Goal: Task Accomplishment & Management: Manage account settings

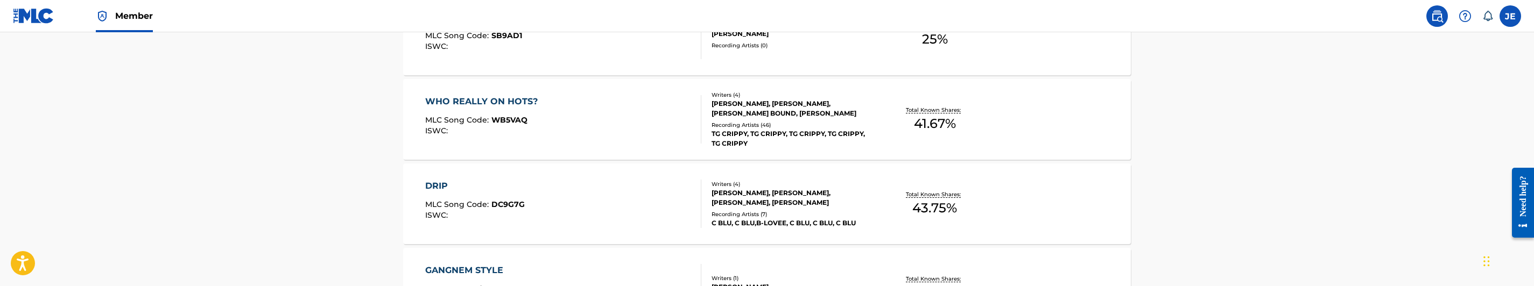
scroll to position [565, 0]
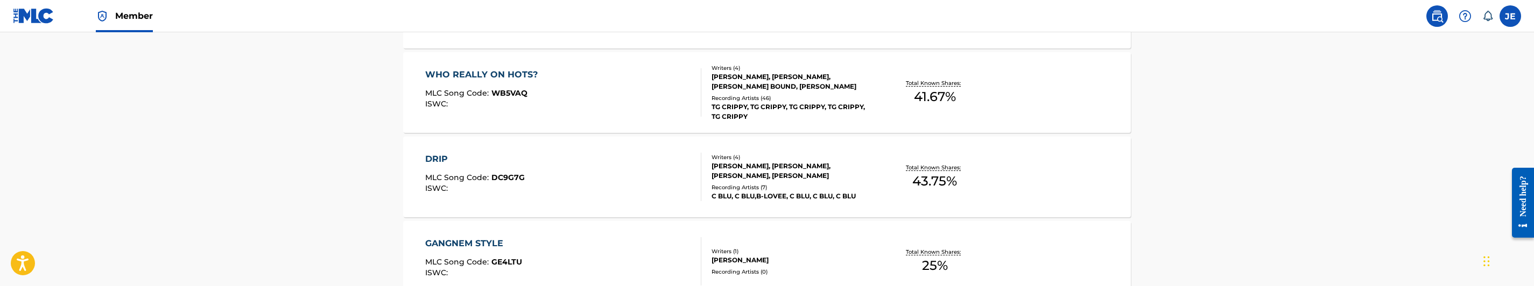
click at [682, 78] on div "WHO REALLY ON HOTS? MLC Song Code : WB5VAQ ISWC :" at bounding box center [563, 92] width 277 height 48
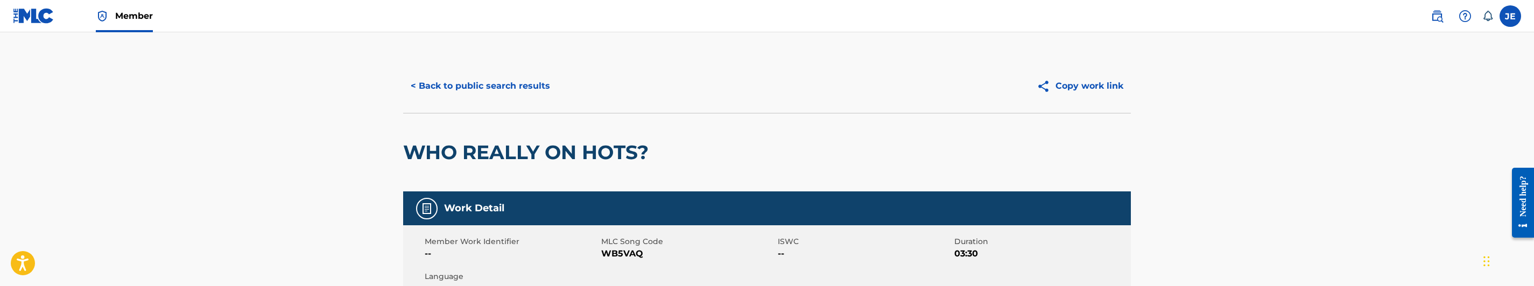
click at [531, 79] on button "< Back to public search results" at bounding box center [480, 86] width 154 height 27
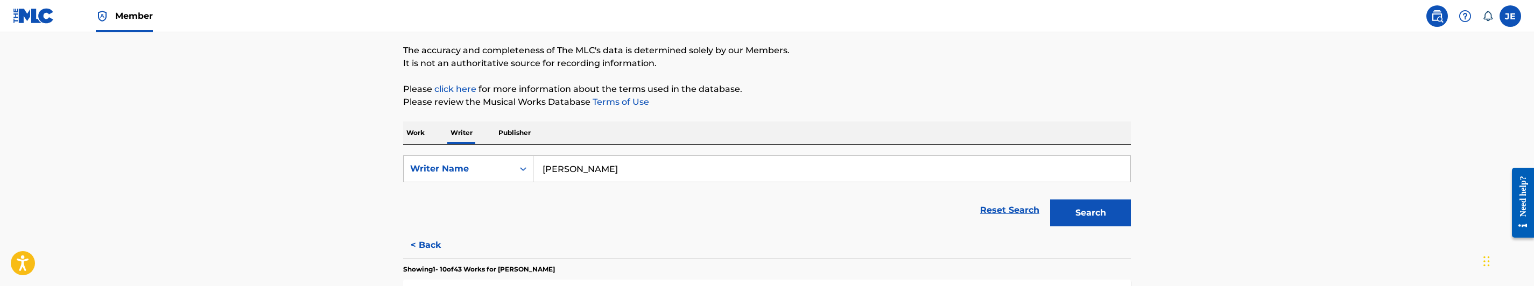
scroll to position [119, 0]
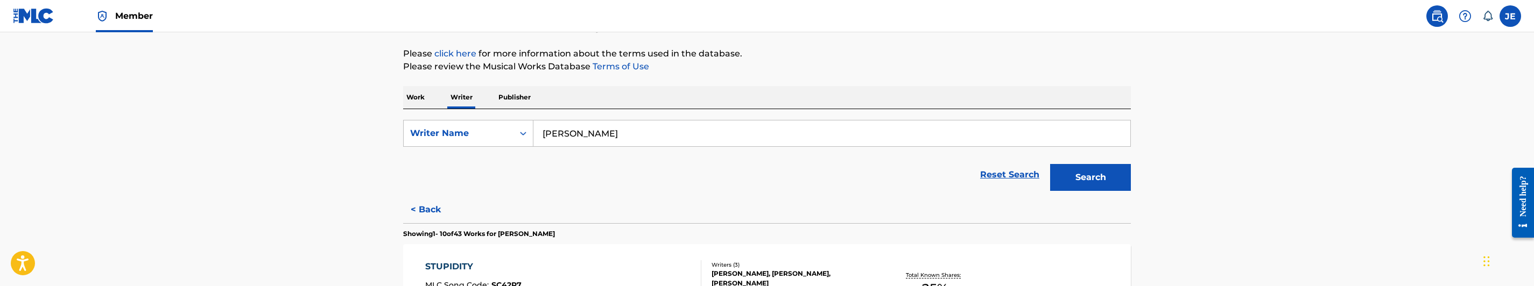
click at [412, 91] on p "Work" at bounding box center [415, 97] width 25 height 23
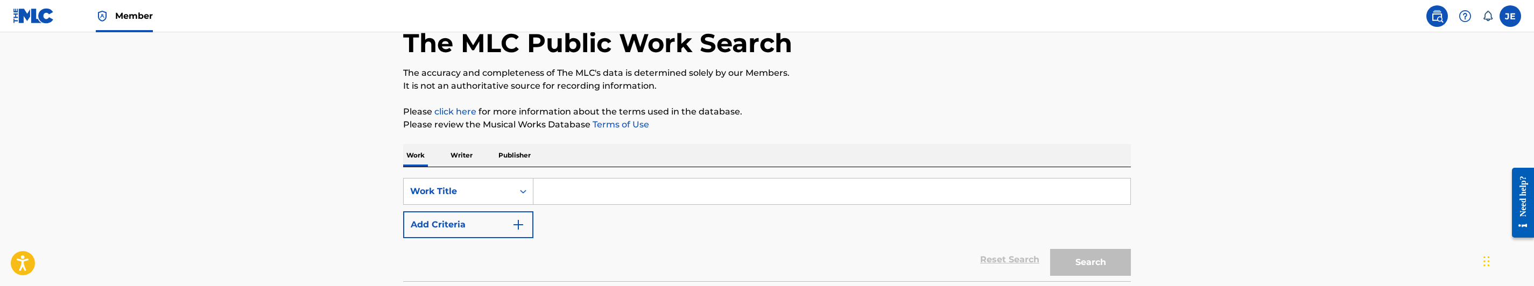
scroll to position [147, 0]
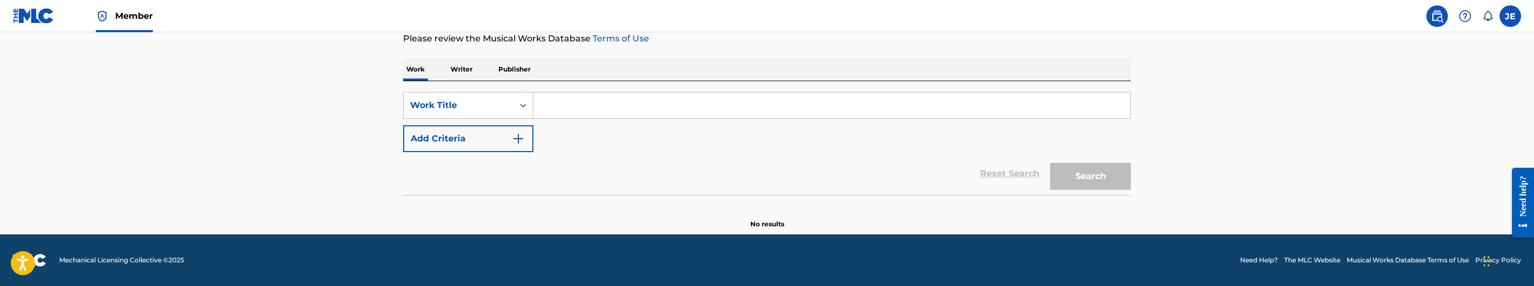
click at [599, 105] on input "Search Form" at bounding box center [831, 106] width 597 height 26
paste input "#TalkThatTalkChallenge"
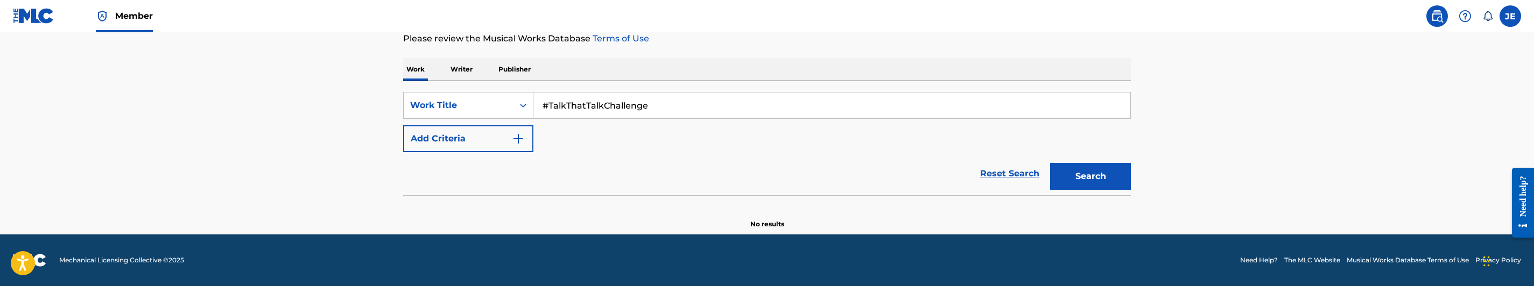
type input "#TalkThatTalkChallenge"
click at [512, 132] on img "Search Form" at bounding box center [518, 138] width 13 height 13
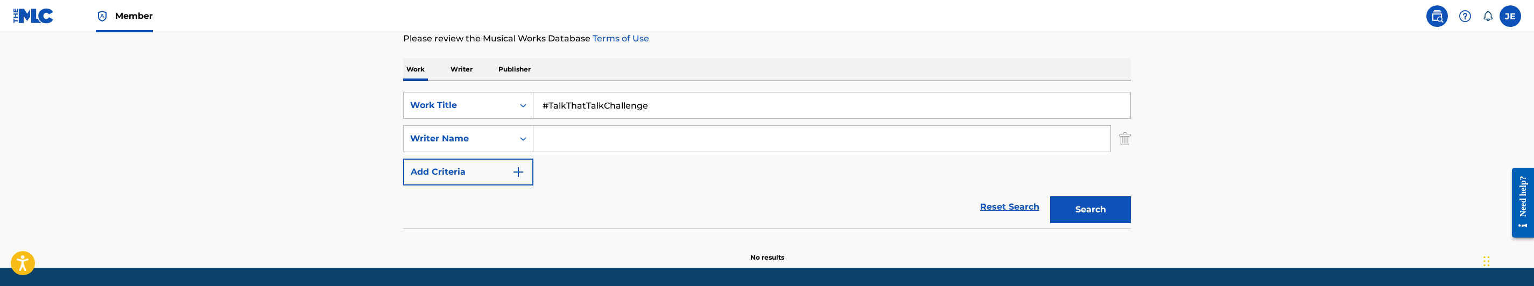
click at [643, 141] on input "Search Form" at bounding box center [821, 139] width 577 height 26
paste input "[PERSON_NAME]"
type input "[PERSON_NAME]"
click at [1099, 210] on button "Search" at bounding box center [1090, 209] width 81 height 27
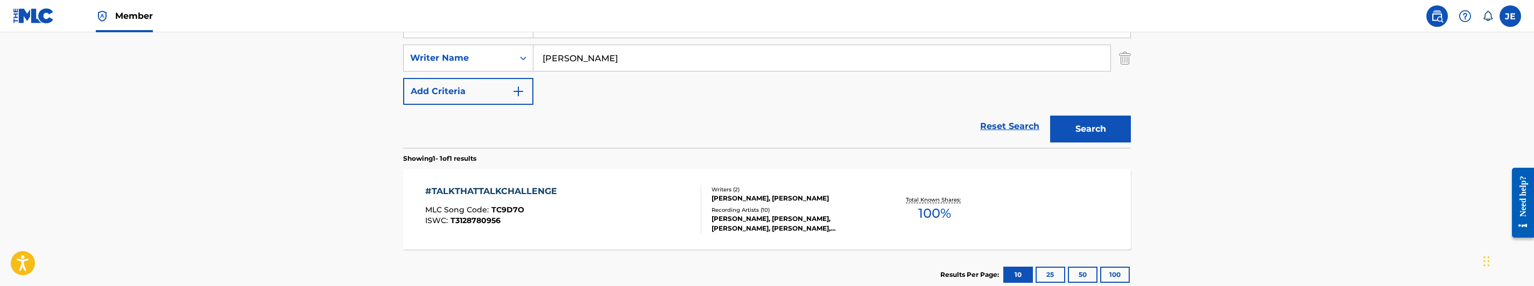
scroll to position [299, 0]
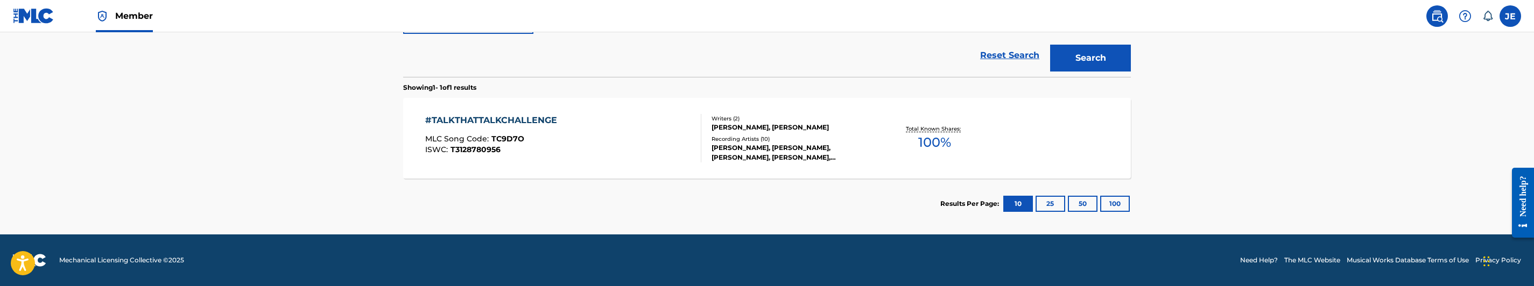
click at [594, 138] on div "#TALKTHATTALKCHALLENGE MLC Song Code : TC9D7O ISWC : T3128780956" at bounding box center [563, 138] width 277 height 48
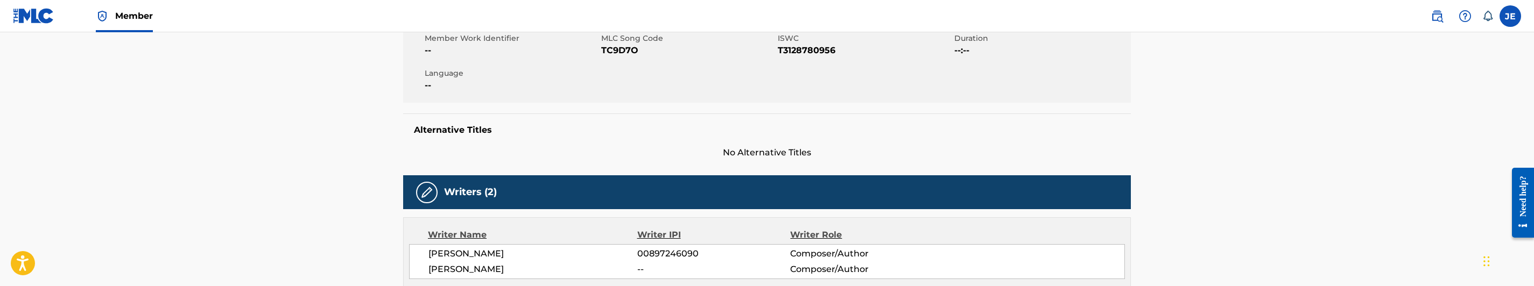
scroll to position [161, 0]
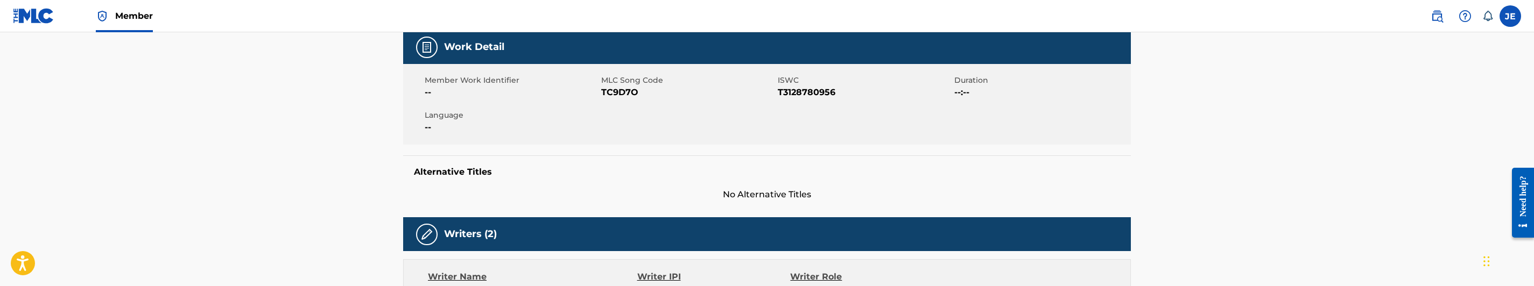
click at [630, 93] on span "TC9D7O" at bounding box center [688, 92] width 174 height 13
copy span "TC9D7O"
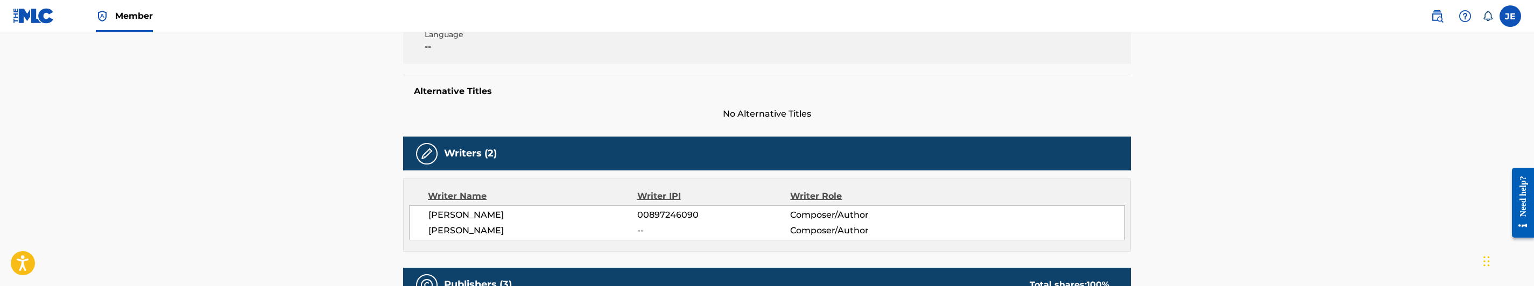
scroll to position [0, 0]
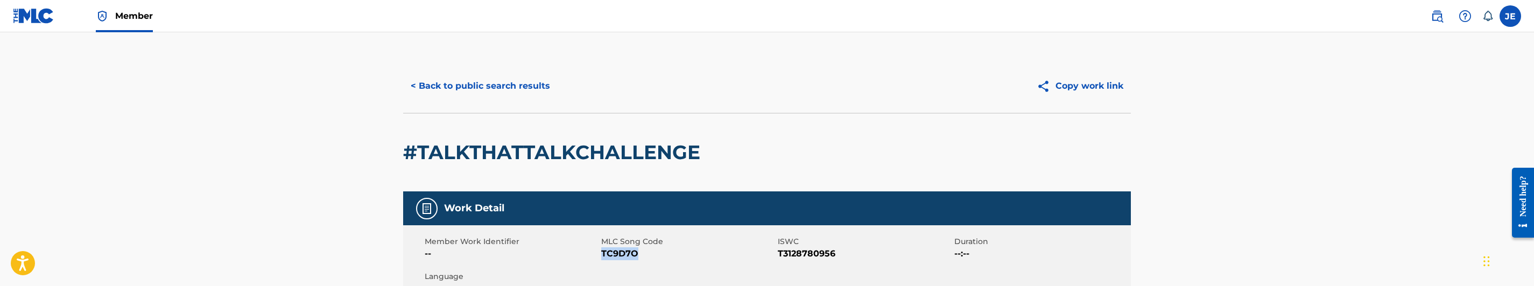
click at [506, 92] on button "< Back to public search results" at bounding box center [480, 86] width 154 height 27
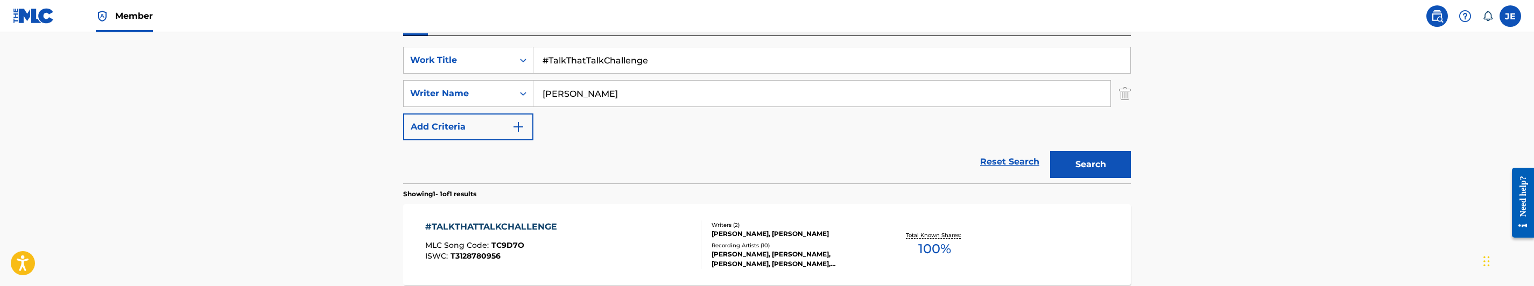
scroll to position [157, 0]
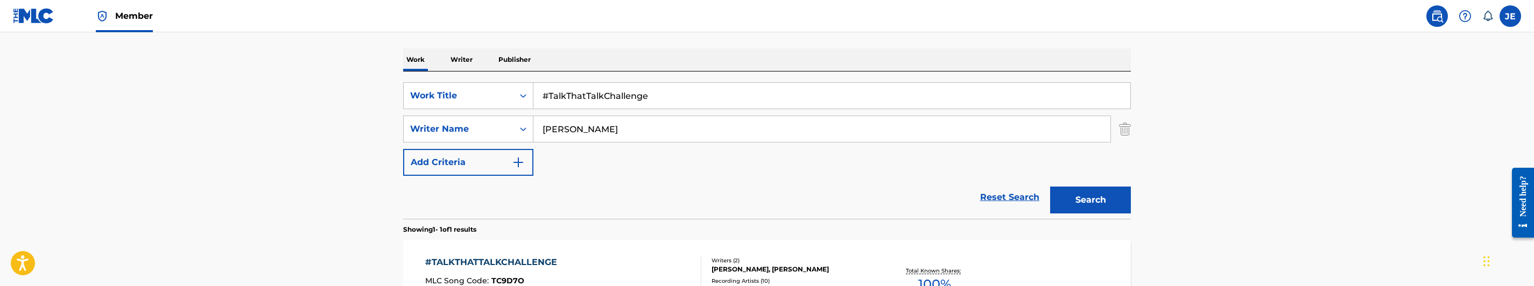
click at [654, 101] on input "#TalkThatTalkChallenge" at bounding box center [831, 96] width 597 height 26
paste input "1 Step 2 Step"
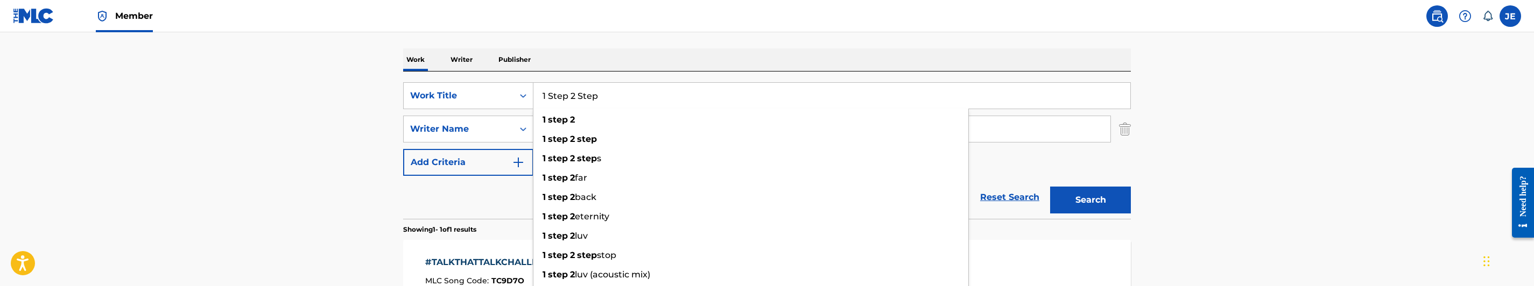
type input "1 Step 2 Step"
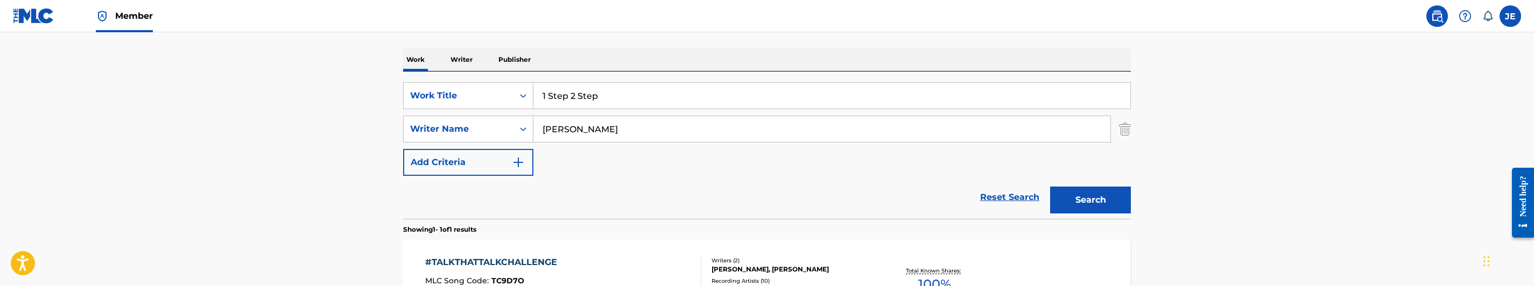
click at [614, 131] on input "[PERSON_NAME]" at bounding box center [821, 129] width 577 height 26
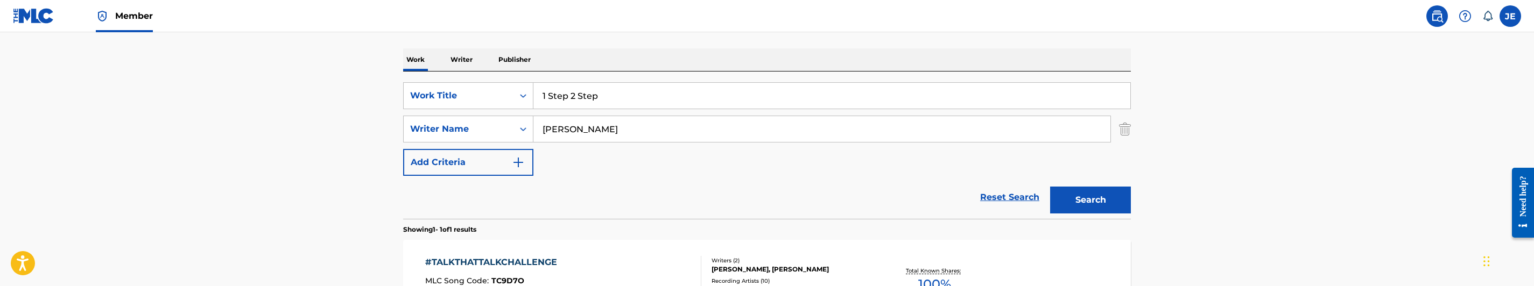
paste input "1 Step 2 Step"
click at [622, 137] on input "1 Step 2 Step" at bounding box center [821, 129] width 577 height 26
paste input "[PERSON_NAME]"
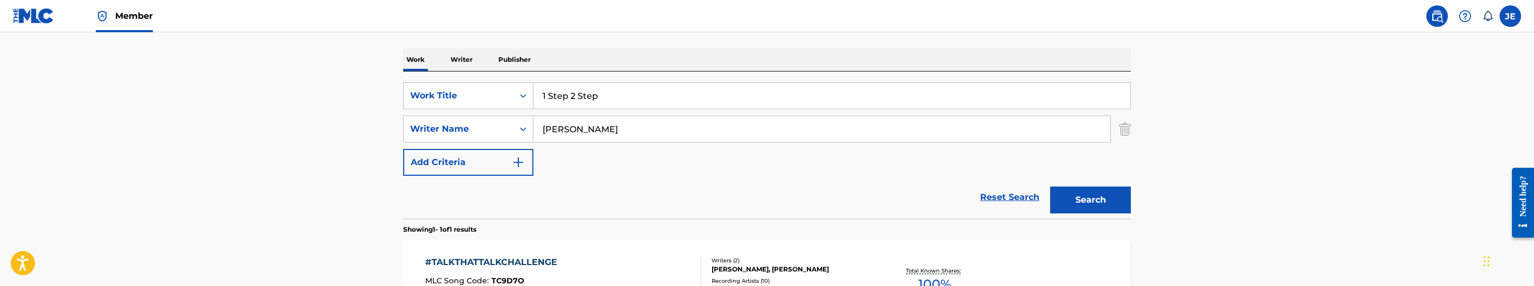
type input "[PERSON_NAME]"
click at [1071, 197] on button "Search" at bounding box center [1090, 200] width 81 height 27
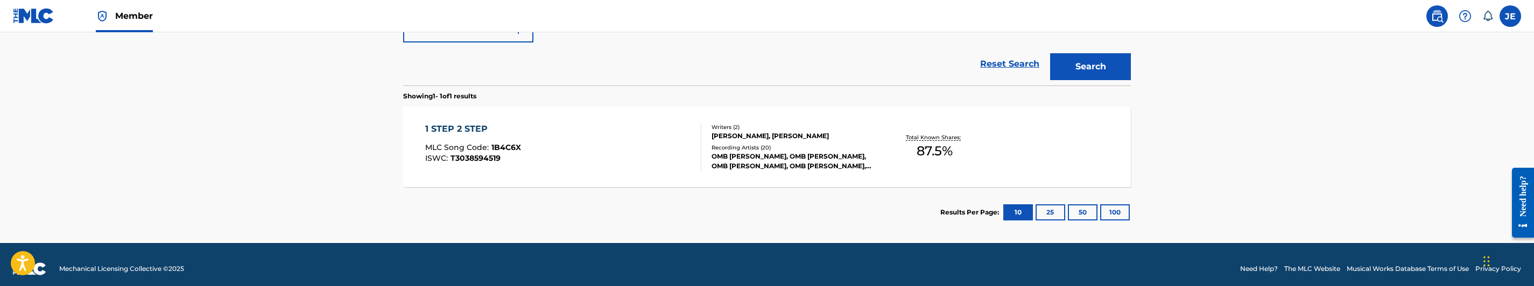
scroll to position [299, 0]
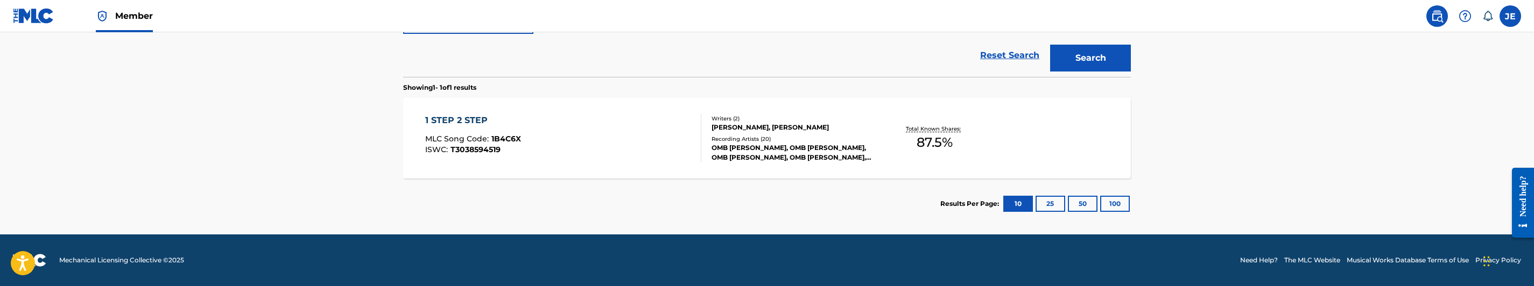
click at [603, 145] on div "1 STEP 2 STEP MLC Song Code : 1B4C6X ISWC : T3038594519" at bounding box center [563, 138] width 277 height 48
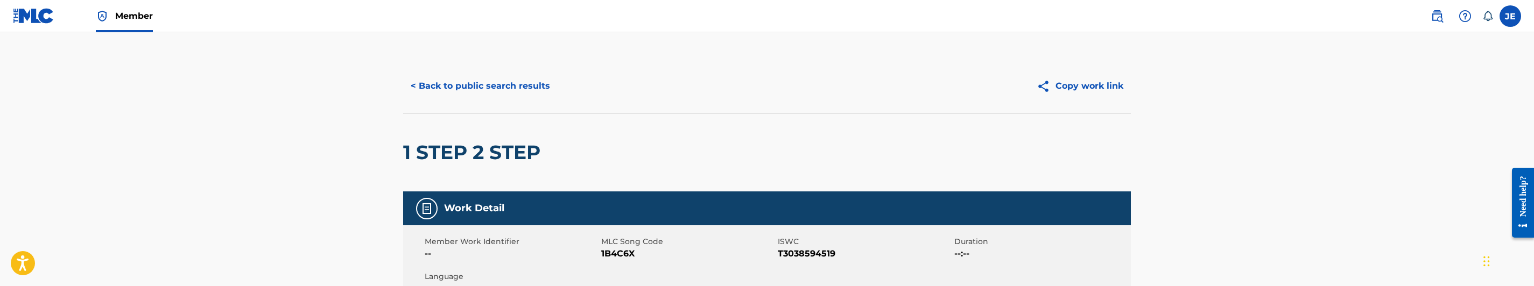
click at [625, 254] on span "1B4C6X" at bounding box center [688, 254] width 174 height 13
copy span "1B4C6X"
click at [538, 71] on div "< Back to public search results Copy work link" at bounding box center [767, 86] width 728 height 54
click at [509, 84] on button "< Back to public search results" at bounding box center [480, 86] width 154 height 27
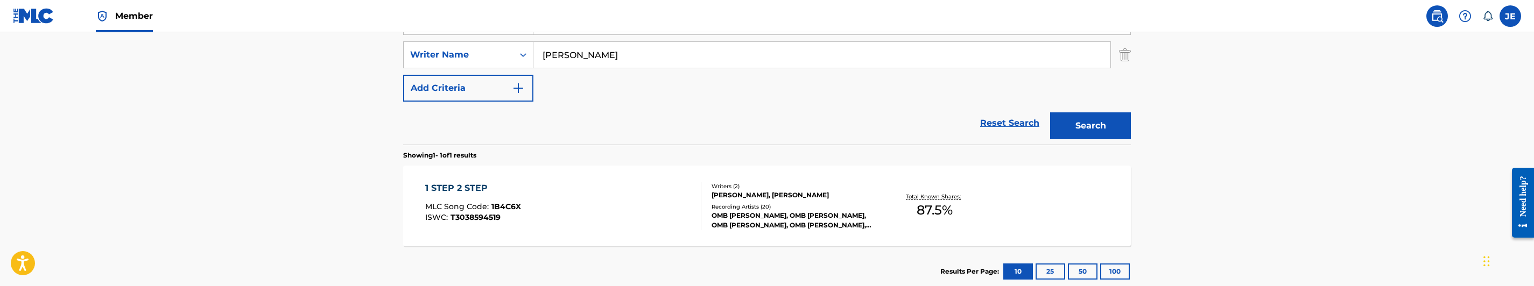
scroll to position [157, 0]
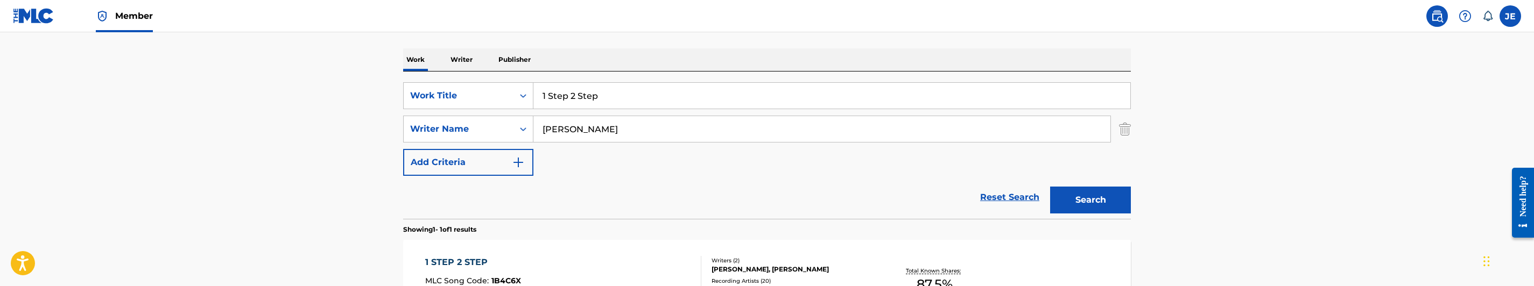
click at [606, 97] on input "1 Step 2 Step" at bounding box center [831, 96] width 597 height 26
paste input "9/11 Freestyle"
click at [622, 97] on input "9/11 Freestyle" at bounding box center [831, 96] width 597 height 26
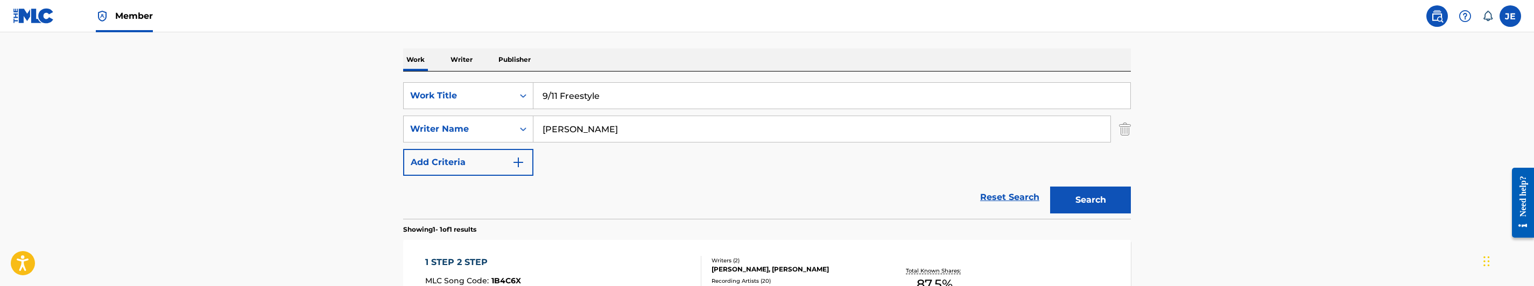
click at [622, 97] on input "9/11 Freestyle" at bounding box center [831, 96] width 597 height 26
paste input "511"
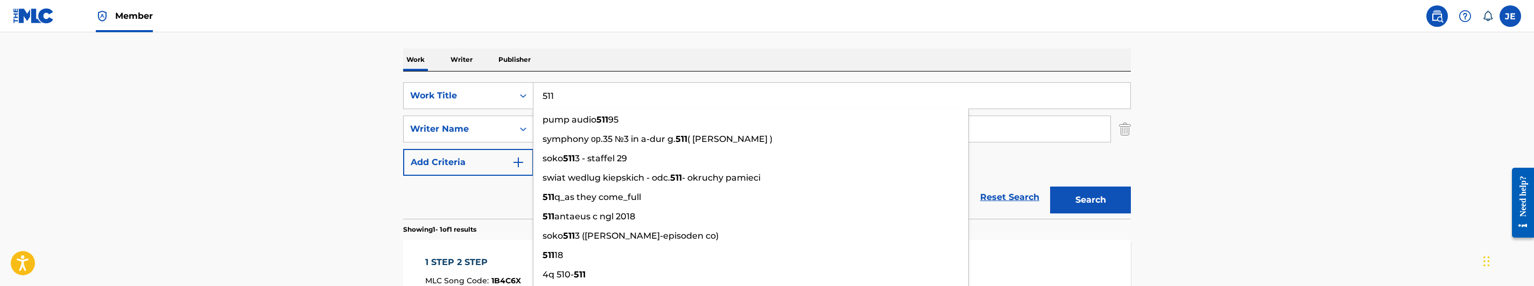
type input "511"
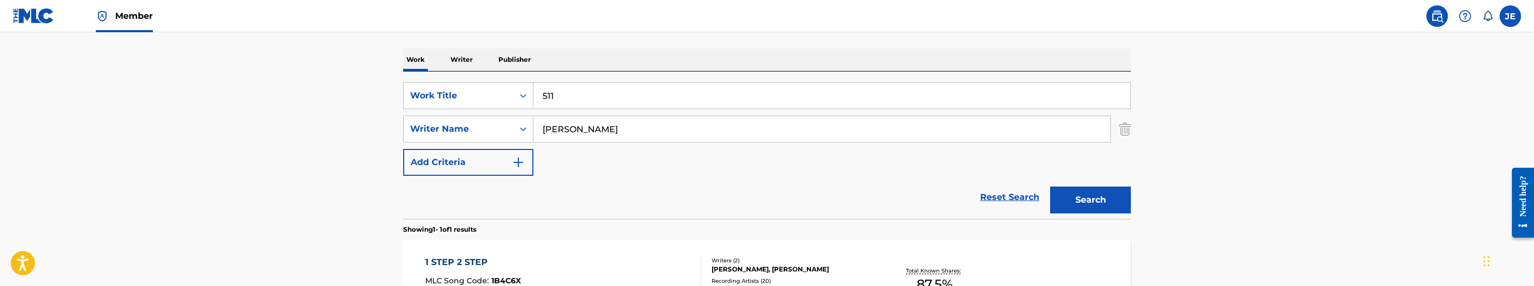
click at [627, 138] on input "[PERSON_NAME]" at bounding box center [821, 129] width 577 height 26
click at [622, 138] on input "[PERSON_NAME]" at bounding box center [821, 129] width 577 height 26
paste input "[PERSON_NAME]"
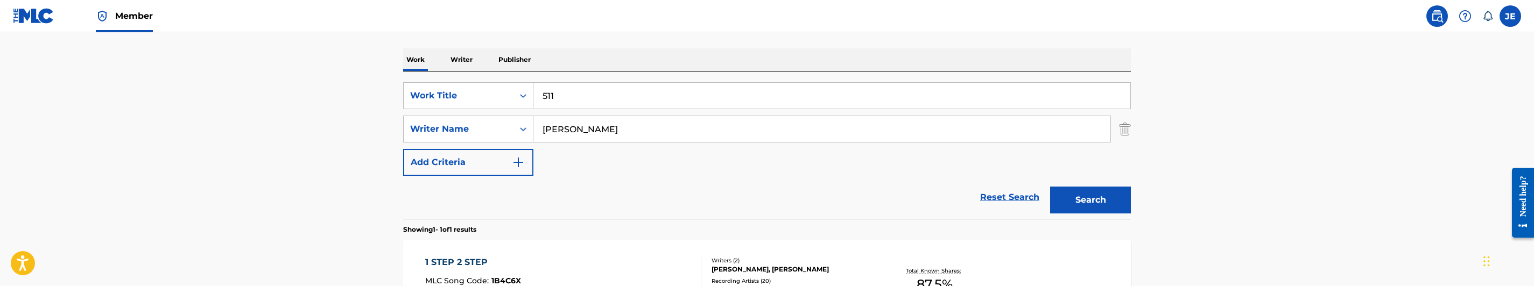
type input "[PERSON_NAME]"
click at [1098, 196] on button "Search" at bounding box center [1090, 200] width 81 height 27
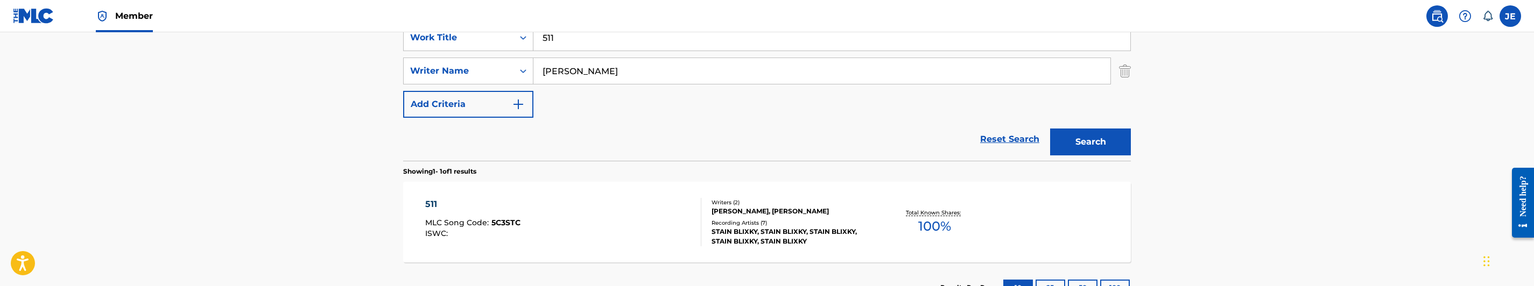
scroll to position [296, 0]
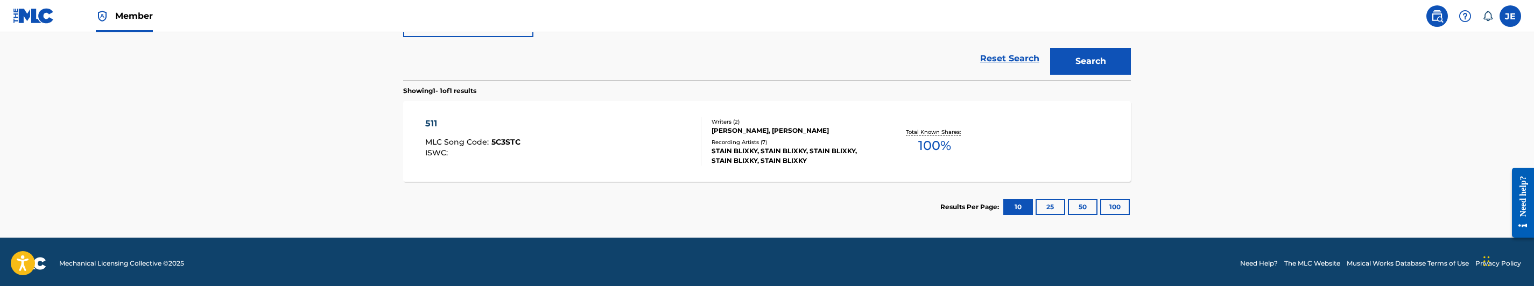
click at [604, 137] on div "511 MLC Song Code : 5C3STC ISWC :" at bounding box center [563, 141] width 277 height 48
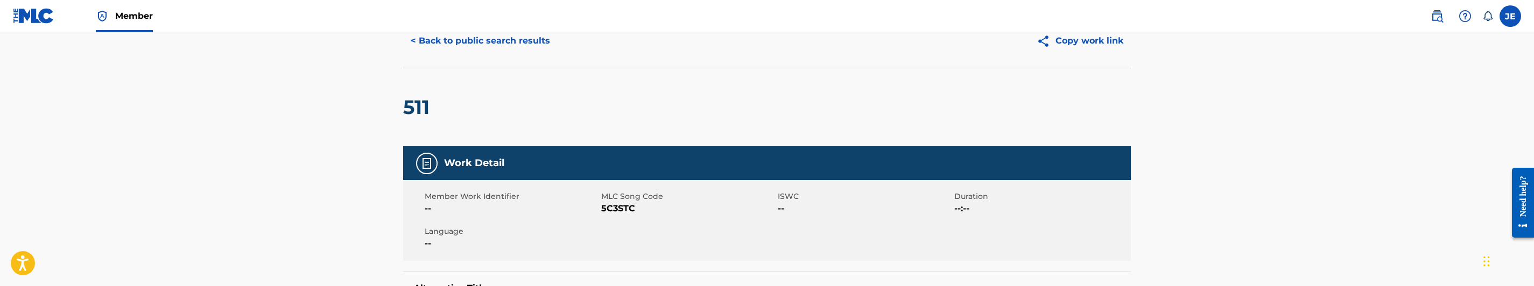
scroll to position [81, 0]
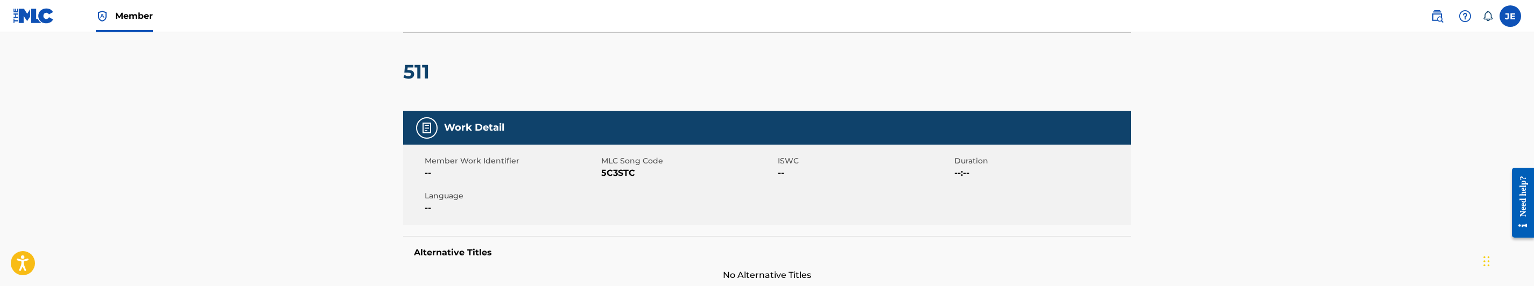
click at [610, 177] on span "5C3STC" at bounding box center [688, 173] width 174 height 13
copy span "5C3STC"
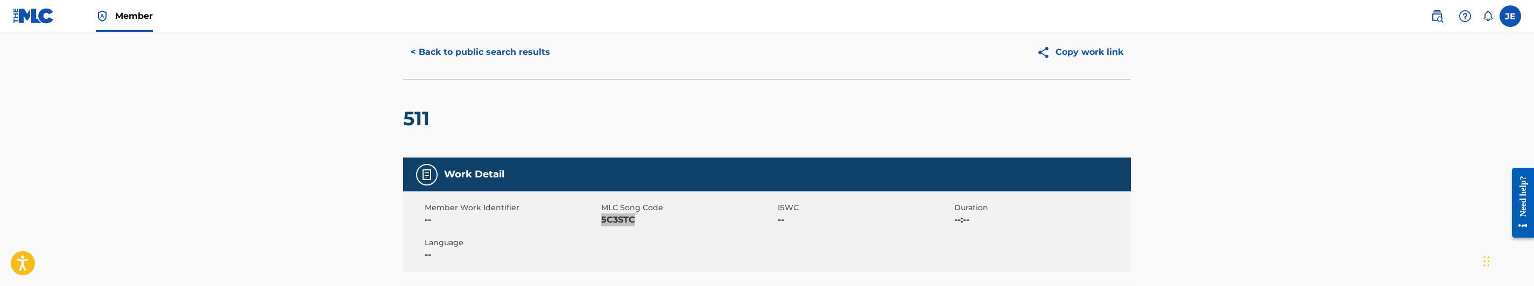
scroll to position [0, 0]
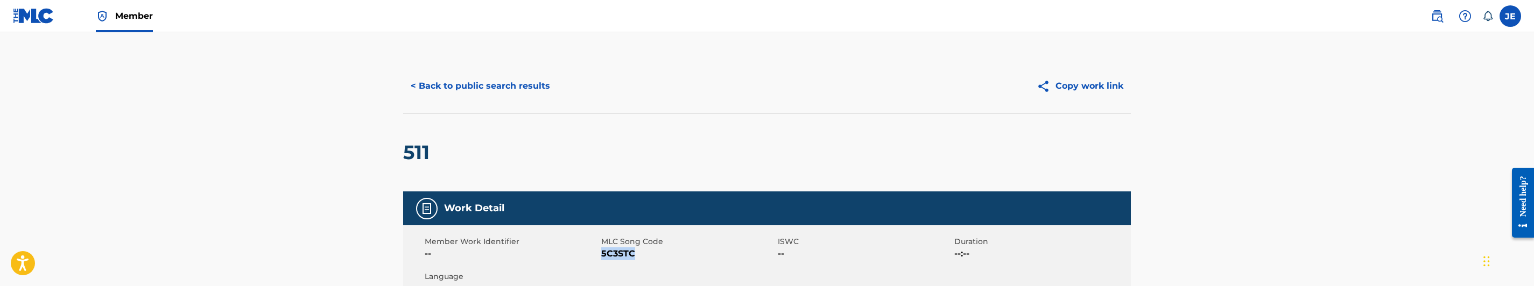
click at [451, 85] on button "< Back to public search results" at bounding box center [480, 86] width 154 height 27
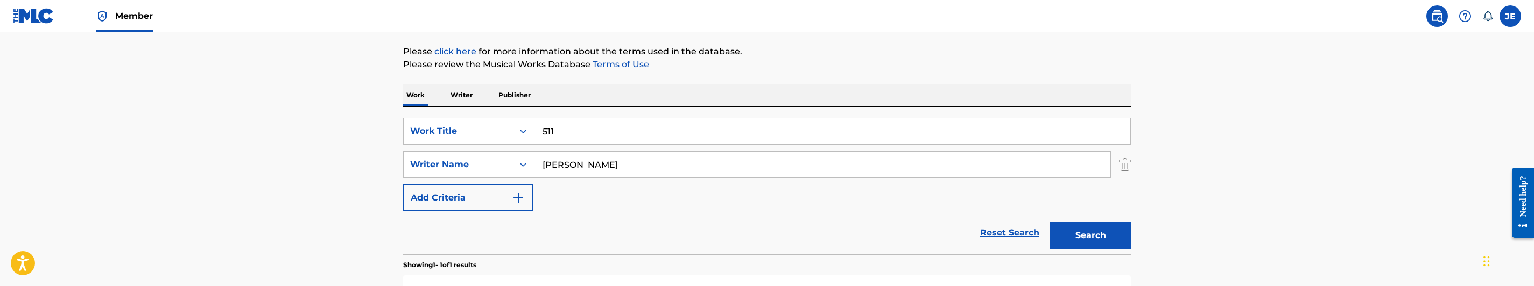
scroll to position [157, 0]
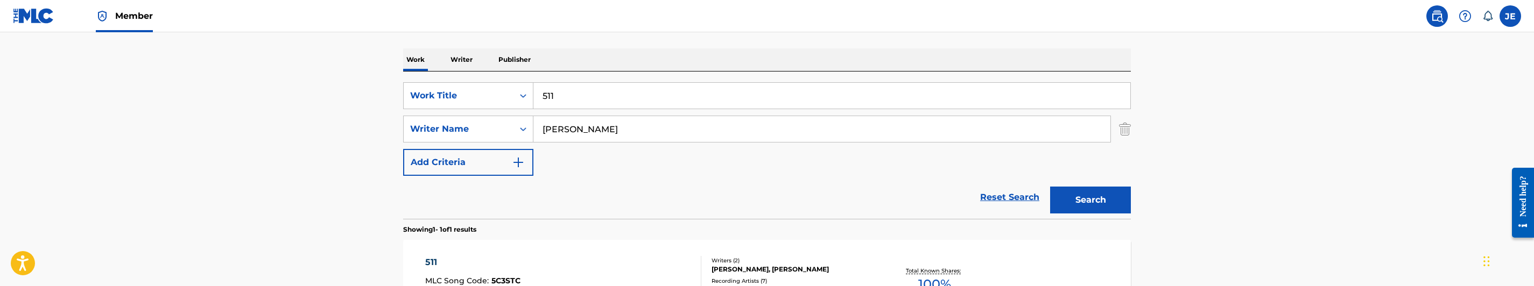
click at [575, 89] on input "511" at bounding box center [831, 96] width 597 height 26
paste input "9/11 Freestyle"
type input "9/11 Freestyle"
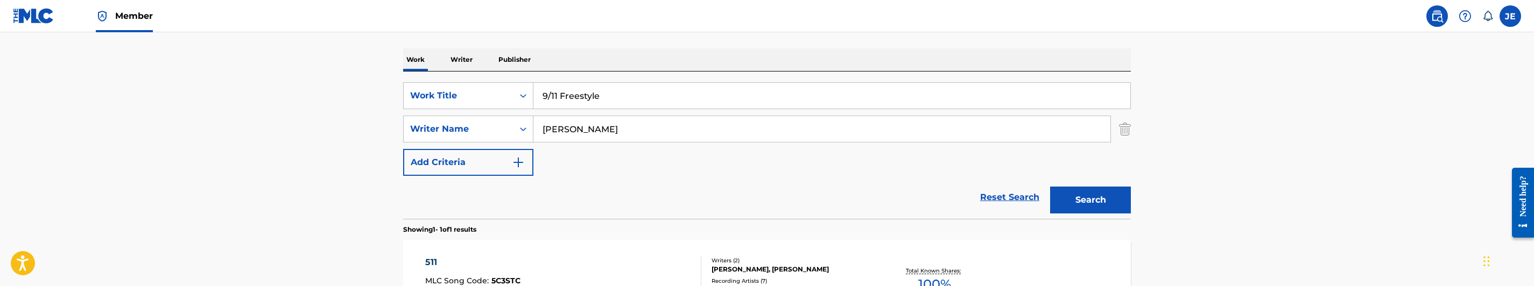
click at [604, 128] on input "[PERSON_NAME]" at bounding box center [821, 129] width 577 height 26
paste input "[PERSON_NAME], [PERSON_NAME]"
click at [1114, 202] on button "Search" at bounding box center [1090, 200] width 81 height 27
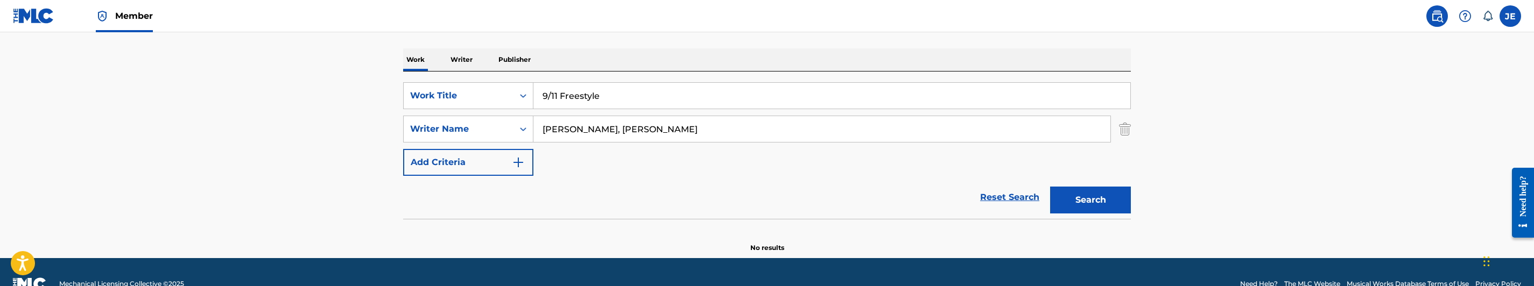
click at [624, 126] on input "[PERSON_NAME], [PERSON_NAME]" at bounding box center [821, 129] width 577 height 26
click at [1050, 187] on button "Search" at bounding box center [1090, 200] width 81 height 27
click at [594, 152] on div "SearchWithCriteria83cc12c4-a806-49f3-a95d-d56318e37a02 Work Title 9/11 Freestyl…" at bounding box center [767, 129] width 728 height 94
click at [609, 124] on input "[PERSON_NAME]" at bounding box center [821, 129] width 577 height 26
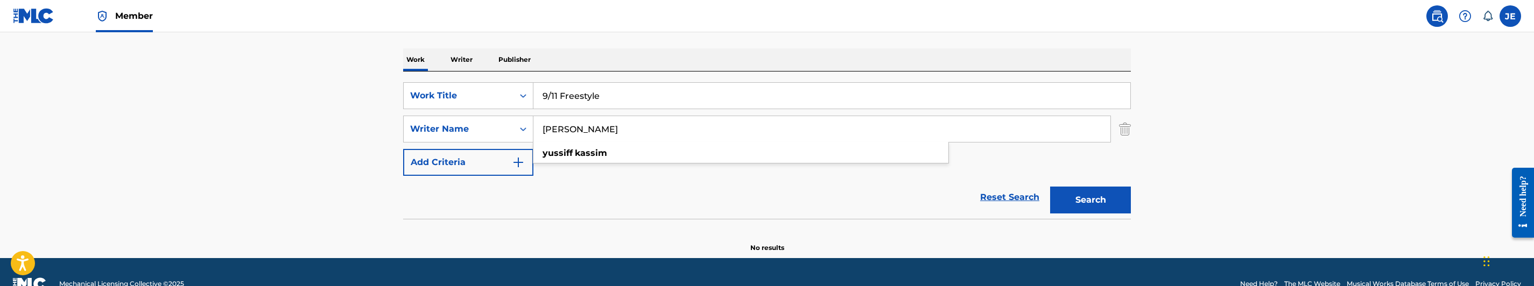
click at [609, 124] on input "[PERSON_NAME]" at bounding box center [821, 129] width 577 height 26
paste input "[PERSON_NAME]"
type input "[PERSON_NAME]"
click at [1088, 214] on div "Search" at bounding box center [1088, 197] width 86 height 43
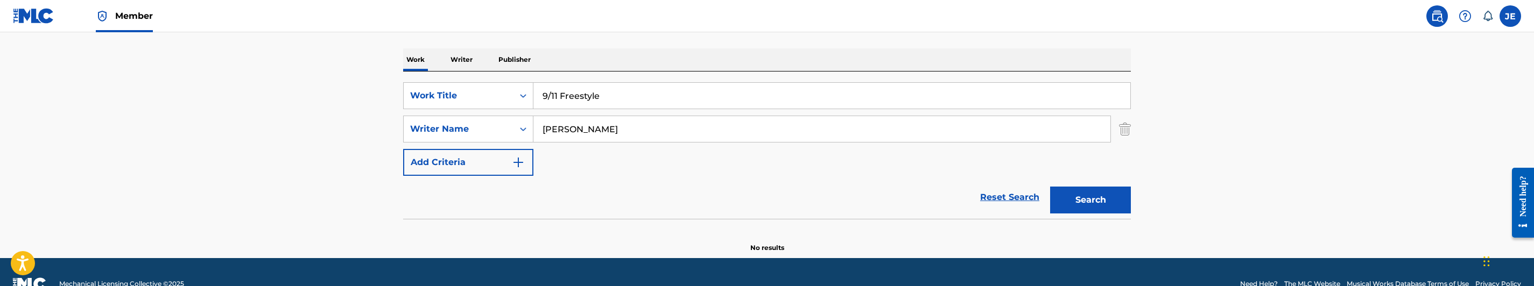
click at [1092, 204] on button "Search" at bounding box center [1090, 200] width 81 height 27
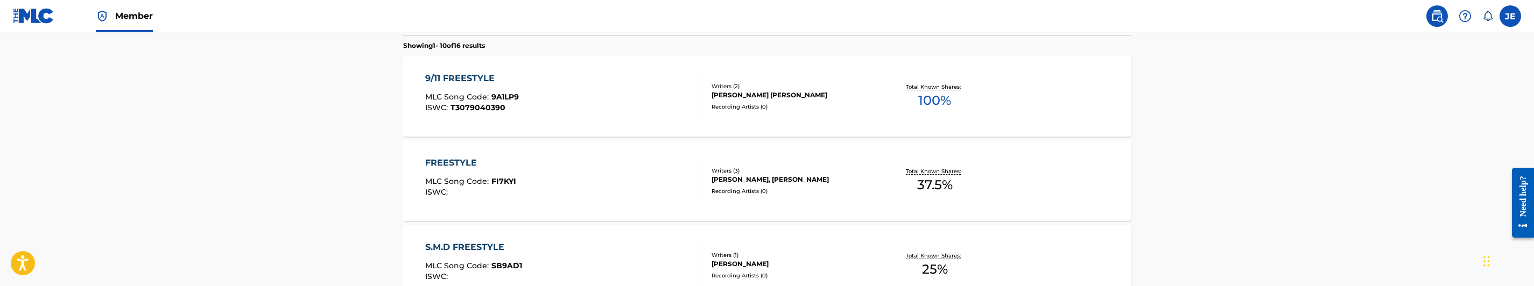
scroll to position [377, 0]
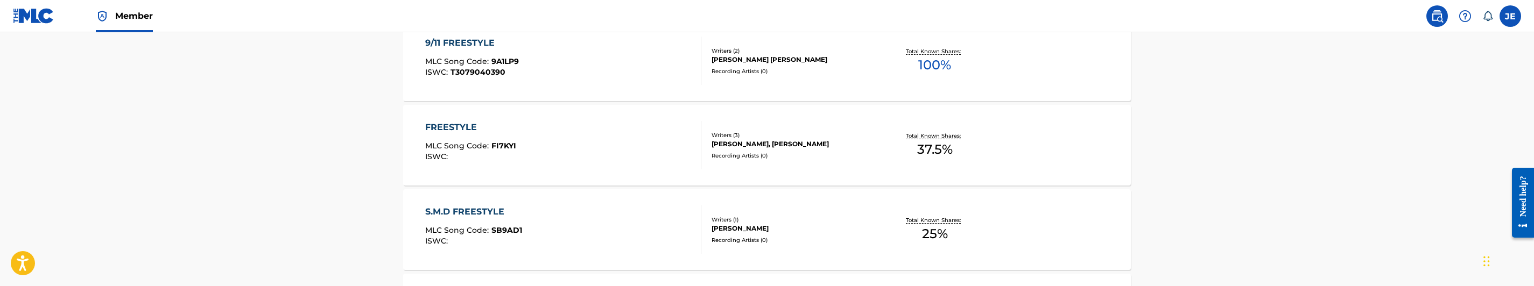
click at [575, 45] on div "9/11 FREESTYLE MLC Song Code : 9A1LP9 ISWC : T3079040390" at bounding box center [563, 61] width 277 height 48
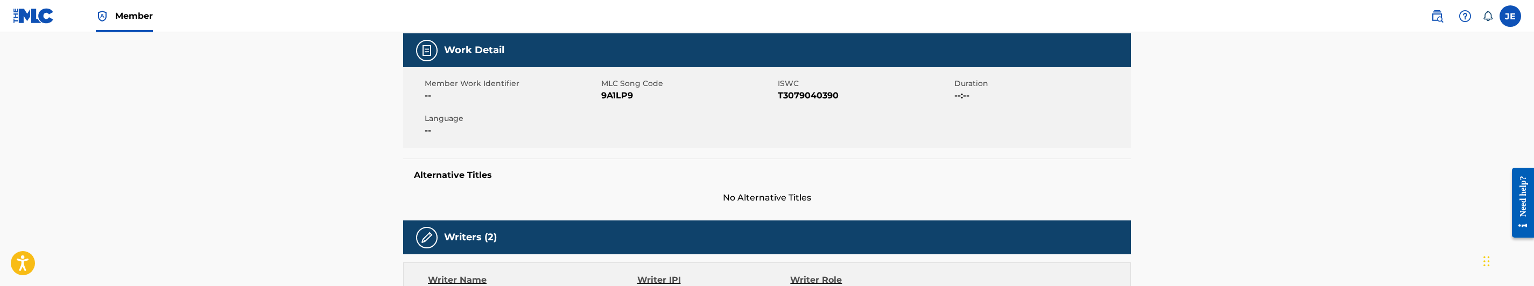
scroll to position [81, 0]
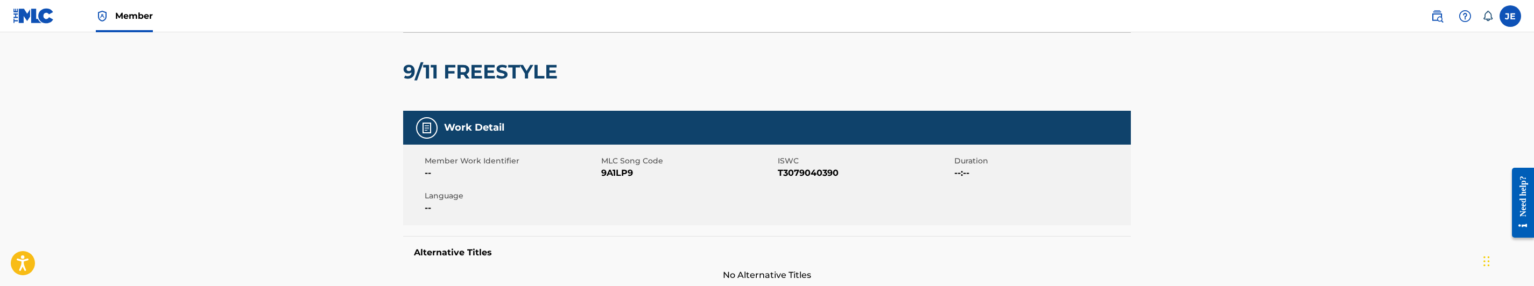
click at [619, 176] on span "9A1LP9" at bounding box center [688, 173] width 174 height 13
copy span "9A1LP9"
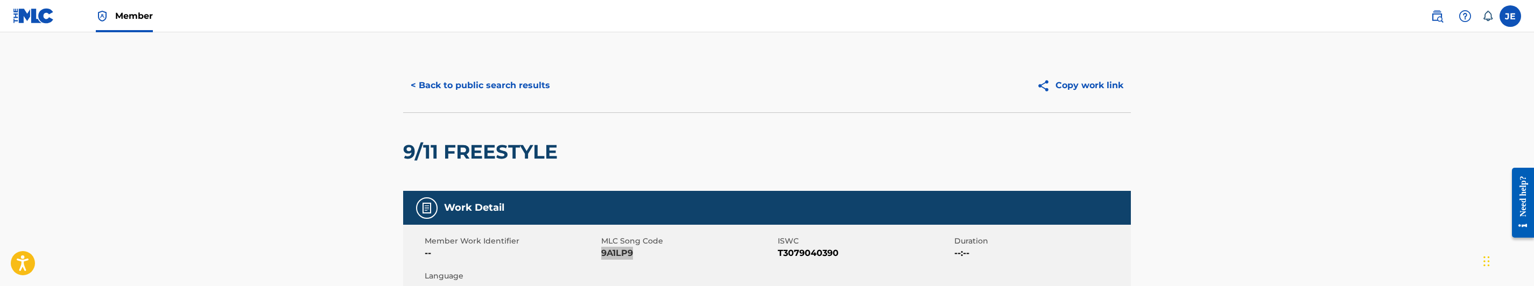
scroll to position [0, 0]
click at [474, 81] on button "< Back to public search results" at bounding box center [480, 86] width 154 height 27
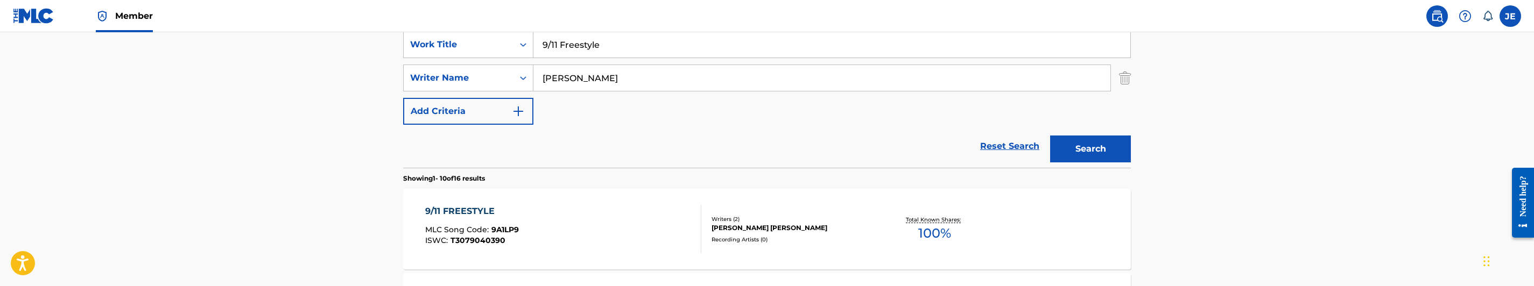
scroll to position [115, 0]
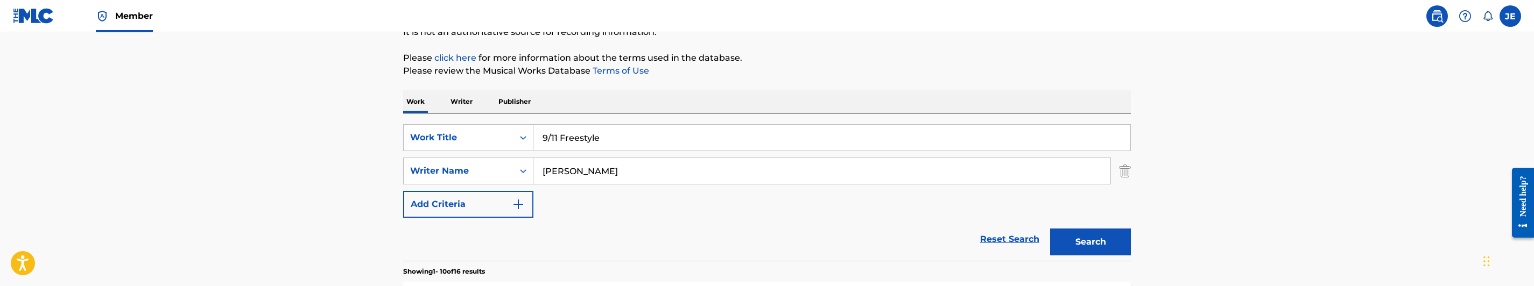
click at [615, 144] on input "9/11 Freestyle" at bounding box center [831, 138] width 597 height 26
paste input "Activ"
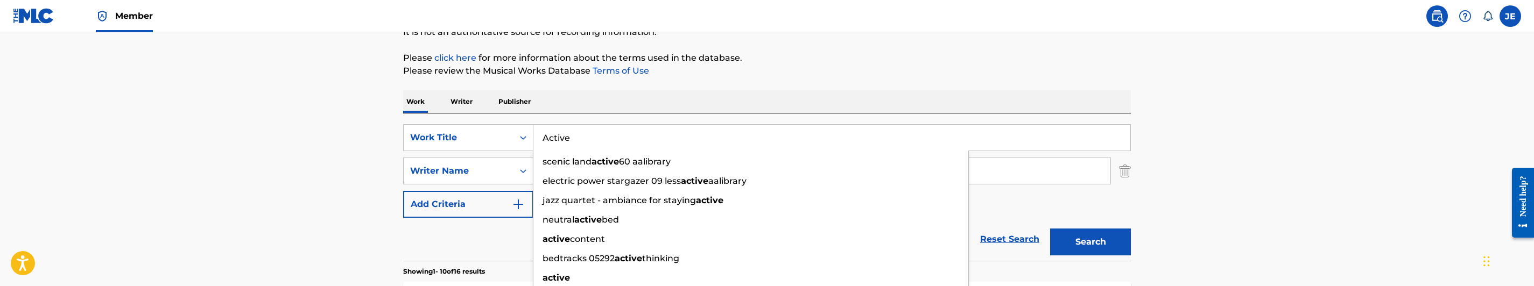
type input "Active"
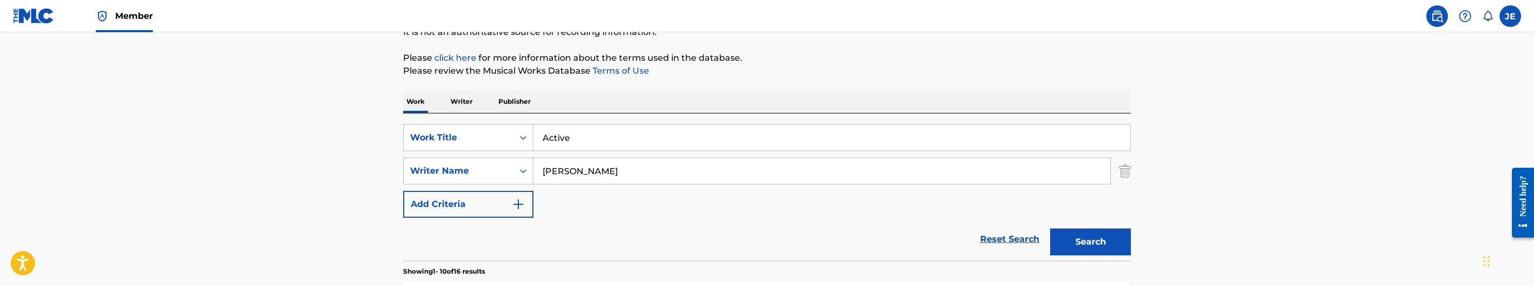
click at [641, 160] on input "[PERSON_NAME]" at bounding box center [821, 171] width 577 height 26
paste input "[PERSON_NAME]"
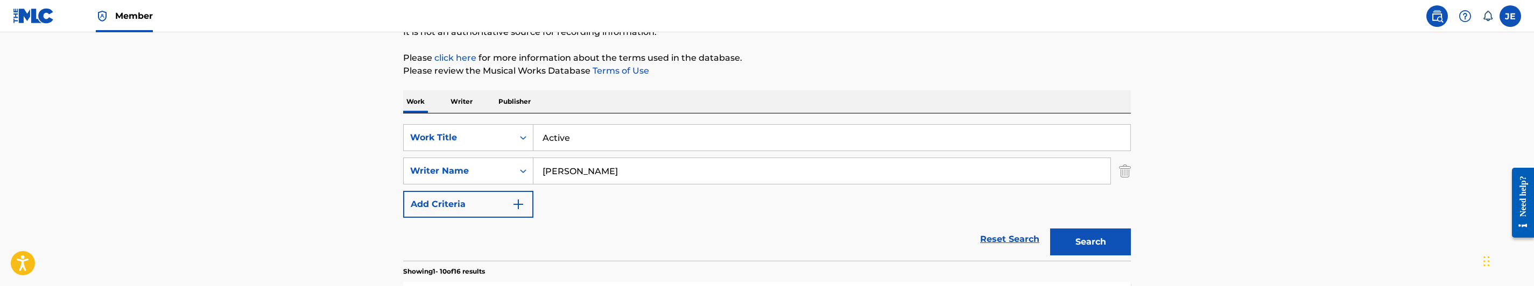
type input "[PERSON_NAME]"
click at [1083, 233] on button "Search" at bounding box center [1090, 242] width 81 height 27
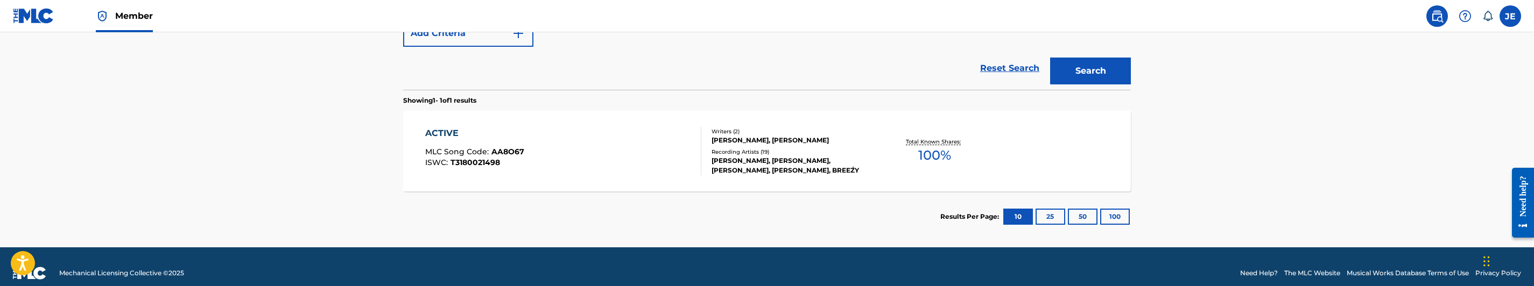
scroll to position [299, 0]
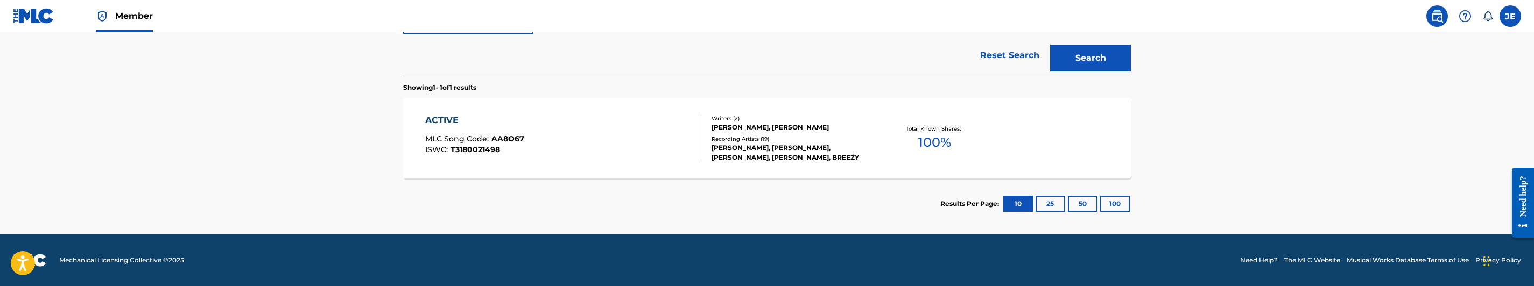
click at [604, 158] on div "ACTIVE MLC Song Code : AA8O67 ISWC : T3180021498" at bounding box center [563, 138] width 277 height 48
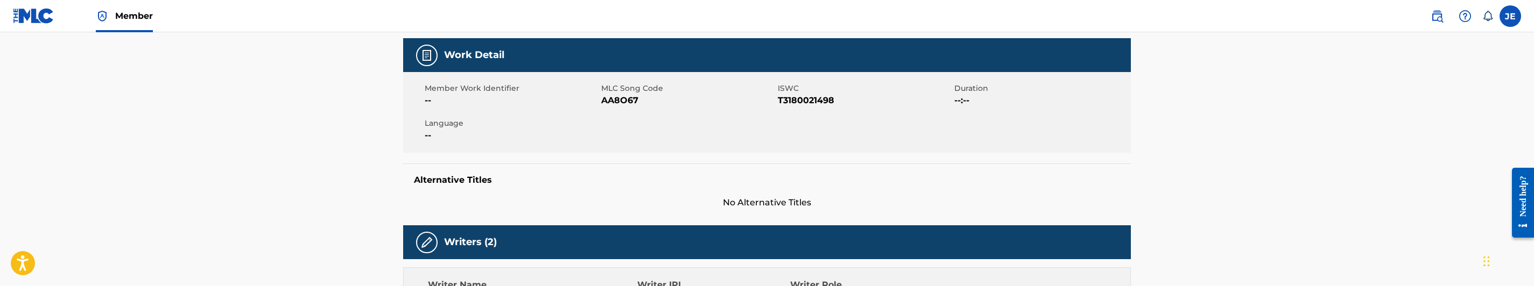
scroll to position [161, 0]
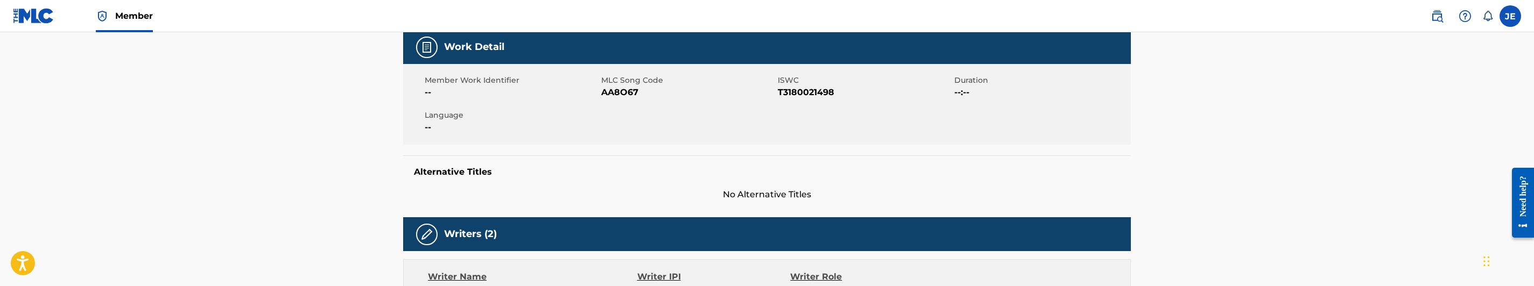
click at [630, 88] on span "AA8O67" at bounding box center [688, 92] width 174 height 13
copy span "AA8O67"
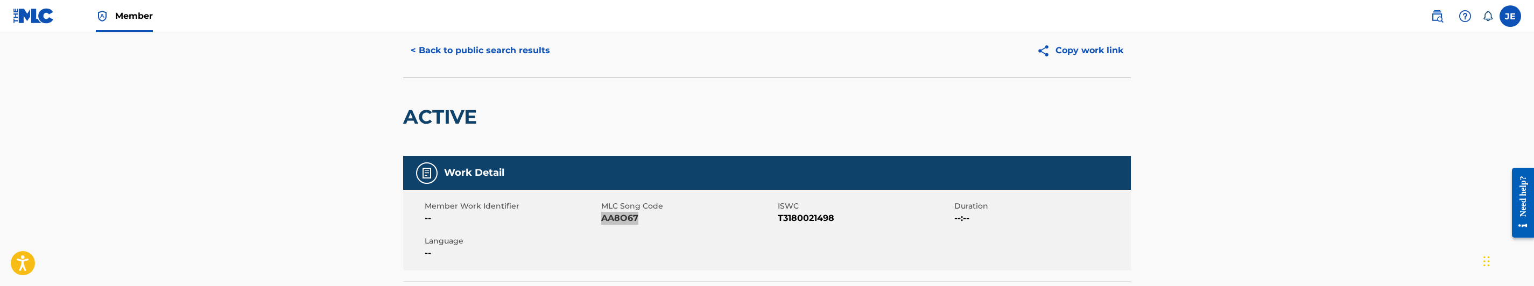
scroll to position [0, 0]
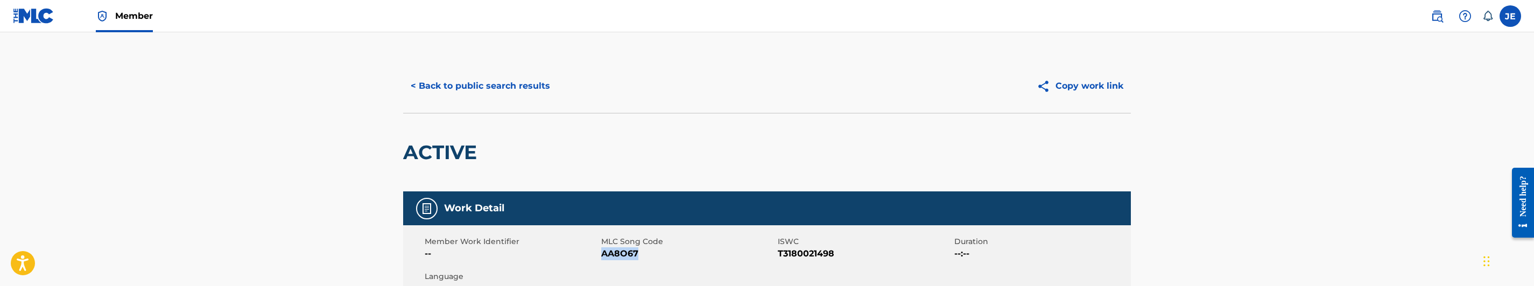
click at [489, 93] on button "< Back to public search results" at bounding box center [480, 86] width 154 height 27
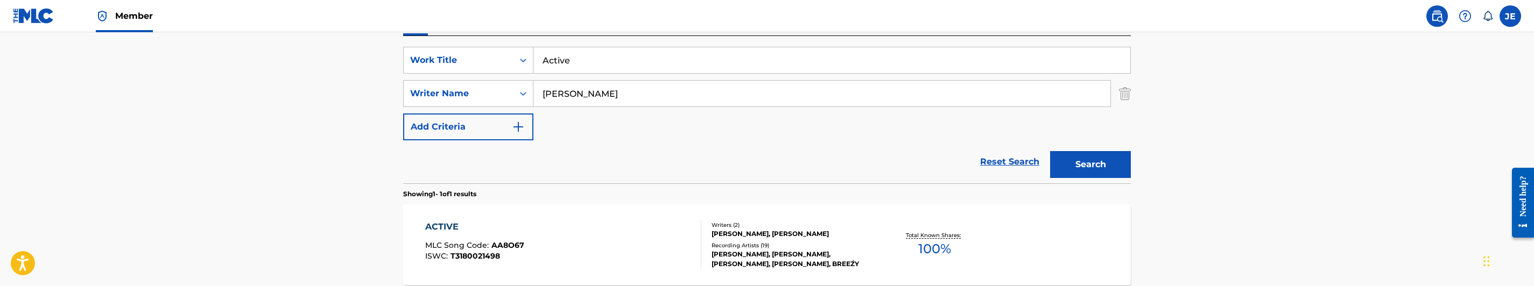
scroll to position [157, 0]
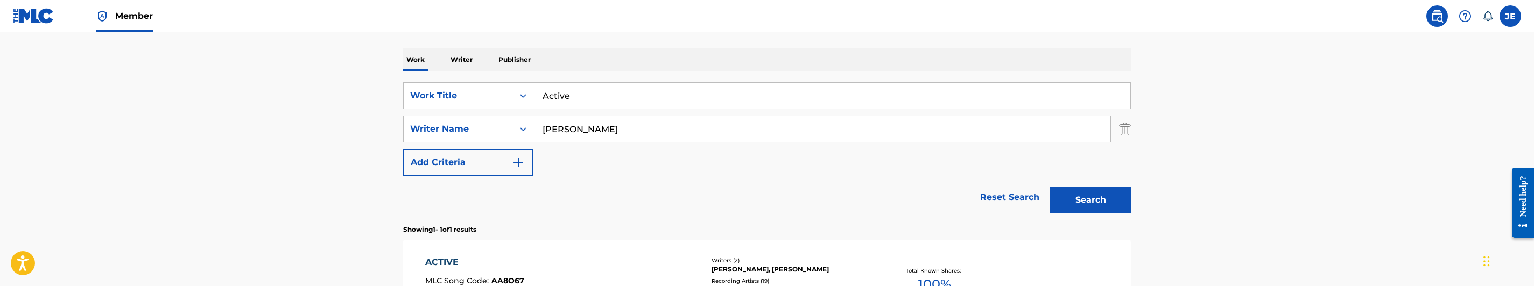
click at [630, 94] on input "Active" at bounding box center [831, 96] width 597 height 26
paste input "[PERSON_NAME]"
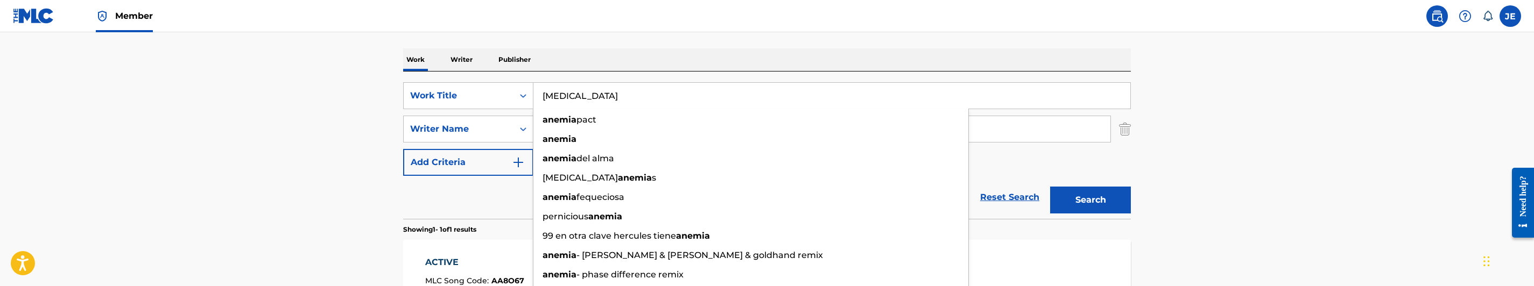
type input "[MEDICAL_DATA]"
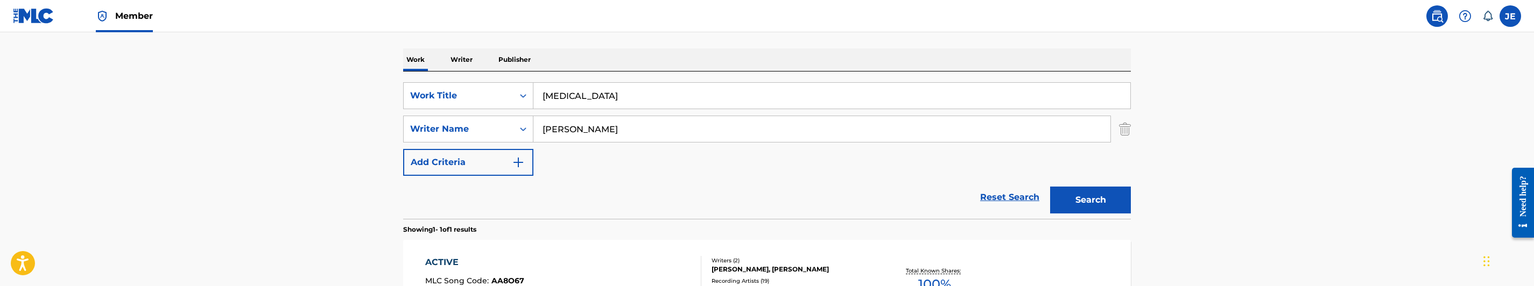
click at [635, 131] on input "[PERSON_NAME]" at bounding box center [821, 129] width 577 height 26
paste input "[PERSON_NAME]"
type input "[PERSON_NAME]"
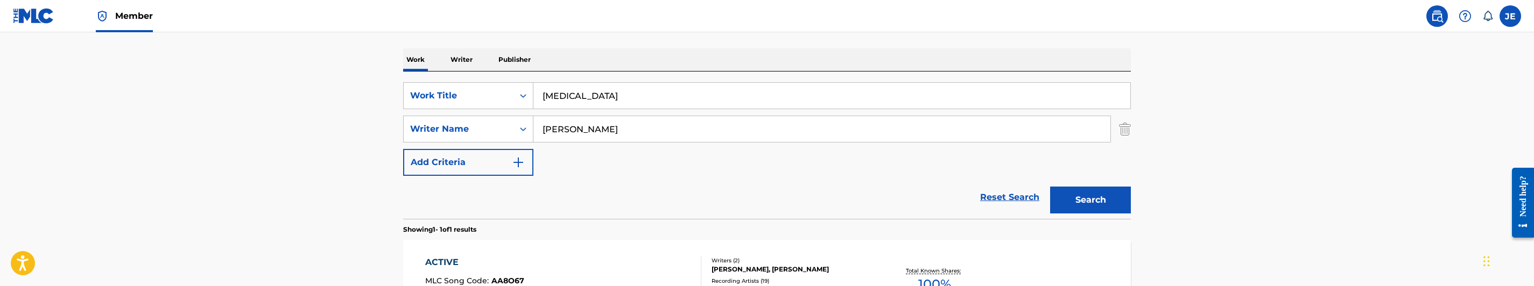
click at [1082, 194] on button "Search" at bounding box center [1090, 200] width 81 height 27
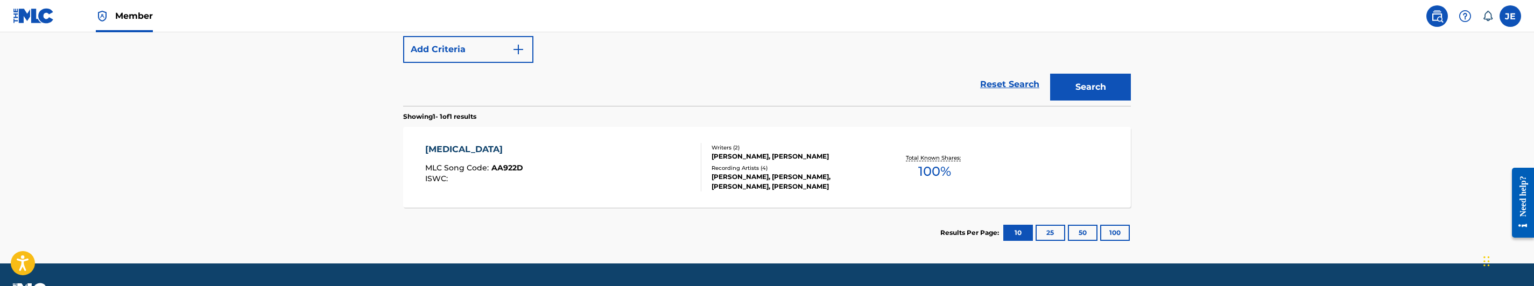
scroll to position [299, 0]
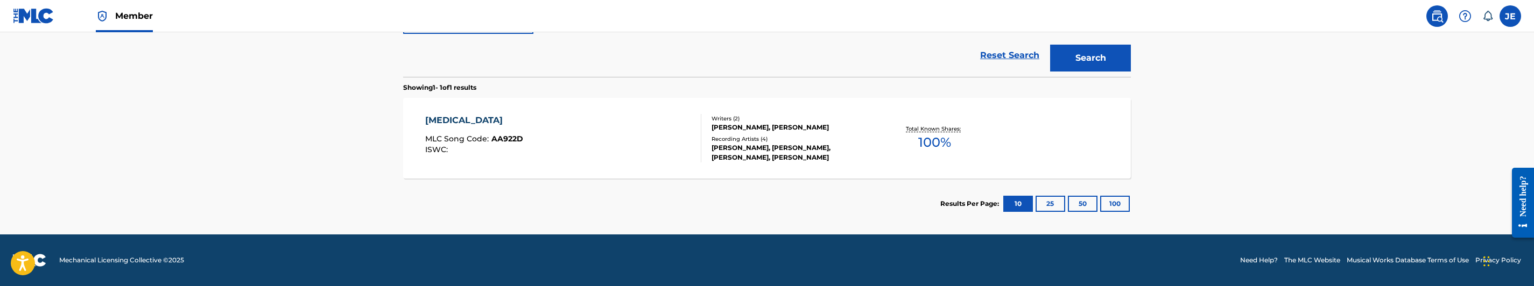
click at [593, 135] on div "[MEDICAL_DATA] MLC Song Code : AA922D ISWC :" at bounding box center [563, 138] width 277 height 48
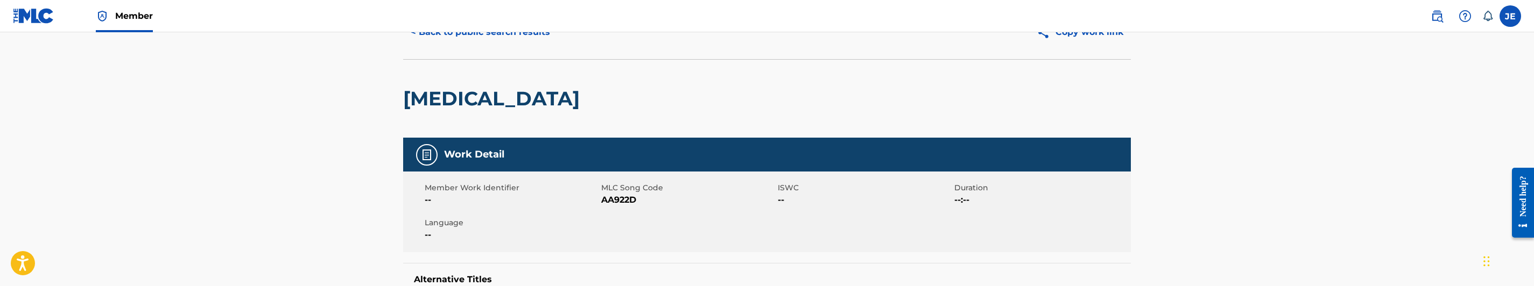
scroll to position [81, 0]
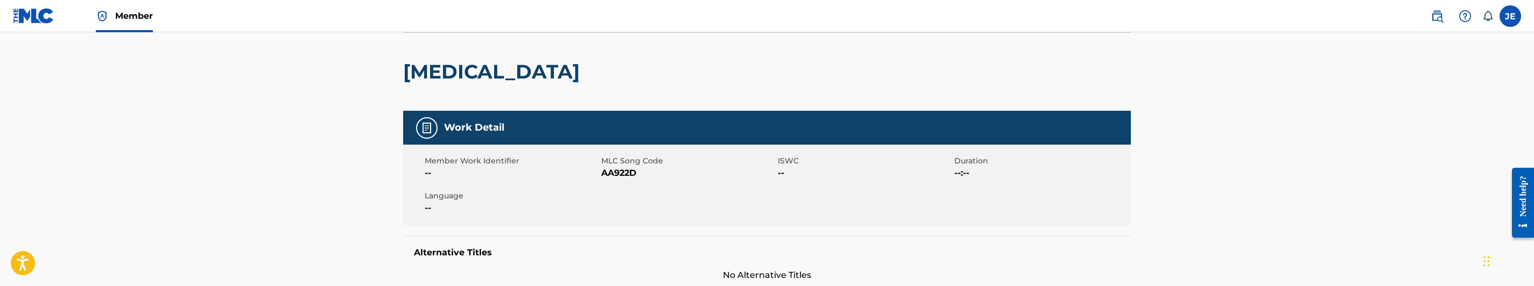
click at [609, 175] on span "AA922D" at bounding box center [688, 173] width 174 height 13
copy span "AA922D"
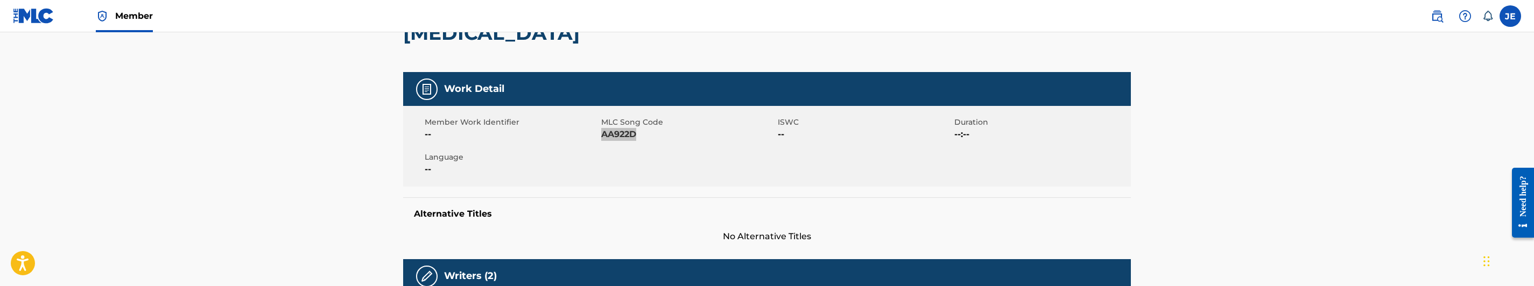
scroll to position [0, 0]
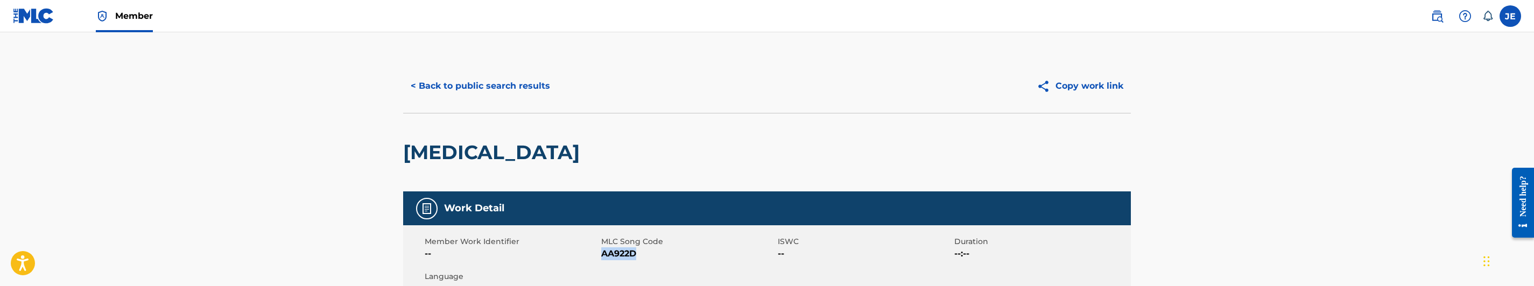
click at [459, 96] on button "< Back to public search results" at bounding box center [480, 86] width 154 height 27
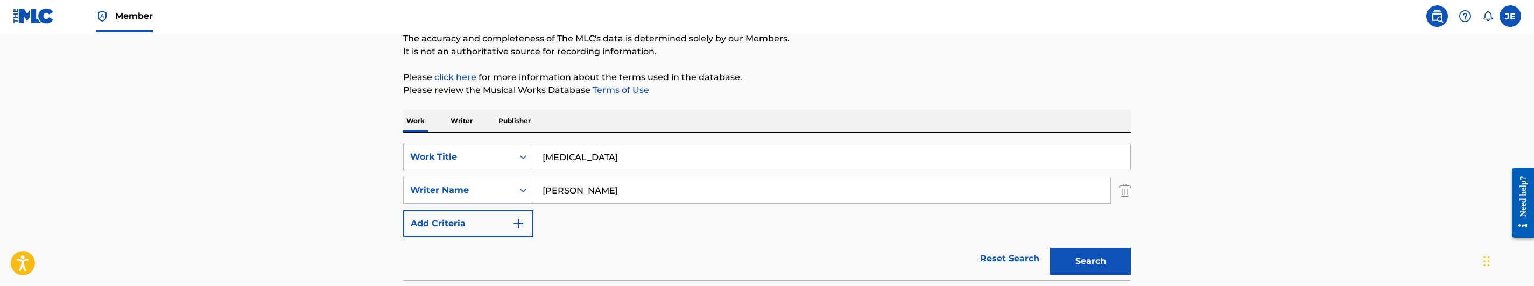
scroll to position [76, 0]
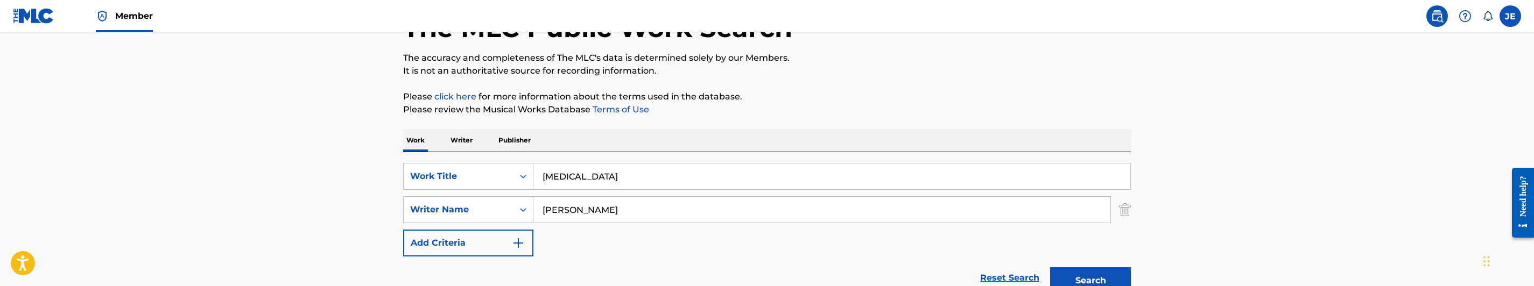
click at [614, 178] on input "[MEDICAL_DATA]" at bounding box center [831, 177] width 597 height 26
paste input "pe in a Coupe"
type input "Ape in a Coupe"
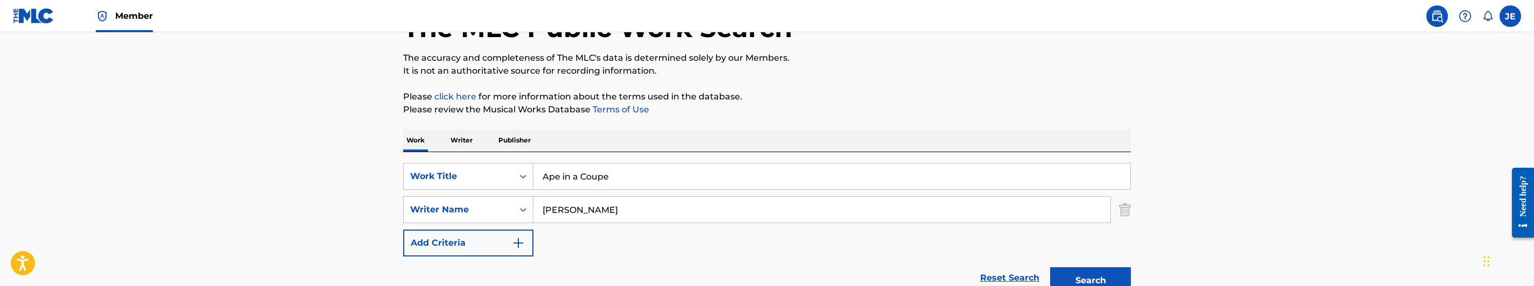
click at [693, 221] on input "[PERSON_NAME]" at bounding box center [821, 210] width 577 height 26
click at [693, 220] on input "[PERSON_NAME]" at bounding box center [821, 210] width 577 height 26
paste input "[PERSON_NAME][GEOGRAPHIC_DATA]"
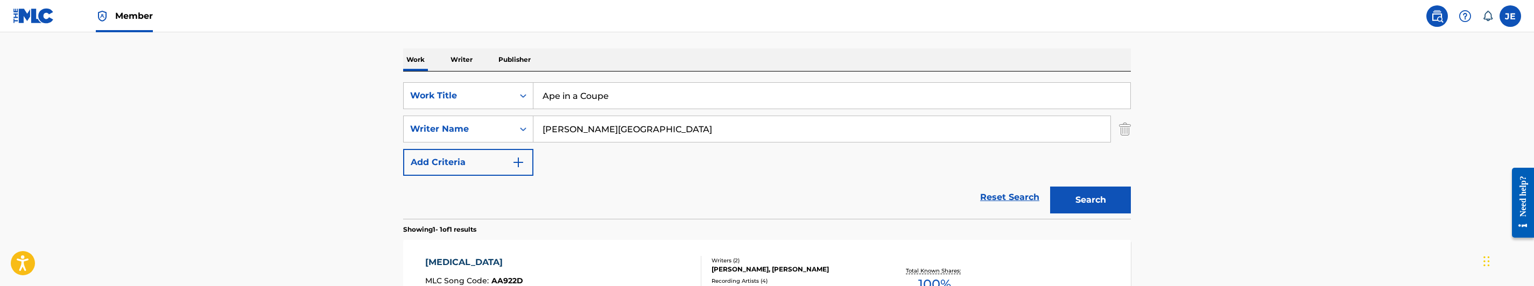
type input "[PERSON_NAME][GEOGRAPHIC_DATA]"
click at [1109, 204] on button "Search" at bounding box center [1090, 200] width 81 height 27
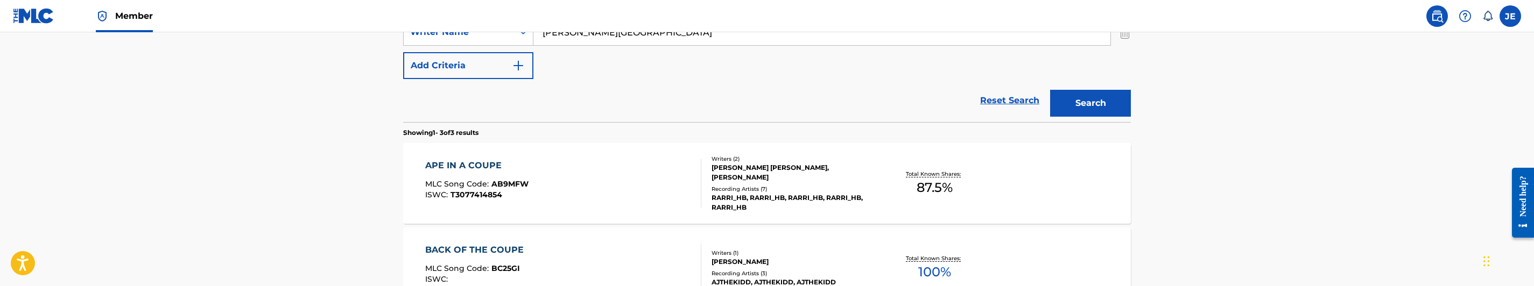
scroll to position [296, 0]
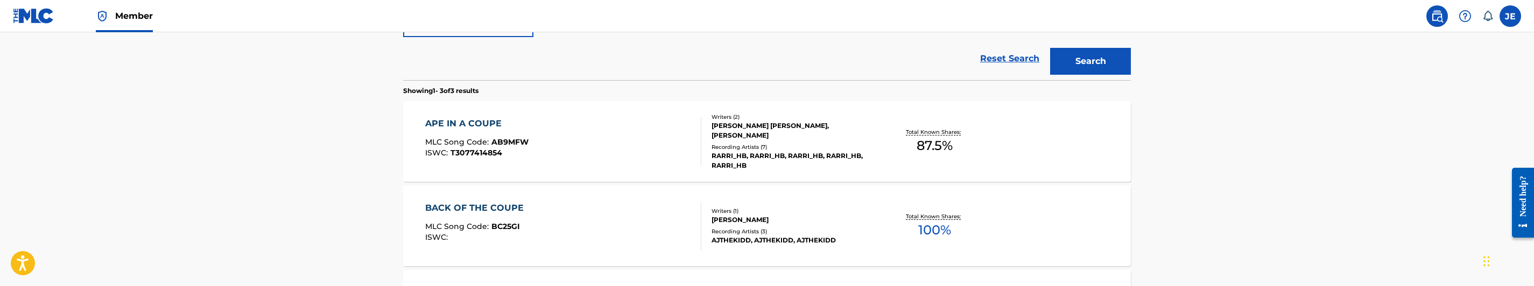
click at [609, 147] on div "APE IN A COUPE MLC Song Code : AB9MFW ISWC : T3077414854" at bounding box center [563, 141] width 277 height 48
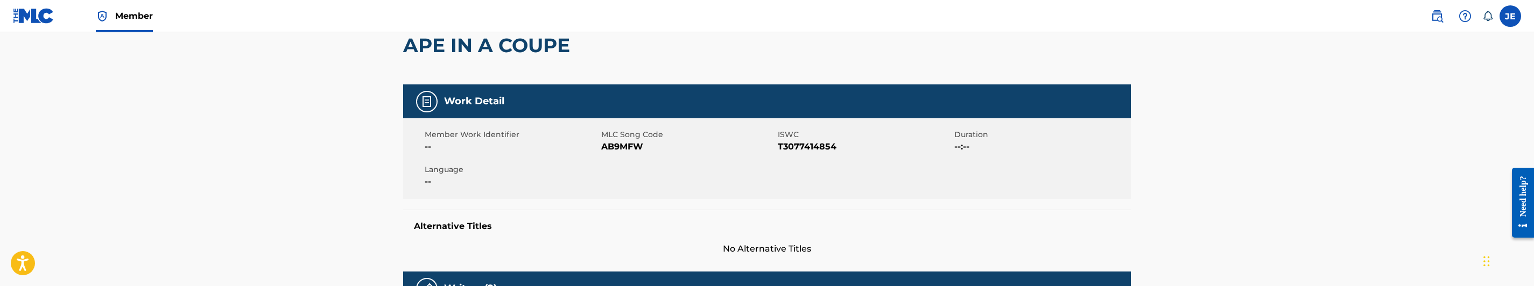
scroll to position [161, 0]
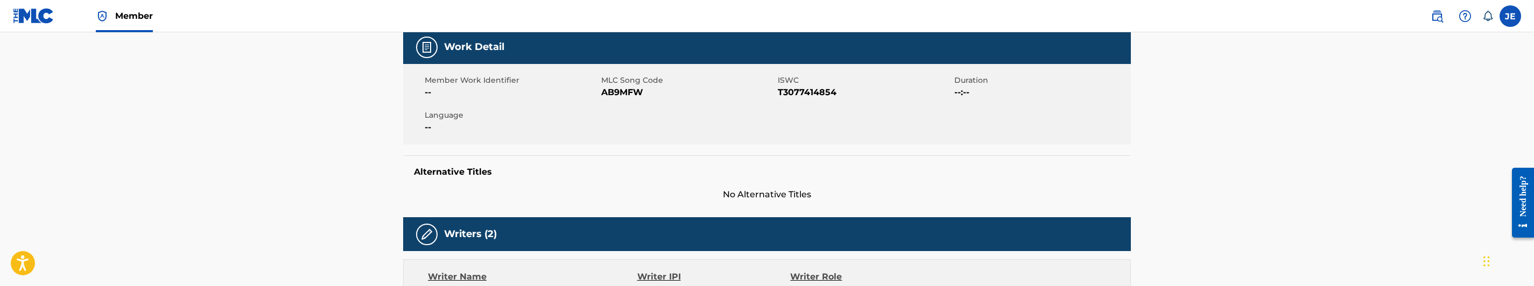
click at [627, 91] on span "AB9MFW" at bounding box center [688, 92] width 174 height 13
copy span "AB9MFW"
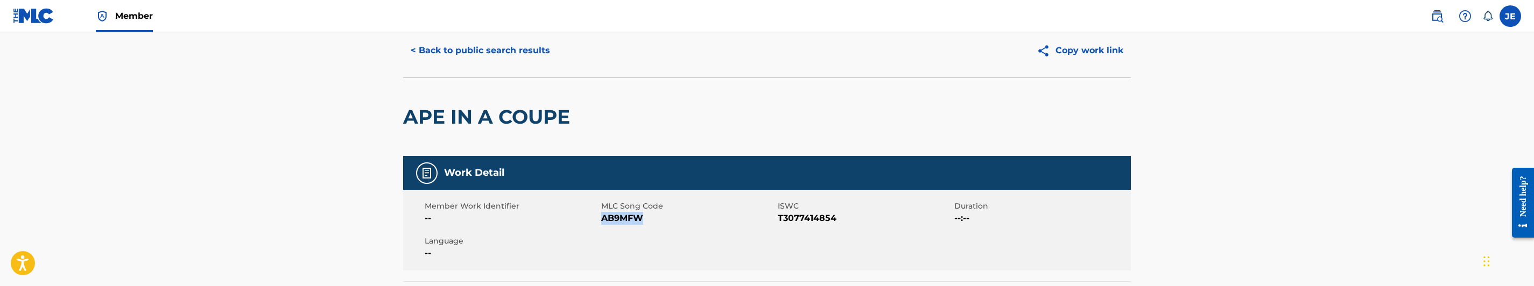
scroll to position [0, 0]
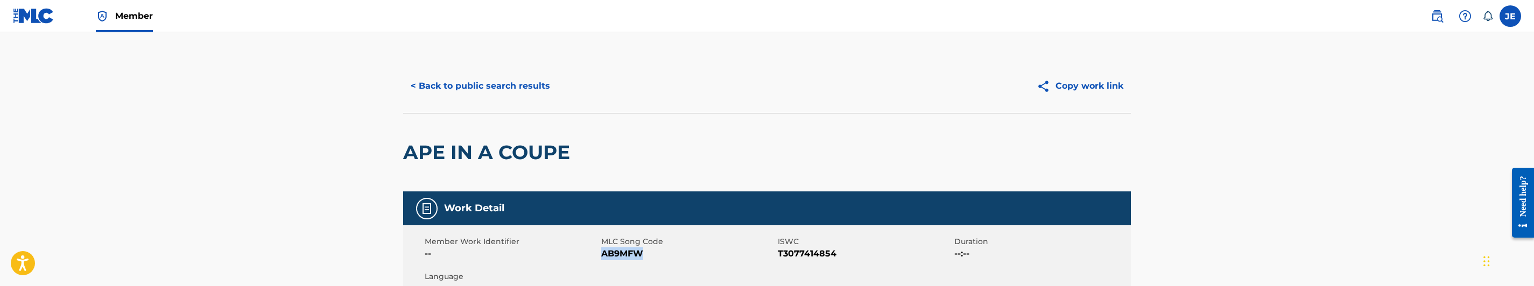
click at [536, 89] on button "< Back to public search results" at bounding box center [480, 86] width 154 height 27
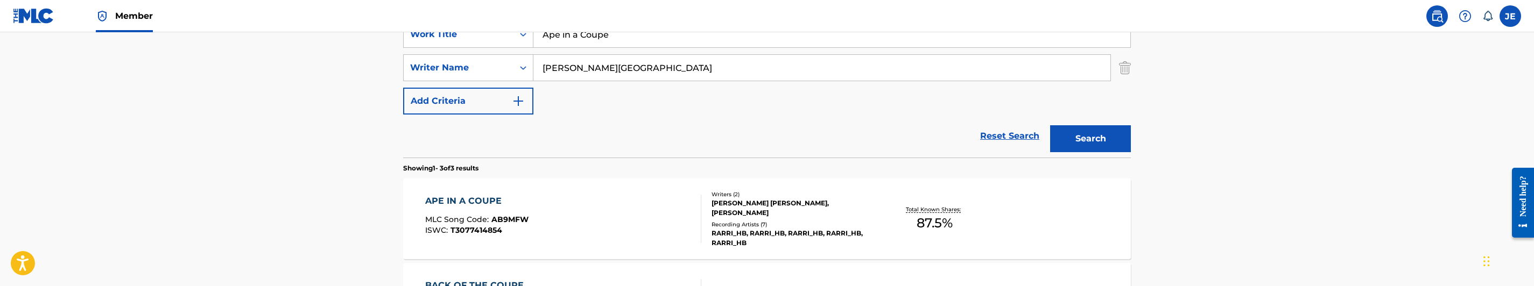
scroll to position [196, 0]
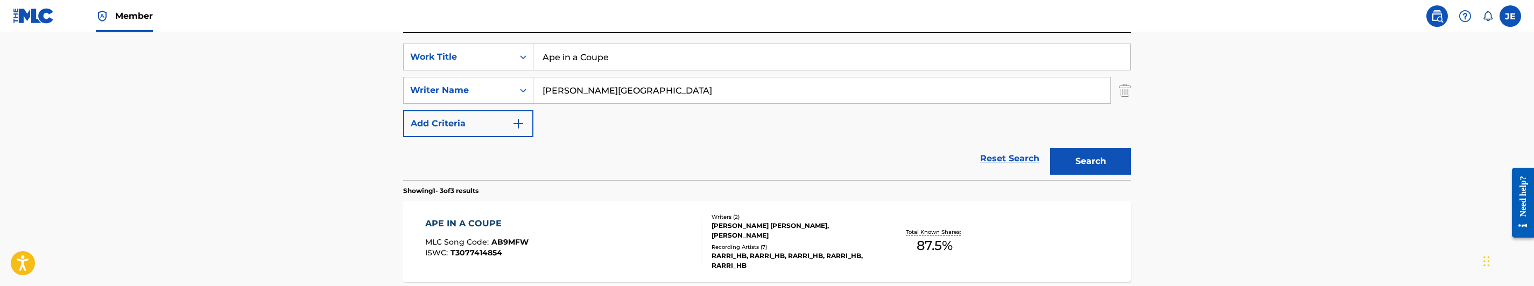
click at [627, 59] on input "Ape in a Coupe" at bounding box center [831, 57] width 597 height 26
paste input "Back and Forth"
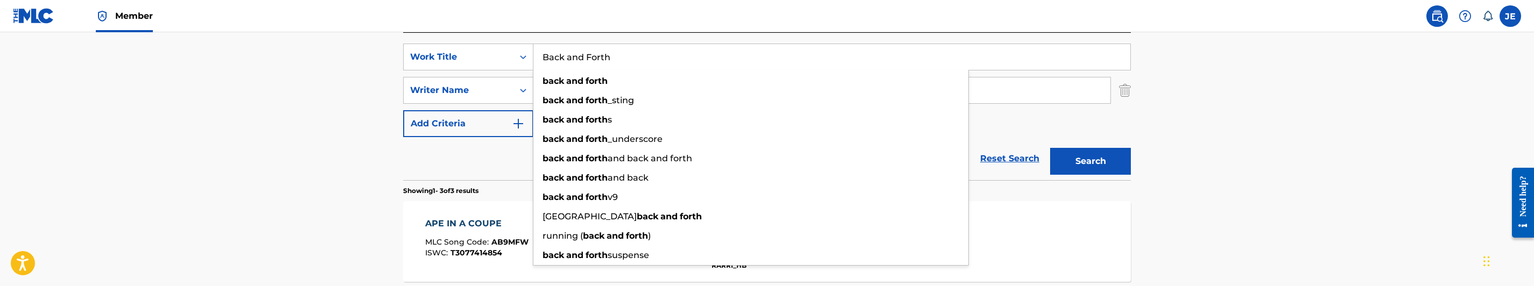
type input "Back and Forth"
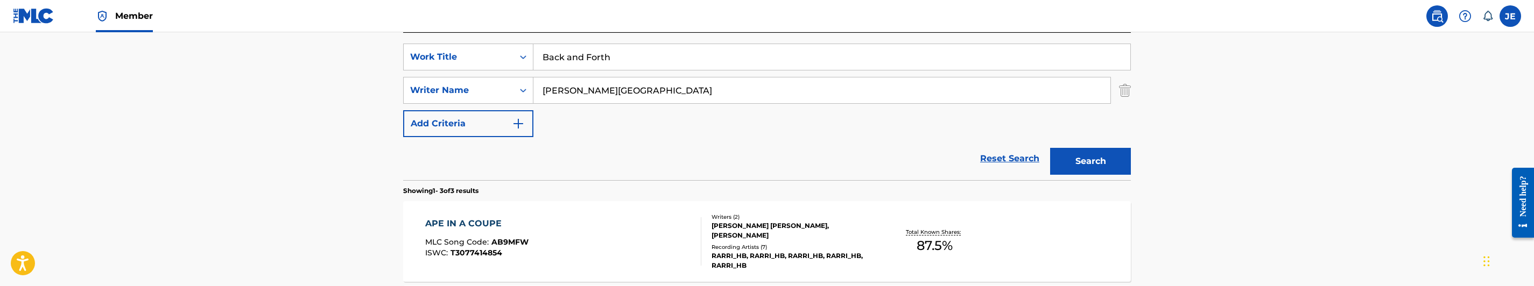
click at [623, 94] on input "[PERSON_NAME][GEOGRAPHIC_DATA]" at bounding box center [821, 91] width 577 height 26
paste input "Fell, [PERSON_NAME]"
click at [1111, 162] on button "Search" at bounding box center [1090, 161] width 81 height 27
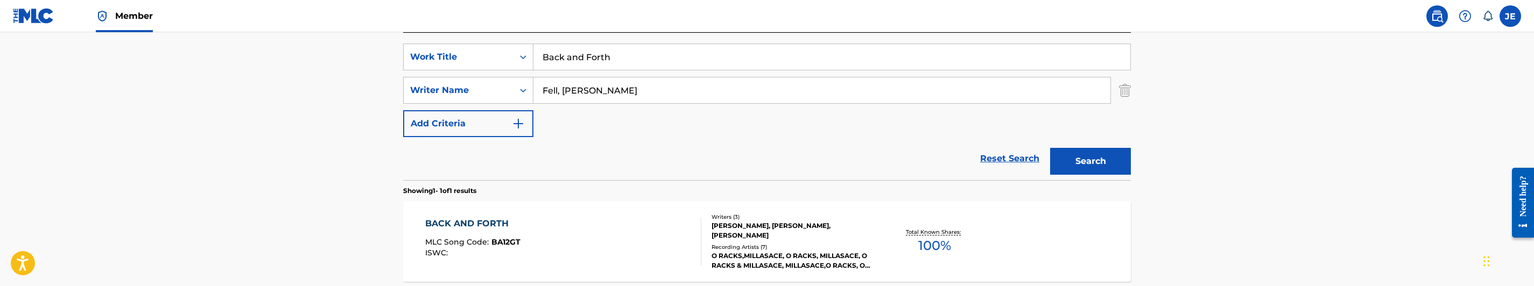
click at [628, 86] on input "Fell, [PERSON_NAME]" at bounding box center [821, 91] width 577 height 26
paste input "[PERSON_NAME], [PERSON_NAME]"
type input "[PERSON_NAME], [PERSON_NAME]"
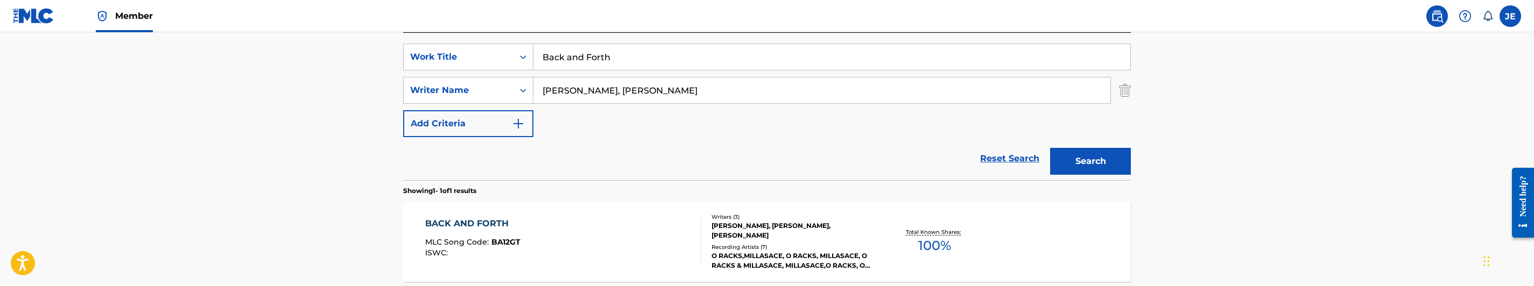
drag, startPoint x: 1079, startPoint y: 162, endPoint x: 1071, endPoint y: 164, distance: 7.7
click at [1079, 163] on button "Search" at bounding box center [1090, 161] width 81 height 27
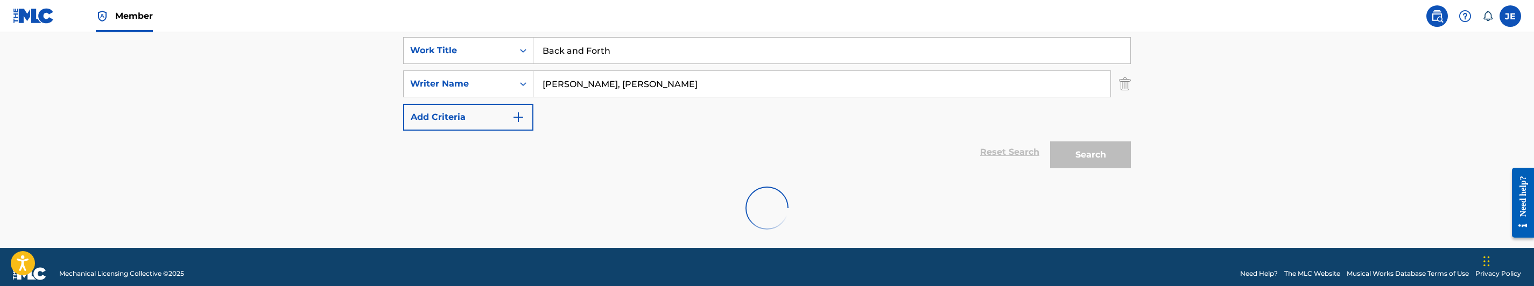
scroll to position [215, 0]
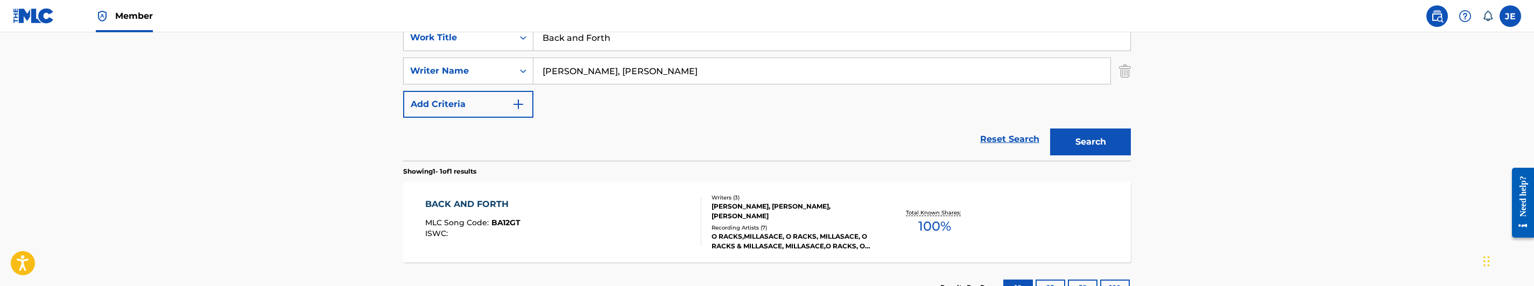
click at [571, 203] on div "BACK AND FORTH MLC Song Code : BA12GT ISWC :" at bounding box center [563, 222] width 277 height 48
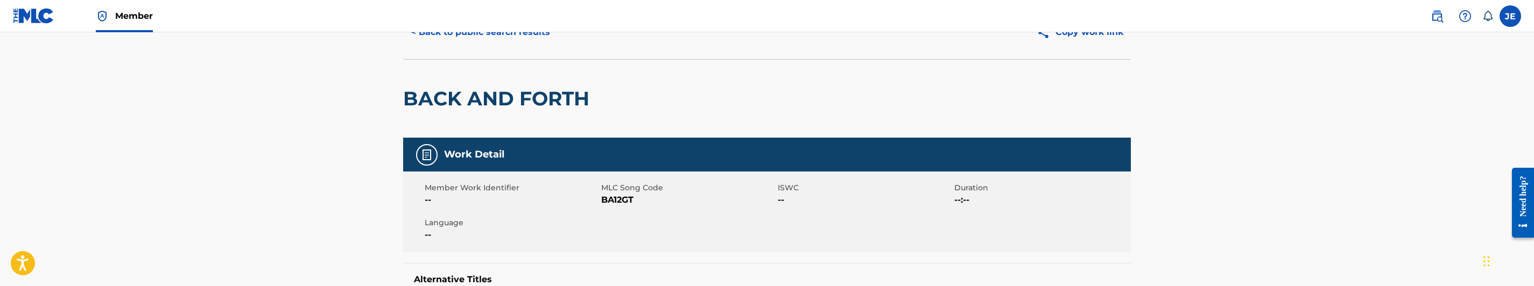
scroll to position [81, 0]
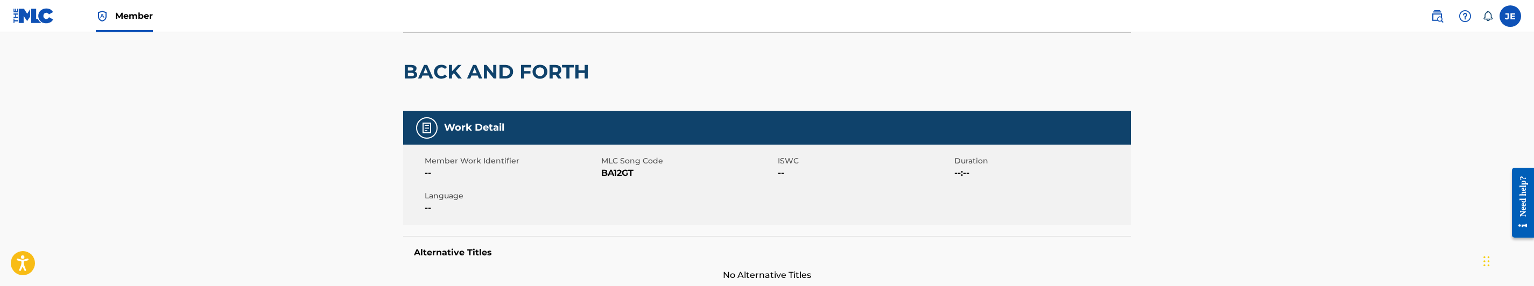
click at [612, 177] on span "BA12GT" at bounding box center [688, 173] width 174 height 13
copy span "BA12GT"
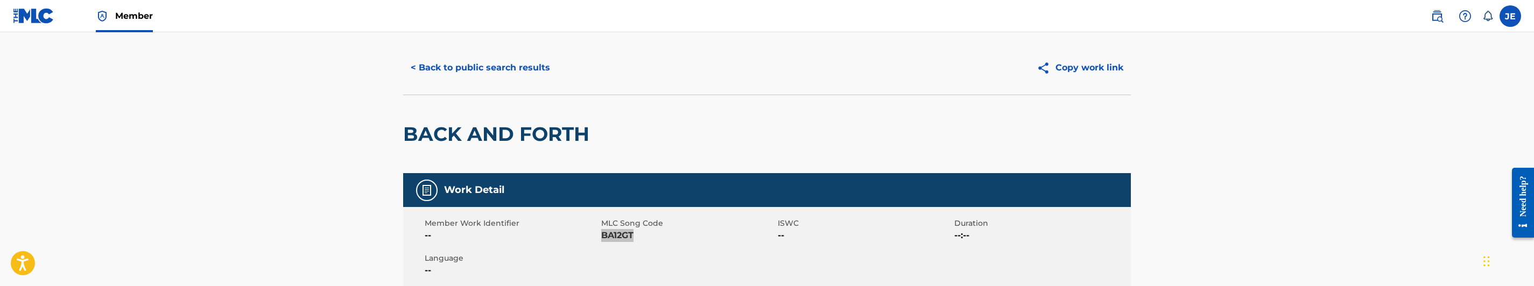
scroll to position [0, 0]
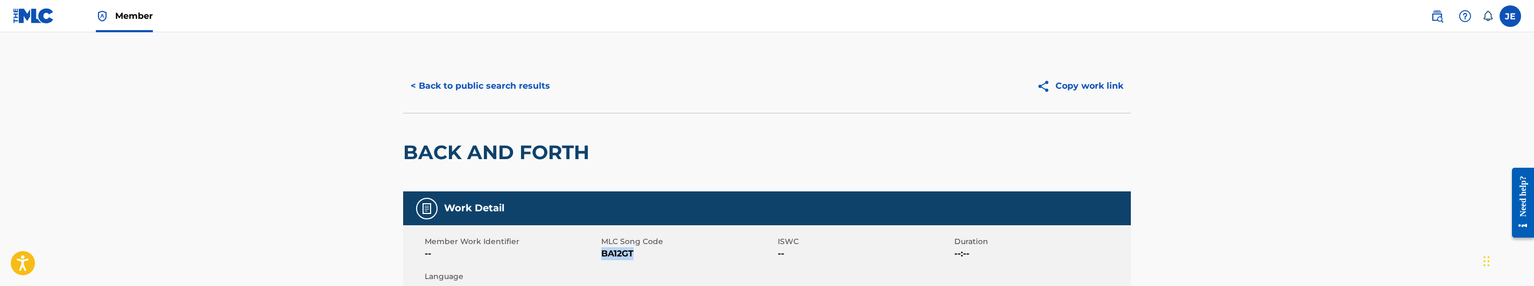
click at [533, 84] on button "< Back to public search results" at bounding box center [480, 86] width 154 height 27
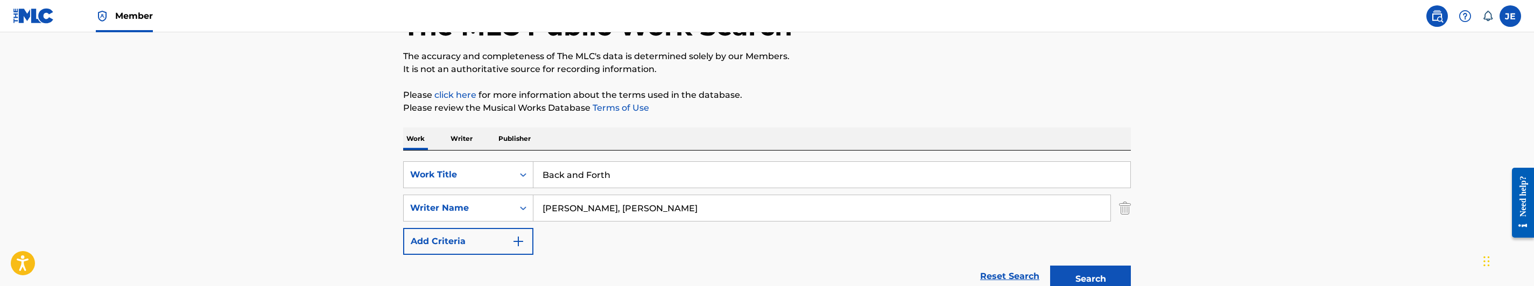
scroll to position [54, 0]
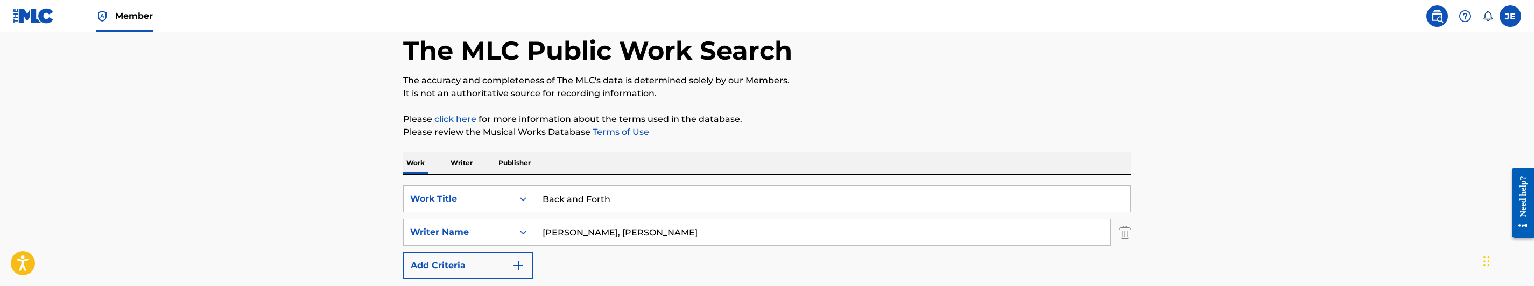
click at [579, 192] on input "Back and Forth" at bounding box center [831, 199] width 597 height 26
paste input "Door"
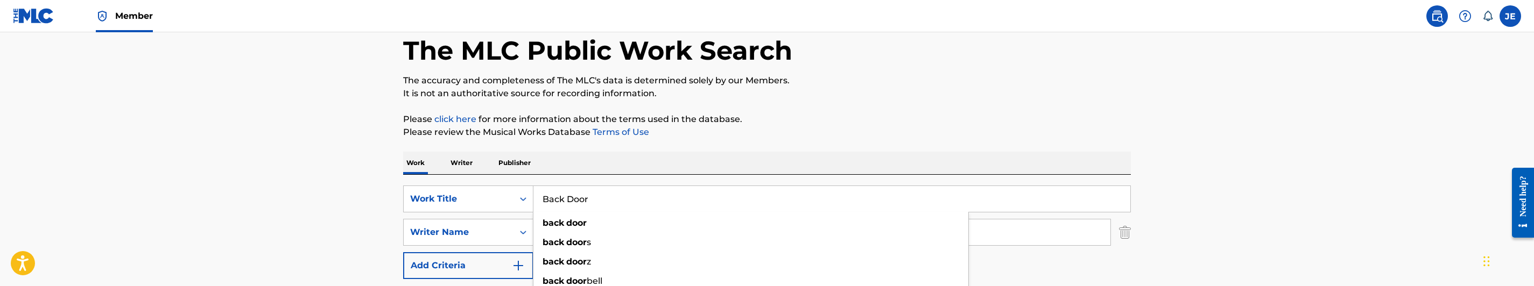
type input "Back Door"
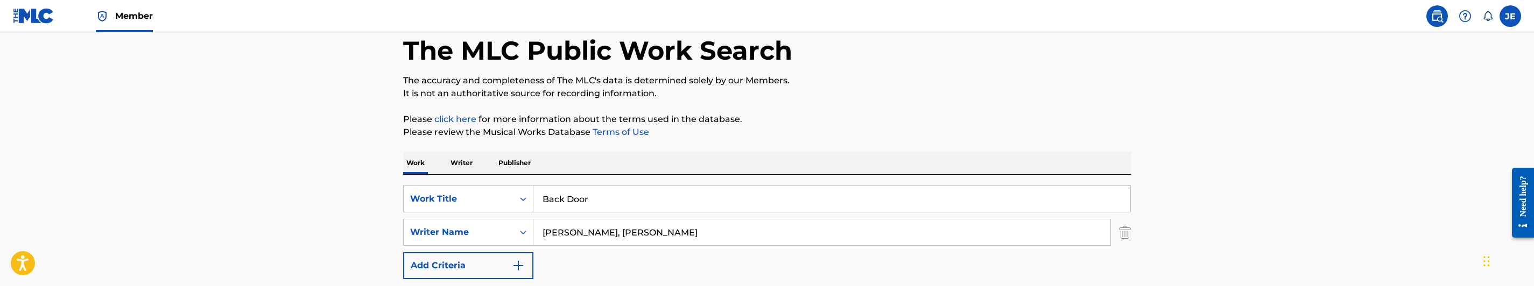
click at [634, 242] on input "[PERSON_NAME], [PERSON_NAME]" at bounding box center [821, 233] width 577 height 26
paste input "[PERSON_NAME]"
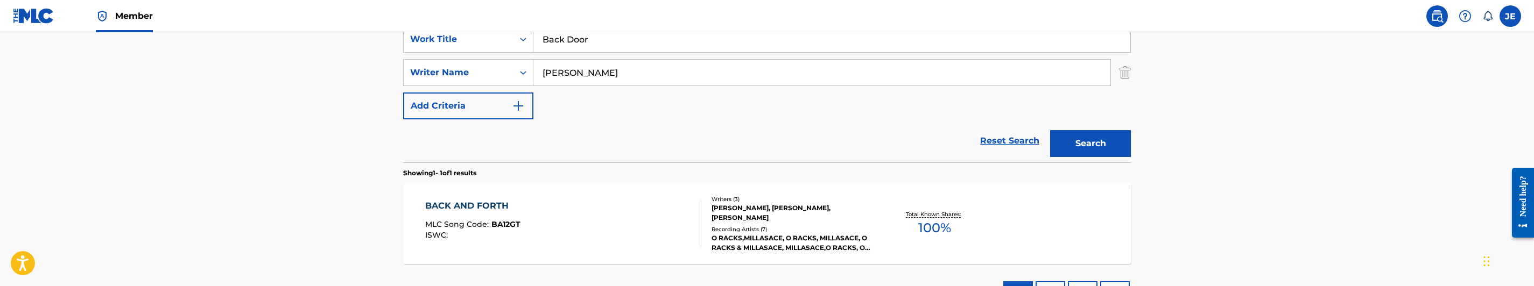
scroll to position [215, 0]
click at [1094, 143] on button "Search" at bounding box center [1090, 142] width 81 height 27
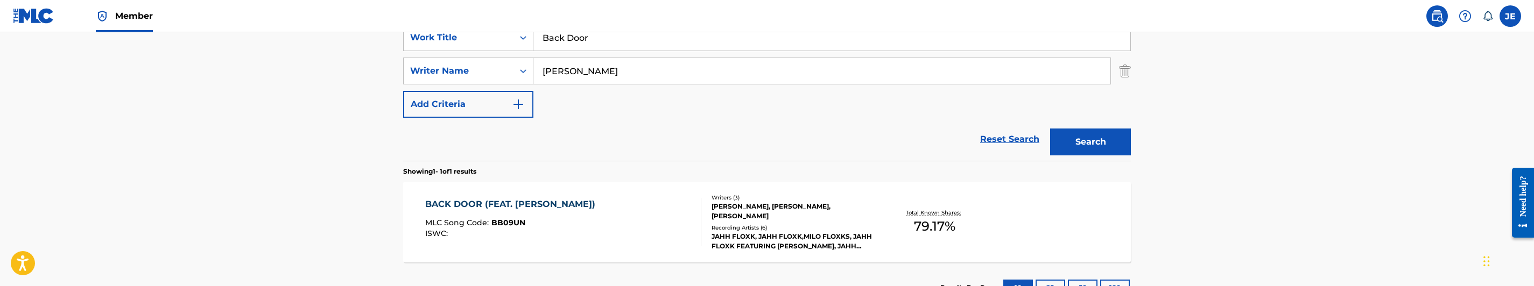
click at [582, 68] on input "[PERSON_NAME]" at bounding box center [821, 71] width 577 height 26
paste input "[PERSON_NAME], [GEOGRAPHIC_DATA]"
type input "[PERSON_NAME], Mysun"
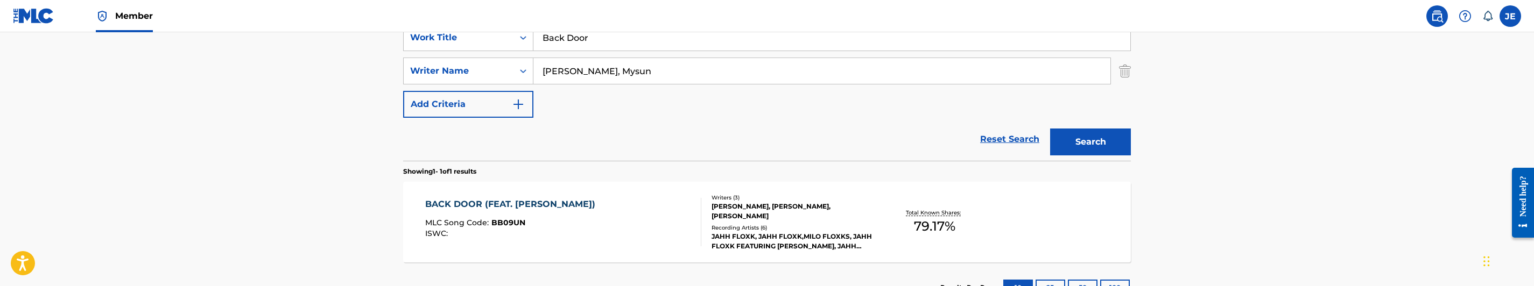
click at [1079, 150] on button "Search" at bounding box center [1090, 142] width 81 height 27
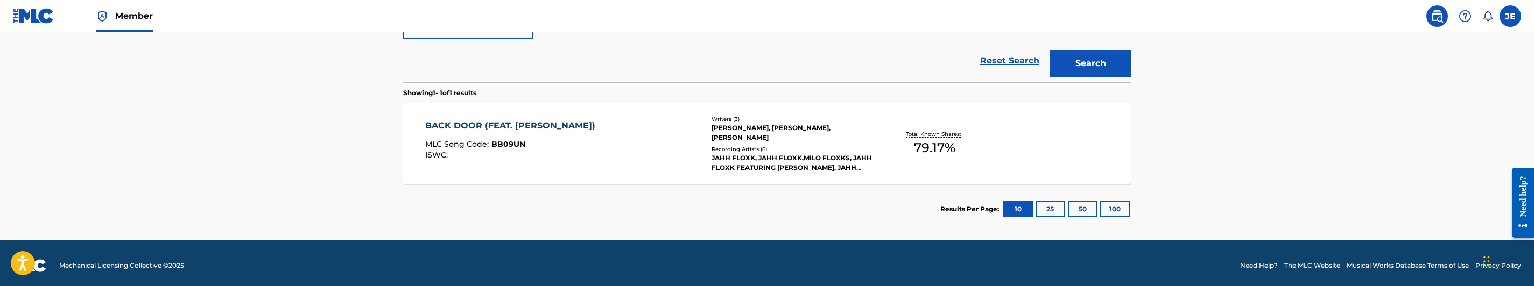
scroll to position [296, 0]
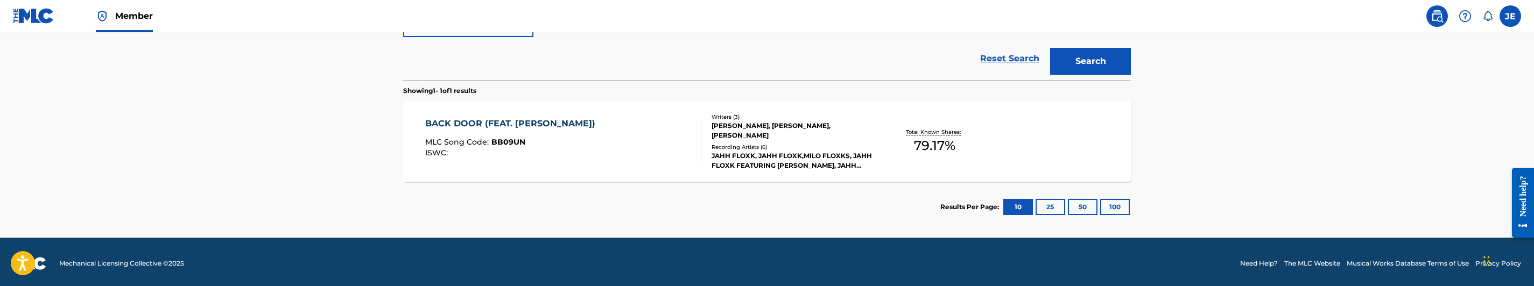
click at [607, 149] on div "BACK DOOR (FEAT. [PERSON_NAME]) MLC Song Code : BB09UN ISWC :" at bounding box center [563, 141] width 277 height 48
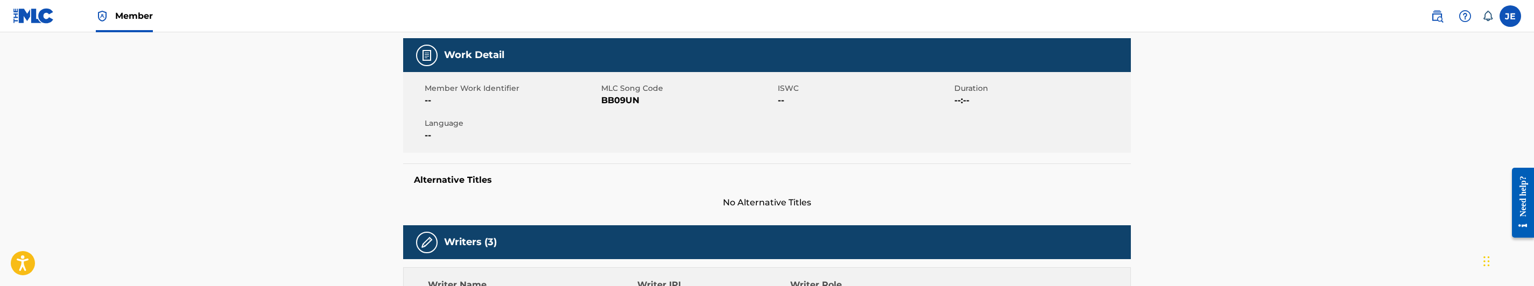
scroll to position [161, 0]
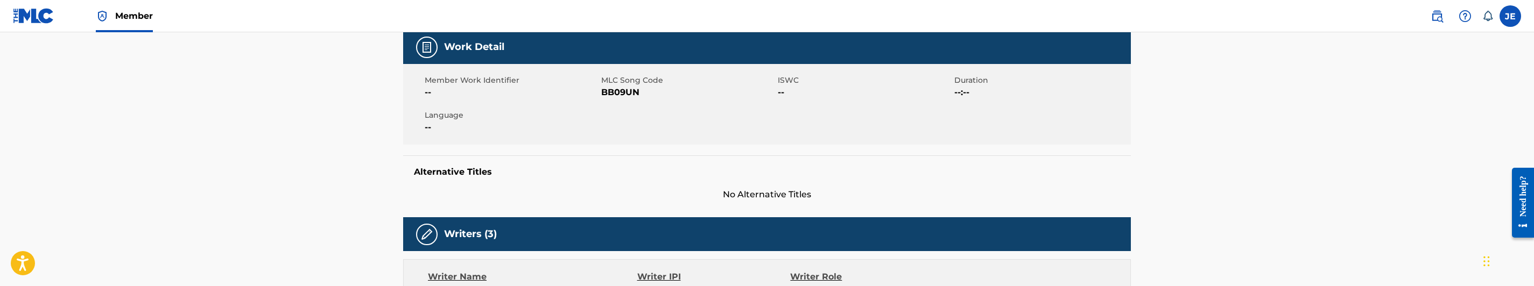
click at [636, 93] on span "BB09UN" at bounding box center [688, 92] width 174 height 13
click at [627, 94] on span "BB09UN" at bounding box center [688, 92] width 174 height 13
copy span "BB09UN"
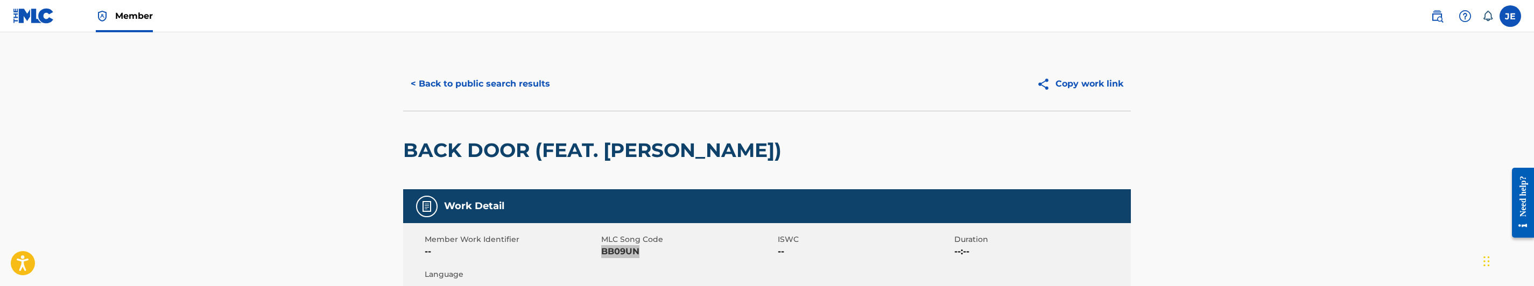
scroll to position [0, 0]
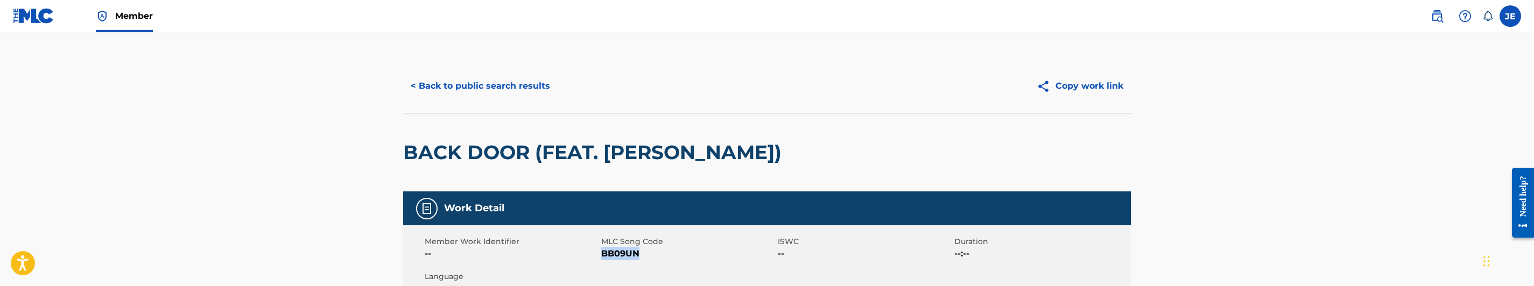
click at [502, 86] on button "< Back to public search results" at bounding box center [480, 86] width 154 height 27
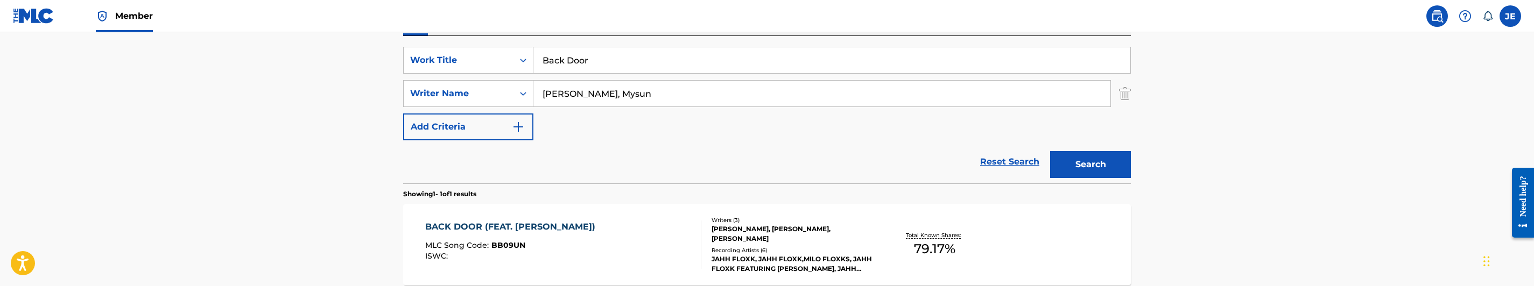
scroll to position [157, 0]
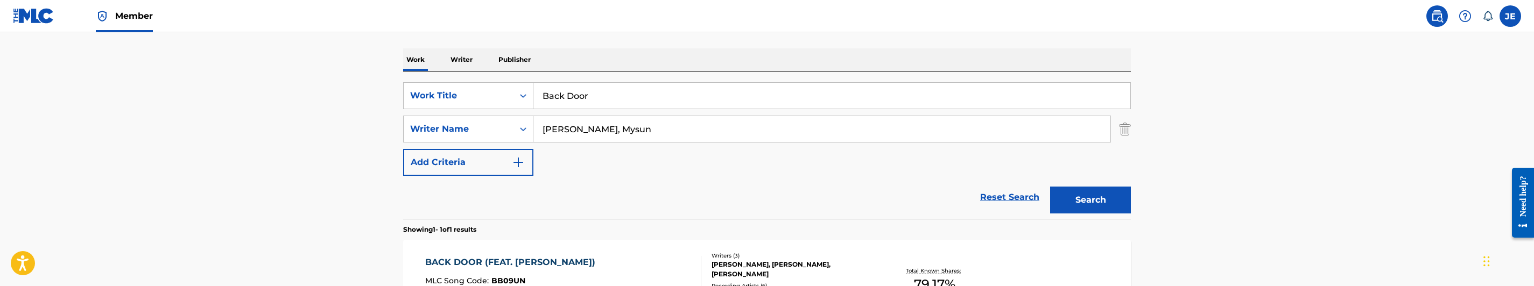
click at [640, 86] on input "Back Door" at bounding box center [831, 96] width 597 height 26
click at [644, 105] on input "Back Door" at bounding box center [831, 96] width 597 height 26
paste input "ends"
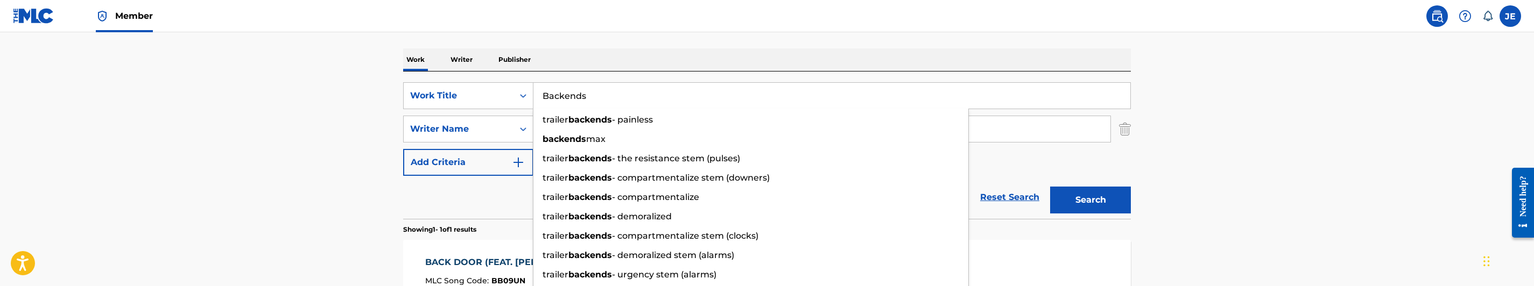
type input "Backends"
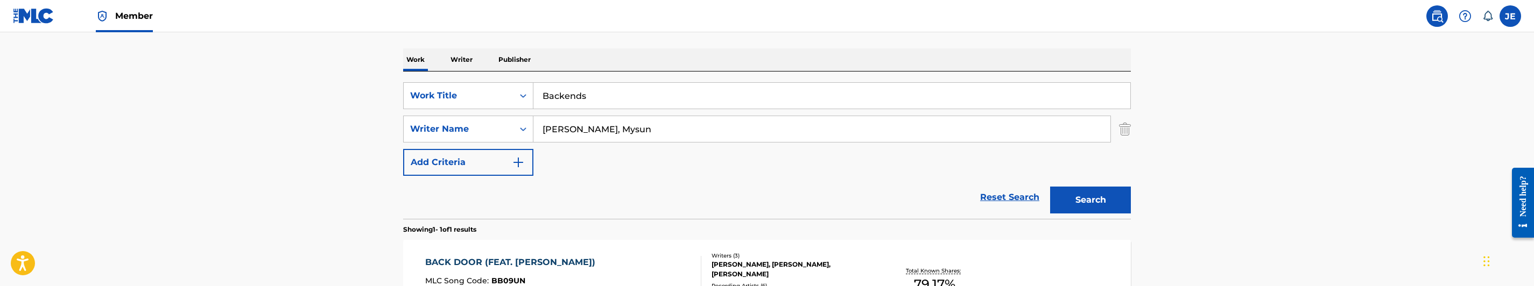
click at [617, 123] on input "[PERSON_NAME], Mysun" at bounding box center [821, 129] width 577 height 26
paste input "Bell, Sea"
click at [1117, 201] on button "Search" at bounding box center [1090, 200] width 81 height 27
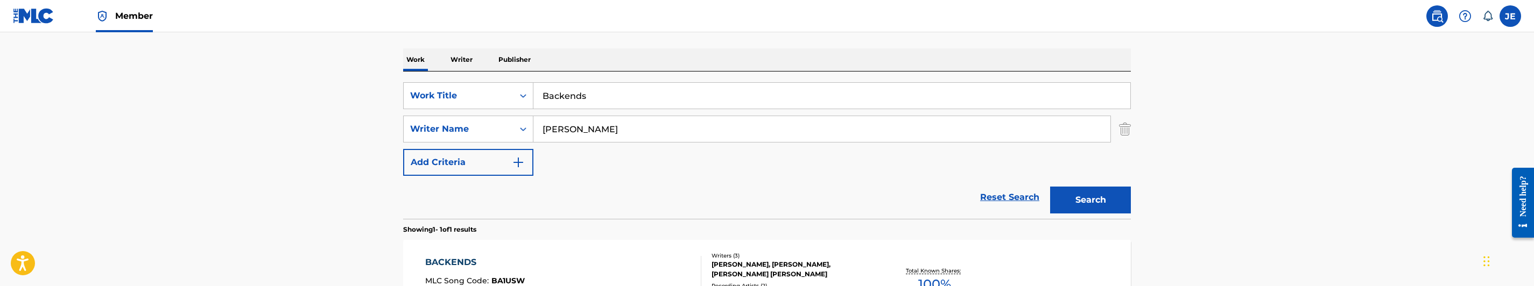
click at [614, 126] on input "[PERSON_NAME]" at bounding box center [821, 129] width 577 height 26
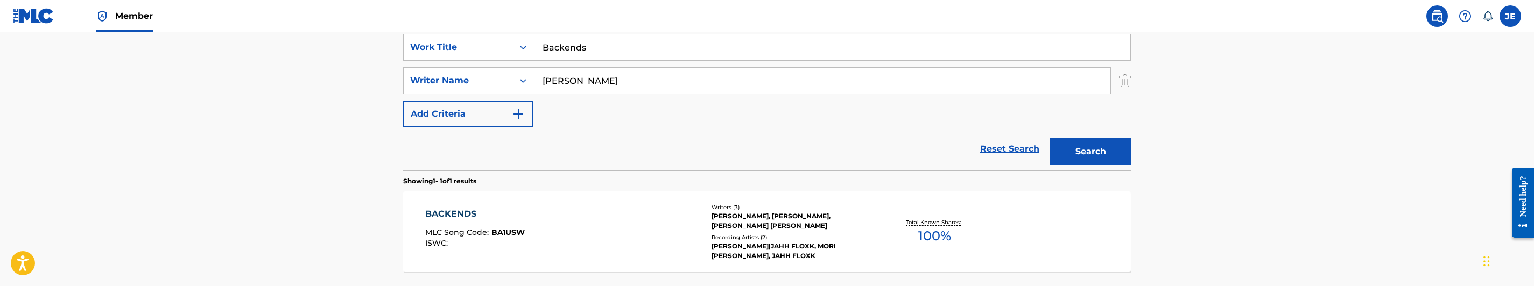
scroll to position [238, 0]
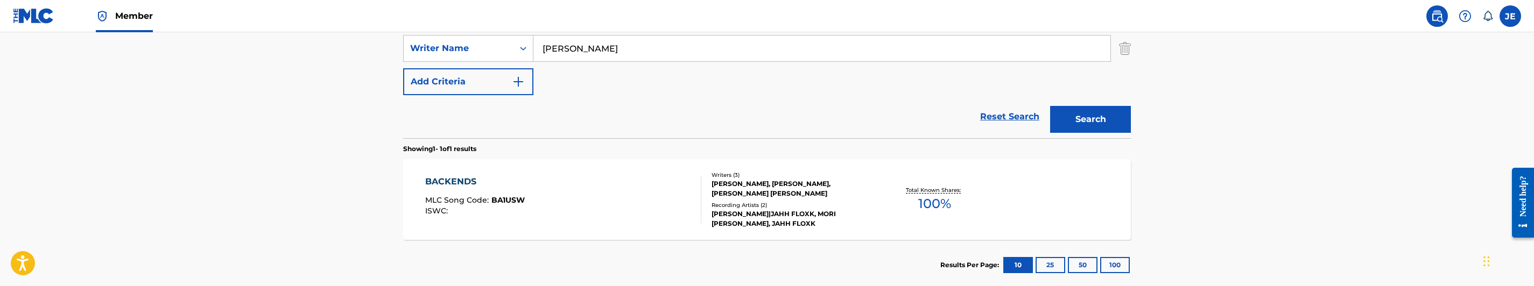
paste input "[PERSON_NAME], [PERSON_NAME]"
type input "[PERSON_NAME], [PERSON_NAME]"
click at [1092, 112] on button "Search" at bounding box center [1090, 119] width 81 height 27
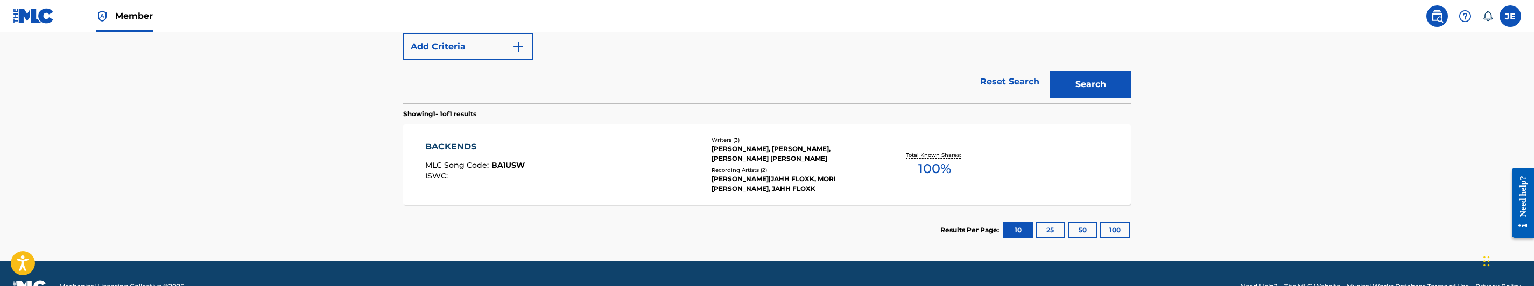
scroll to position [299, 0]
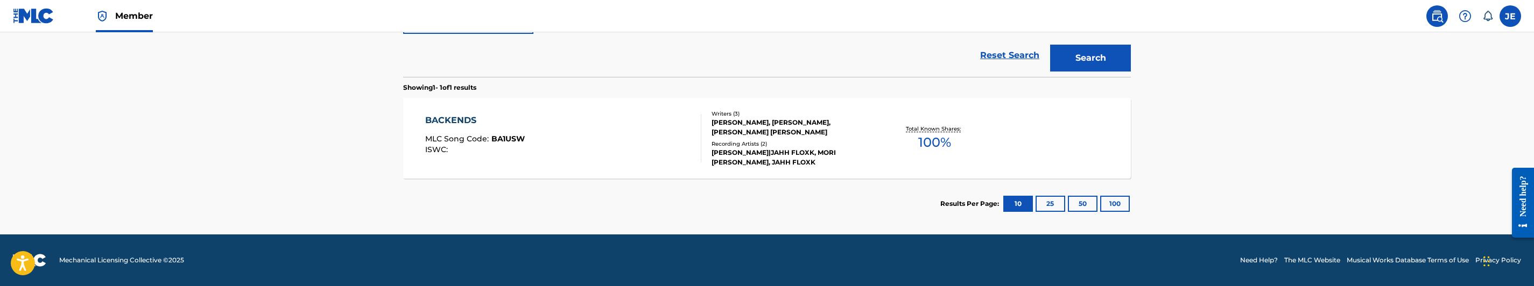
click at [611, 117] on div "BACKENDS MLC Song Code : BA1USW ISWC :" at bounding box center [563, 138] width 277 height 48
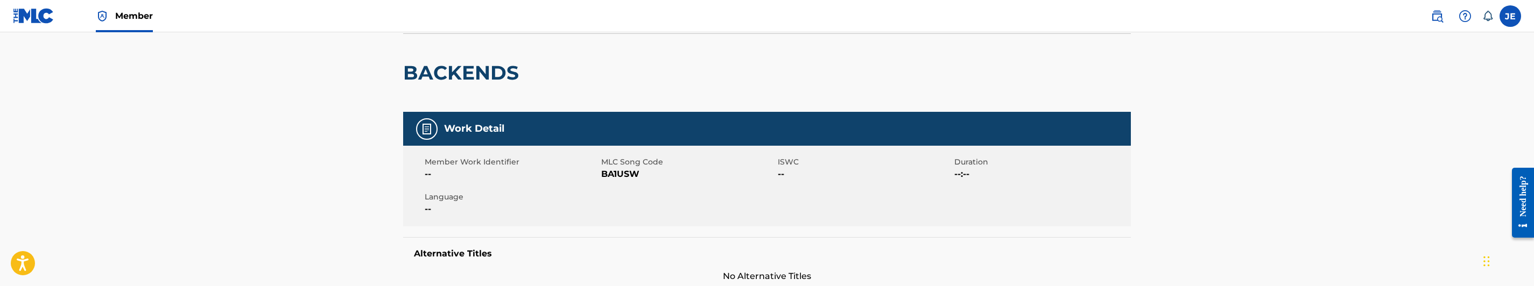
scroll to position [81, 0]
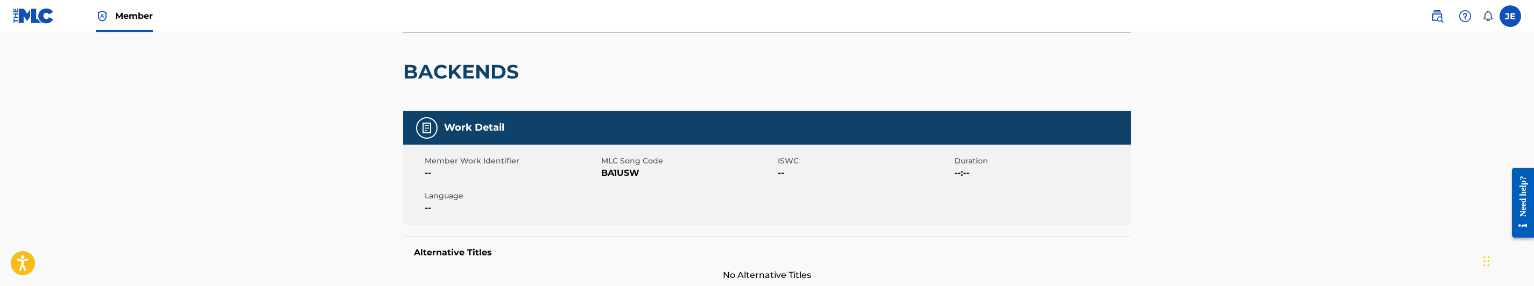
click at [614, 173] on span "BA1USW" at bounding box center [688, 173] width 174 height 13
copy span "BA1USW"
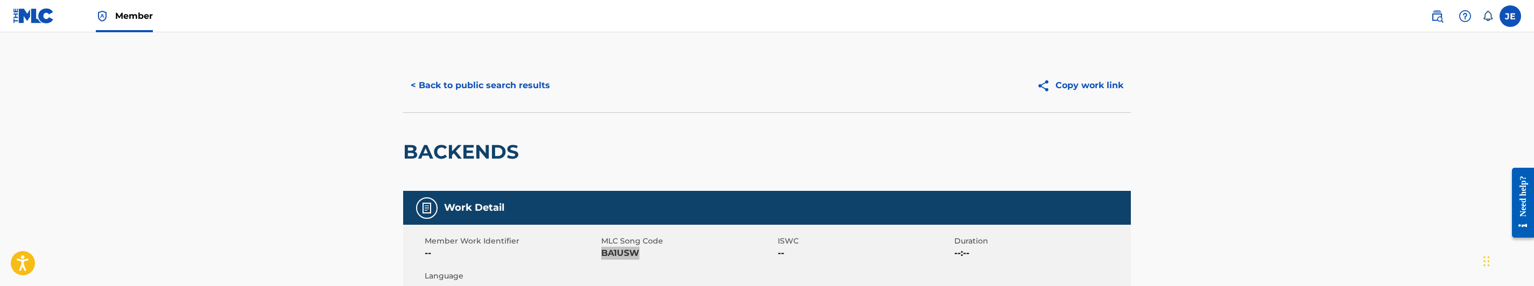
scroll to position [0, 0]
click at [539, 92] on button "< Back to public search results" at bounding box center [480, 86] width 154 height 27
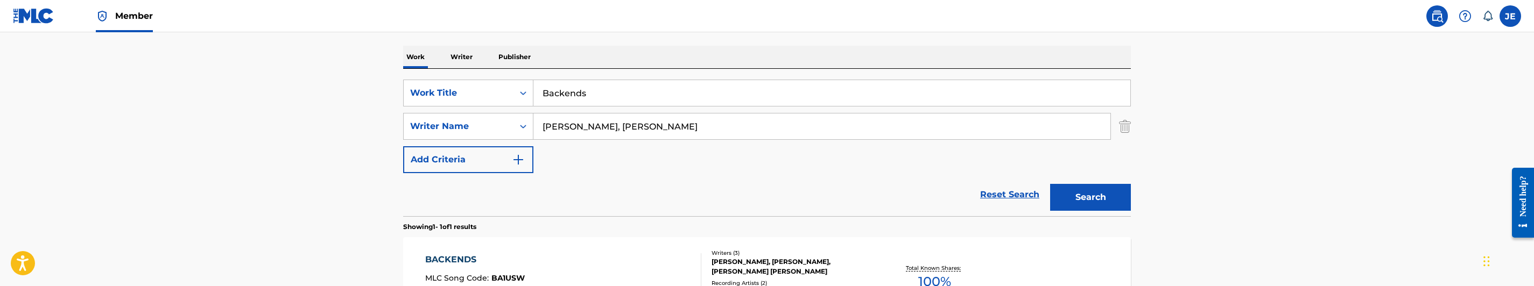
scroll to position [157, 0]
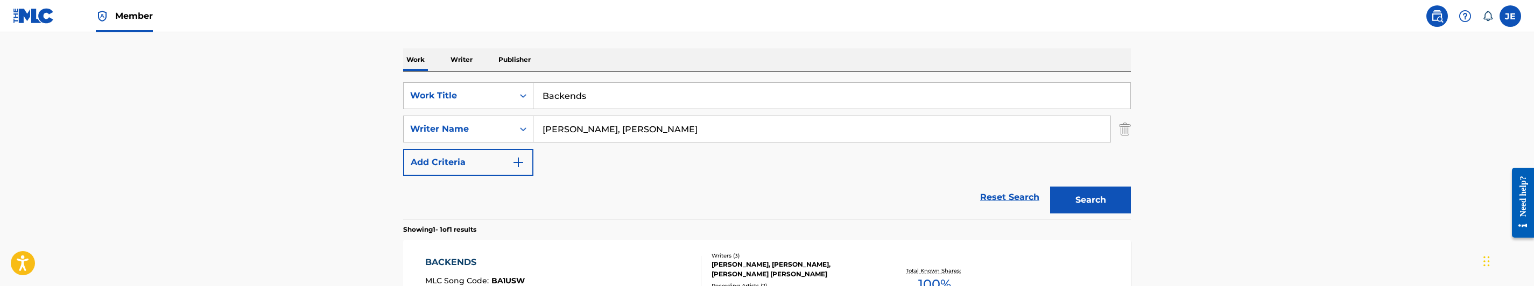
click at [600, 104] on input "Backends" at bounding box center [831, 96] width 597 height 26
paste input "ddie From [GEOGRAPHIC_DATA]"
type input "Baddie From [GEOGRAPHIC_DATA]"
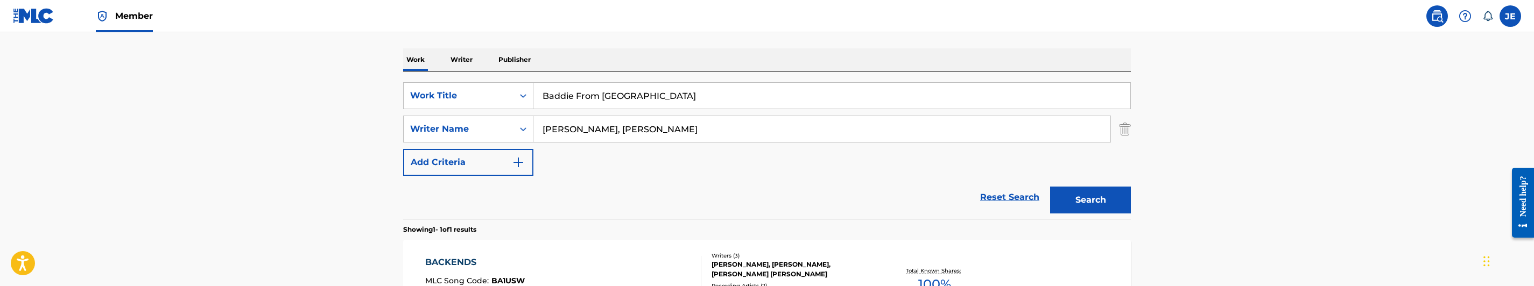
click at [678, 137] on input "[PERSON_NAME], [PERSON_NAME]" at bounding box center [821, 129] width 577 height 26
paste input "[PERSON_NAME]"
click at [1107, 217] on div "Search" at bounding box center [1088, 197] width 86 height 43
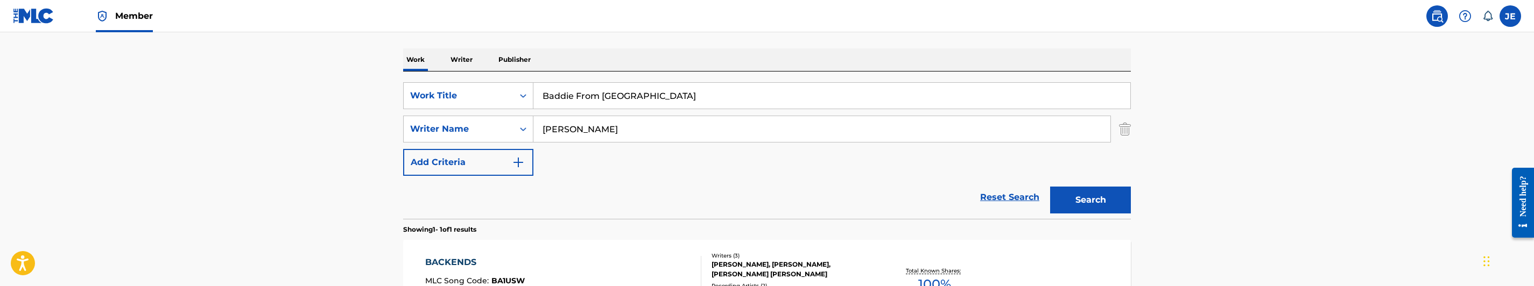
click at [1107, 208] on button "Search" at bounding box center [1090, 200] width 81 height 27
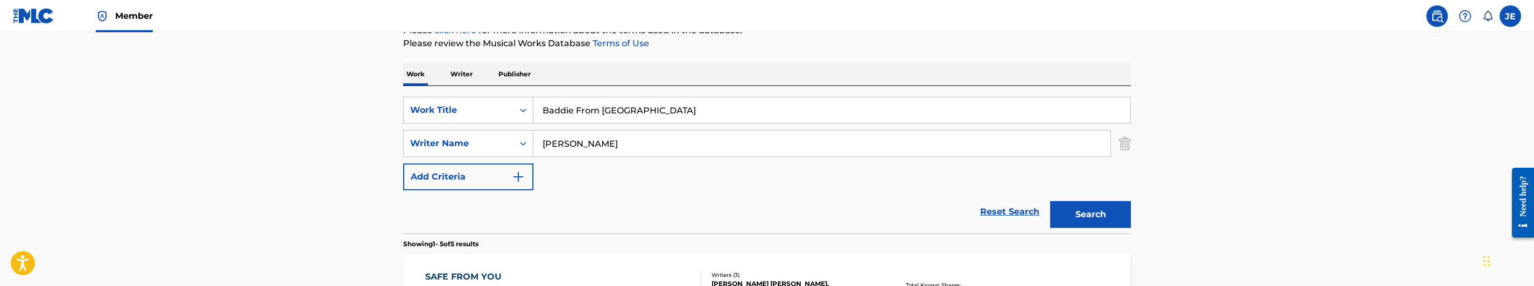
scroll to position [135, 0]
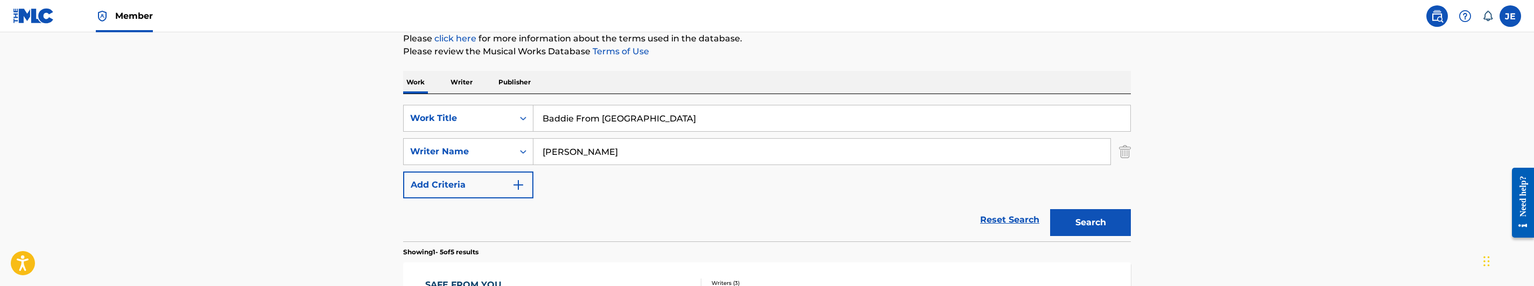
click at [1083, 228] on button "Search" at bounding box center [1090, 222] width 81 height 27
click at [671, 152] on input "[PERSON_NAME]" at bounding box center [821, 152] width 577 height 26
paste input "[PERSON_NAME]"
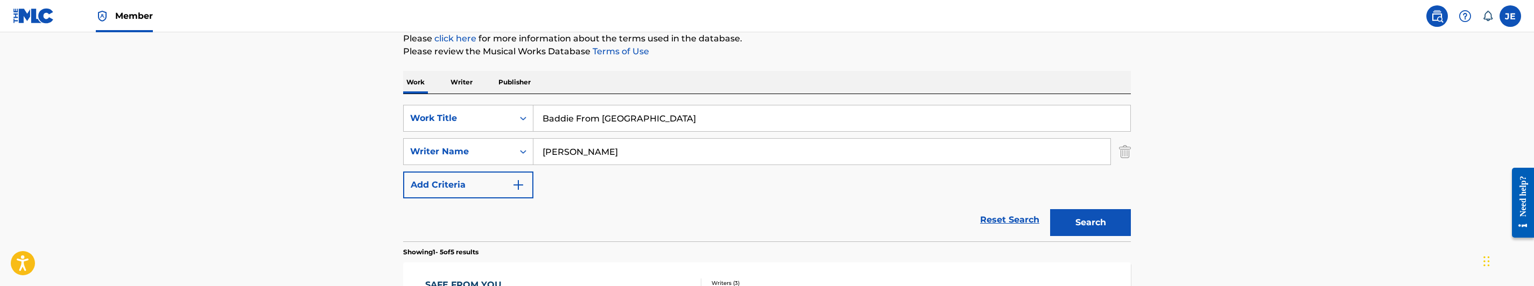
type input "[PERSON_NAME]"
click at [1094, 223] on button "Search" at bounding box center [1090, 222] width 81 height 27
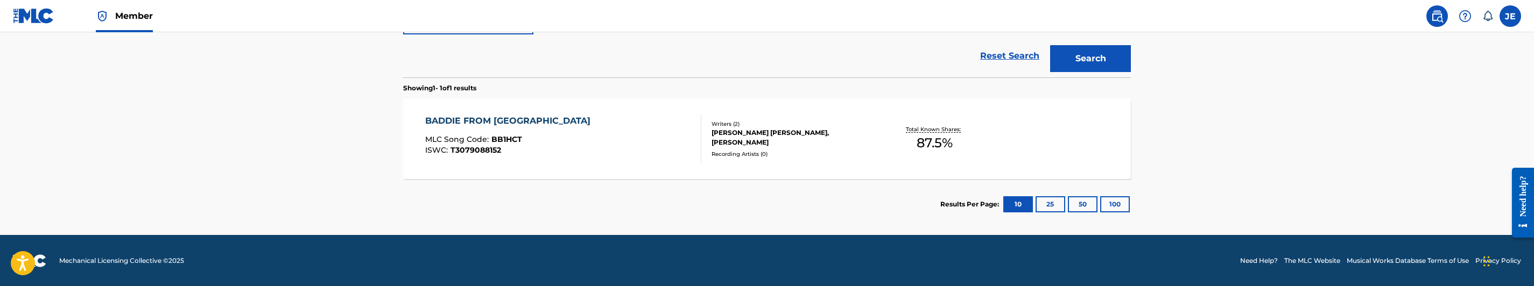
scroll to position [299, 0]
click at [585, 131] on div "BADDIE FROM MIAMI MLC Song Code : BB1HCT ISWC : T3079088152" at bounding box center [563, 138] width 277 height 48
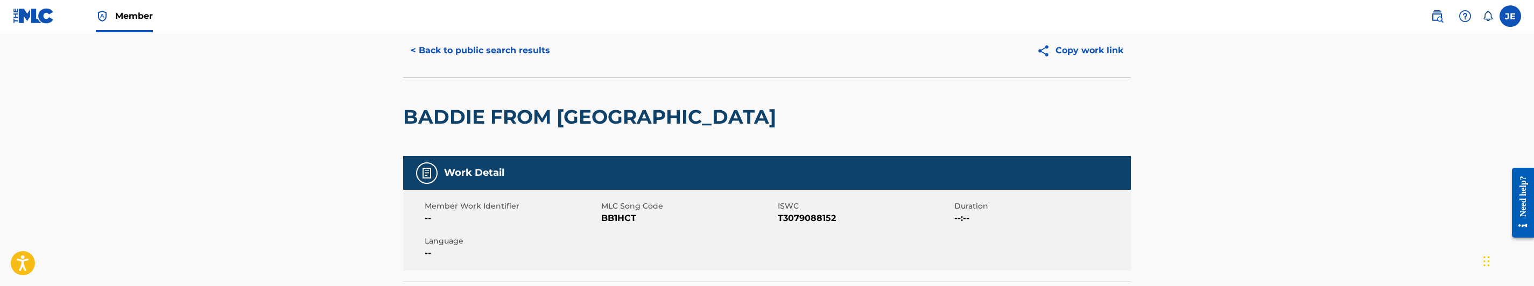
scroll to position [81, 0]
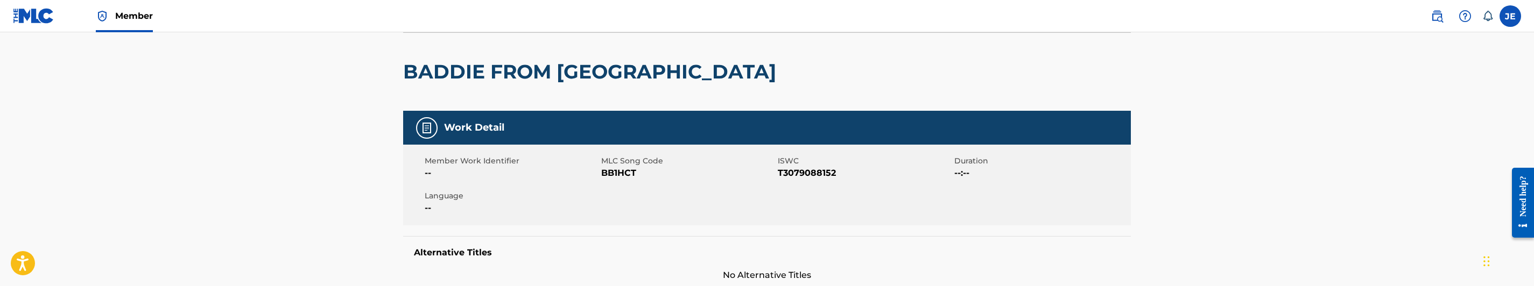
click at [625, 177] on span "BB1HCT" at bounding box center [688, 173] width 174 height 13
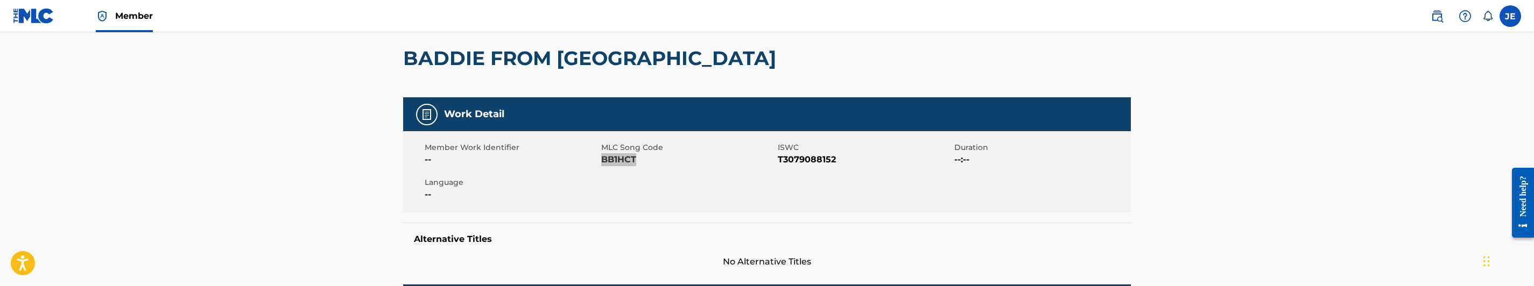
scroll to position [0, 0]
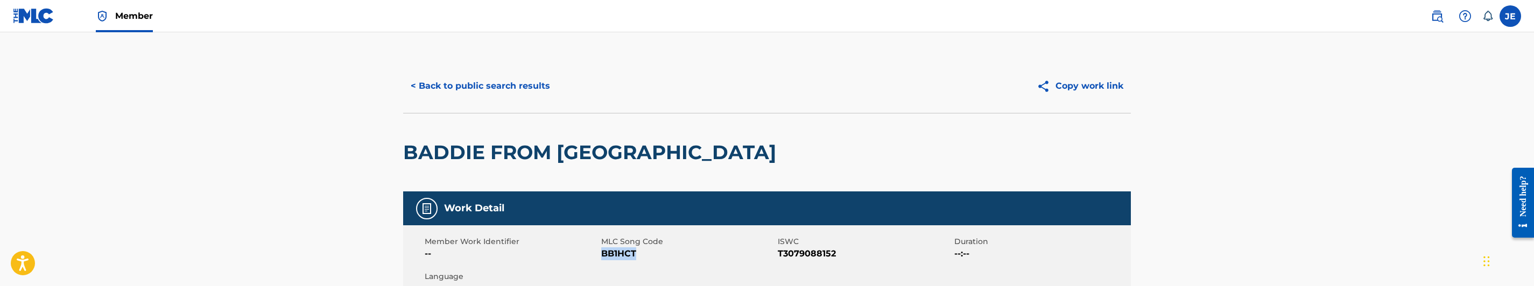
click at [548, 94] on button "< Back to public search results" at bounding box center [480, 86] width 154 height 27
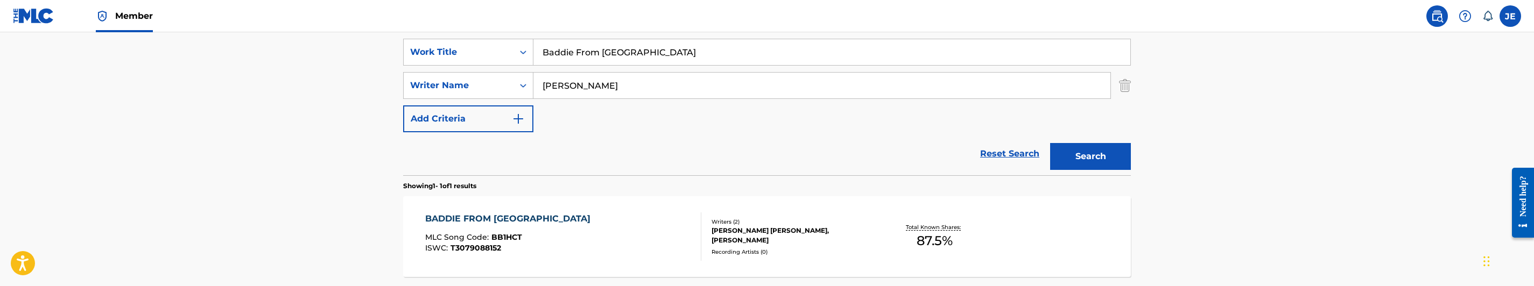
scroll to position [157, 0]
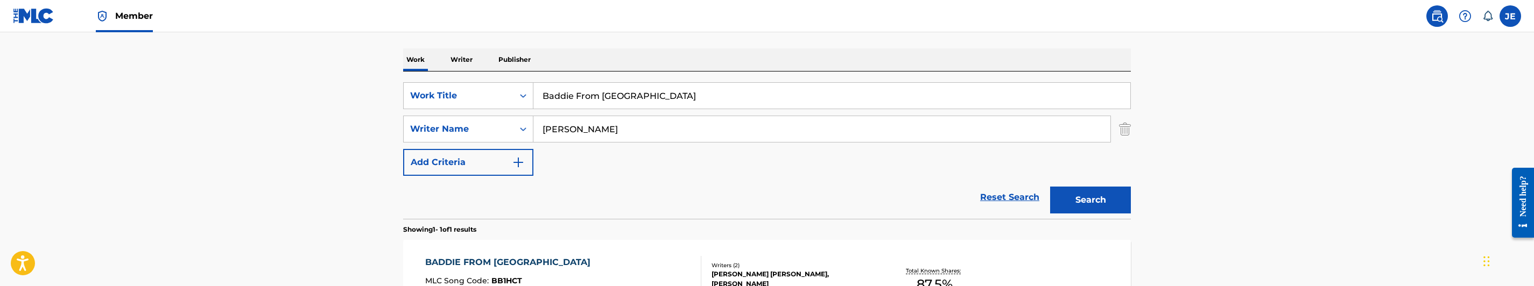
click at [613, 76] on div "SearchWithCriteria83cc12c4-a806-49f3-a95d-d56318e37a02 Work Title Baddie From […" at bounding box center [767, 145] width 728 height 147
click at [615, 97] on input "Baddie From [GEOGRAPHIC_DATA]" at bounding box center [831, 96] width 597 height 26
paste input "ll'n Like Kee"
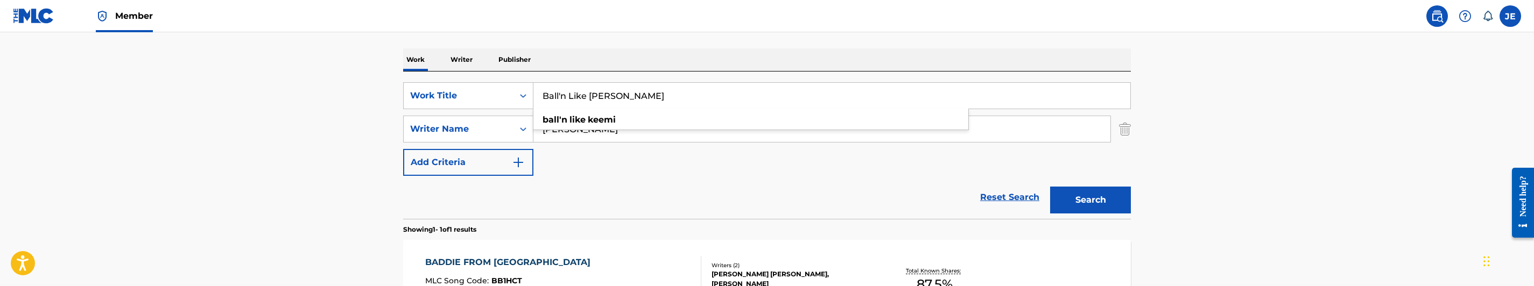
type input "Ball'n Like [PERSON_NAME]"
click at [672, 126] on input "[PERSON_NAME]" at bounding box center [821, 129] width 577 height 26
paste input "[PERSON_NAME]"
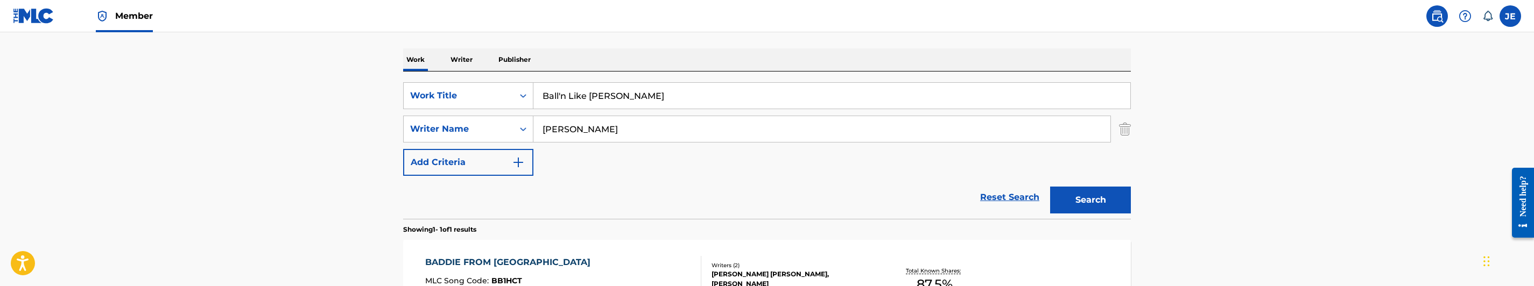
click at [1099, 212] on button "Search" at bounding box center [1090, 200] width 81 height 27
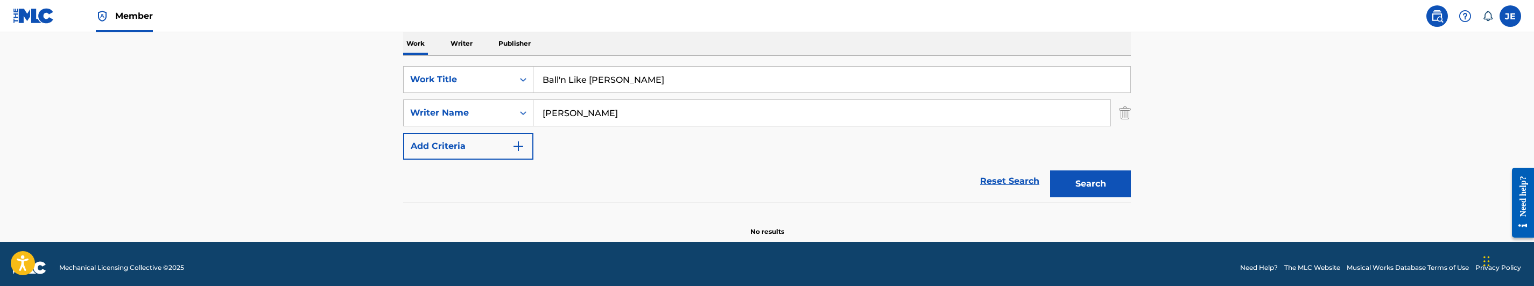
scroll to position [181, 0]
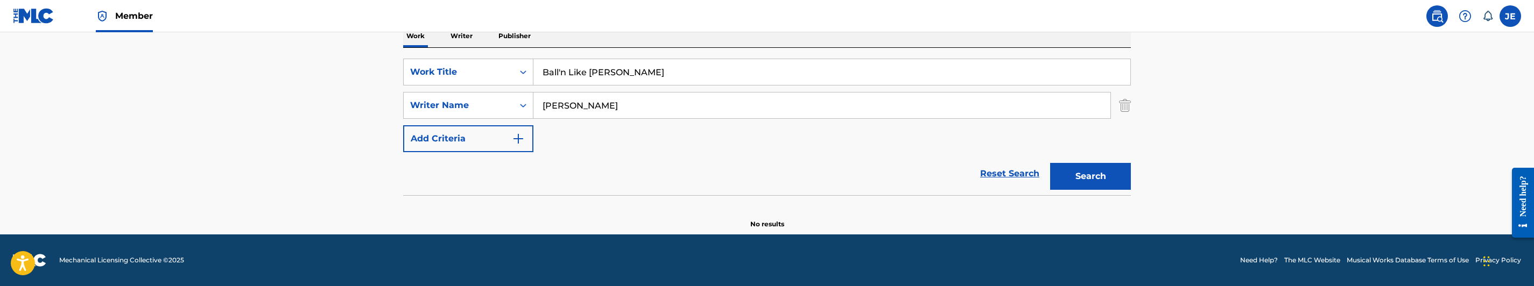
click at [662, 103] on input "[PERSON_NAME]" at bounding box center [821, 106] width 577 height 26
click at [1050, 163] on button "Search" at bounding box center [1090, 176] width 81 height 27
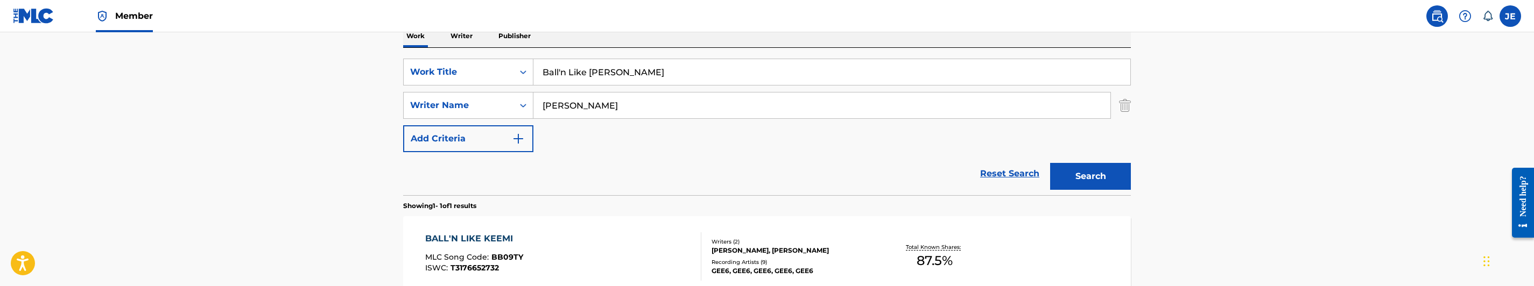
click at [664, 105] on input "[PERSON_NAME]" at bounding box center [821, 106] width 577 height 26
paste input "[PERSON_NAME]"
type input "[PERSON_NAME]"
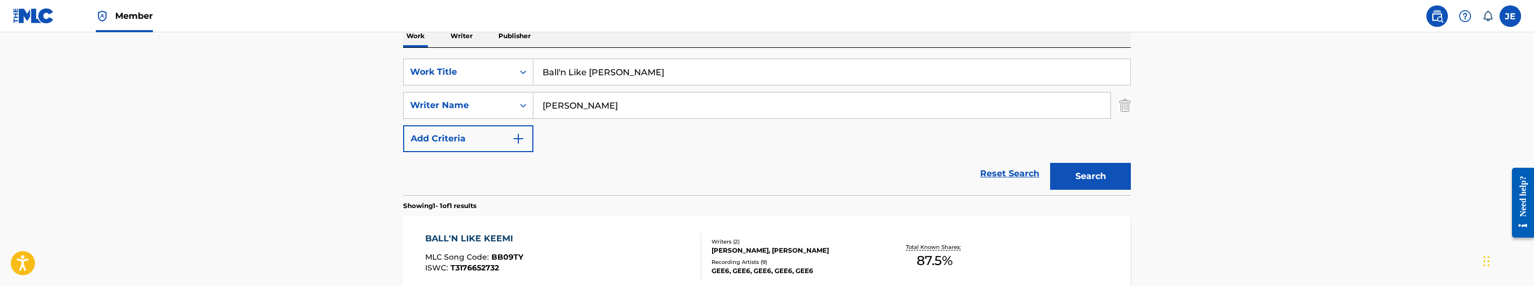
click at [1058, 180] on button "Search" at bounding box center [1090, 176] width 81 height 27
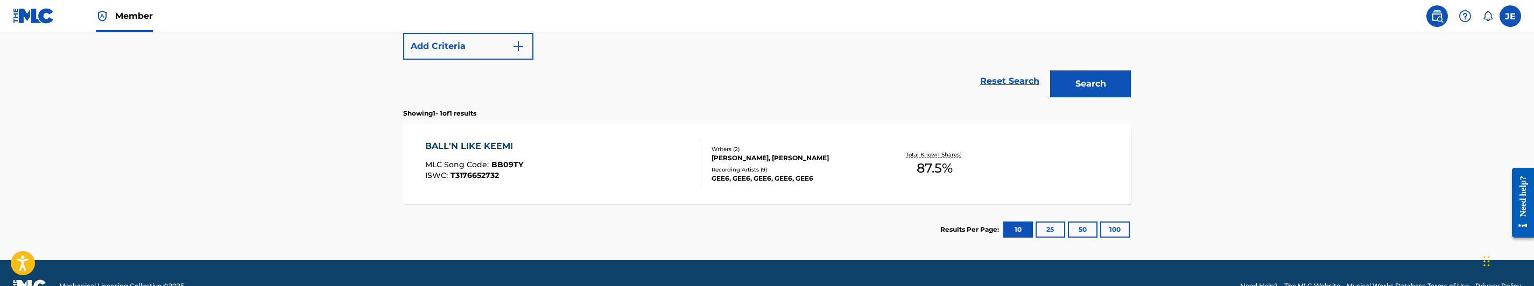
scroll to position [299, 0]
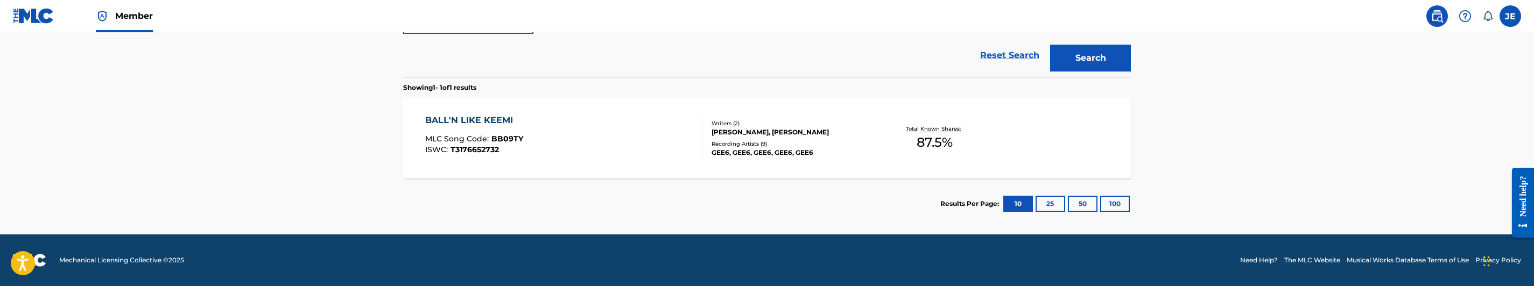
click at [595, 146] on div "BALL'N LIKE KEEMI MLC Song Code : BB09TY ISWC : T3176652732" at bounding box center [563, 138] width 277 height 48
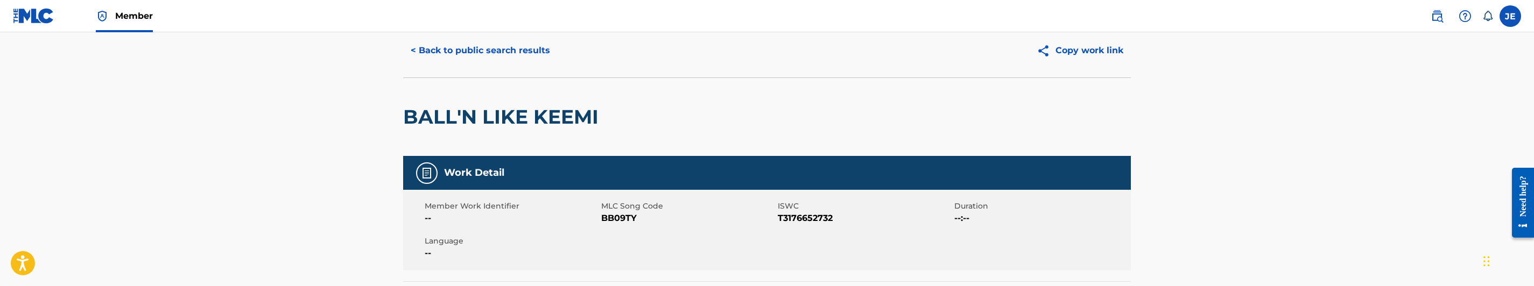
scroll to position [81, 0]
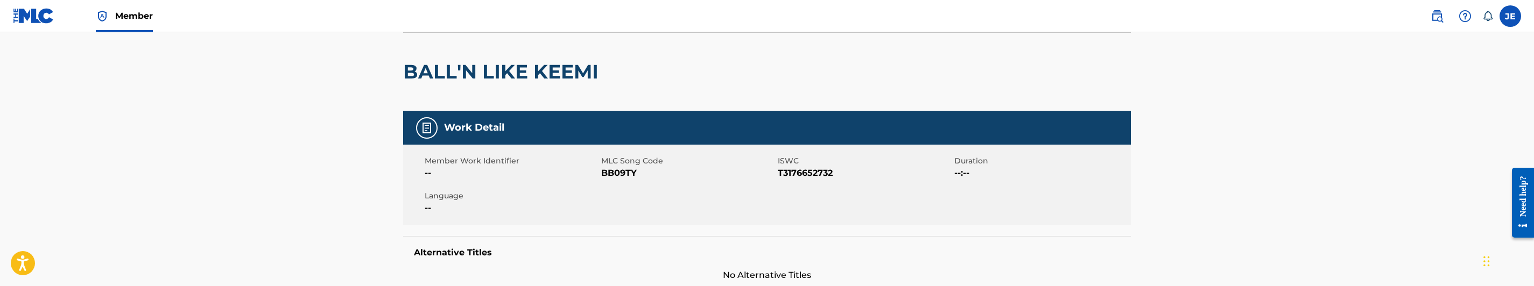
click at [613, 175] on span "BB09TY" at bounding box center [688, 173] width 174 height 13
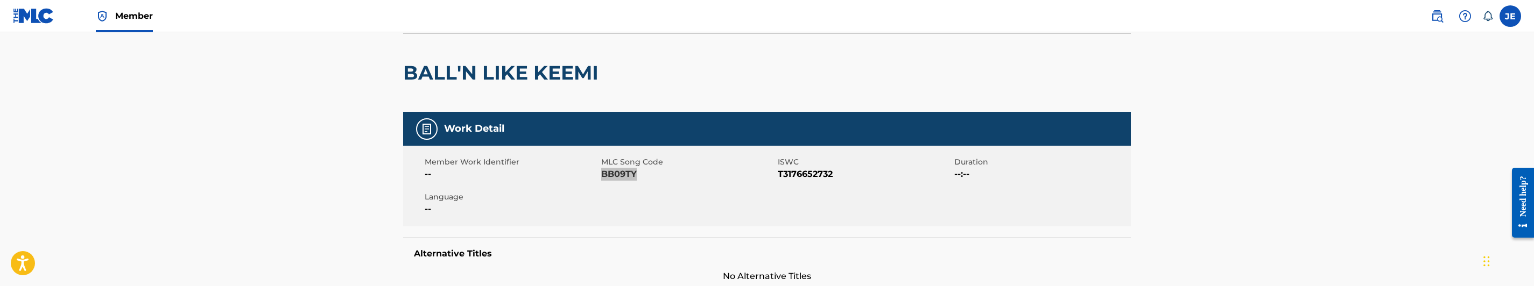
scroll to position [0, 0]
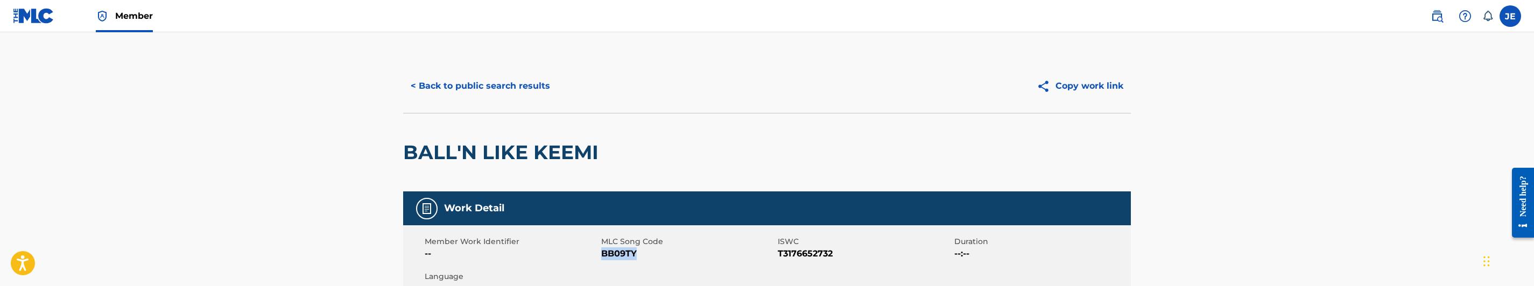
click at [502, 78] on button "< Back to public search results" at bounding box center [480, 86] width 154 height 27
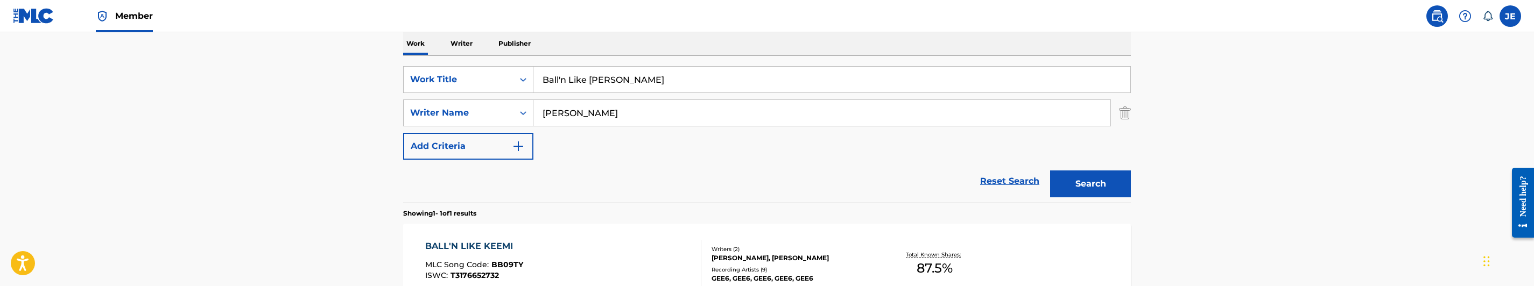
scroll to position [76, 0]
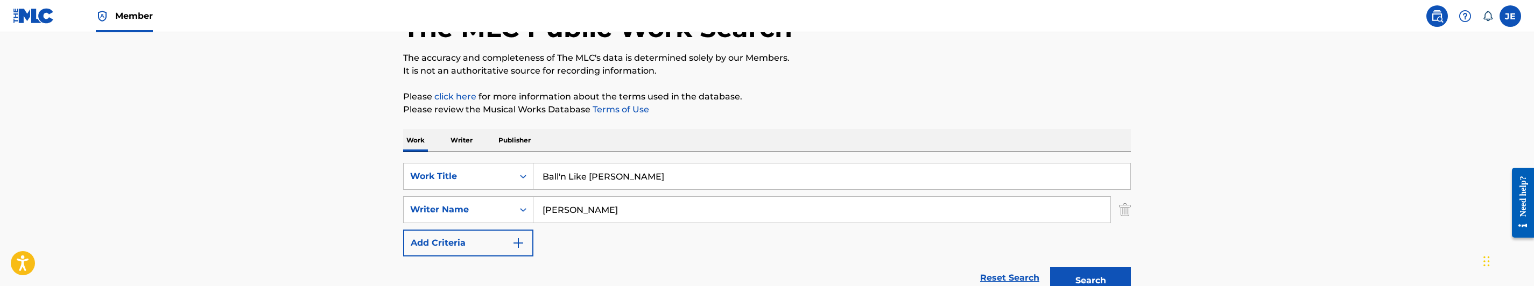
click at [601, 187] on input "Ball'n Like [PERSON_NAME]" at bounding box center [831, 177] width 597 height 26
paste input "nds Out"
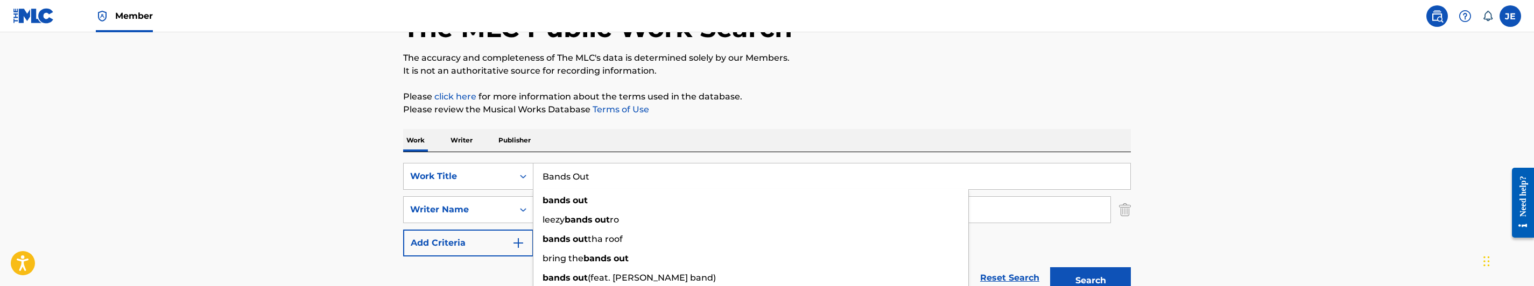
type input "Bands Out"
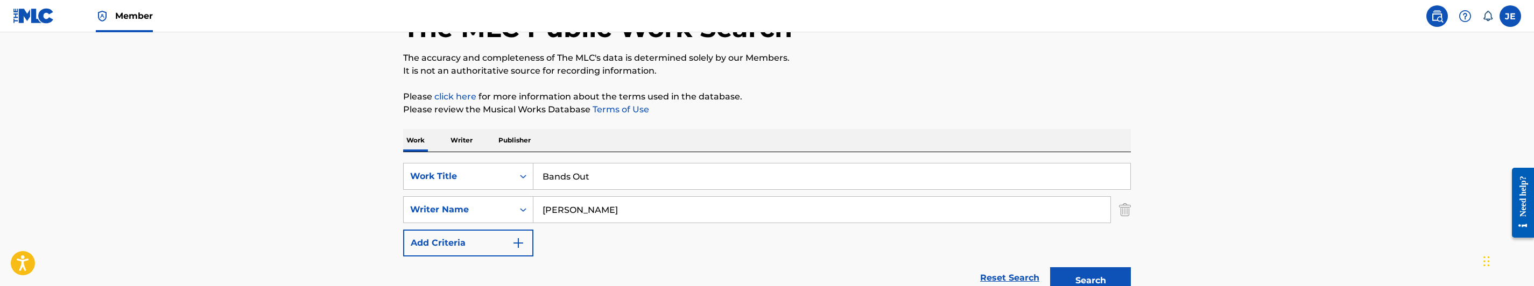
click at [652, 216] on input "[PERSON_NAME]" at bounding box center [821, 210] width 577 height 26
paste input "[PERSON_NAME]"
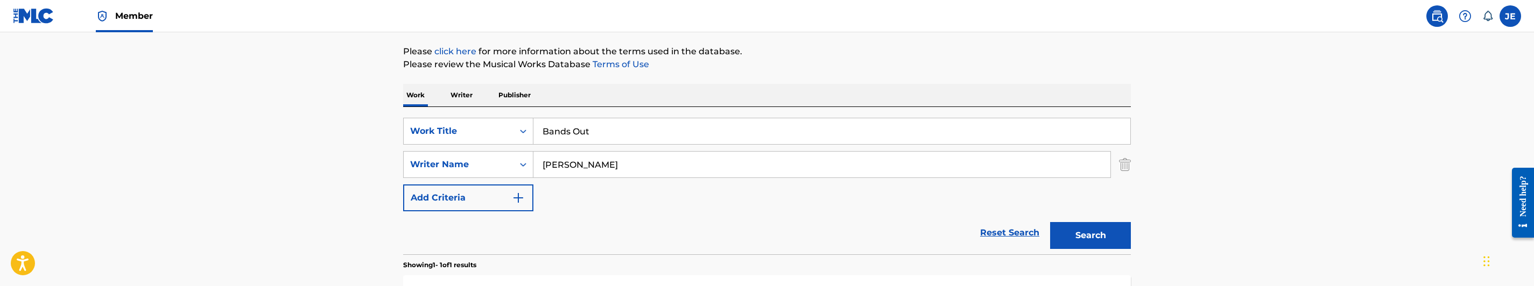
scroll to position [157, 0]
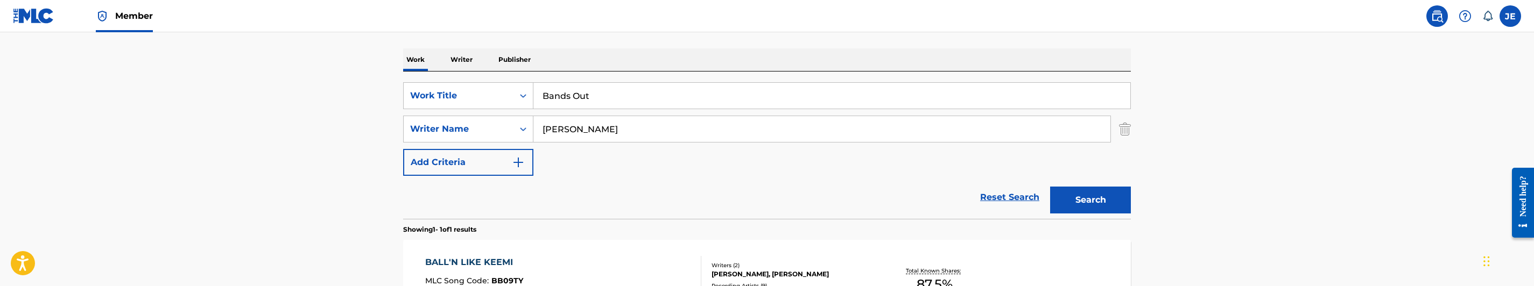
click at [1108, 188] on button "Search" at bounding box center [1090, 200] width 81 height 27
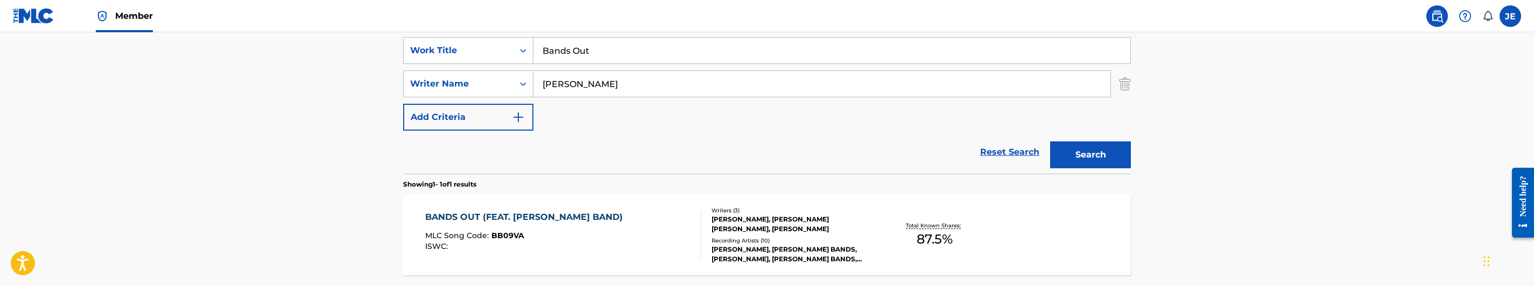
scroll to position [238, 0]
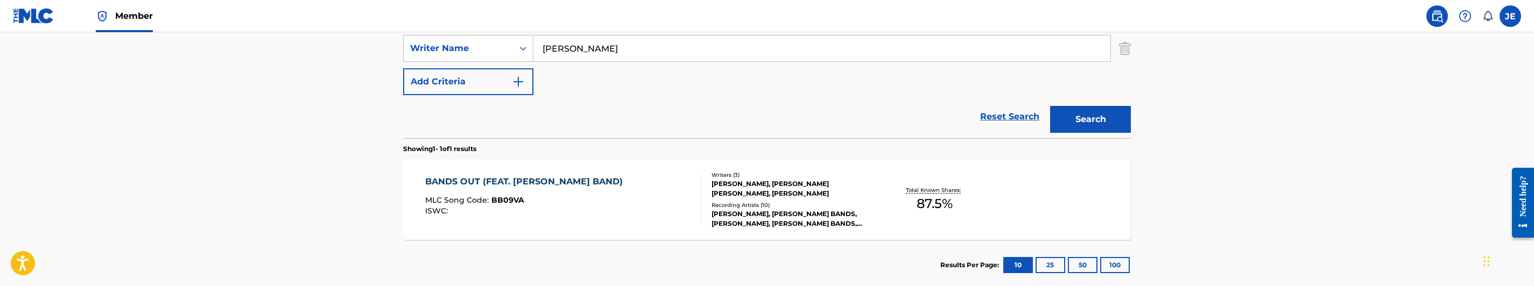
click at [623, 43] on input "[PERSON_NAME]" at bounding box center [821, 49] width 577 height 26
paste input "[PERSON_NAME], Siaf"
type input "[PERSON_NAME], [PERSON_NAME]"
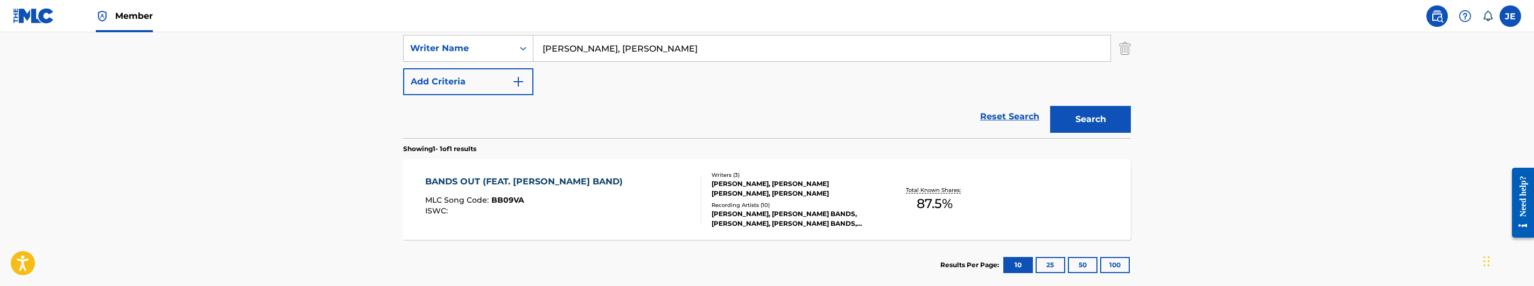
click at [1061, 108] on button "Search" at bounding box center [1090, 119] width 81 height 27
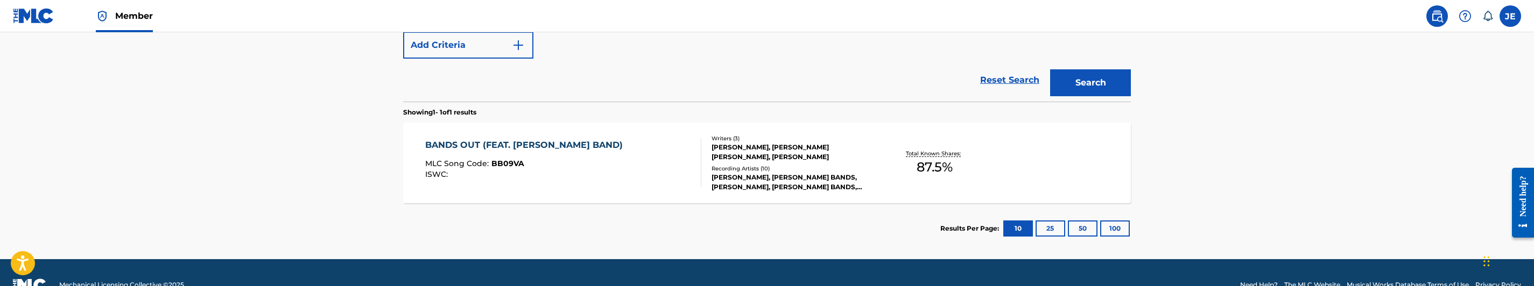
scroll to position [299, 0]
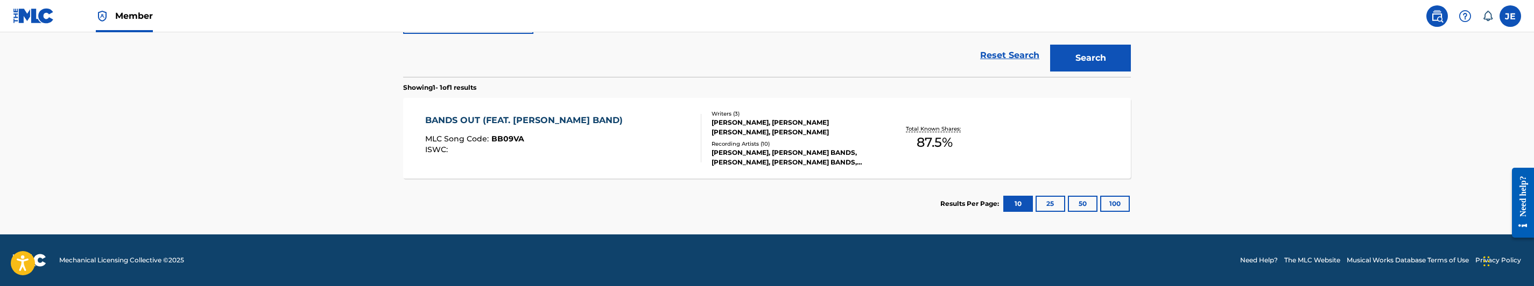
click at [588, 144] on div "BANDS OUT (FEAT. [PERSON_NAME] BAND) MLC Song Code : BB09VA ISWC :" at bounding box center [563, 138] width 277 height 48
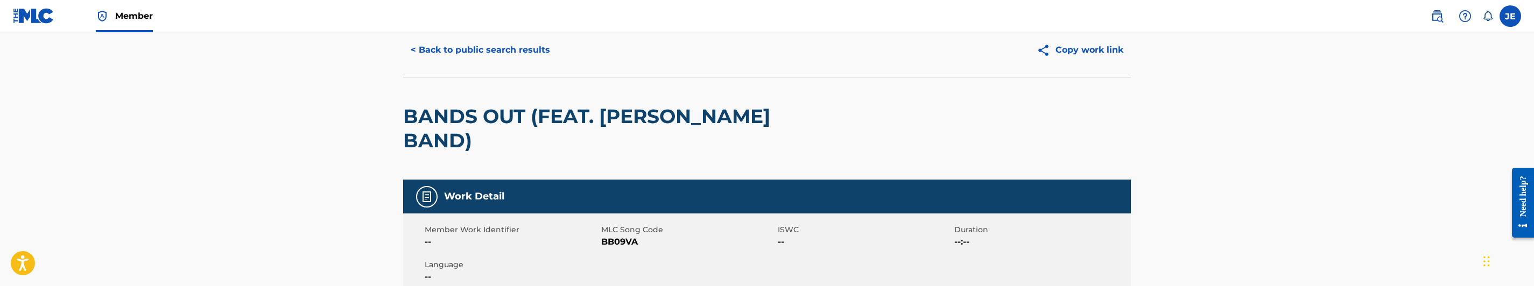
scroll to position [81, 0]
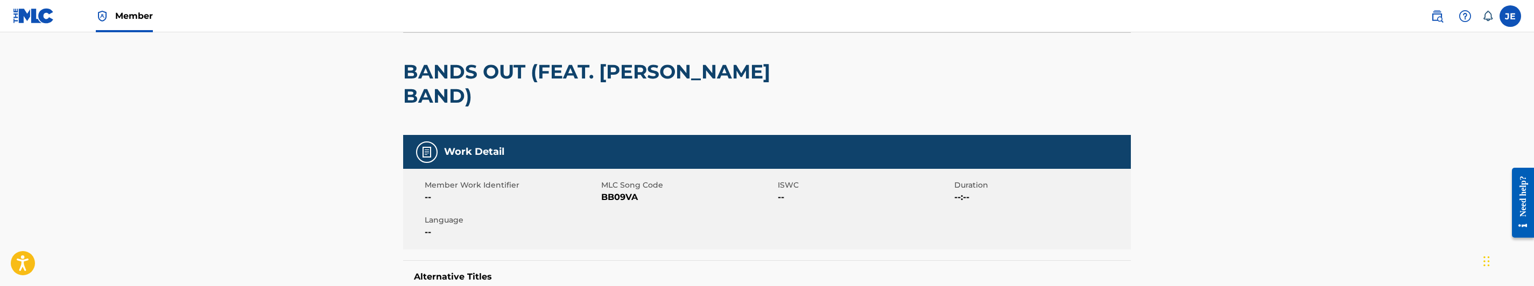
click at [619, 191] on span "BB09VA" at bounding box center [688, 197] width 174 height 13
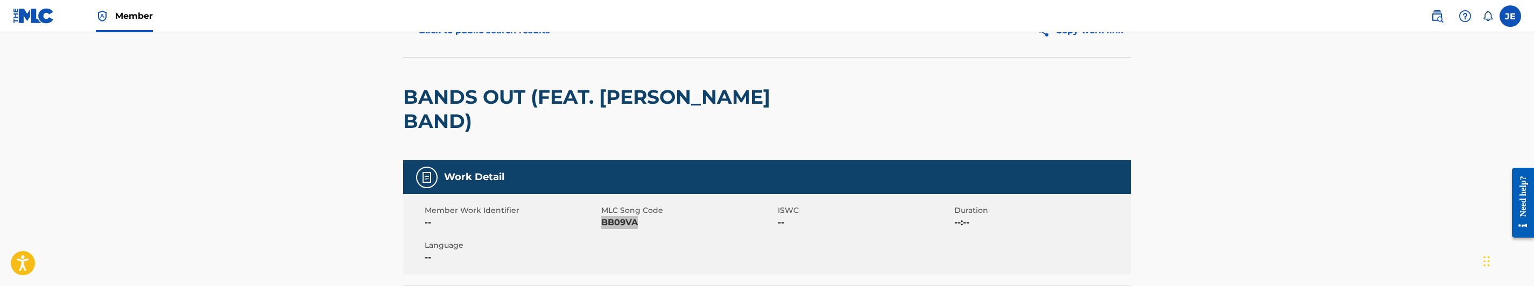
scroll to position [0, 0]
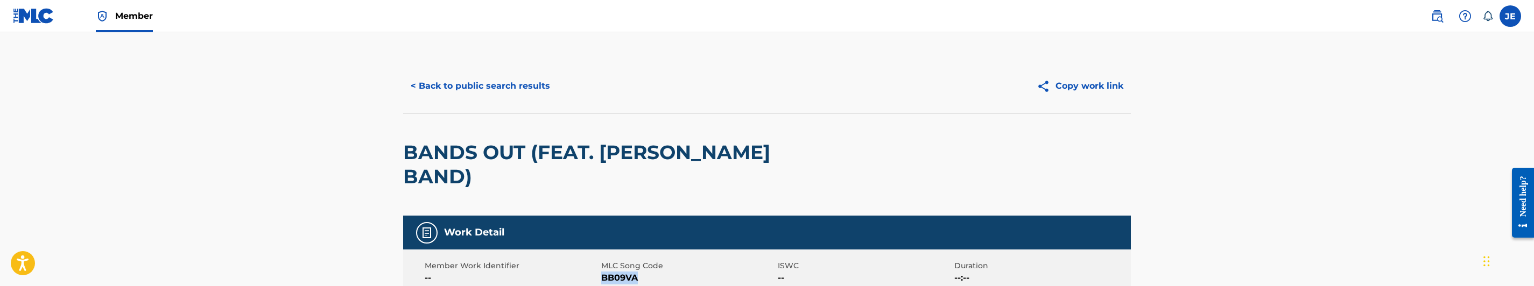
click at [509, 88] on button "< Back to public search results" at bounding box center [480, 86] width 154 height 27
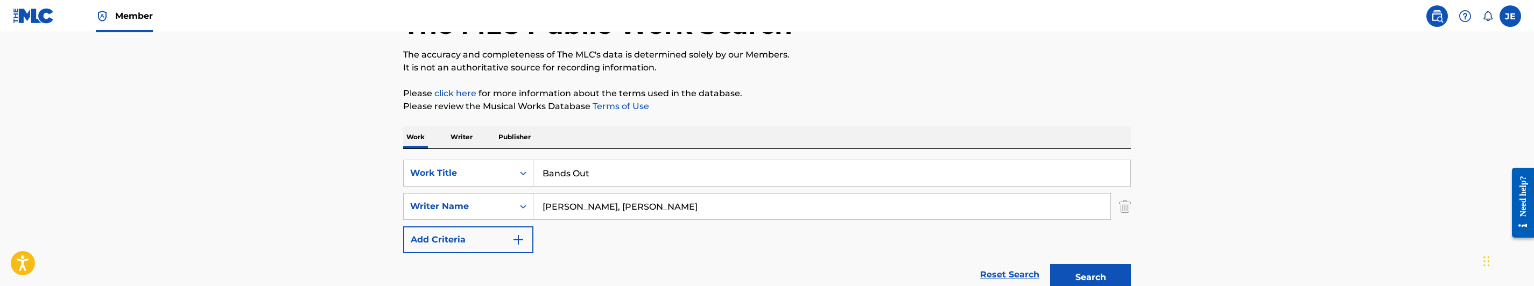
scroll to position [76, 0]
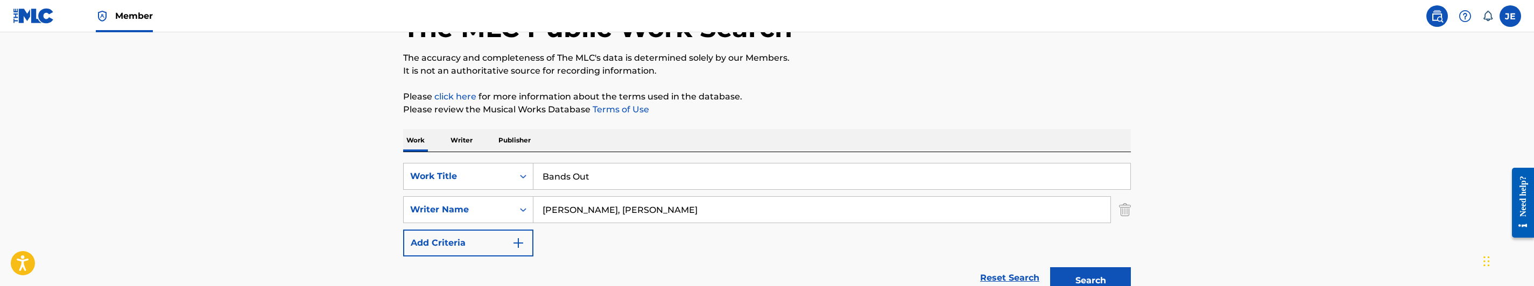
click at [620, 180] on input "Bands Out" at bounding box center [831, 177] width 597 height 26
paste input "z"
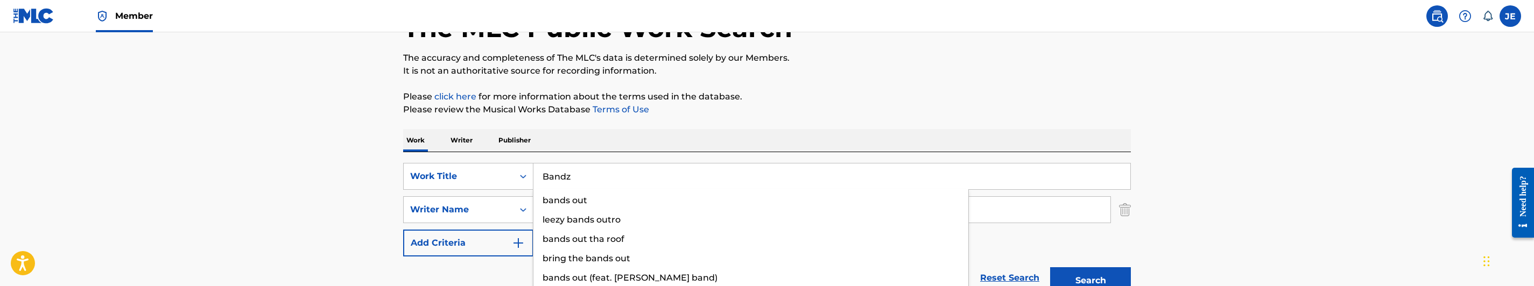
type input "Bandz"
click at [838, 99] on p "Please click here for more information about the terms used in the database." at bounding box center [767, 96] width 728 height 13
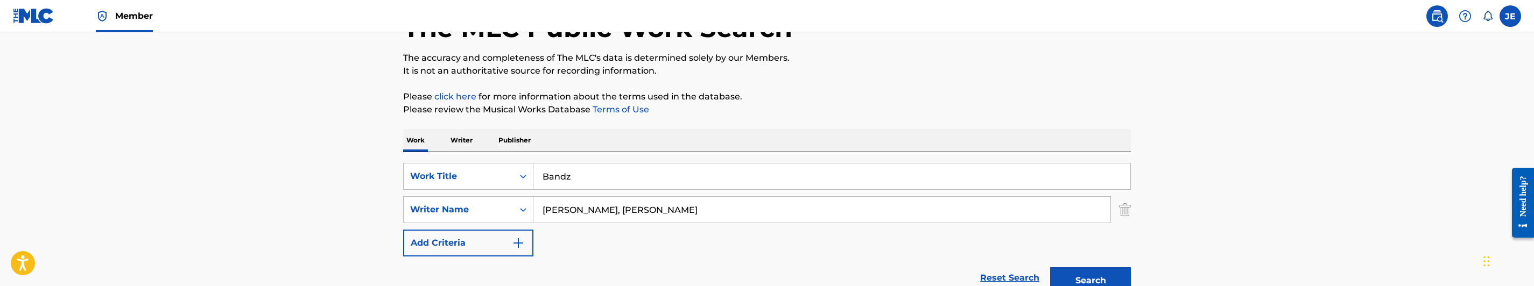
click at [639, 199] on input "[PERSON_NAME], [PERSON_NAME]" at bounding box center [821, 210] width 577 height 26
paste input "[PERSON_NAME], [GEOGRAPHIC_DATA]"
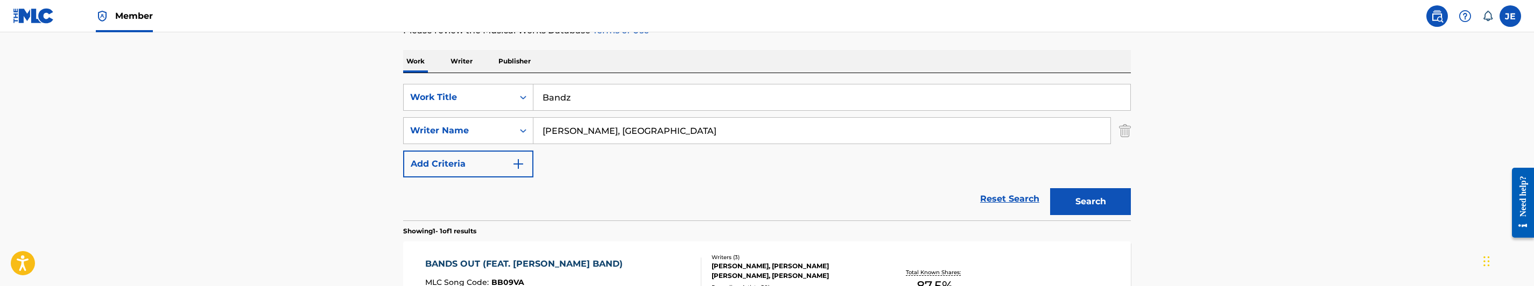
scroll to position [157, 0]
click at [1098, 206] on button "Search" at bounding box center [1090, 200] width 81 height 27
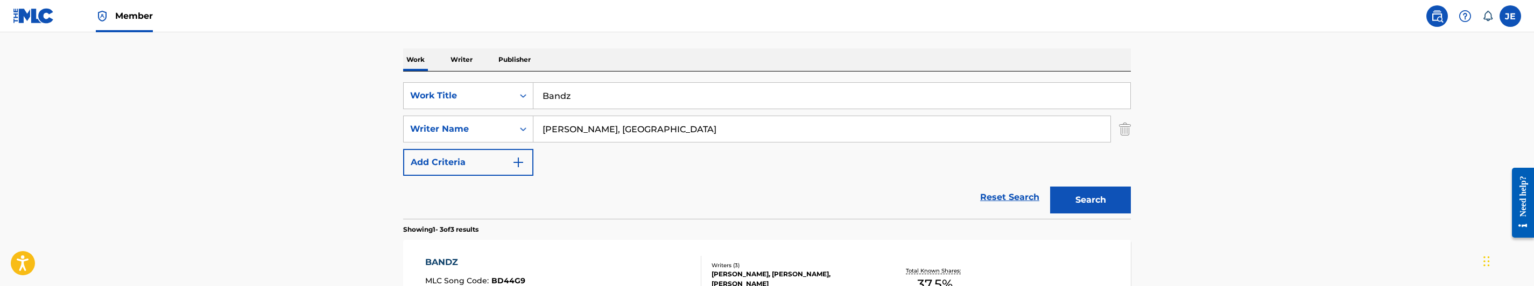
click at [595, 130] on input "[PERSON_NAME], [GEOGRAPHIC_DATA]" at bounding box center [821, 129] width 577 height 26
paste input "[PERSON_NAME]"
type input "[PERSON_NAME]"
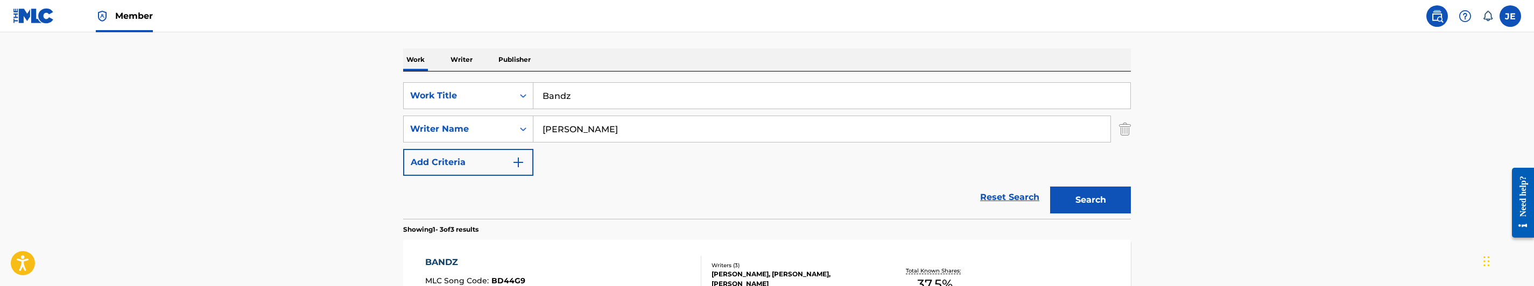
click at [1095, 199] on button "Search" at bounding box center [1090, 200] width 81 height 27
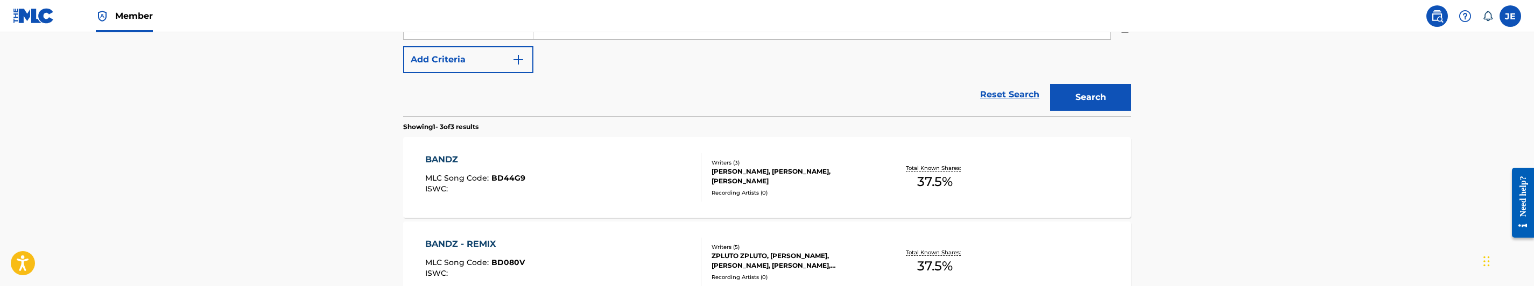
scroll to position [319, 0]
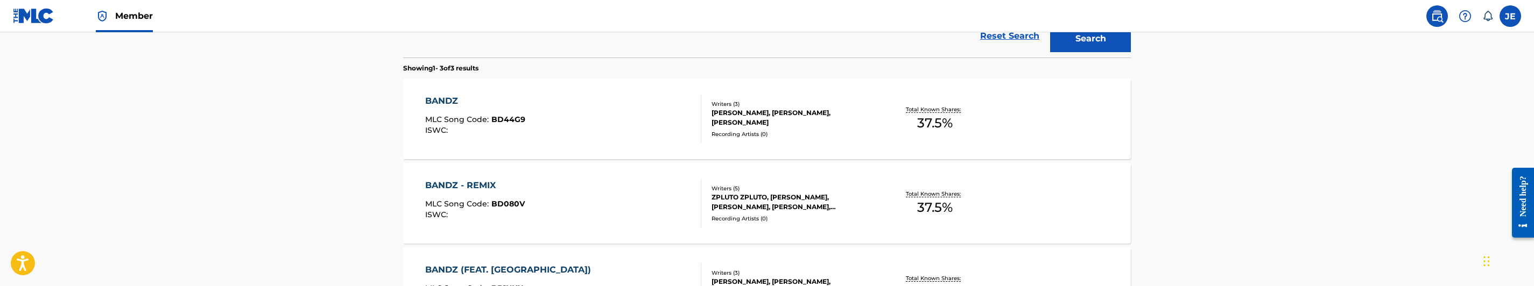
click at [606, 133] on div "BANDZ MLC Song Code : BD44G9 ISWC :" at bounding box center [563, 119] width 277 height 48
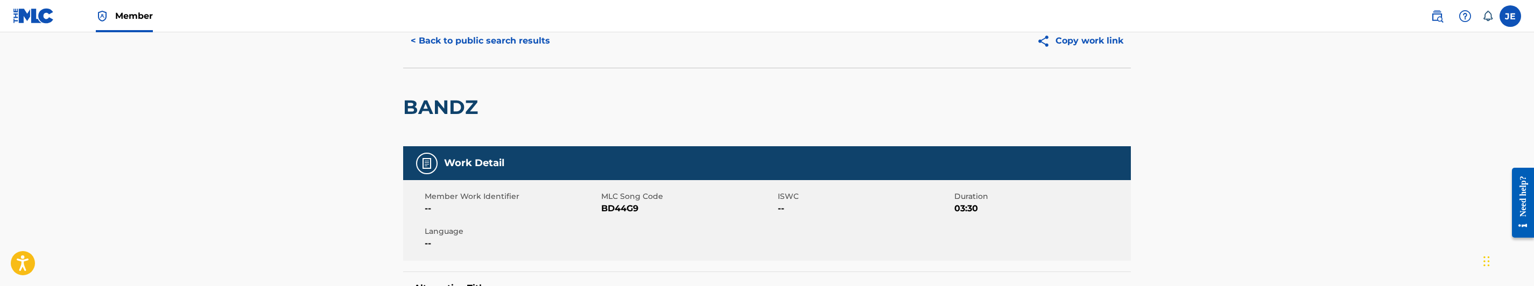
scroll to position [81, 0]
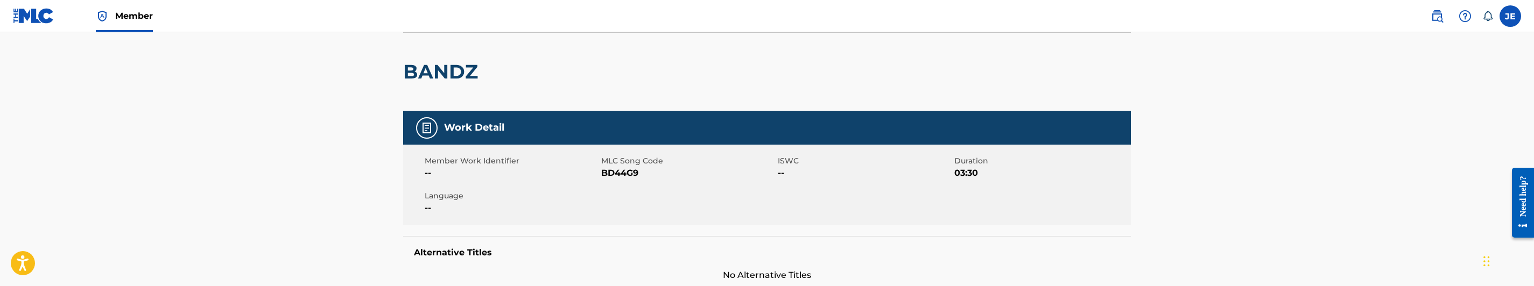
click at [620, 173] on span "BD44G9" at bounding box center [688, 173] width 174 height 13
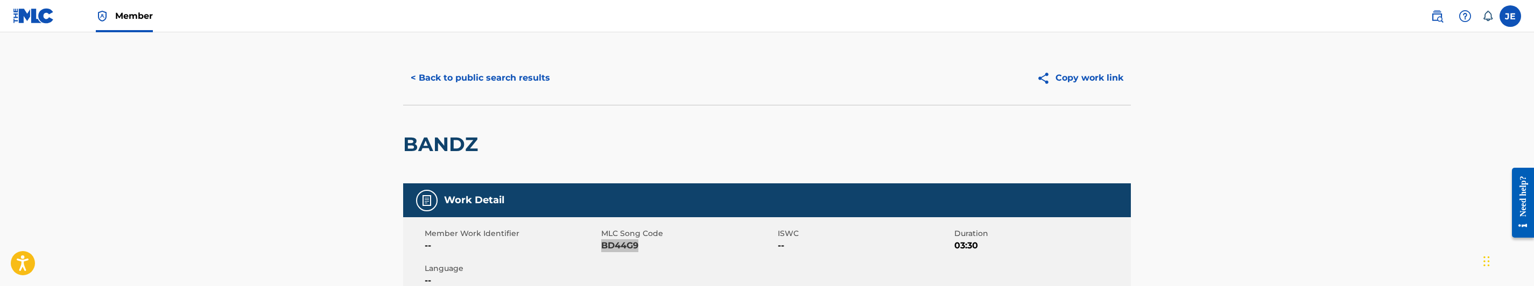
scroll to position [0, 0]
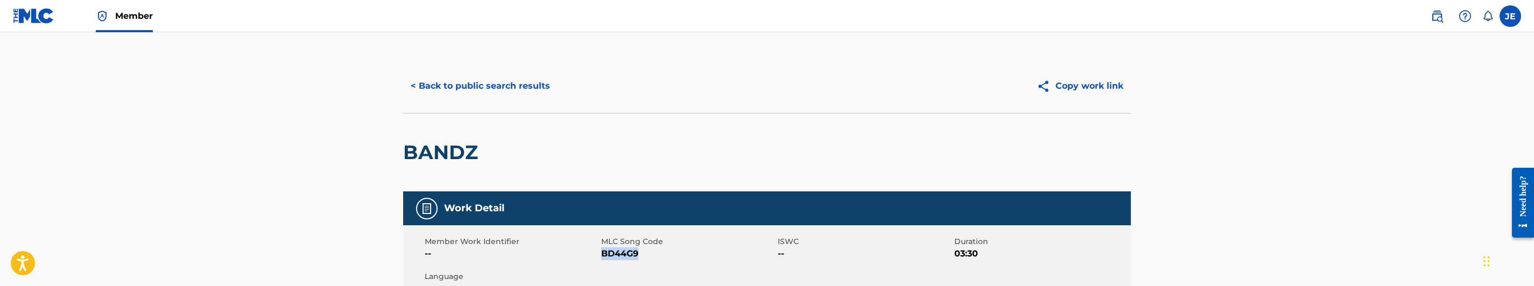
click at [543, 88] on button "< Back to public search results" at bounding box center [480, 86] width 154 height 27
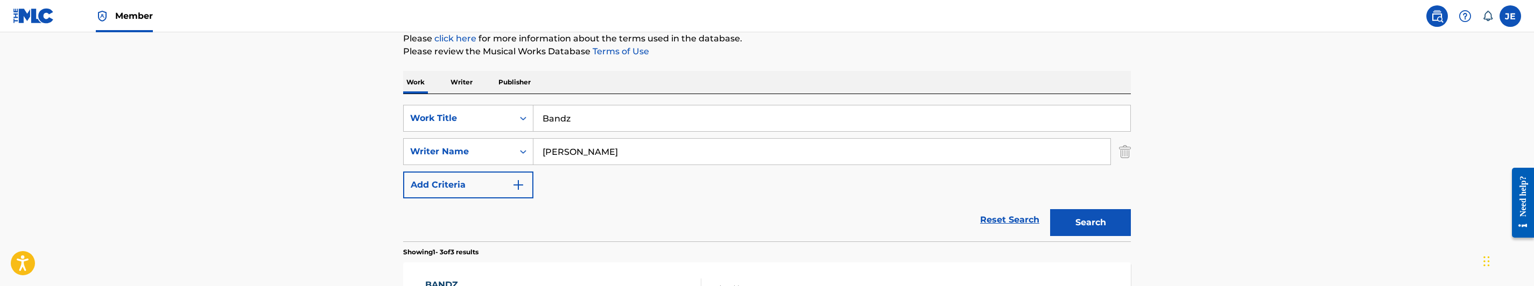
scroll to position [57, 0]
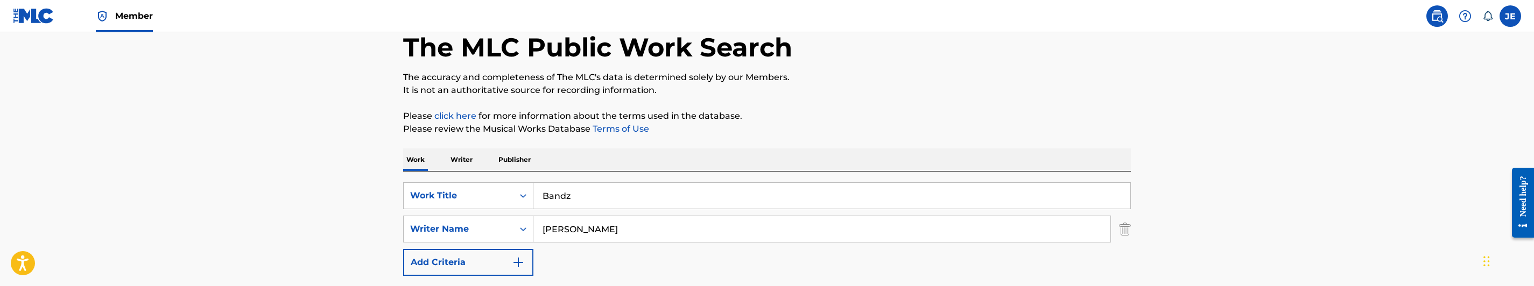
click at [609, 185] on input "Bandz" at bounding box center [831, 196] width 597 height 26
paste input "ig Knockers Perform"
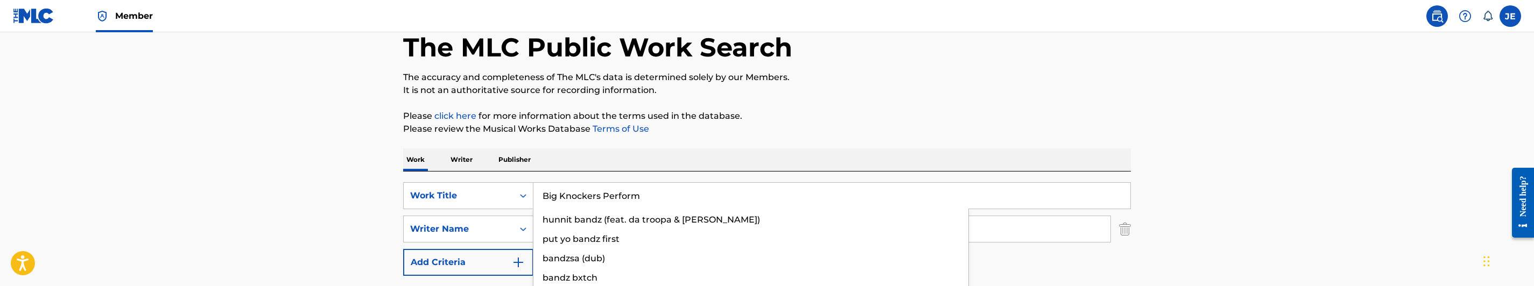
type input "Big Knockers Perform"
click at [942, 94] on p "It is not an authoritative source for recording information." at bounding box center [767, 90] width 728 height 13
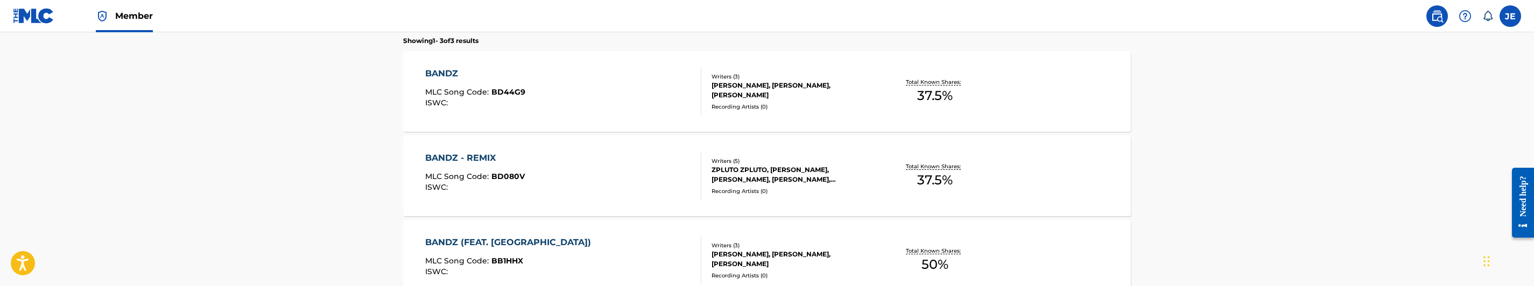
scroll to position [380, 0]
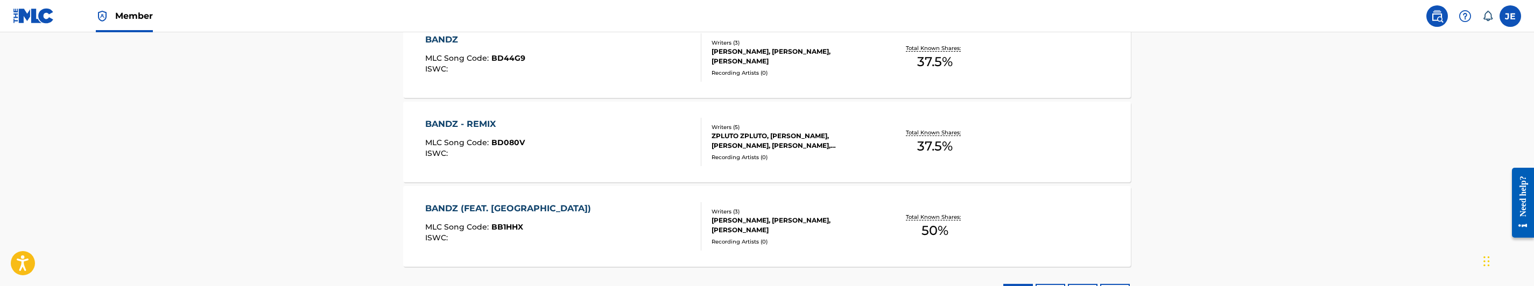
click at [625, 231] on div "BANDZ (FEAT. CHOKO) MLC Song Code : BB1HHX ISWC :" at bounding box center [563, 226] width 277 height 48
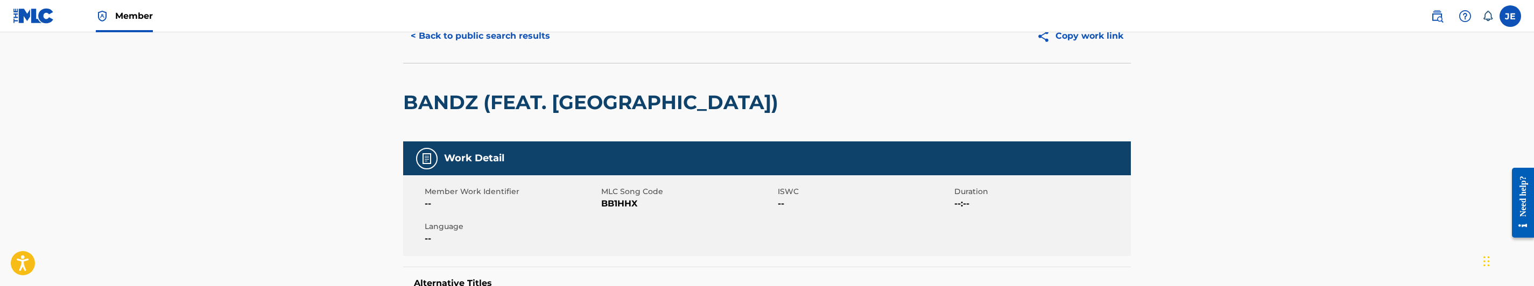
scroll to position [161, 0]
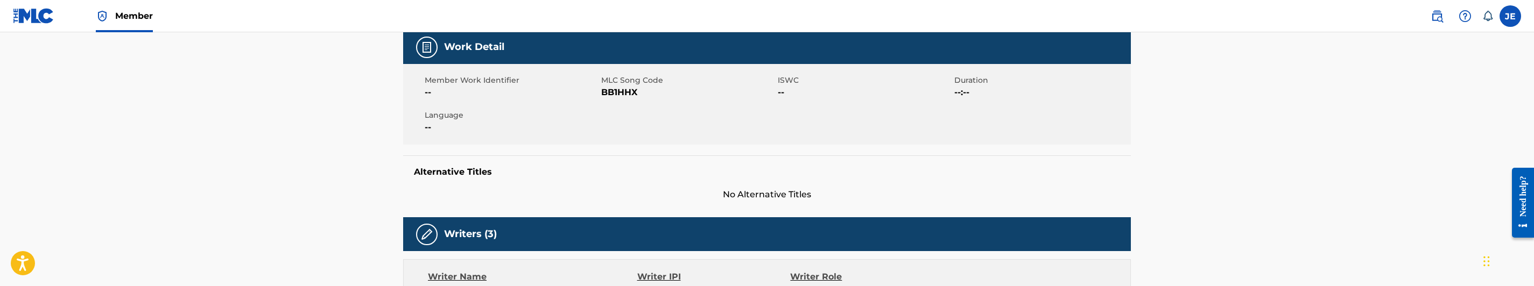
click at [620, 86] on span "BB1HHX" at bounding box center [688, 92] width 174 height 13
click at [627, 92] on span "BB1HHX" at bounding box center [688, 92] width 174 height 13
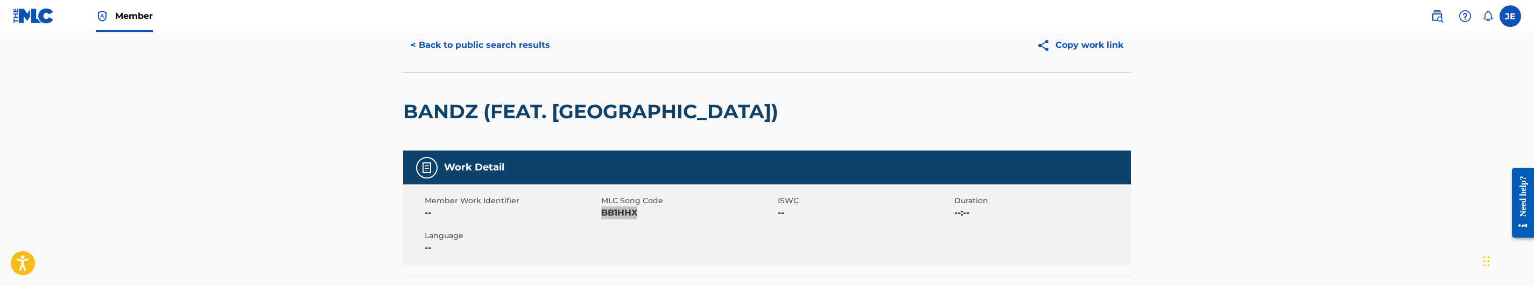
scroll to position [0, 0]
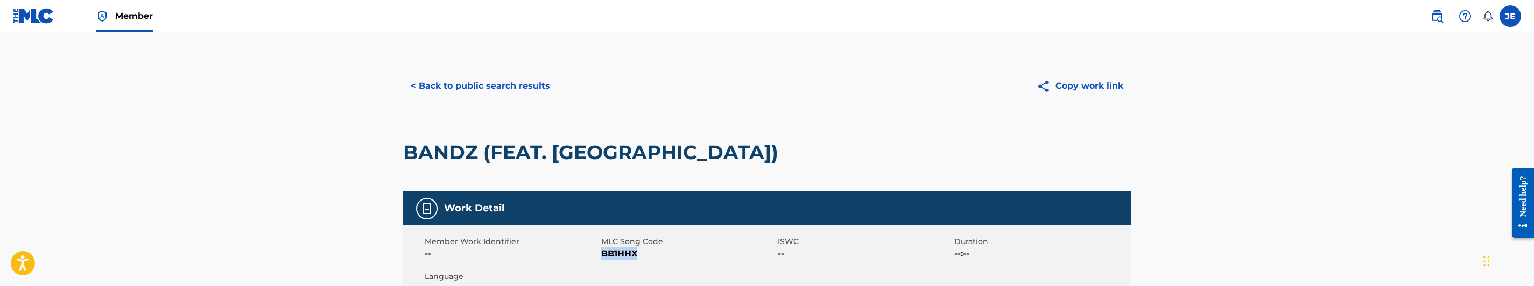
click at [468, 91] on button "< Back to public search results" at bounding box center [480, 86] width 154 height 27
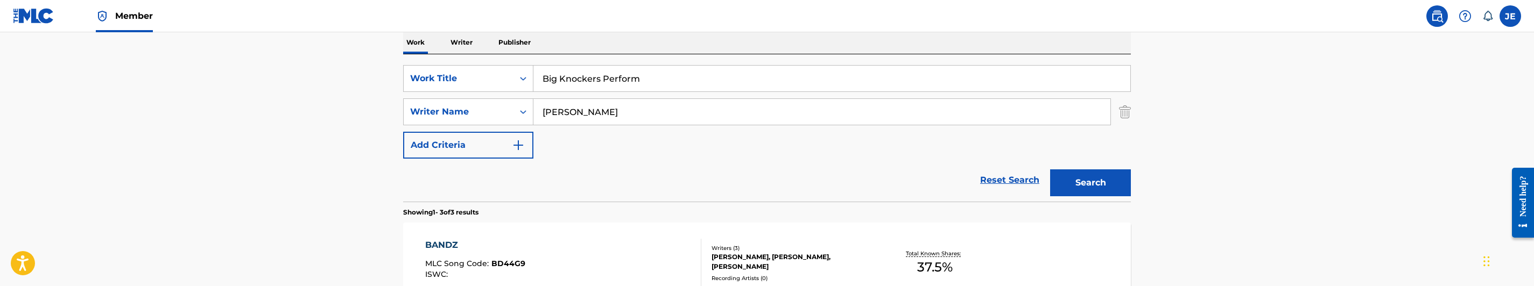
scroll to position [118, 0]
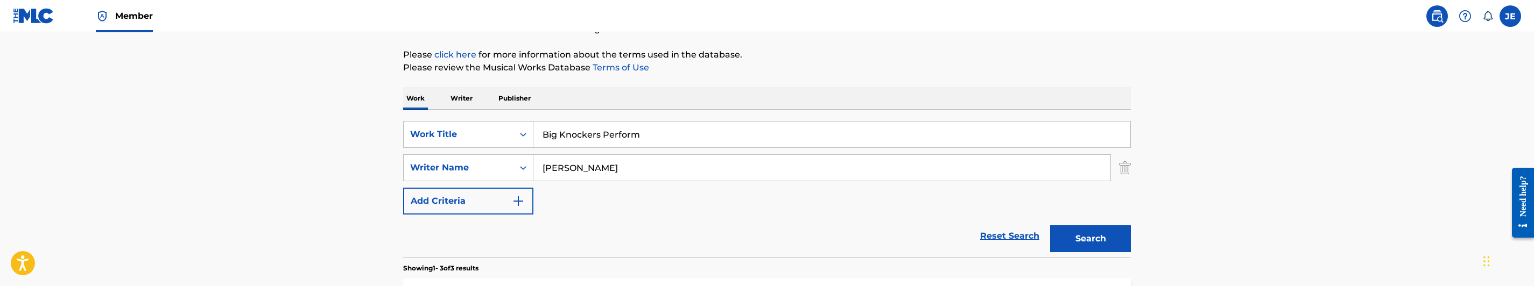
click at [585, 137] on input "Big Knockers Perform" at bounding box center [831, 135] width 597 height 26
click at [618, 161] on input "[PERSON_NAME]" at bounding box center [821, 168] width 577 height 26
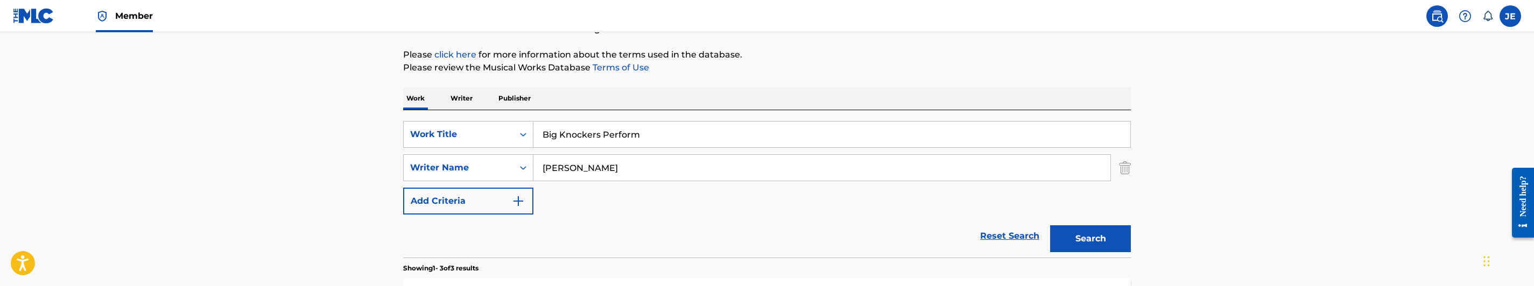
click at [618, 161] on input "[PERSON_NAME]" at bounding box center [821, 168] width 577 height 26
paste input "[PERSON_NAME], [PERSON_NAME]"
type input "[PERSON_NAME], [PERSON_NAME]"
click at [1064, 229] on button "Search" at bounding box center [1090, 239] width 81 height 27
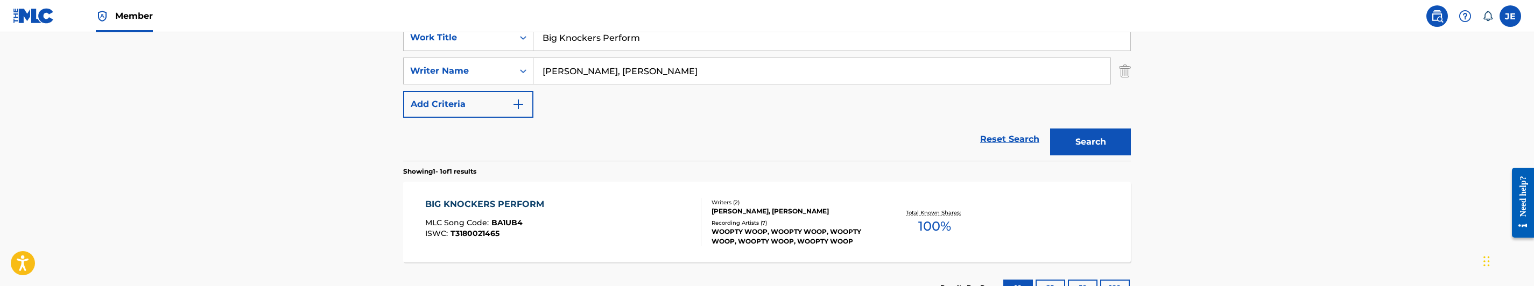
scroll to position [296, 0]
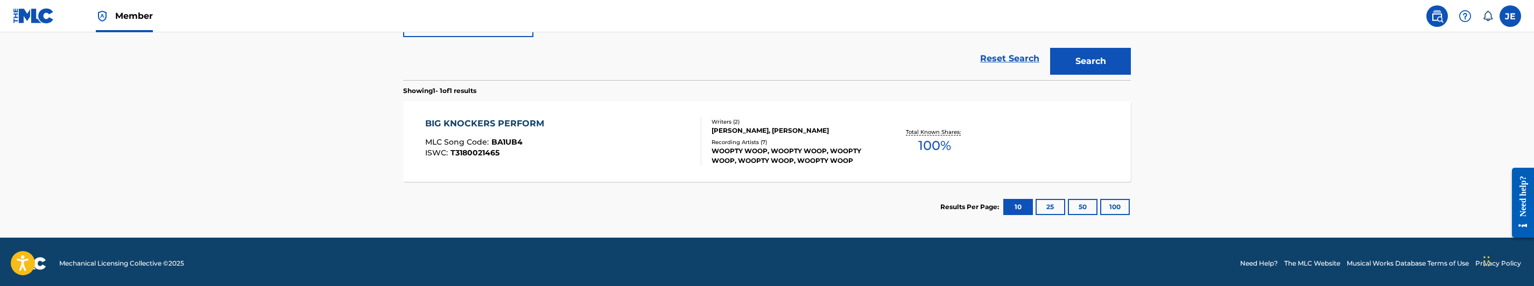
click at [646, 171] on div "BIG KNOCKERS PERFORM MLC Song Code : BA1UB4 ISWC : T3180021465 Writers ( 2 ) [P…" at bounding box center [767, 141] width 728 height 81
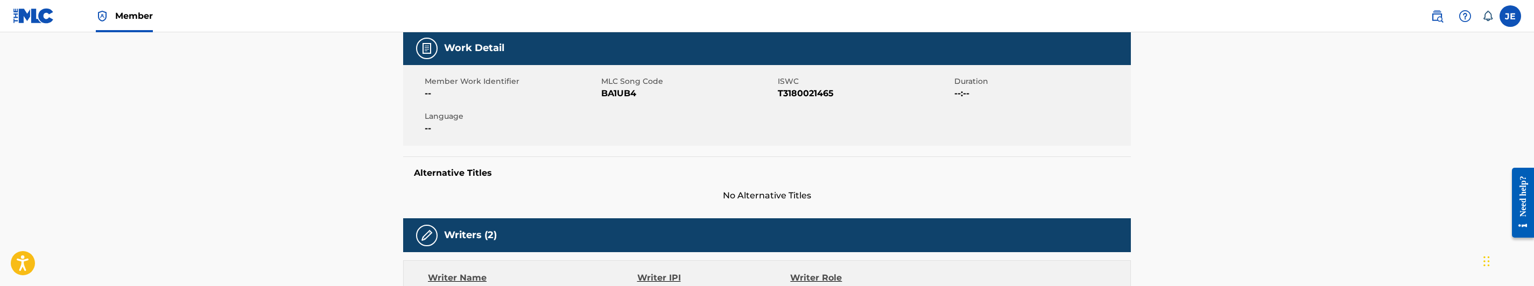
scroll to position [161, 0]
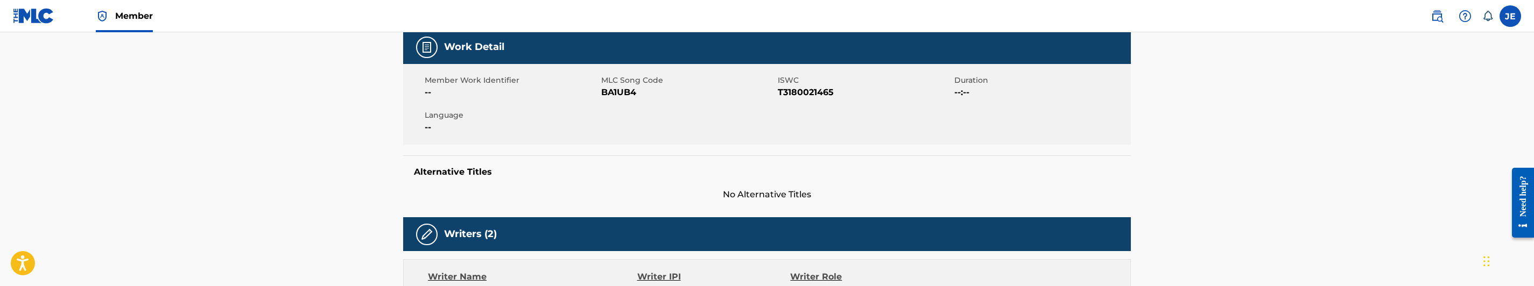
click at [619, 92] on span "BA1UB4" at bounding box center [688, 92] width 174 height 13
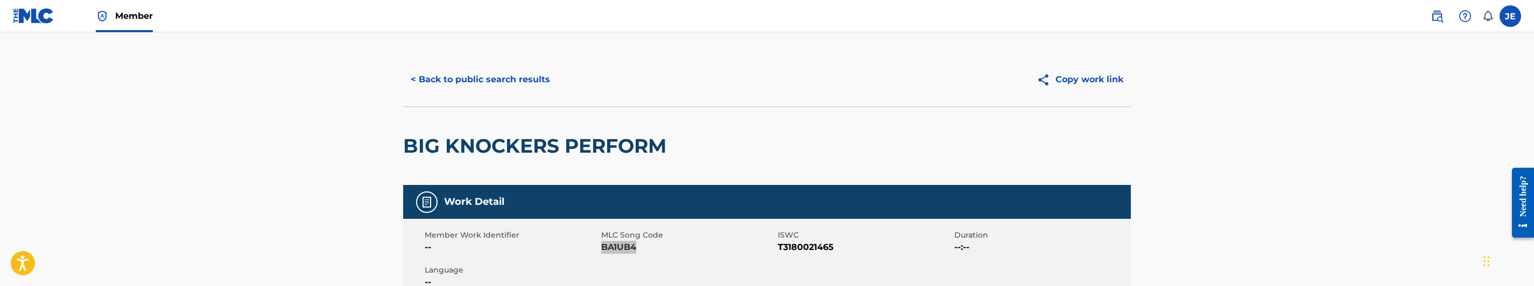
scroll to position [0, 0]
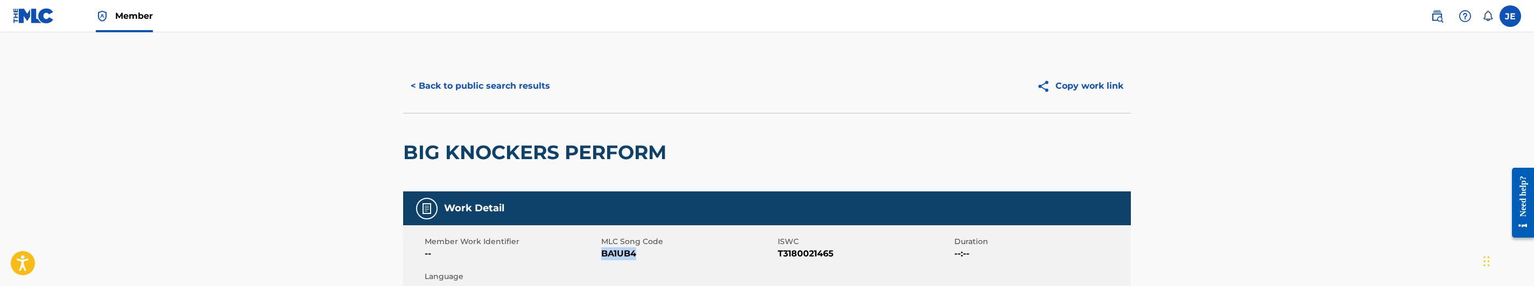
click at [511, 91] on button "< Back to public search results" at bounding box center [480, 86] width 154 height 27
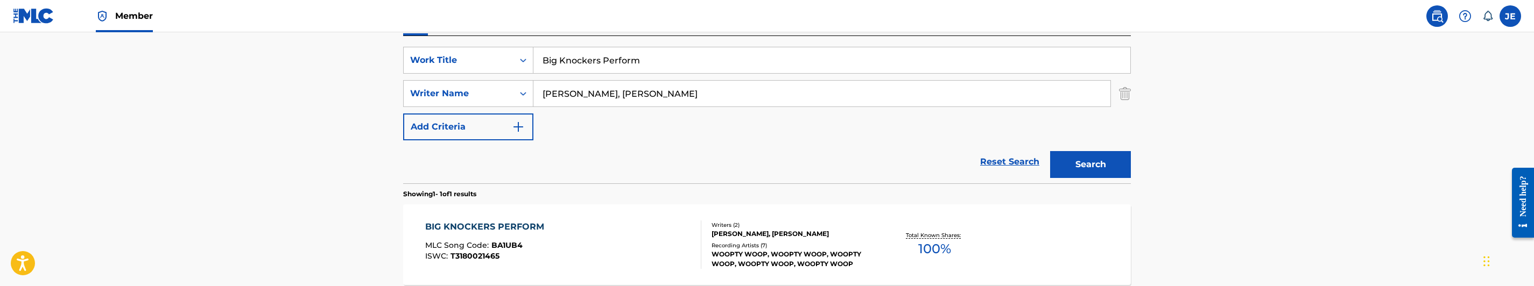
scroll to position [157, 0]
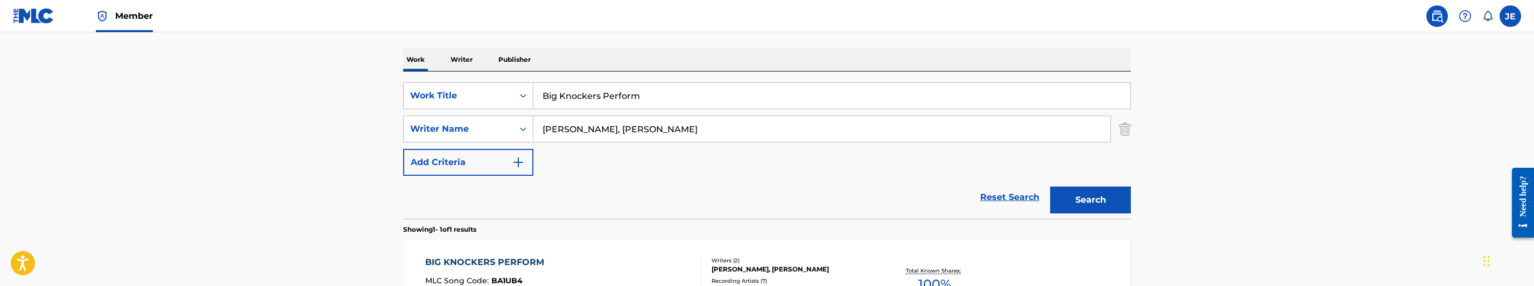
click at [628, 108] on input "Big Knockers Perform" at bounding box center [831, 96] width 597 height 26
paste input "[PERSON_NAME] Gang"
type input "Blitz Gang"
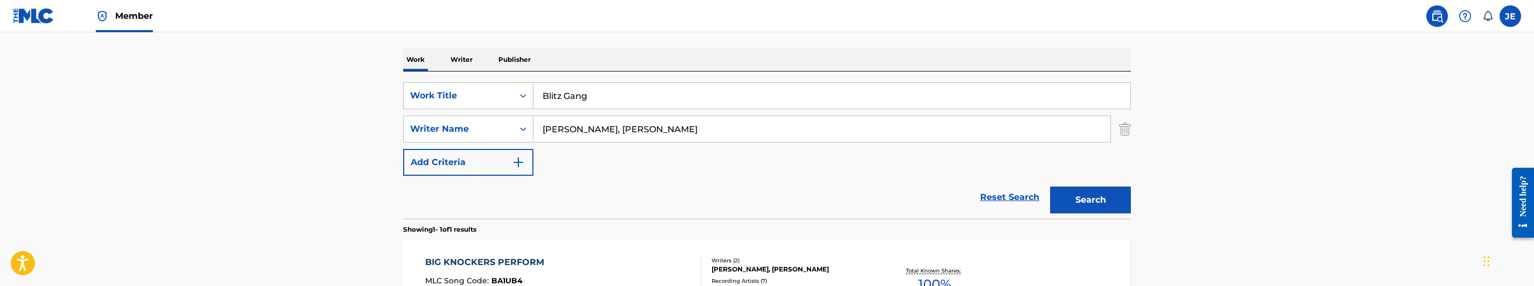
click at [703, 136] on input "[PERSON_NAME], [PERSON_NAME]" at bounding box center [821, 129] width 577 height 26
paste input "[PERSON_NAME]"
type input "[PERSON_NAME]"
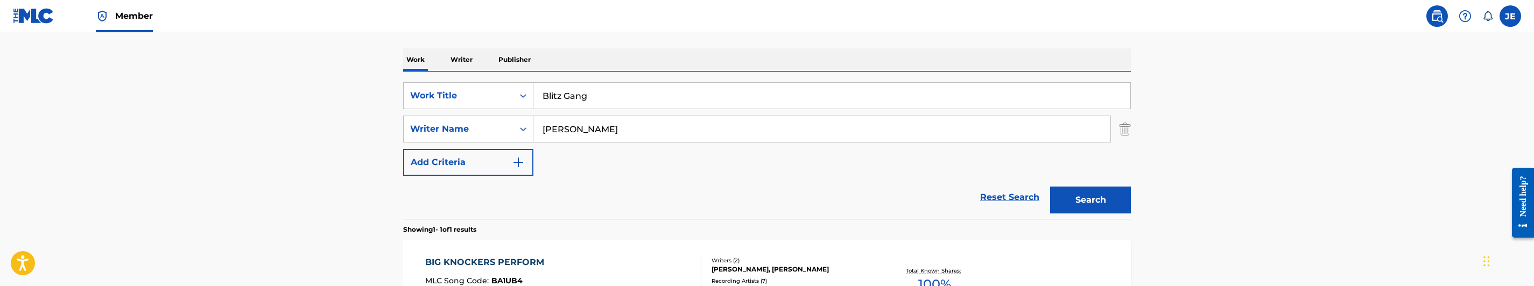
click at [1125, 213] on button "Search" at bounding box center [1090, 200] width 81 height 27
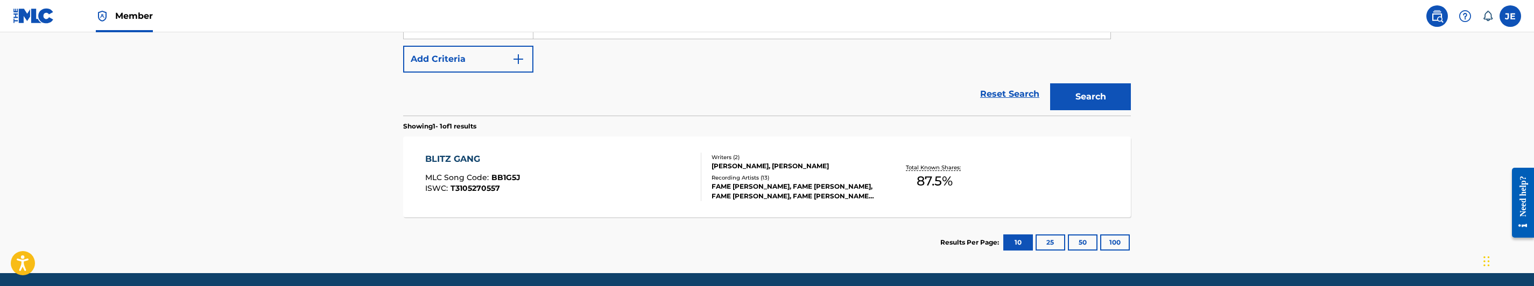
scroll to position [296, 0]
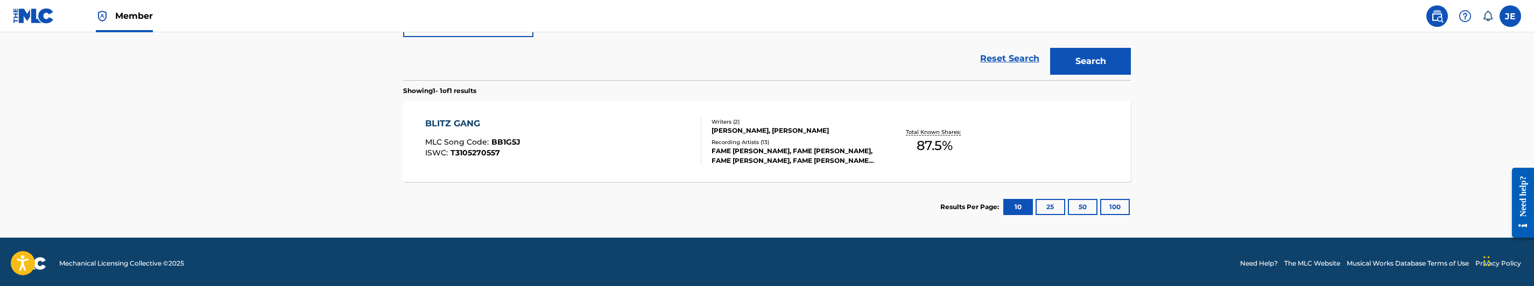
click at [524, 108] on div "BLITZ GANG MLC Song Code : BB1G5J ISWC : T3105270557 Writers ( 2 ) [PERSON_NAME…" at bounding box center [767, 141] width 728 height 81
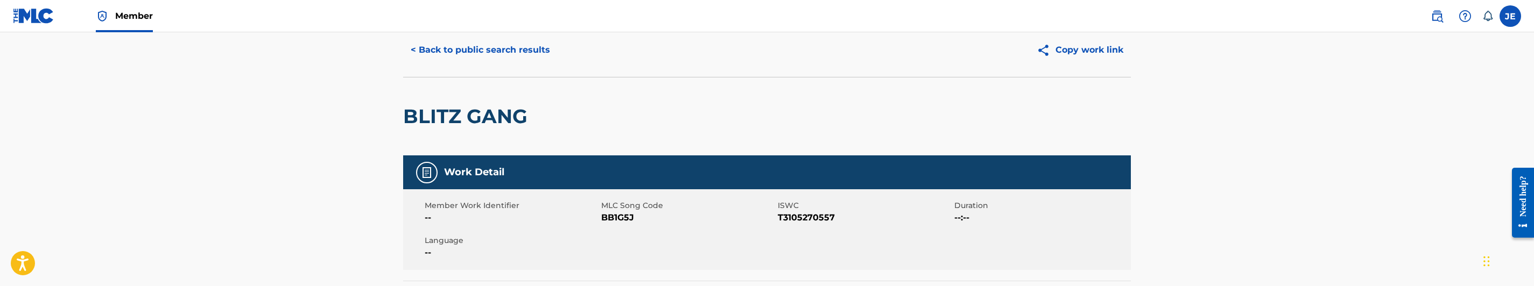
scroll to position [81, 0]
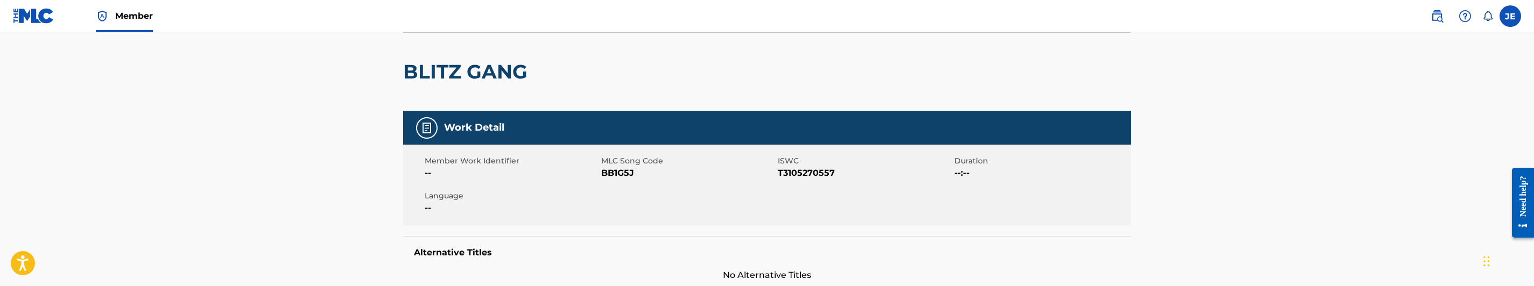
click at [620, 177] on span "BB1G5J" at bounding box center [688, 173] width 174 height 13
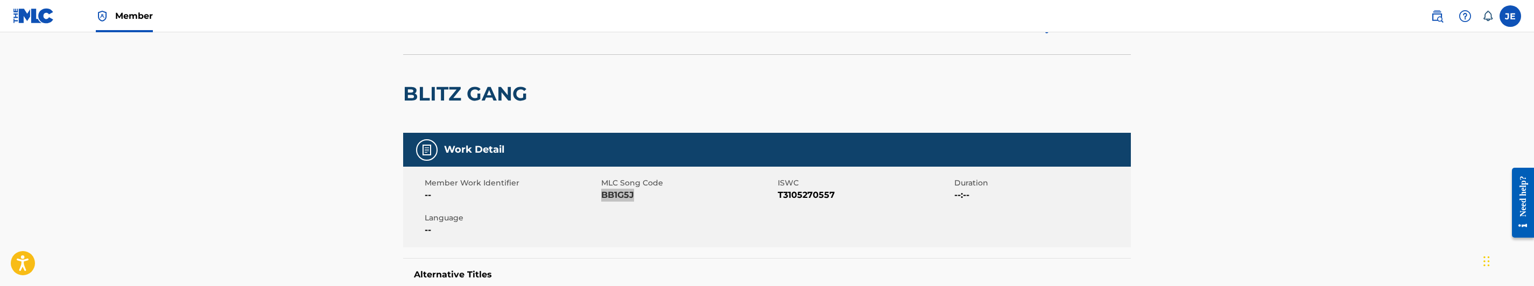
scroll to position [0, 0]
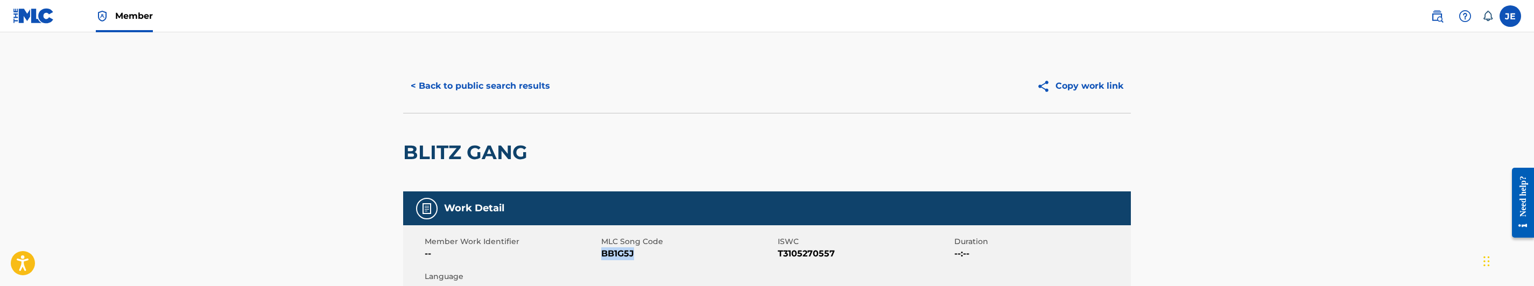
click at [546, 94] on button "< Back to public search results" at bounding box center [480, 86] width 154 height 27
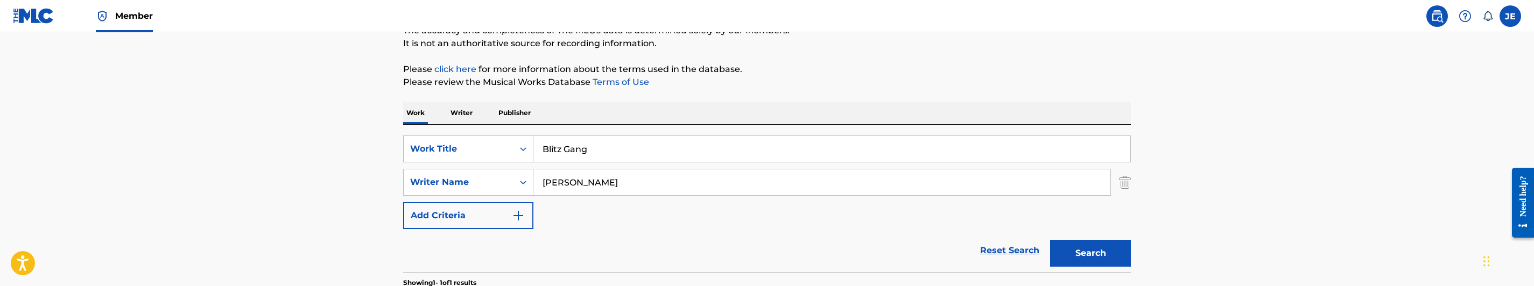
scroll to position [76, 0]
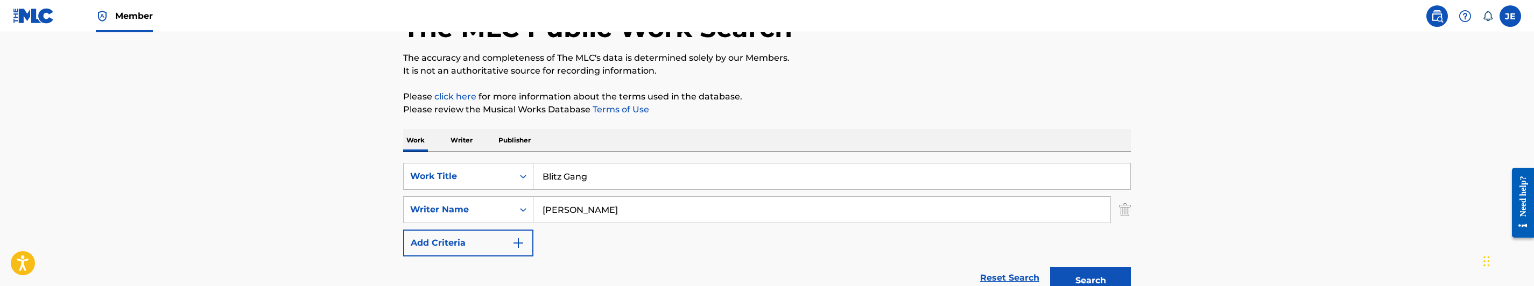
click at [627, 171] on input "Blitz Gang" at bounding box center [831, 177] width 597 height 26
paste input "xky 2 Drilly"
type input "Blixky 2 Drilly"
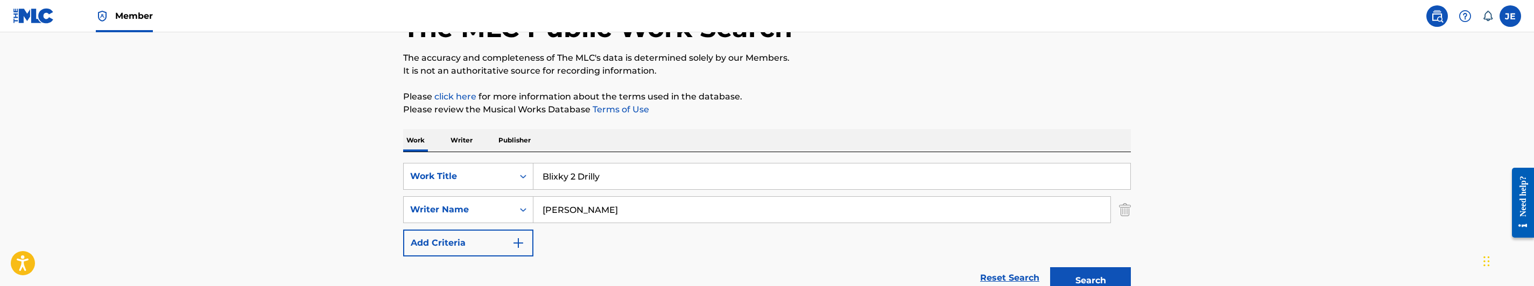
click at [632, 203] on input "[PERSON_NAME]" at bounding box center [821, 210] width 577 height 26
paste input "[PERSON_NAME]"
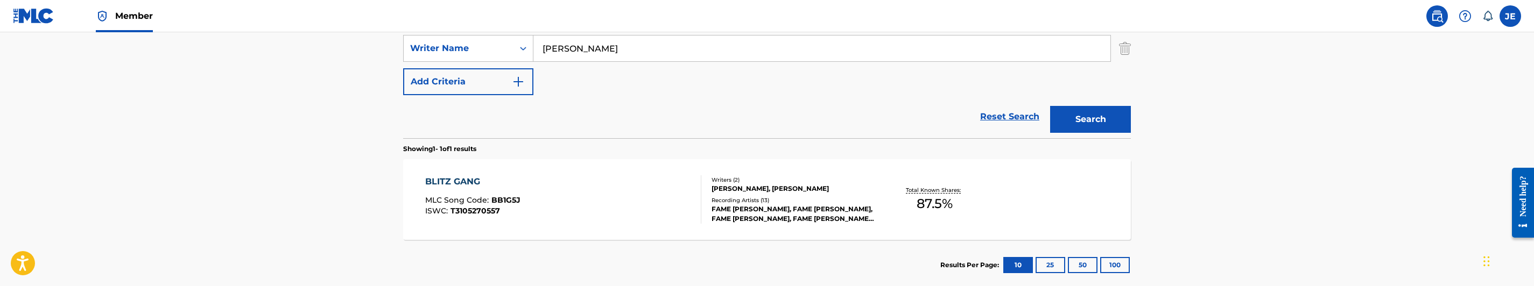
click at [1116, 114] on button "Search" at bounding box center [1090, 119] width 81 height 27
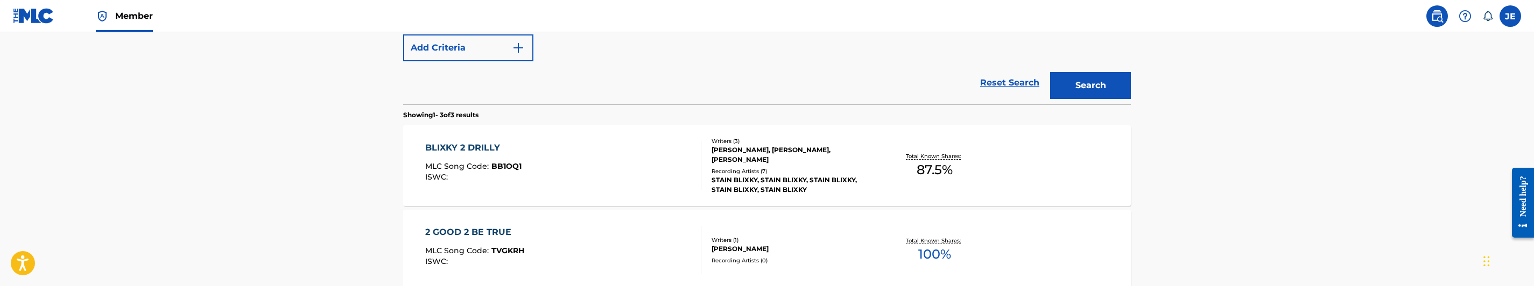
scroll to position [238, 0]
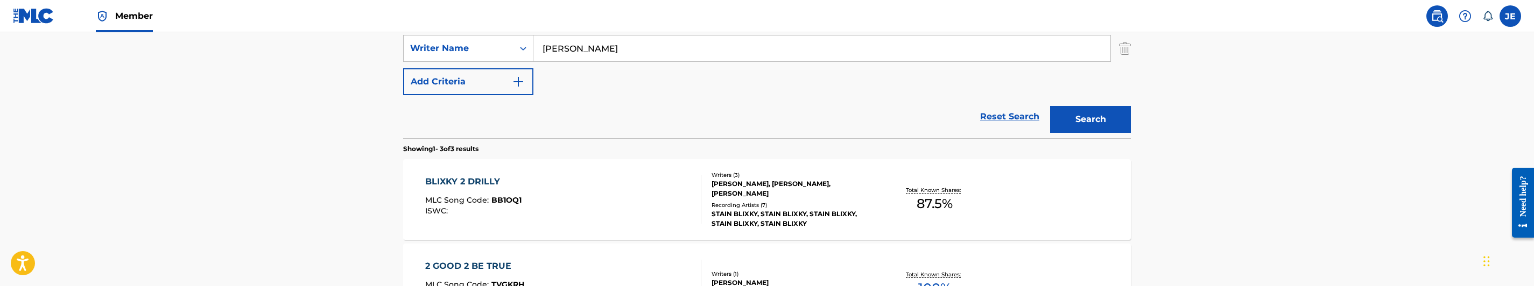
click at [708, 37] on input "[PERSON_NAME]" at bounding box center [821, 49] width 577 height 26
paste input "[PERSON_NAME]"
type input "[PERSON_NAME]"
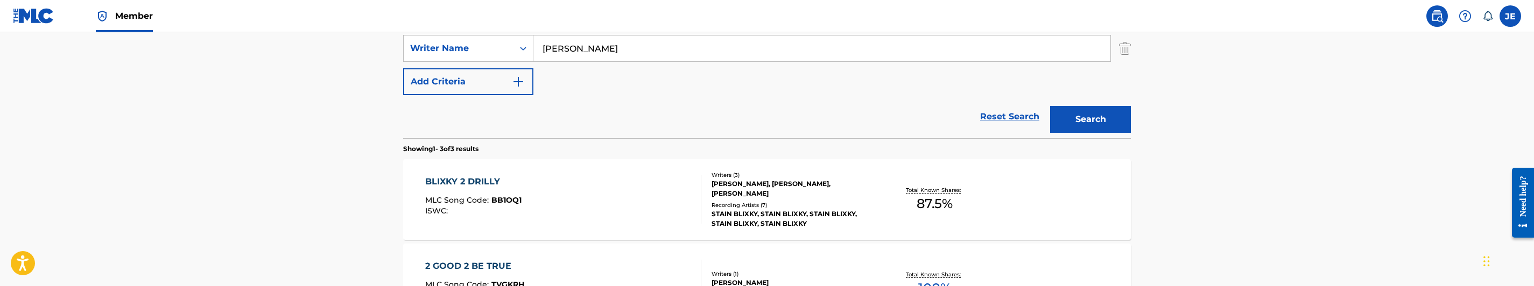
click at [1074, 115] on button "Search" at bounding box center [1090, 119] width 81 height 27
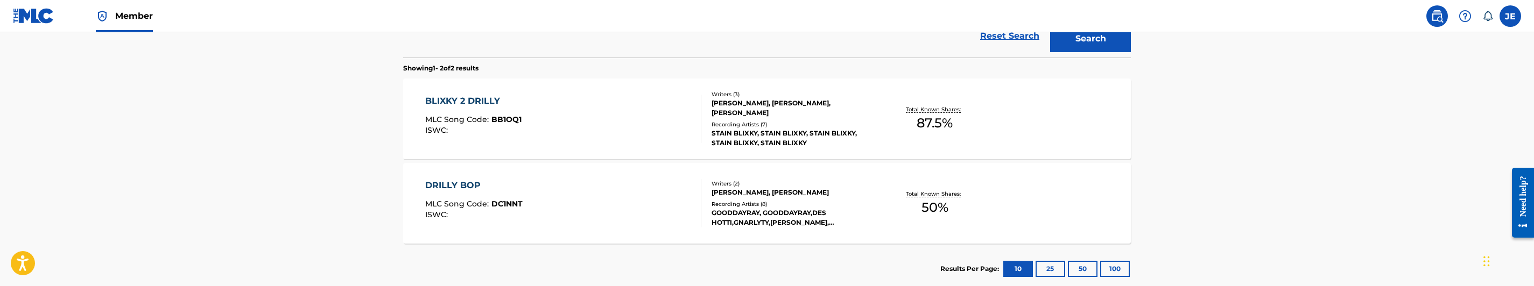
click at [630, 111] on div "BLIXKY 2 DRILLY MLC Song Code : BB1OQ1 ISWC :" at bounding box center [563, 119] width 277 height 48
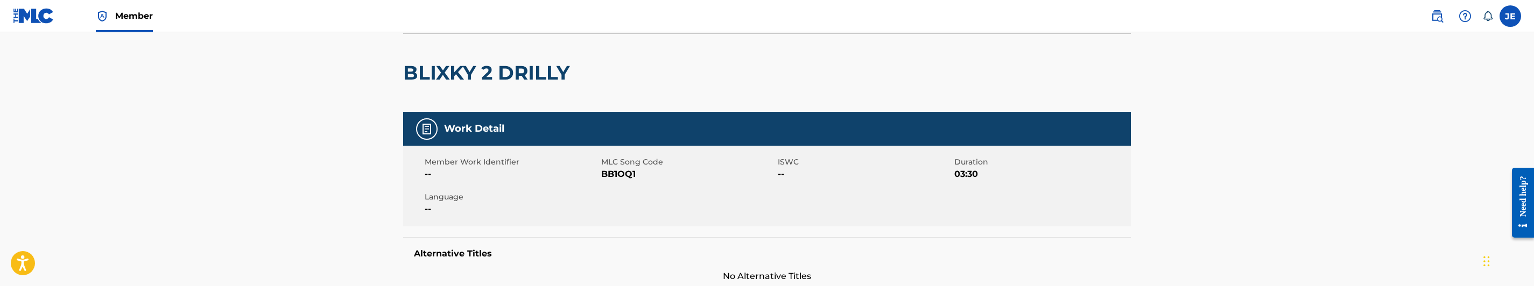
scroll to position [81, 0]
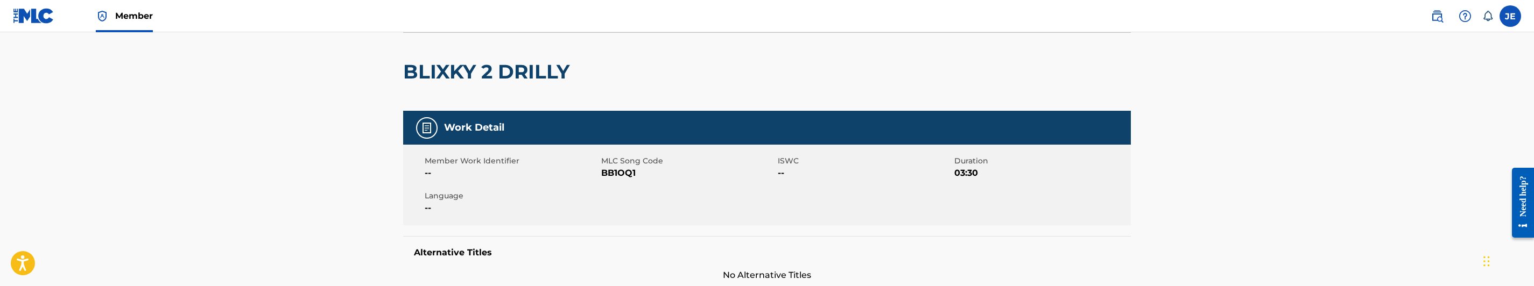
click at [609, 170] on span "BB1OQ1" at bounding box center [688, 173] width 174 height 13
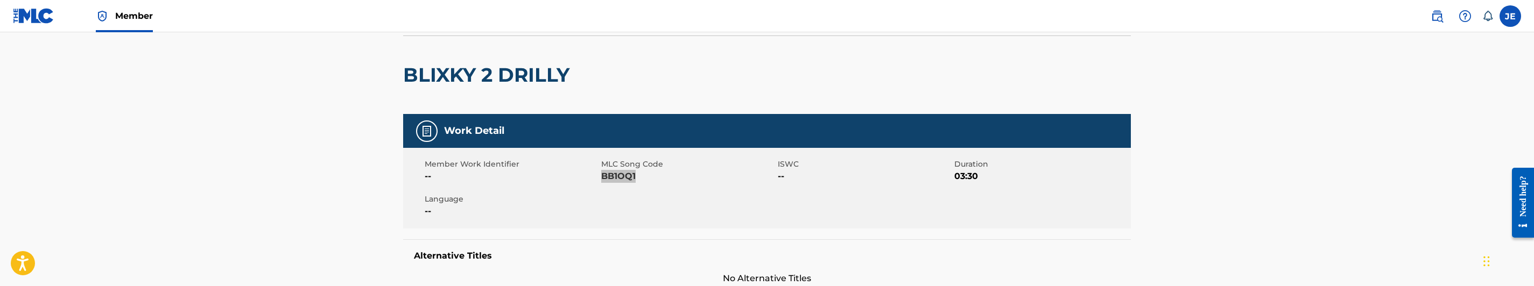
scroll to position [0, 0]
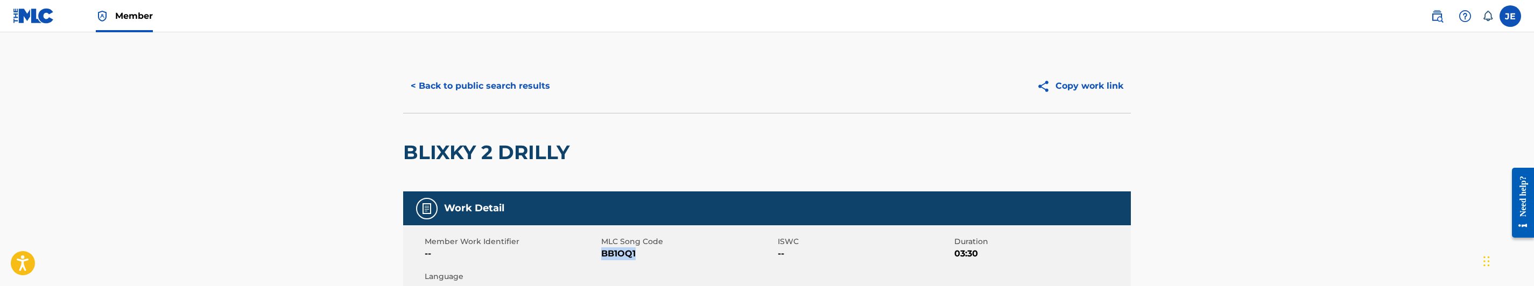
click at [537, 86] on button "< Back to public search results" at bounding box center [480, 86] width 154 height 27
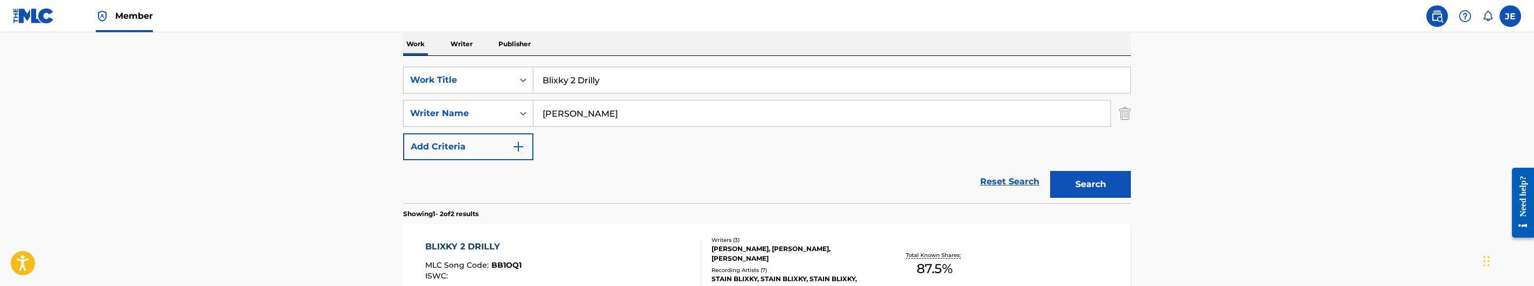
scroll to position [138, 0]
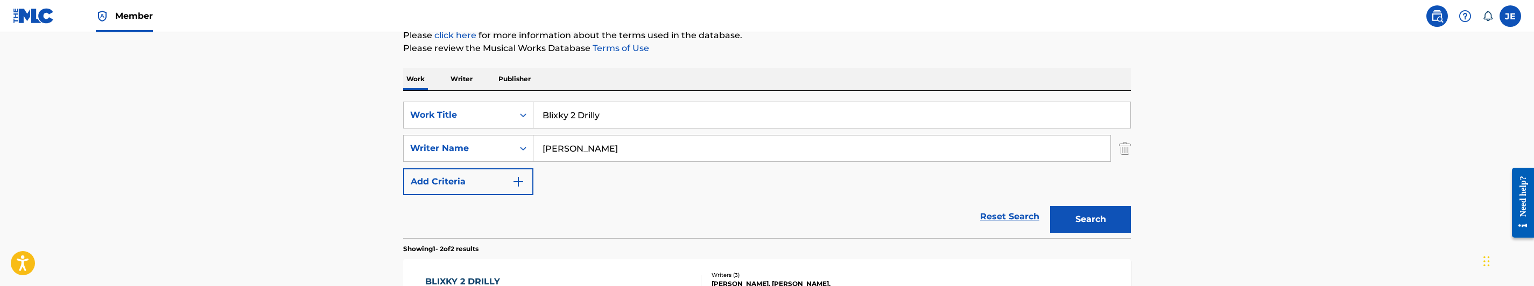
click at [613, 118] on input "Blixky 2 Drilly" at bounding box center [831, 115] width 597 height 26
paste input "rain Shot"
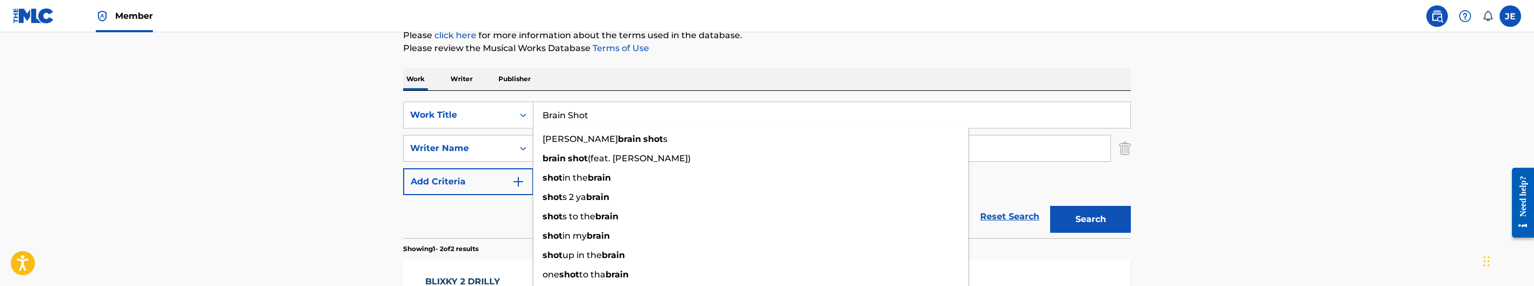
type input "Brain Shot"
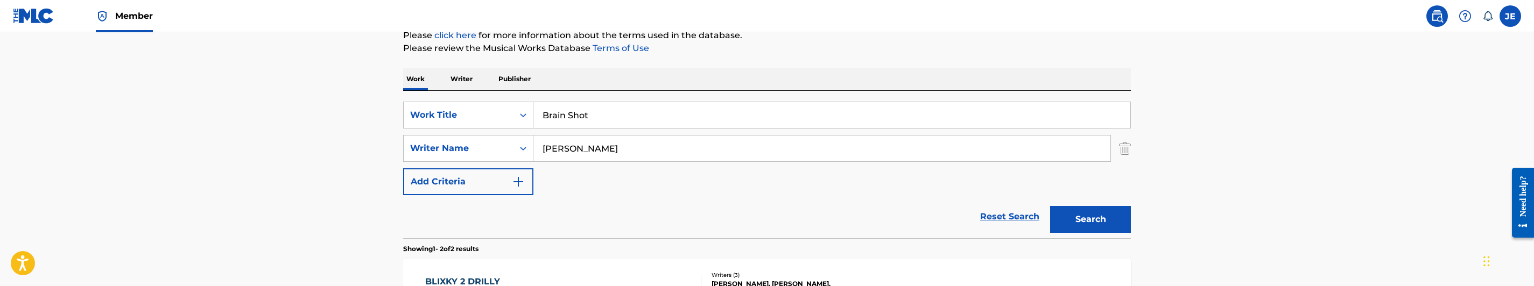
click at [633, 141] on input "[PERSON_NAME]" at bounding box center [821, 149] width 577 height 26
paste input "[PERSON_NAME]"
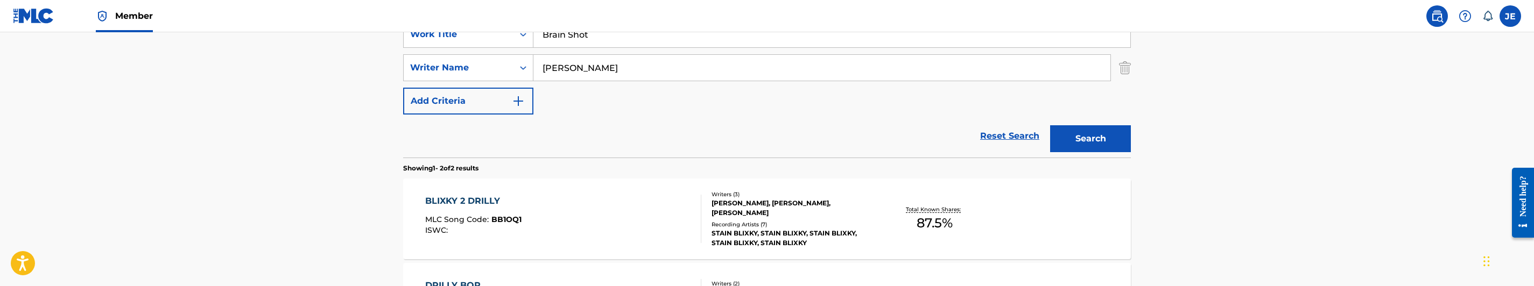
type input "[PERSON_NAME]"
click at [1117, 141] on button "Search" at bounding box center [1090, 138] width 81 height 27
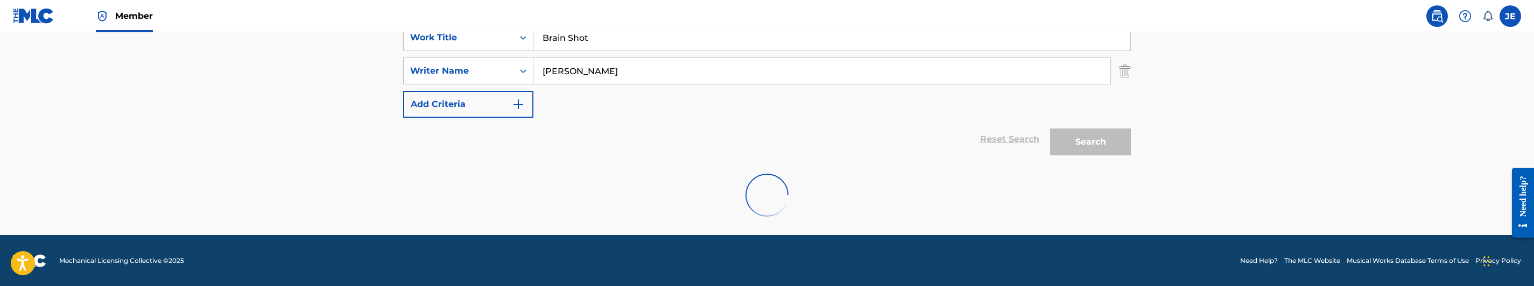
scroll to position [219, 0]
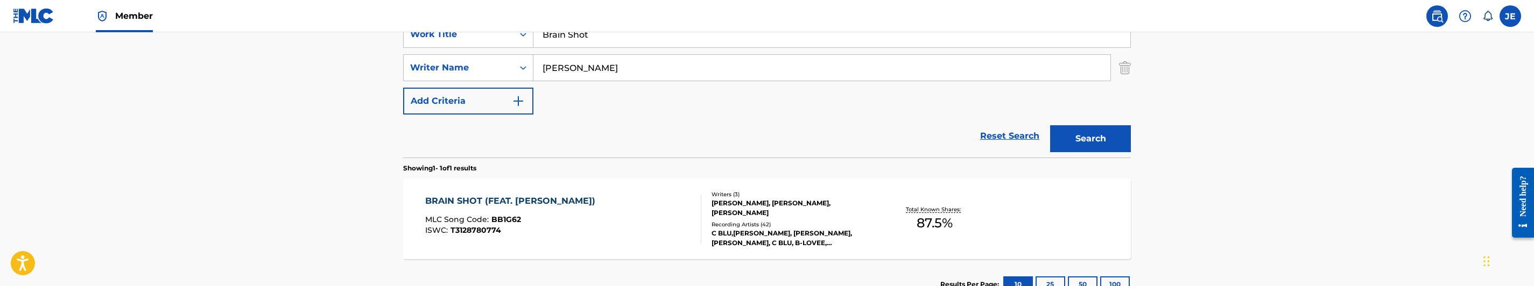
click at [664, 227] on div "BRAIN SHOT (FEAT. [PERSON_NAME]) MLC Song Code : BB1G62 ISWC : T3128780774" at bounding box center [563, 219] width 277 height 48
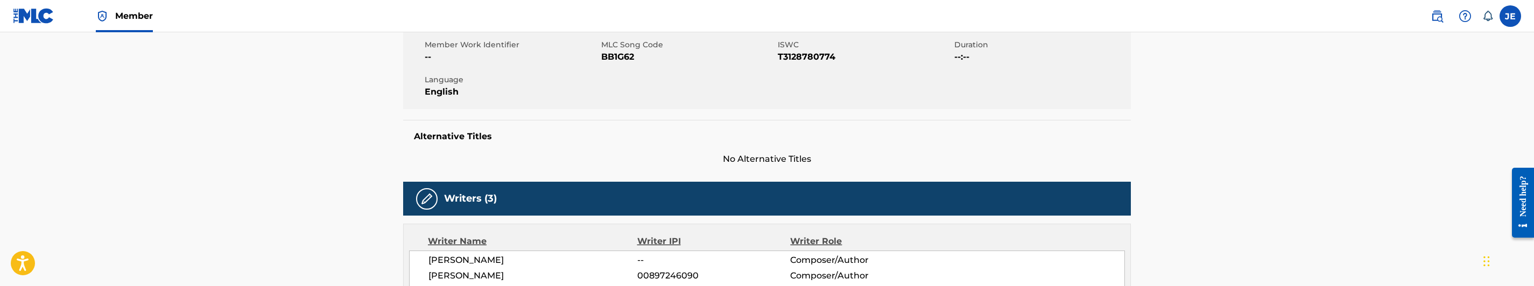
scroll to position [161, 0]
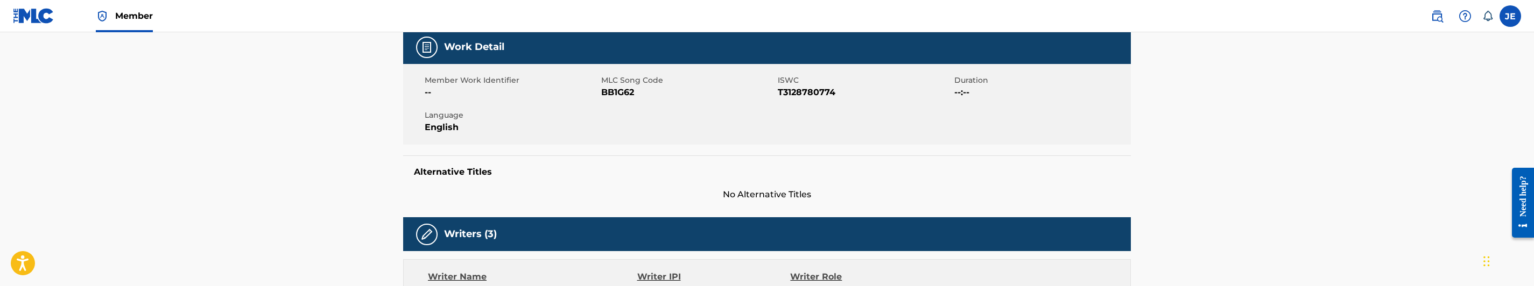
click at [627, 94] on span "BB1G62" at bounding box center [688, 92] width 174 height 13
click at [627, 93] on span "BB1G62" at bounding box center [688, 92] width 174 height 13
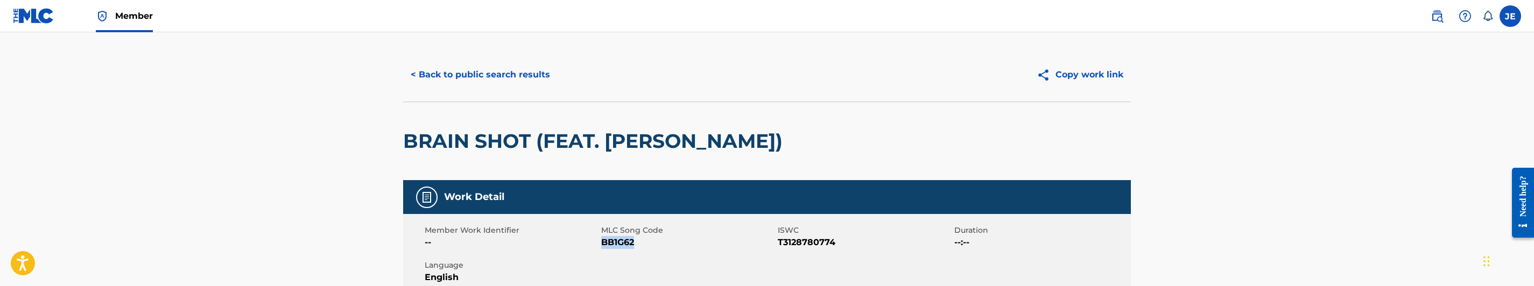
scroll to position [0, 0]
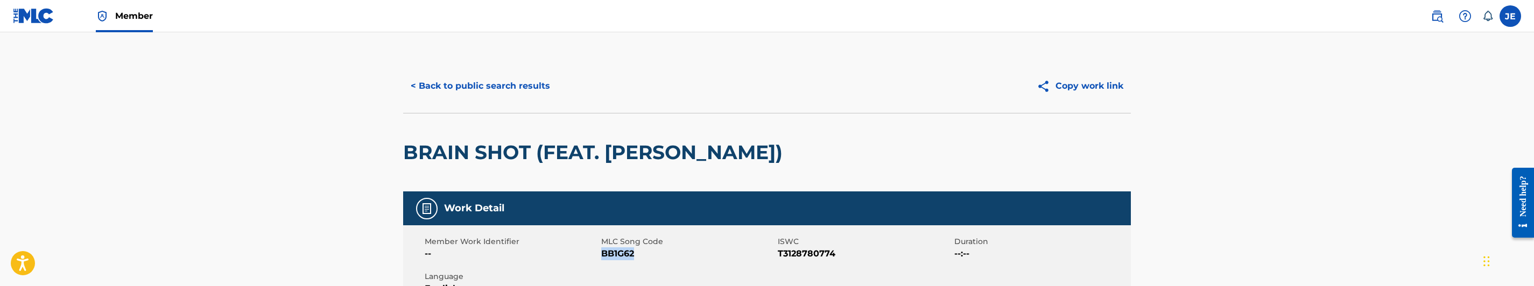
click at [490, 88] on button "< Back to public search results" at bounding box center [480, 86] width 154 height 27
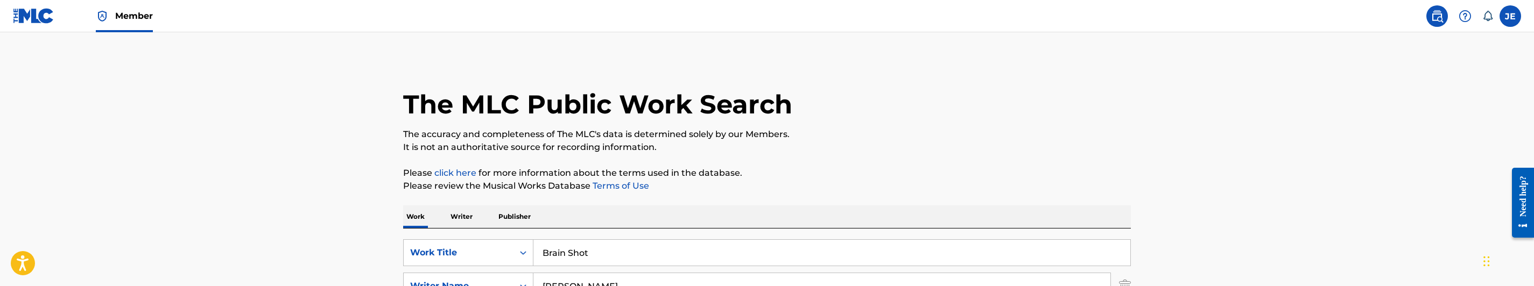
scroll to position [219, 0]
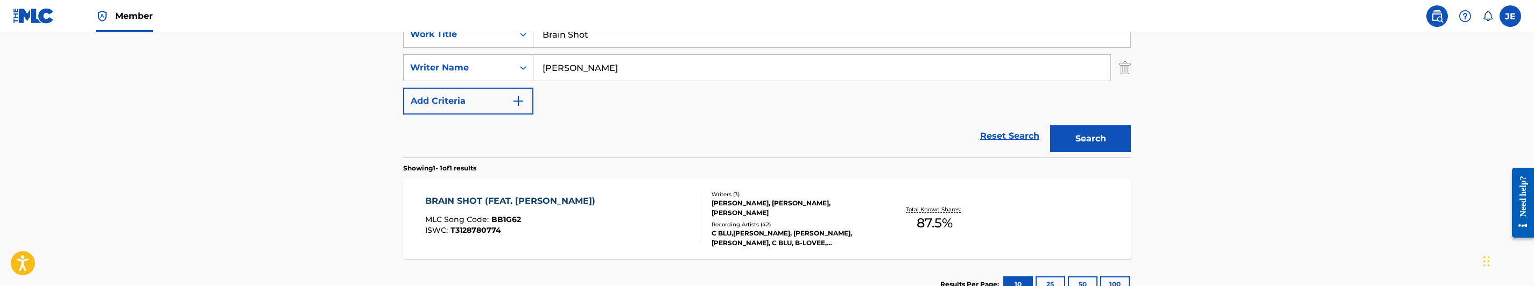
click at [596, 68] on input "[PERSON_NAME]" at bounding box center [821, 68] width 577 height 26
paste input "[PERSON_NAME], Kev"
type input "[PERSON_NAME]"
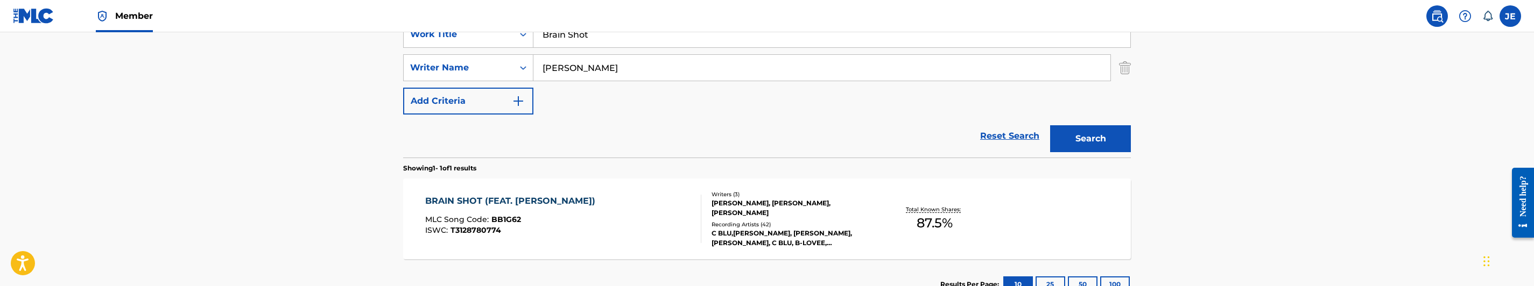
click at [1105, 143] on button "Search" at bounding box center [1090, 138] width 81 height 27
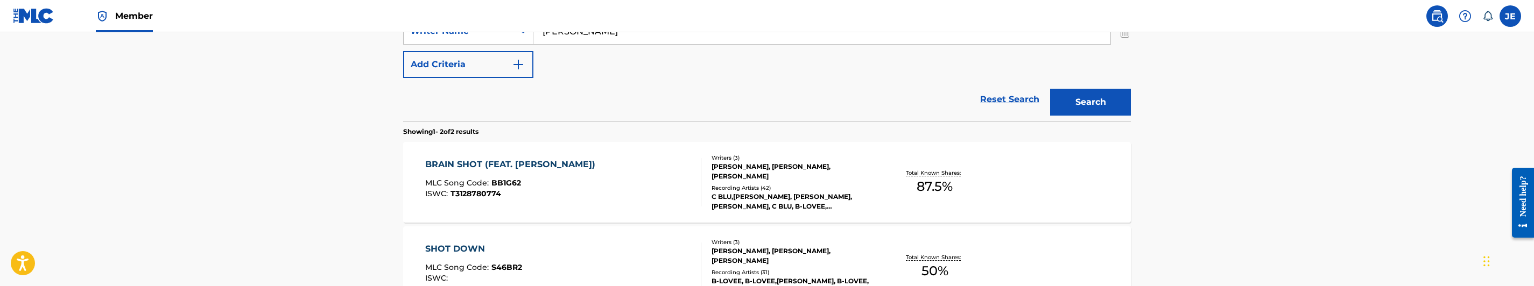
scroll to position [299, 0]
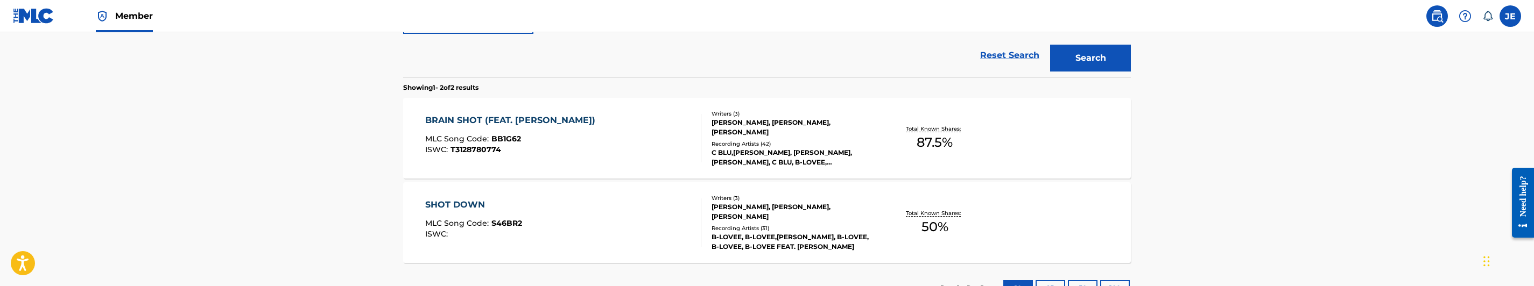
click at [637, 145] on div "BRAIN SHOT (FEAT. [PERSON_NAME]) MLC Song Code : BB1G62 ISWC : T3128780774" at bounding box center [563, 138] width 277 height 48
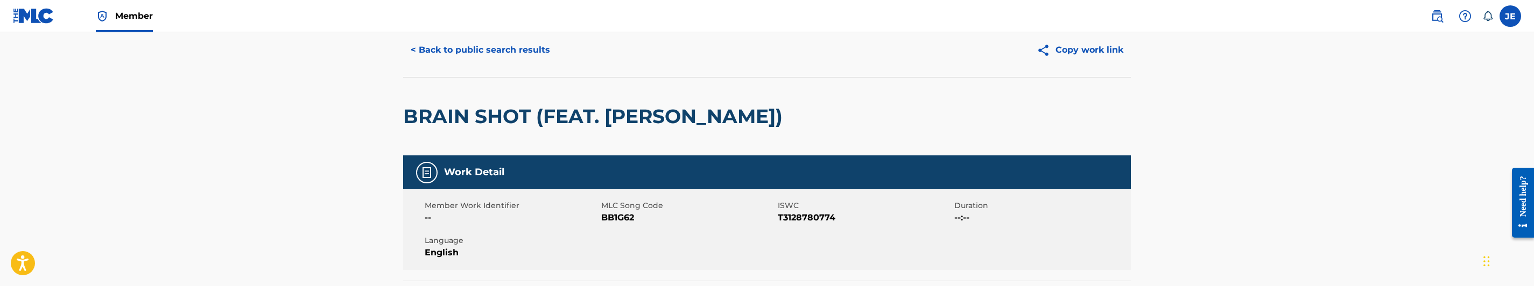
scroll to position [81, 0]
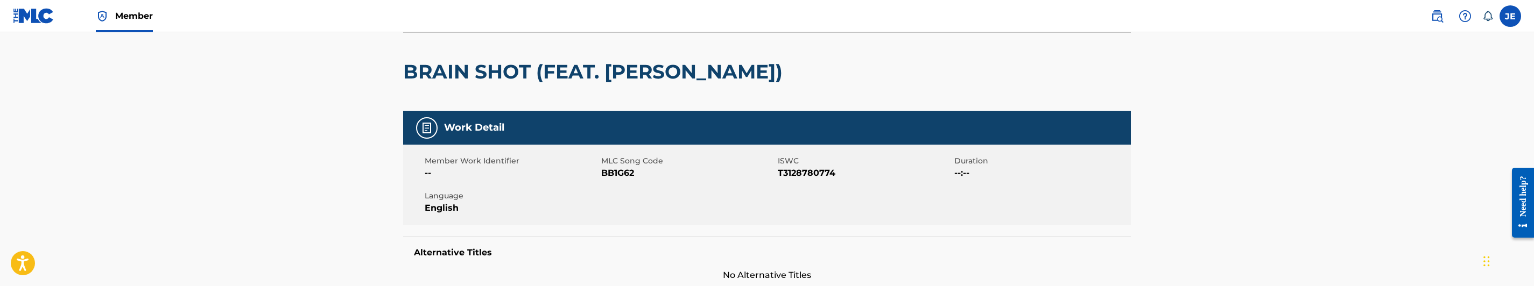
click at [616, 176] on span "BB1G62" at bounding box center [688, 173] width 174 height 13
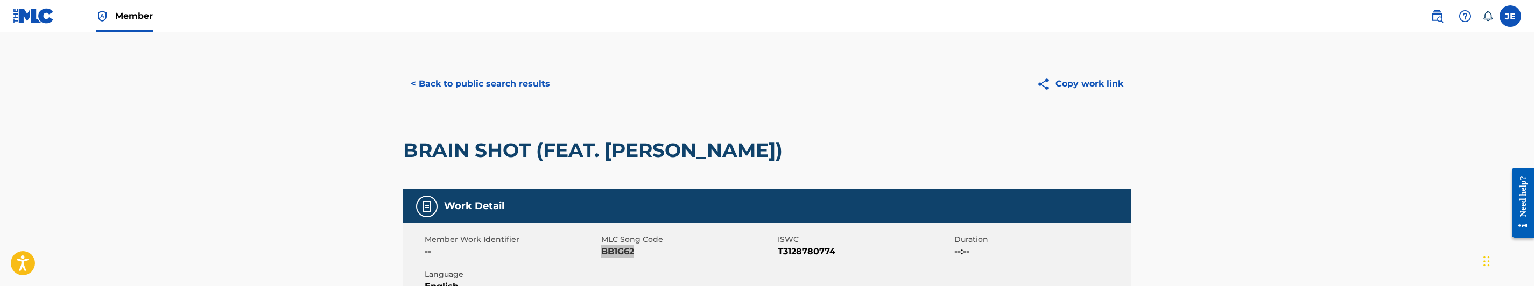
scroll to position [0, 0]
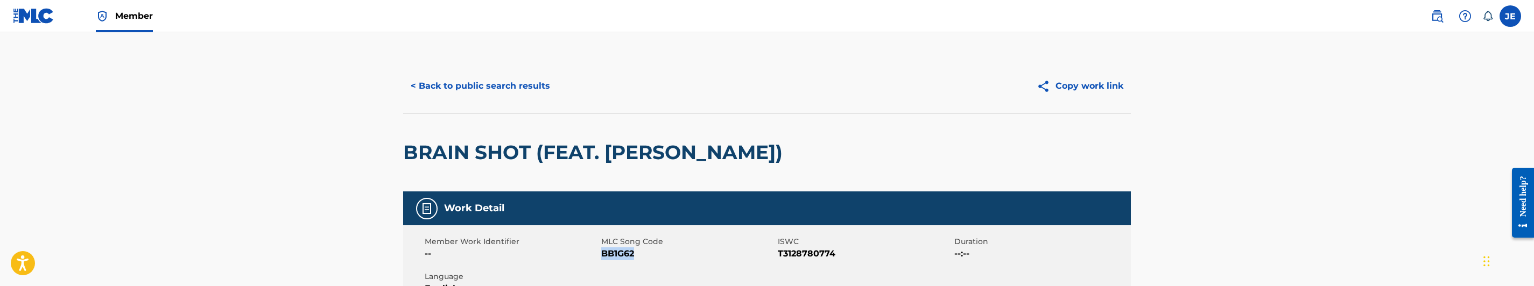
click at [523, 97] on button "< Back to public search results" at bounding box center [480, 86] width 154 height 27
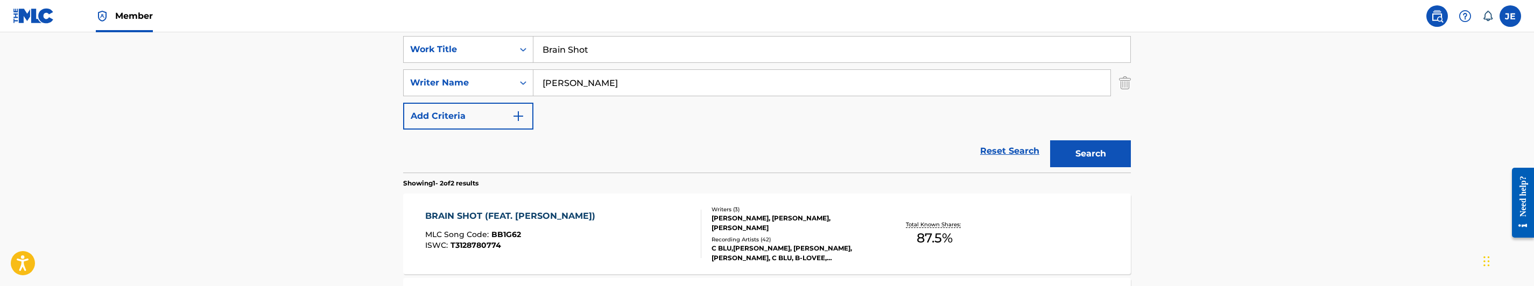
scroll to position [199, 0]
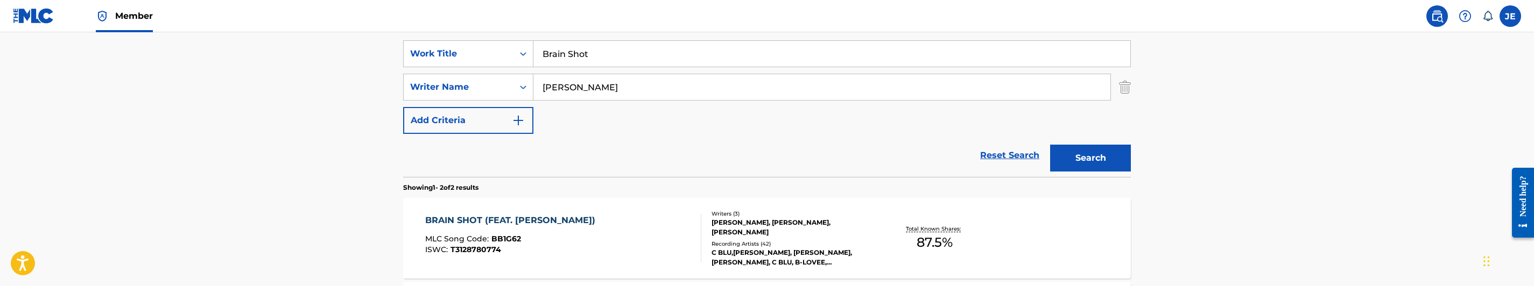
click at [588, 65] on input "Brain Shot" at bounding box center [831, 54] width 597 height 26
paste input "Confetti"
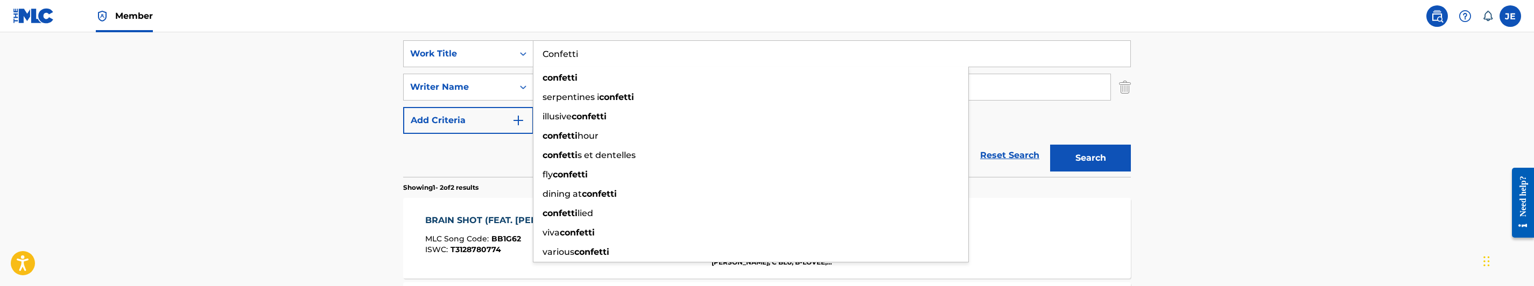
type input "Confetti"
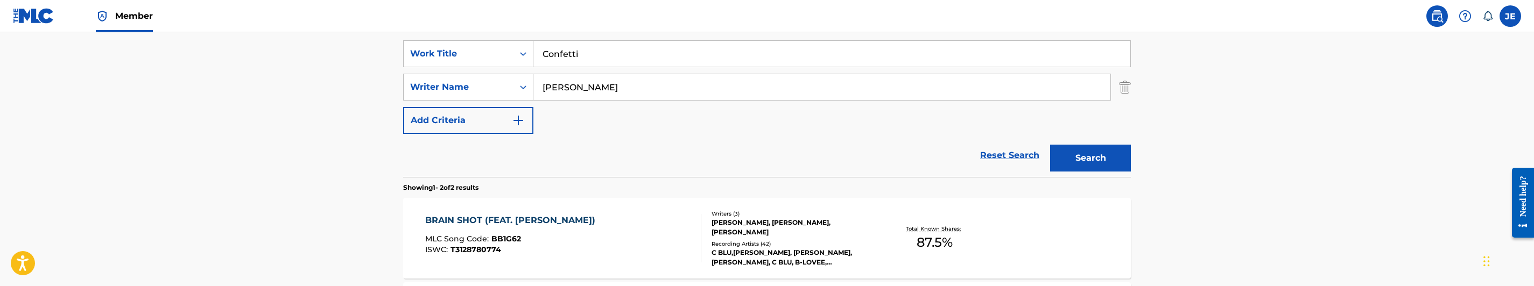
click at [664, 87] on input "[PERSON_NAME]" at bounding box center [821, 87] width 577 height 26
paste input "[PERSON_NAME]"
type input "[PERSON_NAME]"
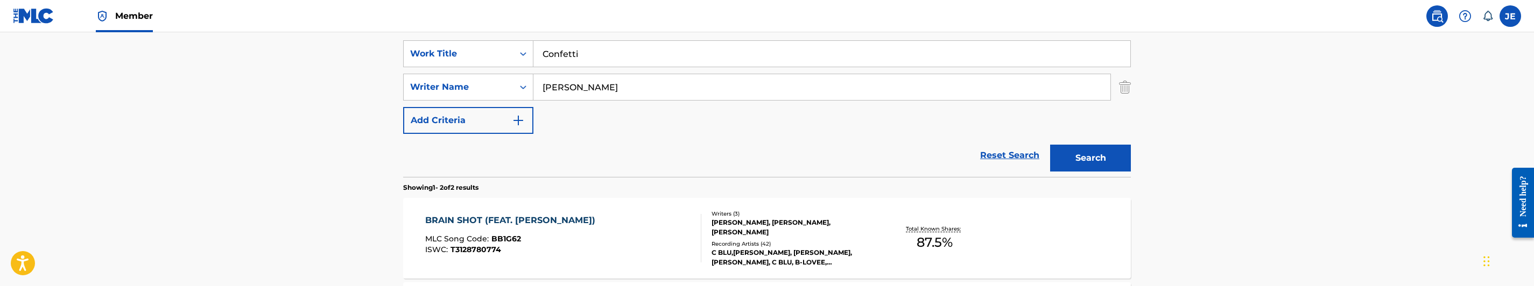
click at [1089, 152] on button "Search" at bounding box center [1090, 158] width 81 height 27
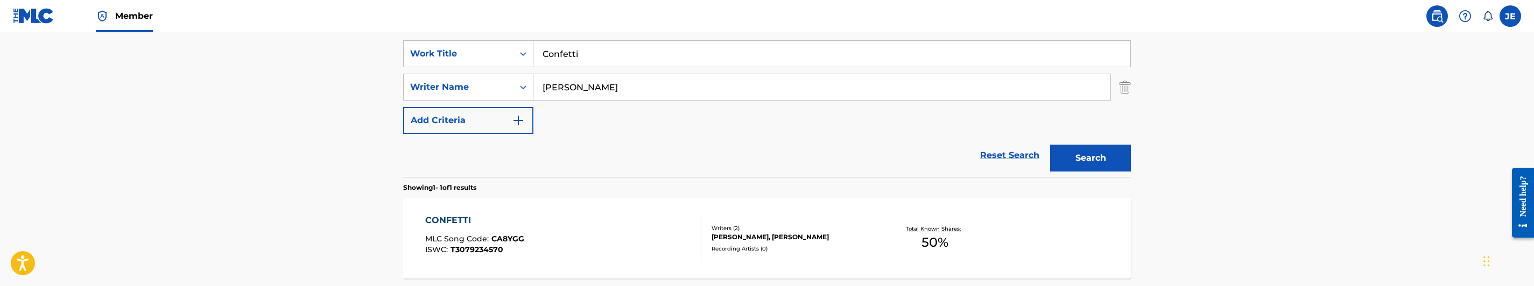
scroll to position [280, 0]
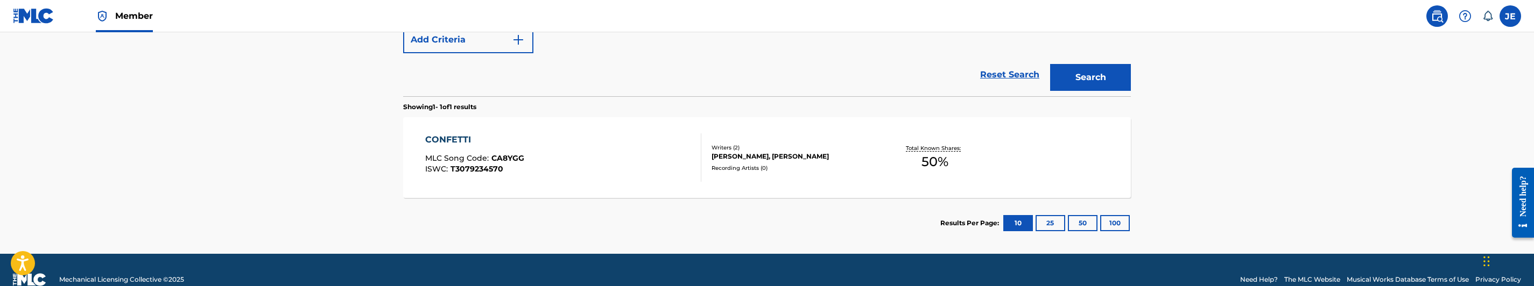
click at [627, 167] on div "CONFETTI MLC Song Code : CA8YGG ISWC : T3079234570" at bounding box center [563, 157] width 277 height 48
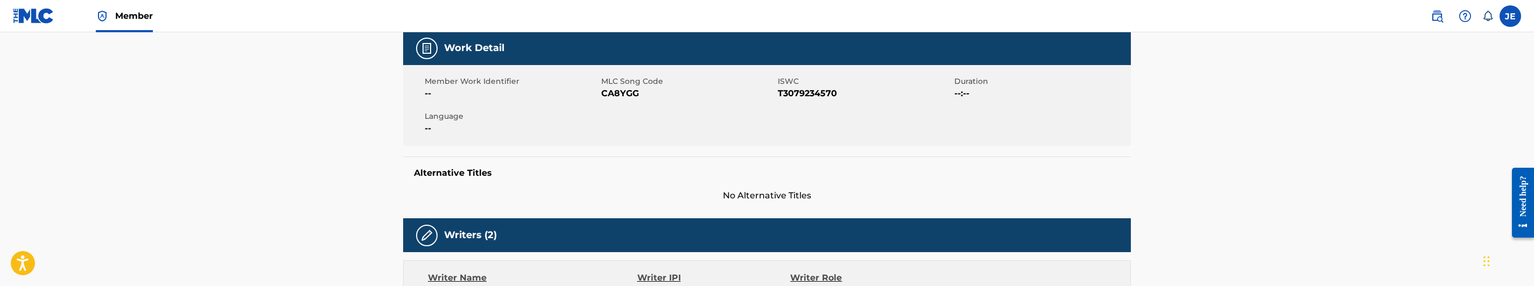
scroll to position [161, 0]
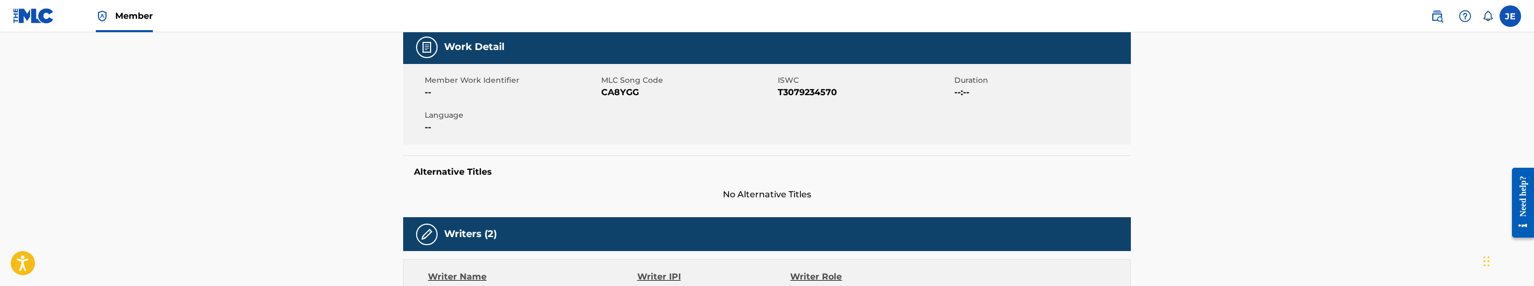
click at [610, 91] on span "CA8YGG" at bounding box center [688, 92] width 174 height 13
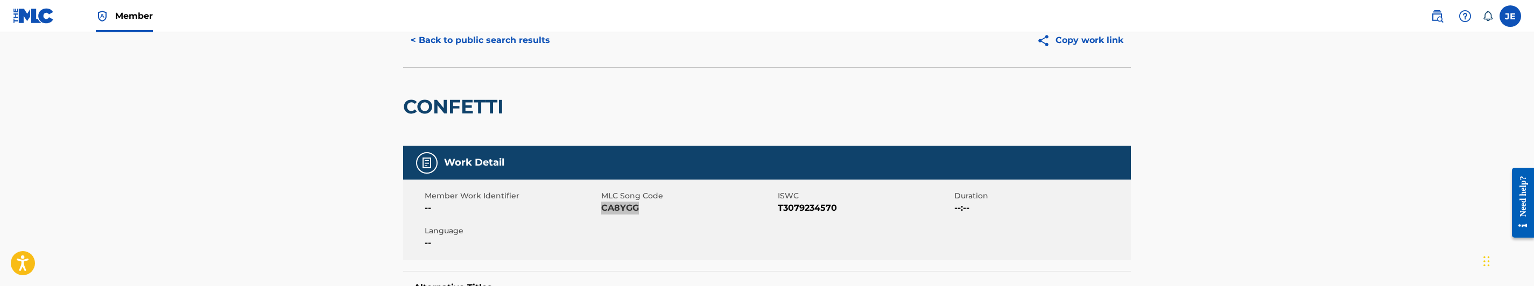
scroll to position [0, 0]
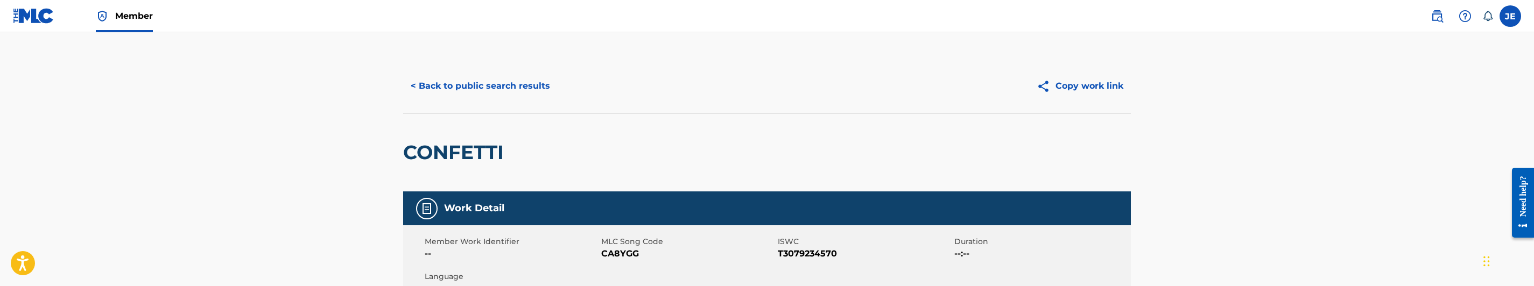
click at [530, 103] on div "< Back to public search results Copy work link" at bounding box center [767, 86] width 728 height 54
click at [536, 96] on button "< Back to public search results" at bounding box center [480, 86] width 154 height 27
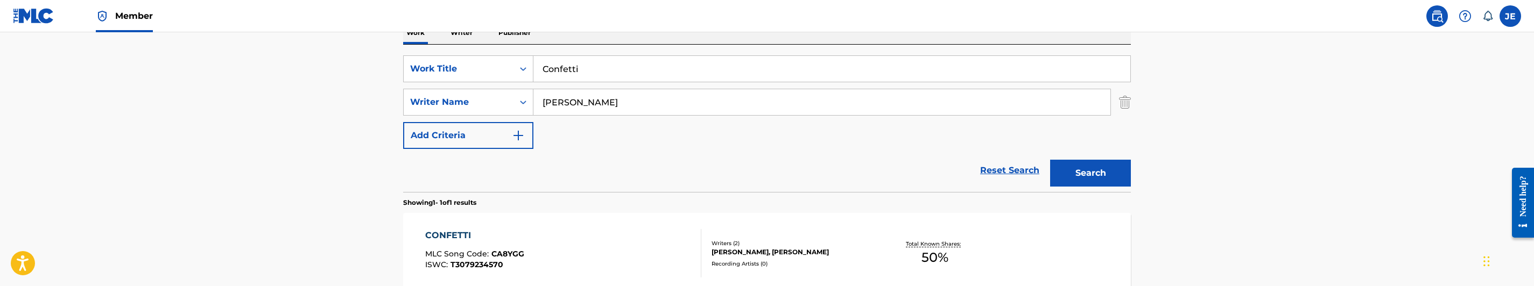
scroll to position [76, 0]
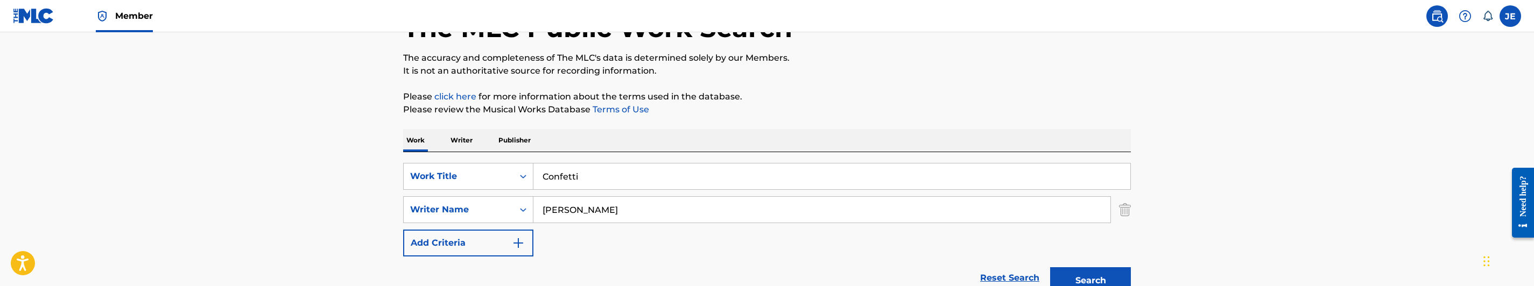
click at [612, 179] on input "Confetti" at bounding box center [831, 177] width 597 height 26
paste input "[PERSON_NAME] Up Gang"
type input "Creep Up Gang"
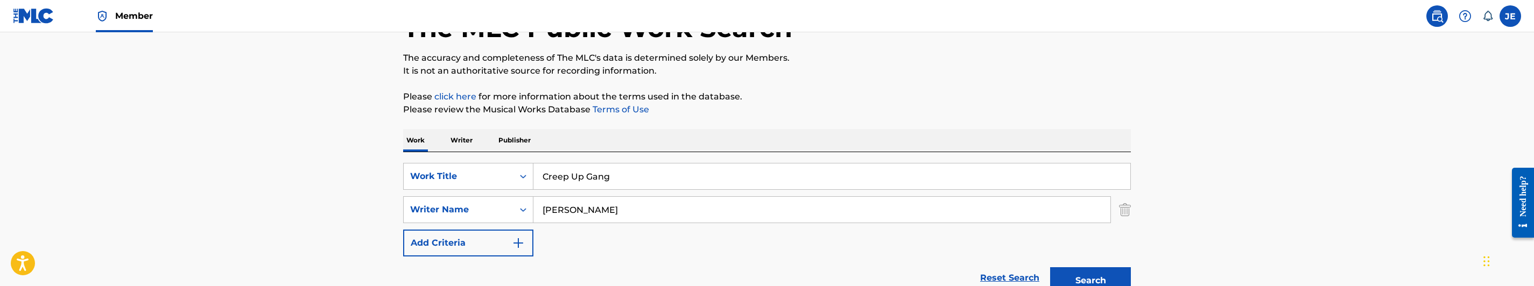
click at [604, 207] on input "[PERSON_NAME]" at bounding box center [821, 210] width 577 height 26
paste input "[PERSON_NAME]"
click at [1092, 273] on button "Search" at bounding box center [1090, 281] width 81 height 27
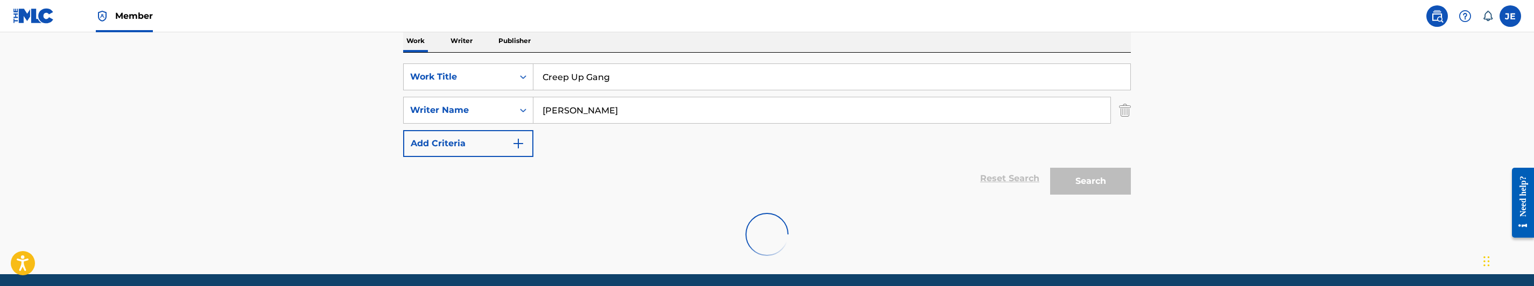
scroll to position [181, 0]
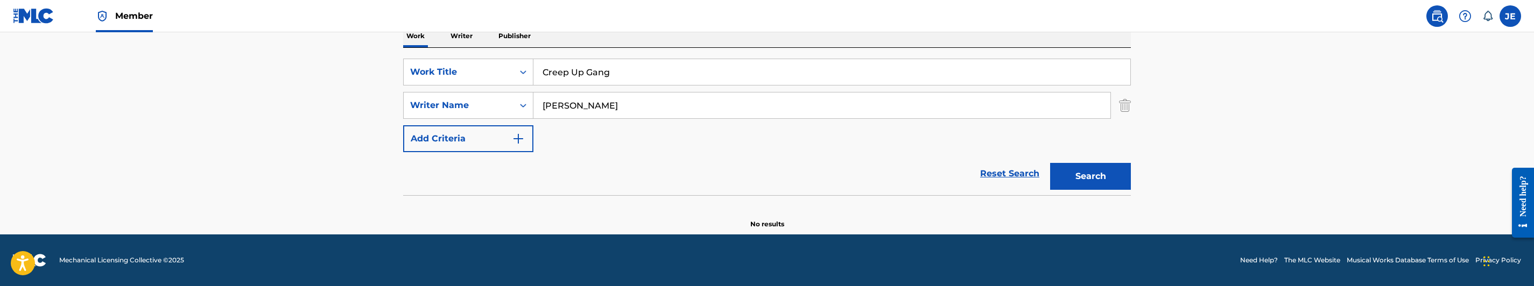
click at [703, 107] on input "[PERSON_NAME]" at bounding box center [821, 106] width 577 height 26
paste input "[PERSON_NAME]"
type input "[PERSON_NAME]"
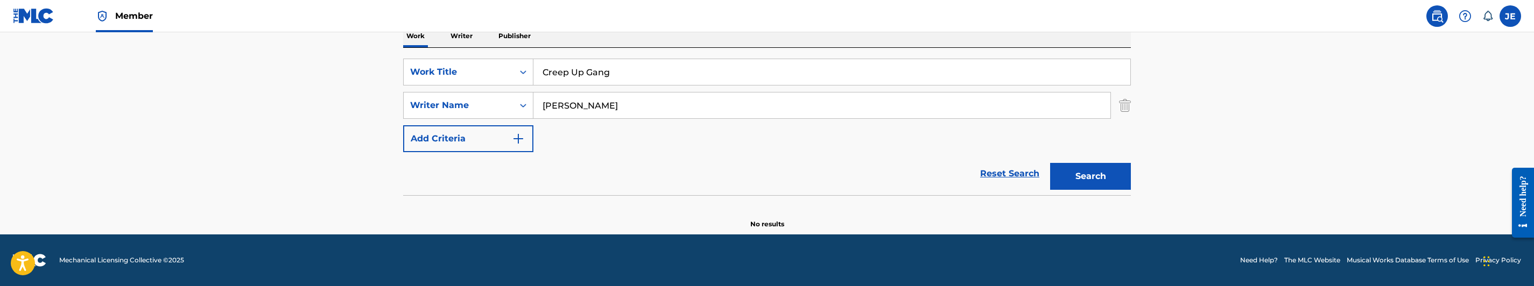
click at [1089, 178] on button "Search" at bounding box center [1090, 176] width 81 height 27
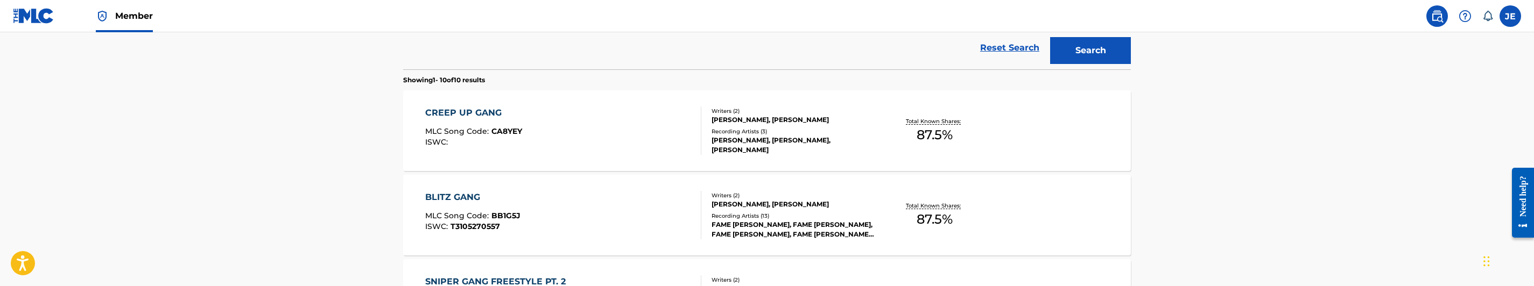
scroll to position [342, 0]
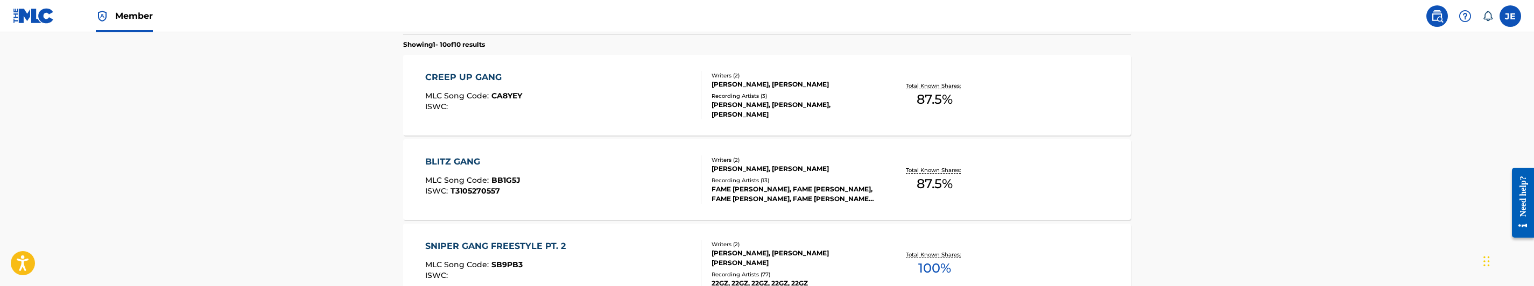
click at [642, 115] on div "CREEP UP GANG MLC Song Code : CA8YEY ISWC :" at bounding box center [563, 95] width 277 height 48
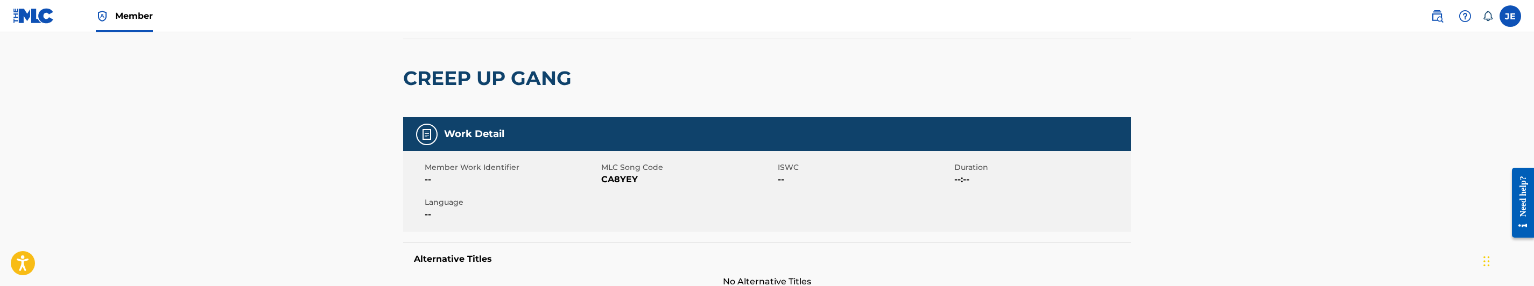
scroll to position [81, 0]
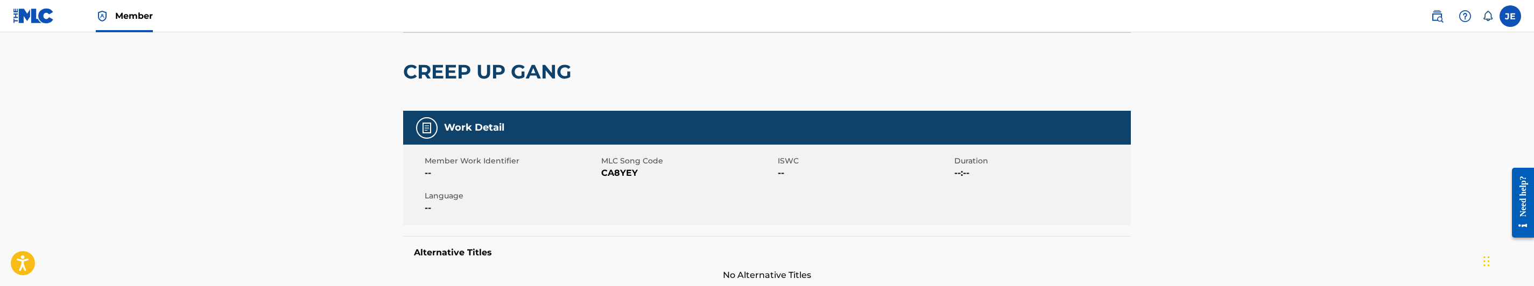
click at [623, 174] on span "CA8YEY" at bounding box center [688, 173] width 174 height 13
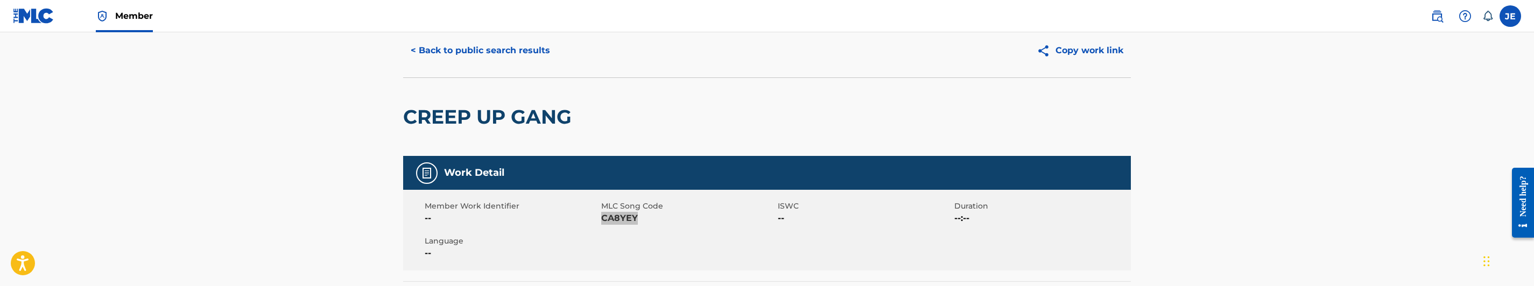
scroll to position [0, 0]
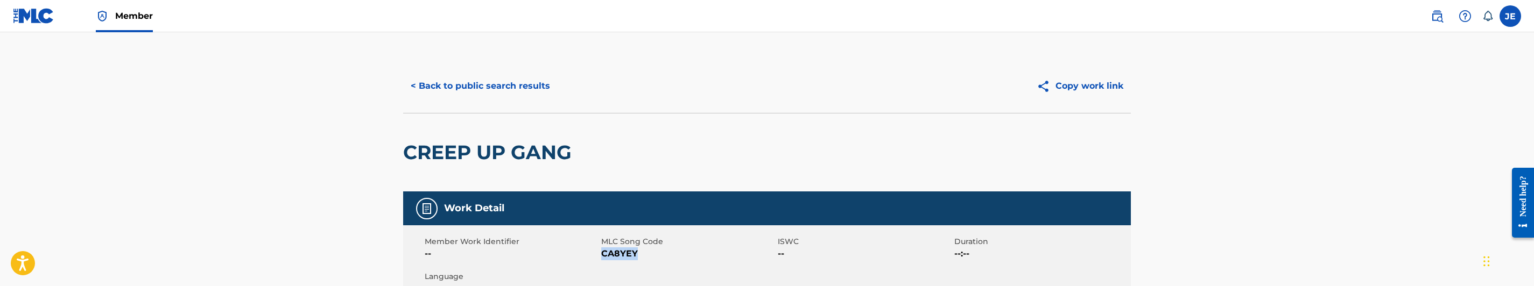
click at [529, 86] on button "< Back to public search results" at bounding box center [480, 86] width 154 height 27
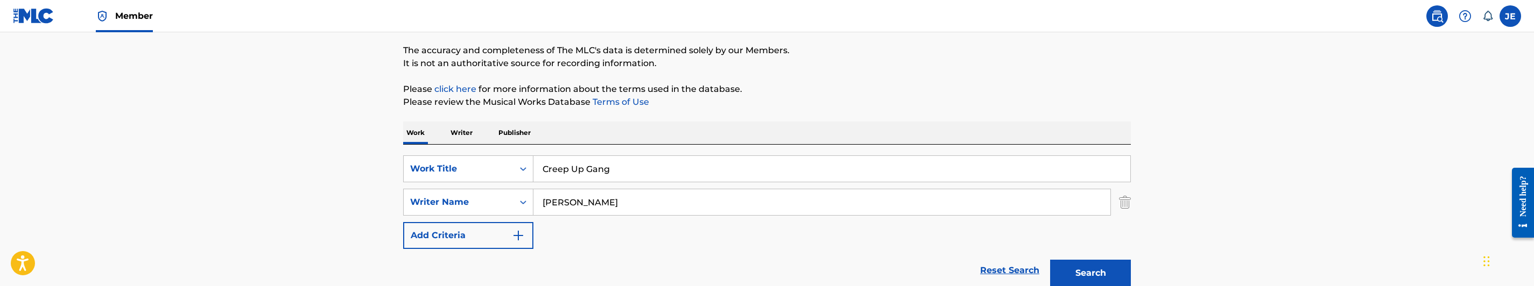
scroll to position [81, 0]
click at [646, 173] on input "Creep Up Gang" at bounding box center [831, 172] width 597 height 26
paste input "Da Intro"
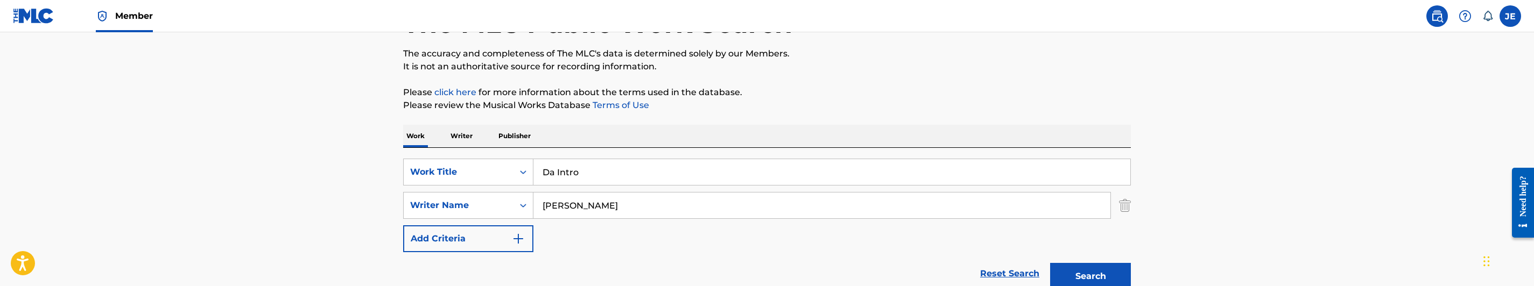
type input "Da Intro"
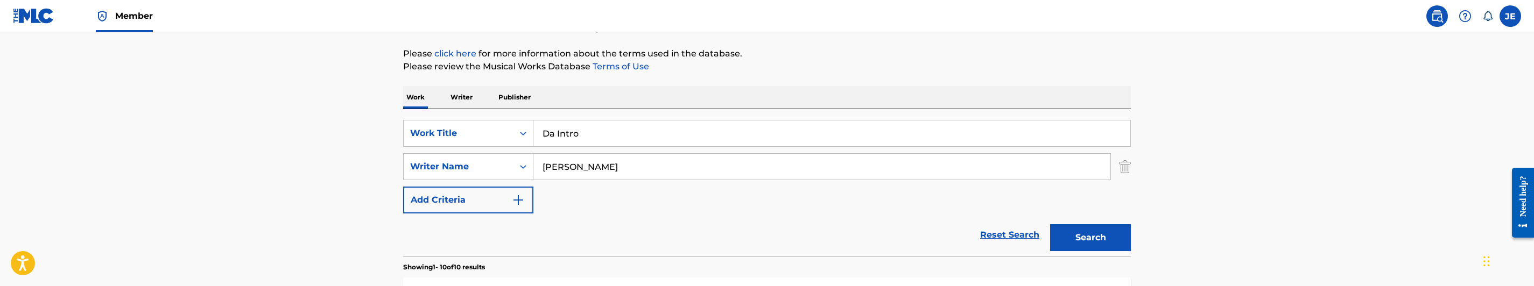
scroll to position [161, 0]
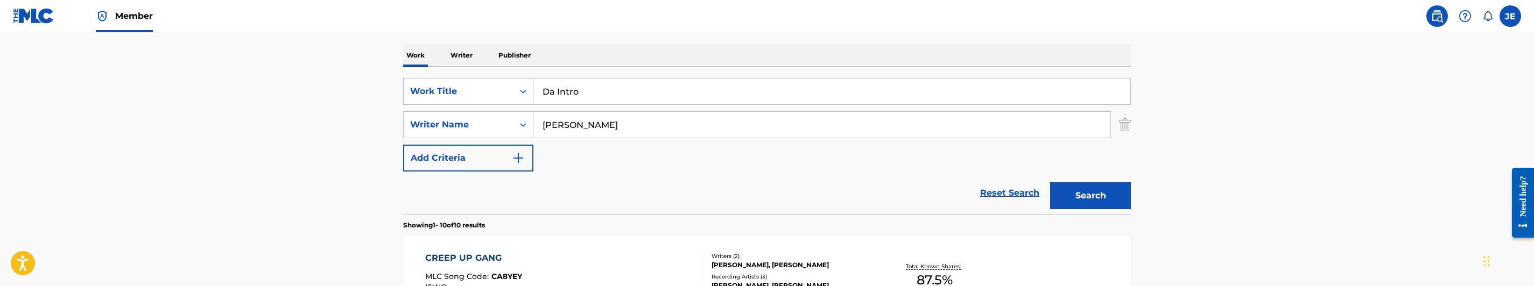
click at [696, 119] on input "[PERSON_NAME]" at bounding box center [821, 125] width 577 height 26
paste input "[PERSON_NAME]"
type input "[PERSON_NAME]"
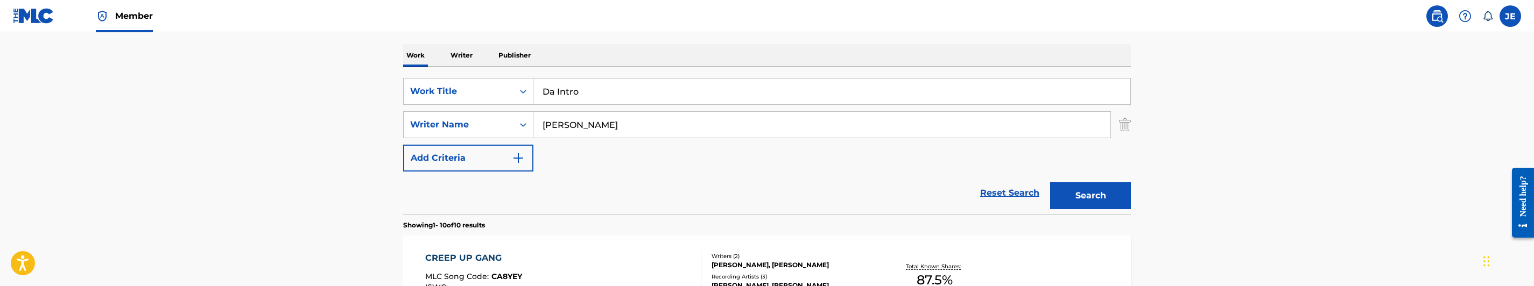
click at [1085, 200] on button "Search" at bounding box center [1090, 195] width 81 height 27
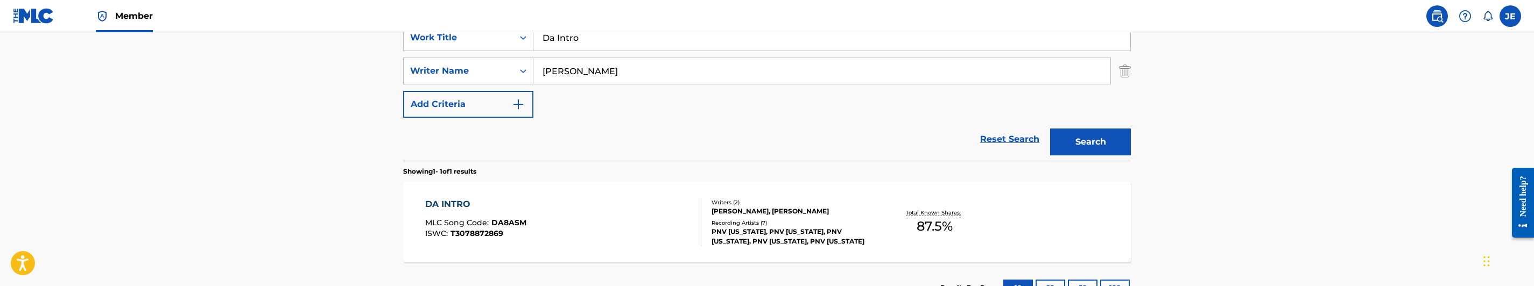
scroll to position [299, 0]
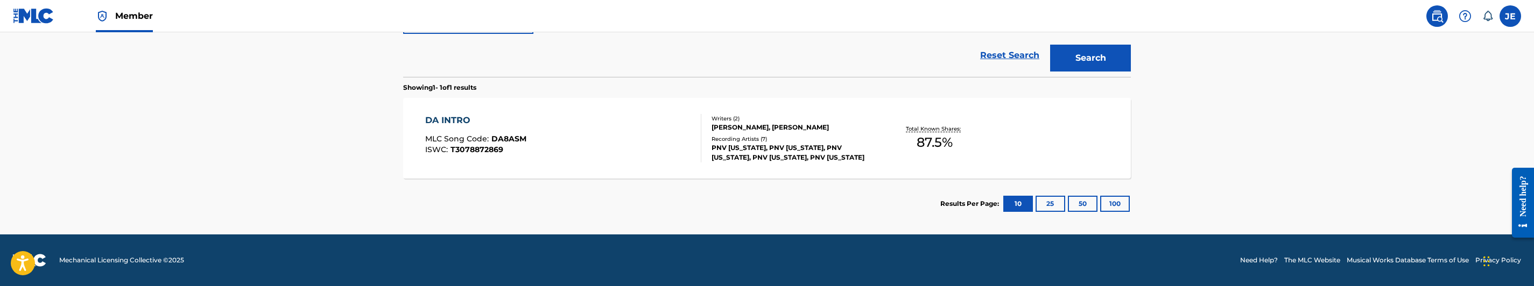
click at [664, 146] on div "DA INTRO MLC Song Code : DA8ASM ISWC : T3078872869" at bounding box center [563, 138] width 277 height 48
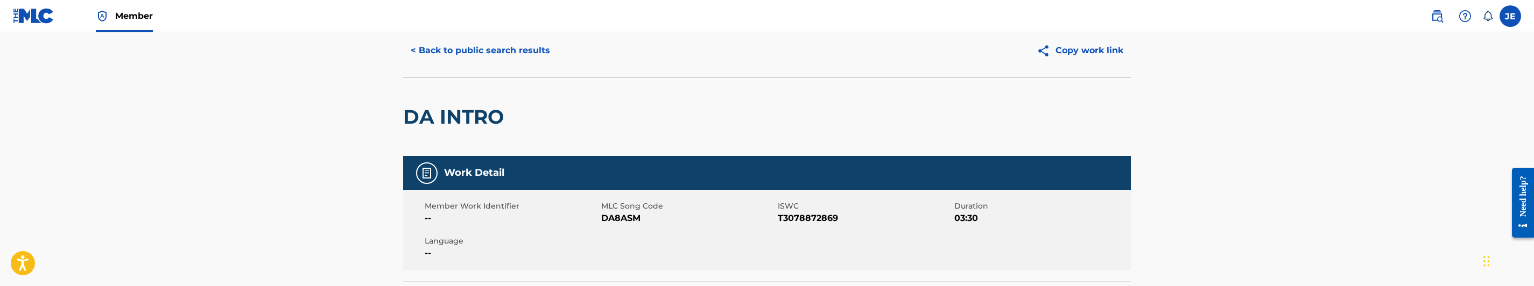
scroll to position [81, 0]
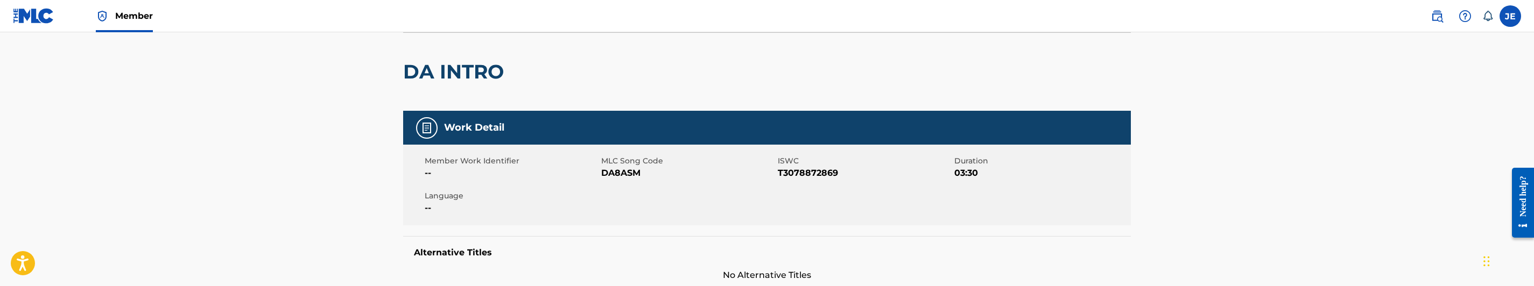
click at [625, 168] on span "DA8ASM" at bounding box center [688, 173] width 174 height 13
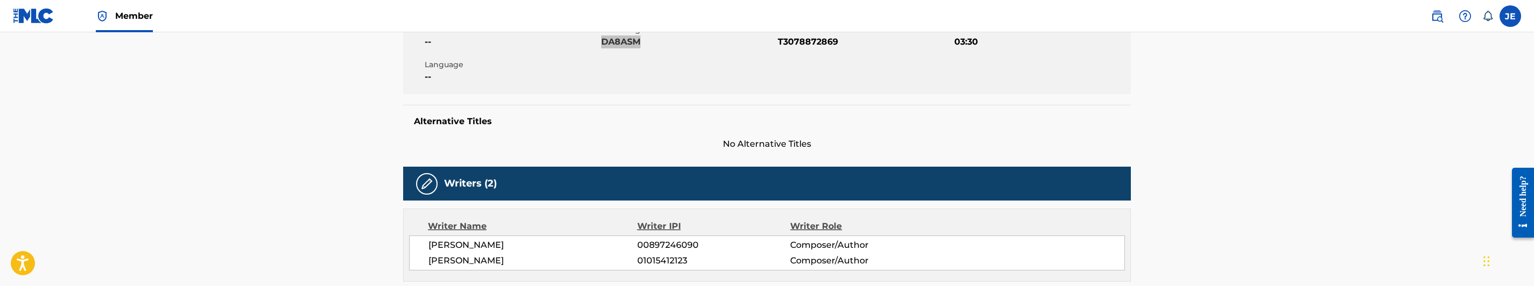
scroll to position [0, 0]
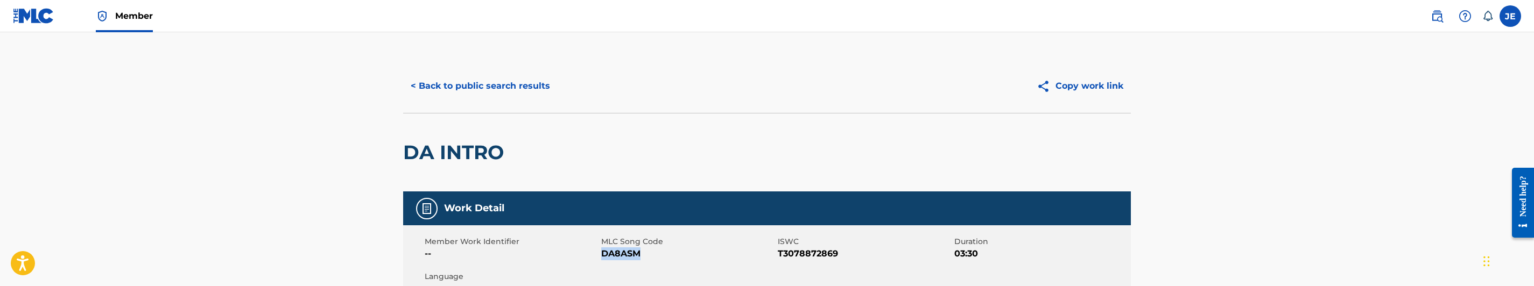
click at [499, 78] on button "< Back to public search results" at bounding box center [480, 86] width 154 height 27
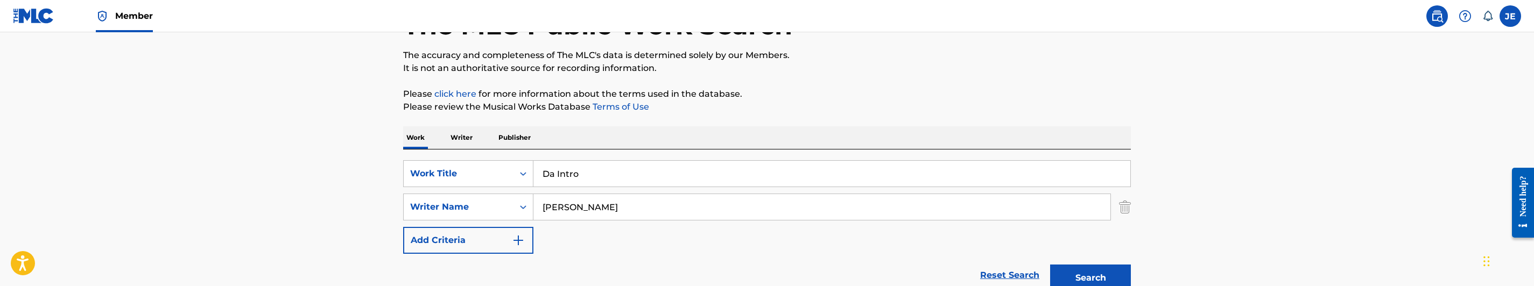
scroll to position [76, 0]
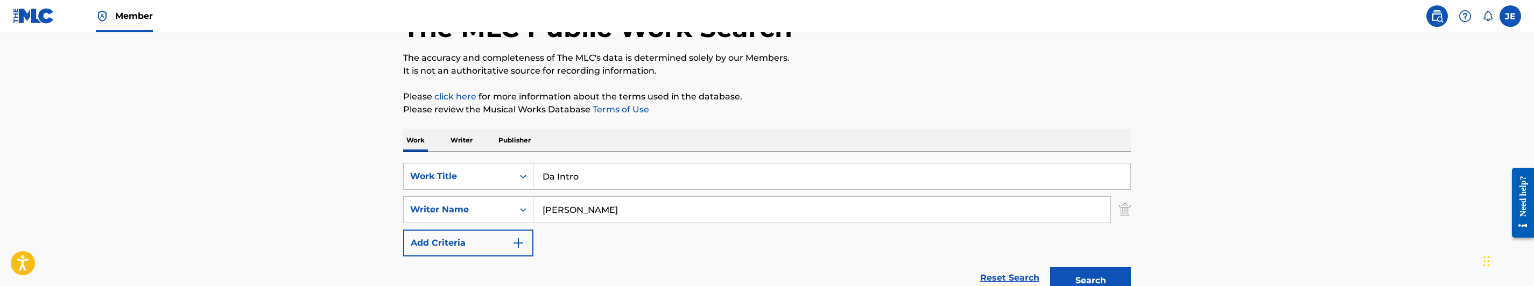
click at [586, 170] on input "Da Intro" at bounding box center [831, 177] width 597 height 26
paste input "ys Ones"
type input "Days Ones"
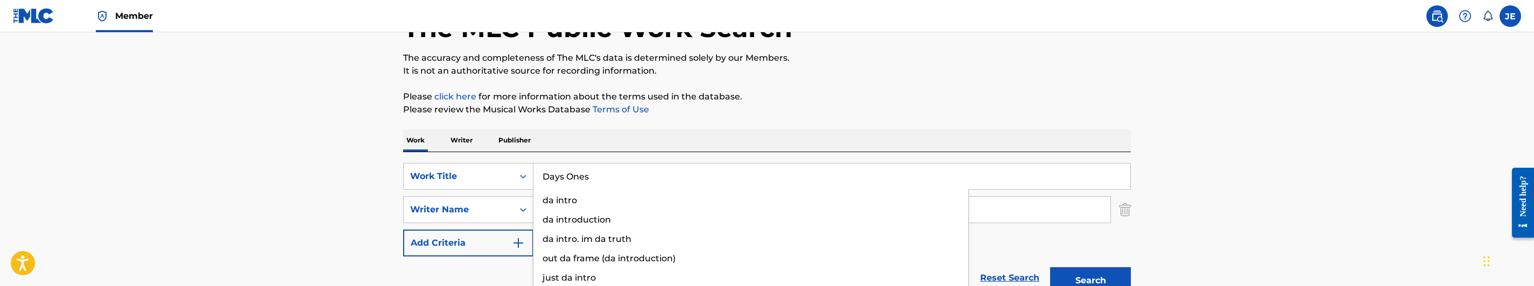
click at [927, 107] on p "Please review the Musical Works Database Terms of Use" at bounding box center [767, 109] width 728 height 13
click at [651, 207] on input "[PERSON_NAME]" at bounding box center [821, 210] width 577 height 26
paste input "[PERSON_NAME], Cultur"
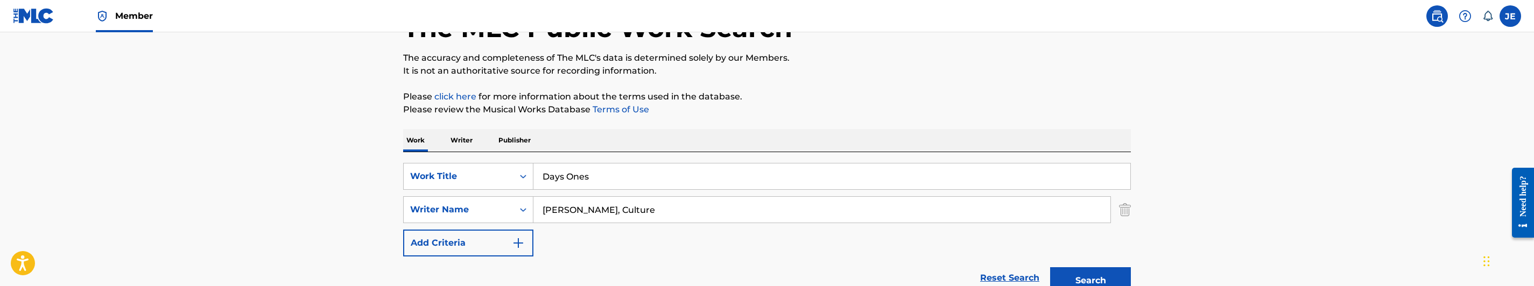
type input "[PERSON_NAME], Culture"
click at [1108, 273] on button "Search" at bounding box center [1090, 281] width 81 height 27
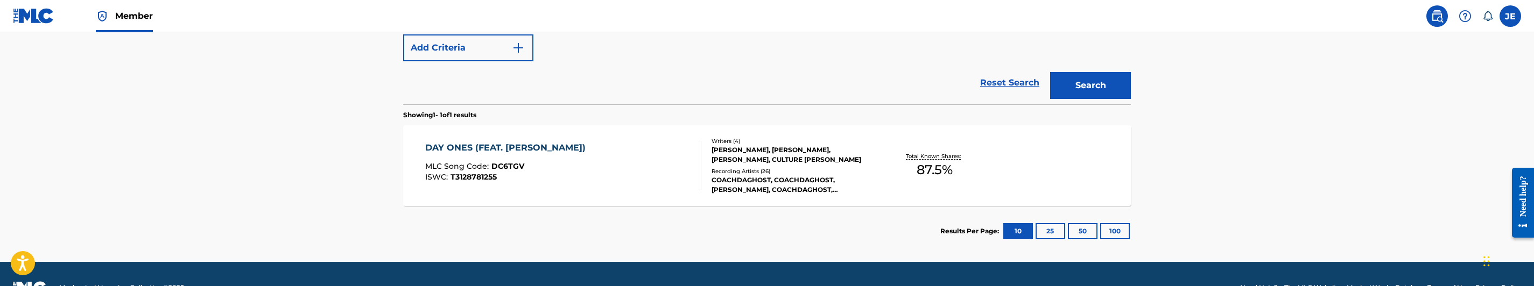
scroll to position [299, 0]
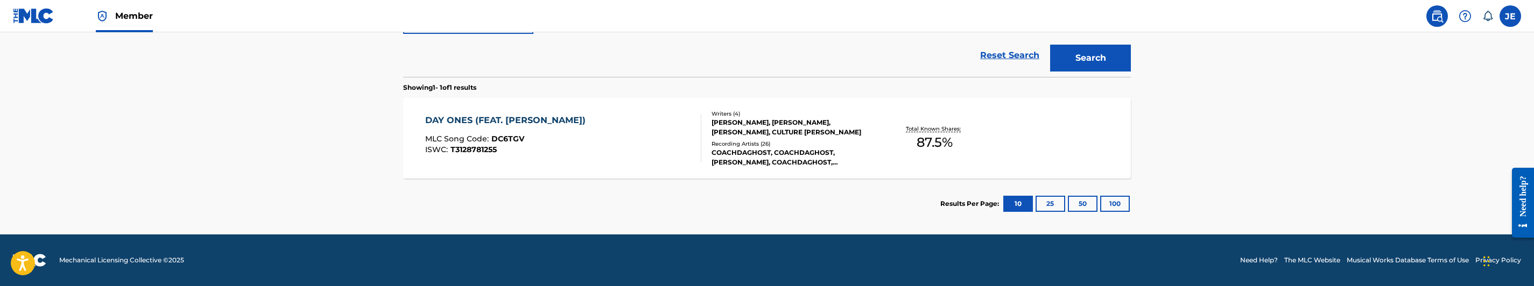
click at [612, 128] on div "DAY ONES (FEAT. [PERSON_NAME]) MLC Song Code : DC6TGV ISWC : T3128781255" at bounding box center [563, 138] width 277 height 48
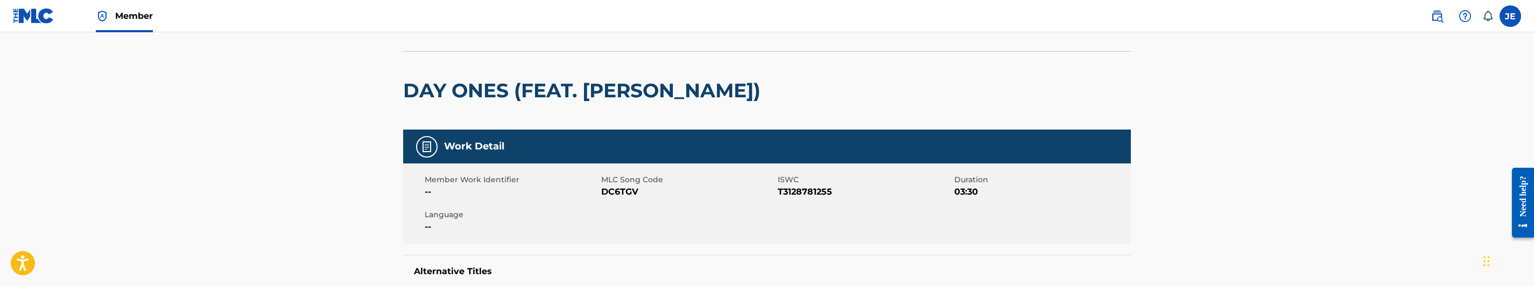
scroll to position [81, 0]
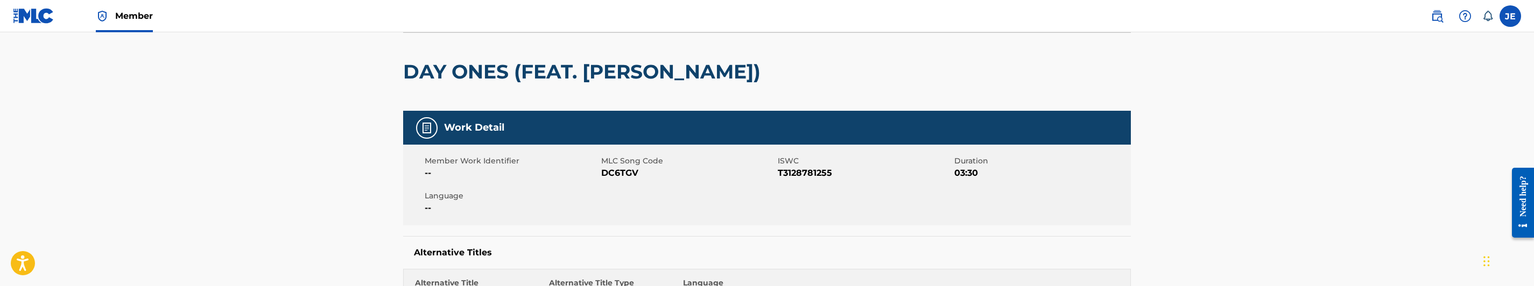
click at [624, 174] on span "DC6TGV" at bounding box center [688, 173] width 174 height 13
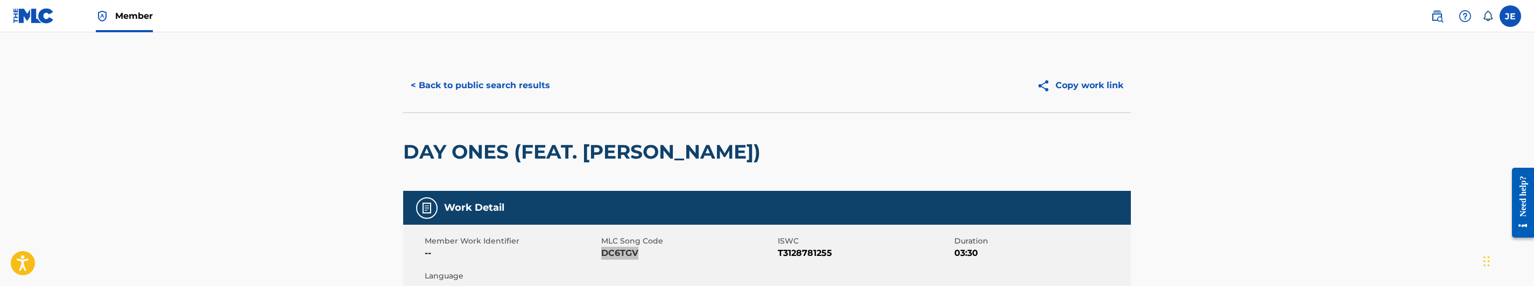
scroll to position [0, 0]
click at [522, 94] on button "< Back to public search results" at bounding box center [480, 86] width 154 height 27
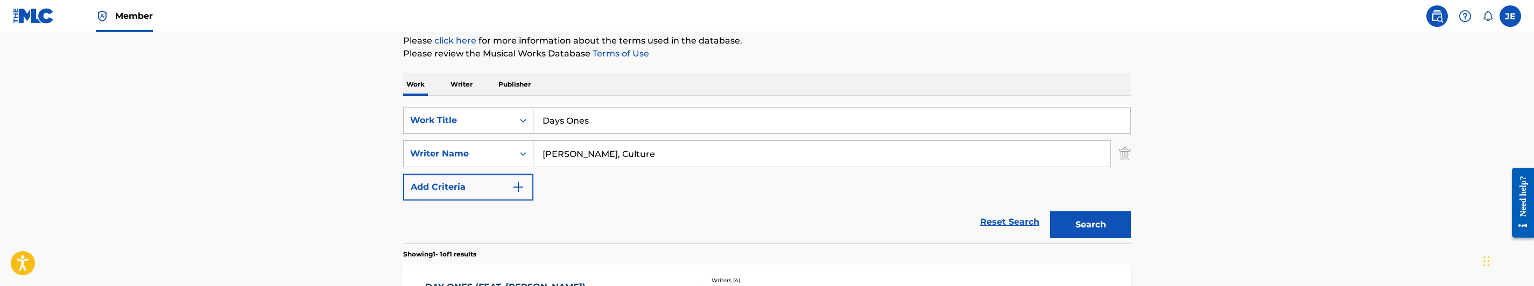
scroll to position [76, 0]
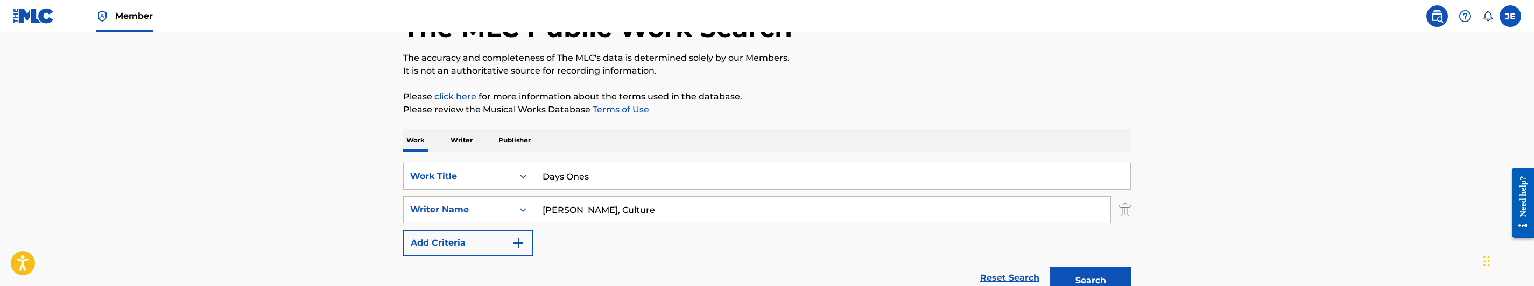
click at [471, 131] on p "Writer" at bounding box center [461, 140] width 29 height 23
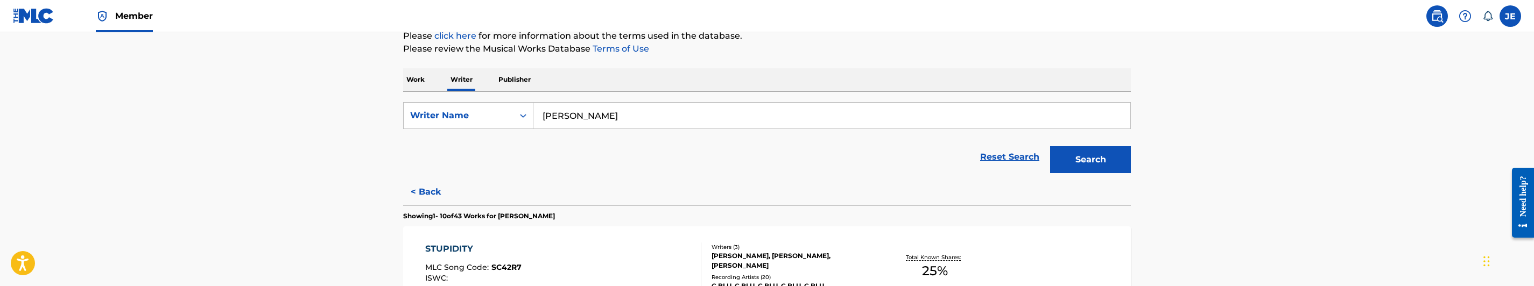
scroll to position [161, 0]
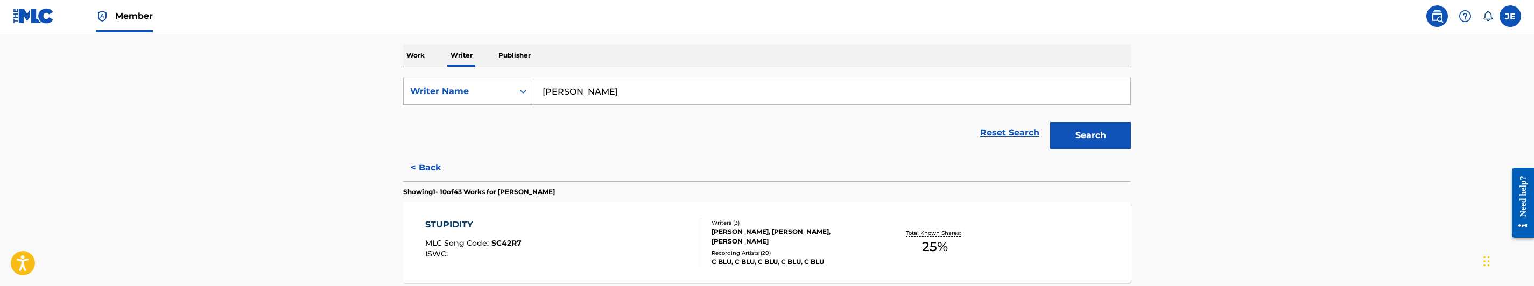
click at [522, 85] on div "Search Form" at bounding box center [522, 91] width 19 height 19
click at [483, 113] on div "Writer IPI" at bounding box center [468, 118] width 129 height 27
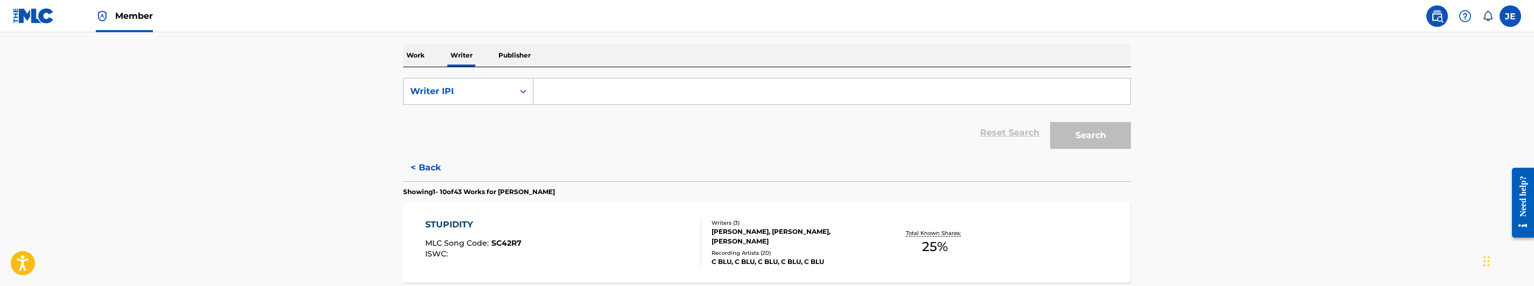
click at [593, 102] on input "Search Form" at bounding box center [831, 92] width 597 height 26
paste input "897246090"
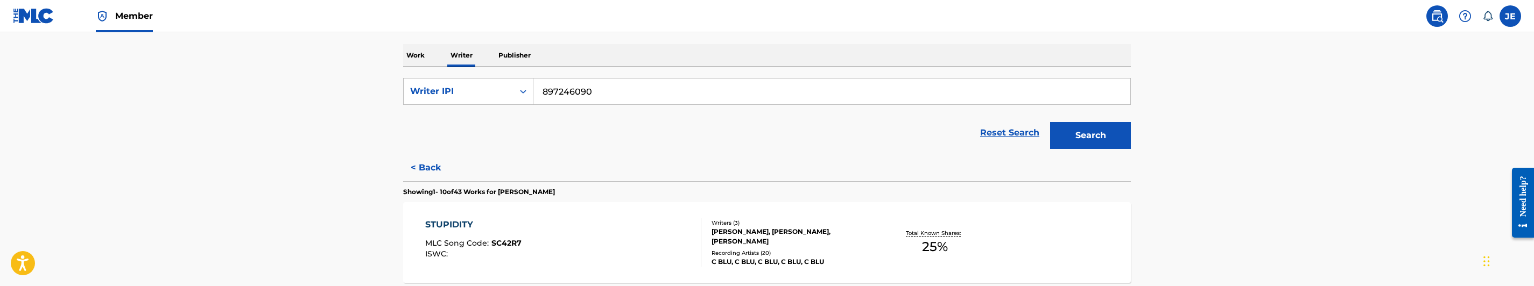
click at [1086, 134] on button "Search" at bounding box center [1090, 135] width 81 height 27
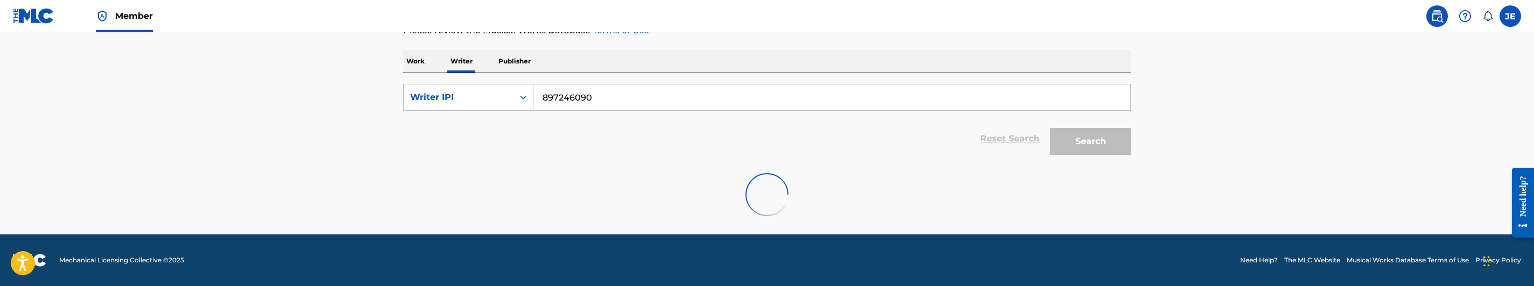
scroll to position [86, 0]
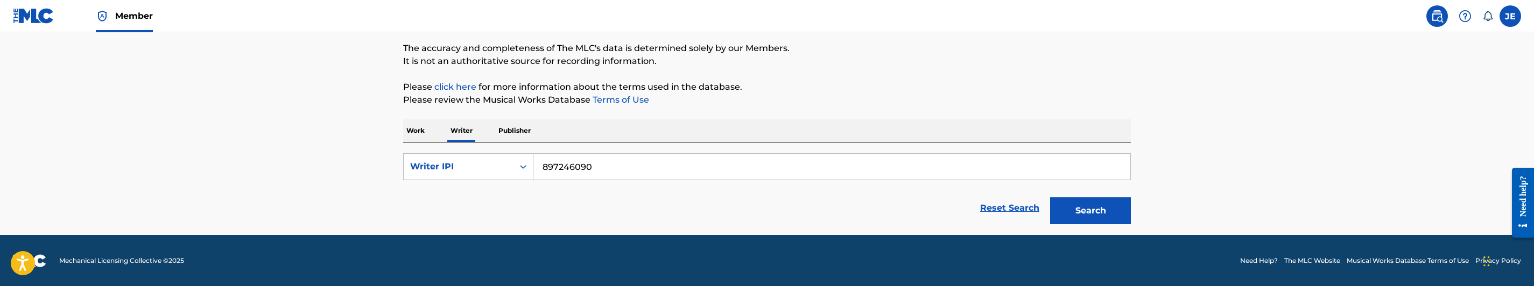
click at [543, 170] on input "897246090" at bounding box center [831, 167] width 597 height 26
type input "00897246090"
click at [1116, 213] on button "Search" at bounding box center [1090, 211] width 81 height 27
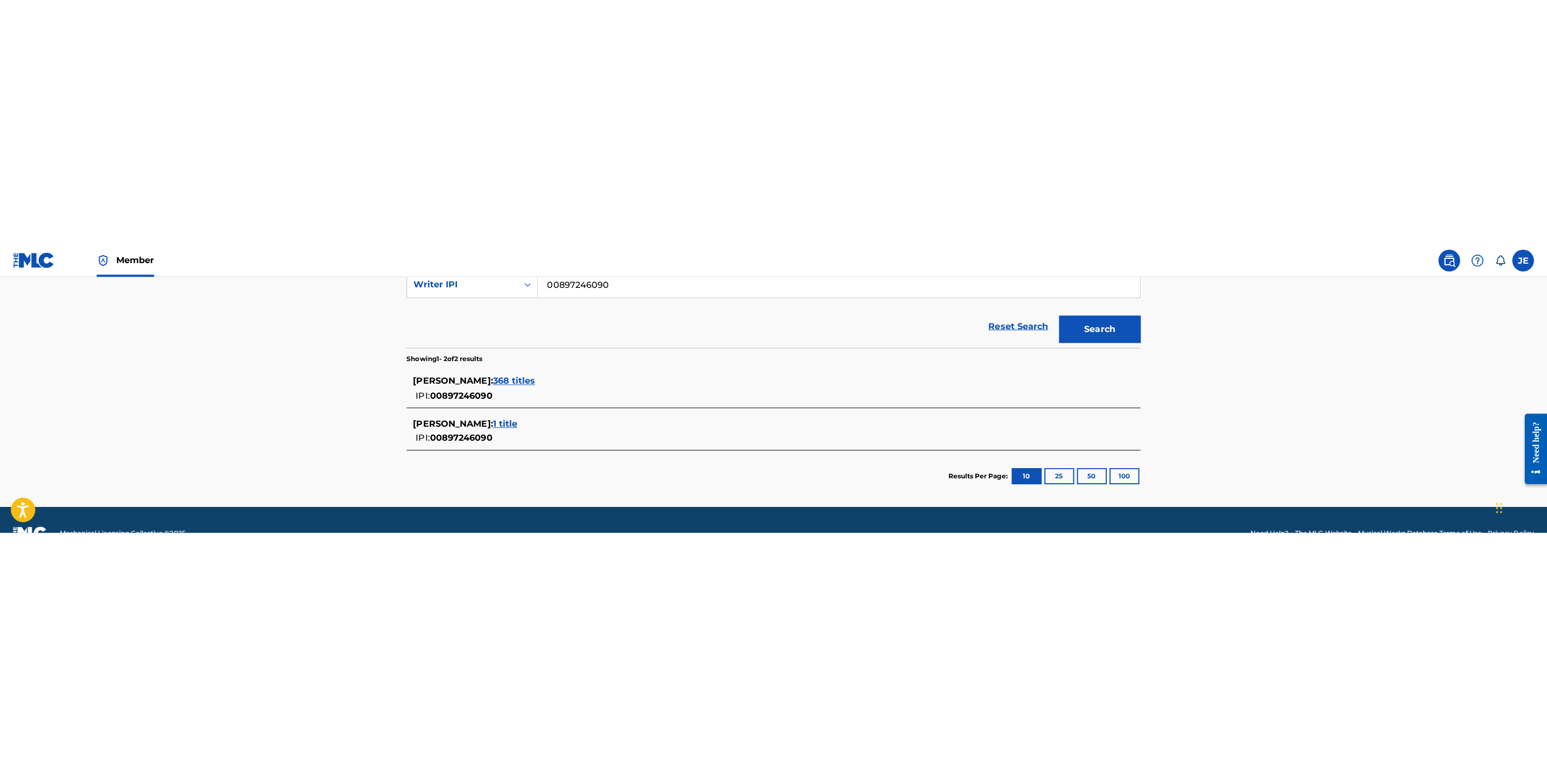
scroll to position [240, 0]
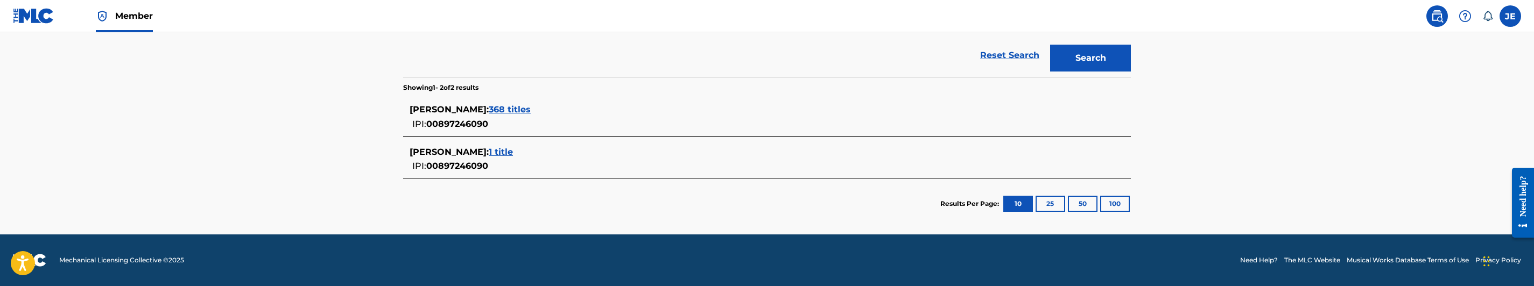
click at [531, 108] on span "368 titles" at bounding box center [510, 109] width 42 height 10
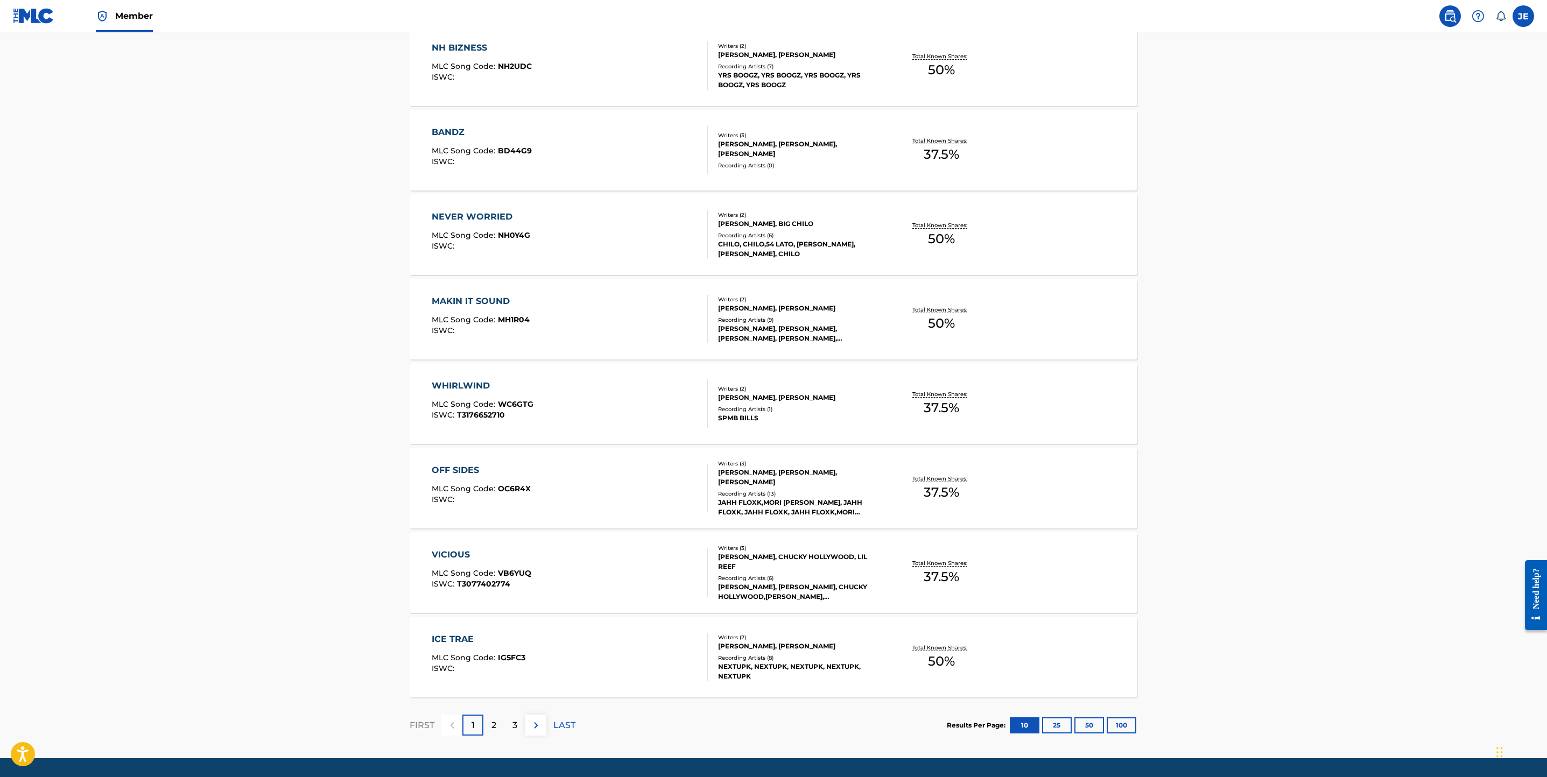
scroll to position [540, 0]
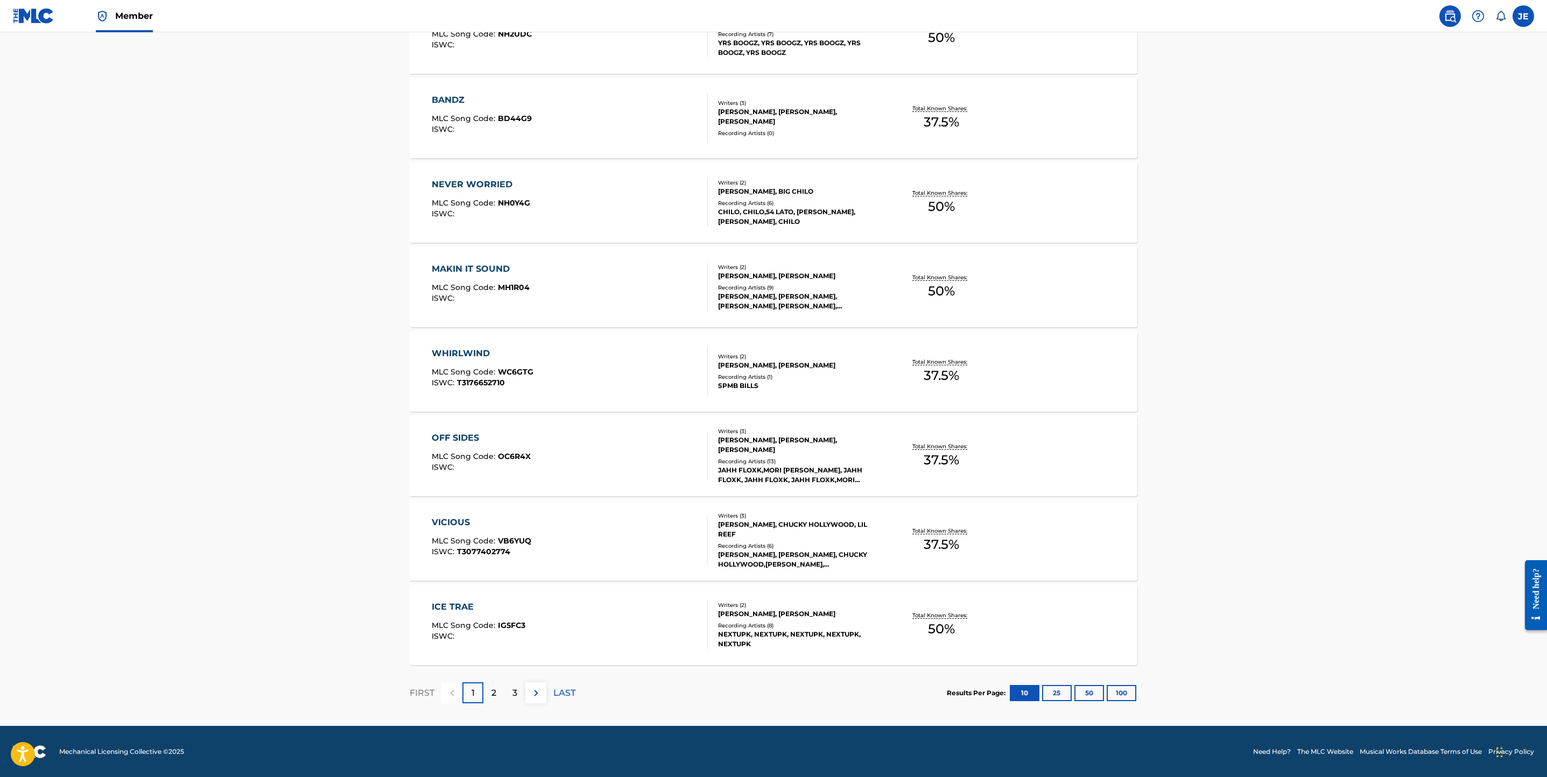
click at [1121, 286] on button "100" at bounding box center [1122, 693] width 30 height 16
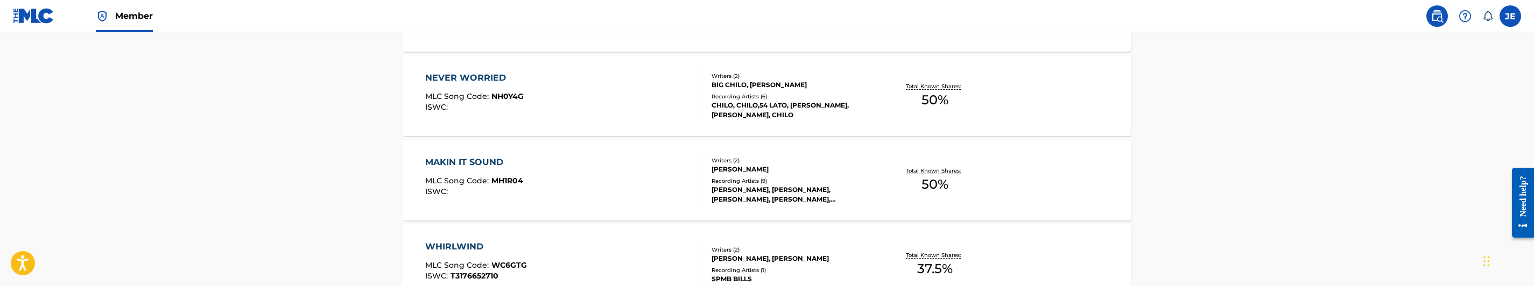
scroll to position [727, 0]
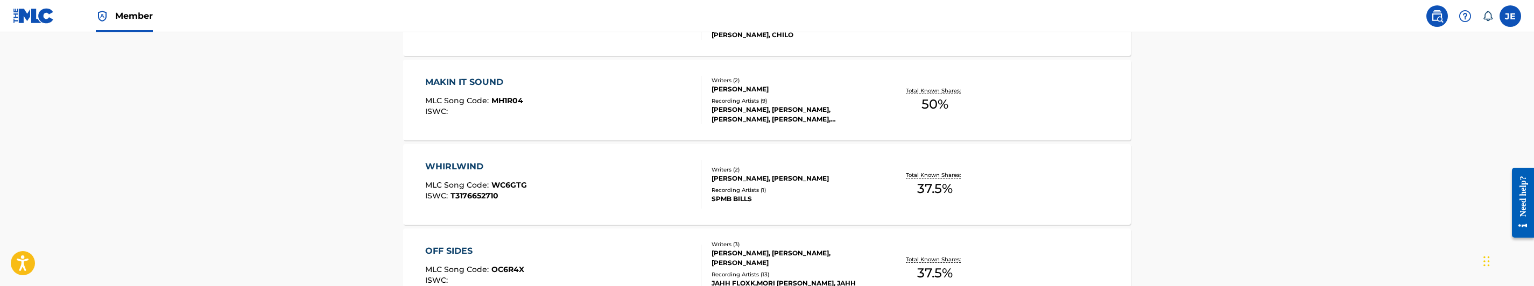
click at [562, 184] on div "WHIRLWIND MLC Song Code : WC6GTG ISWC : T3176652710" at bounding box center [563, 184] width 277 height 48
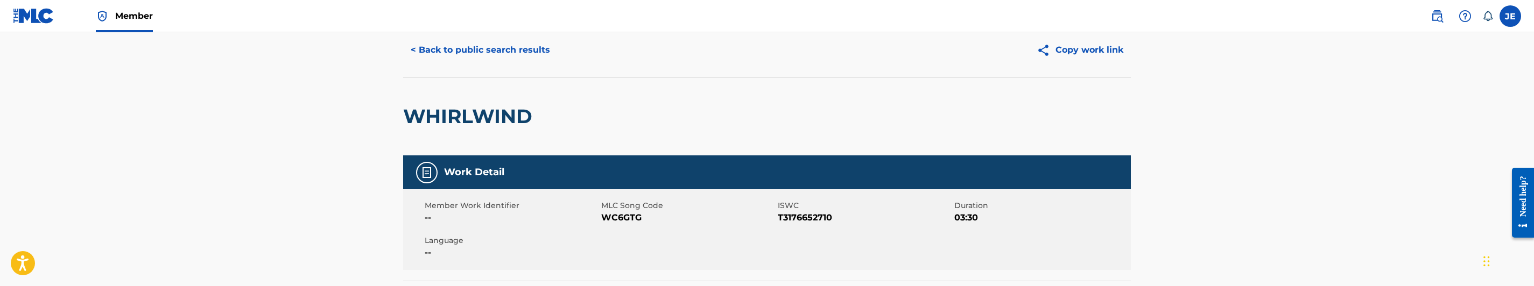
scroll to position [81, 0]
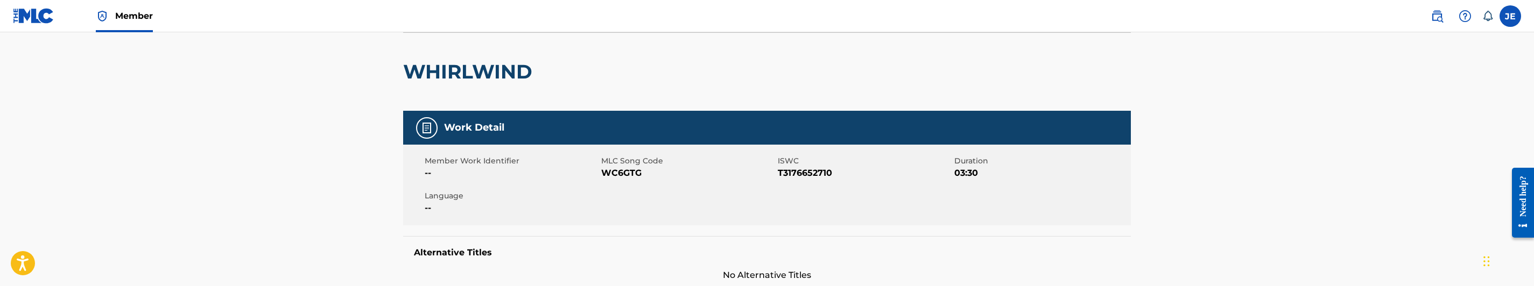
click at [620, 173] on span "WC6GTG" at bounding box center [688, 173] width 174 height 13
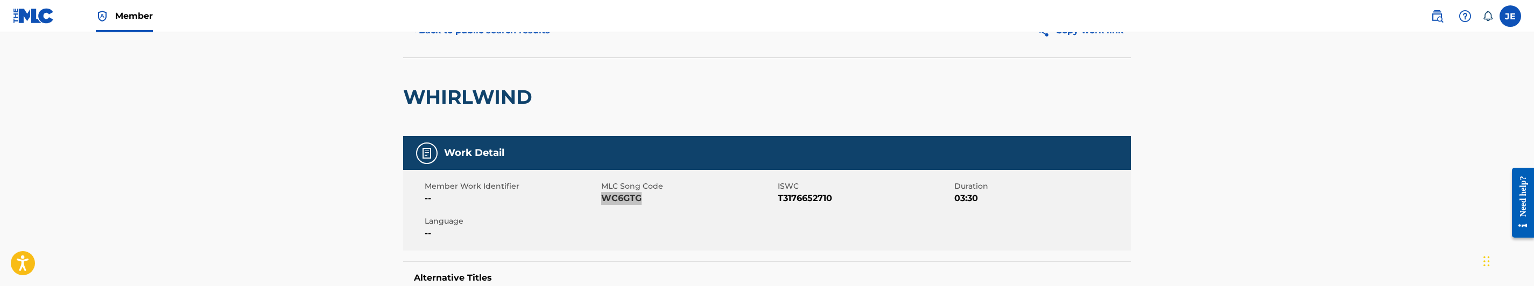
scroll to position [0, 0]
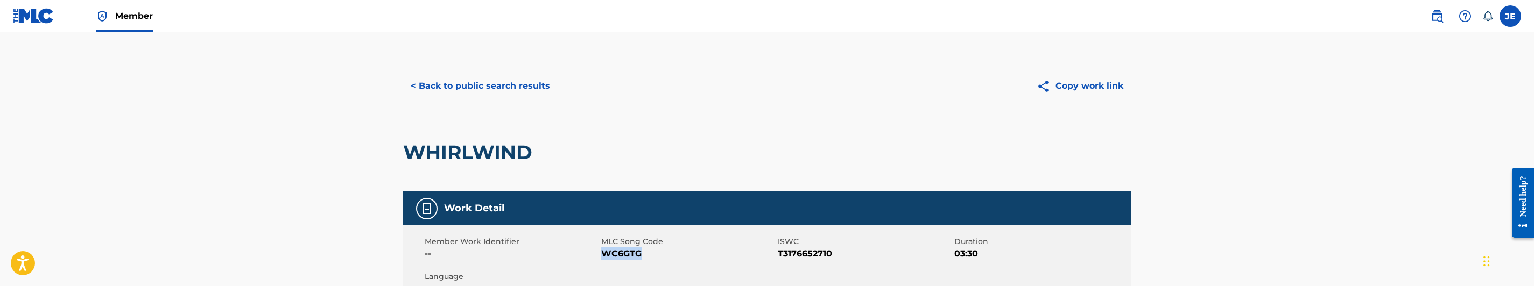
click at [498, 75] on button "< Back to public search results" at bounding box center [480, 86] width 154 height 27
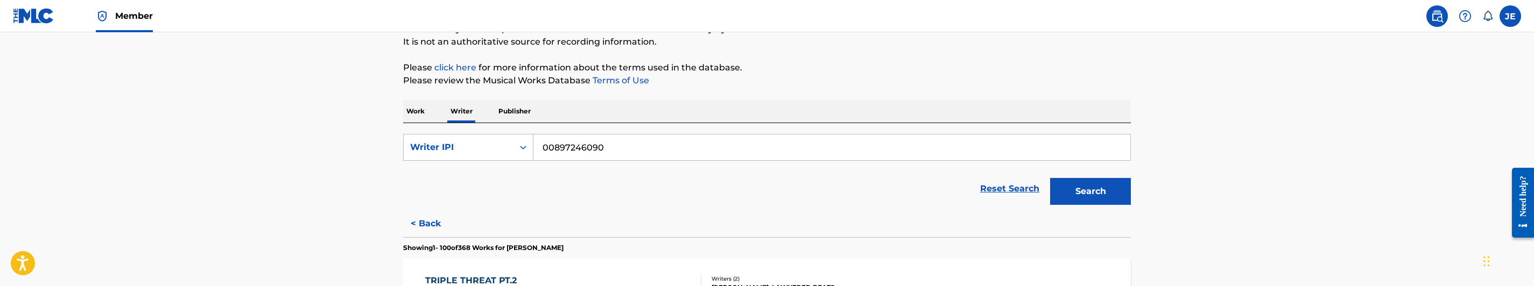
scroll to position [161, 0]
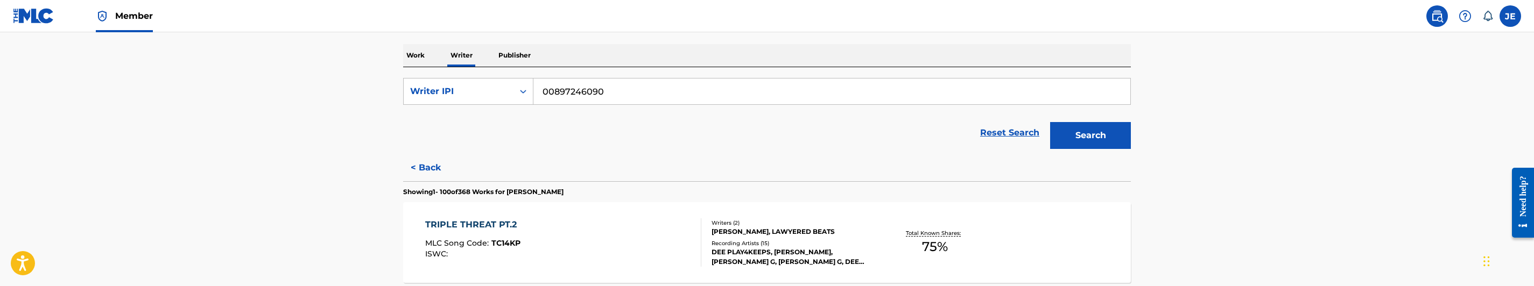
click at [410, 51] on p "Work" at bounding box center [415, 55] width 25 height 23
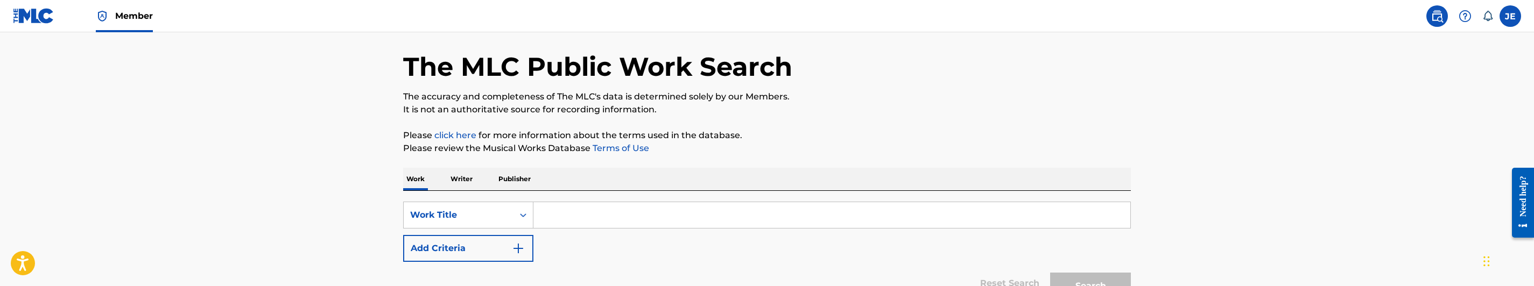
scroll to position [81, 0]
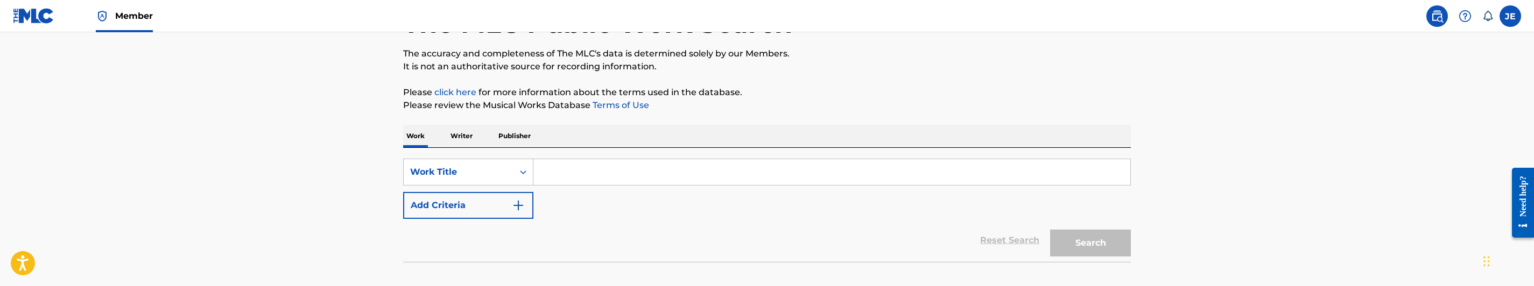
drag, startPoint x: 575, startPoint y: 166, endPoint x: 544, endPoint y: 181, distance: 34.2
click at [575, 166] on input "Search Form" at bounding box center [831, 172] width 597 height 26
paste input "Demonstrate"
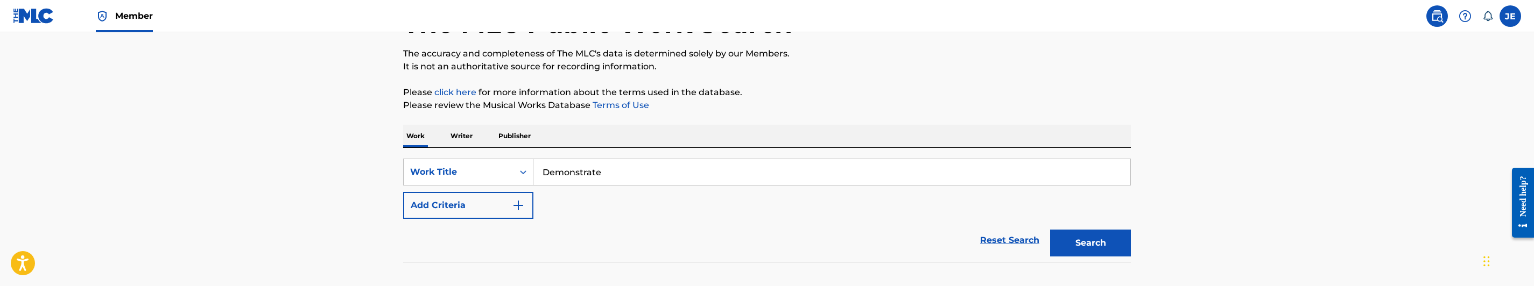
type input "Demonstrate"
click at [486, 197] on button "Add Criteria" at bounding box center [468, 205] width 130 height 27
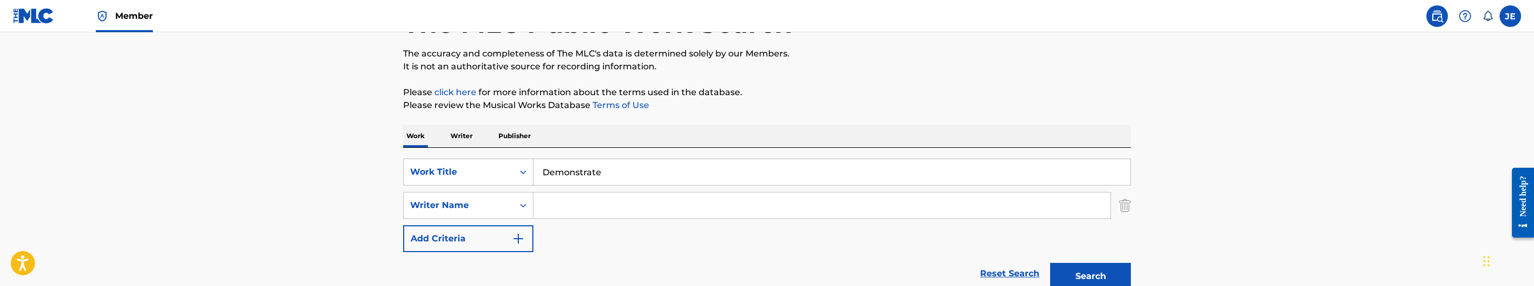
click at [599, 193] on input "Search Form" at bounding box center [821, 206] width 577 height 26
paste input "[PERSON_NAME], [PERSON_NAME]"
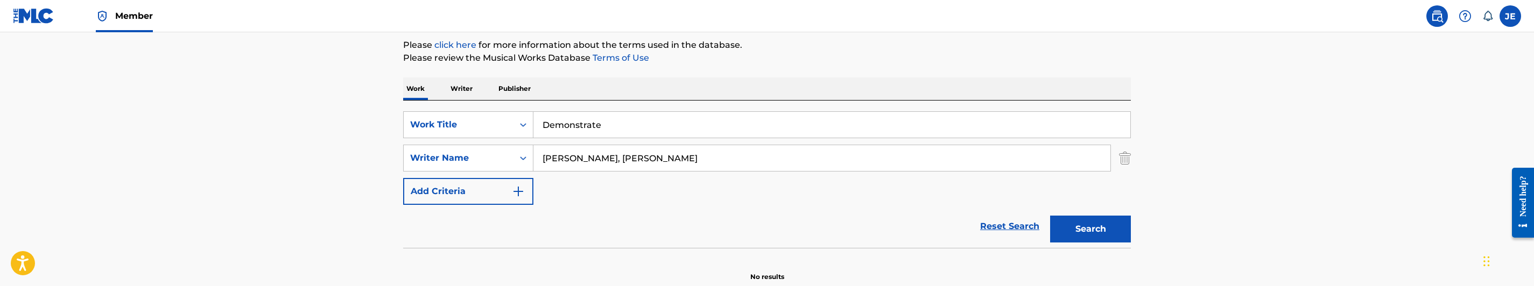
scroll to position [161, 0]
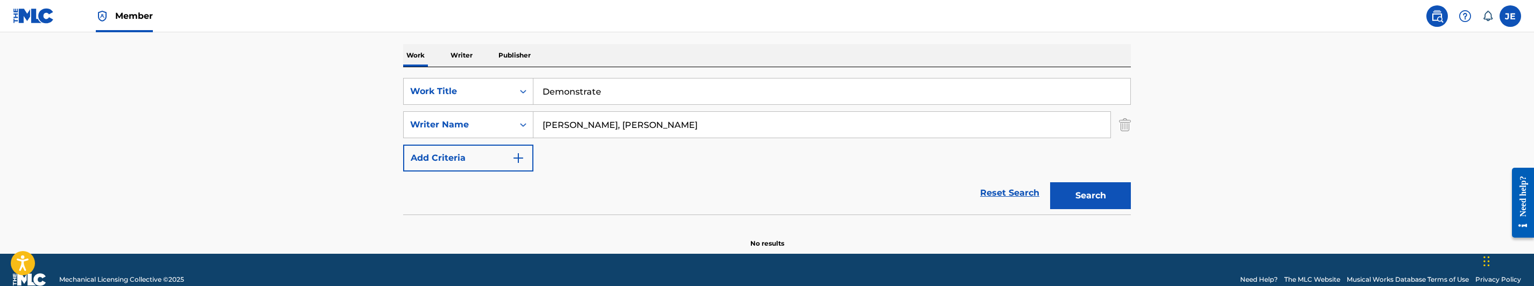
click at [1100, 188] on button "Search" at bounding box center [1090, 195] width 81 height 27
click at [572, 129] on input "[PERSON_NAME], [PERSON_NAME]" at bounding box center [821, 125] width 577 height 26
paste input "[PERSON_NAME], Majesty"
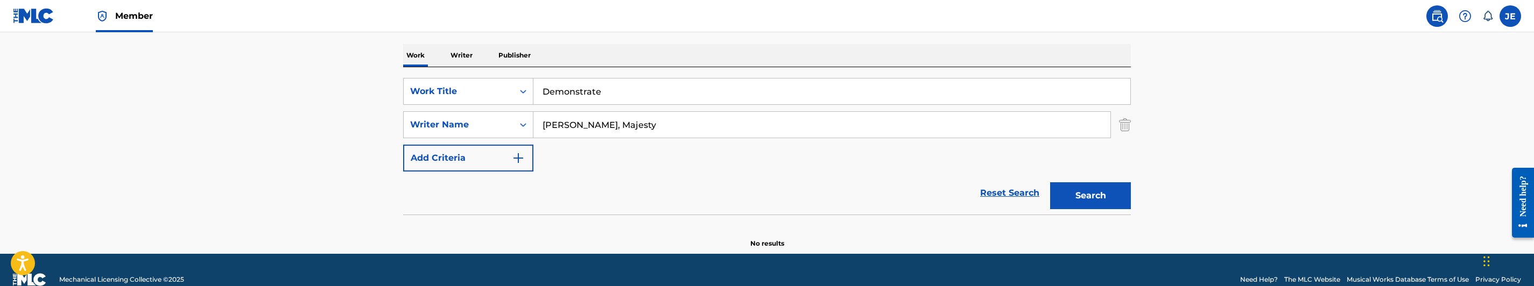
click at [1116, 207] on button "Search" at bounding box center [1090, 195] width 81 height 27
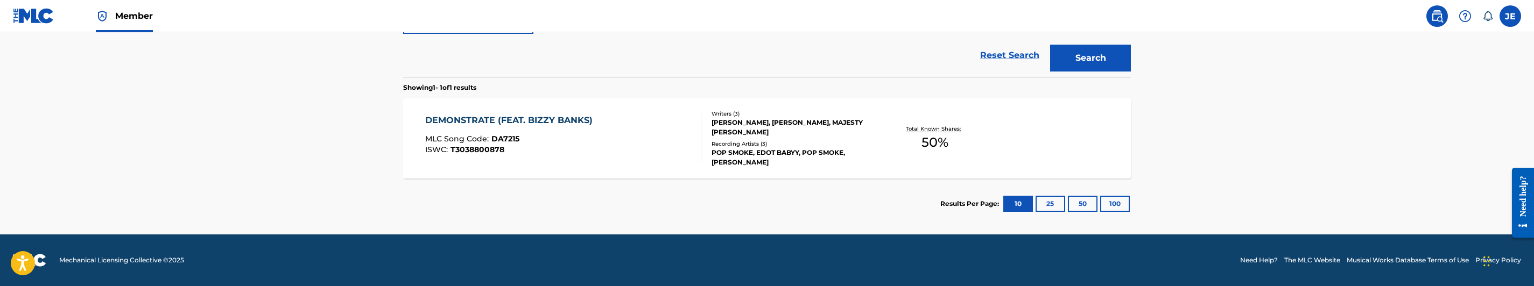
scroll to position [219, 0]
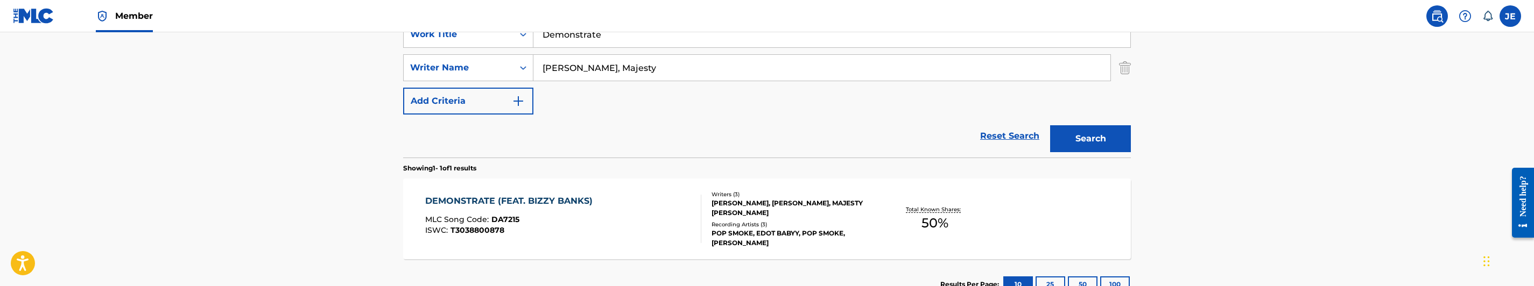
click at [596, 70] on input "[PERSON_NAME], Majesty" at bounding box center [821, 68] width 577 height 26
paste input "[PERSON_NAME]"
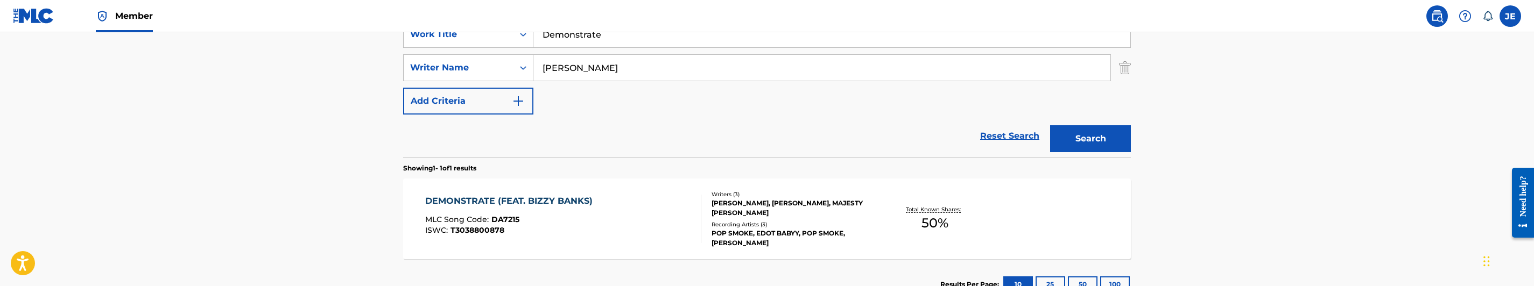
type input "[PERSON_NAME]"
click at [1074, 145] on button "Search" at bounding box center [1090, 138] width 81 height 27
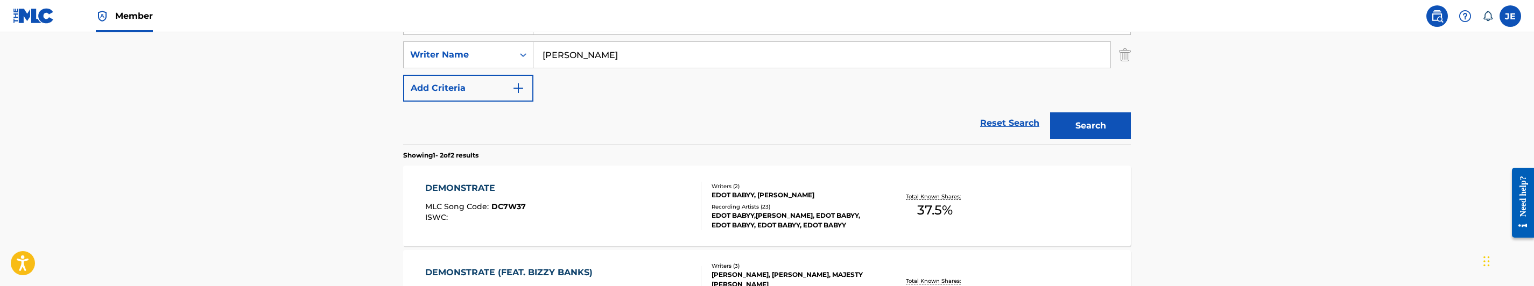
scroll to position [299, 0]
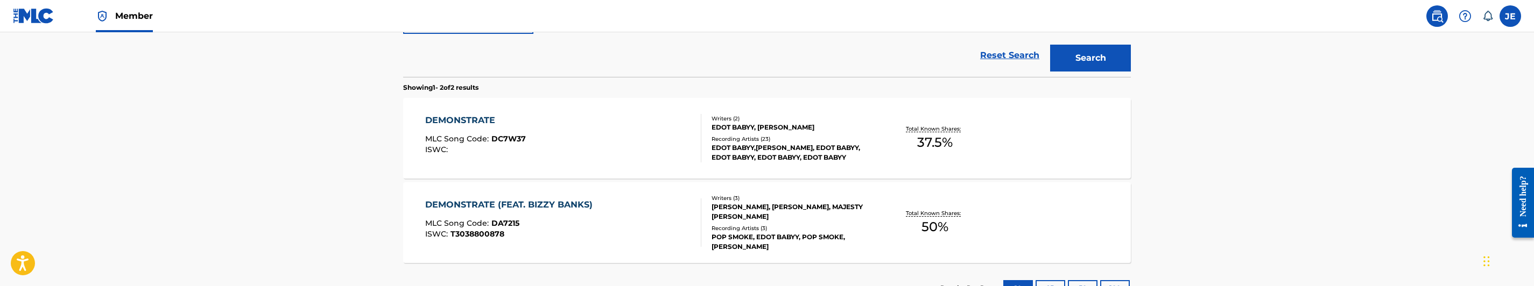
click at [622, 222] on div "DEMONSTRATE (FEAT. [PERSON_NAME]) MLC Song Code : DA7215 ISWC : T3038800878" at bounding box center [563, 223] width 277 height 48
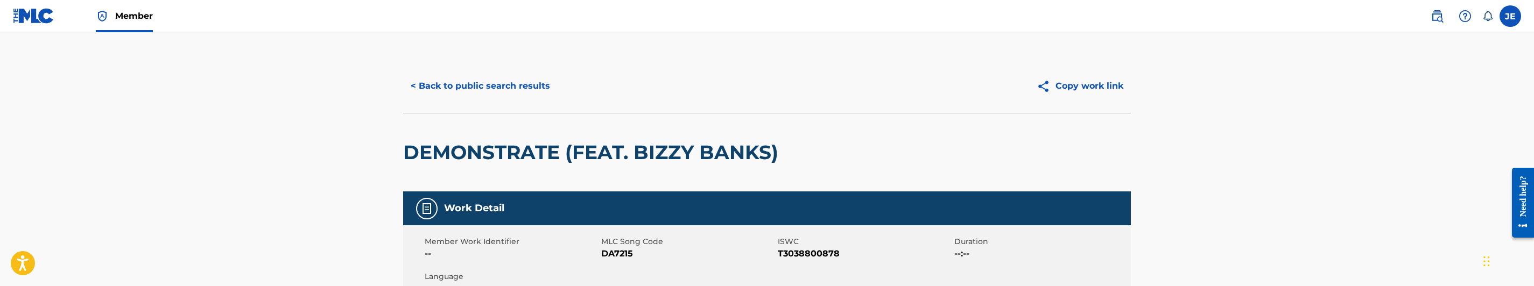
scroll to position [81, 0]
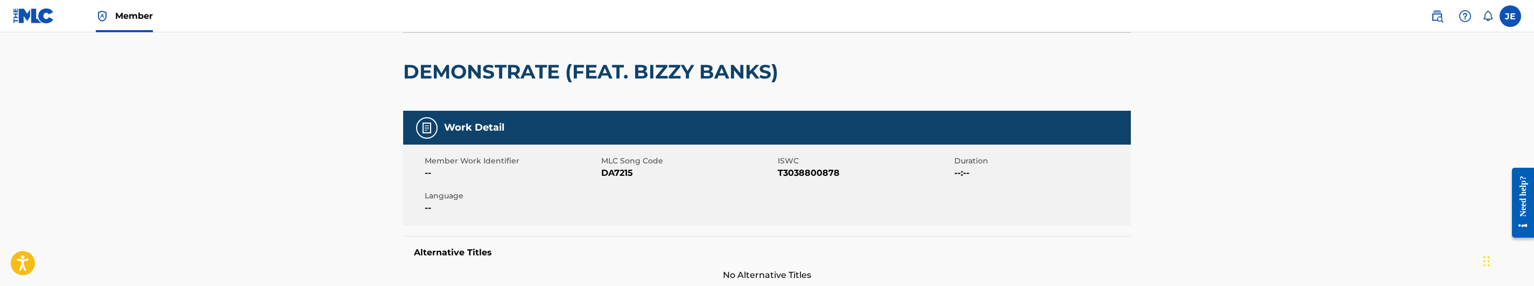
click at [625, 174] on span "DA7215" at bounding box center [688, 173] width 174 height 13
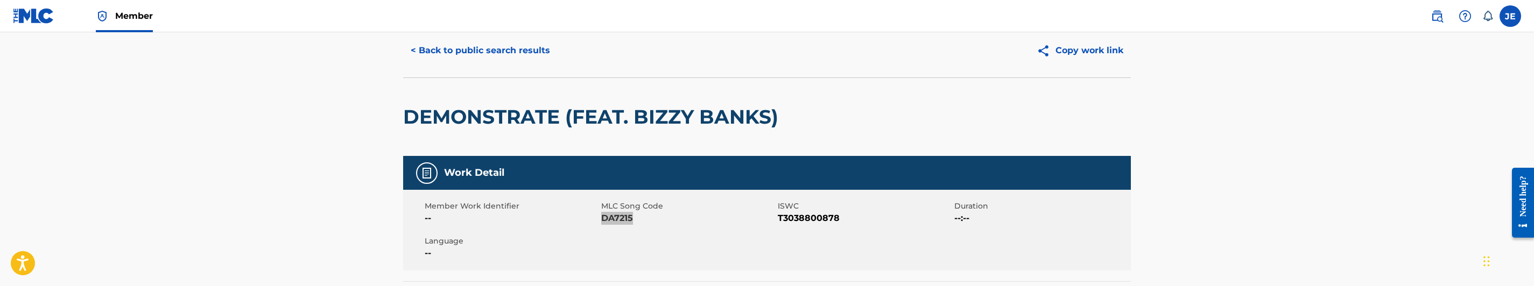
scroll to position [0, 0]
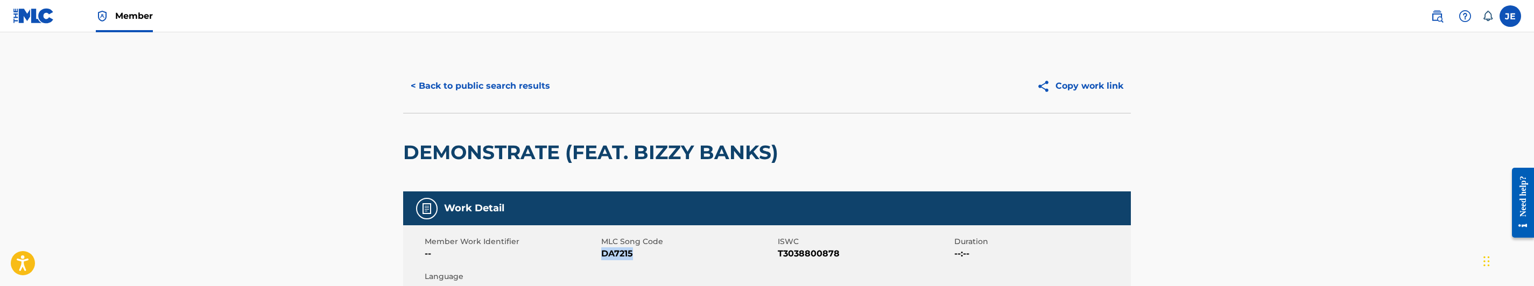
click at [491, 80] on button "< Back to public search results" at bounding box center [480, 86] width 154 height 27
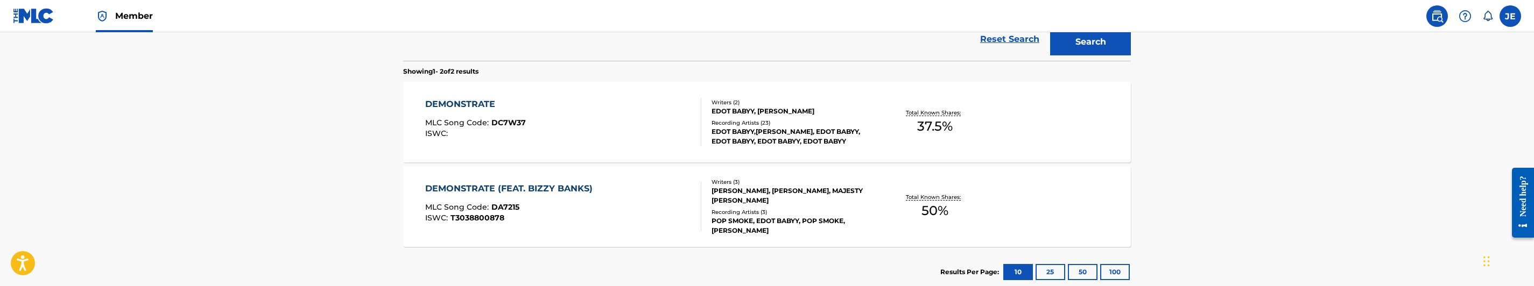
scroll to position [280, 0]
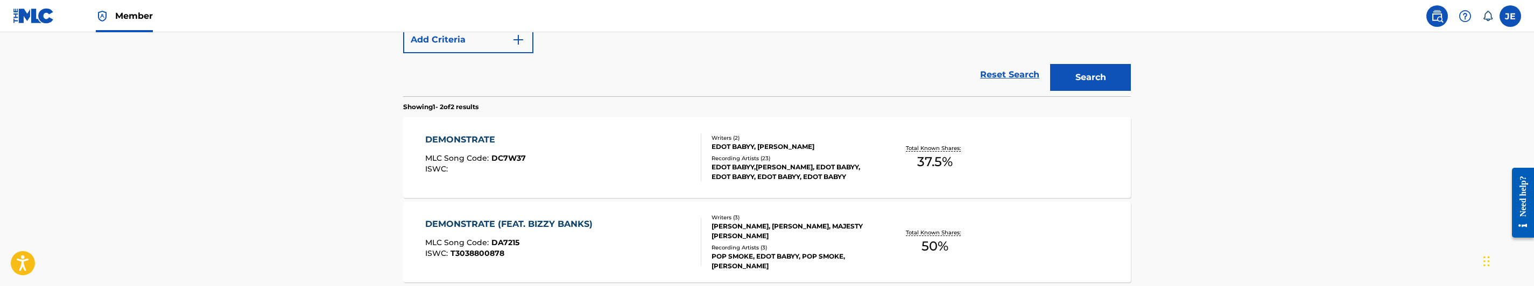
click at [589, 160] on div "DEMONSTRATE MLC Song Code : DC7W37 ISWC :" at bounding box center [563, 157] width 277 height 48
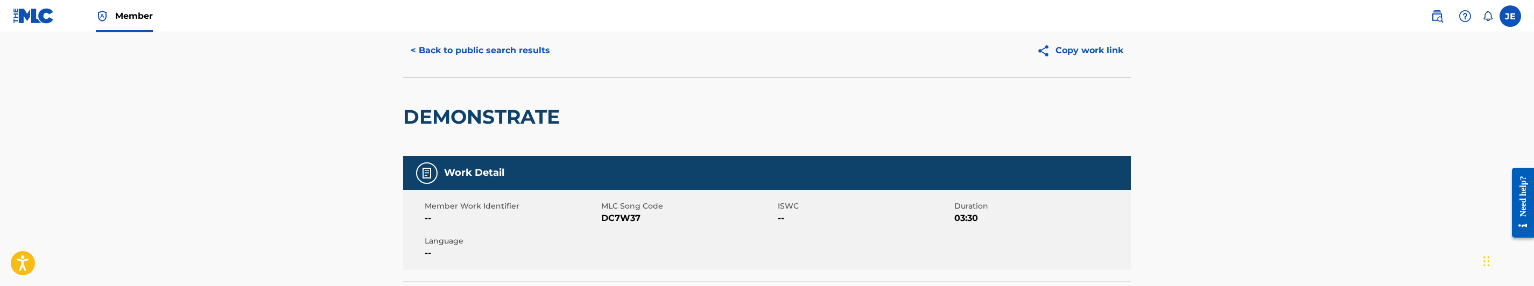
scroll to position [81, 0]
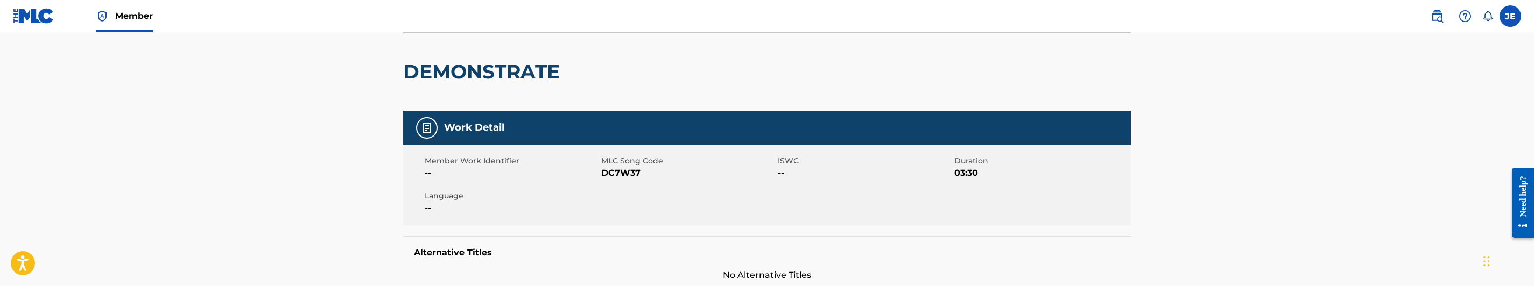
click at [608, 174] on span "DC7W37" at bounding box center [688, 173] width 174 height 13
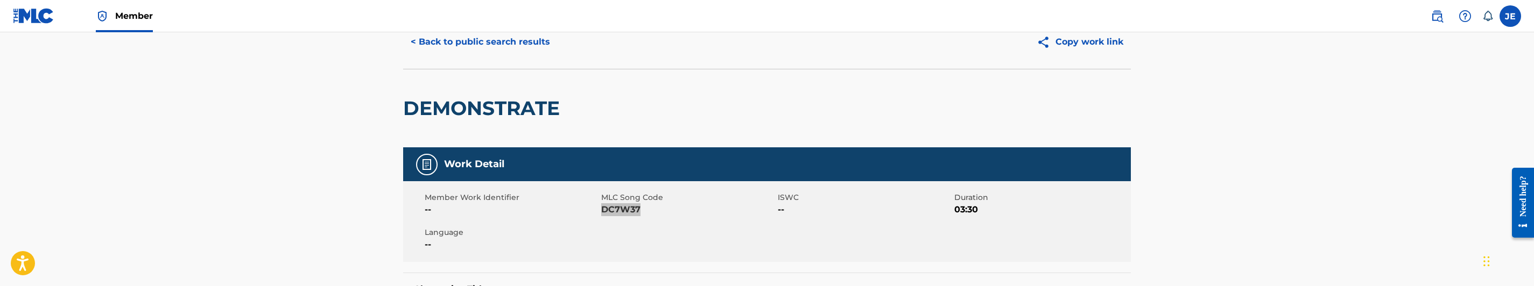
scroll to position [0, 0]
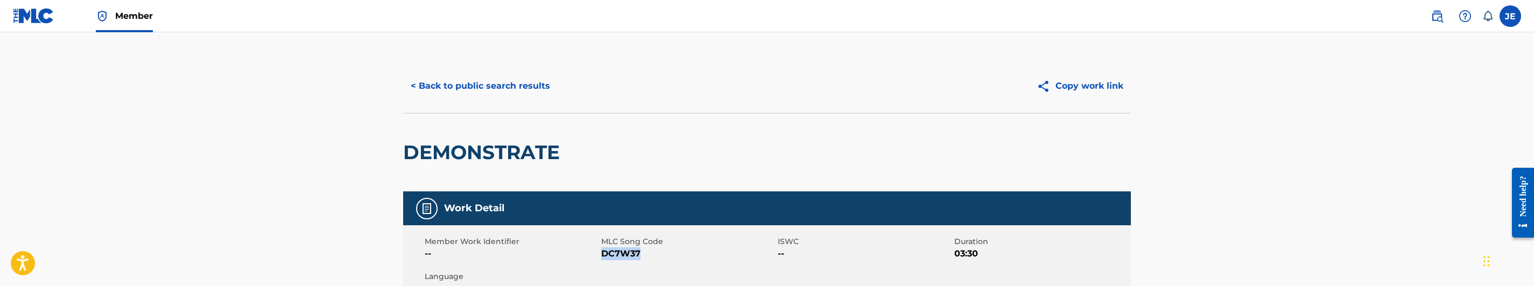
click at [517, 92] on button "< Back to public search results" at bounding box center [480, 86] width 154 height 27
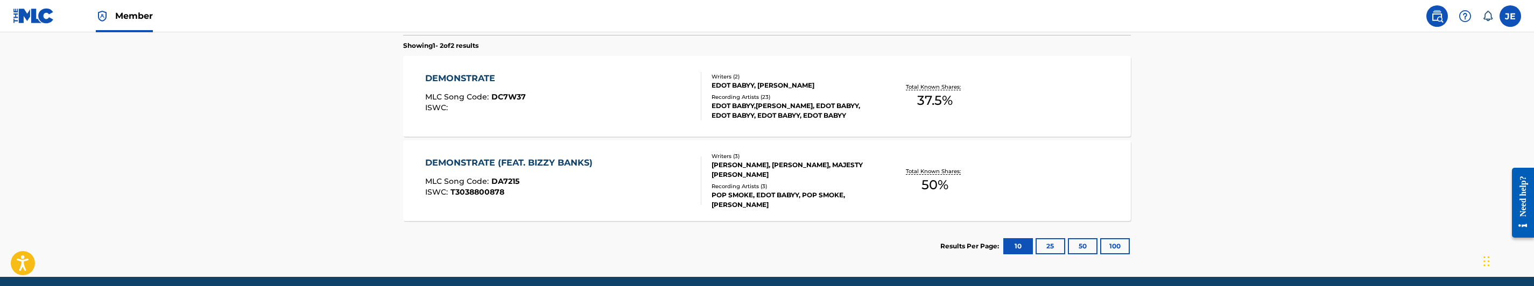
click at [644, 177] on div "DEMONSTRATE (FEAT. [PERSON_NAME]) MLC Song Code : DA7215 ISWC : T3038800878" at bounding box center [563, 181] width 277 height 48
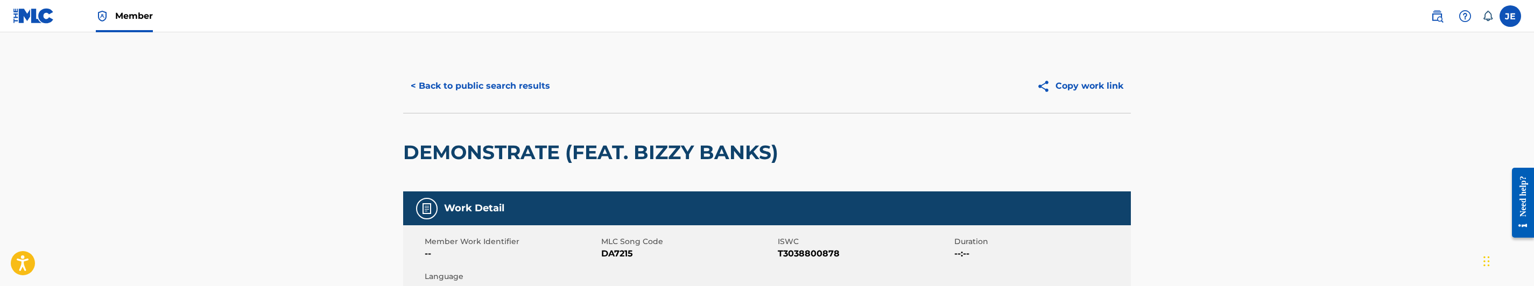
click at [488, 91] on button "< Back to public search results" at bounding box center [480, 86] width 154 height 27
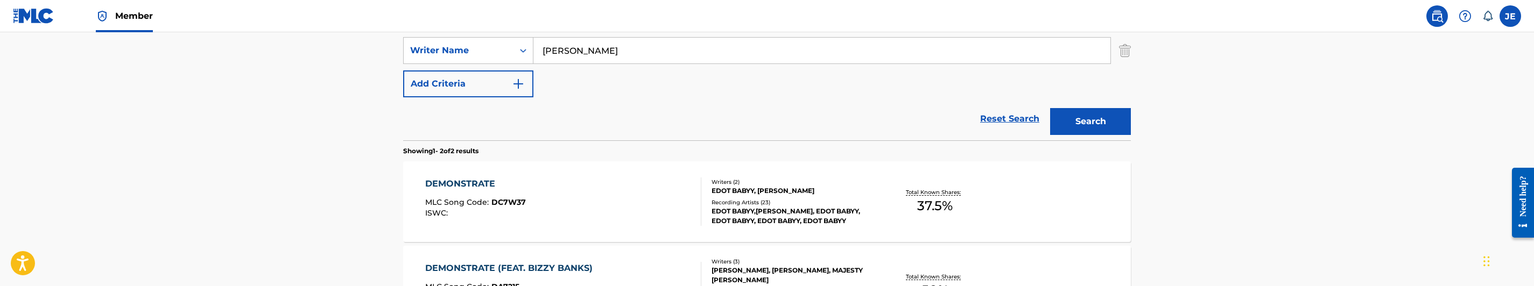
scroll to position [142, 0]
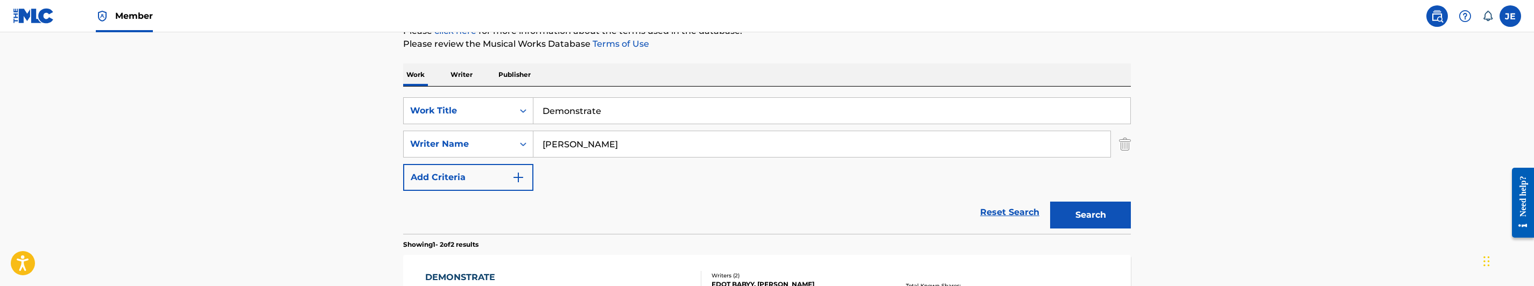
click at [583, 99] on input "Demonstrate" at bounding box center [831, 111] width 597 height 26
paste input "[PERSON_NAME]"
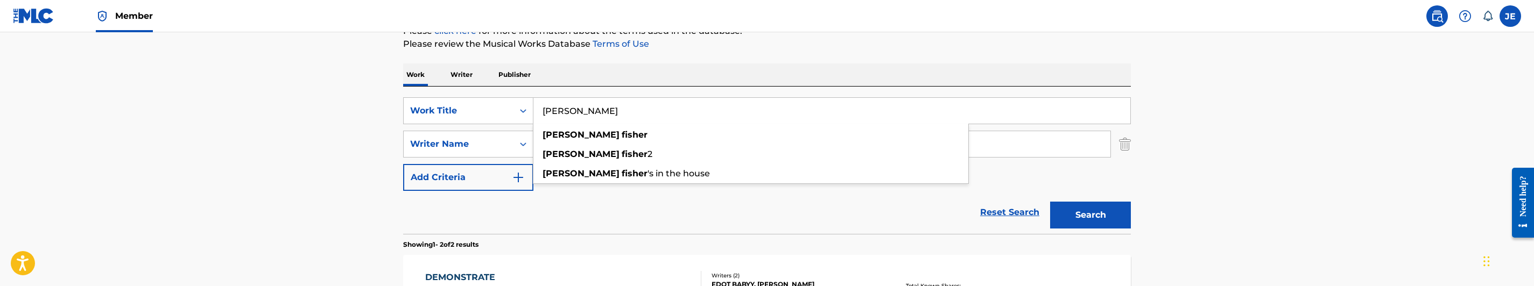
type input "[PERSON_NAME]"
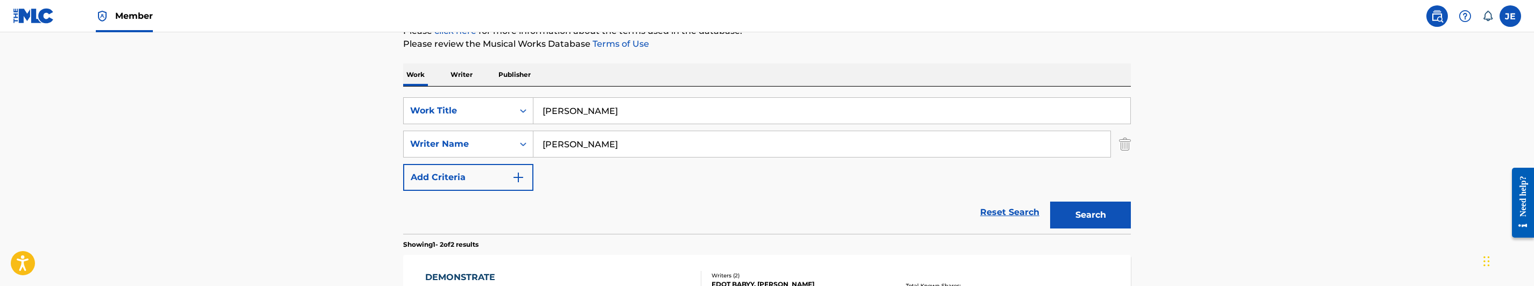
click at [622, 151] on input "[PERSON_NAME]" at bounding box center [821, 144] width 577 height 26
click at [1050, 206] on button "Search" at bounding box center [1090, 215] width 81 height 27
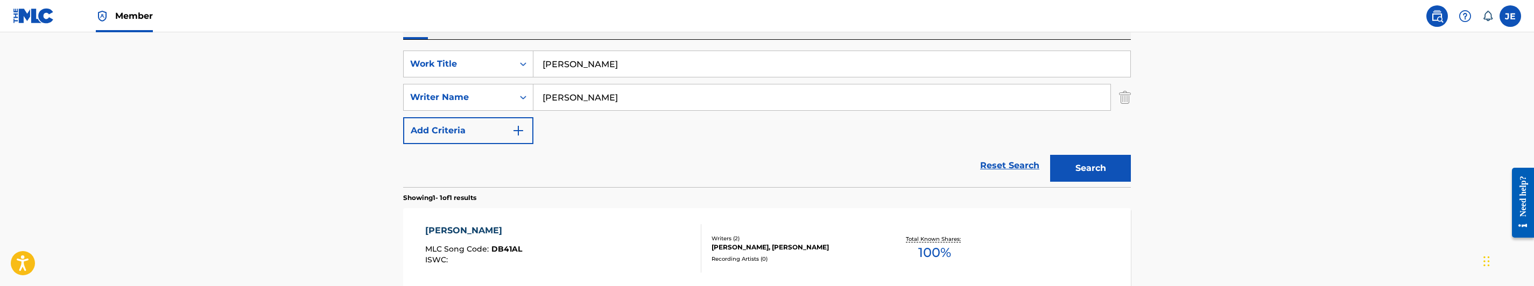
scroll to position [223, 0]
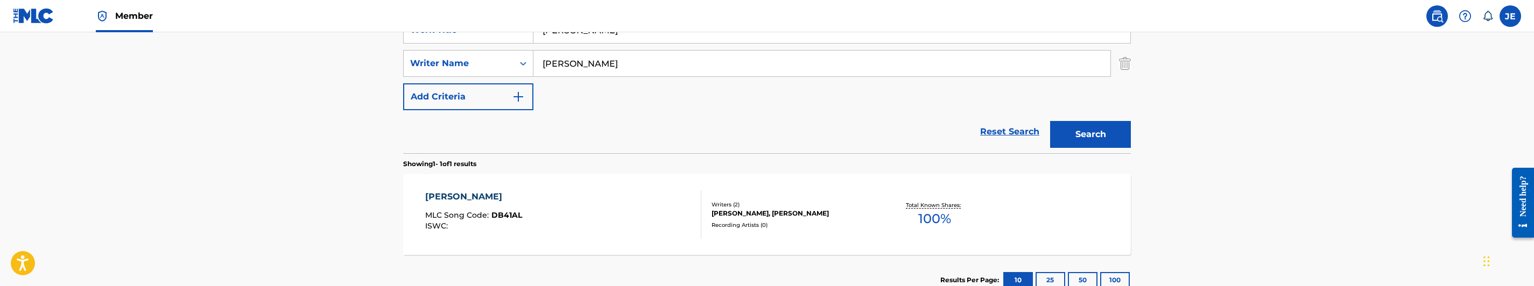
click at [562, 214] on div "[PERSON_NAME] MLC Song Code : DB41AL ISWC :" at bounding box center [563, 215] width 277 height 48
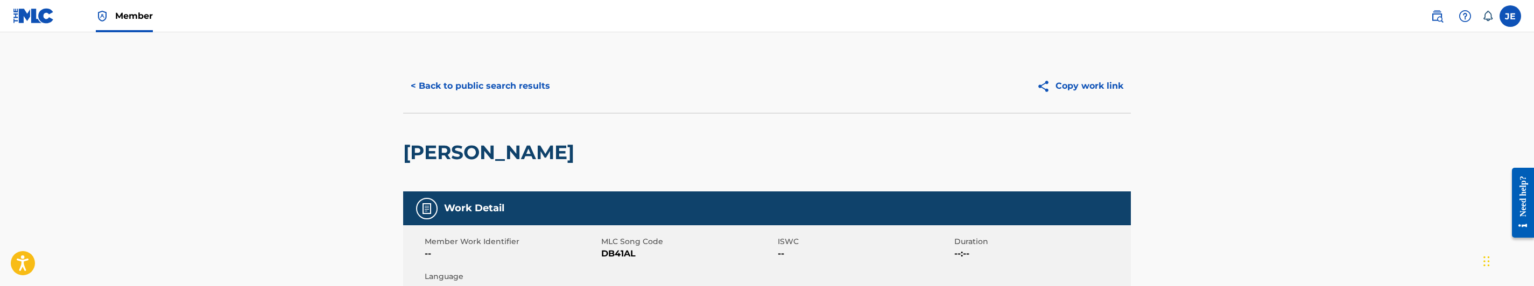
click at [532, 88] on button "< Back to public search results" at bounding box center [480, 86] width 154 height 27
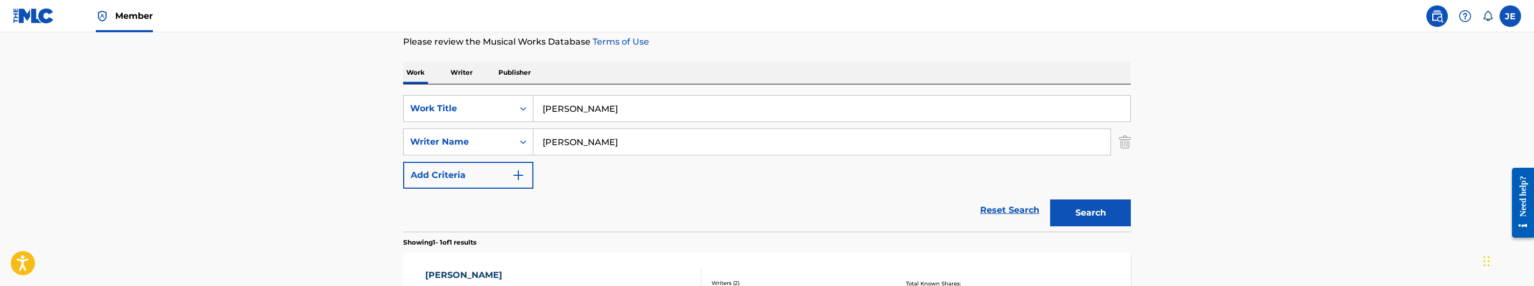
scroll to position [142, 0]
click at [633, 98] on input "[PERSON_NAME]" at bounding box center [831, 111] width 597 height 26
click at [634, 108] on input "[PERSON_NAME]" at bounding box center [831, 111] width 597 height 26
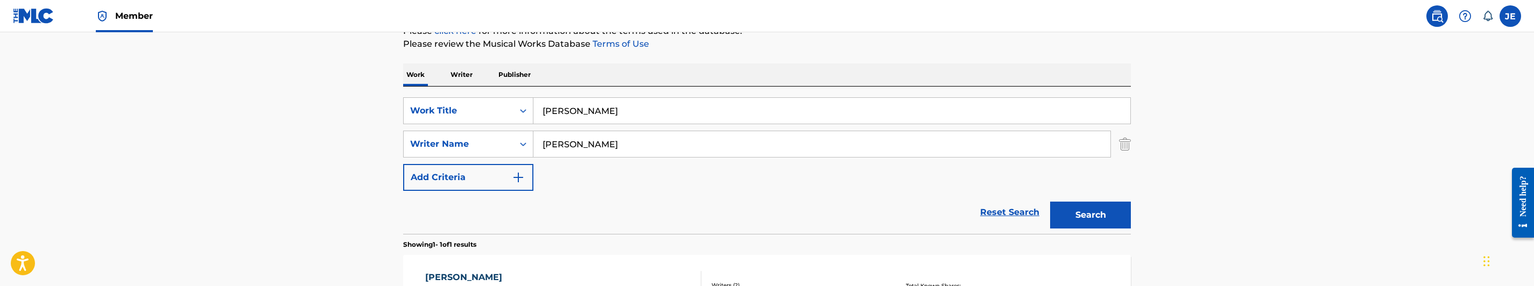
paste input "FA"
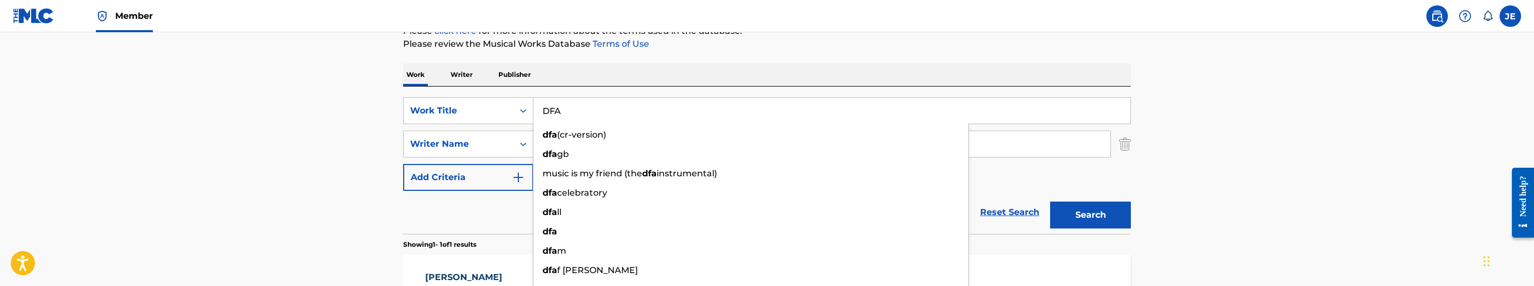
type input "DFA"
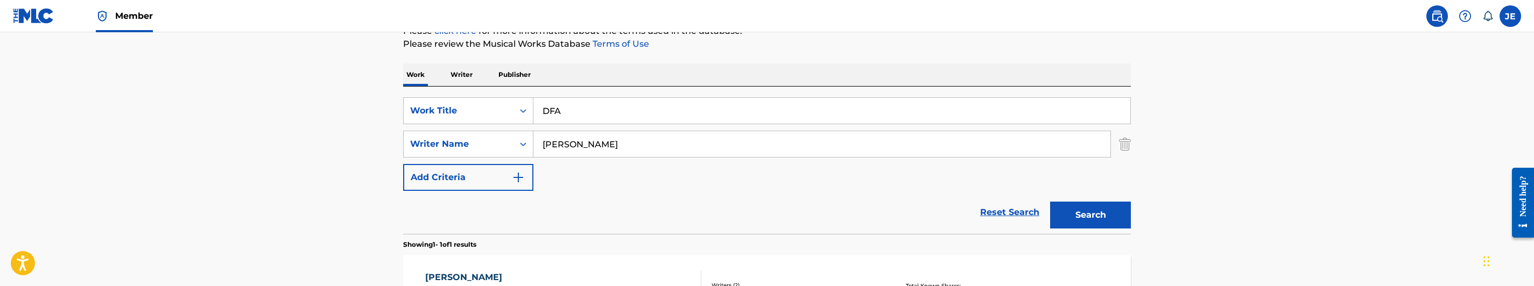
click at [661, 149] on input "[PERSON_NAME]" at bounding box center [821, 144] width 577 height 26
paste input "[PERSON_NAME], Qudir"
click at [1074, 217] on button "Search" at bounding box center [1090, 215] width 81 height 27
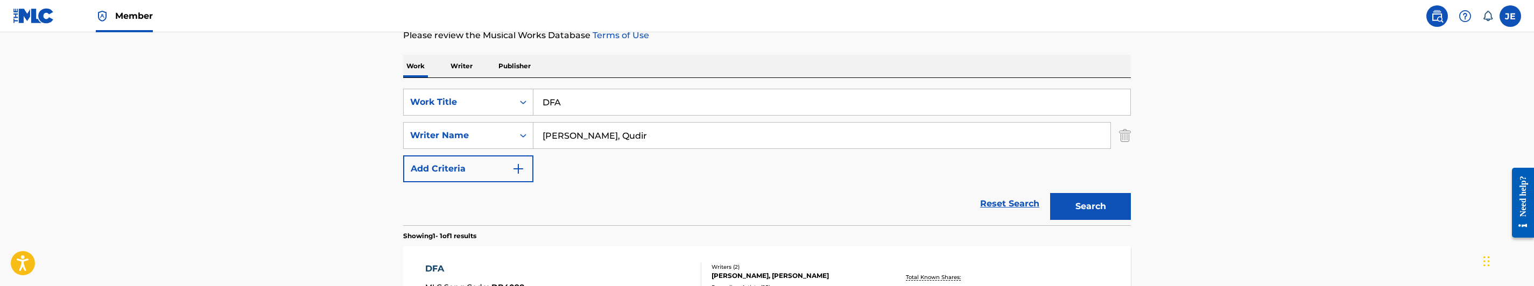
scroll to position [135, 0]
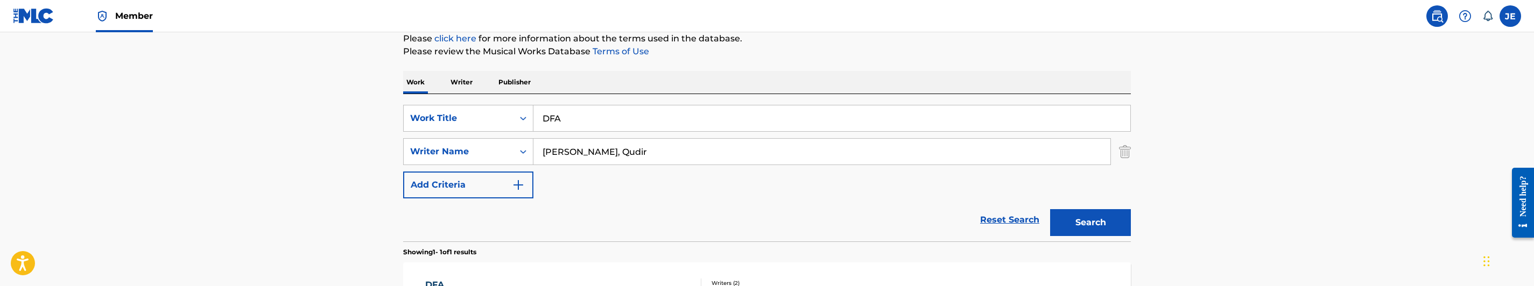
click at [653, 155] on input "[PERSON_NAME], Qudir" at bounding box center [821, 152] width 577 height 26
paste input "[PERSON_NAME]"
type input "[PERSON_NAME]"
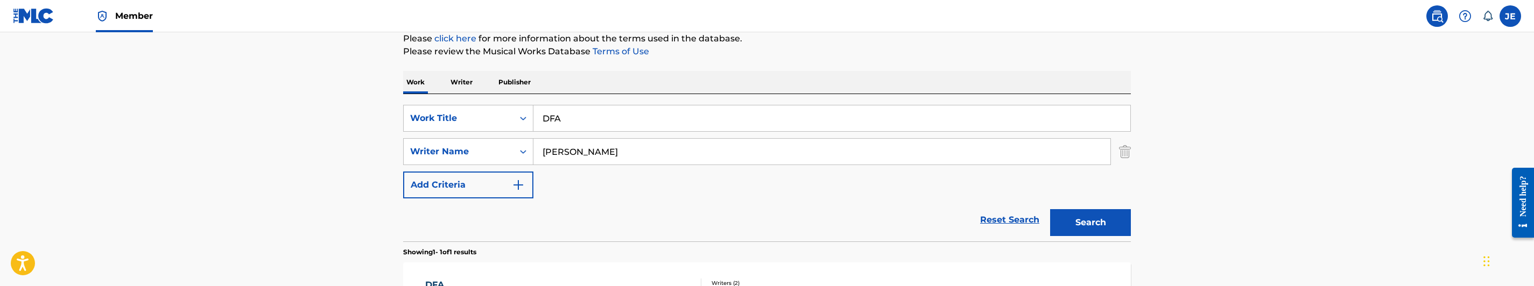
click at [1066, 218] on button "Search" at bounding box center [1090, 222] width 81 height 27
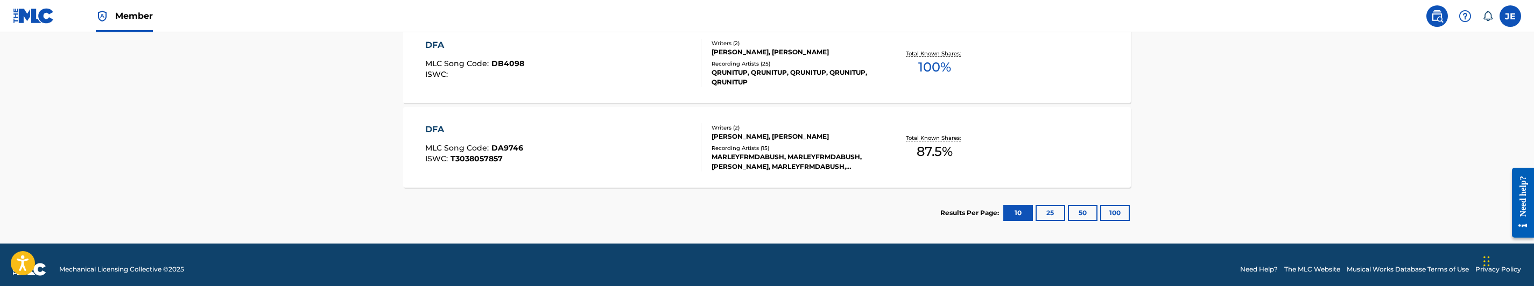
scroll to position [377, 0]
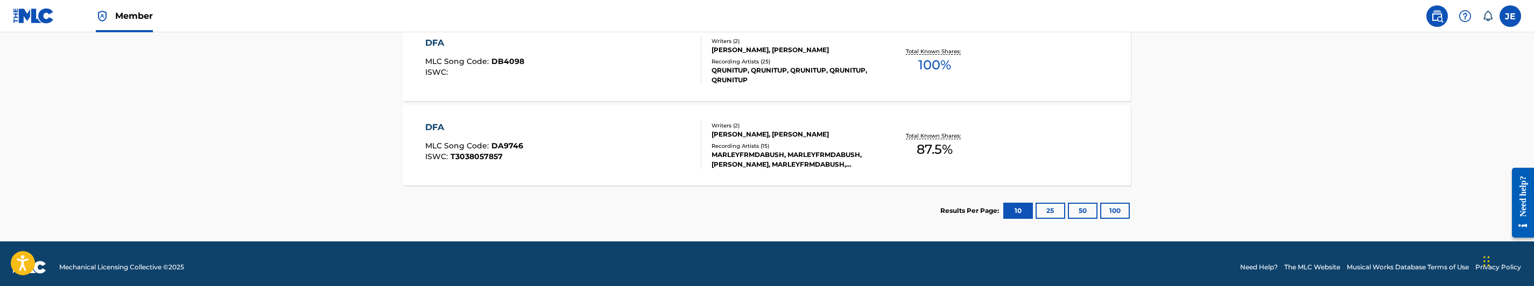
click at [620, 83] on div "DFA MLC Song Code : DB4098 ISWC :" at bounding box center [563, 61] width 277 height 48
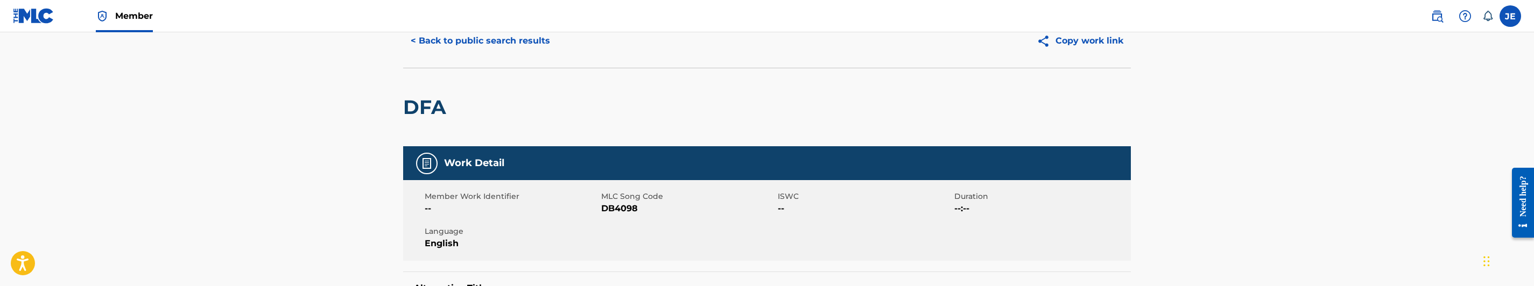
scroll to position [81, 0]
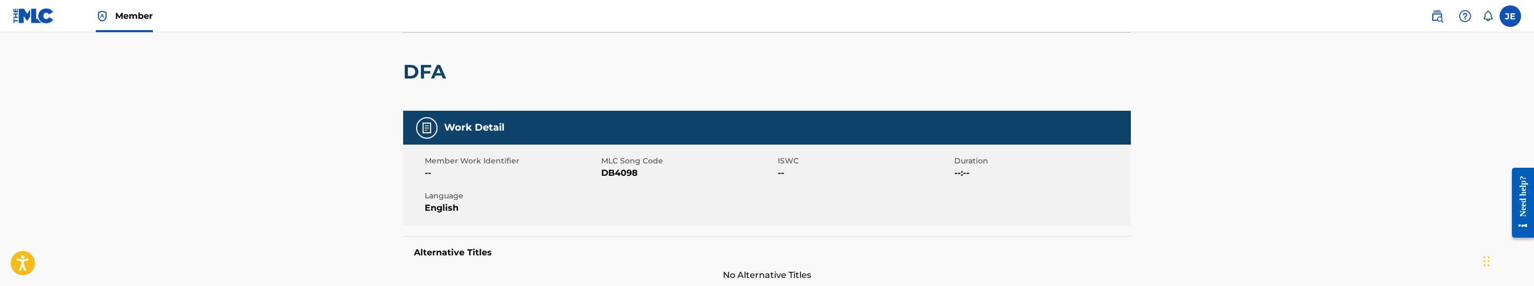
click at [625, 173] on span "DB4098" at bounding box center [688, 173] width 174 height 13
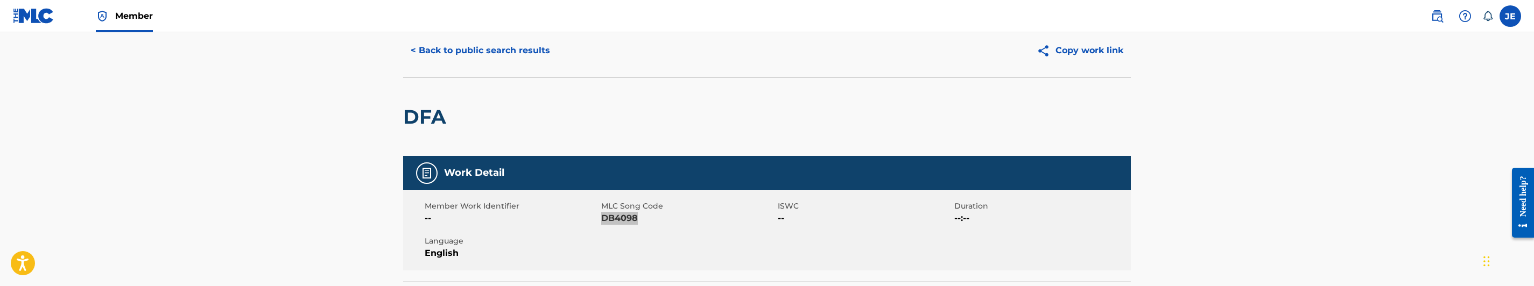
scroll to position [0, 0]
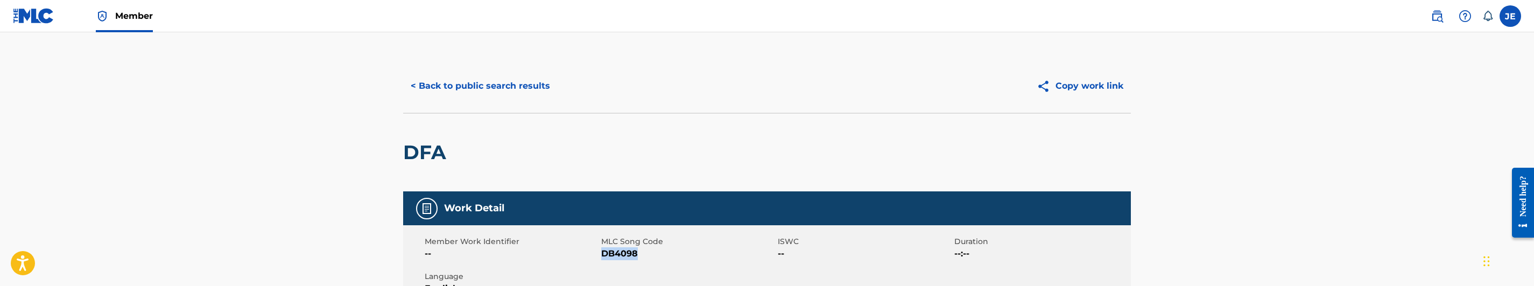
click at [483, 89] on button "< Back to public search results" at bounding box center [480, 86] width 154 height 27
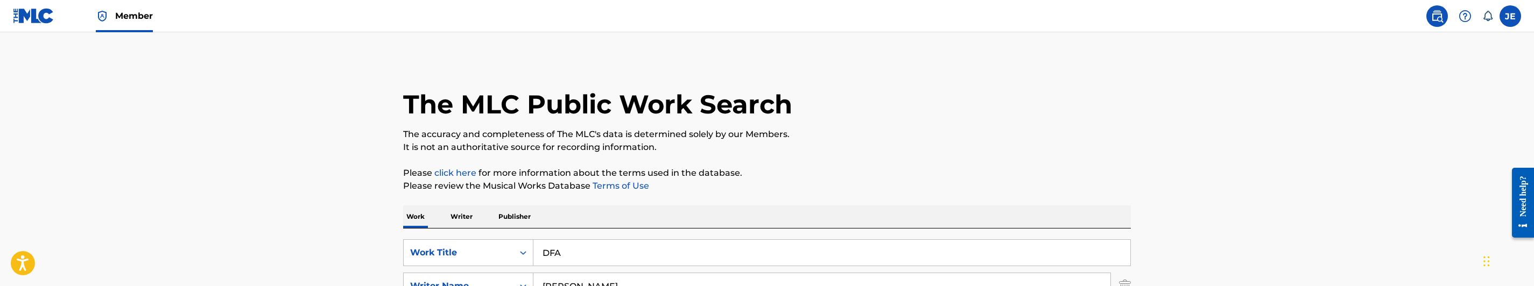
scroll to position [384, 0]
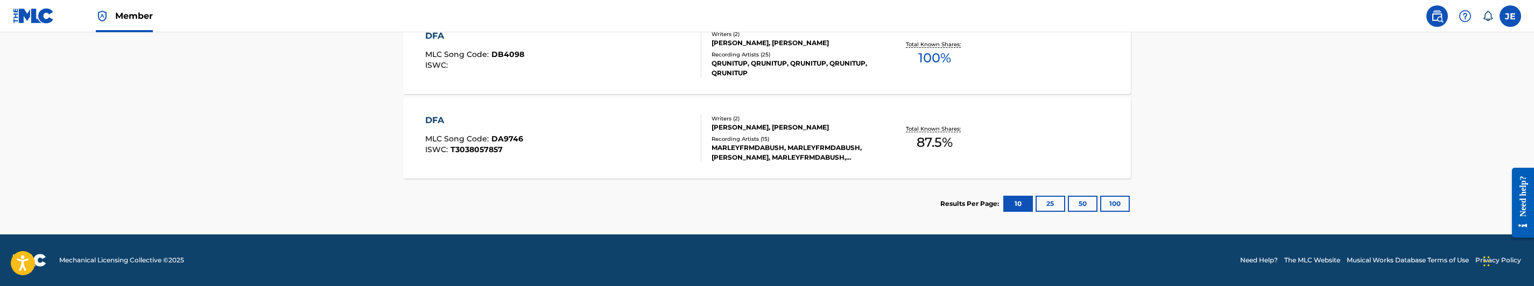
click at [636, 126] on div "DFA MLC Song Code : DA9746 ISWC : T3038057857" at bounding box center [563, 138] width 277 height 48
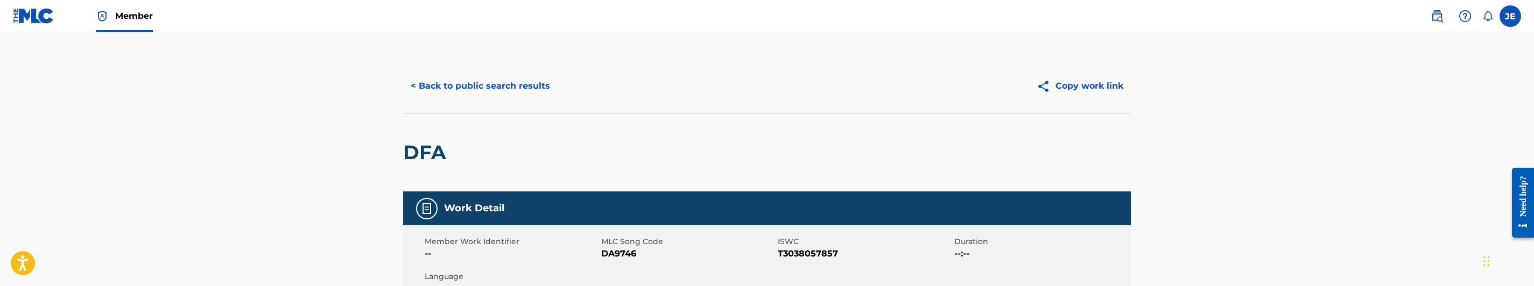
click at [627, 254] on span "DA9746" at bounding box center [688, 254] width 174 height 13
click at [518, 86] on button "< Back to public search results" at bounding box center [480, 86] width 154 height 27
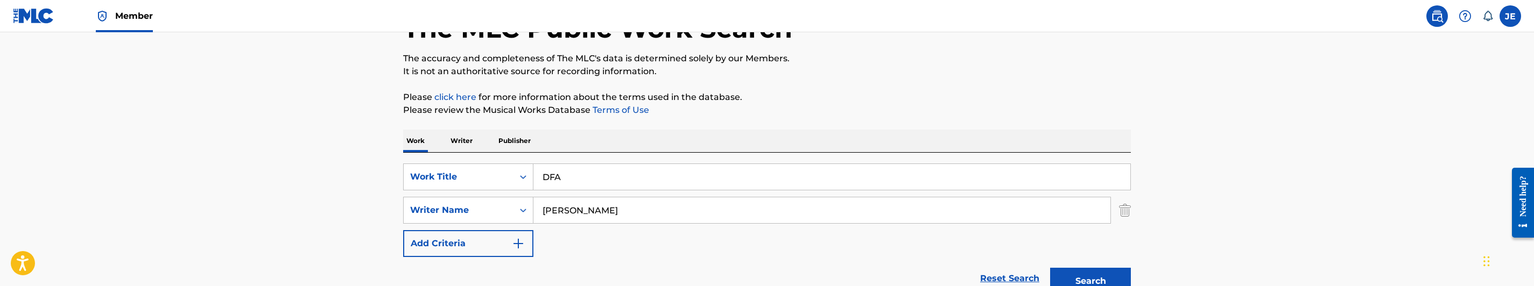
scroll to position [61, 0]
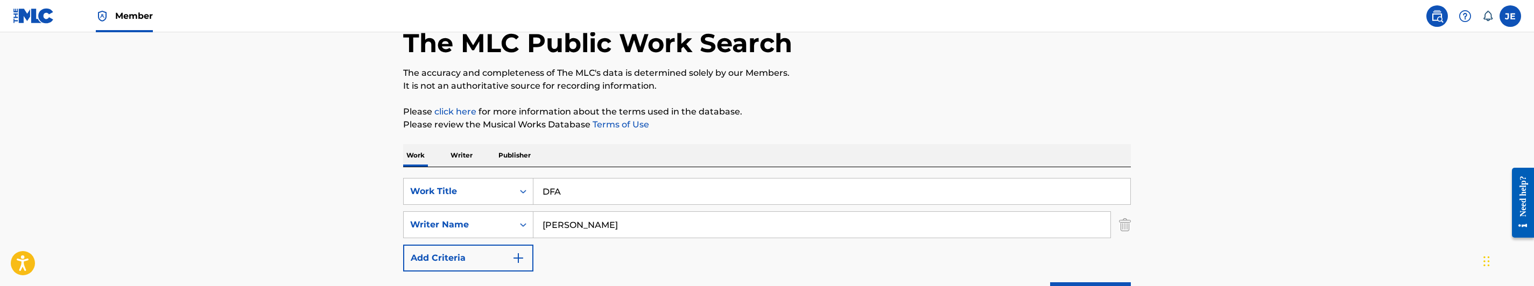
click at [602, 198] on input "DFA" at bounding box center [831, 192] width 597 height 26
paste input "o It The Best (Access)"
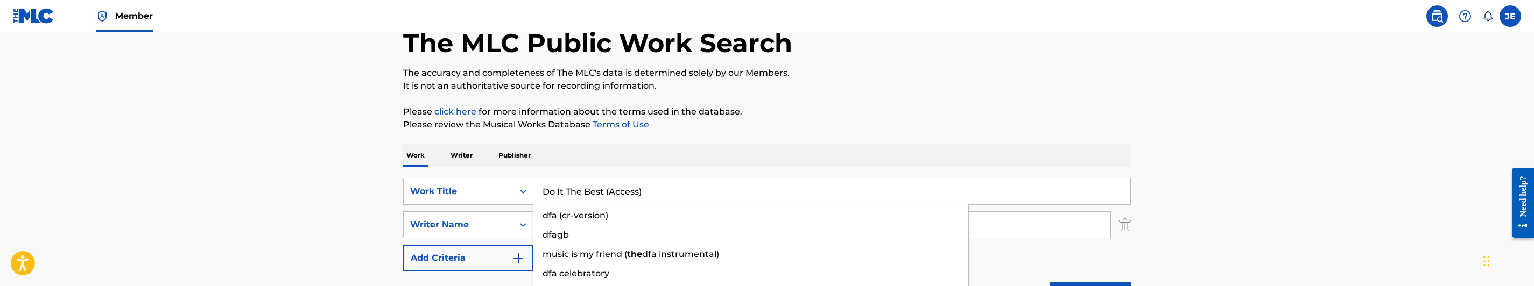
type input "Do It The Best (Access)"
click at [972, 76] on p "The accuracy and completeness of The MLC's data is determined solely by our Mem…" at bounding box center [767, 73] width 728 height 13
click at [630, 235] on input "[PERSON_NAME]" at bounding box center [821, 225] width 577 height 26
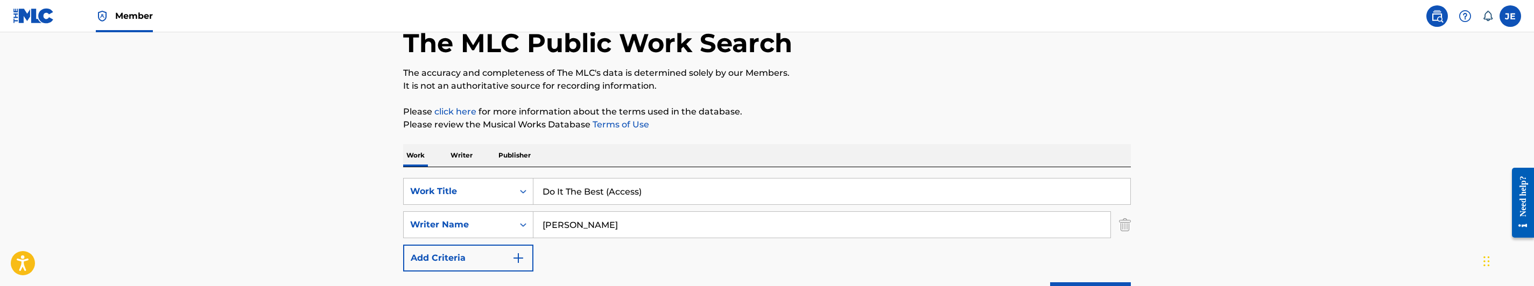
paste input "[PERSON_NAME] [PERSON_NAME]"
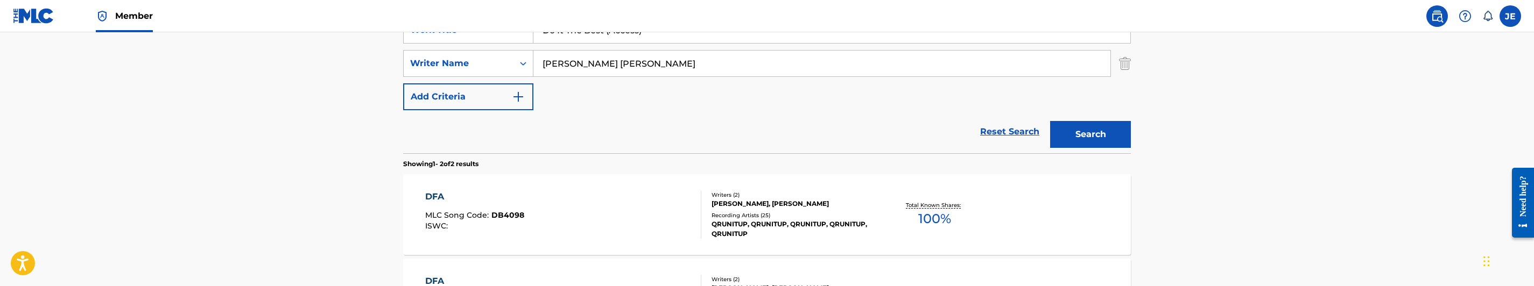
click at [1095, 137] on button "Search" at bounding box center [1090, 134] width 81 height 27
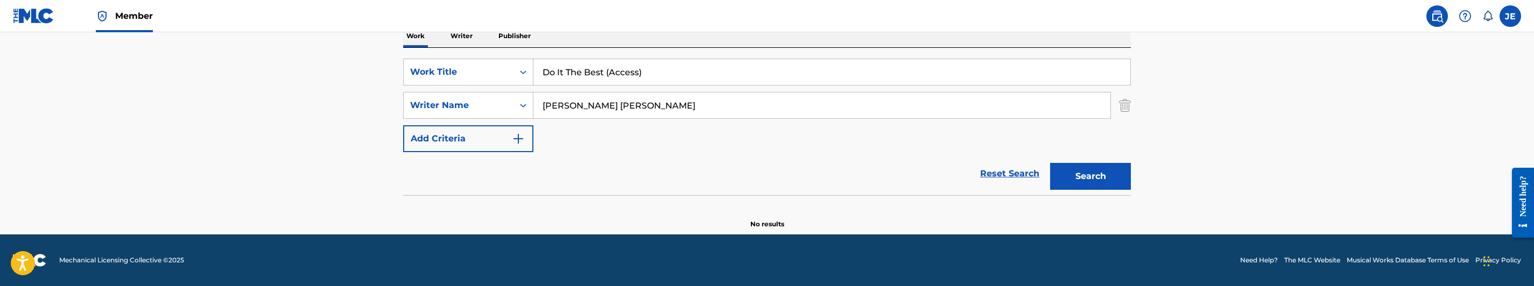
scroll to position [181, 0]
click at [708, 118] on input "[PERSON_NAME] [PERSON_NAME]" at bounding box center [821, 106] width 577 height 26
paste input "[PERSON_NAME]"
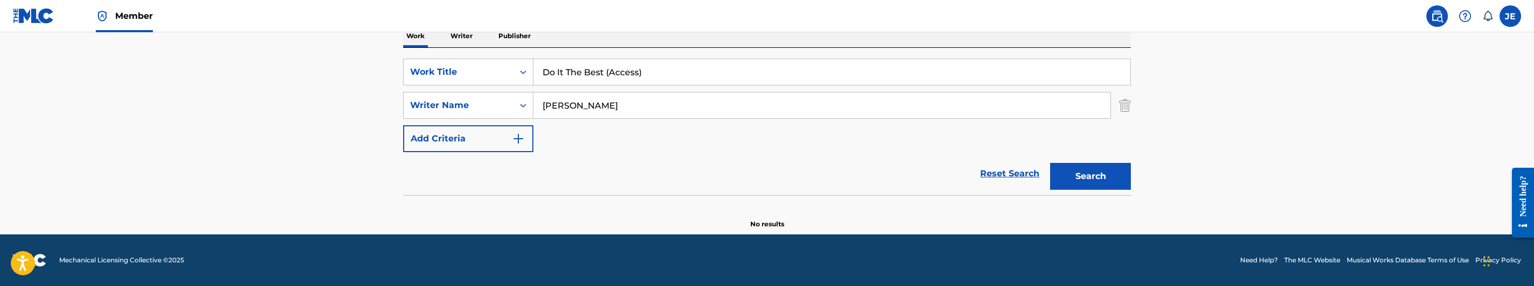
type input "[PERSON_NAME]"
click at [1118, 196] on section at bounding box center [767, 198] width 728 height 6
click at [1099, 175] on button "Search" at bounding box center [1090, 176] width 81 height 27
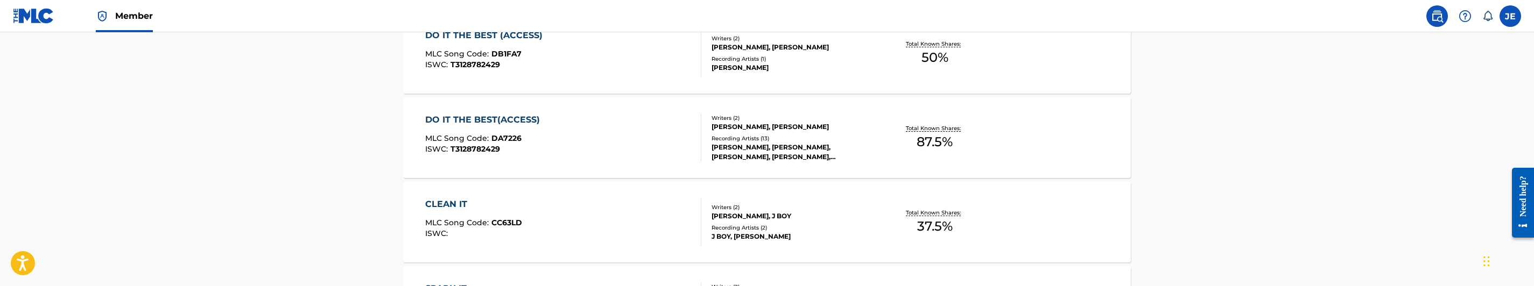
scroll to position [342, 0]
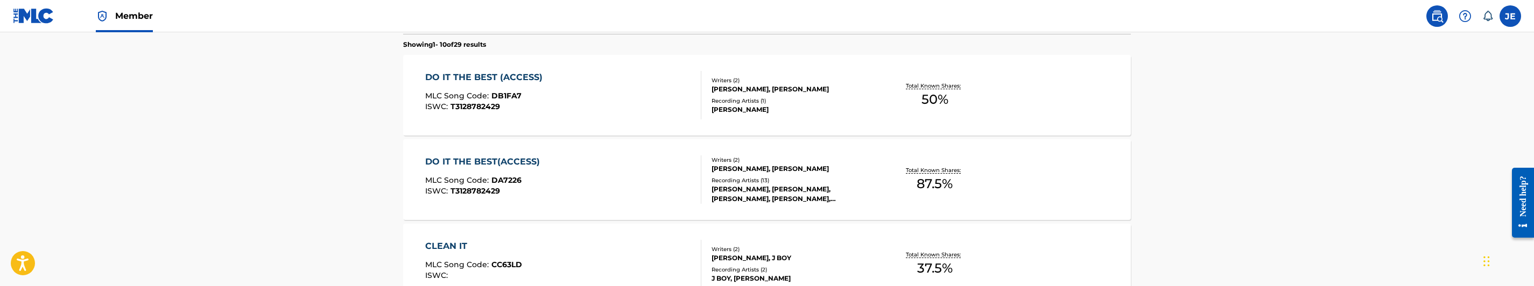
click at [590, 115] on div "DO IT THE BEST (ACCESS) MLC Song Code : DB1FA7 ISWC : T3128782429" at bounding box center [563, 95] width 277 height 48
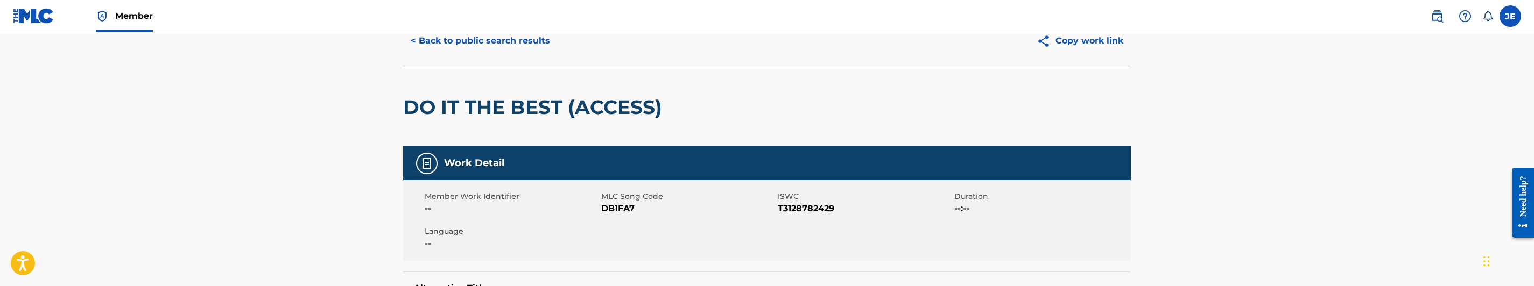
scroll to position [81, 0]
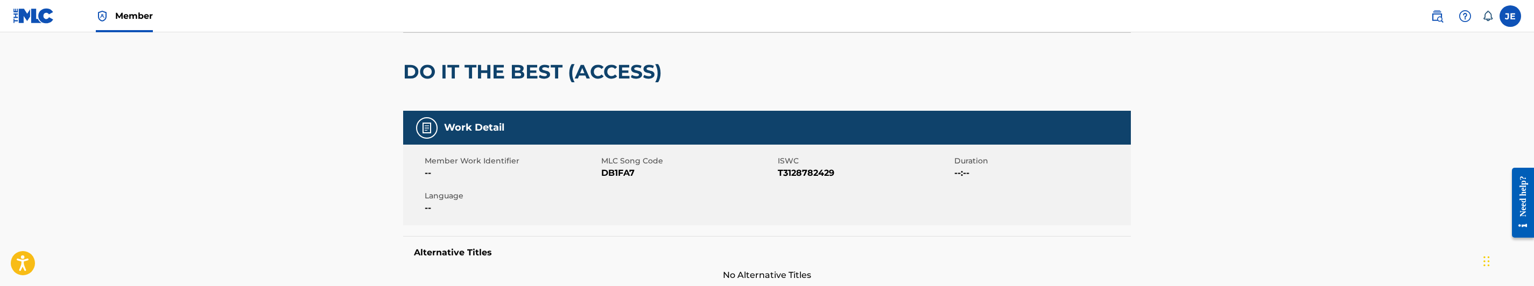
click at [622, 173] on span "DB1FA7" at bounding box center [688, 173] width 174 height 13
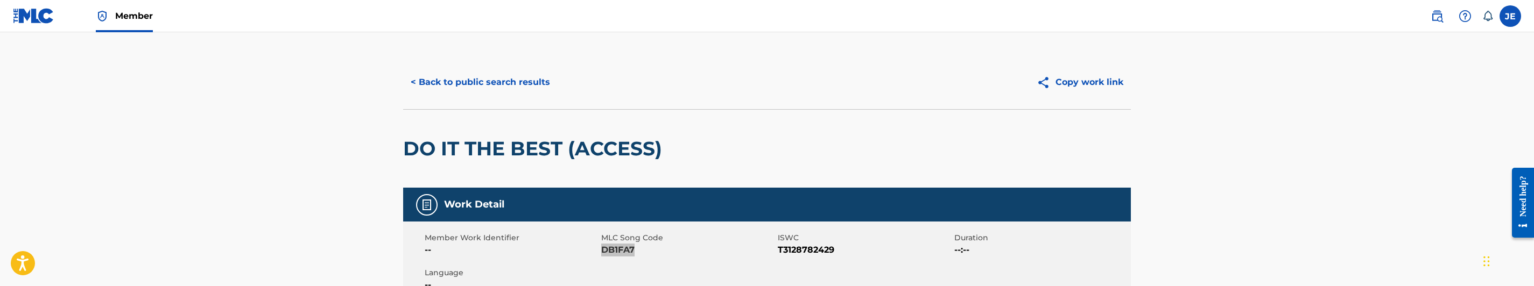
scroll to position [0, 0]
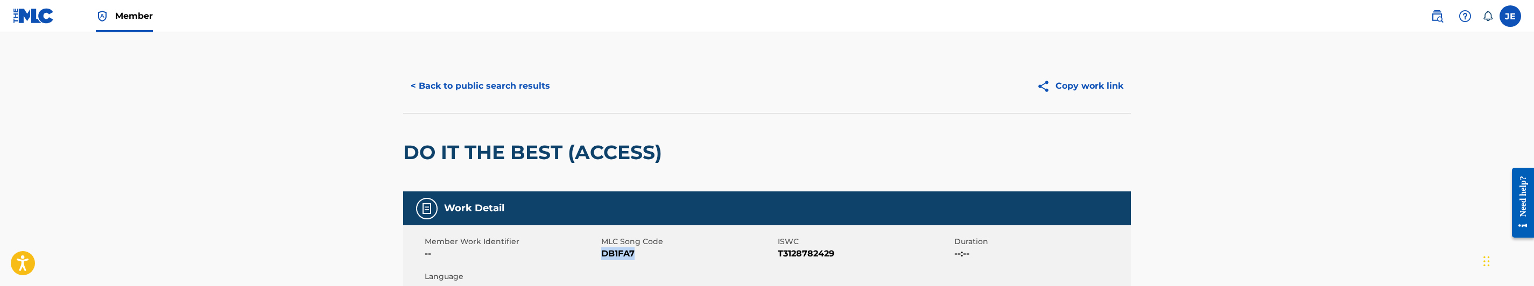
click at [501, 78] on button "< Back to public search results" at bounding box center [480, 86] width 154 height 27
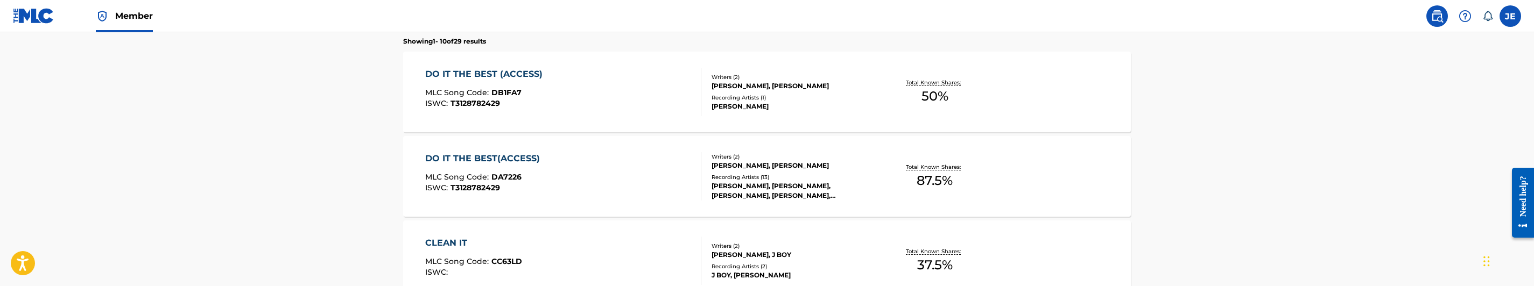
scroll to position [323, 0]
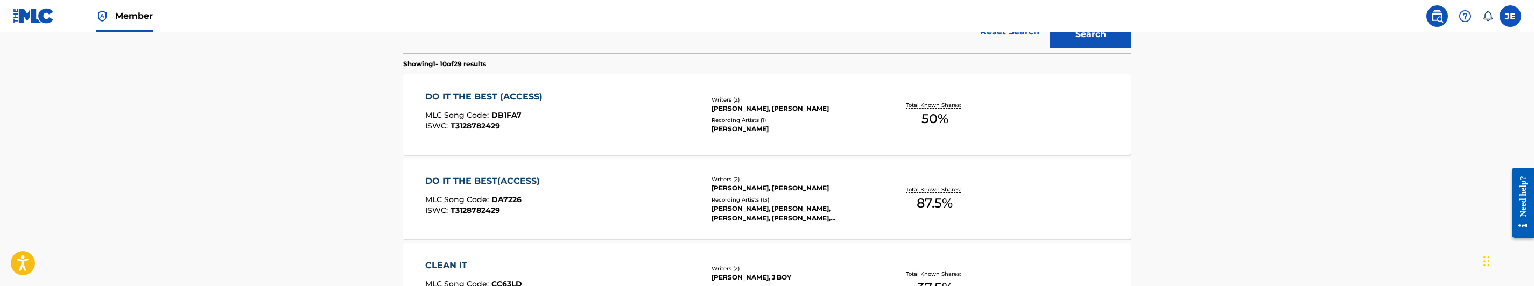
click at [628, 194] on div "DO IT THE BEST(ACCESS) MLC Song Code : DA7226 ISWC : T3128782429" at bounding box center [563, 199] width 277 height 48
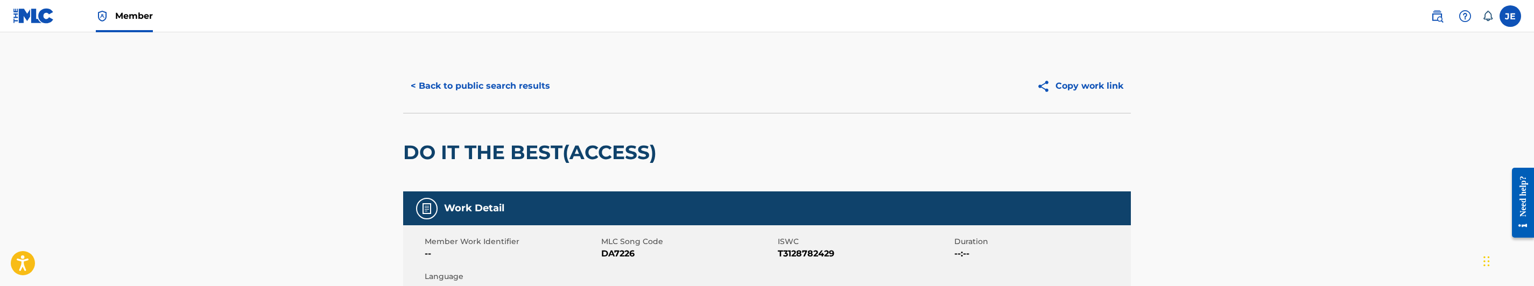
click at [622, 261] on div "Member Work Identifier -- MLC Song Code DA7226 ISWC T3128782429 Duration --:-- …" at bounding box center [767, 266] width 728 height 81
click at [622, 252] on span "DA7226" at bounding box center [688, 254] width 174 height 13
click at [488, 93] on button "< Back to public search results" at bounding box center [480, 86] width 154 height 27
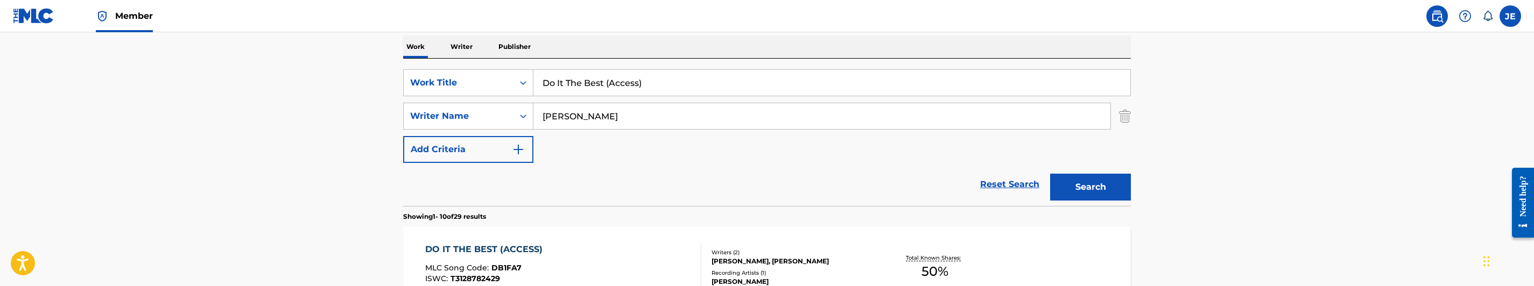
scroll to position [61, 0]
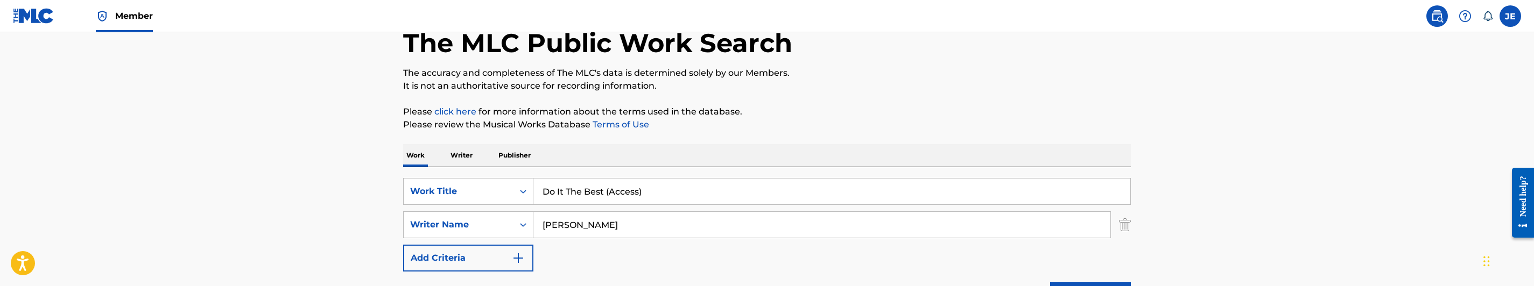
click at [625, 183] on input "Do It The Best (Access)" at bounding box center [831, 192] width 597 height 26
paste input "rop That"
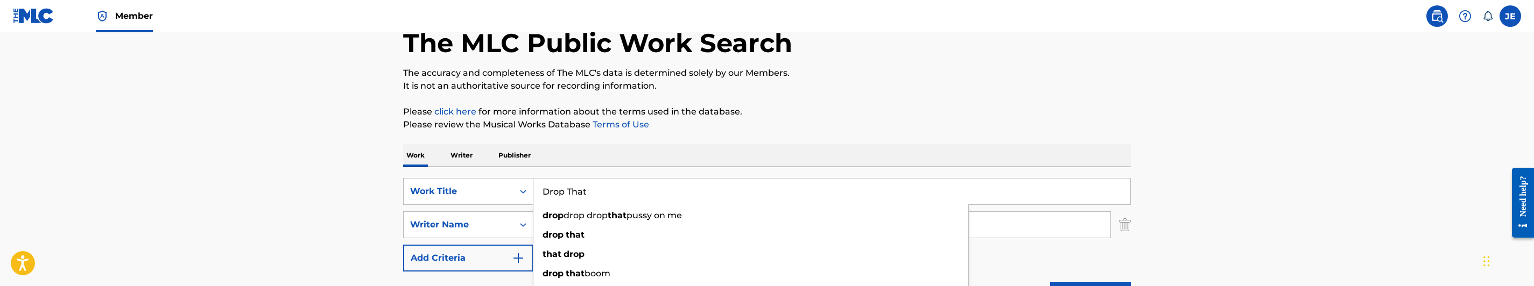
type input "Drop That"
click at [646, 229] on input "[PERSON_NAME]" at bounding box center [821, 225] width 577 height 26
paste input "[PERSON_NAME]"
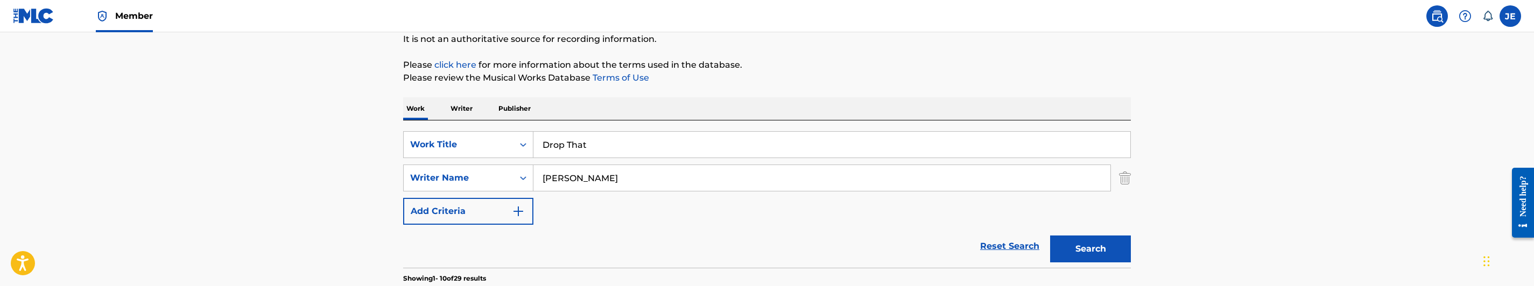
scroll to position [142, 0]
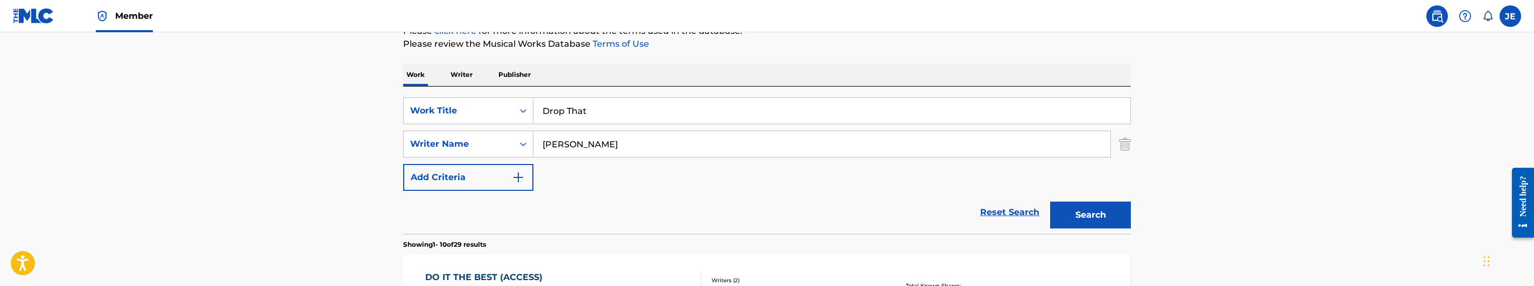
click at [1101, 218] on button "Search" at bounding box center [1090, 215] width 81 height 27
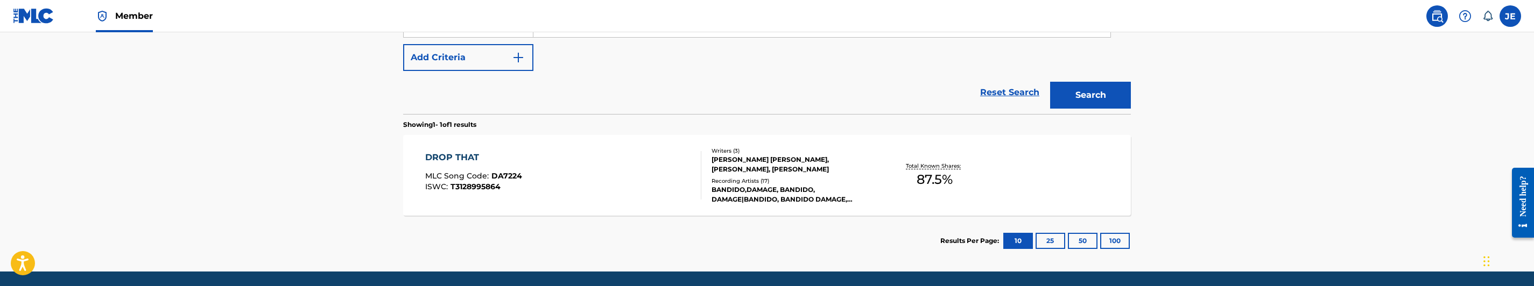
scroll to position [219, 0]
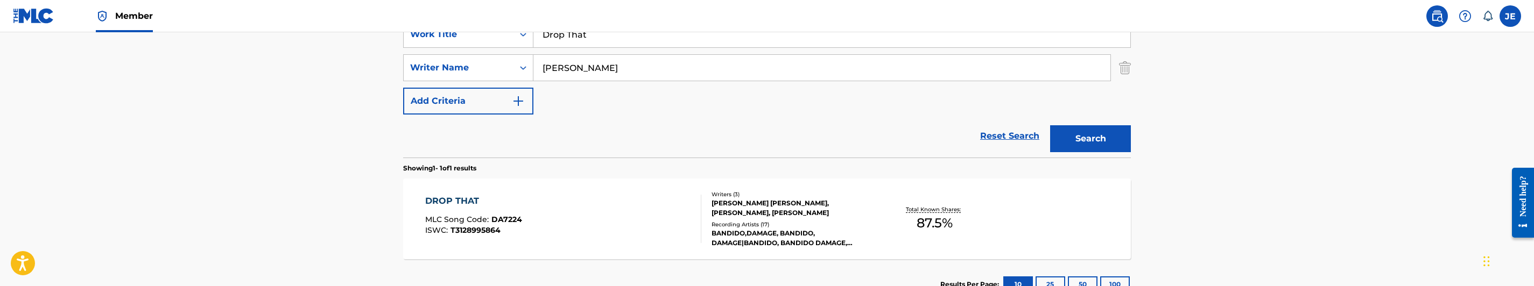
click at [668, 73] on input "[PERSON_NAME]" at bounding box center [821, 68] width 577 height 26
paste input "[PERSON_NAME]"
type input "[PERSON_NAME]"
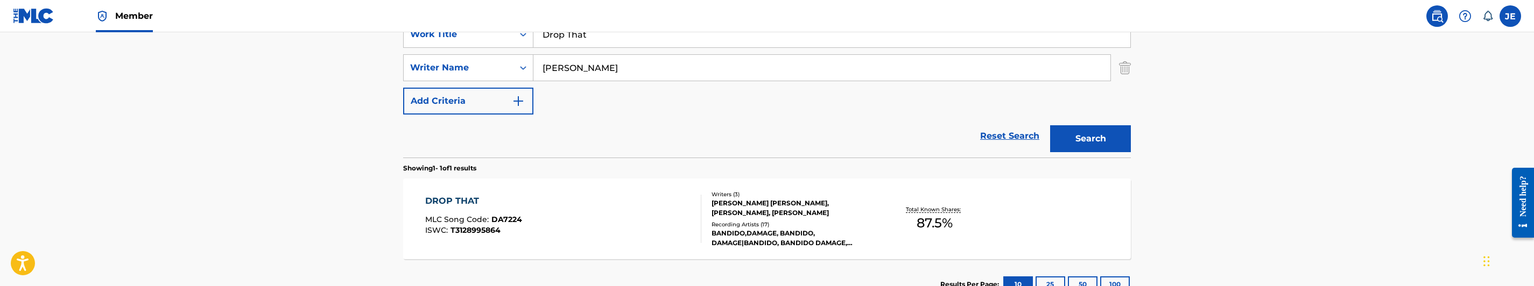
click at [1095, 136] on button "Search" at bounding box center [1090, 138] width 81 height 27
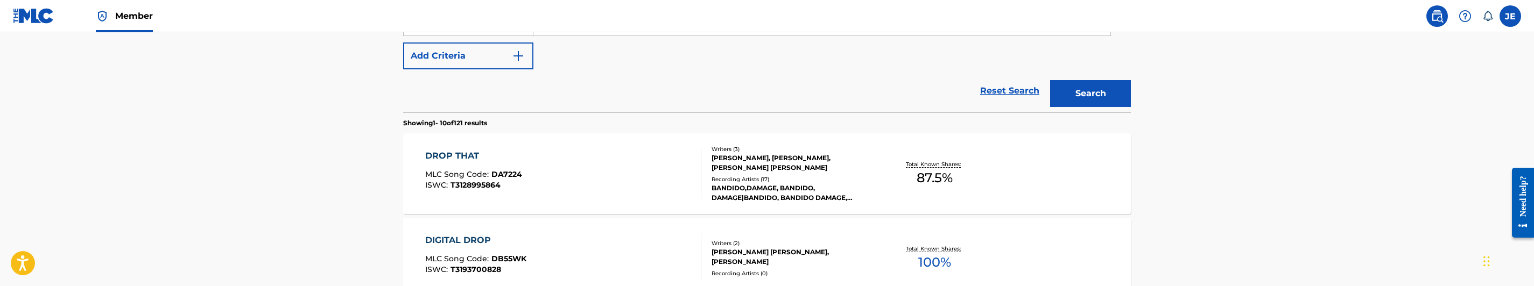
scroll to position [299, 0]
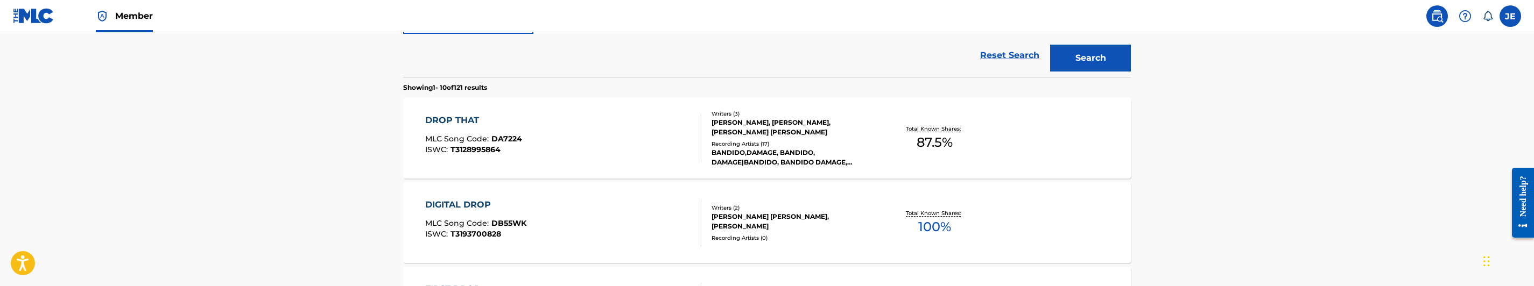
click at [625, 147] on div "DROP THAT MLC Song Code : DA7224 ISWC : T3128995864" at bounding box center [563, 138] width 277 height 48
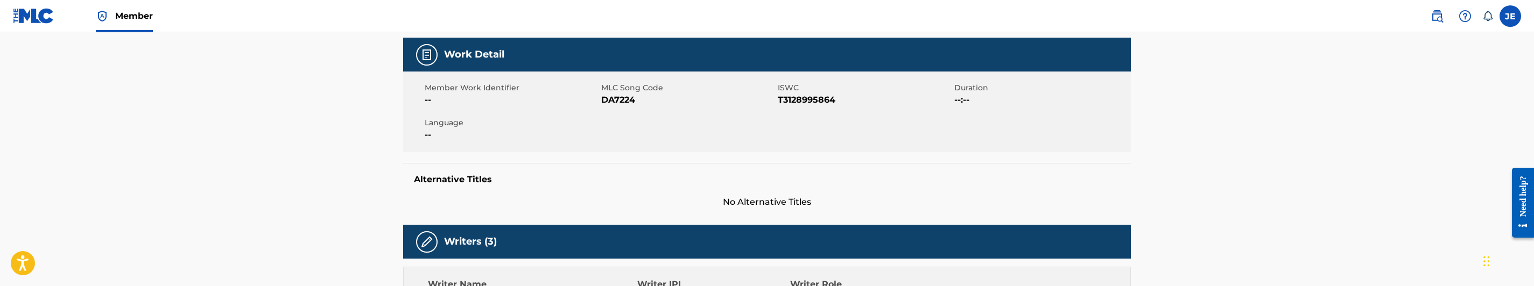
scroll to position [161, 0]
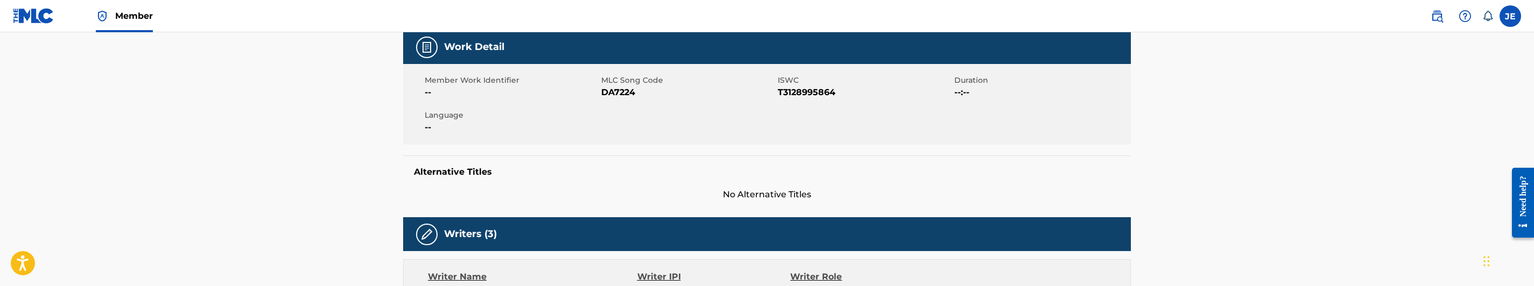
click at [614, 97] on span "DA7224" at bounding box center [688, 92] width 174 height 13
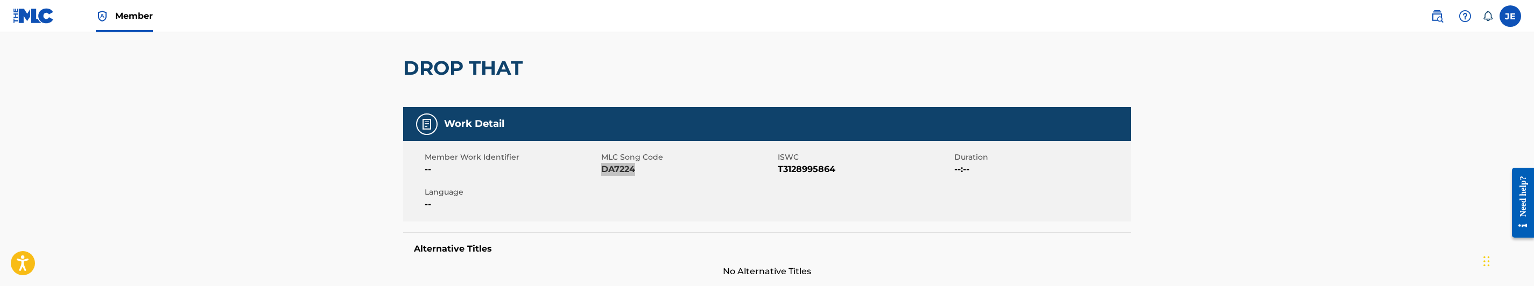
scroll to position [0, 0]
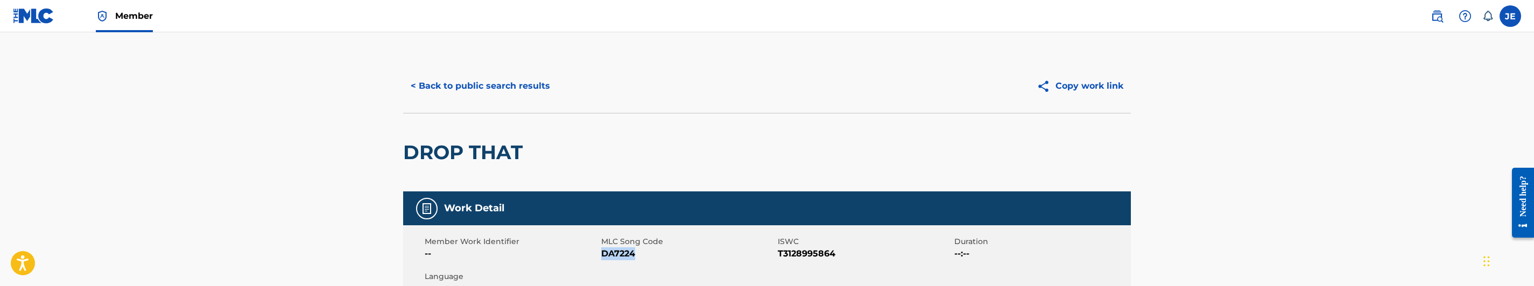
click at [525, 90] on button "< Back to public search results" at bounding box center [480, 86] width 154 height 27
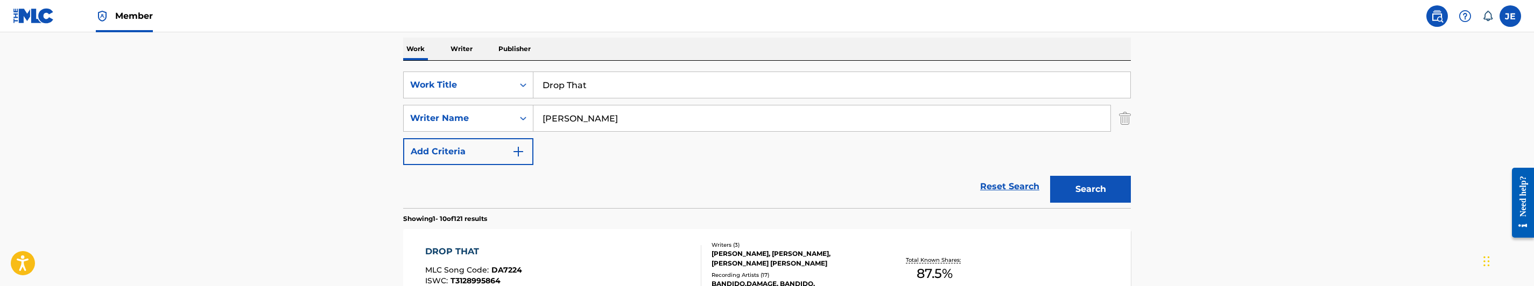
scroll to position [118, 0]
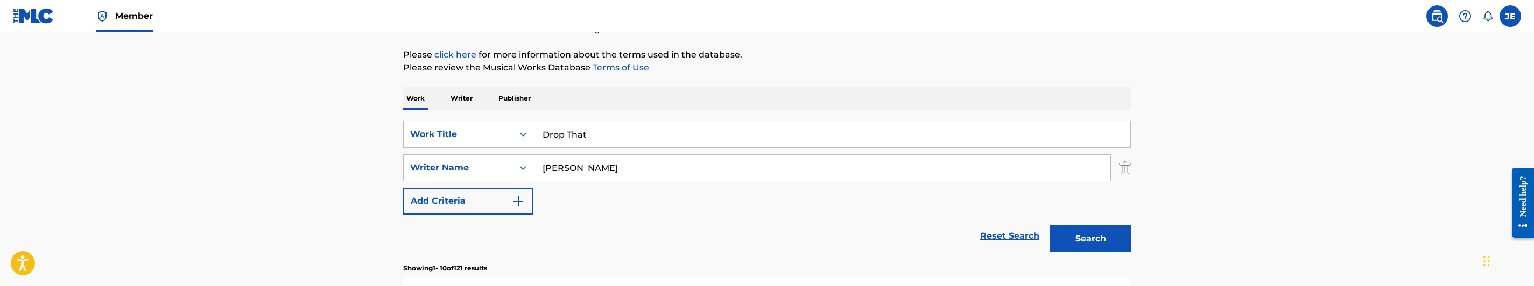
click at [674, 166] on input "[PERSON_NAME]" at bounding box center [821, 168] width 577 height 26
paste input "[PERSON_NAME]"
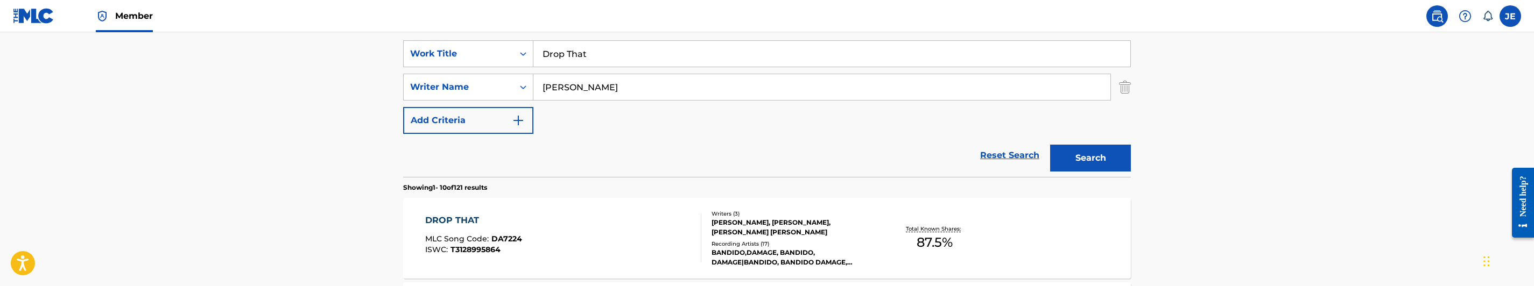
type input "[PERSON_NAME]"
click at [1111, 152] on button "Search" at bounding box center [1090, 158] width 81 height 27
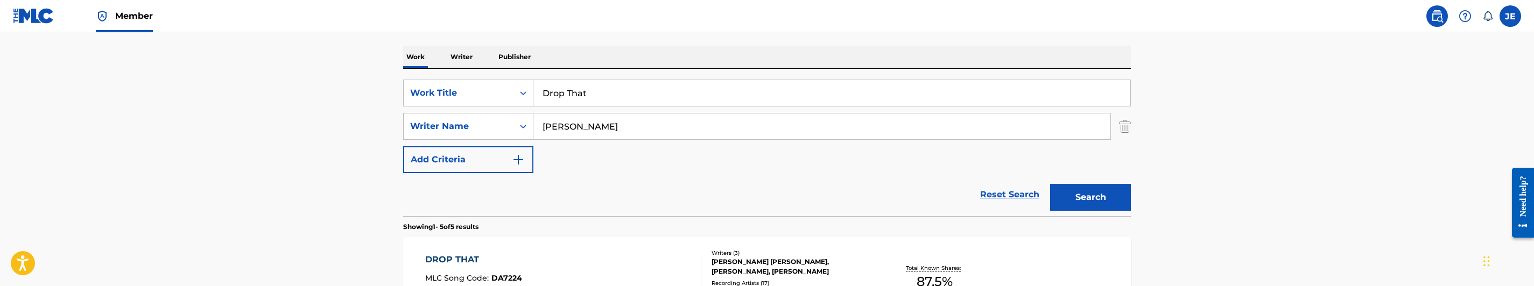
scroll to position [161, 0]
click at [602, 91] on input "Drop That" at bounding box center [831, 92] width 597 height 26
paste input "umb"
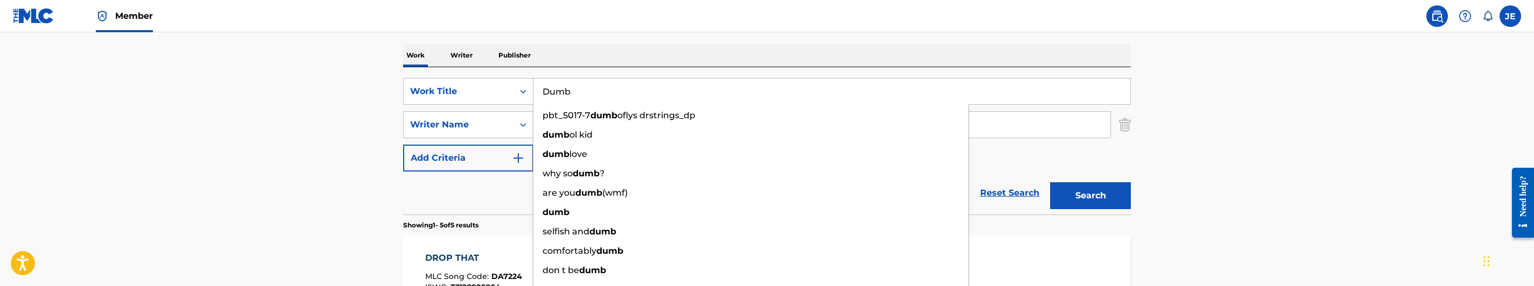
type input "Dumb"
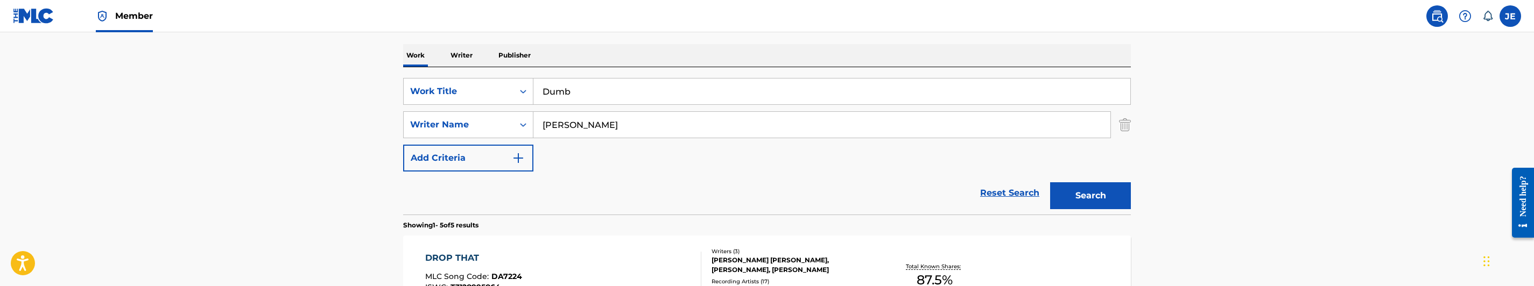
click at [694, 110] on div "SearchWithCriteria83cc12c4-a806-49f3-a95d-d56318e37a02 Work Title Dumb SearchWi…" at bounding box center [767, 125] width 728 height 94
click at [689, 122] on input "[PERSON_NAME]" at bounding box center [821, 125] width 577 height 26
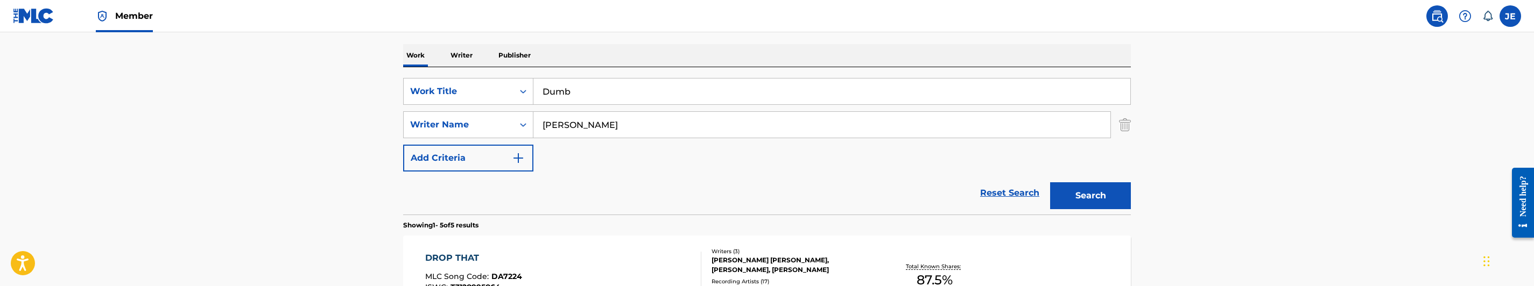
paste input "[PERSON_NAME]"
click at [1079, 184] on button "Search" at bounding box center [1090, 195] width 81 height 27
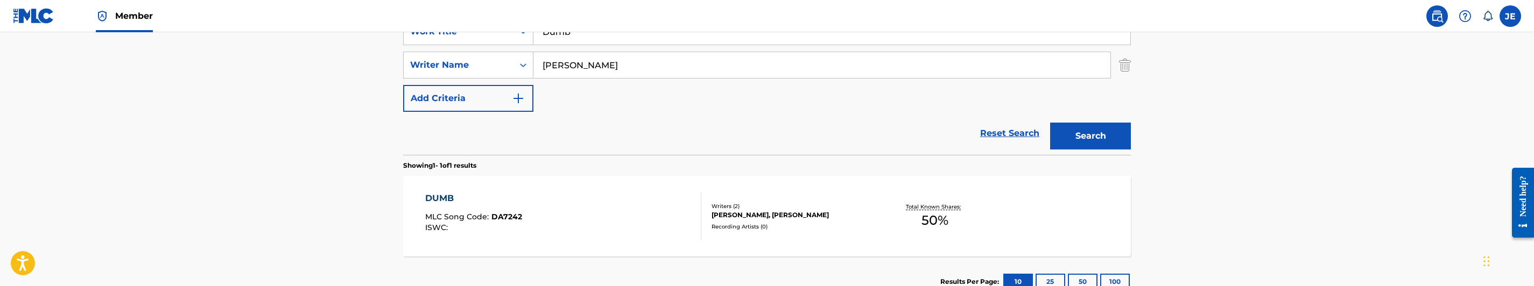
scroll to position [219, 0]
click at [639, 75] on input "[PERSON_NAME]" at bounding box center [821, 68] width 577 height 26
paste input "[PERSON_NAME]"
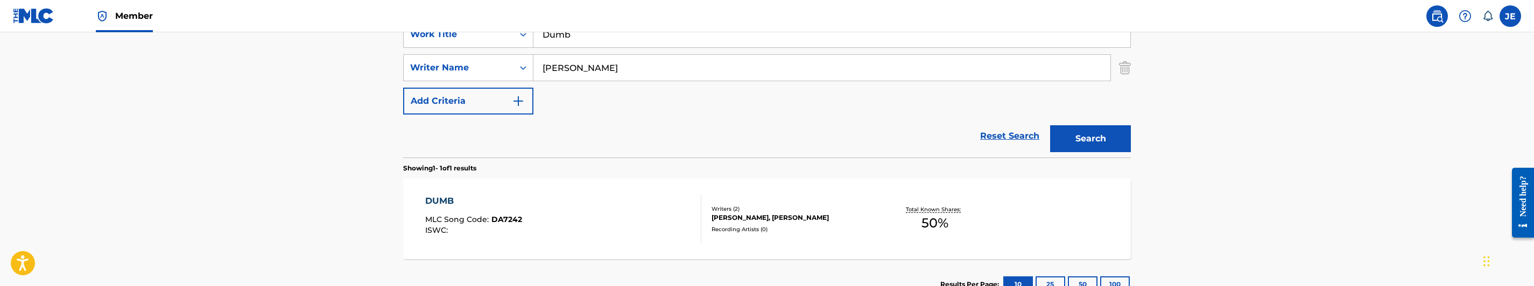
type input "[PERSON_NAME]"
click at [1084, 126] on button "Search" at bounding box center [1090, 138] width 81 height 27
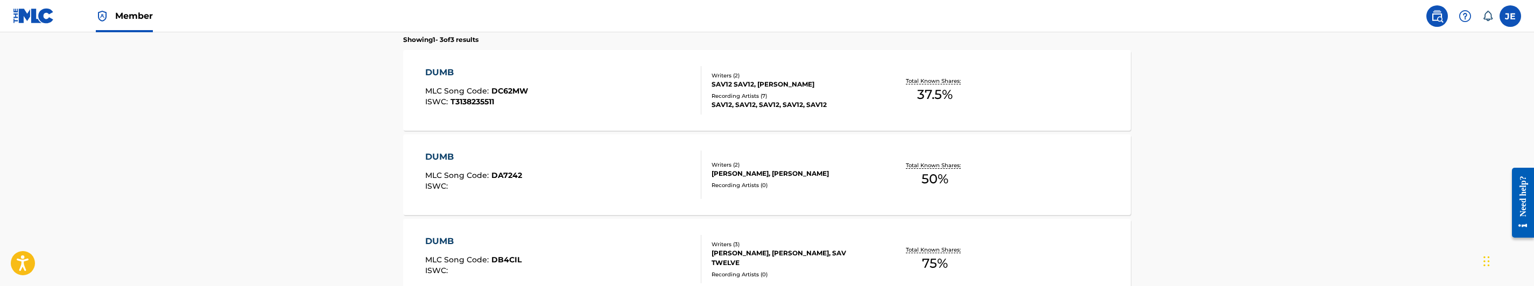
scroll to position [380, 0]
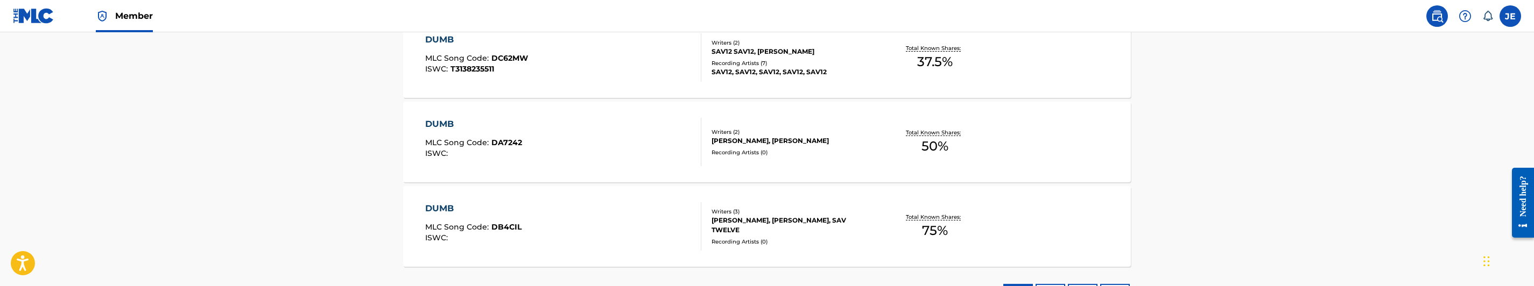
click at [608, 152] on div "DUMB MLC Song Code : DA7242 ISWC :" at bounding box center [563, 142] width 277 height 48
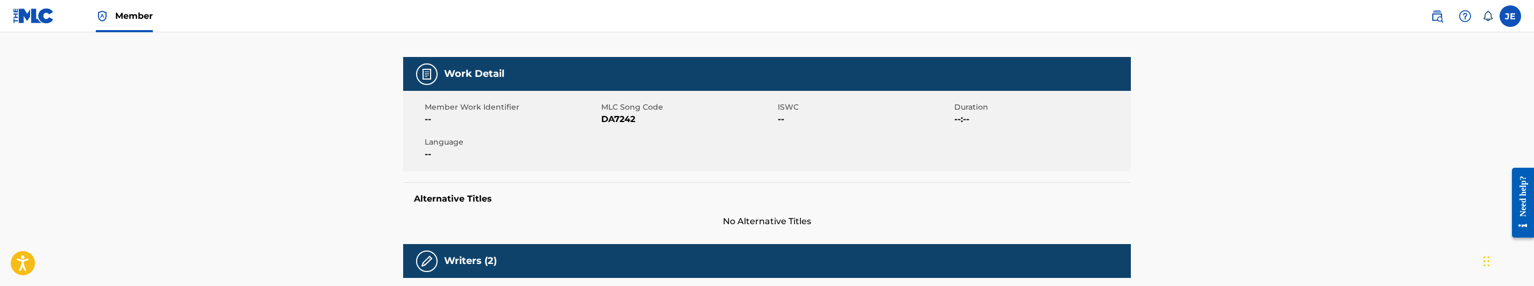
scroll to position [161, 0]
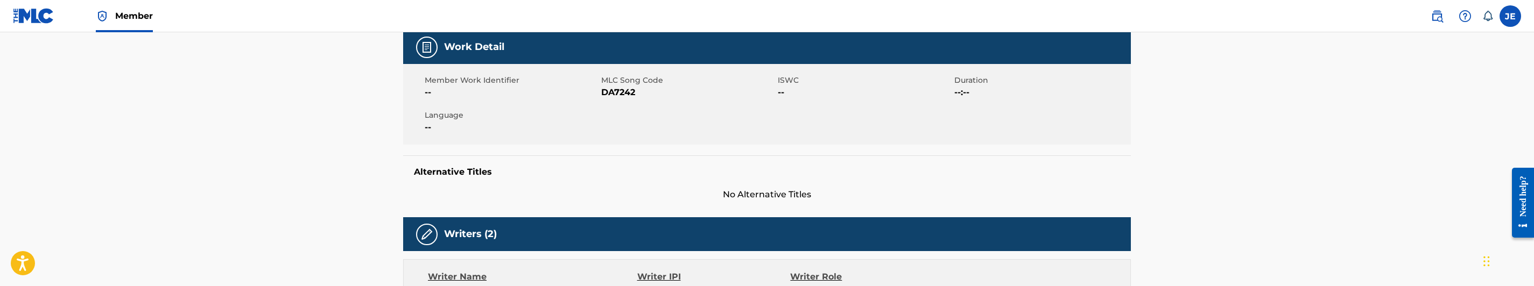
click at [630, 91] on span "DA7242" at bounding box center [688, 92] width 174 height 13
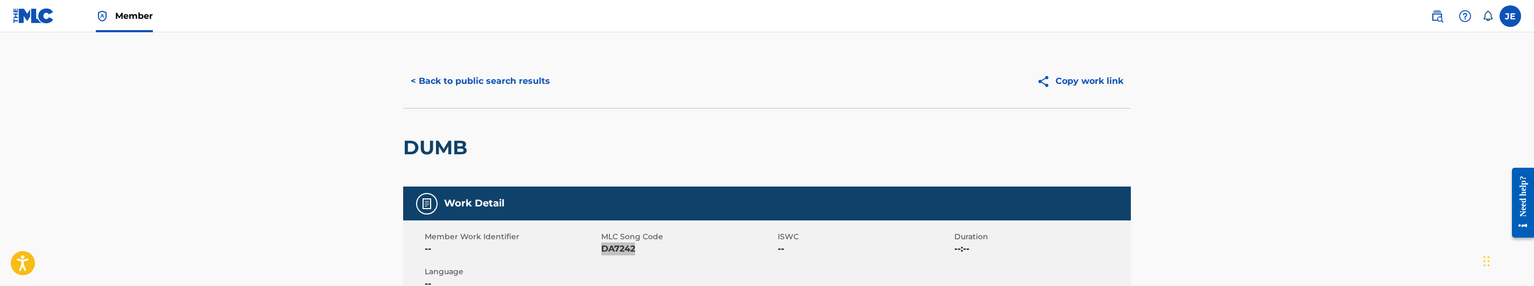
scroll to position [0, 0]
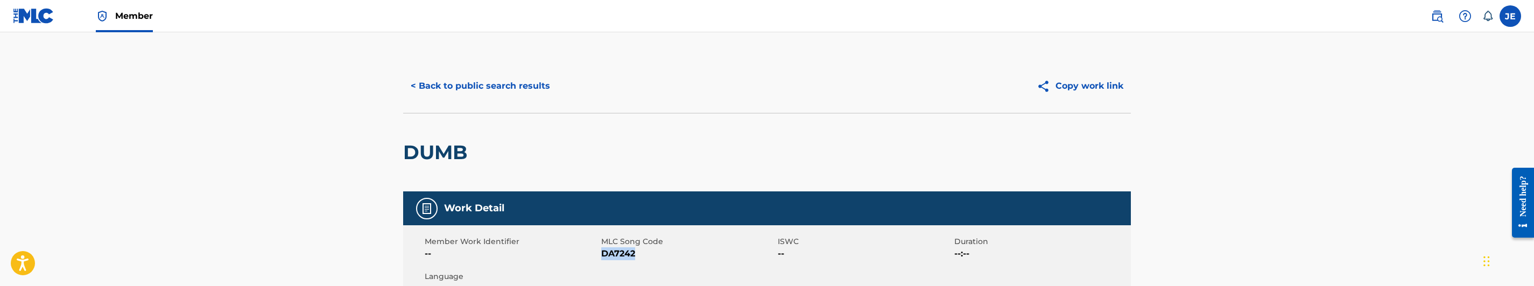
click at [457, 95] on button "< Back to public search results" at bounding box center [480, 86] width 154 height 27
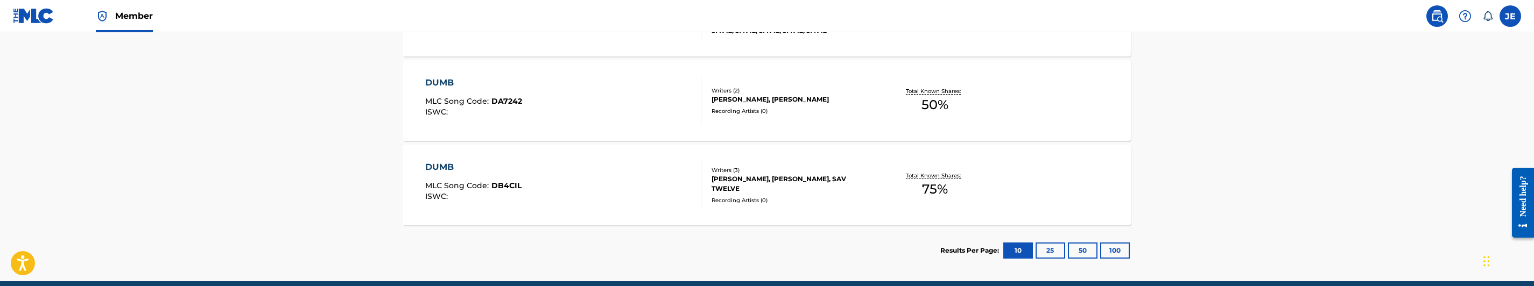
scroll to position [388, 0]
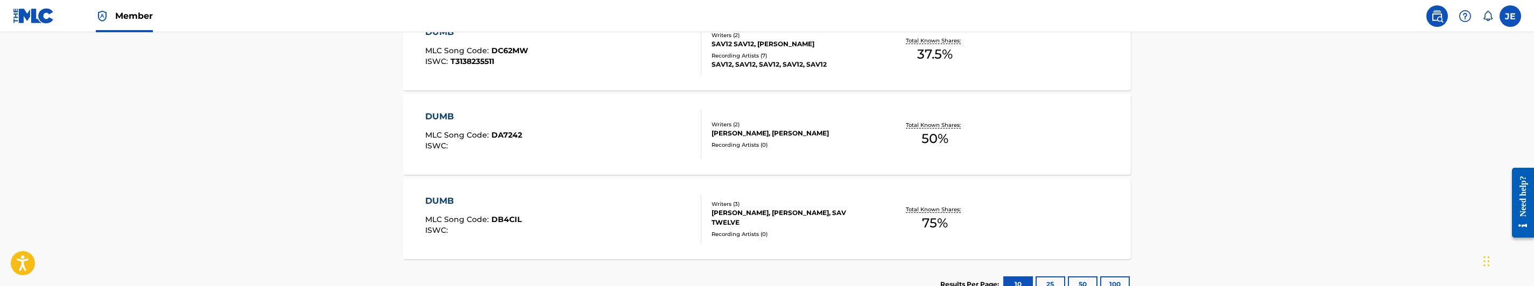
click at [614, 218] on div "DUMB MLC Song Code : DB4CIL ISWC :" at bounding box center [563, 219] width 277 height 48
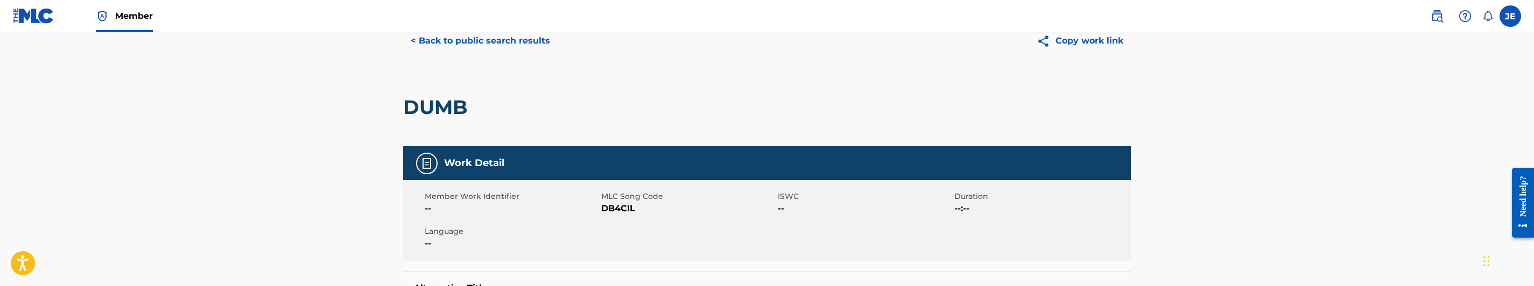
scroll to position [81, 0]
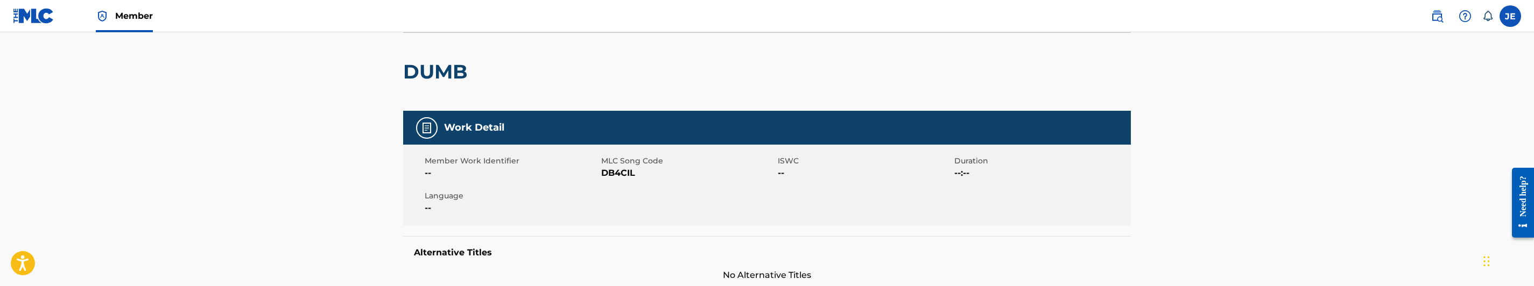
click at [624, 176] on span "DB4CIL" at bounding box center [688, 173] width 174 height 13
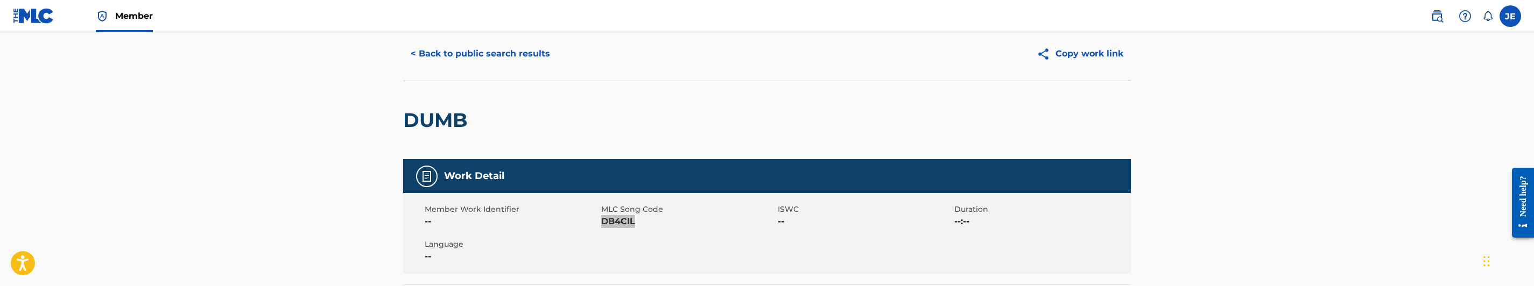
scroll to position [0, 0]
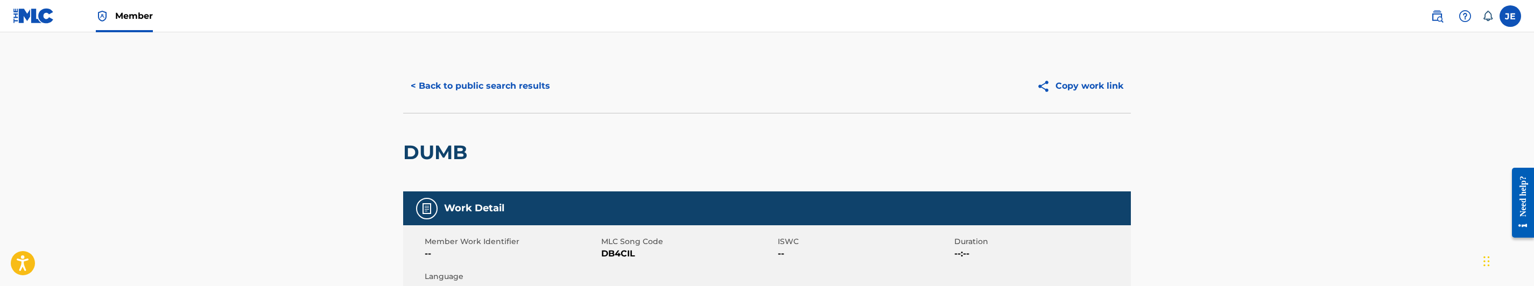
click at [475, 102] on div "< Back to public search results Copy work link" at bounding box center [767, 86] width 728 height 54
click at [511, 89] on button "< Back to public search results" at bounding box center [480, 86] width 154 height 27
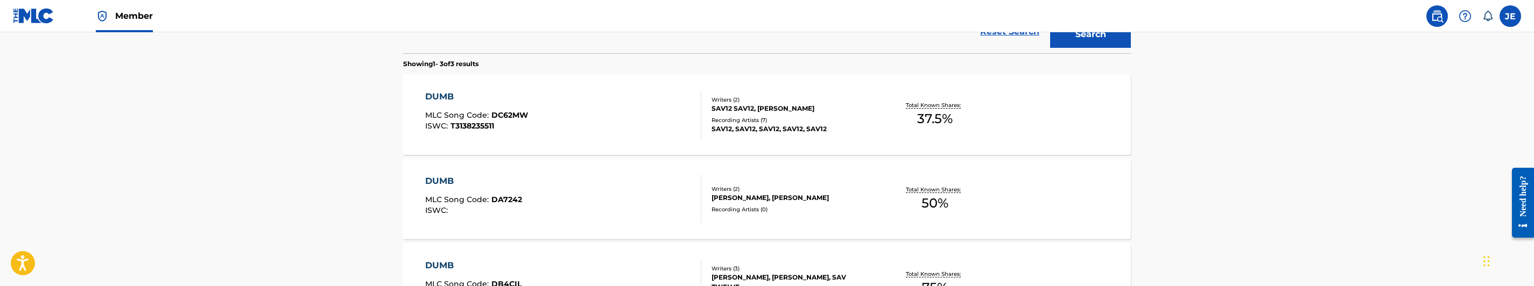
scroll to position [287, 0]
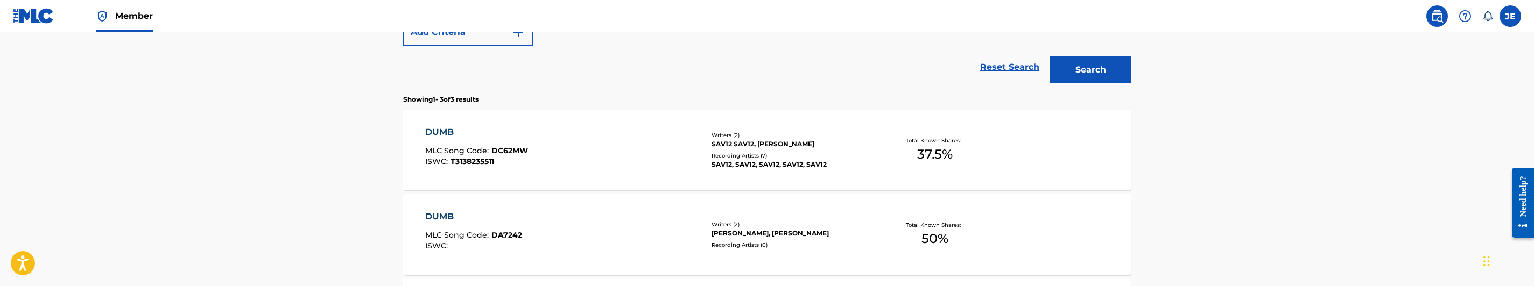
click at [593, 155] on div "DUMB MLC Song Code : DC62MW ISWC : T3138235511" at bounding box center [563, 150] width 277 height 48
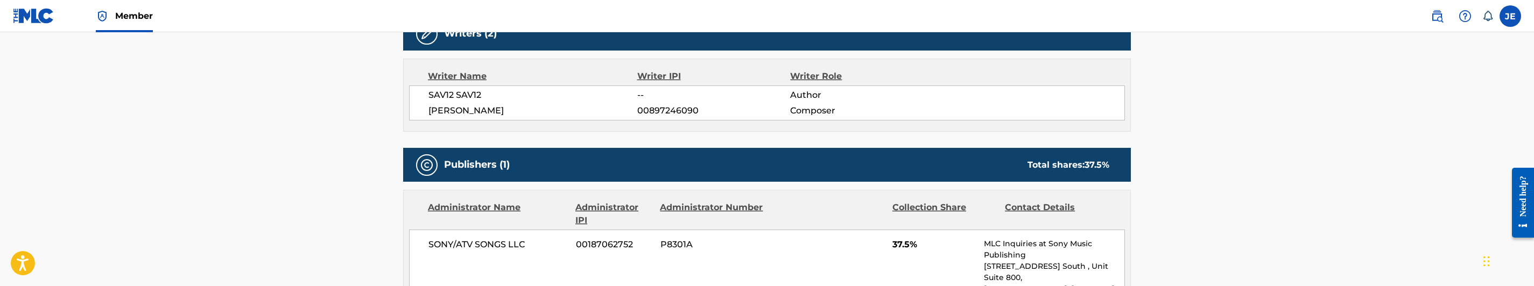
scroll to position [161, 0]
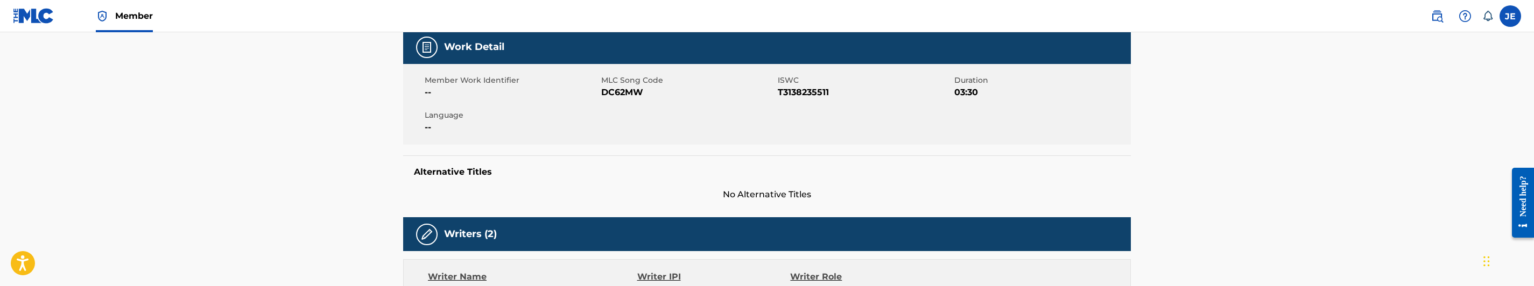
click at [623, 95] on span "DC62MW" at bounding box center [688, 92] width 174 height 13
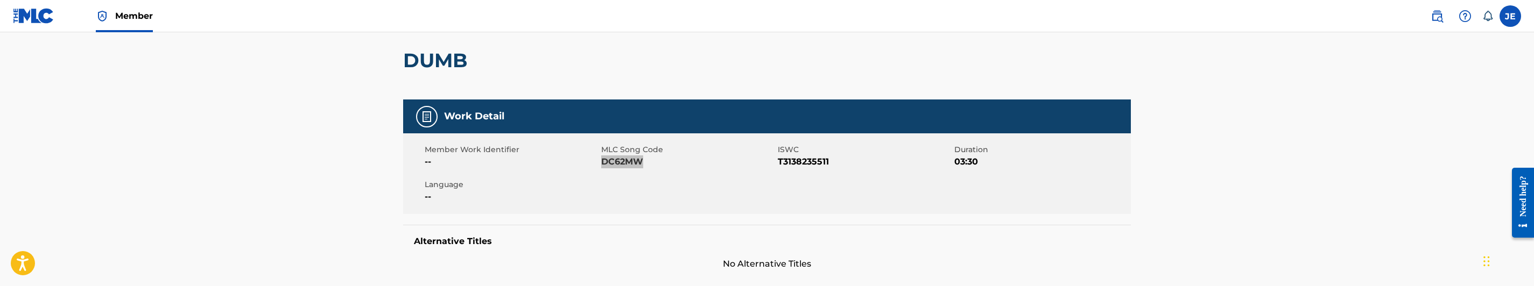
scroll to position [0, 0]
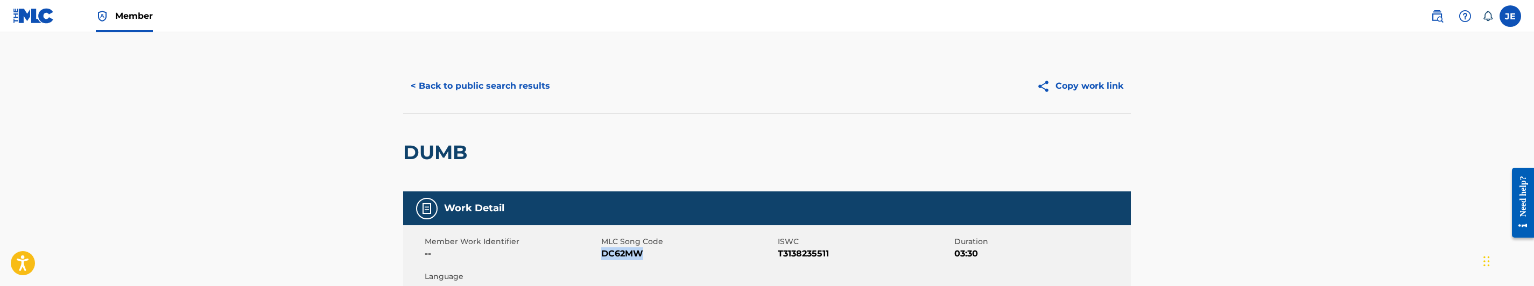
click at [509, 99] on button "< Back to public search results" at bounding box center [480, 86] width 154 height 27
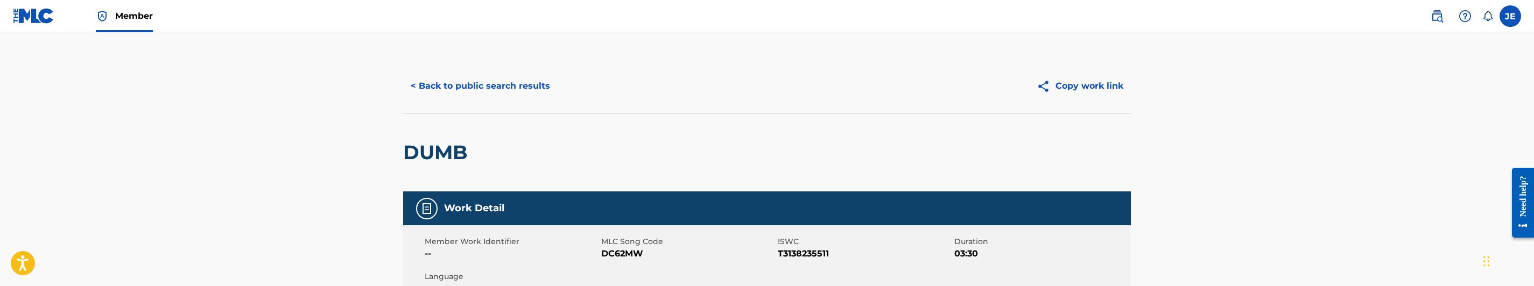
click at [514, 89] on button "< Back to public search results" at bounding box center [480, 86] width 154 height 27
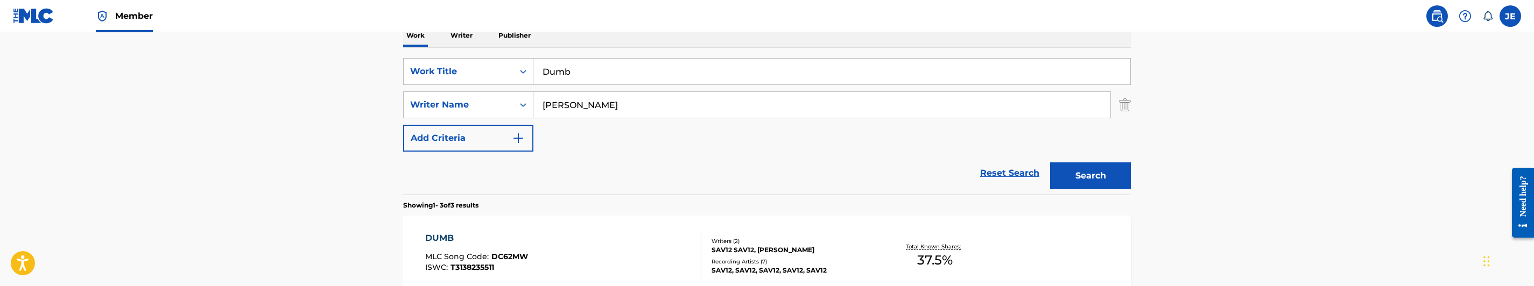
scroll to position [168, 0]
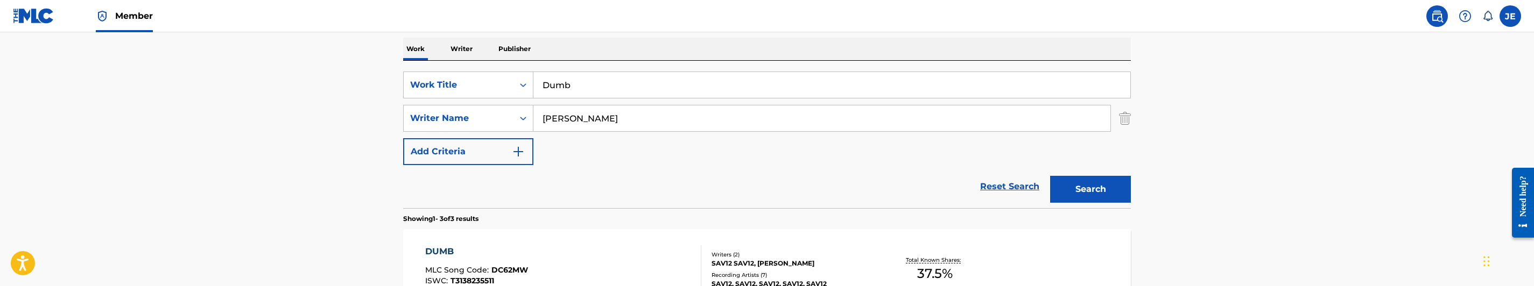
click at [614, 91] on input "Dumb" at bounding box center [831, 85] width 597 height 26
paste input "Eternal Life"
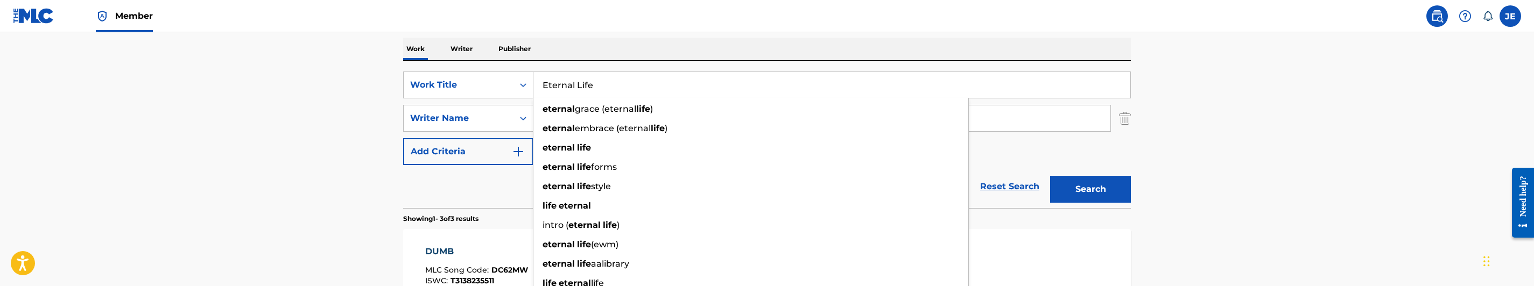
type input "Eternal Life"
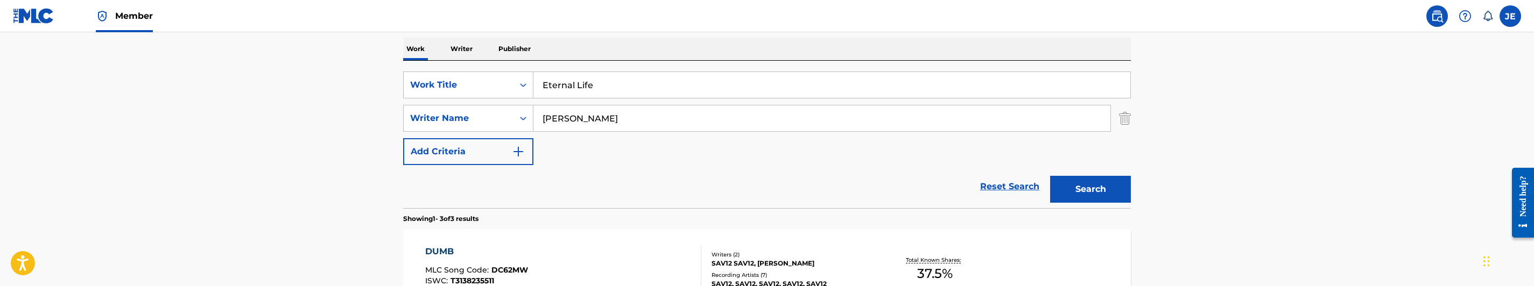
click at [656, 129] on input "[PERSON_NAME]" at bounding box center [821, 118] width 577 height 26
paste input "ermudez, Cultur"
click at [1109, 187] on button "Search" at bounding box center [1090, 189] width 81 height 27
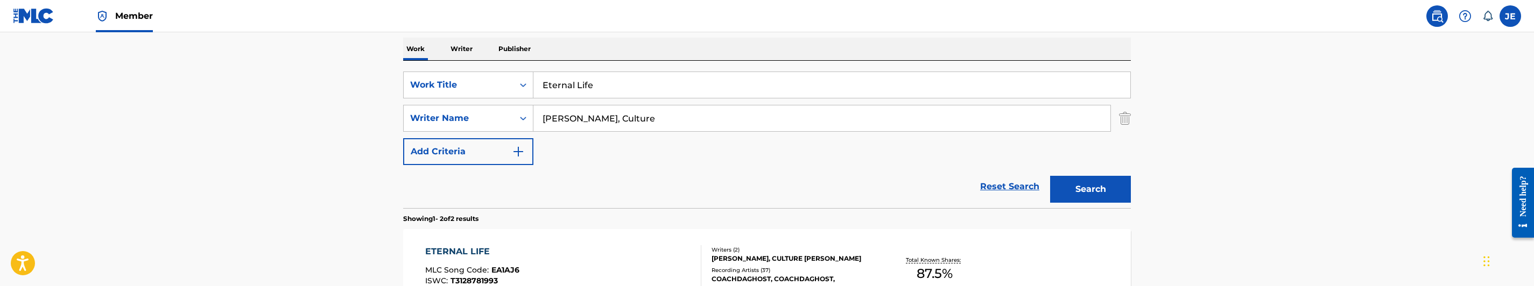
click at [679, 115] on input "[PERSON_NAME], Culture" at bounding box center [821, 118] width 577 height 26
paste input "[PERSON_NAME]"
type input "[PERSON_NAME]"
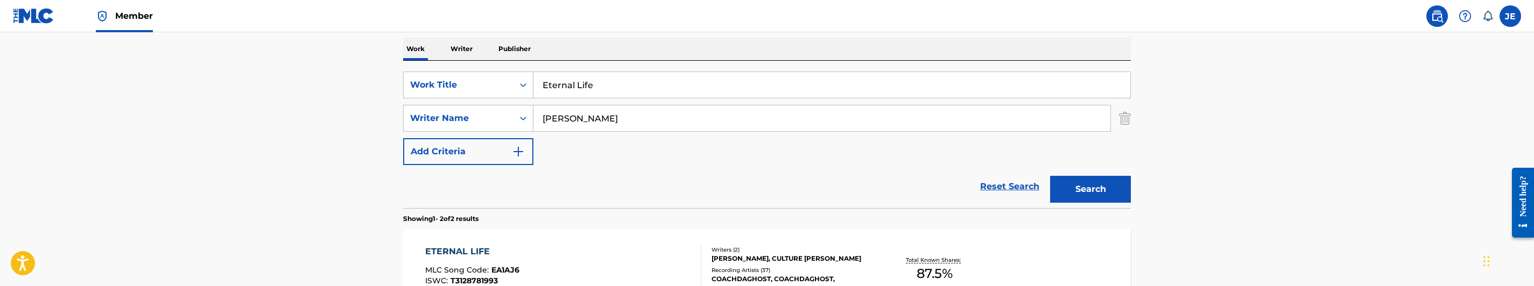
click at [1118, 181] on button "Search" at bounding box center [1090, 189] width 81 height 27
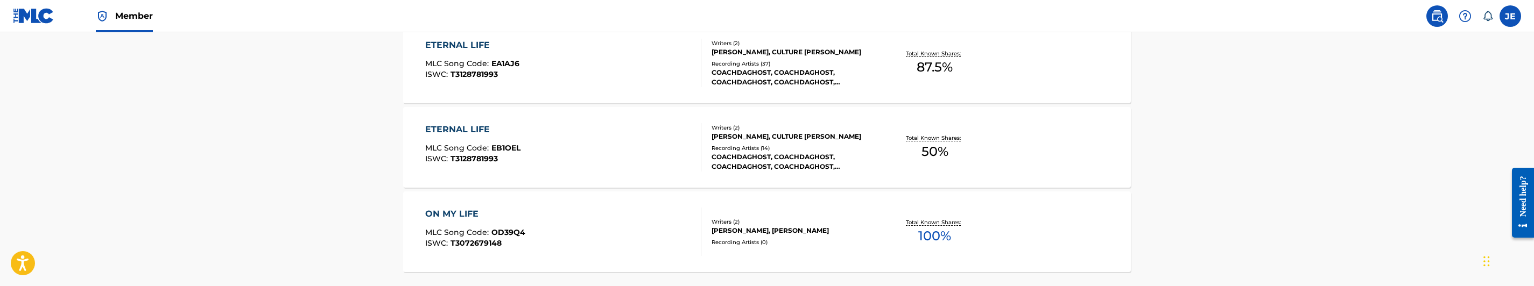
scroll to position [377, 0]
click at [588, 142] on div "ETERNAL LIFE MLC Song Code : EB1OEL ISWC : T3128781993" at bounding box center [563, 145] width 277 height 48
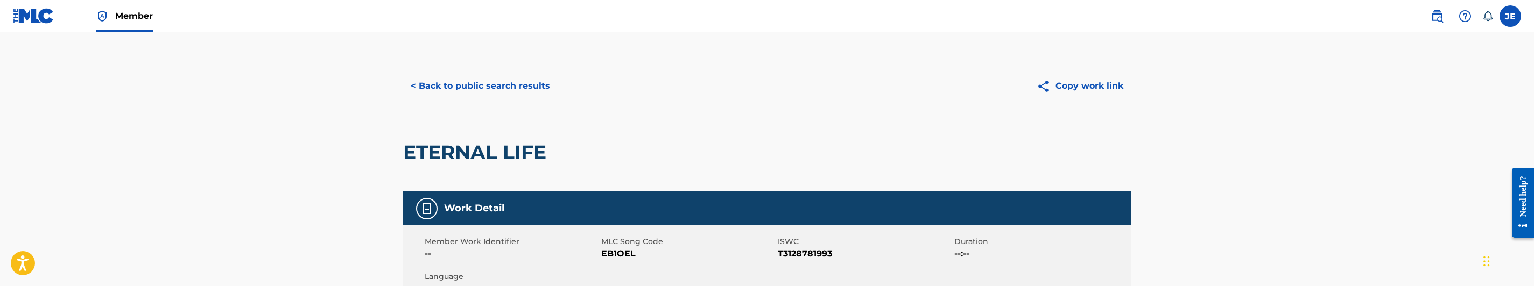
click at [627, 251] on span "EB1OEL" at bounding box center [688, 254] width 174 height 13
click at [526, 113] on div "ETERNAL LIFE" at bounding box center [767, 152] width 728 height 79
click at [532, 90] on button "< Back to public search results" at bounding box center [480, 86] width 154 height 27
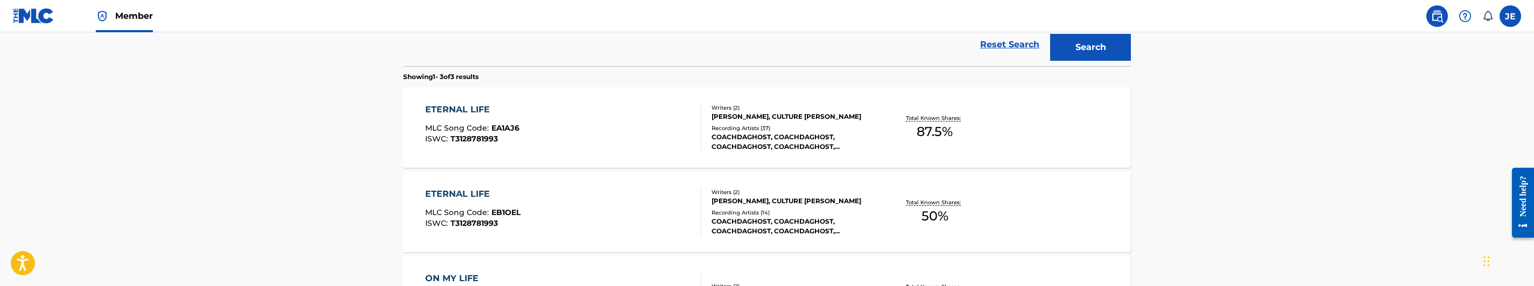
scroll to position [277, 0]
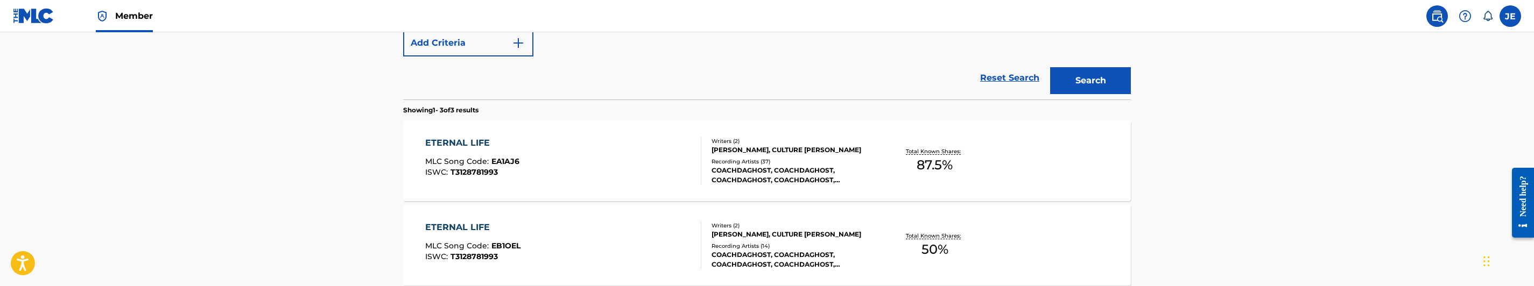
click at [628, 180] on div "ETERNAL LIFE MLC Song Code : EA1AJ6 ISWC : T3128781993" at bounding box center [563, 161] width 277 height 48
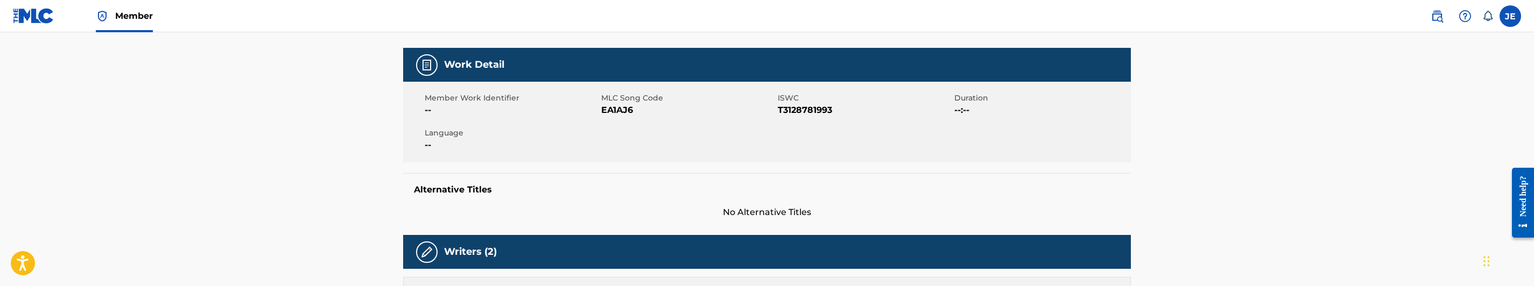
scroll to position [161, 0]
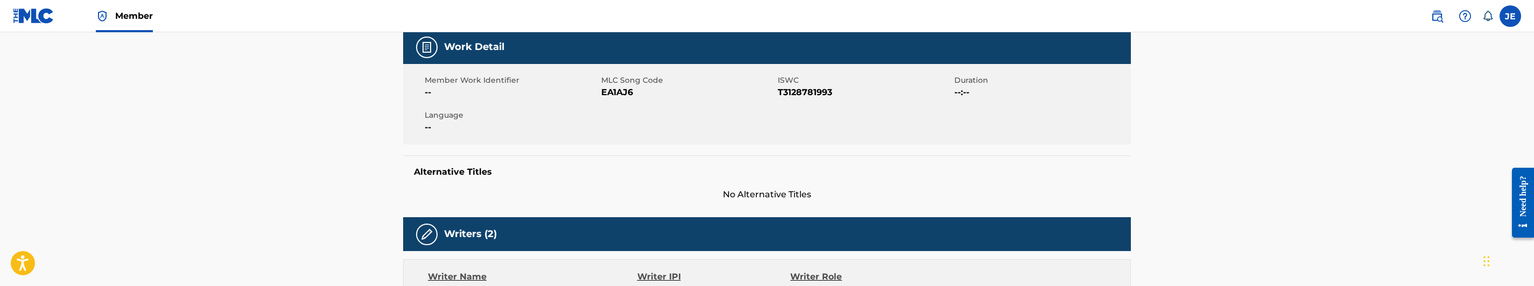
click at [613, 88] on span "EA1AJ6" at bounding box center [688, 92] width 174 height 13
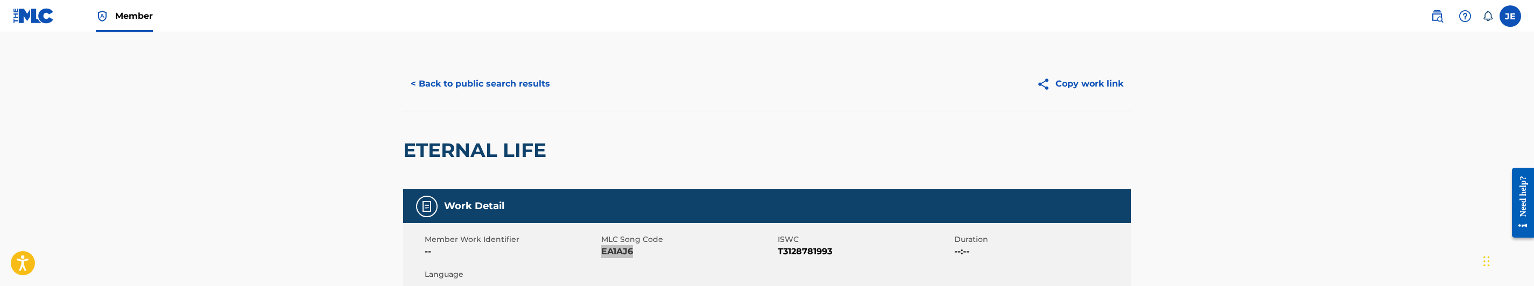
scroll to position [0, 0]
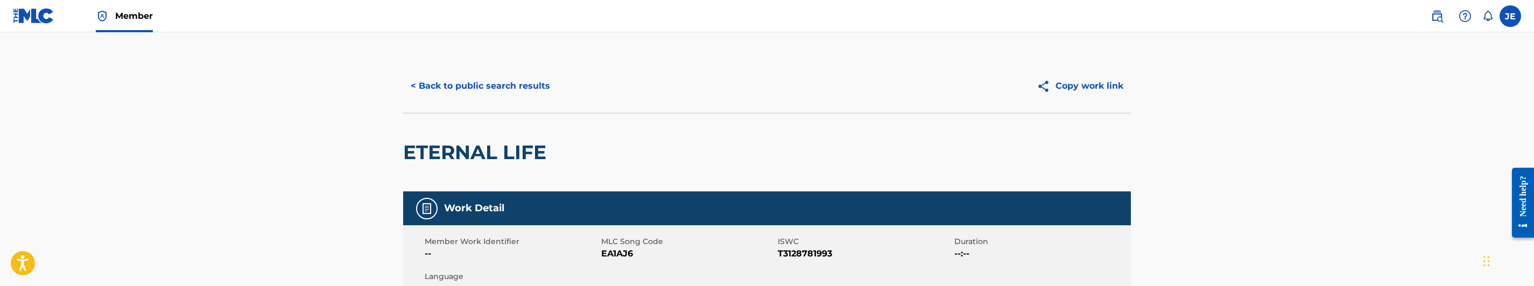
click at [515, 102] on div "< Back to public search results Copy work link" at bounding box center [767, 86] width 728 height 54
click at [523, 90] on button "< Back to public search results" at bounding box center [480, 86] width 154 height 27
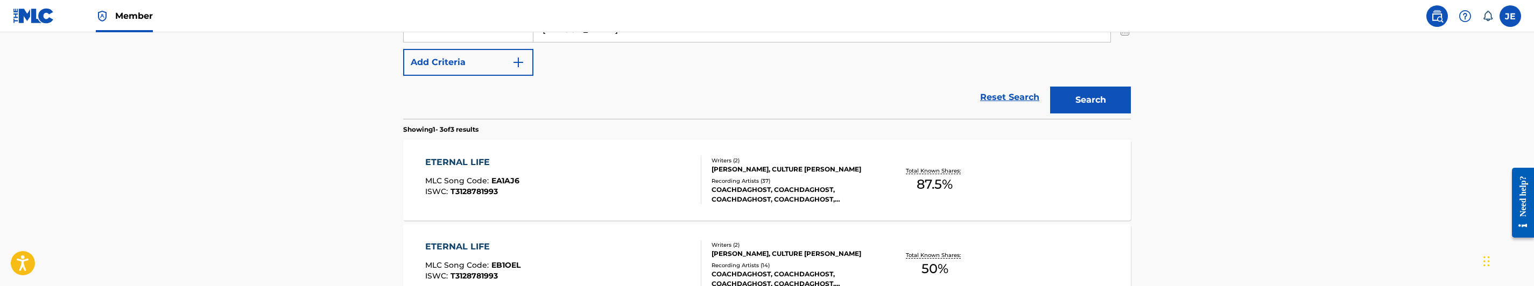
scroll to position [177, 0]
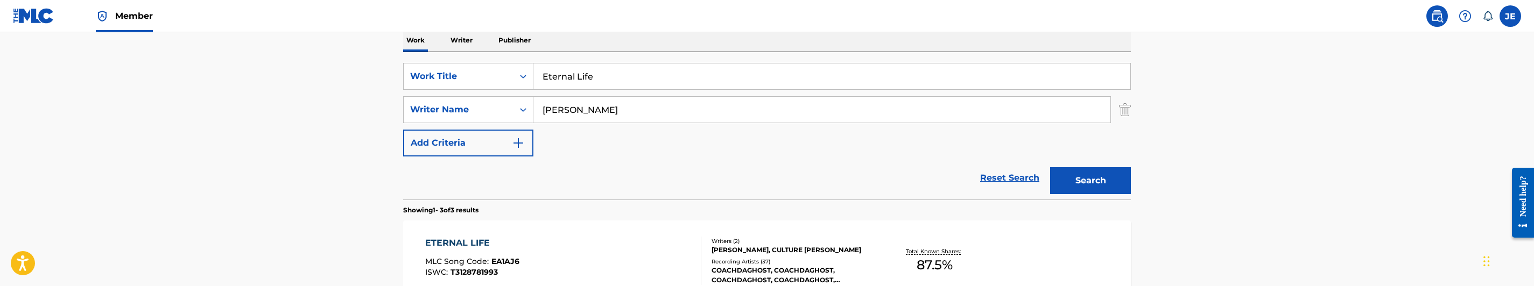
click at [615, 89] on input "Eternal Life" at bounding box center [831, 77] width 597 height 26
click at [616, 87] on input "Eternal Life" at bounding box center [831, 77] width 597 height 26
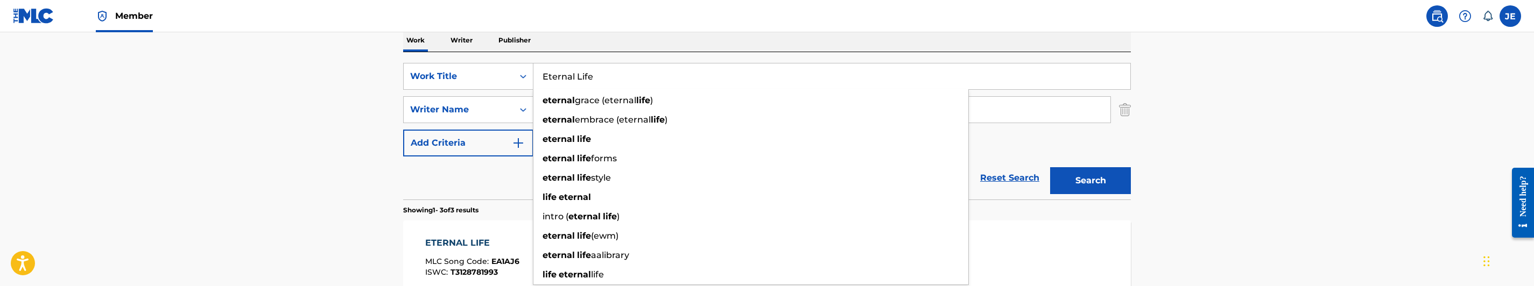
click at [616, 87] on input "Eternal Life" at bounding box center [831, 77] width 597 height 26
paste input "False Mov"
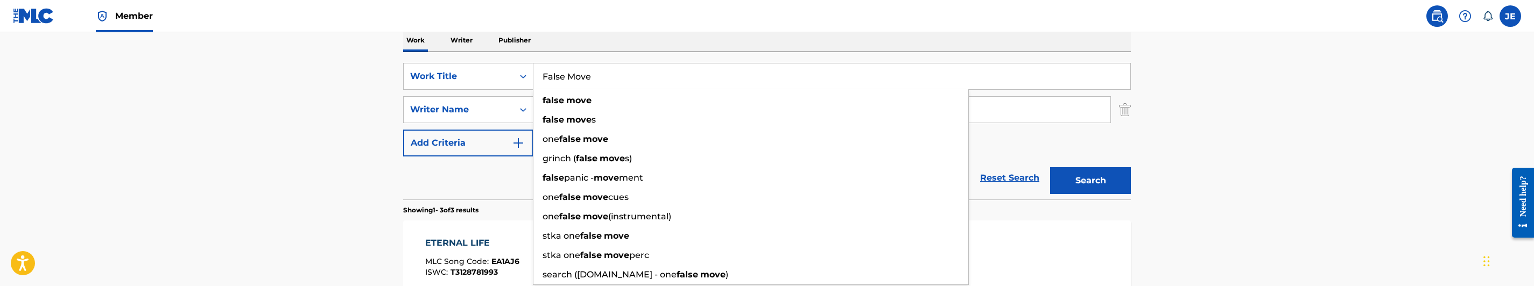
type input "False Move"
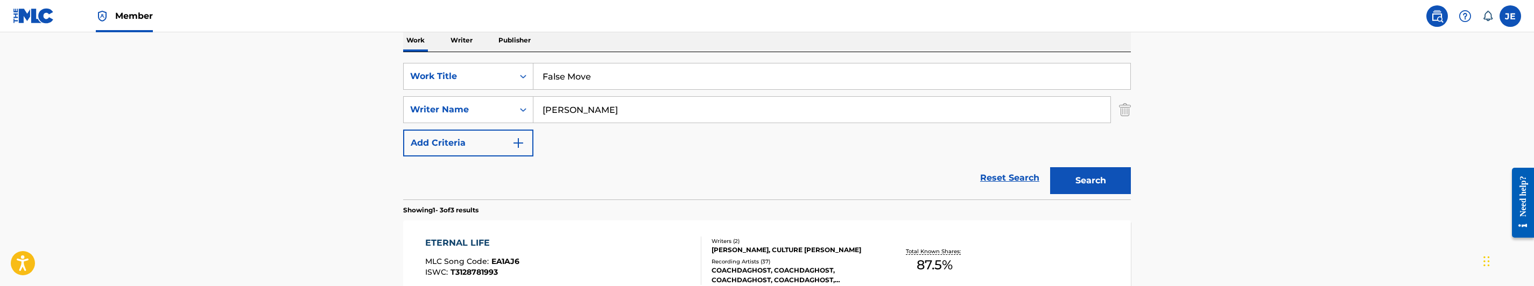
click at [660, 119] on input "[PERSON_NAME]" at bounding box center [821, 110] width 577 height 26
paste input "[PERSON_NAME]"
click at [1082, 182] on button "Search" at bounding box center [1090, 180] width 81 height 27
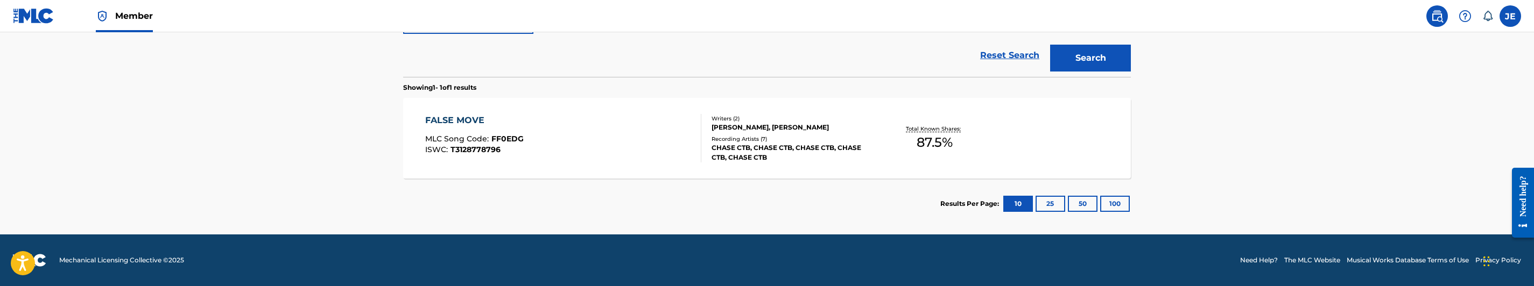
scroll to position [219, 0]
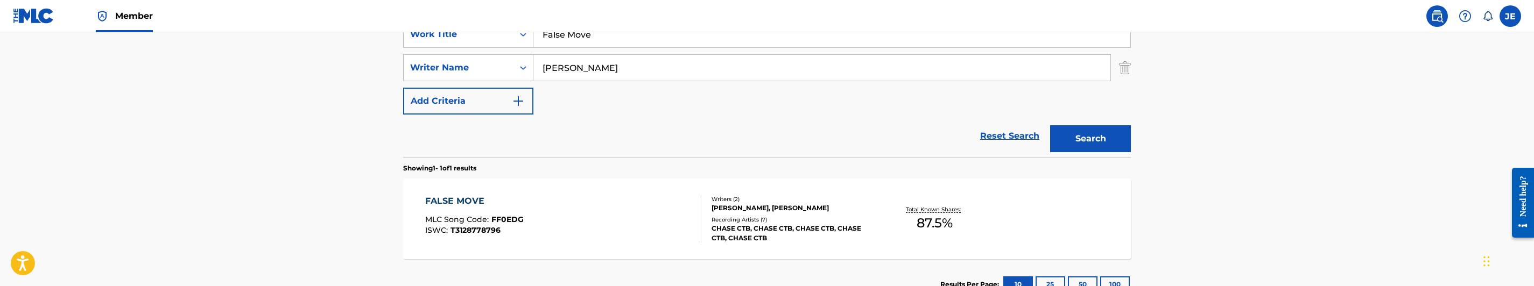
click at [665, 68] on input "[PERSON_NAME]" at bounding box center [821, 68] width 577 height 26
paste input "[PERSON_NAME]"
type input "[PERSON_NAME]"
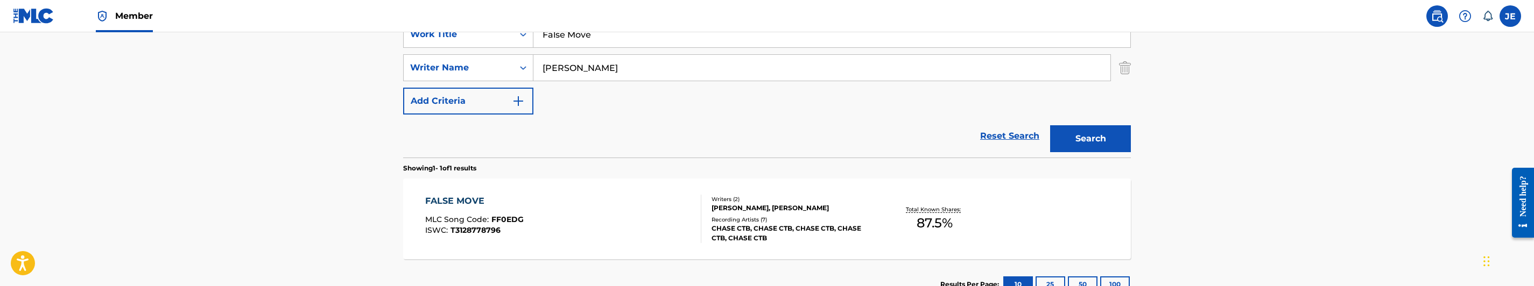
click at [1102, 123] on div "Search" at bounding box center [1088, 136] width 86 height 43
click at [1057, 139] on button "Search" at bounding box center [1090, 138] width 81 height 27
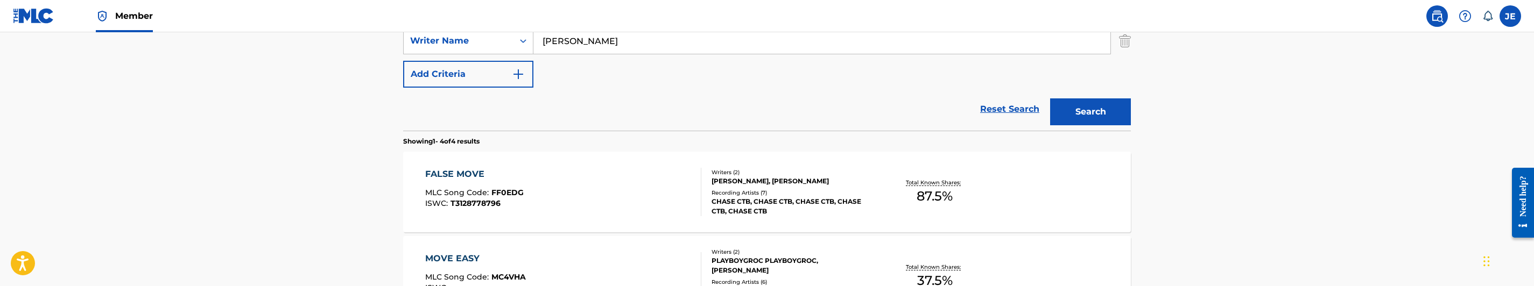
scroll to position [299, 0]
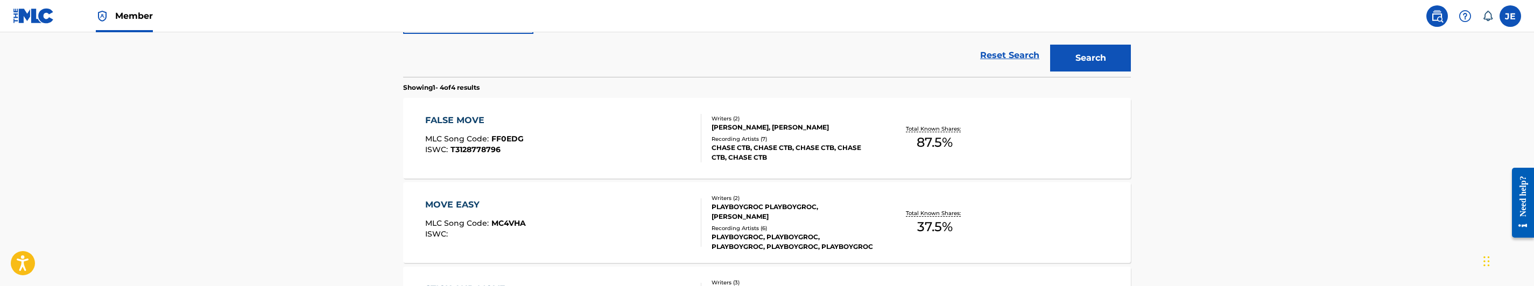
click at [617, 159] on div "FALSE MOVE MLC Song Code : FF0EDG ISWC : T3128778796" at bounding box center [563, 138] width 277 height 48
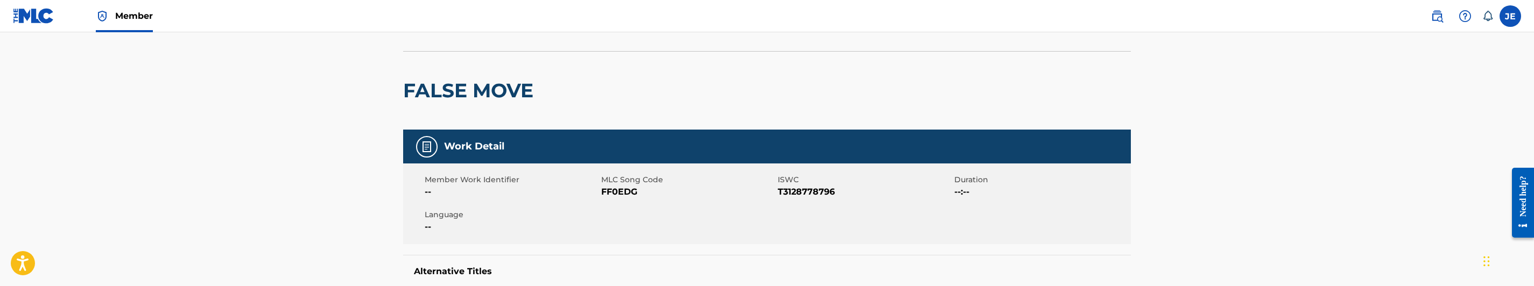
scroll to position [81, 0]
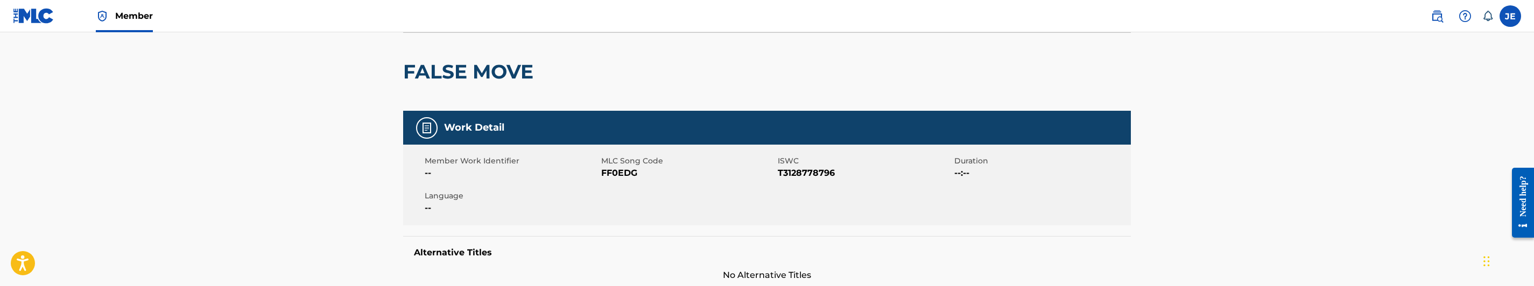
click at [621, 167] on span "FF0EDG" at bounding box center [688, 173] width 174 height 13
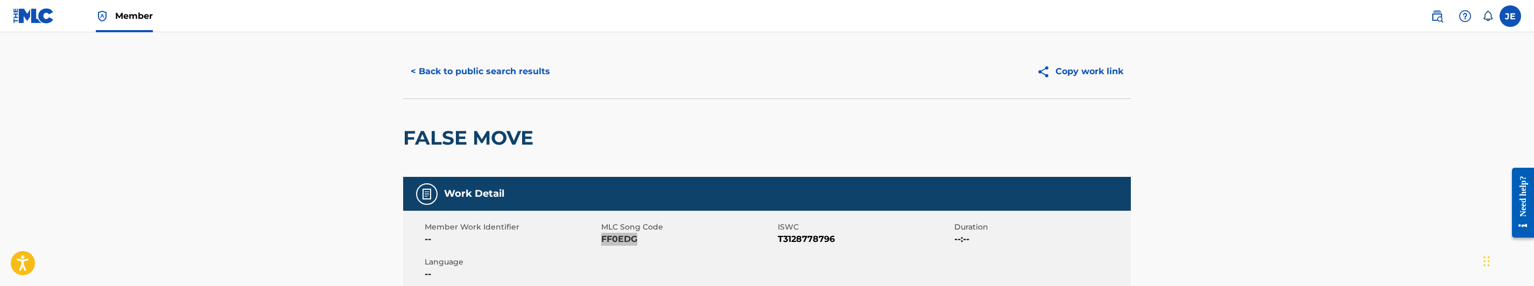
scroll to position [0, 0]
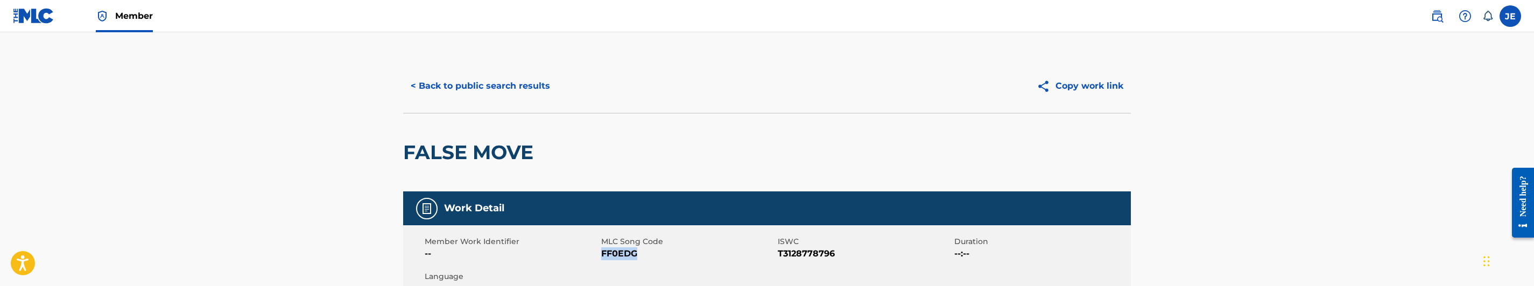
click at [492, 79] on button "< Back to public search results" at bounding box center [480, 86] width 154 height 27
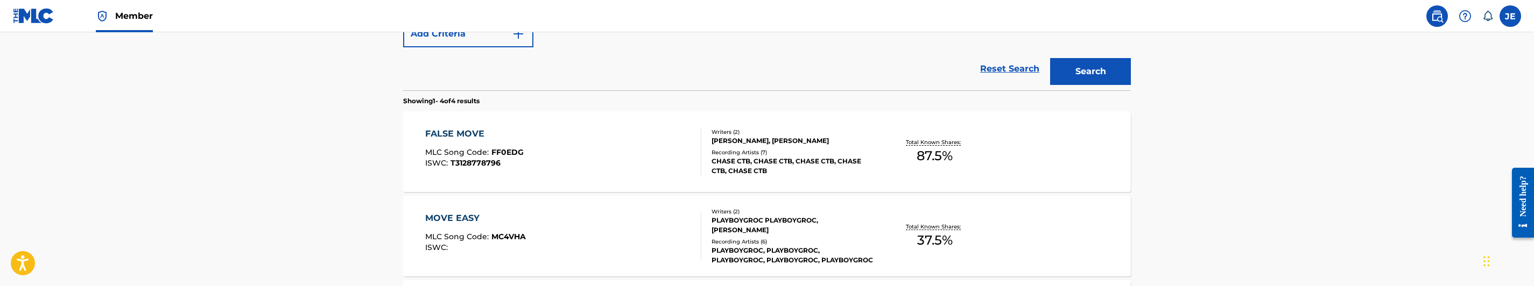
scroll to position [199, 0]
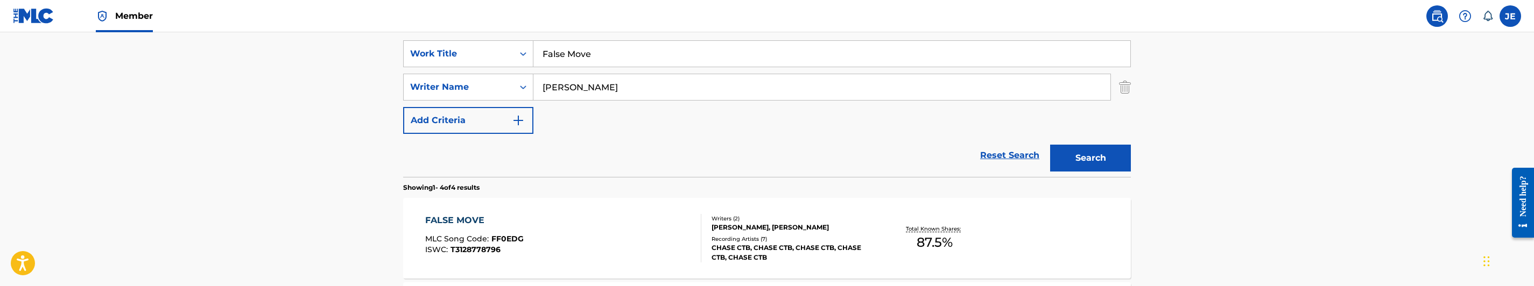
click at [634, 57] on input "False Move" at bounding box center [831, 54] width 597 height 26
paste input "mous"
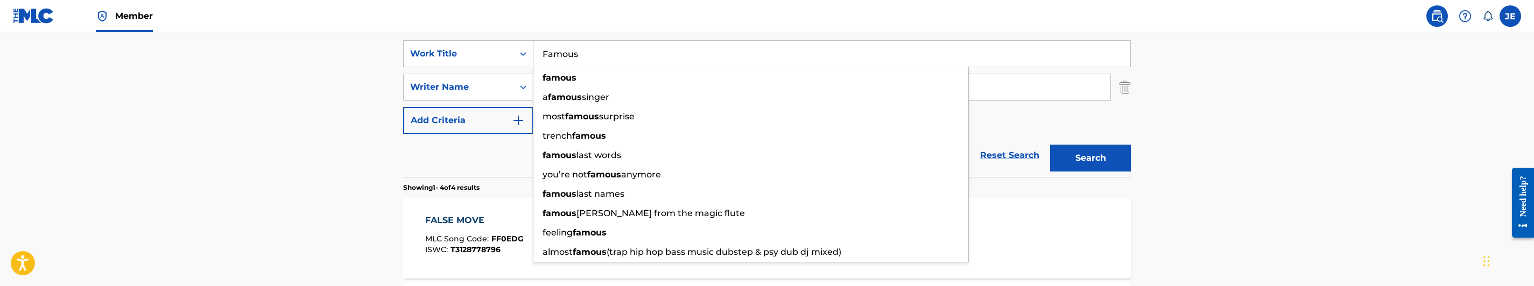
type input "Famous"
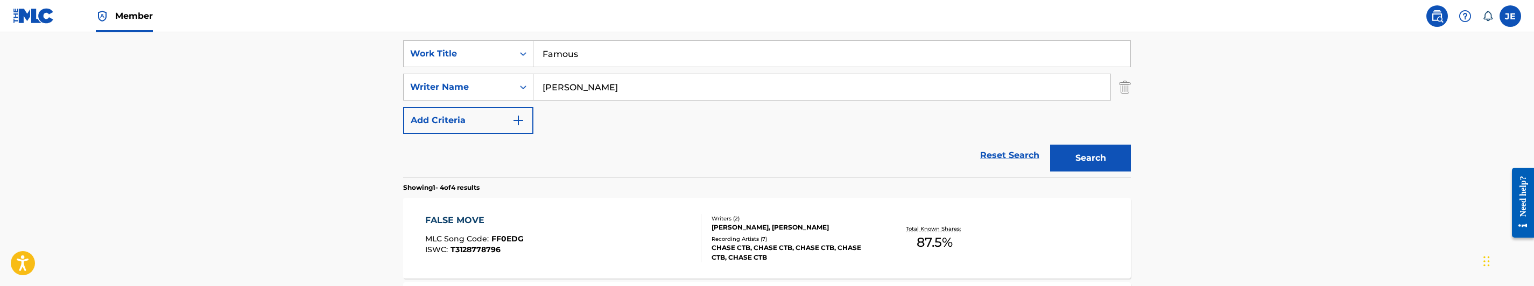
click at [654, 80] on input "[PERSON_NAME]" at bounding box center [821, 87] width 577 height 26
paste input "[PERSON_NAME], Anntrana"
click at [1082, 156] on button "Search" at bounding box center [1090, 158] width 81 height 27
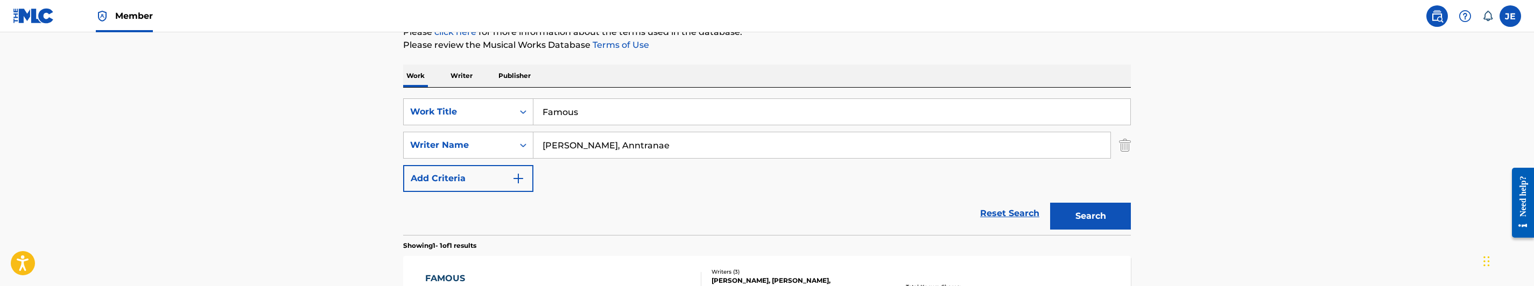
scroll to position [138, 0]
click at [601, 158] on input "[PERSON_NAME], Anntranae" at bounding box center [821, 149] width 577 height 26
paste input "[PERSON_NAME]"
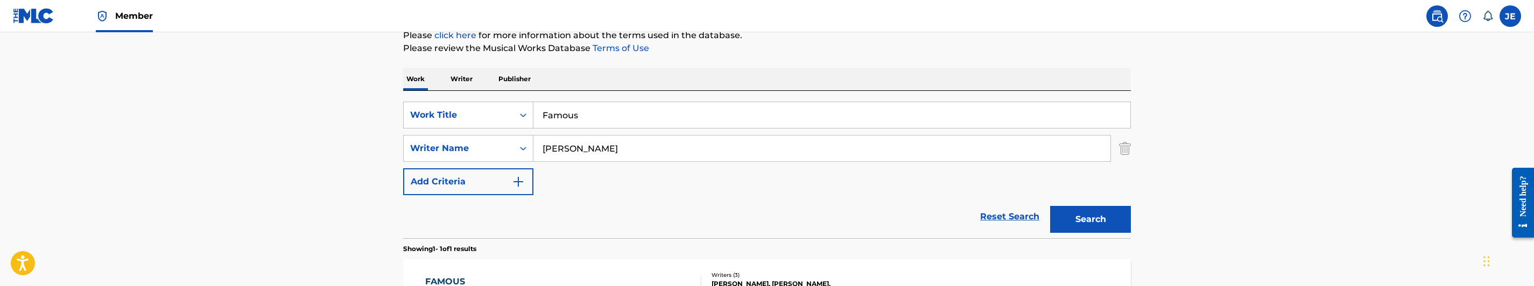
click at [1096, 220] on button "Search" at bounding box center [1090, 219] width 81 height 27
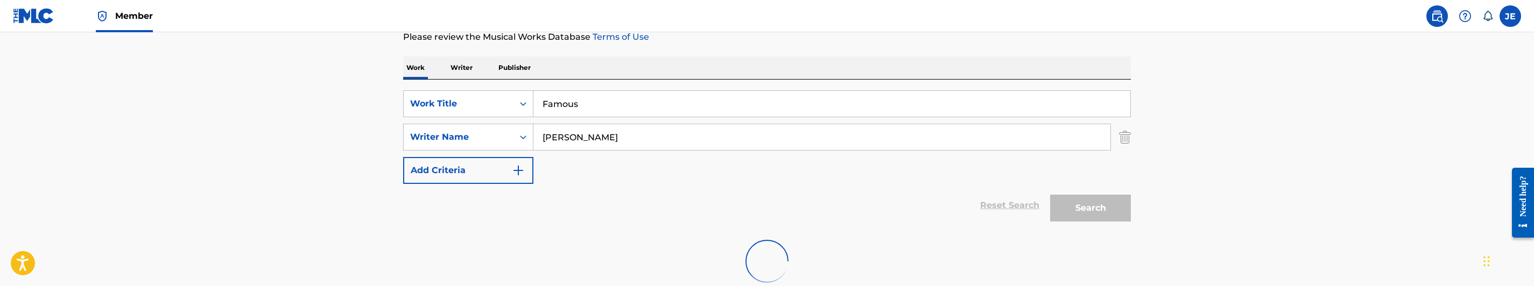
scroll to position [215, 0]
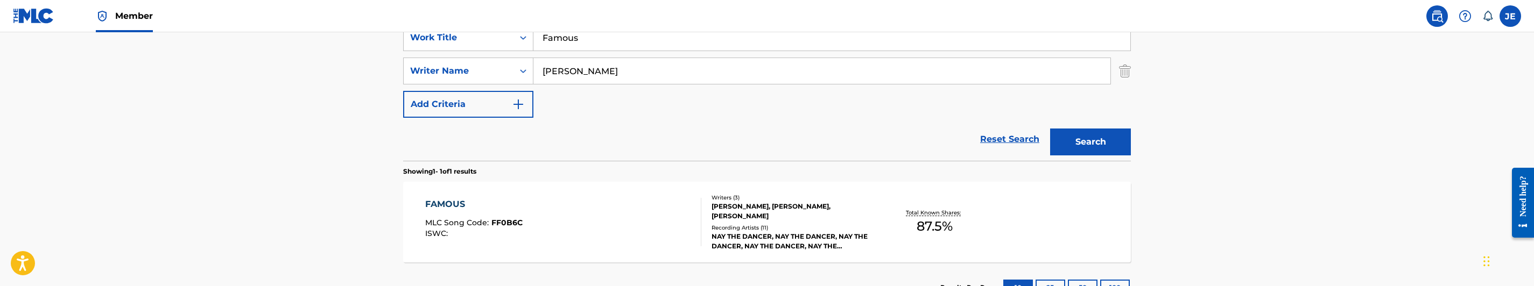
click at [636, 68] on input "[PERSON_NAME]" at bounding box center [821, 71] width 577 height 26
paste input "[PERSON_NAME]"
type input "[PERSON_NAME]"
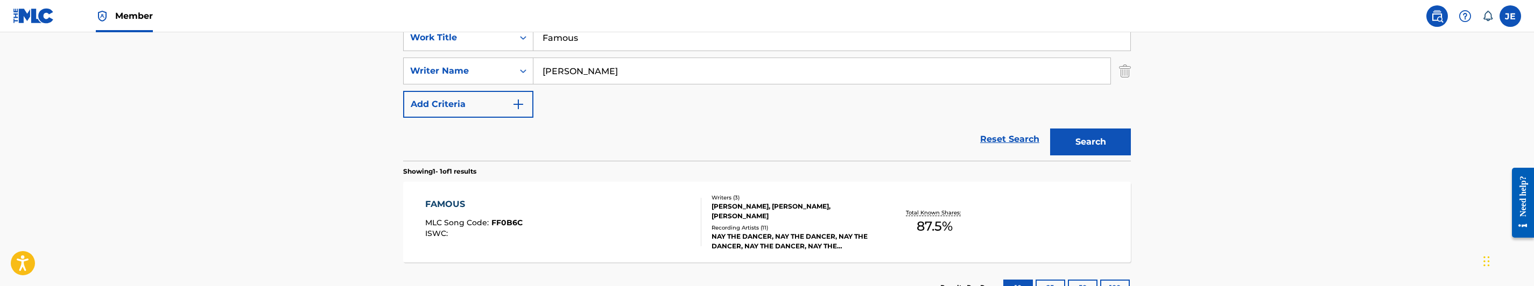
click at [1084, 134] on button "Search" at bounding box center [1090, 142] width 81 height 27
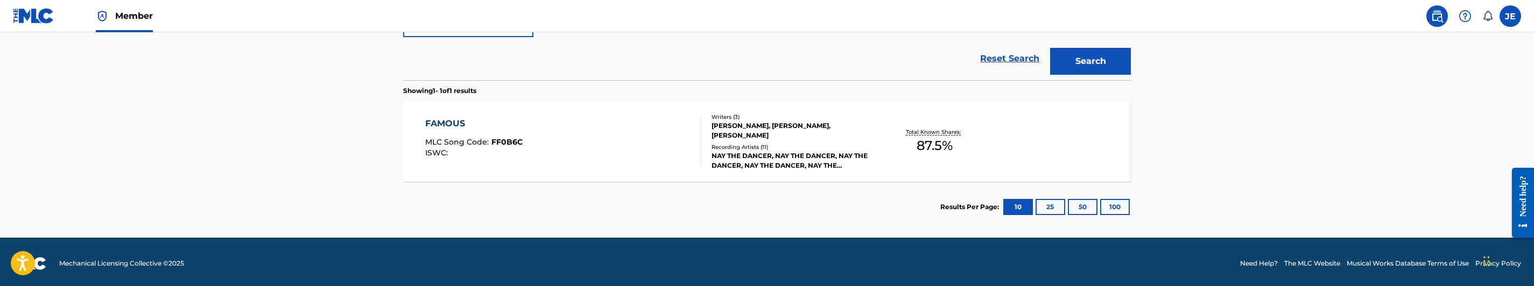
click at [562, 153] on div "FAMOUS MLC Song Code : FF0B6C ISWC :" at bounding box center [563, 141] width 277 height 48
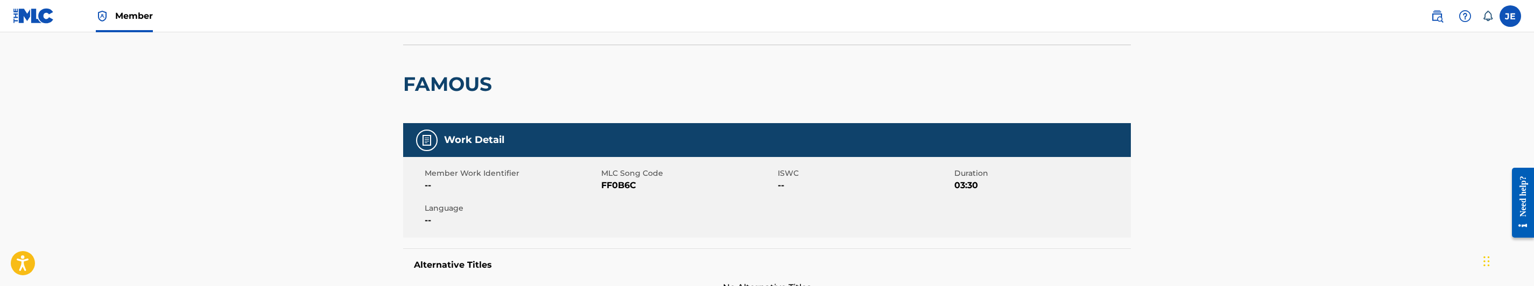
scroll to position [81, 0]
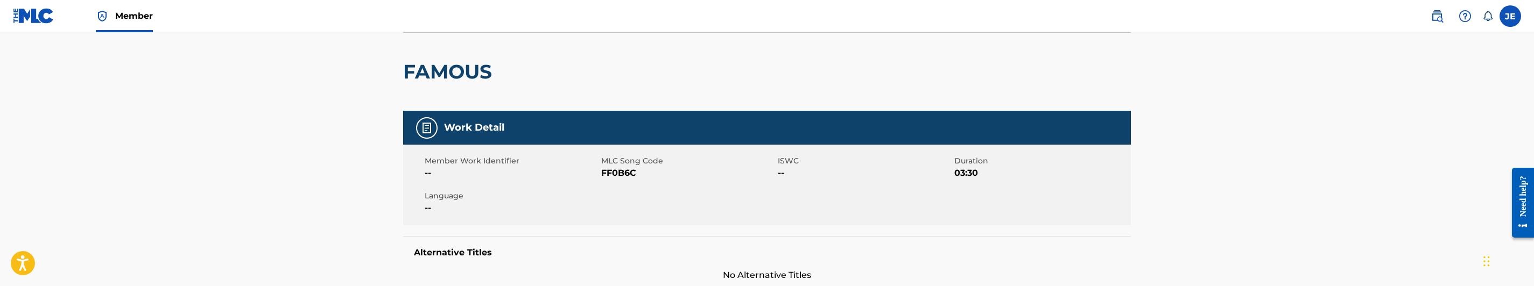
click at [633, 170] on span "FF0B6C" at bounding box center [688, 173] width 174 height 13
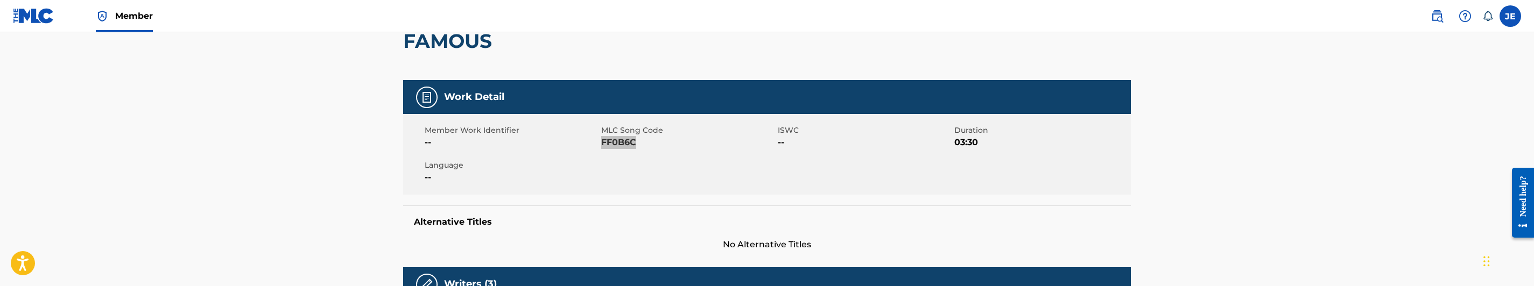
scroll to position [0, 0]
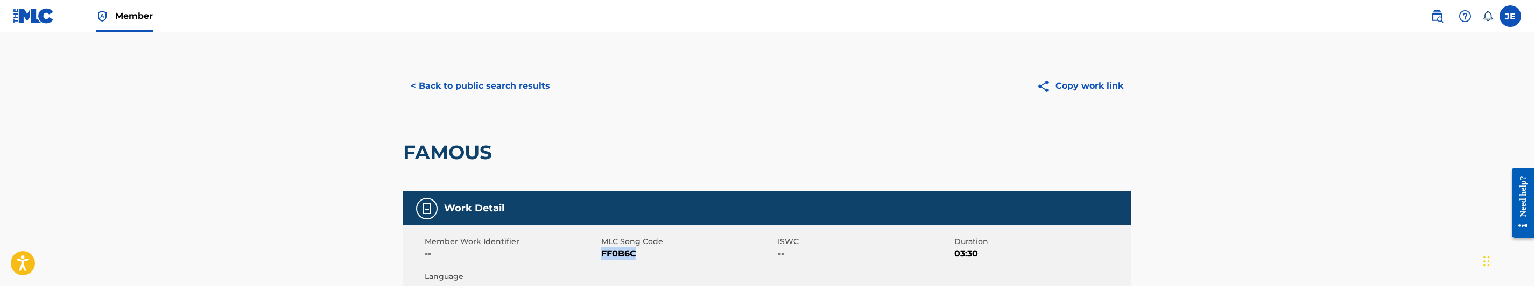
click at [480, 82] on button "< Back to public search results" at bounding box center [480, 86] width 154 height 27
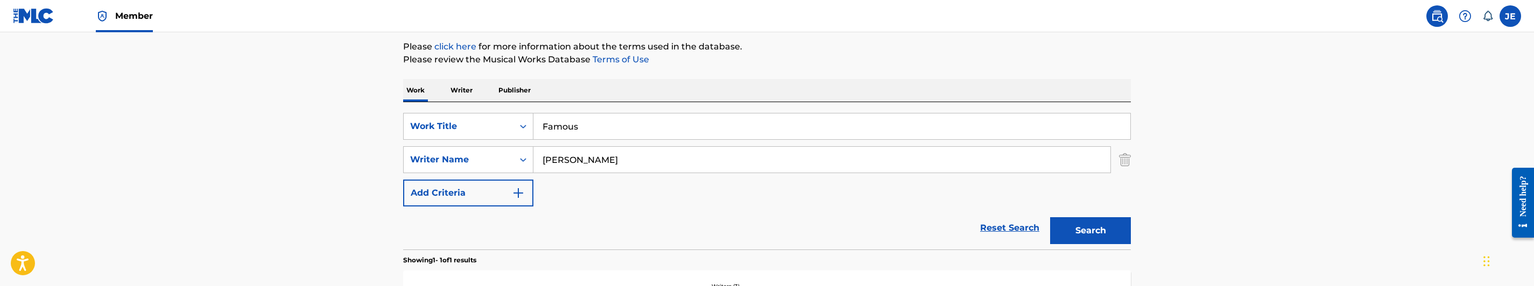
scroll to position [76, 0]
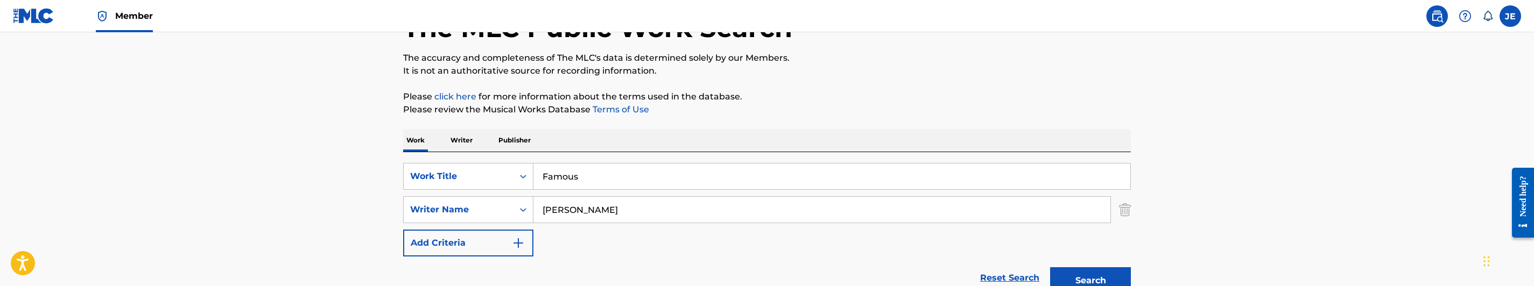
click at [592, 182] on input "Famous" at bounding box center [831, 177] width 597 height 26
paste input "ield Talk"
type input "Field Talk"
click at [827, 87] on div "The MLC Public Work Search The accuracy and completeness of The MLC's data is d…" at bounding box center [767, 217] width 754 height 469
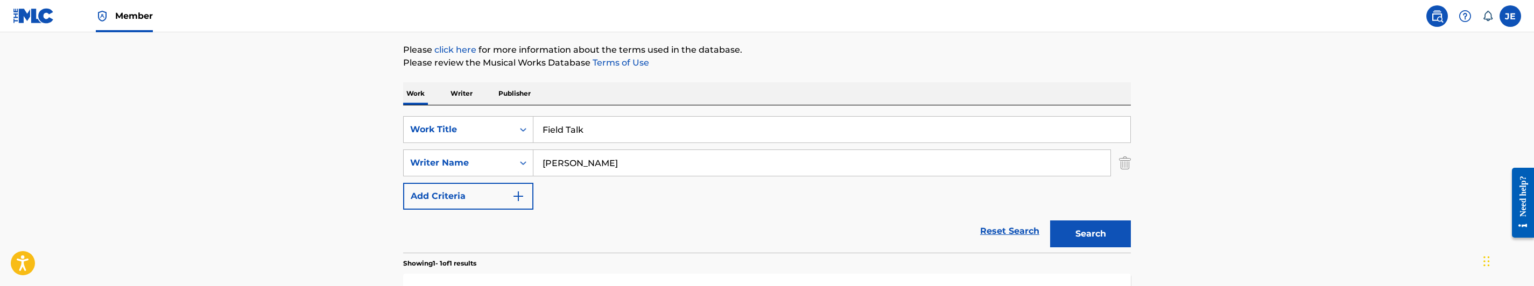
scroll to position [157, 0]
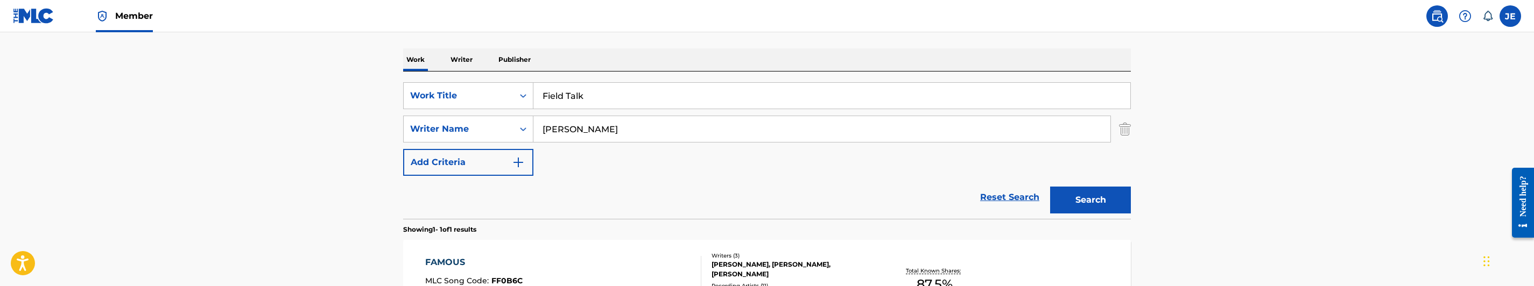
click at [616, 149] on div "SearchWithCriteria83cc12c4-a806-49f3-a95d-d56318e37a02 Work Title Field Talk Se…" at bounding box center [767, 129] width 728 height 94
click at [628, 133] on input "[PERSON_NAME]" at bounding box center [821, 129] width 577 height 26
paste input "[PERSON_NAME], [PERSON_NAME]"
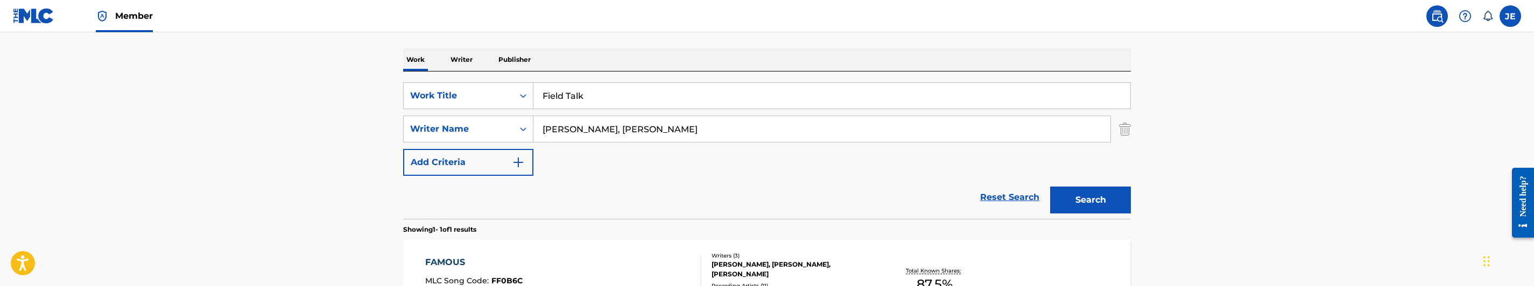
click at [1082, 187] on button "Search" at bounding box center [1090, 200] width 81 height 27
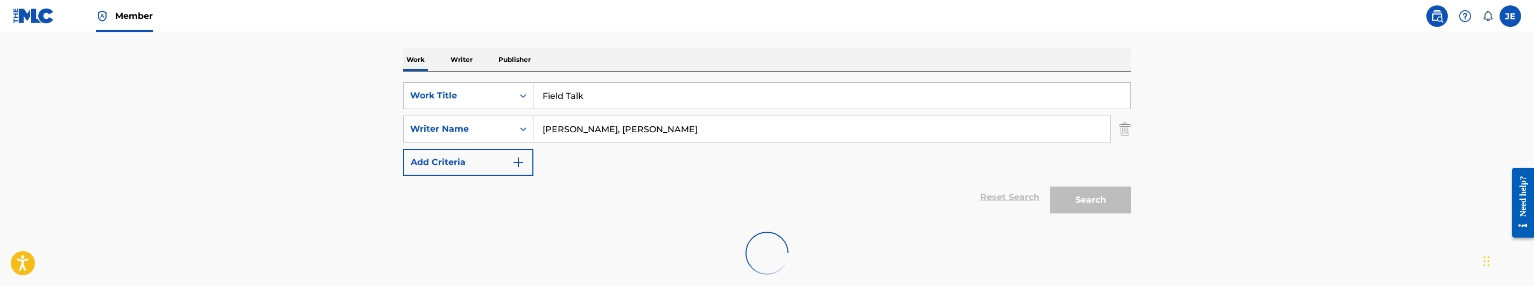
scroll to position [181, 0]
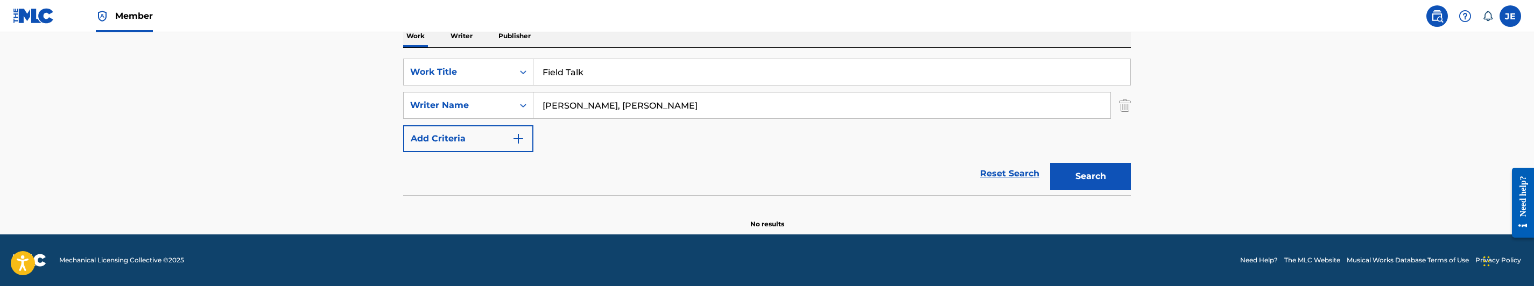
click at [638, 96] on input "[PERSON_NAME], [PERSON_NAME]" at bounding box center [821, 106] width 577 height 26
paste input "[PERSON_NAME]"
type input "[PERSON_NAME]"
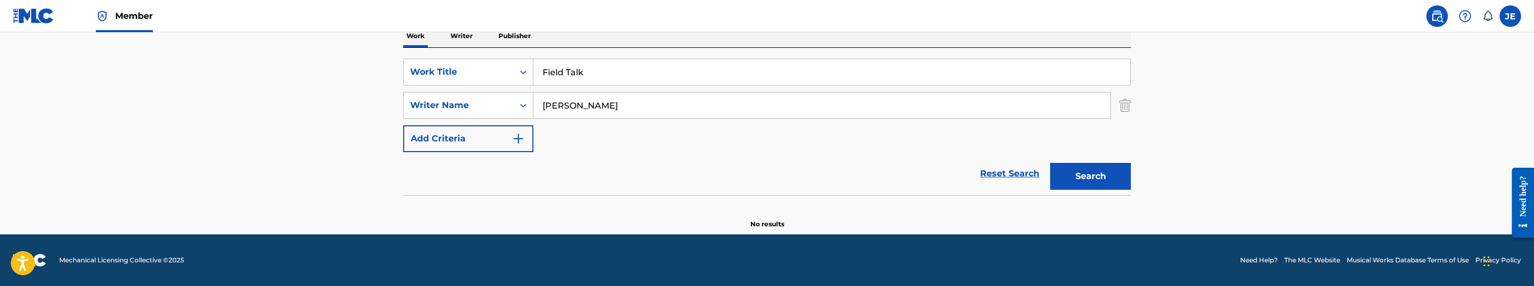
click at [1090, 181] on button "Search" at bounding box center [1090, 176] width 81 height 27
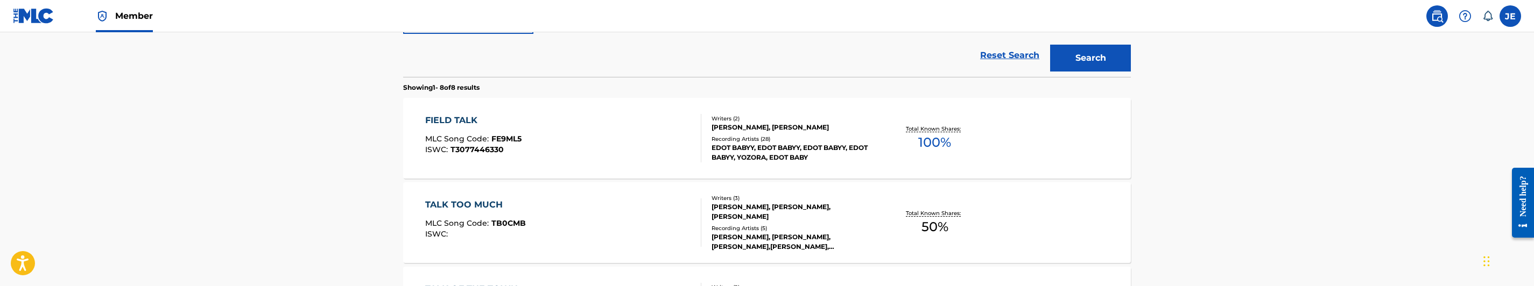
scroll to position [296, 0]
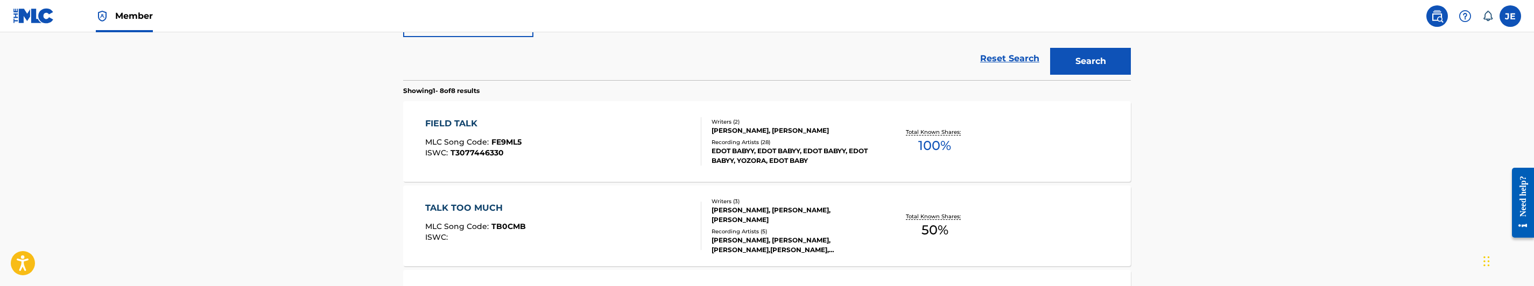
click at [554, 165] on div "FIELD TALK MLC Song Code : FE9ML5 ISWC : T3077446330" at bounding box center [563, 141] width 277 height 48
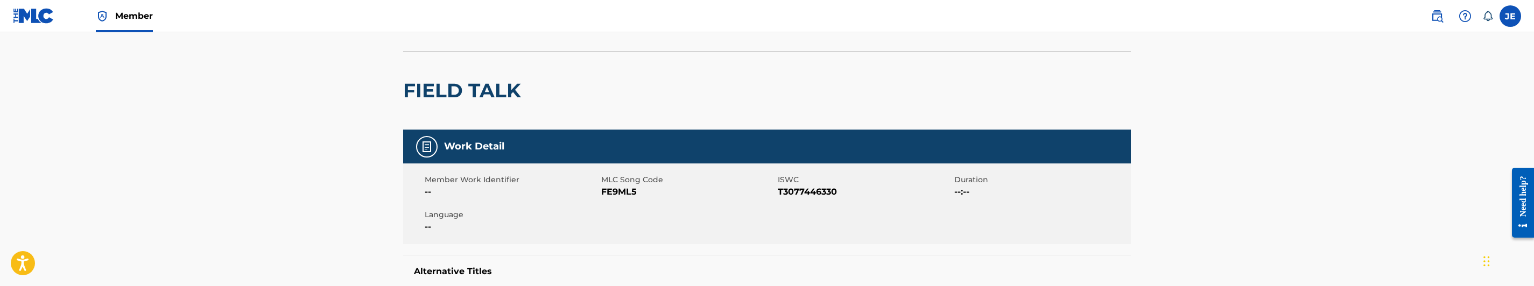
scroll to position [81, 0]
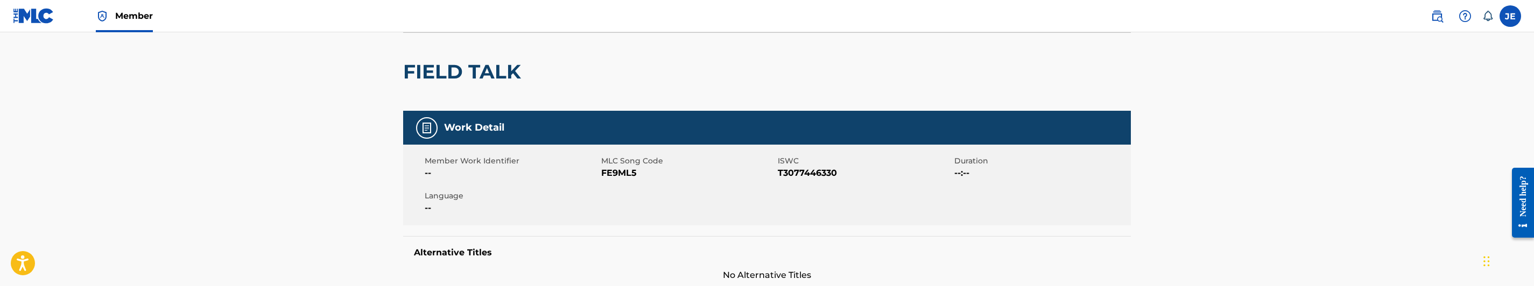
click at [627, 180] on div "Member Work Identifier -- MLC Song Code FE9ML5 ISWC T3077446330 Duration --:-- …" at bounding box center [767, 185] width 728 height 81
click at [627, 170] on span "FE9ML5" at bounding box center [688, 173] width 174 height 13
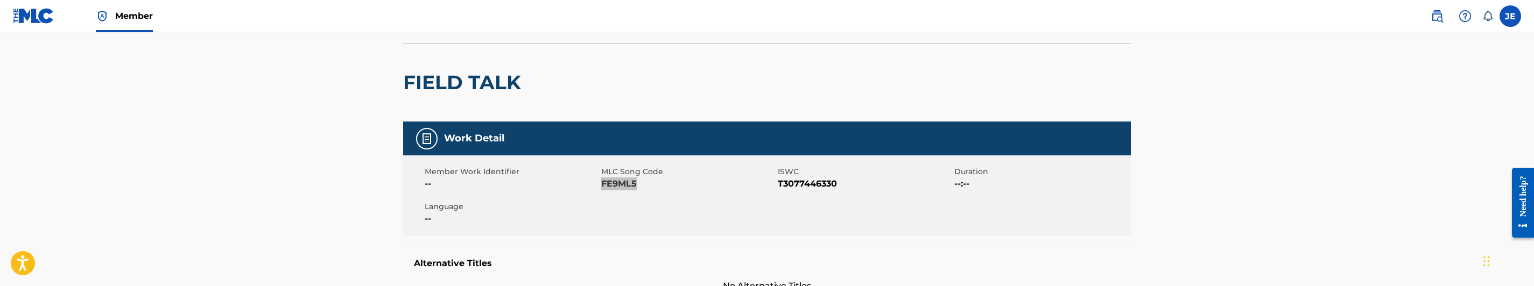
scroll to position [0, 0]
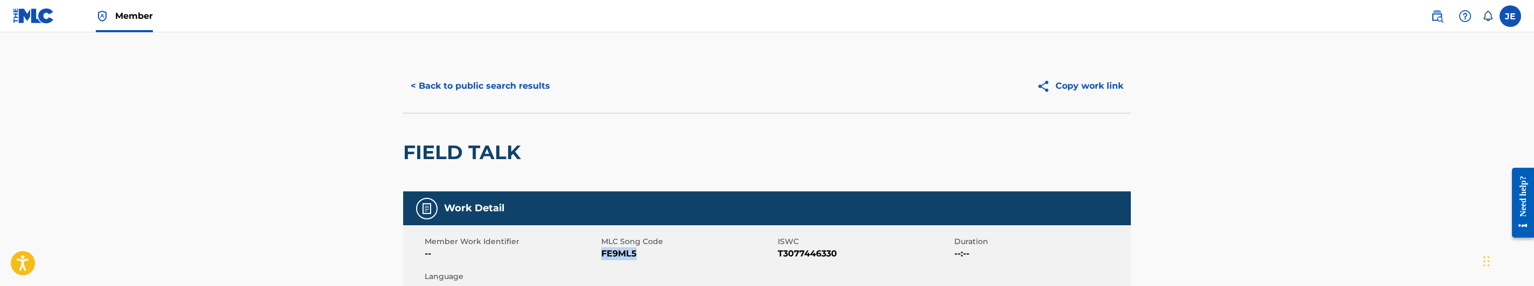
click at [505, 87] on button "< Back to public search results" at bounding box center [480, 86] width 154 height 27
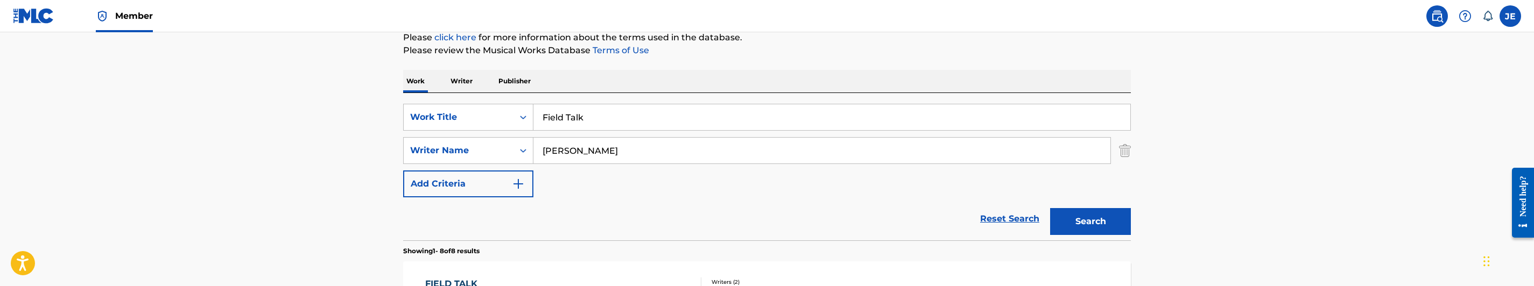
scroll to position [135, 0]
click at [593, 120] on input "Field Talk" at bounding box center [831, 118] width 597 height 26
paste input "sta"
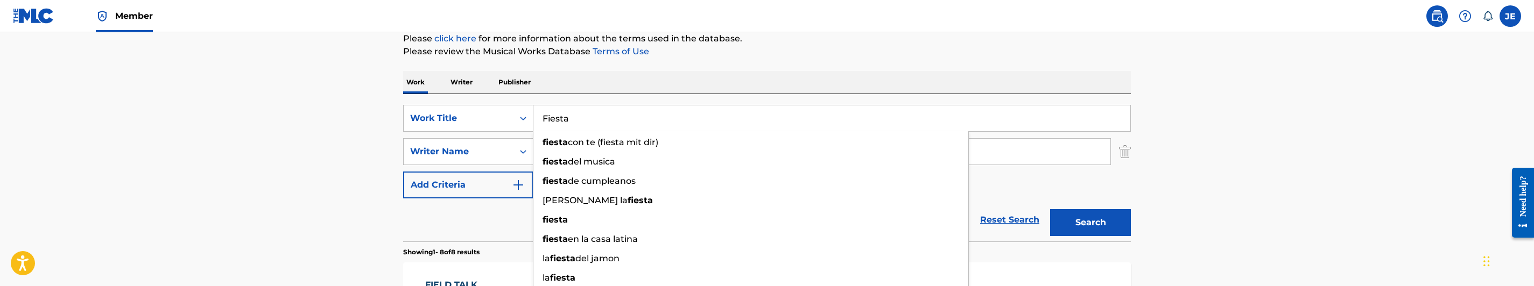
type input "Fiesta"
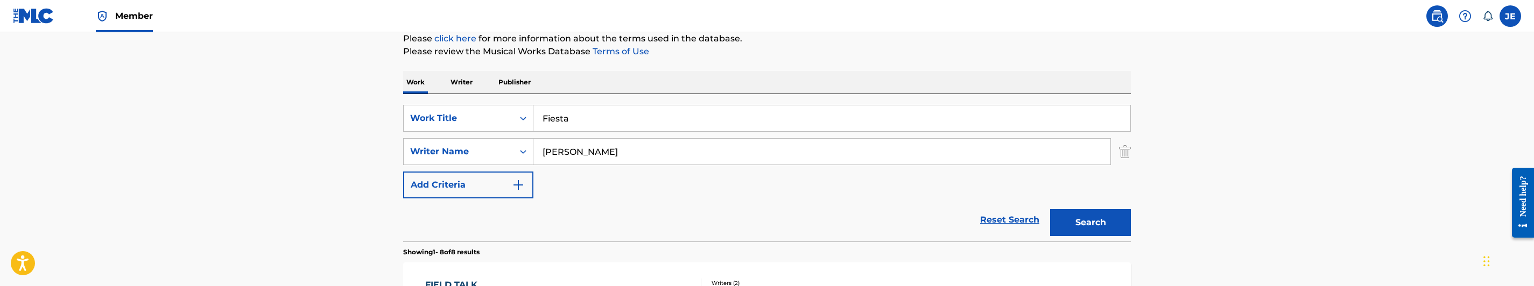
click at [648, 160] on input "[PERSON_NAME]" at bounding box center [821, 152] width 577 height 26
paste input "[PERSON_NAME]"
click at [1113, 228] on button "Search" at bounding box center [1090, 222] width 81 height 27
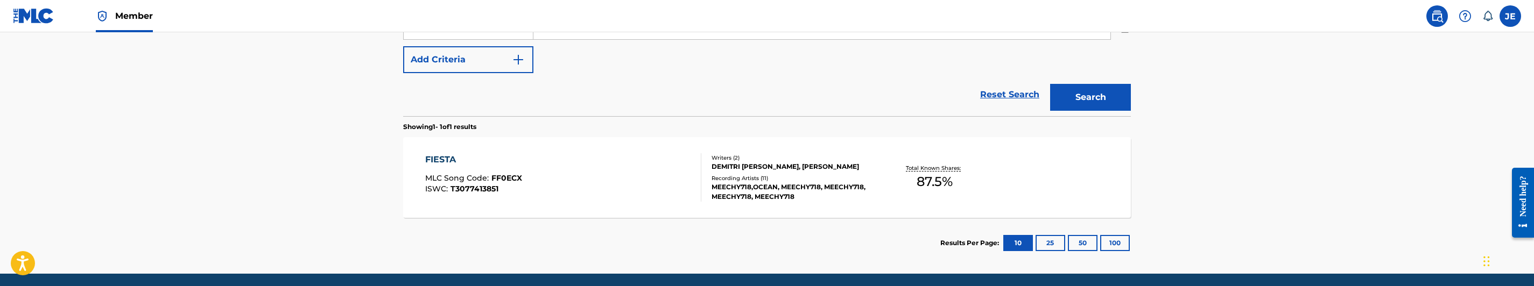
scroll to position [215, 0]
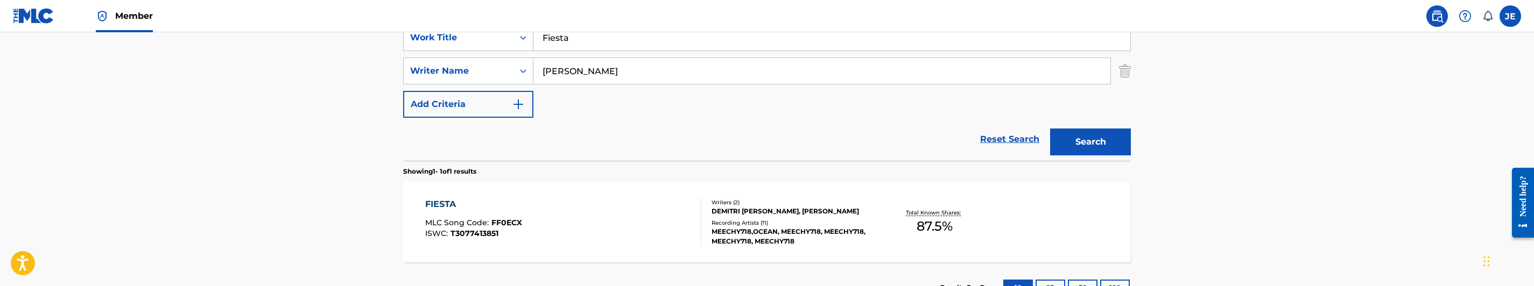
click at [646, 76] on input "[PERSON_NAME]" at bounding box center [821, 71] width 577 height 26
paste input "[PERSON_NAME]"
click at [675, 82] on input "Reyes, [PERSON_NAME]" at bounding box center [821, 71] width 577 height 26
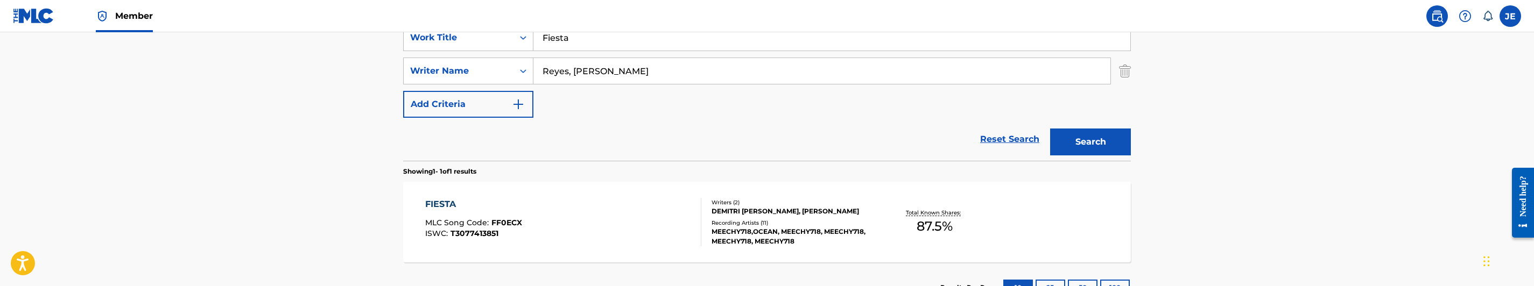
click at [675, 82] on input "Reyes, [PERSON_NAME]" at bounding box center [821, 71] width 577 height 26
paste input "Search Form"
type input "[PERSON_NAME]"
click at [1087, 147] on button "Search" at bounding box center [1090, 142] width 81 height 27
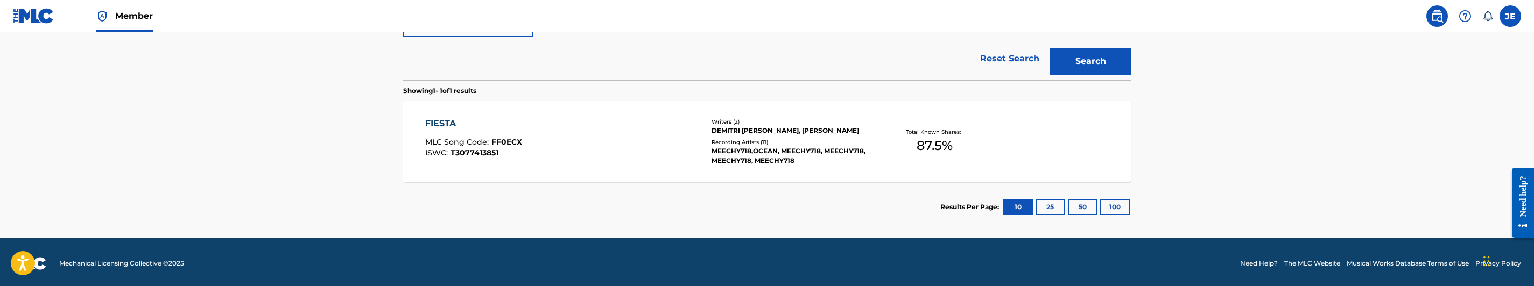
click at [630, 147] on div "FIESTA MLC Song Code : FF0ECX ISWC : T3077413851" at bounding box center [563, 141] width 277 height 48
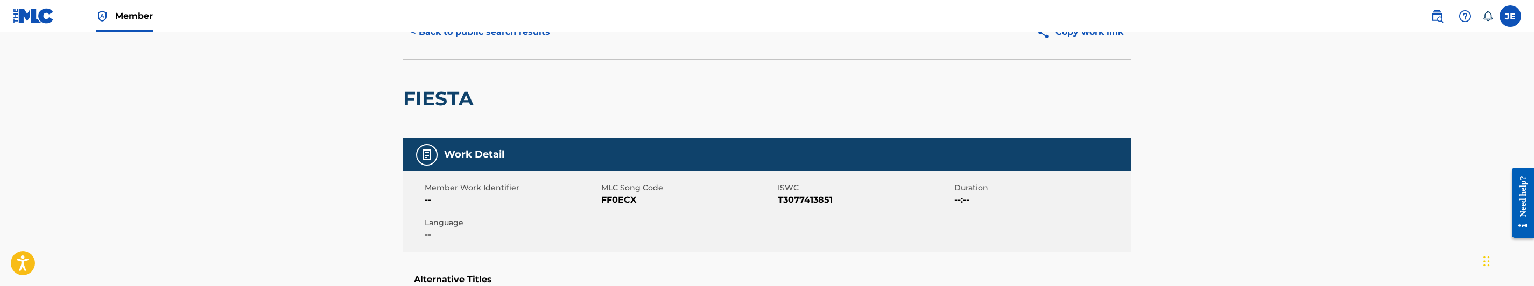
scroll to position [81, 0]
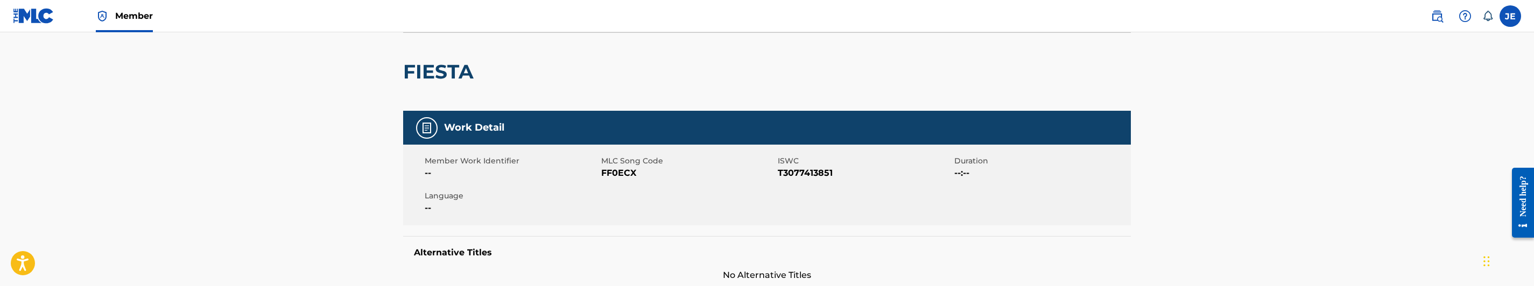
click at [614, 178] on span "FF0ECX" at bounding box center [688, 173] width 174 height 13
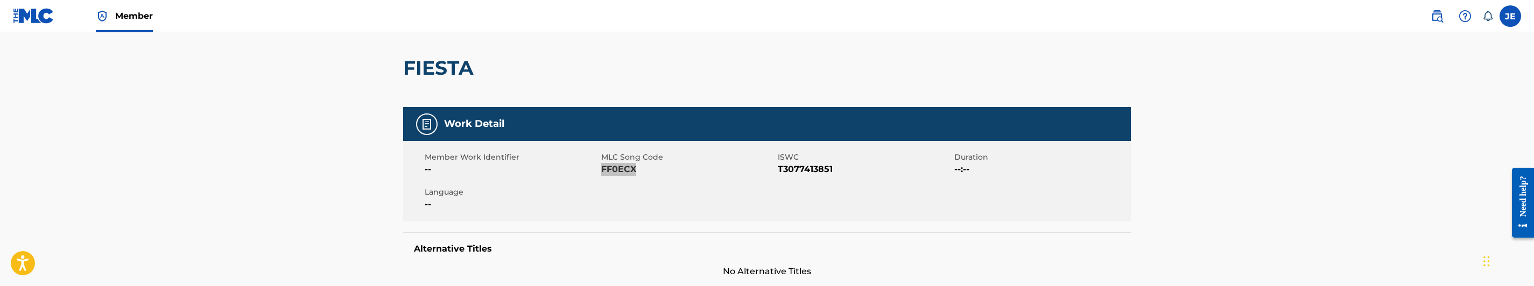
scroll to position [0, 0]
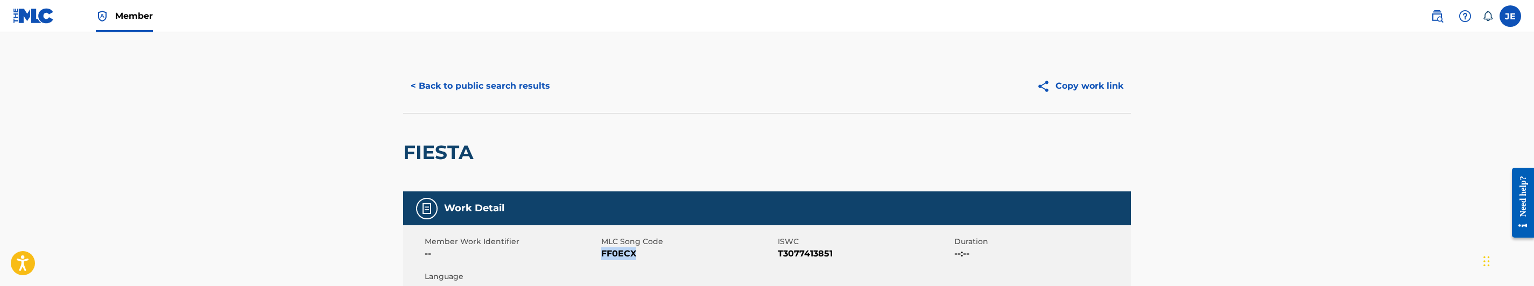
click at [531, 95] on button "< Back to public search results" at bounding box center [480, 86] width 154 height 27
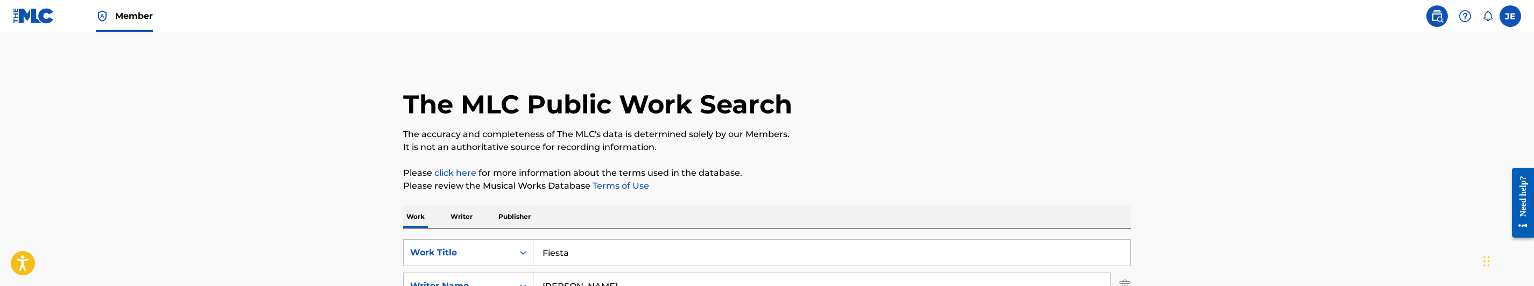
scroll to position [238, 0]
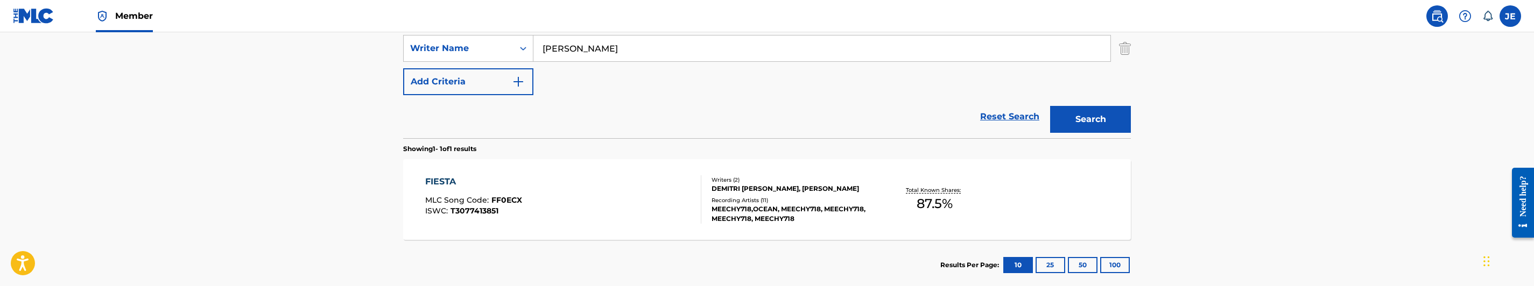
click at [627, 40] on input "[PERSON_NAME]" at bounding box center [821, 49] width 577 height 26
paste input "[PERSON_NAME]"
type input "[PERSON_NAME]"
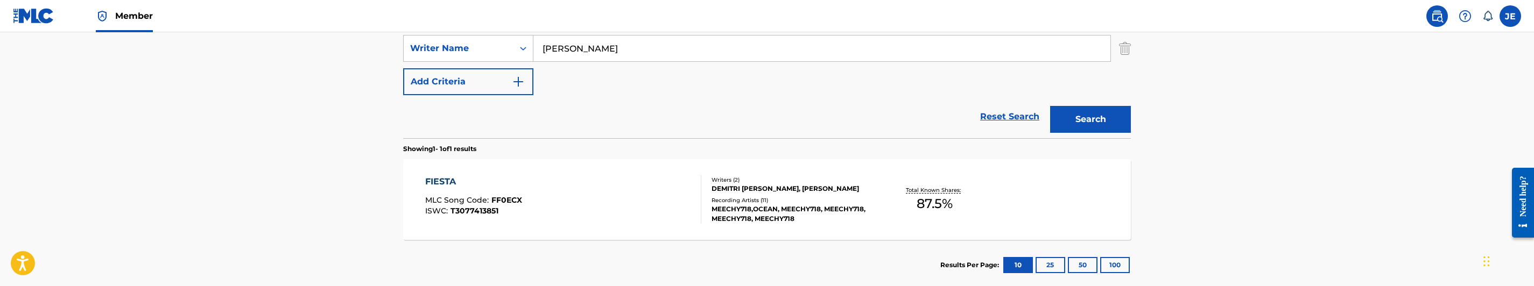
click at [1120, 117] on button "Search" at bounding box center [1090, 119] width 81 height 27
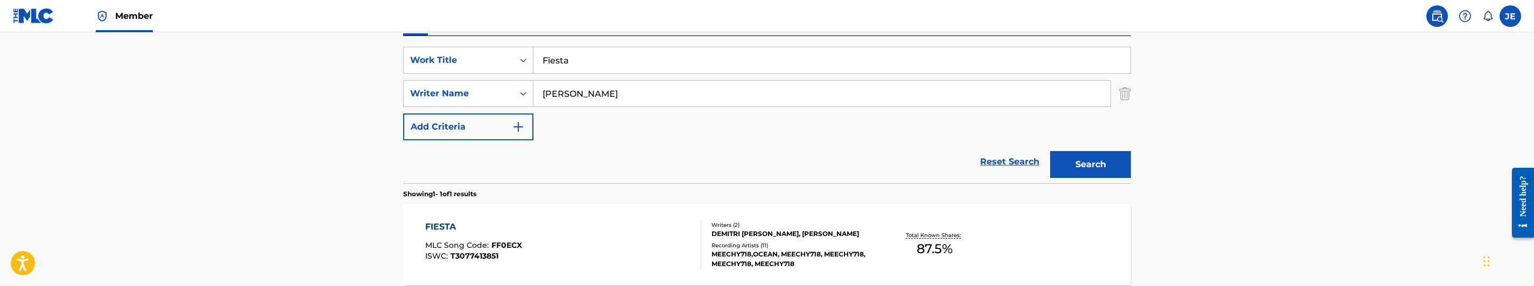
scroll to position [157, 0]
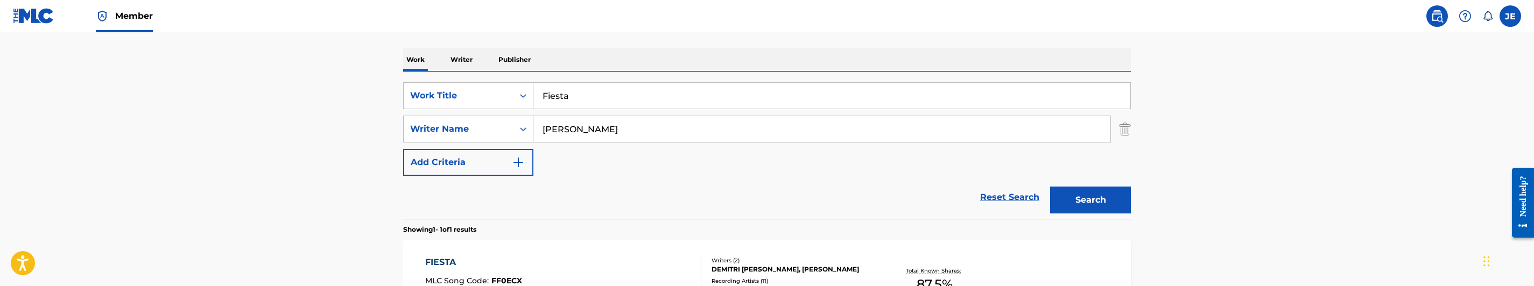
click at [619, 97] on input "Fiesta" at bounding box center [831, 96] width 597 height 26
paste input "lirty"
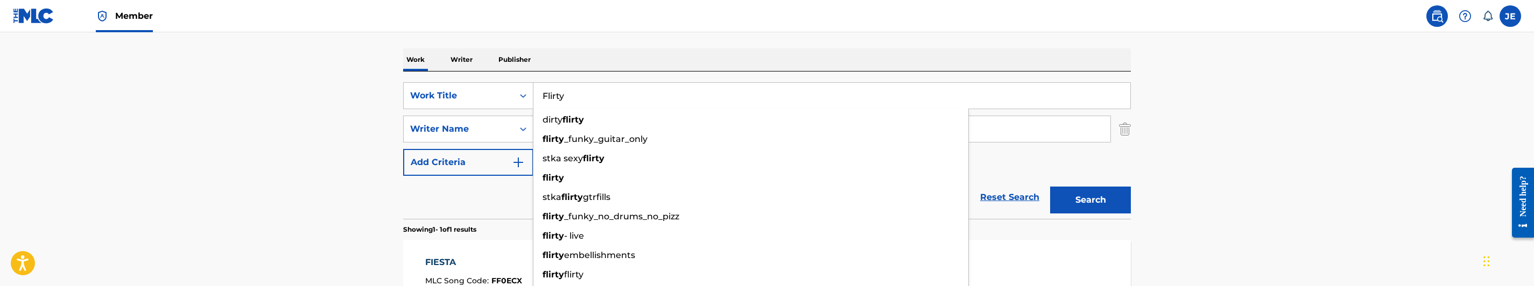
type input "Flirty"
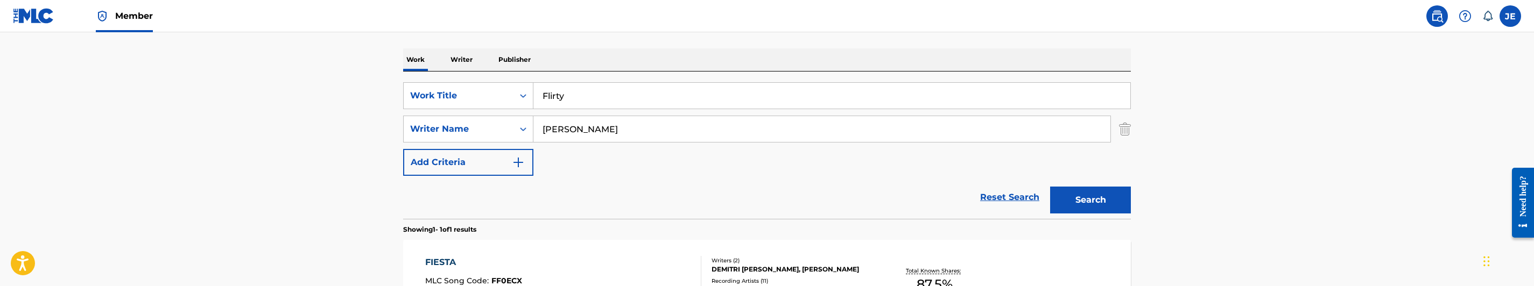
click at [627, 134] on input "[PERSON_NAME]" at bounding box center [821, 129] width 577 height 26
paste input "[PERSON_NAME]"
click at [630, 134] on input "[PERSON_NAME], [PERSON_NAME]" at bounding box center [821, 129] width 577 height 26
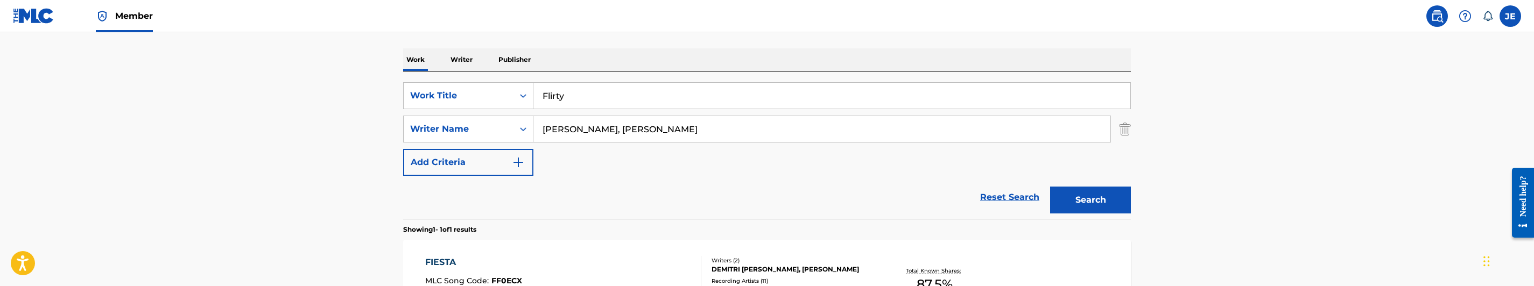
click at [630, 134] on input "[PERSON_NAME], [PERSON_NAME]" at bounding box center [821, 129] width 577 height 26
paste input "Search Form"
click at [1109, 199] on button "Search" at bounding box center [1090, 200] width 81 height 27
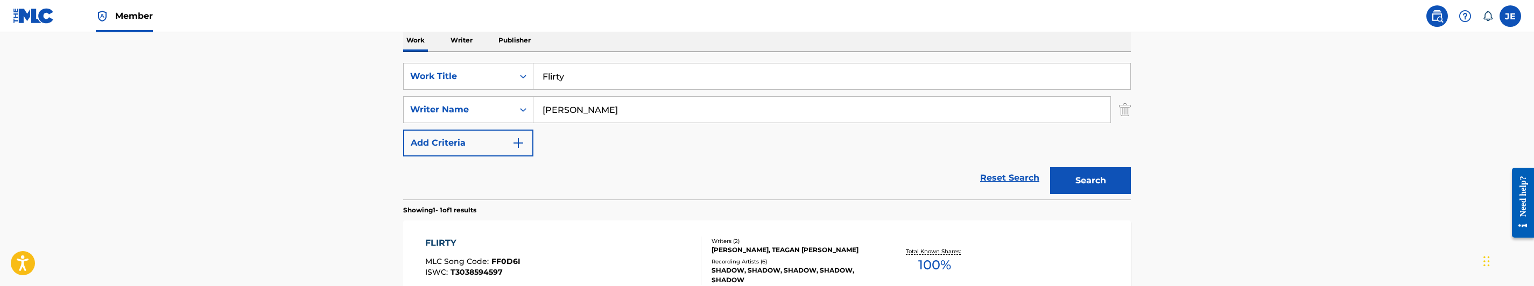
scroll to position [138, 0]
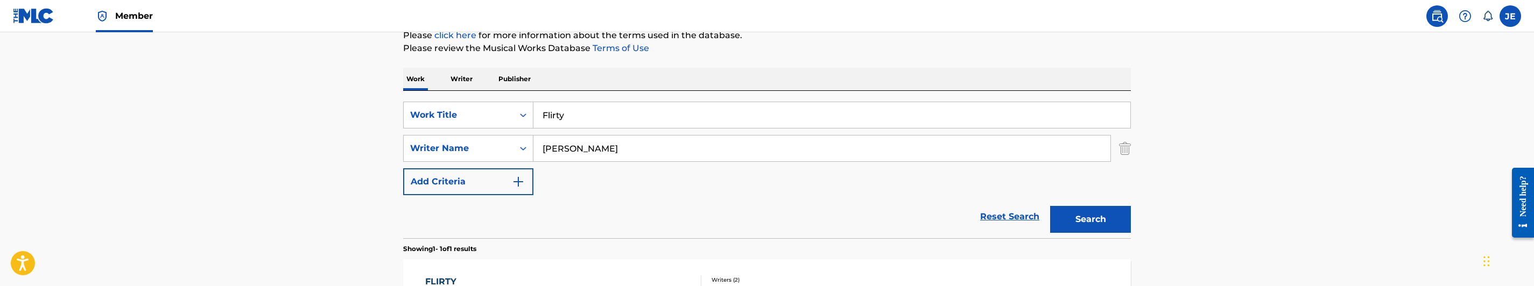
click at [654, 144] on input "[PERSON_NAME]" at bounding box center [821, 149] width 577 height 26
paste input "[PERSON_NAME]"
type input "[PERSON_NAME]"
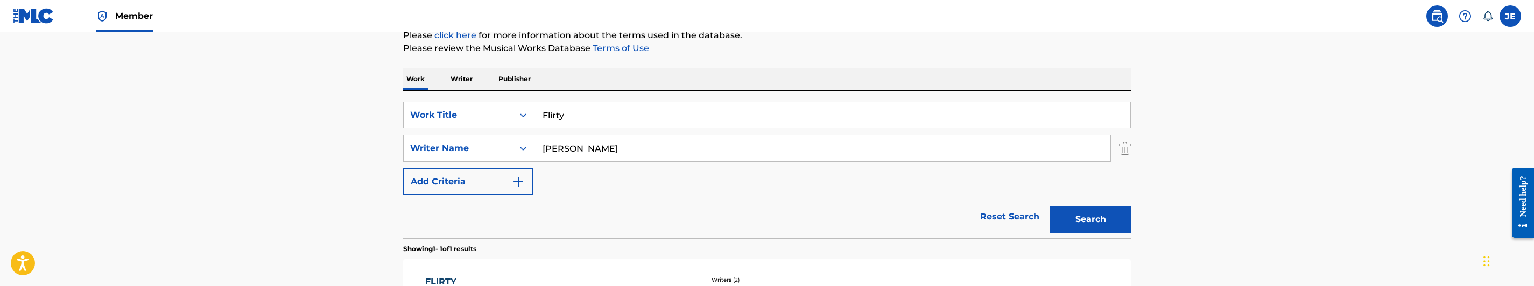
click at [1082, 225] on button "Search" at bounding box center [1090, 219] width 81 height 27
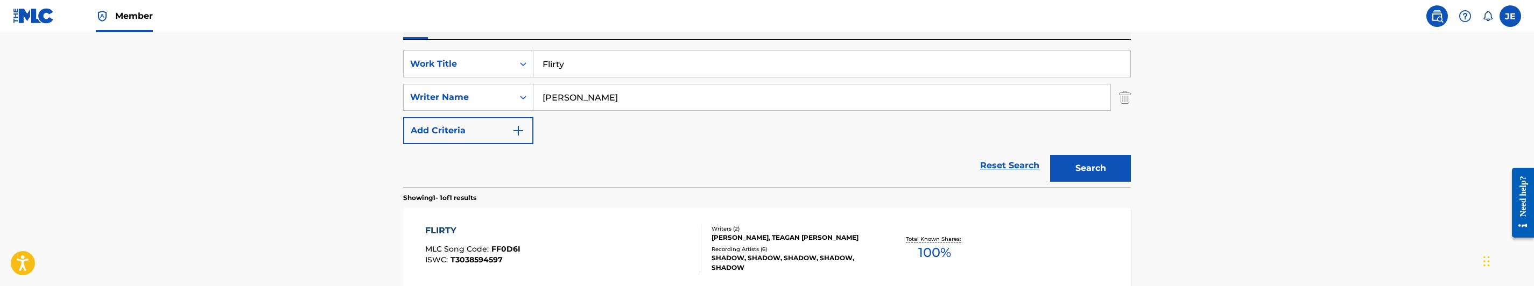
scroll to position [299, 0]
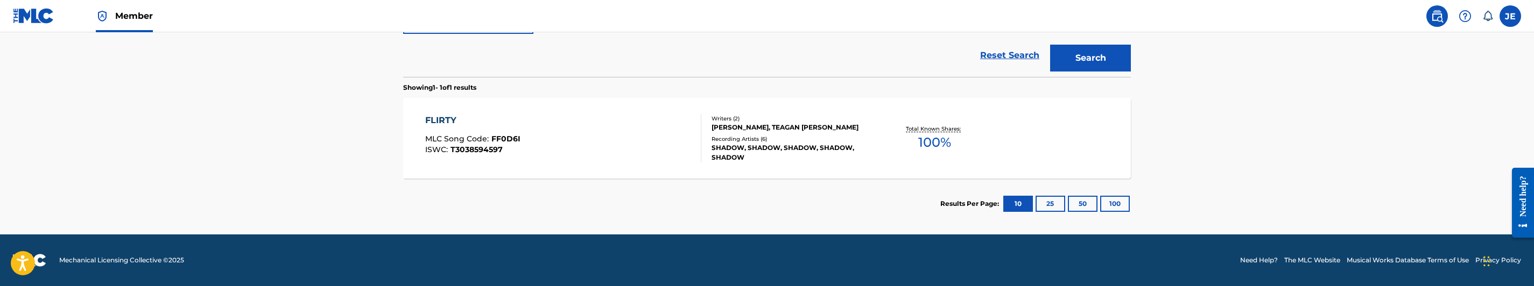
click at [643, 138] on div "FLIRTY MLC Song Code : FF0D6I ISWC : T3038594597" at bounding box center [563, 138] width 277 height 48
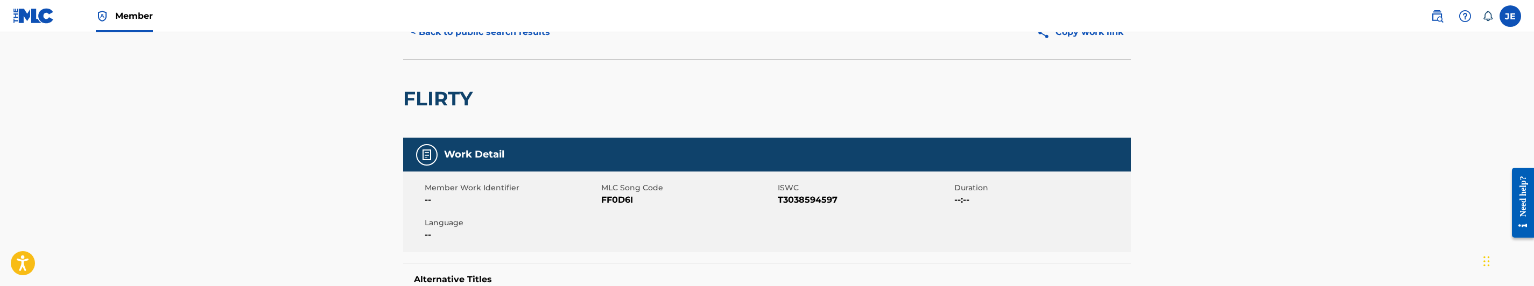
scroll to position [81, 0]
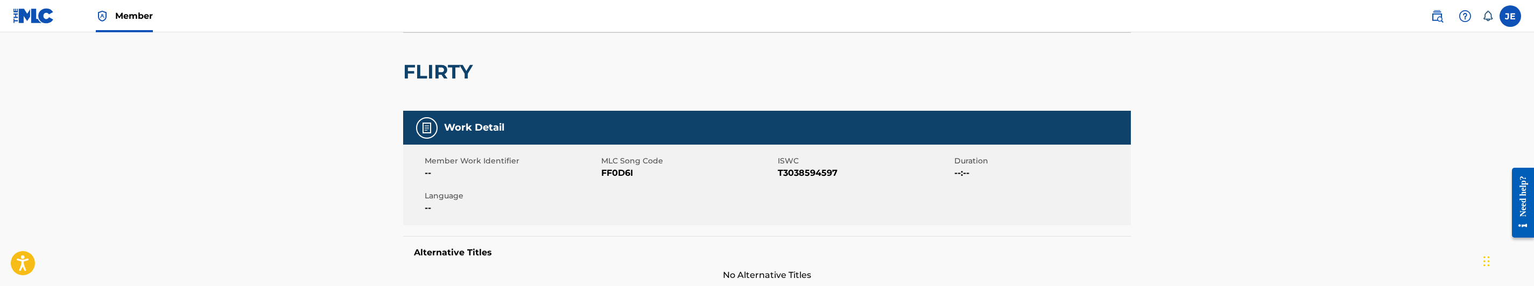
click at [618, 177] on span "FF0D6I" at bounding box center [688, 173] width 174 height 13
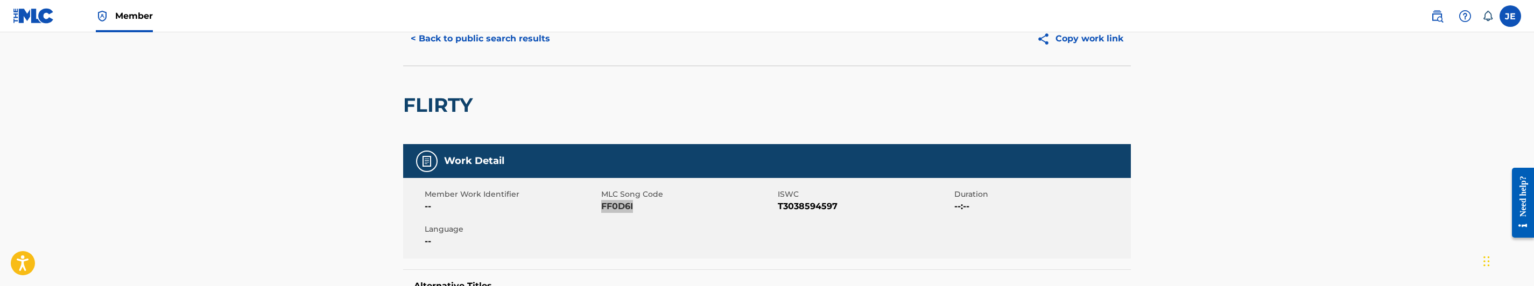
scroll to position [0, 0]
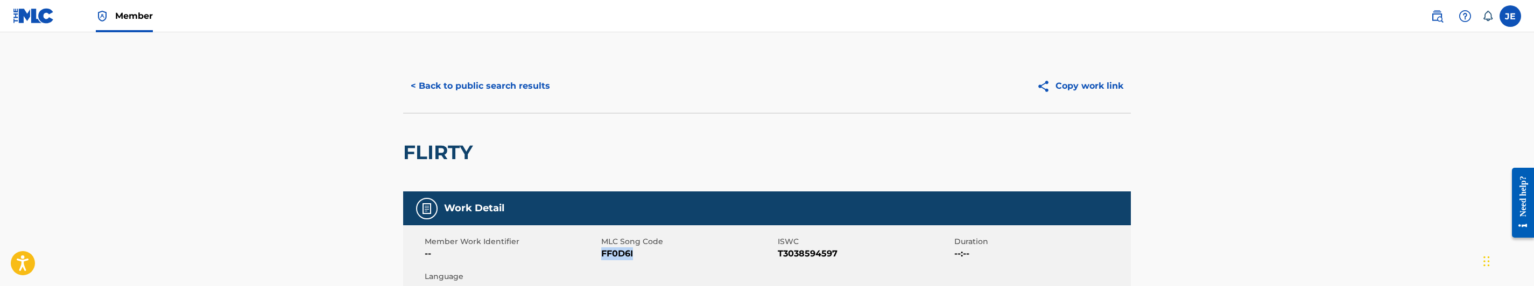
click at [504, 76] on button "< Back to public search results" at bounding box center [480, 86] width 154 height 27
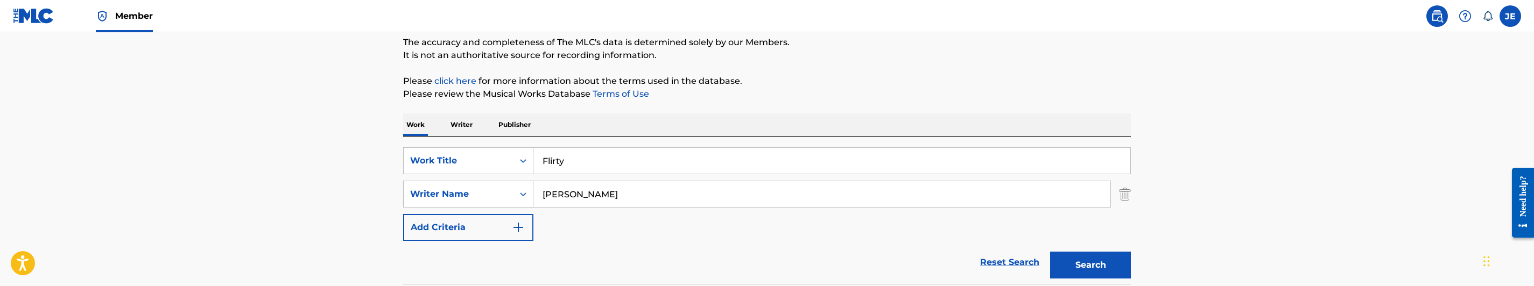
scroll to position [76, 0]
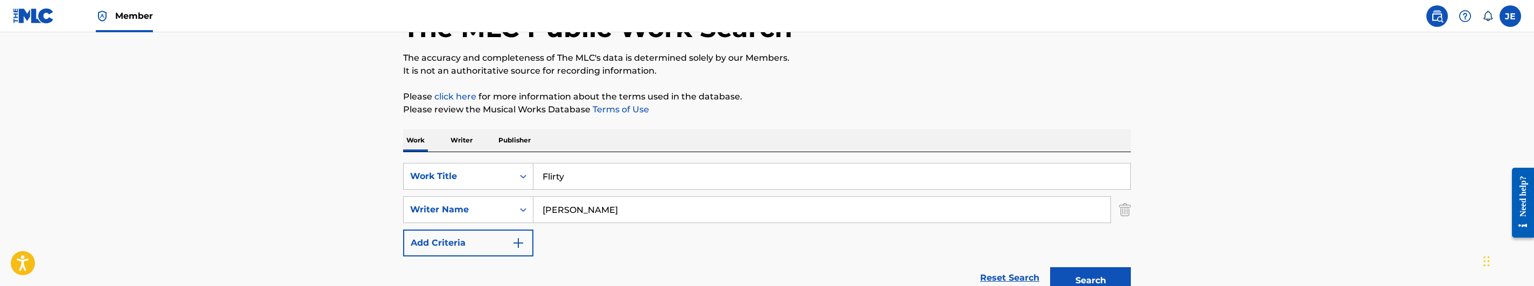
click at [575, 173] on input "Flirty" at bounding box center [831, 177] width 597 height 26
paste input "ox 5"
type input "Fox 5"
click at [672, 208] on input "[PERSON_NAME]" at bounding box center [821, 210] width 577 height 26
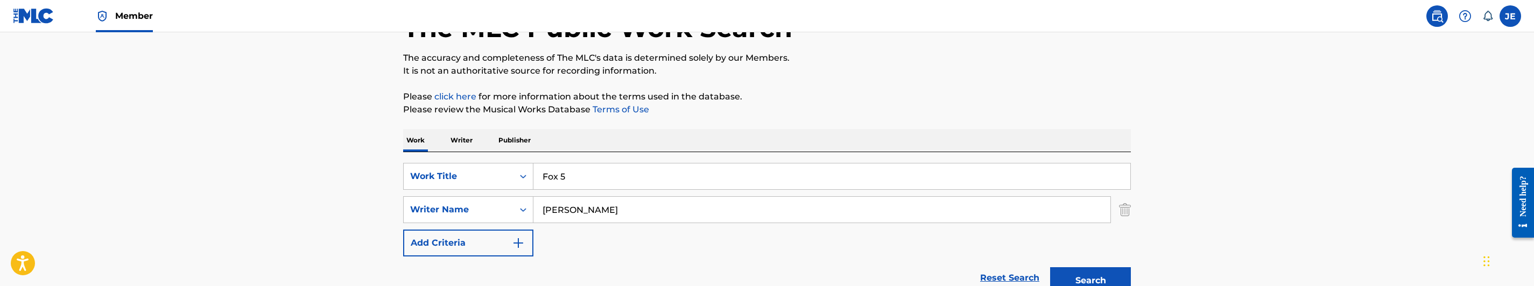
click at [672, 208] on input "[PERSON_NAME]" at bounding box center [821, 210] width 577 height 26
paste input "[PERSON_NAME] Makalo, Vatrikani"
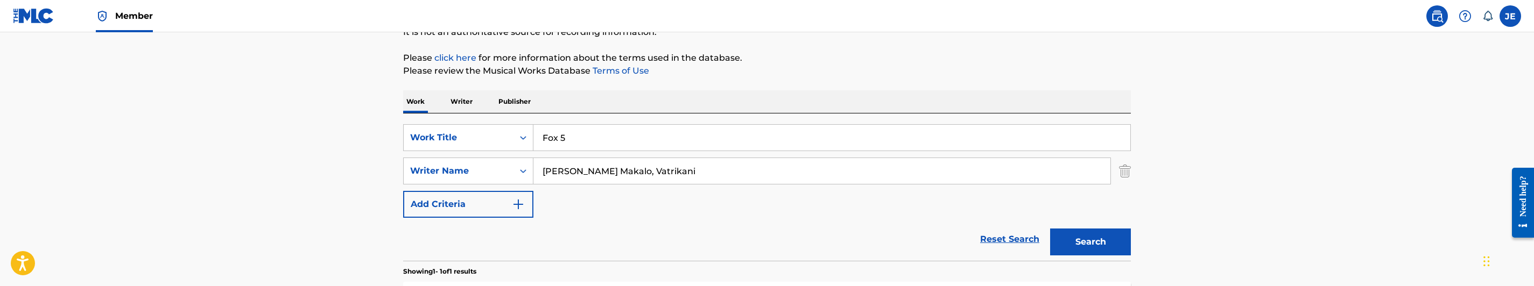
scroll to position [157, 0]
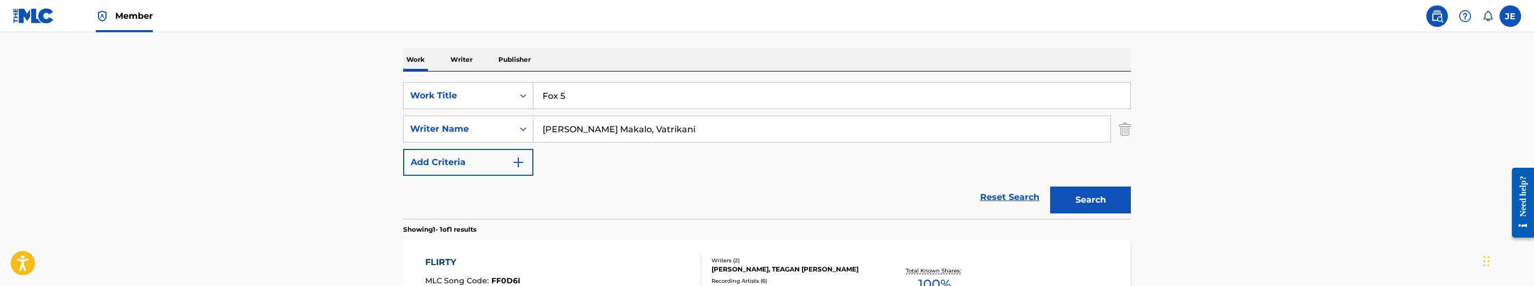
click at [1089, 194] on button "Search" at bounding box center [1090, 200] width 81 height 27
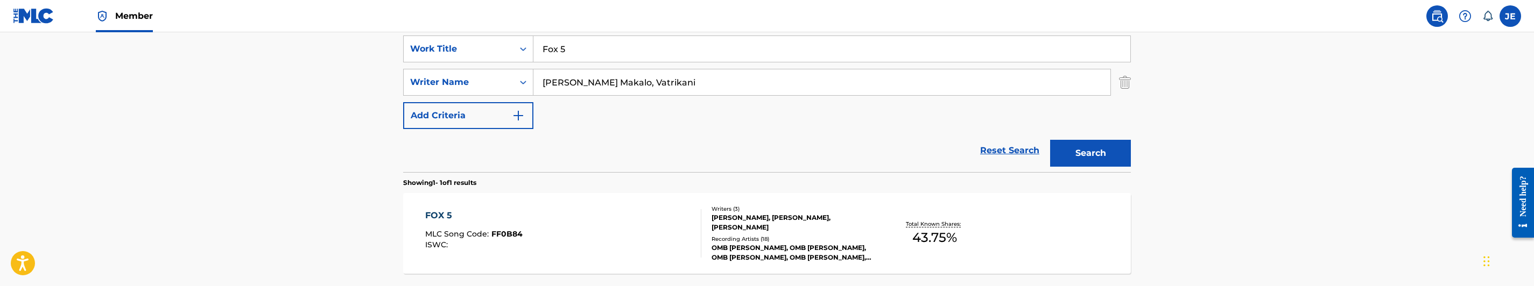
scroll to position [238, 0]
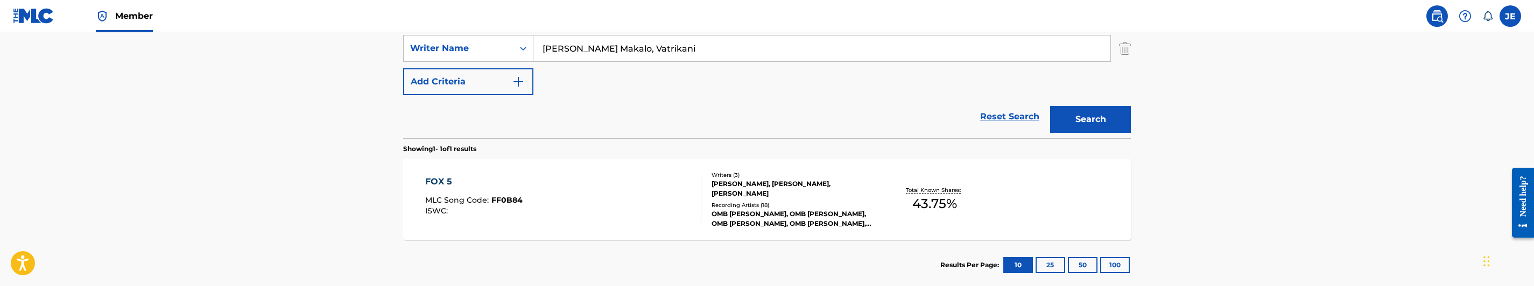
click at [689, 74] on div "SearchWithCriteria83cc12c4-a806-49f3-a95d-d56318e37a02 Work Title Fox 5 SearchW…" at bounding box center [767, 49] width 728 height 94
click at [698, 47] on input "[PERSON_NAME] Makalo, Vatrikani" at bounding box center [821, 49] width 577 height 26
paste
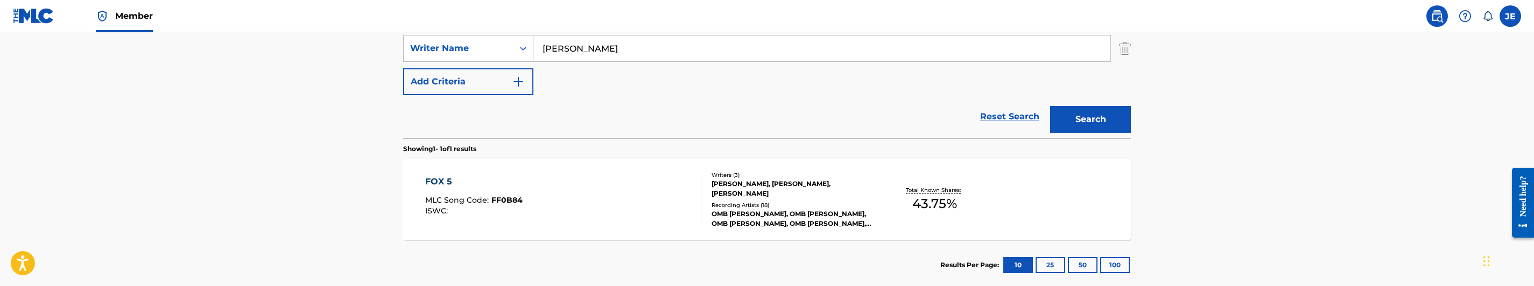
click at [1090, 125] on button "Search" at bounding box center [1090, 119] width 81 height 27
click at [611, 60] on input "[PERSON_NAME]" at bounding box center [821, 49] width 577 height 26
type input "[PERSON_NAME]"
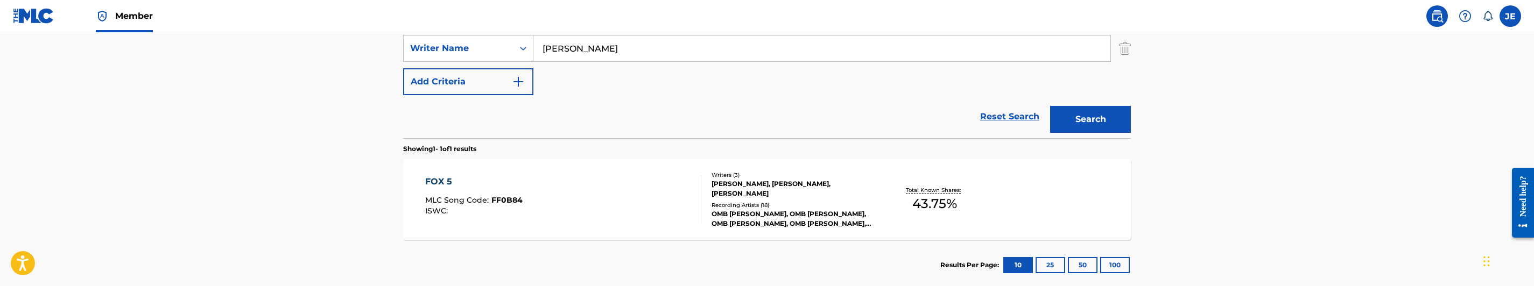
click at [1107, 128] on button "Search" at bounding box center [1090, 119] width 81 height 27
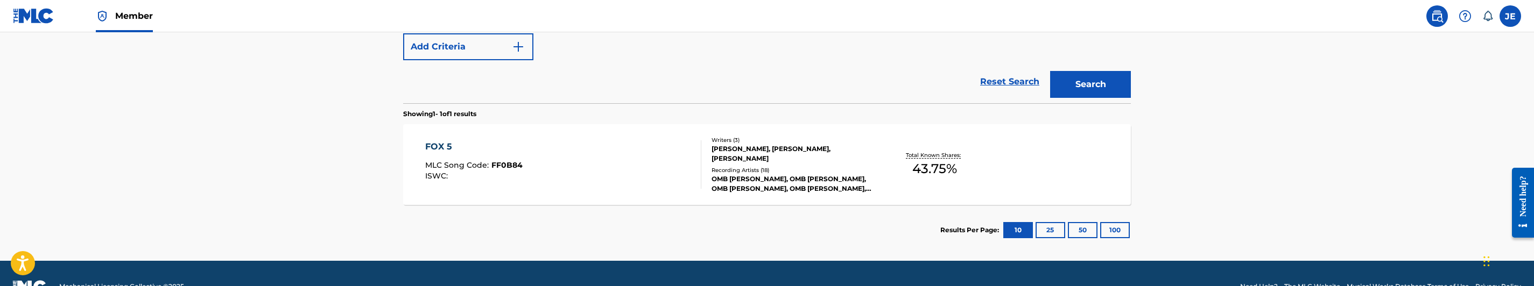
scroll to position [299, 0]
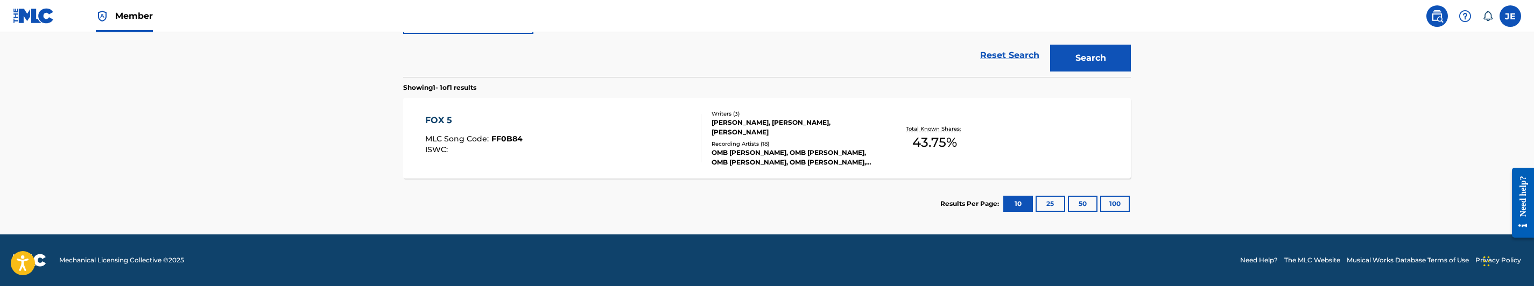
click at [544, 143] on div "FOX 5 MLC Song Code : FF0B84 ISWC :" at bounding box center [563, 138] width 277 height 48
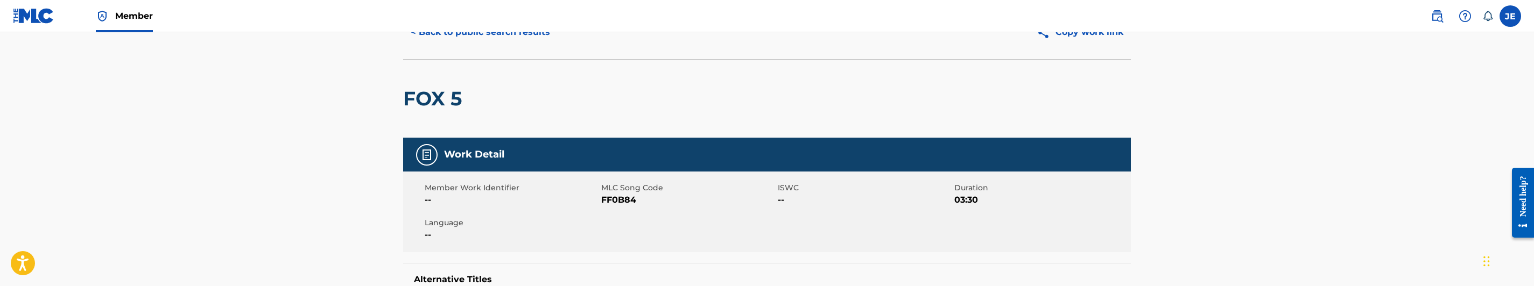
scroll to position [81, 0]
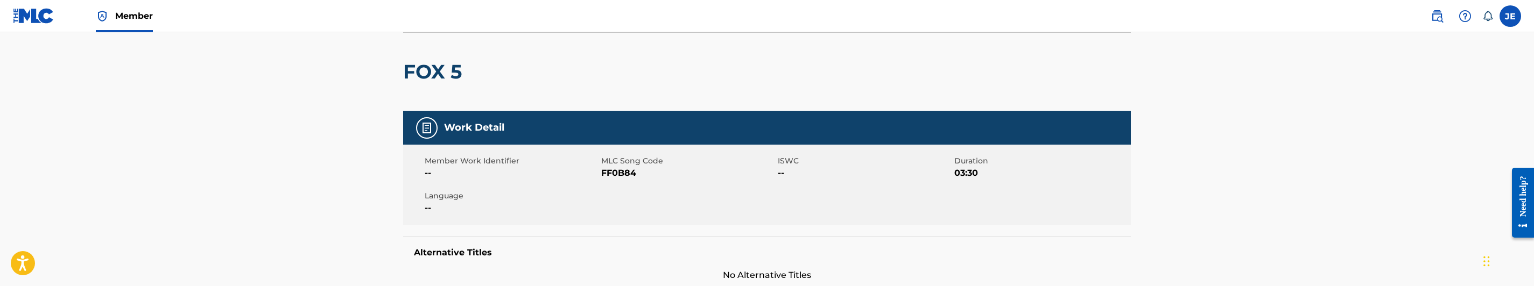
click at [613, 171] on span "FF0B84" at bounding box center [688, 173] width 174 height 13
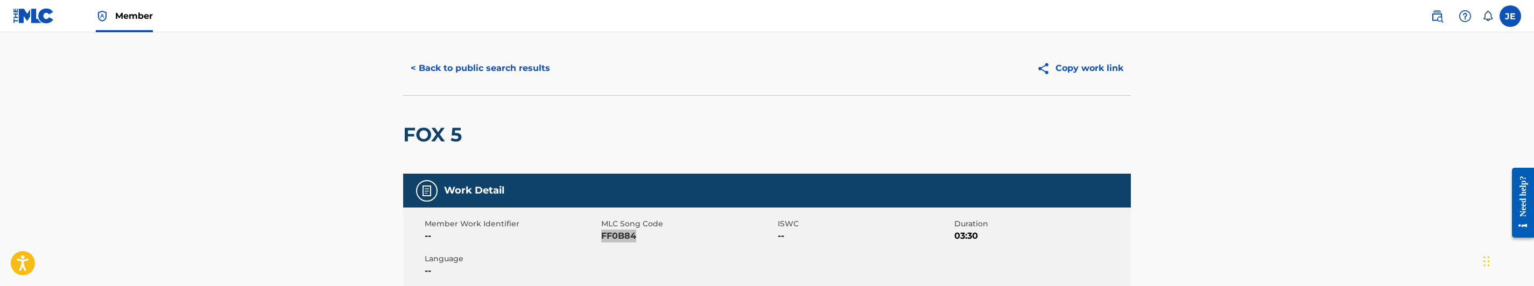
scroll to position [0, 0]
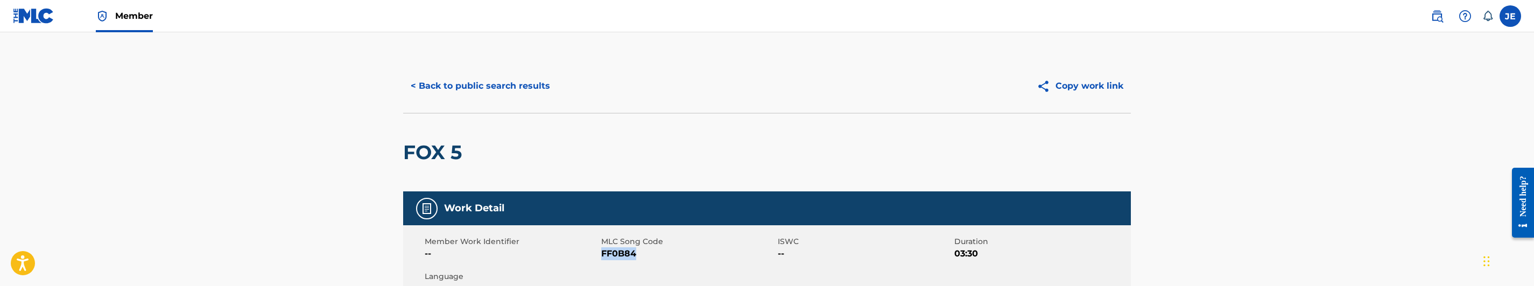
click at [529, 73] on button "< Back to public search results" at bounding box center [480, 86] width 154 height 27
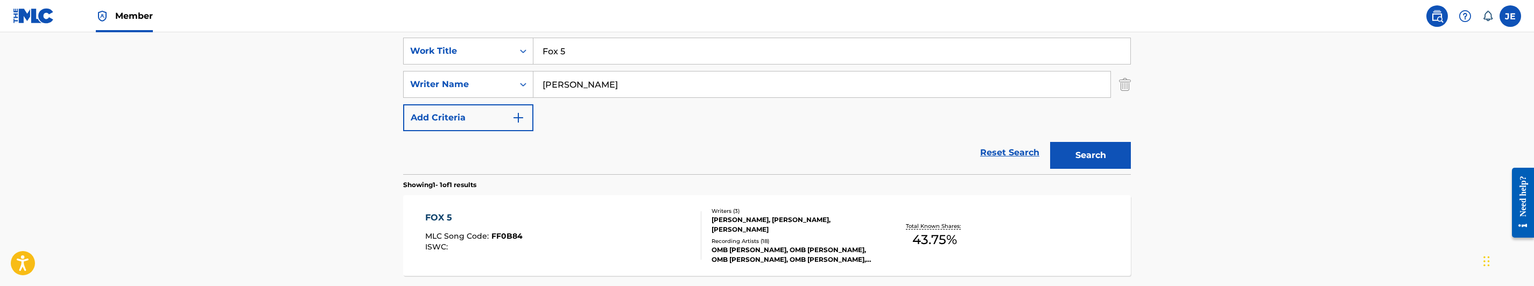
scroll to position [157, 0]
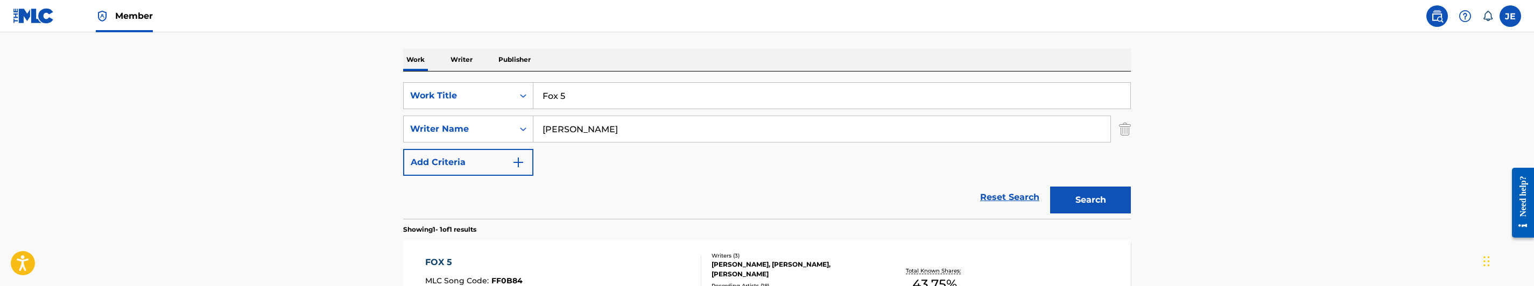
click at [638, 110] on div "SearchWithCriteria83cc12c4-a806-49f3-a95d-d56318e37a02 Work Title Fox 5 SearchW…" at bounding box center [767, 129] width 728 height 94
click at [640, 105] on input "Fox 5" at bounding box center [831, 96] width 597 height 26
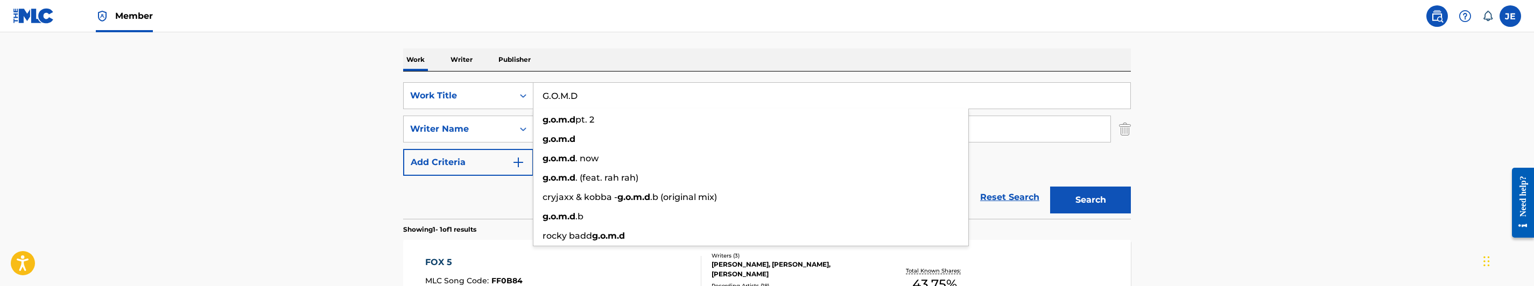
type input "G.O.M.D"
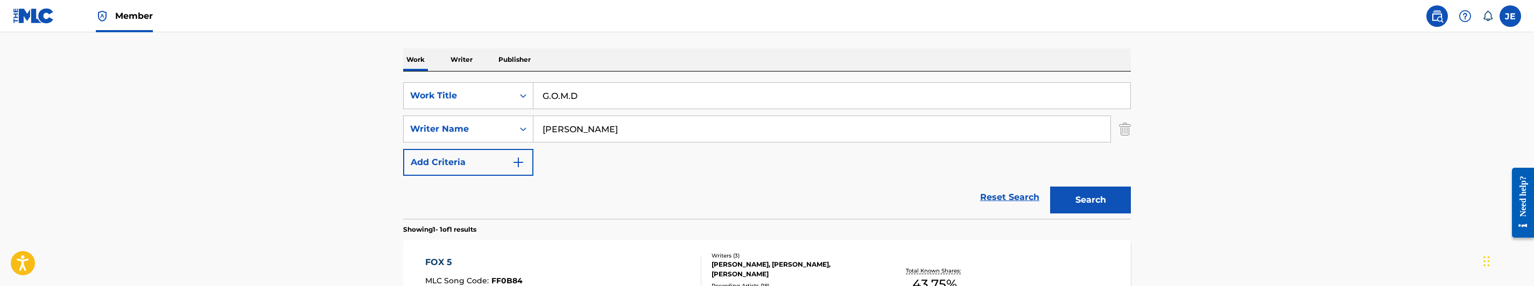
click at [621, 123] on input "[PERSON_NAME]" at bounding box center [821, 129] width 577 height 26
click at [1102, 210] on button "Search" at bounding box center [1090, 200] width 81 height 27
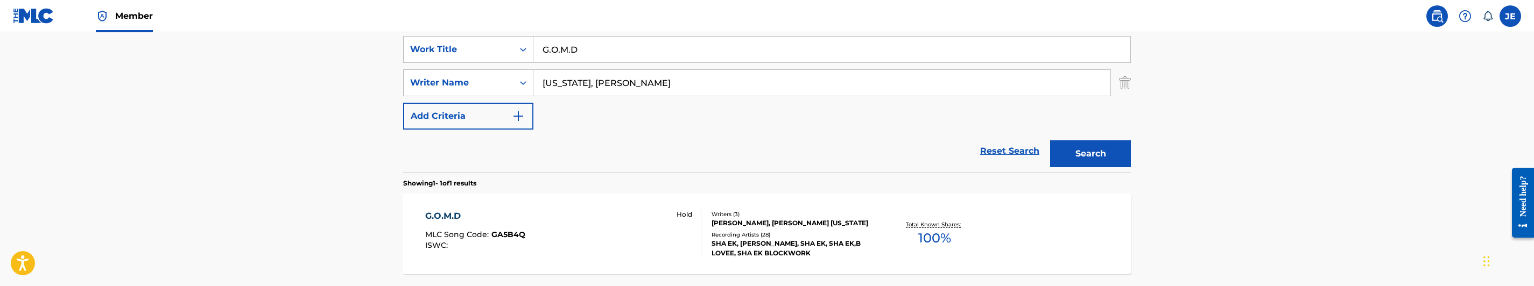
scroll to position [238, 0]
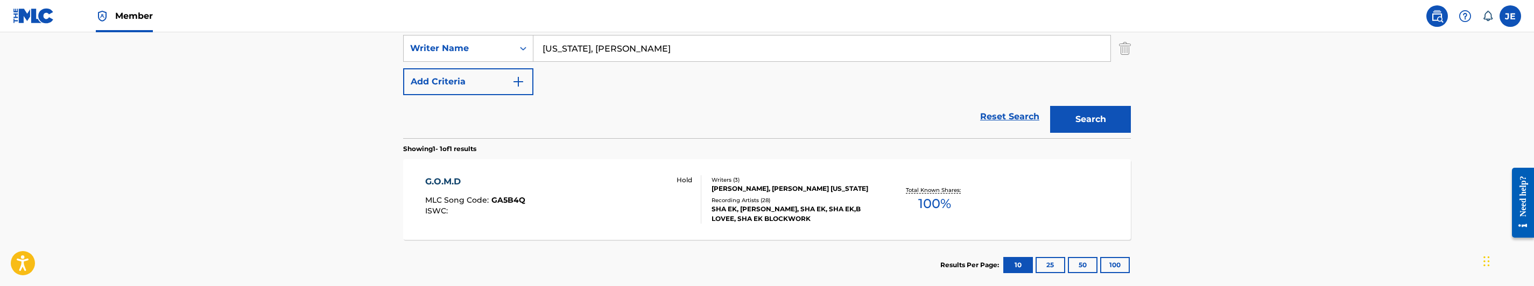
click at [625, 55] on input "[US_STATE], [PERSON_NAME]" at bounding box center [821, 49] width 577 height 26
click at [1074, 110] on button "Search" at bounding box center [1090, 119] width 81 height 27
click at [658, 52] on input "[PERSON_NAME], Qwayshawn" at bounding box center [821, 49] width 577 height 26
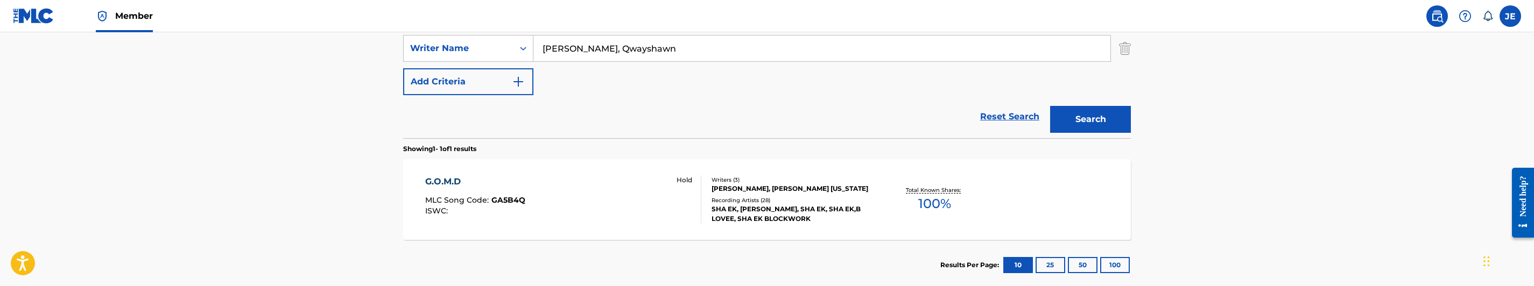
click at [658, 52] on input "[PERSON_NAME], Qwayshawn" at bounding box center [821, 49] width 577 height 26
type input "[PERSON_NAME]"
click at [1108, 119] on button "Search" at bounding box center [1090, 119] width 81 height 27
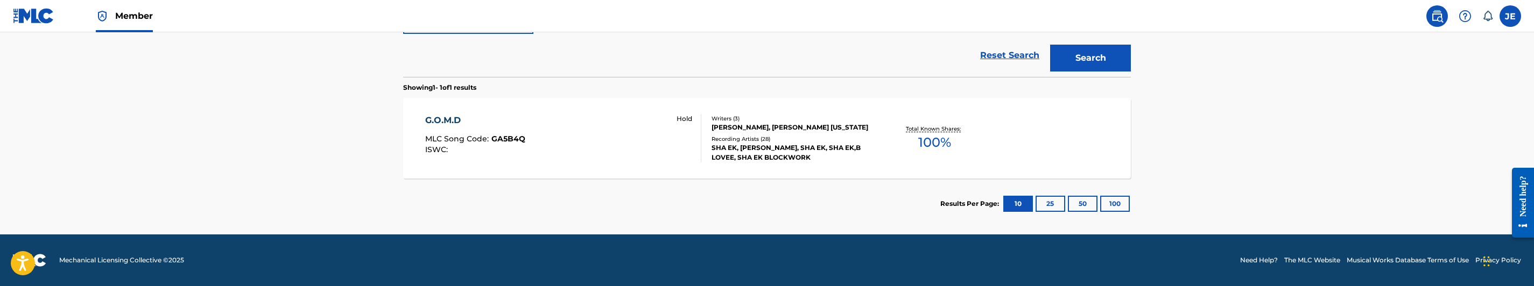
click at [634, 151] on div "G.O.M.D MLC Song Code : GA5B4Q ISWC : Hold" at bounding box center [563, 138] width 277 height 48
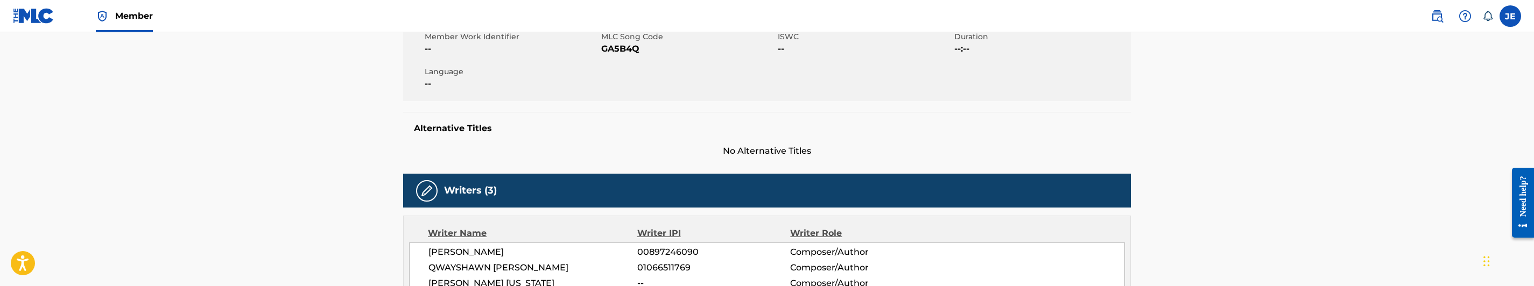
scroll to position [161, 0]
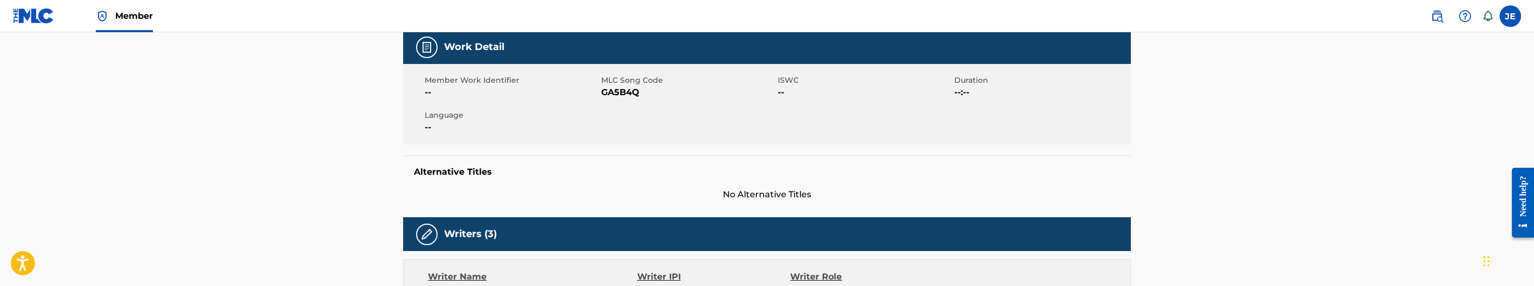
click at [624, 90] on span "GA5B4Q" at bounding box center [688, 92] width 174 height 13
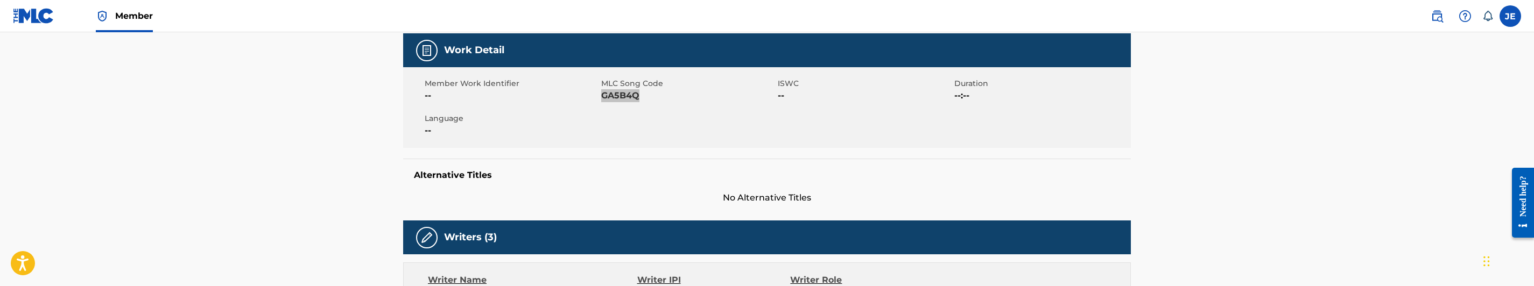
scroll to position [0, 0]
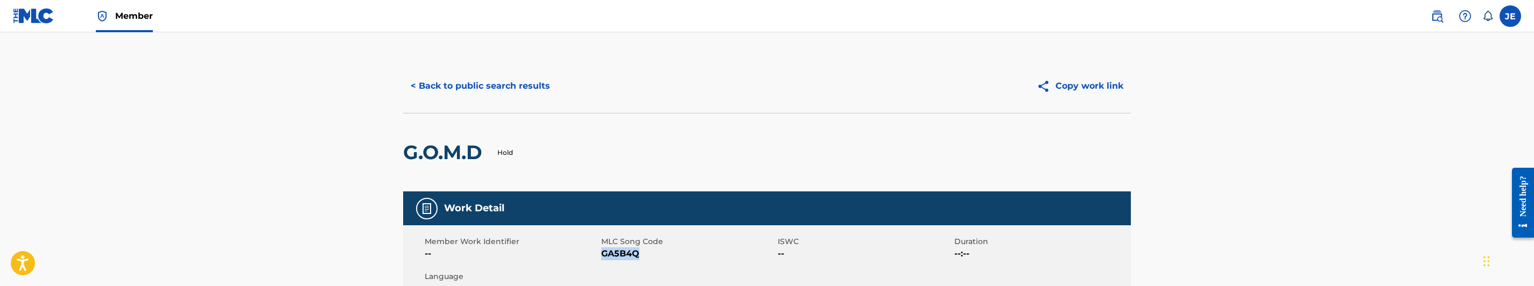
click at [505, 94] on button "< Back to public search results" at bounding box center [480, 86] width 154 height 27
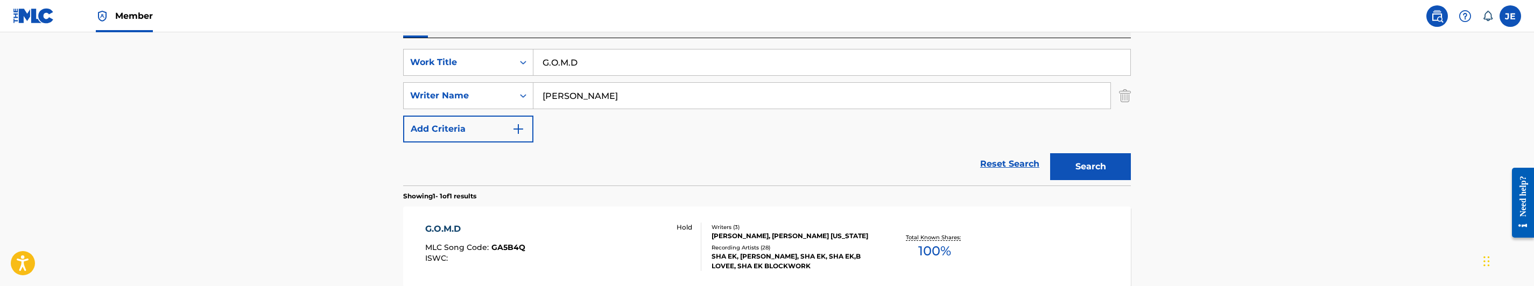
scroll to position [157, 0]
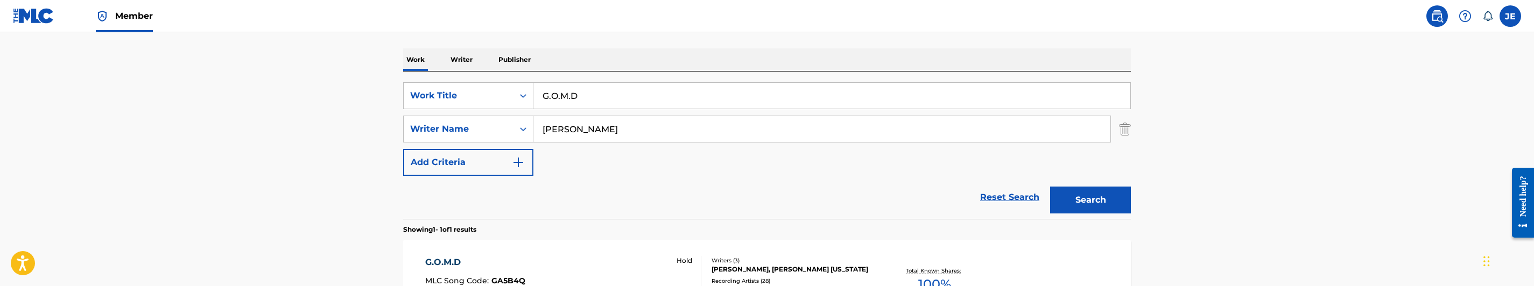
click at [596, 91] on input "G.O.M.D" at bounding box center [831, 96] width 597 height 26
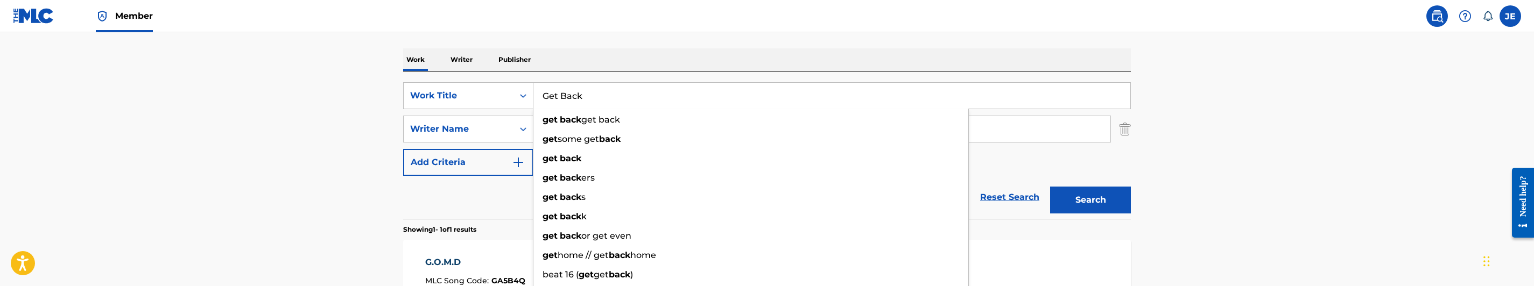
type input "Get Back"
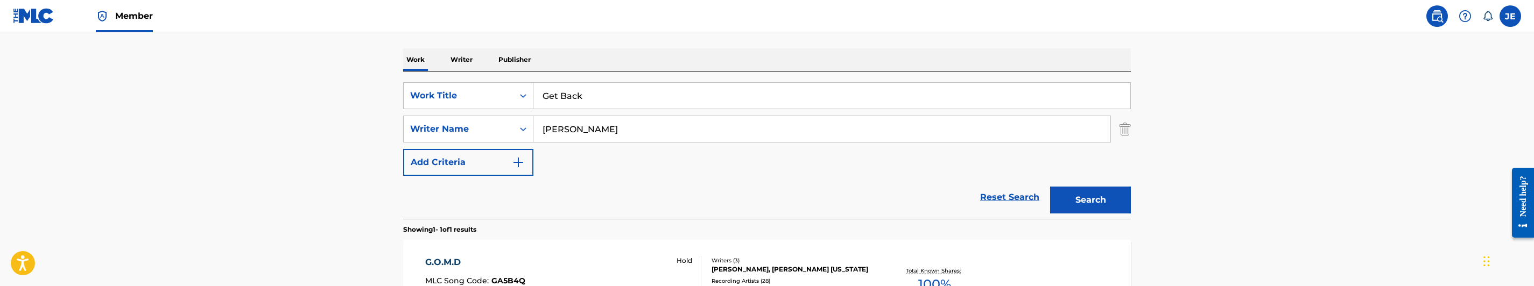
click at [634, 136] on input "[PERSON_NAME]" at bounding box center [821, 129] width 577 height 26
click at [1090, 196] on button "Search" at bounding box center [1090, 200] width 81 height 27
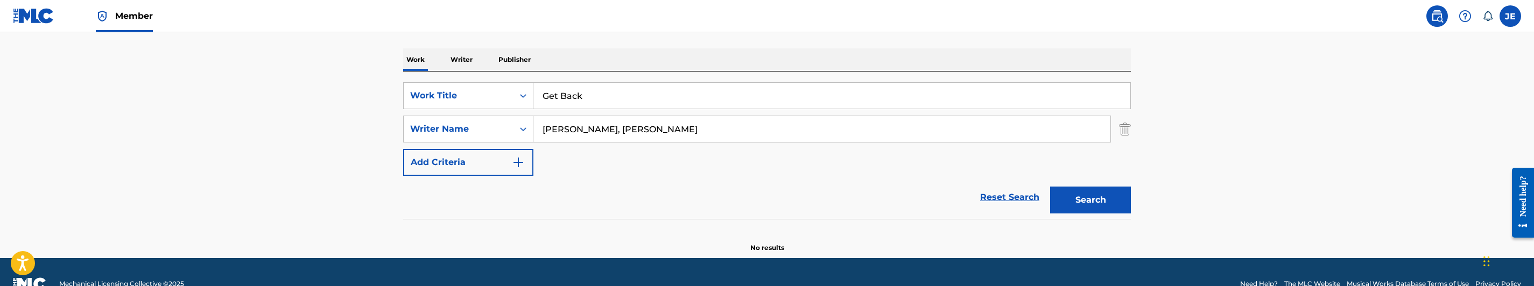
click at [707, 128] on input "[PERSON_NAME], [PERSON_NAME]" at bounding box center [821, 129] width 577 height 26
type input "[PERSON_NAME]"
click at [1098, 206] on button "Search" at bounding box center [1090, 200] width 81 height 27
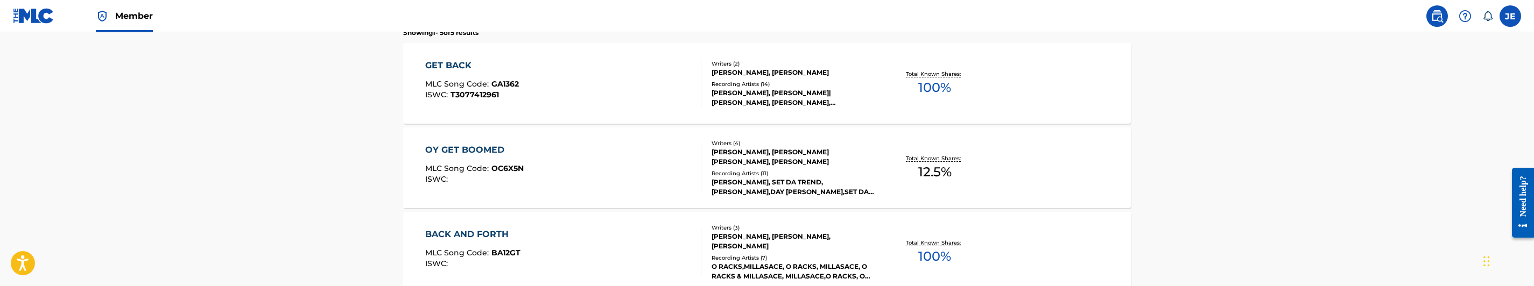
scroll to position [319, 0]
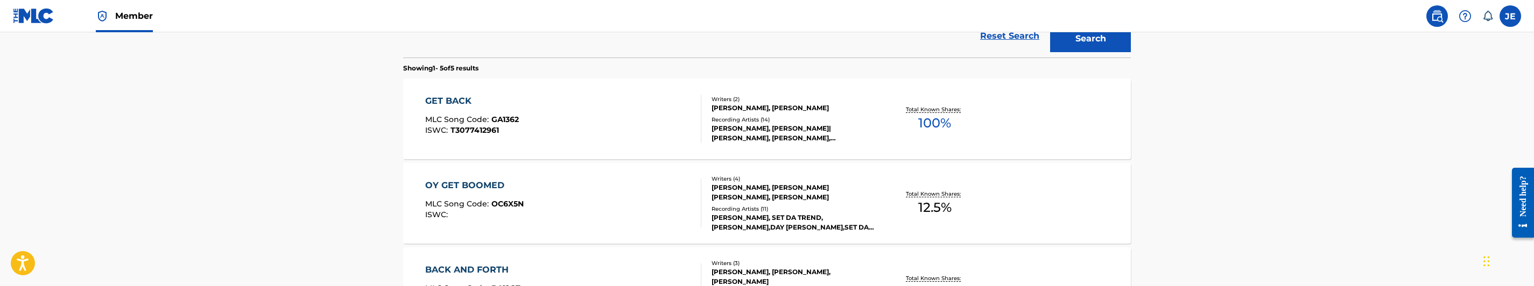
click at [630, 130] on div "GET BACK MLC Song Code : GA1362 ISWC : T3077412961" at bounding box center [563, 119] width 277 height 48
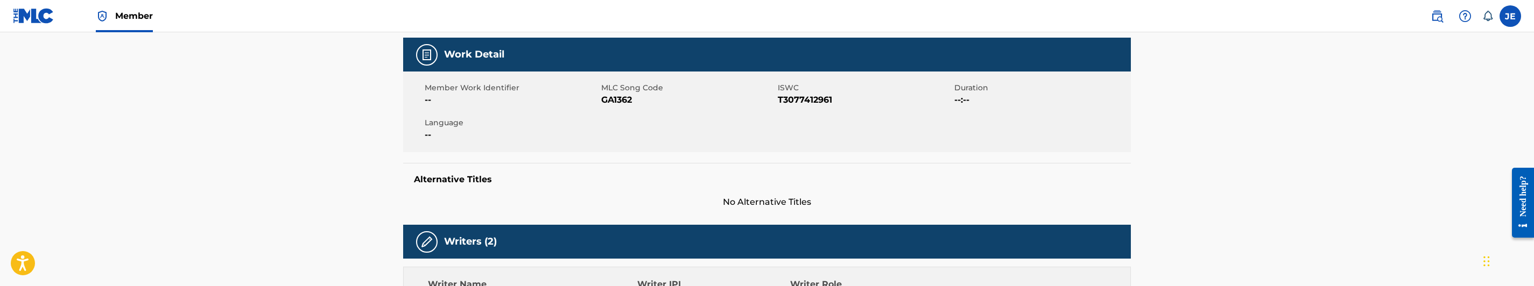
scroll to position [161, 0]
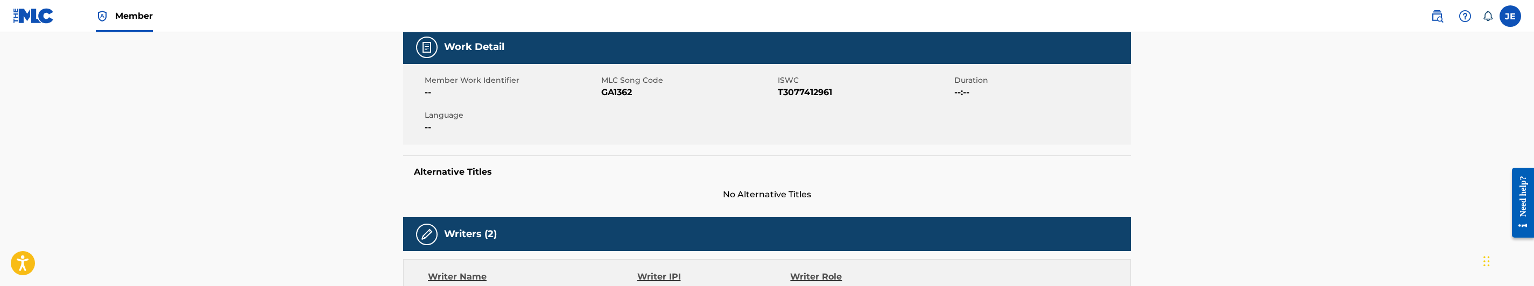
click at [622, 92] on span "GA1362" at bounding box center [688, 92] width 174 height 13
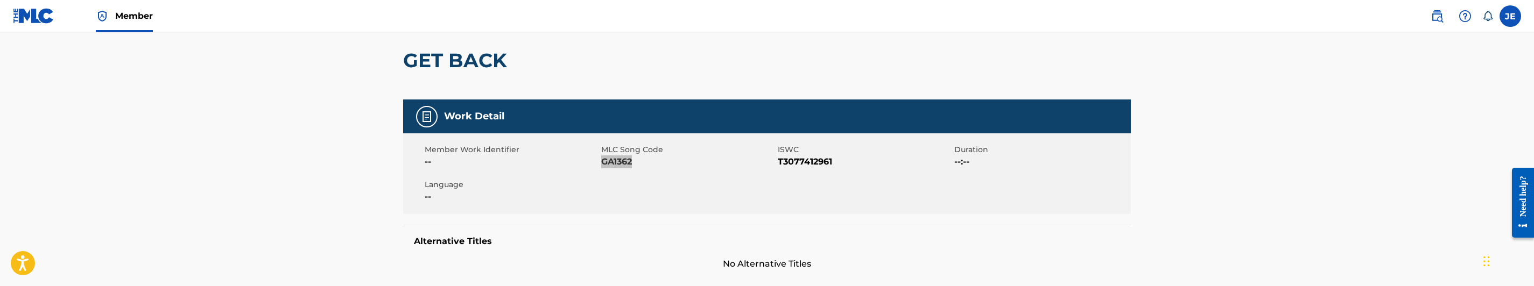
scroll to position [0, 0]
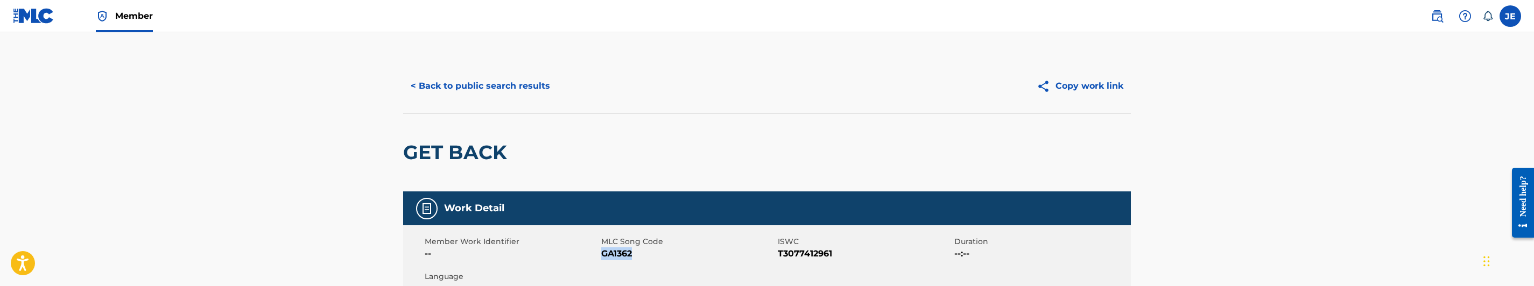
click at [471, 89] on button "< Back to public search results" at bounding box center [480, 86] width 154 height 27
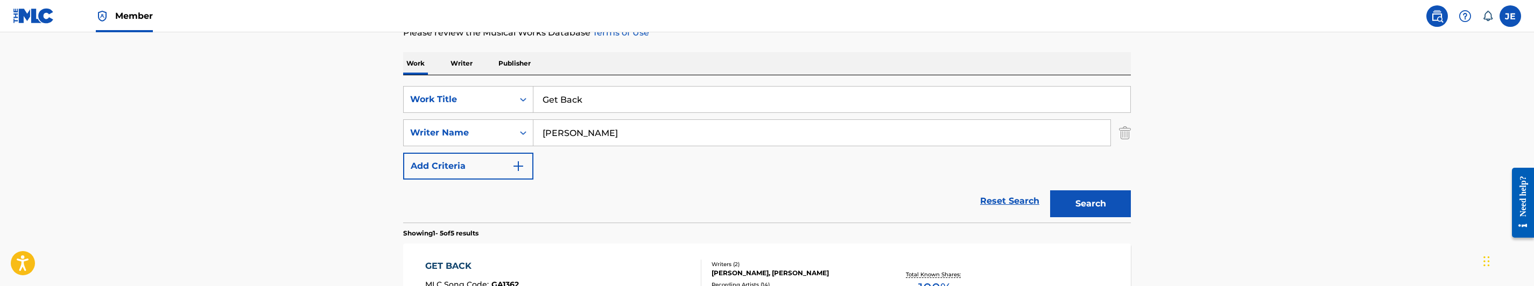
scroll to position [138, 0]
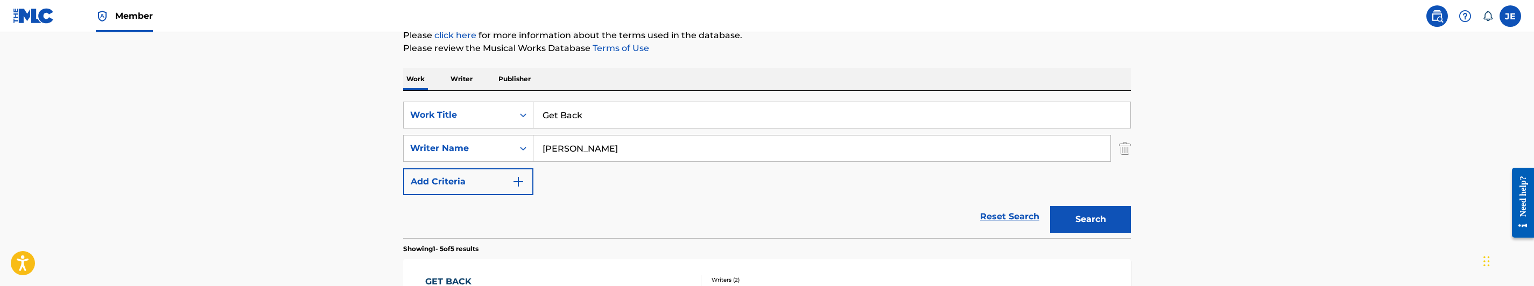
click at [624, 150] on input "[PERSON_NAME]" at bounding box center [821, 149] width 577 height 26
type input "[PERSON_NAME], [PERSON_NAME]"
click at [1103, 227] on button "Search" at bounding box center [1090, 219] width 81 height 27
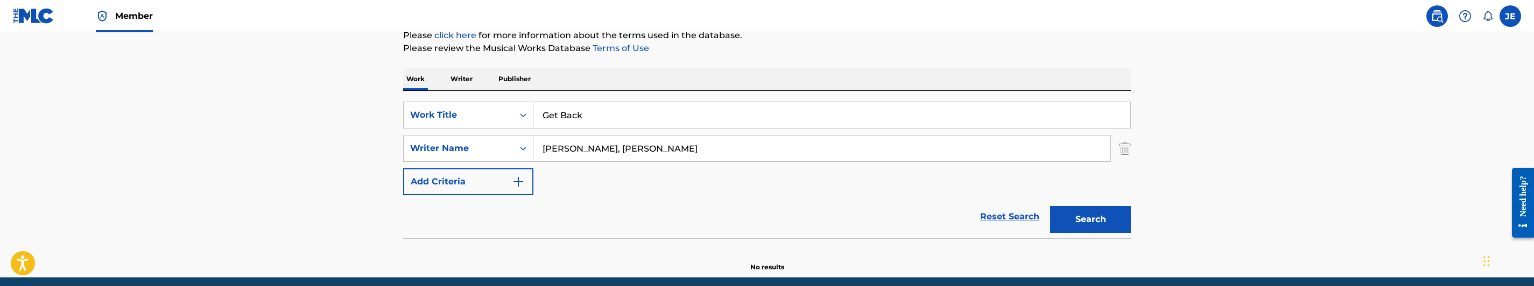
click at [575, 118] on input "Get Back" at bounding box center [831, 115] width 597 height 26
click at [615, 118] on input "Get Gooey Sauce" at bounding box center [831, 115] width 597 height 26
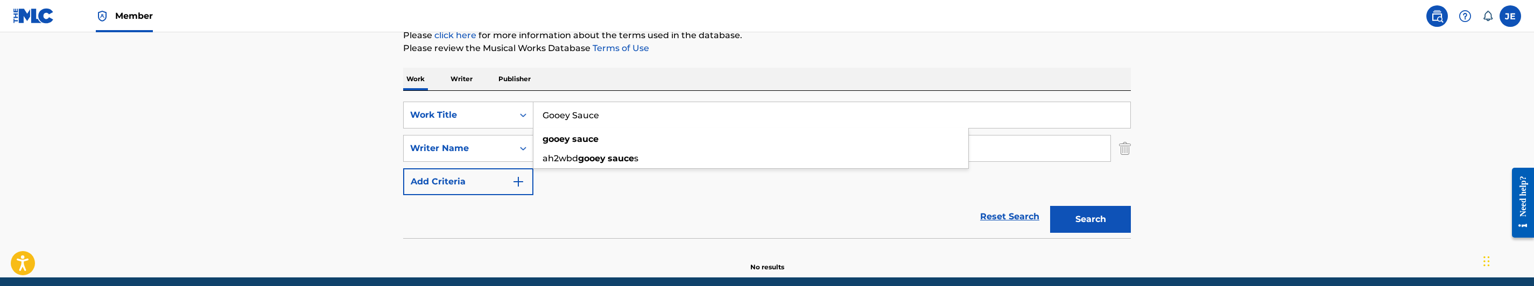
type input "Gooey Sauce"
click at [619, 144] on input "[PERSON_NAME], [PERSON_NAME]" at bounding box center [821, 149] width 577 height 26
type input "[PERSON_NAME], Culture"
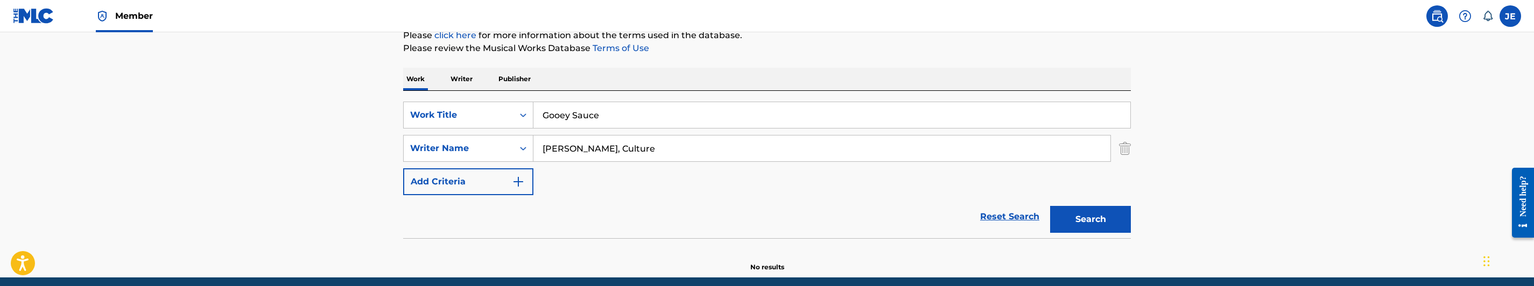
click at [1111, 215] on button "Search" at bounding box center [1090, 219] width 81 height 27
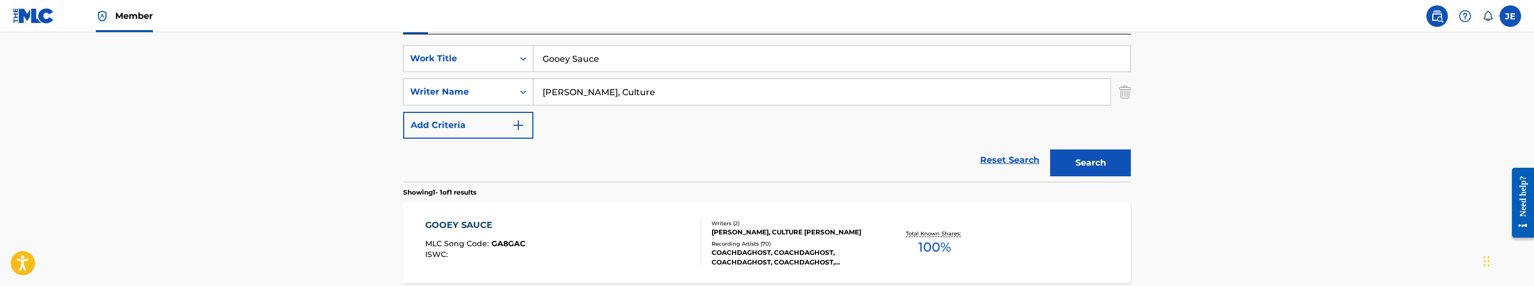
scroll to position [299, 0]
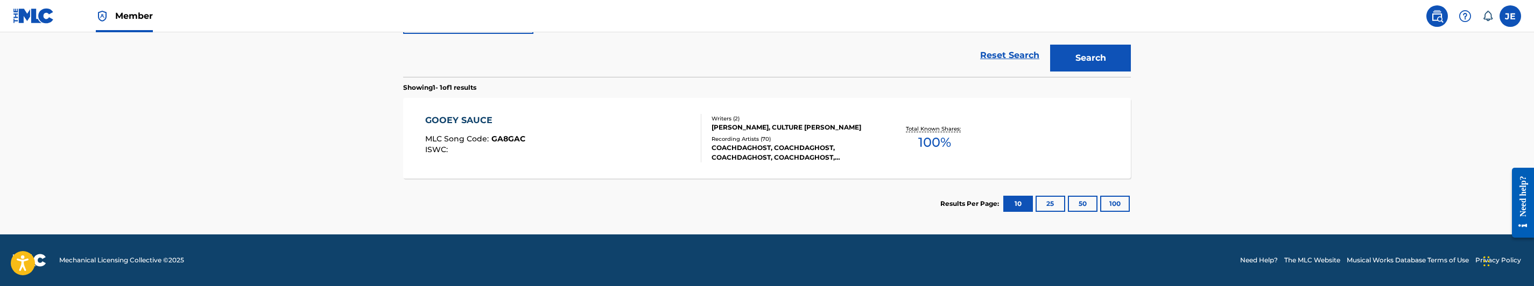
click at [598, 136] on div "GOOEY SAUCE MLC Song Code : GA8GAC ISWC :" at bounding box center [563, 138] width 277 height 48
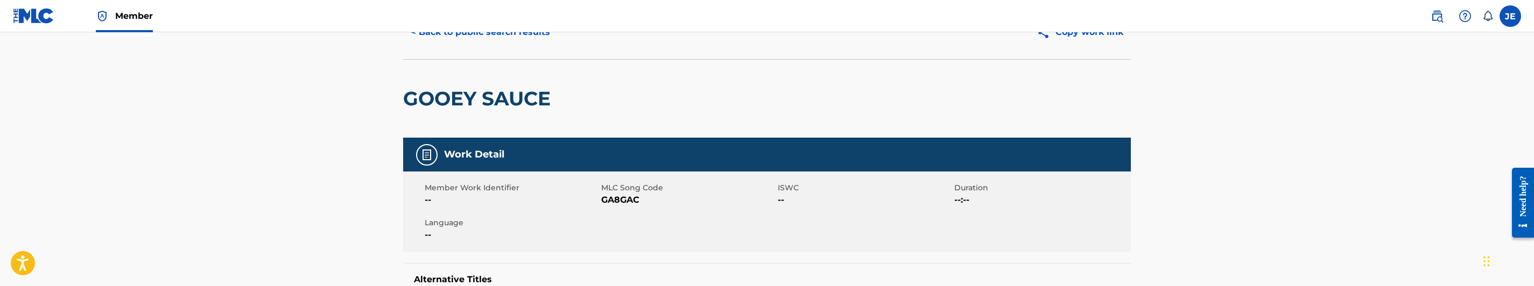
scroll to position [81, 0]
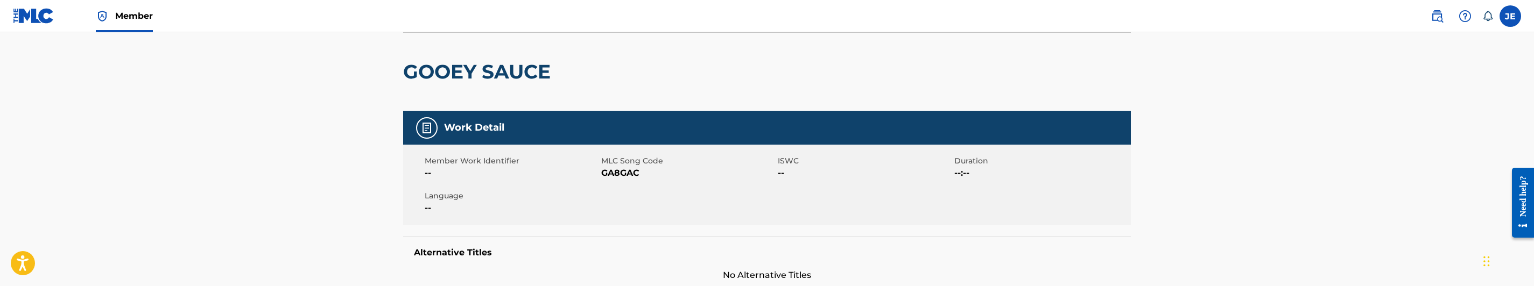
click at [625, 173] on span "GA8GAC" at bounding box center [688, 173] width 174 height 13
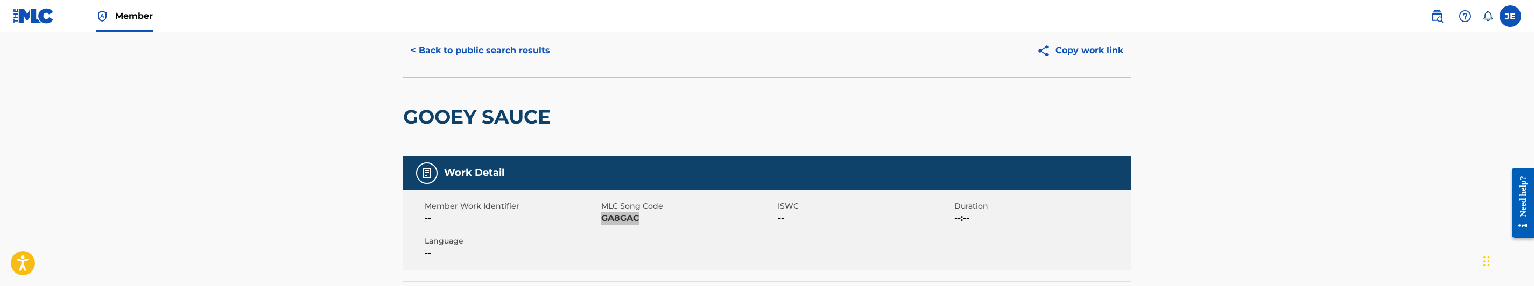
scroll to position [0, 0]
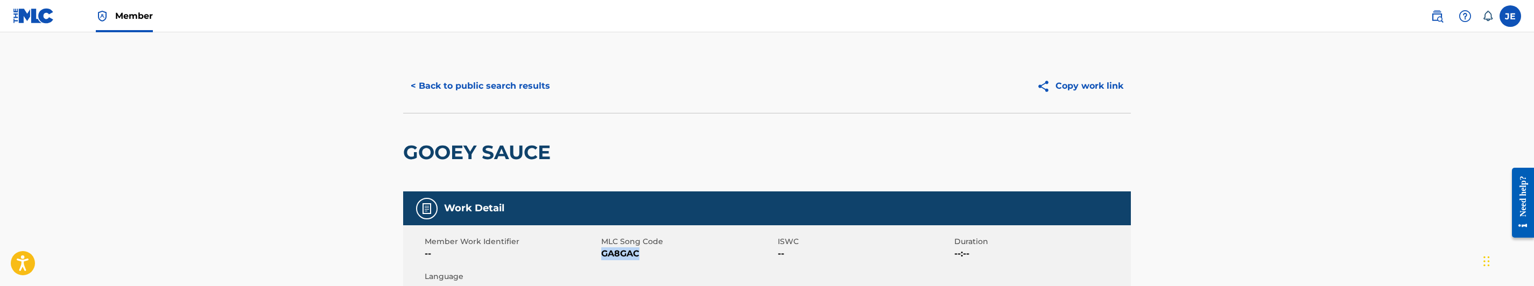
click at [530, 94] on button "< Back to public search results" at bounding box center [480, 86] width 154 height 27
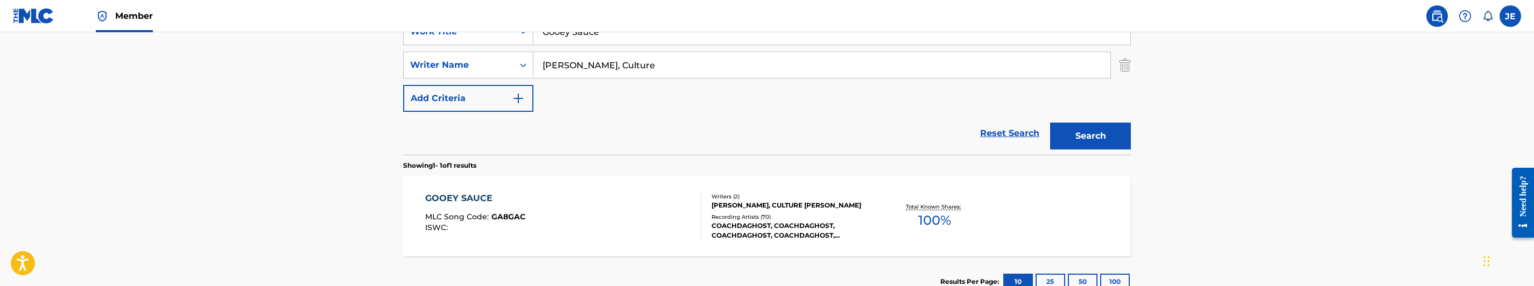
scroll to position [219, 0]
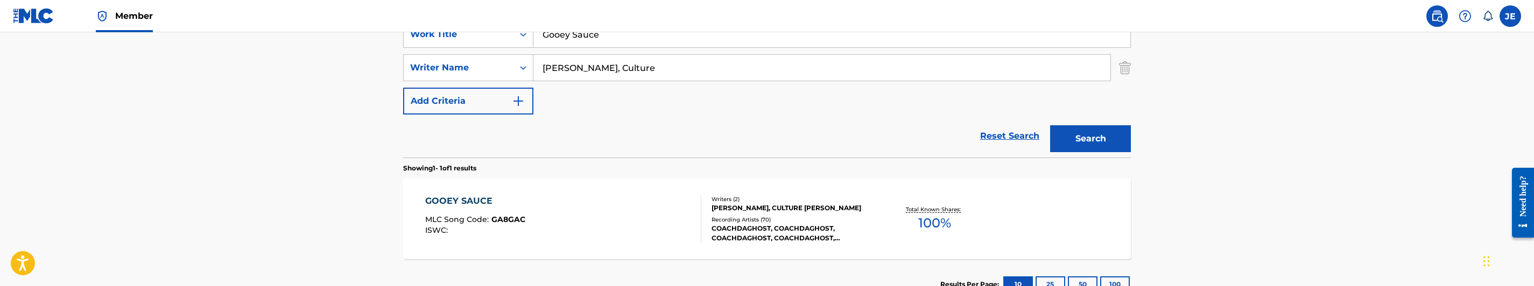
click at [654, 65] on input "[PERSON_NAME], Culture" at bounding box center [821, 68] width 577 height 26
type input "[PERSON_NAME]"
click at [1088, 146] on button "Search" at bounding box center [1090, 138] width 81 height 27
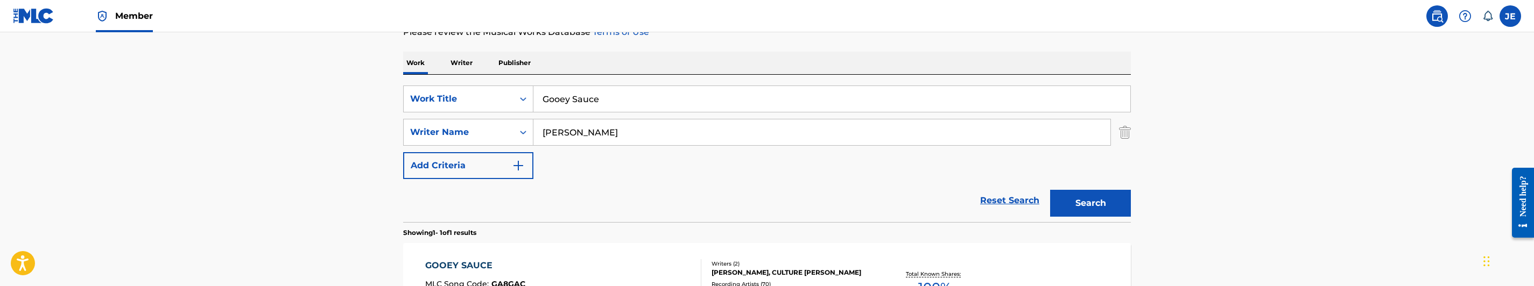
scroll to position [161, 0]
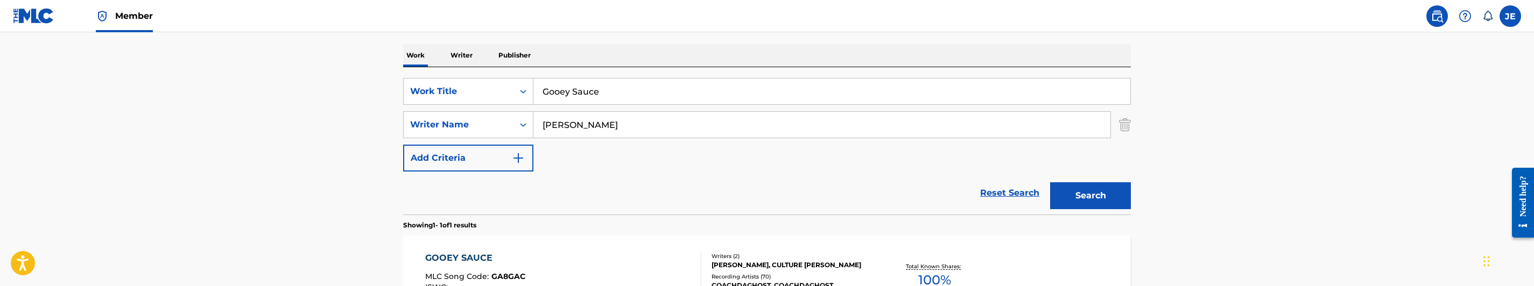
click at [581, 94] on input "Gooey Sauce" at bounding box center [831, 92] width 597 height 26
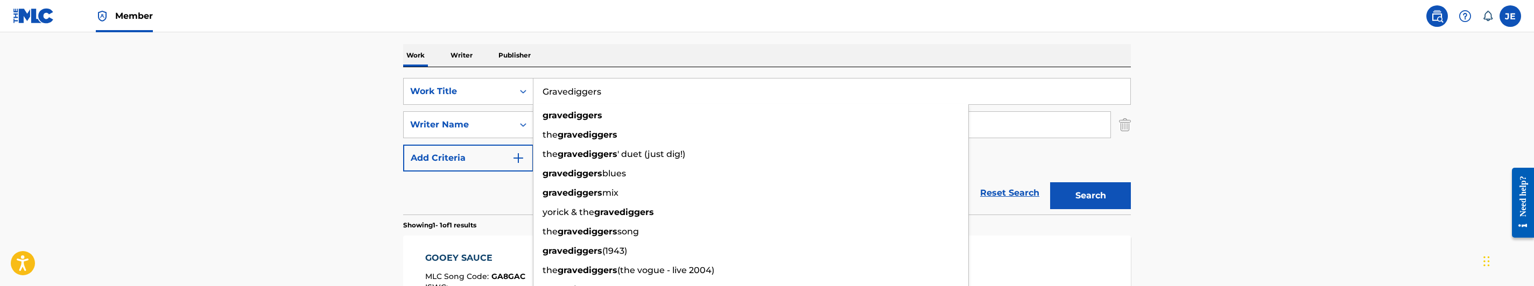
type input "Gravediggers"
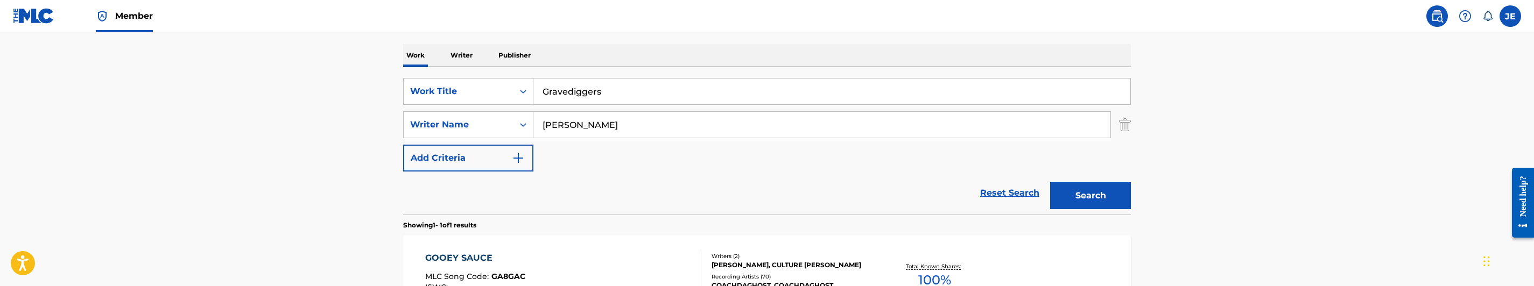
click at [672, 126] on input "[PERSON_NAME]" at bounding box center [821, 125] width 577 height 26
drag, startPoint x: 672, startPoint y: 126, endPoint x: 685, endPoint y: 128, distance: 13.0
click at [672, 126] on input "[PERSON_NAME]" at bounding box center [821, 125] width 577 height 26
click at [1121, 194] on button "Search" at bounding box center [1090, 195] width 81 height 27
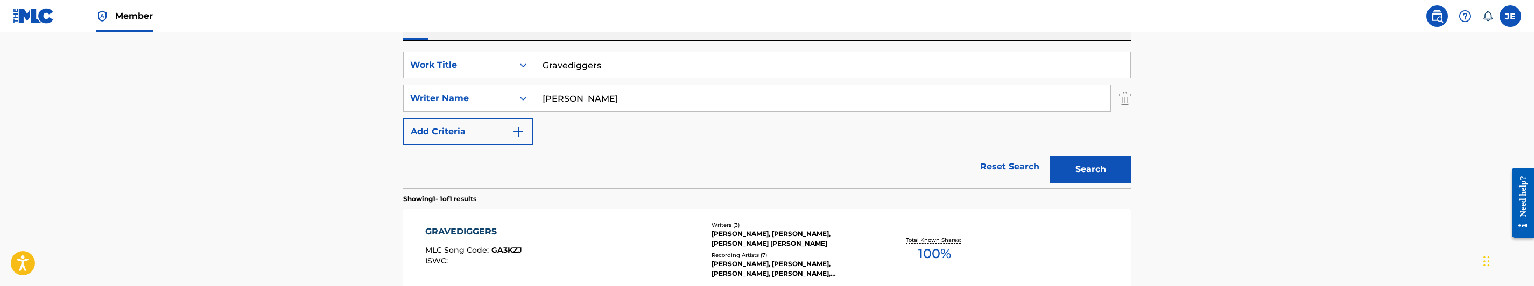
scroll to position [242, 0]
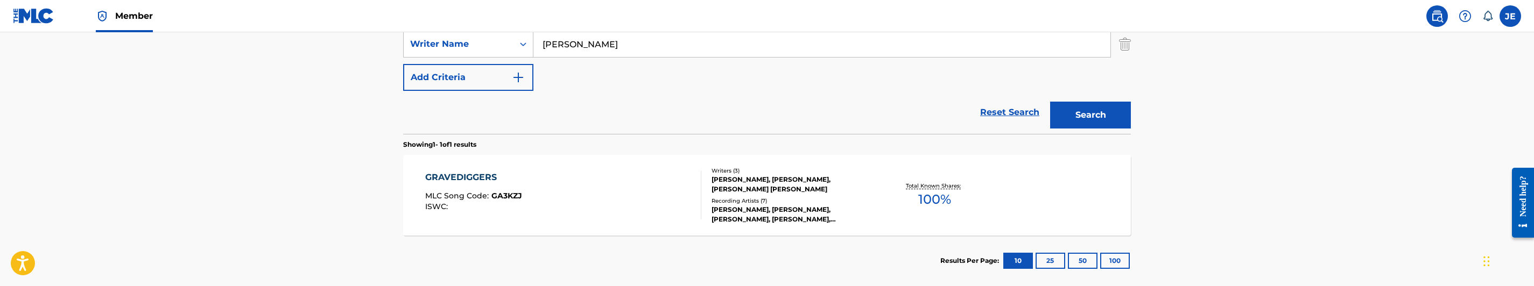
click at [660, 45] on input "[PERSON_NAME]" at bounding box center [821, 44] width 577 height 26
click at [1104, 113] on button "Search" at bounding box center [1090, 115] width 81 height 27
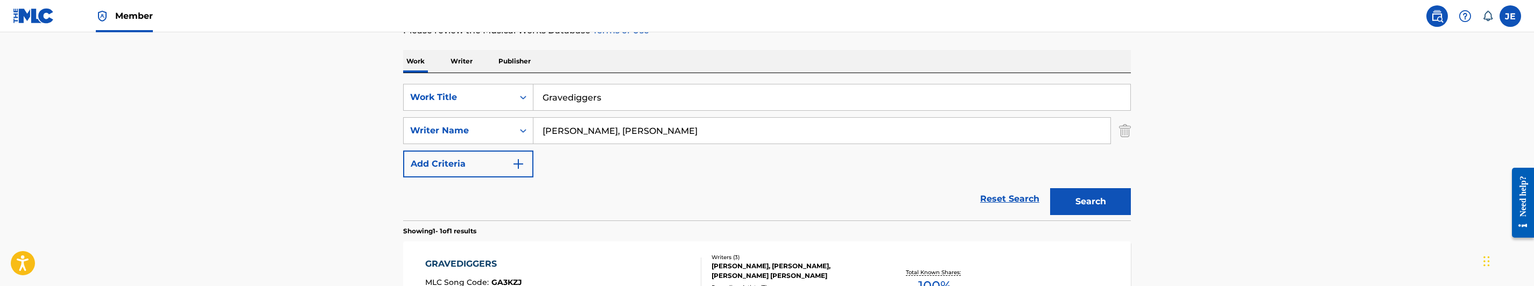
scroll to position [138, 0]
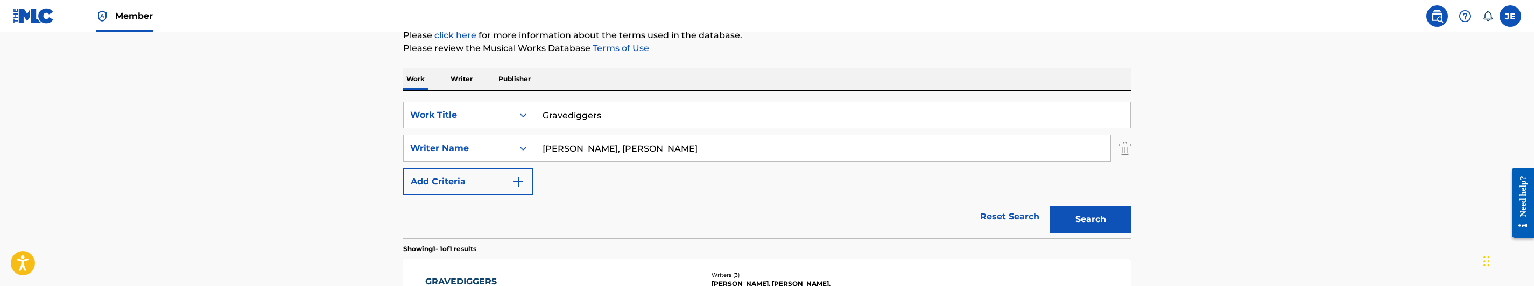
click at [690, 155] on input "[PERSON_NAME], [PERSON_NAME]" at bounding box center [821, 149] width 577 height 26
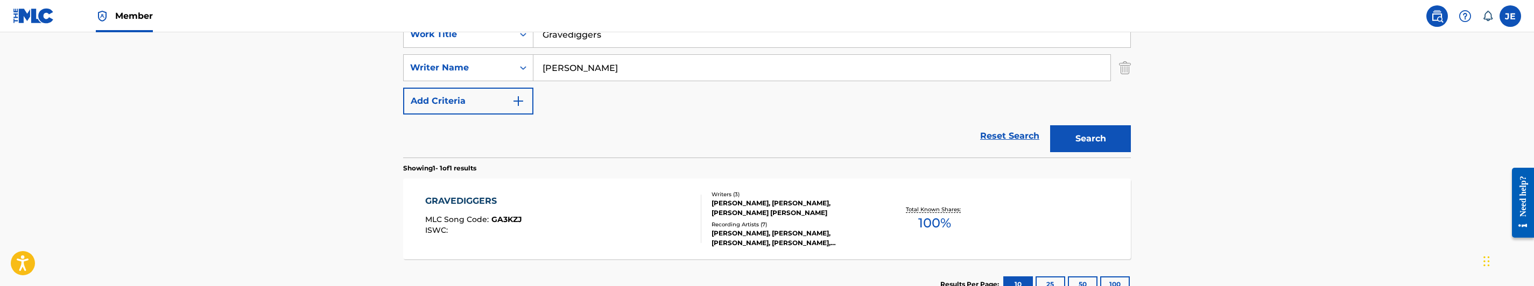
type input "[PERSON_NAME]"
click at [1079, 154] on div "Search" at bounding box center [1088, 136] width 86 height 43
click at [1082, 149] on button "Search" at bounding box center [1090, 138] width 81 height 27
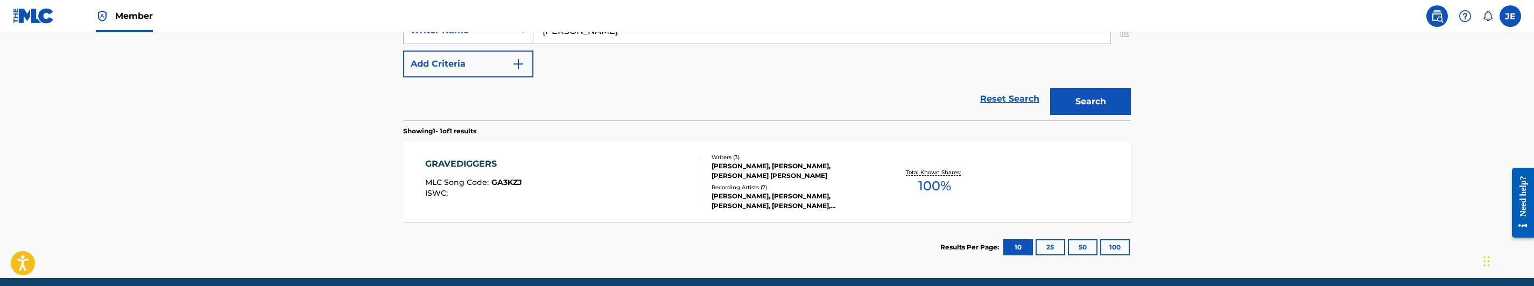
scroll to position [299, 0]
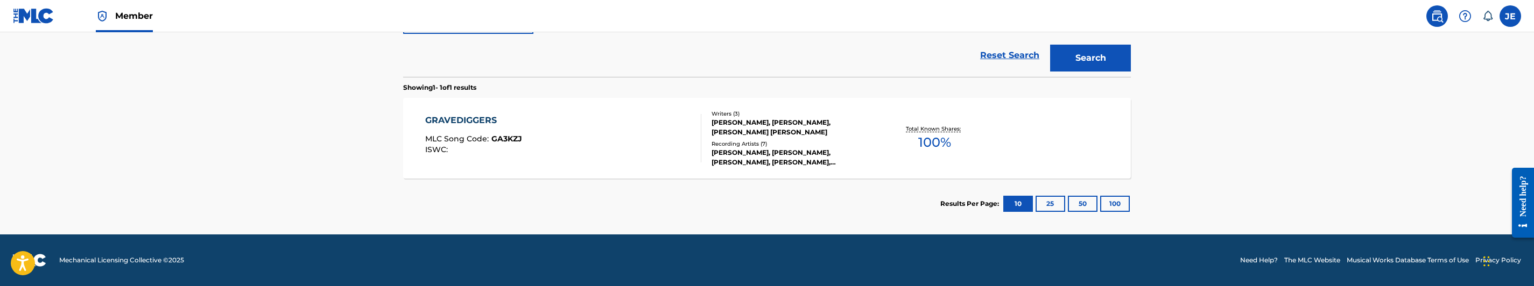
click at [607, 136] on div "GRAVEDIGGERS MLC Song Code : GA3KZJ ISWC :" at bounding box center [563, 138] width 277 height 48
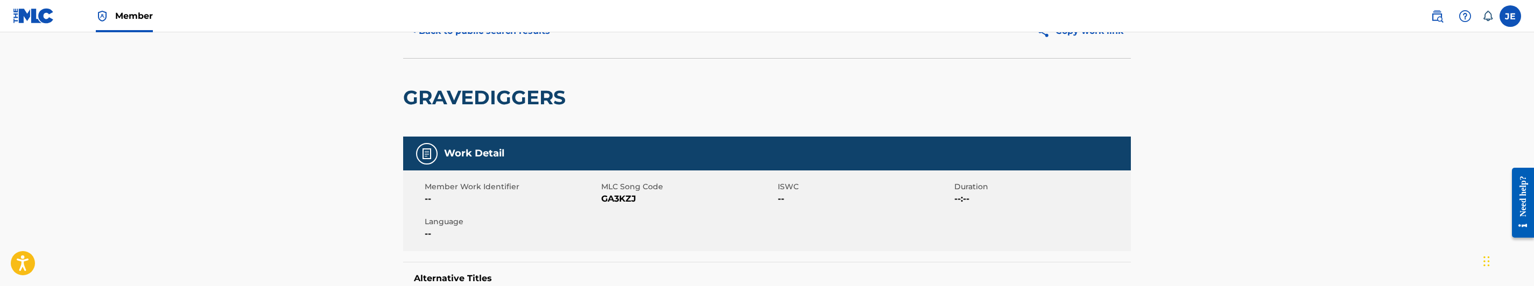
scroll to position [81, 0]
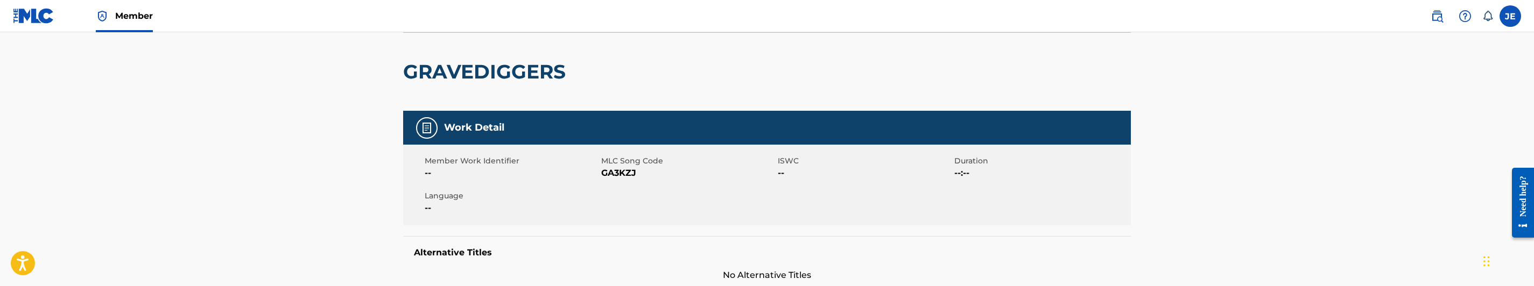
click at [617, 171] on span "GA3KZJ" at bounding box center [688, 173] width 174 height 13
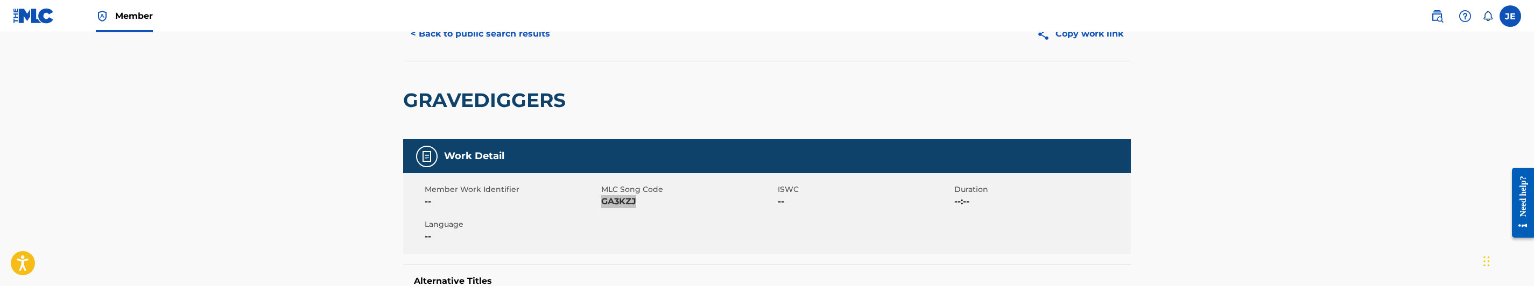
scroll to position [0, 0]
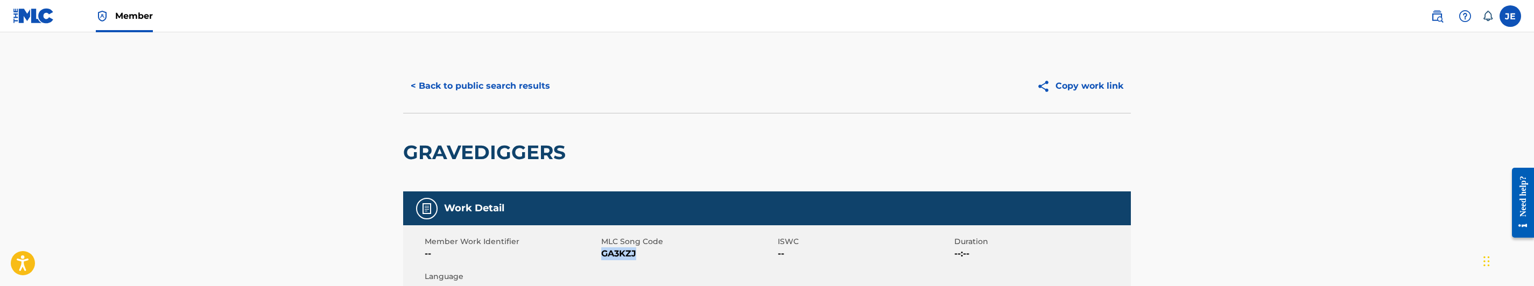
click at [525, 97] on button "< Back to public search results" at bounding box center [480, 86] width 154 height 27
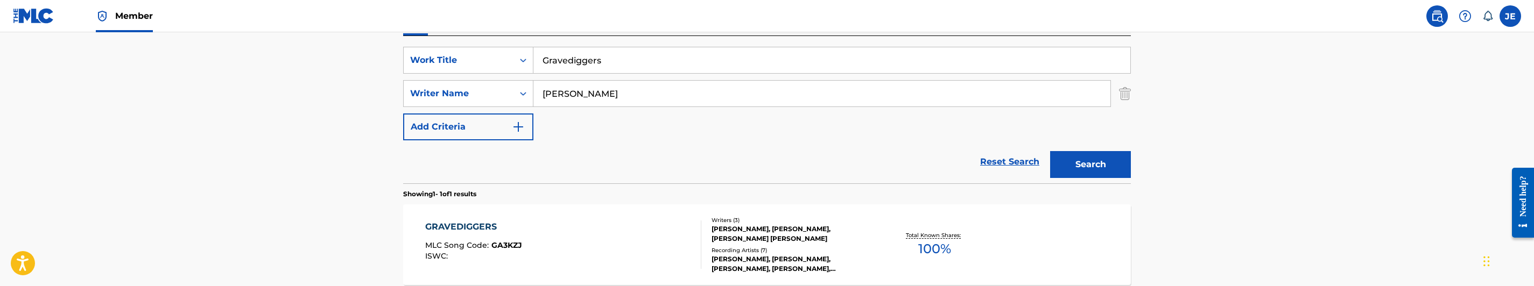
scroll to position [157, 0]
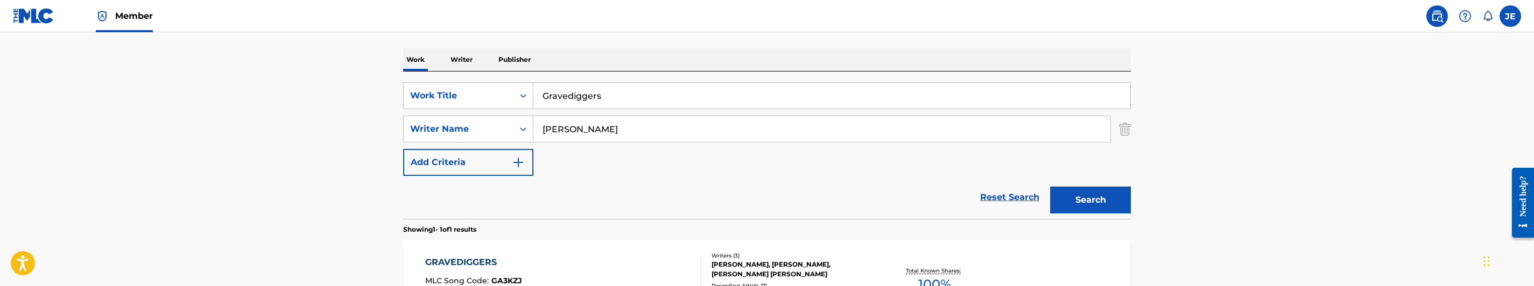
click at [609, 101] on input "Gravediggers" at bounding box center [831, 96] width 597 height 26
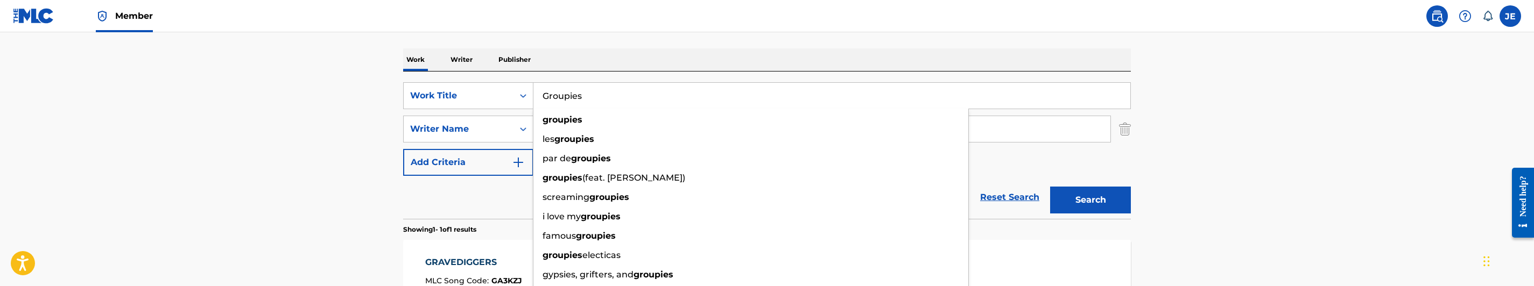
type input "Groupies"
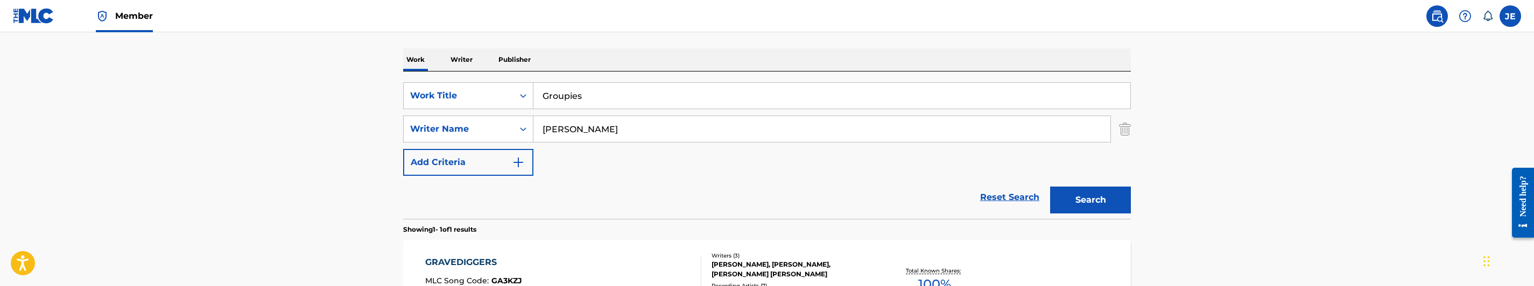
click at [615, 128] on input "[PERSON_NAME]" at bounding box center [821, 129] width 577 height 26
click at [1087, 197] on button "Search" at bounding box center [1090, 200] width 81 height 27
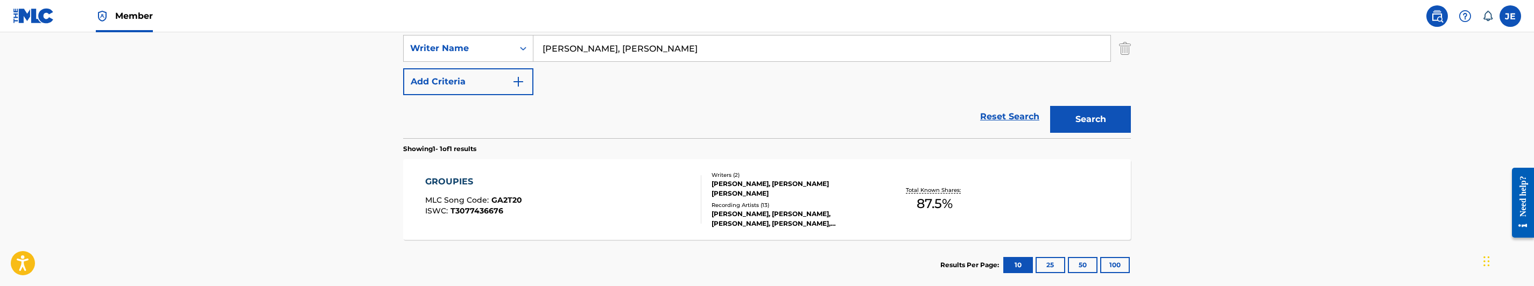
click at [691, 44] on input "[PERSON_NAME], [PERSON_NAME]" at bounding box center [821, 49] width 577 height 26
type input "[PERSON_NAME]"
click at [1087, 118] on button "Search" at bounding box center [1090, 119] width 81 height 27
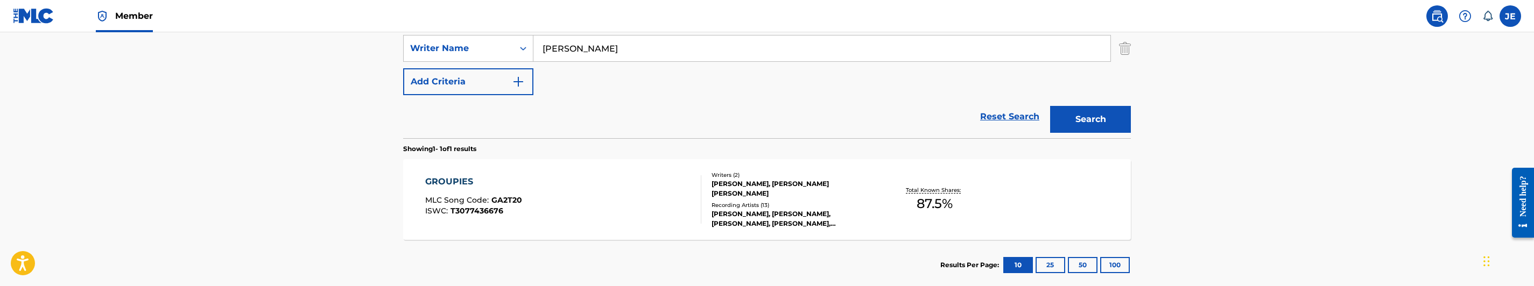
scroll to position [299, 0]
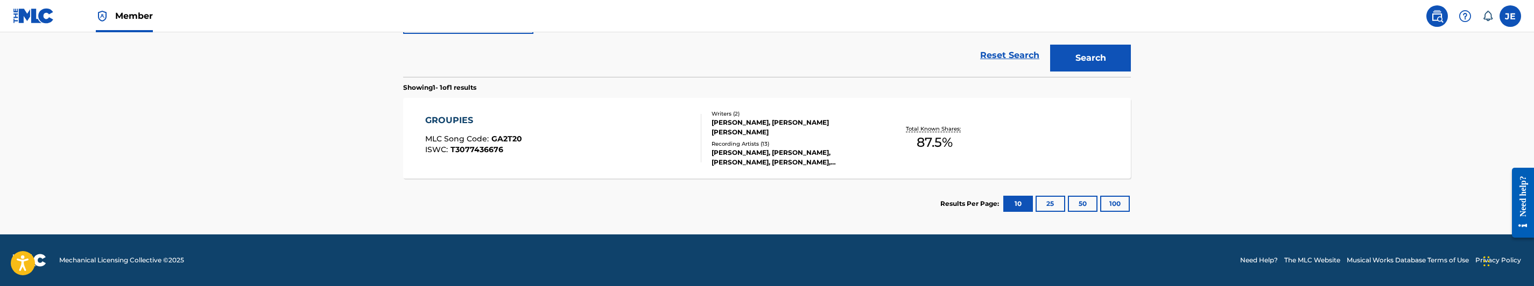
click at [602, 118] on div "GROUPIES MLC Song Code : GA2T20 ISWC : T3077436676" at bounding box center [563, 138] width 277 height 48
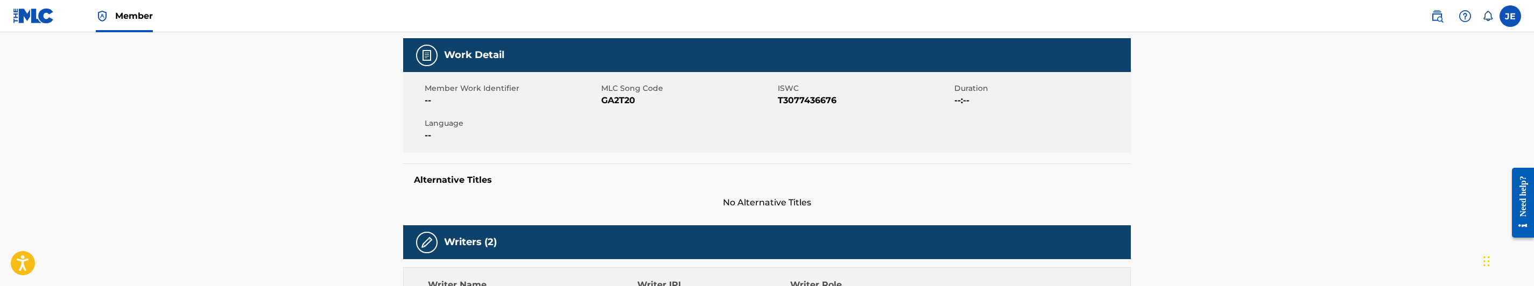
scroll to position [161, 0]
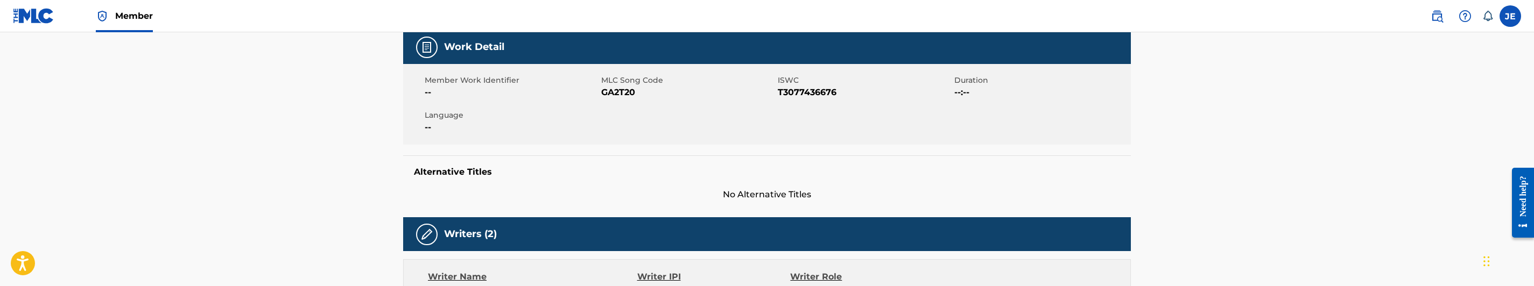
click at [606, 94] on span "GA2T20" at bounding box center [688, 92] width 174 height 13
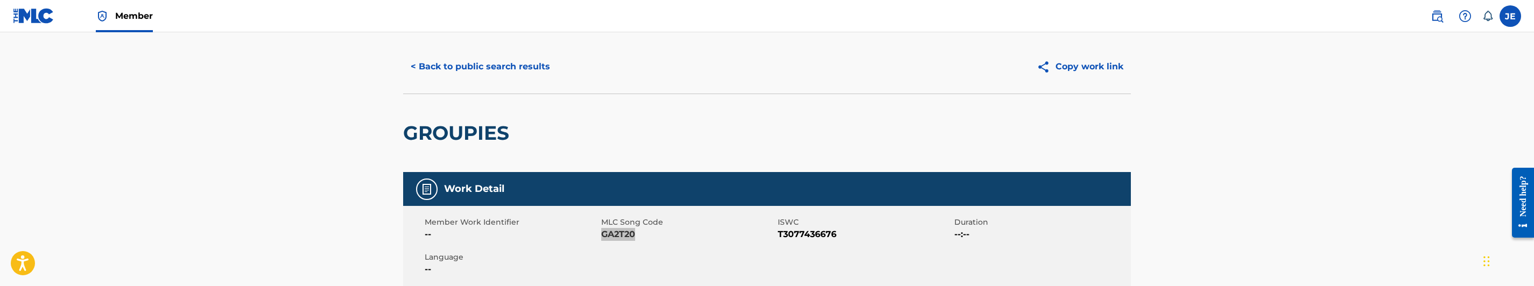
scroll to position [0, 0]
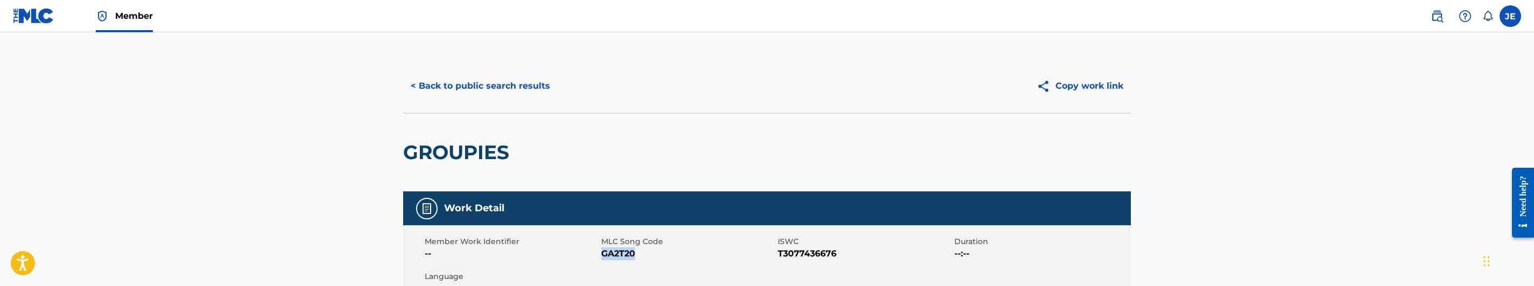
click at [520, 86] on button "< Back to public search results" at bounding box center [480, 86] width 154 height 27
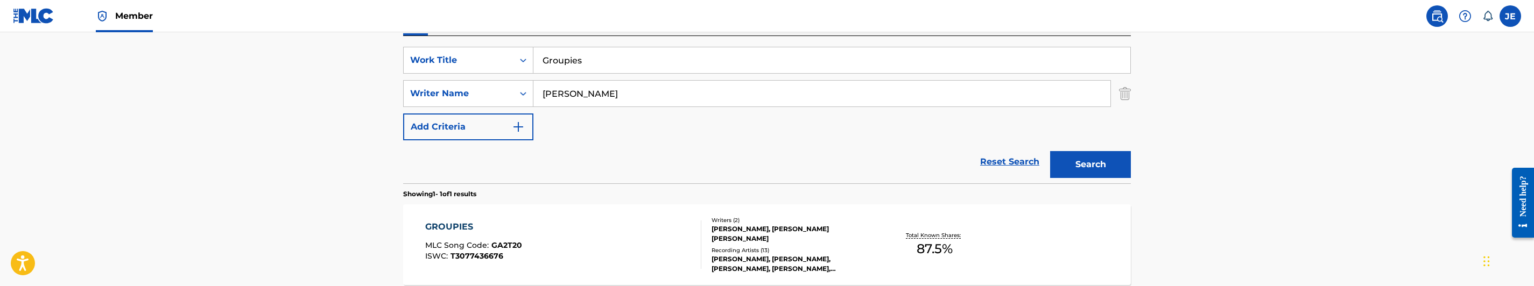
scroll to position [157, 0]
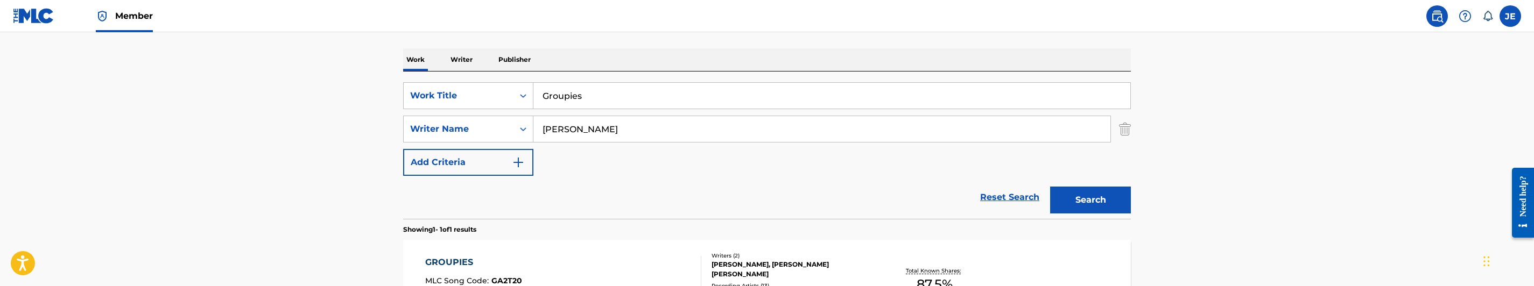
click at [622, 97] on input "Groupies" at bounding box center [831, 96] width 597 height 26
type input "GSHIT"
click at [614, 123] on input "[PERSON_NAME]" at bounding box center [821, 129] width 577 height 26
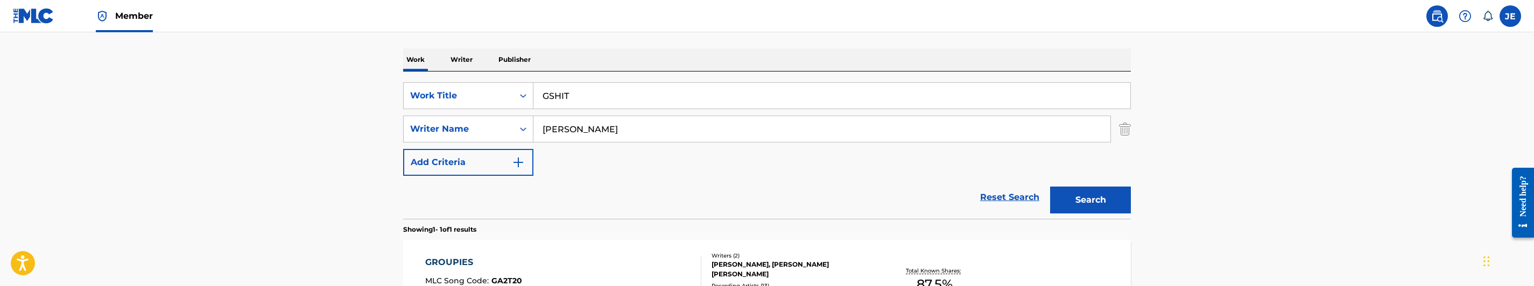
click at [614, 123] on input "[PERSON_NAME]" at bounding box center [821, 129] width 577 height 26
type input "[PERSON_NAME]"
click at [1116, 205] on button "Search" at bounding box center [1090, 200] width 81 height 27
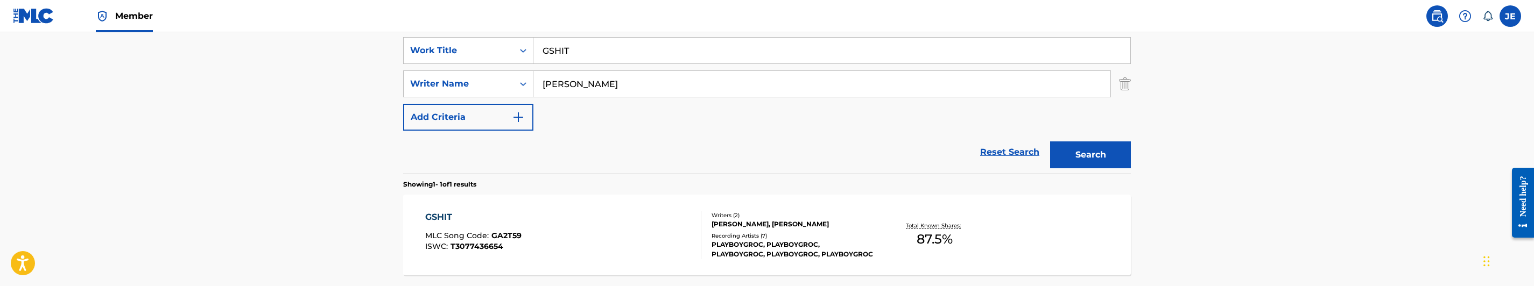
scroll to position [238, 0]
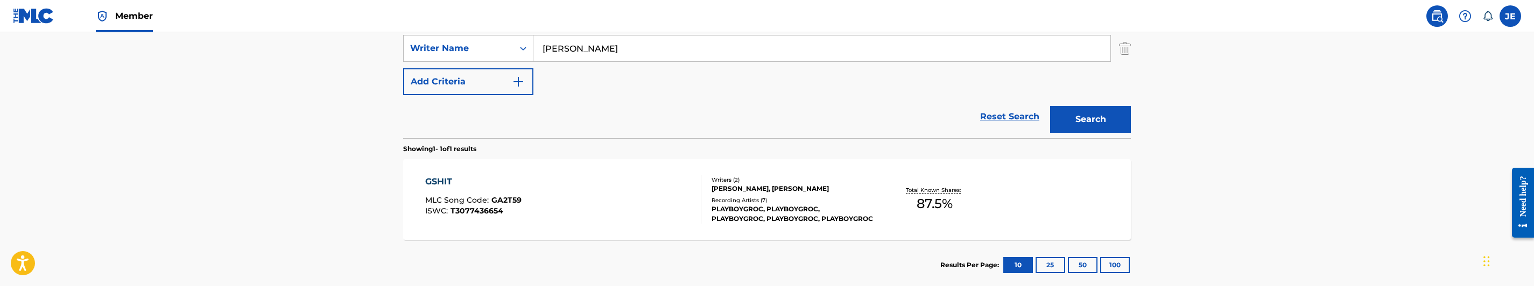
click at [609, 206] on div "GSHIT MLC Song Code : GA2T59 ISWC : T3077436654" at bounding box center [563, 199] width 277 height 48
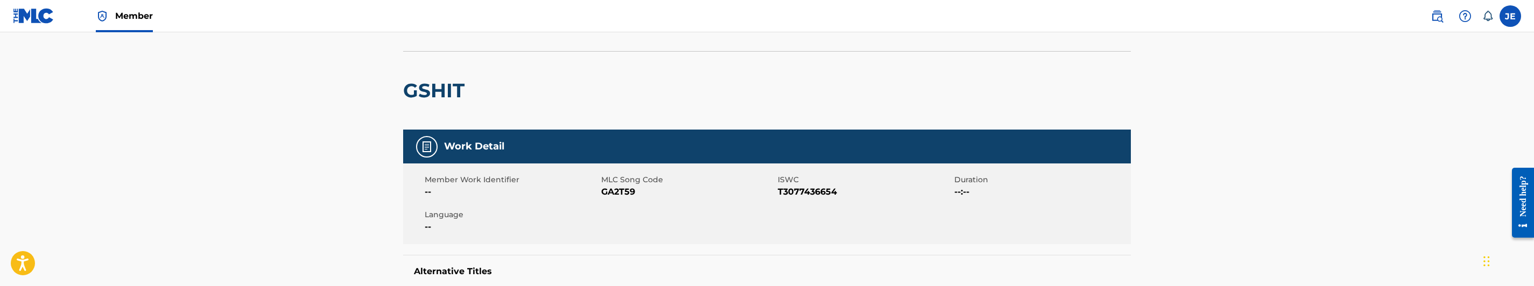
scroll to position [81, 0]
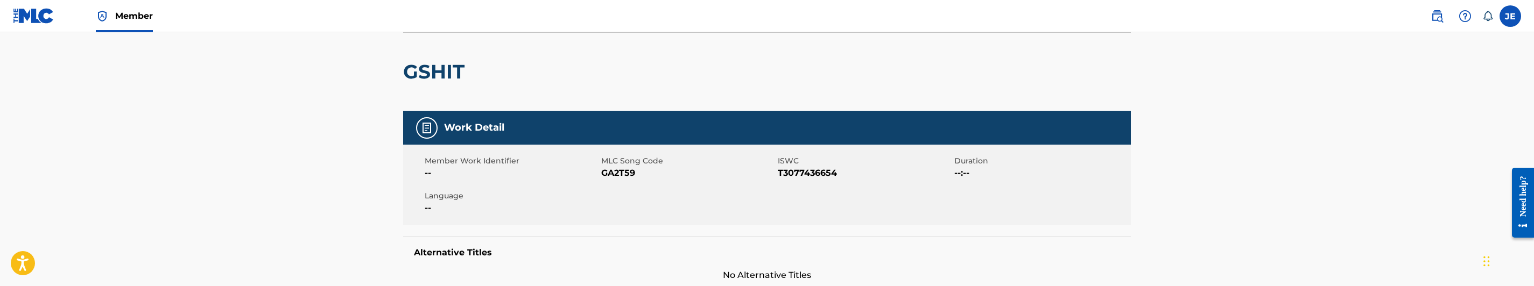
click at [614, 171] on span "GA2T59" at bounding box center [688, 173] width 174 height 13
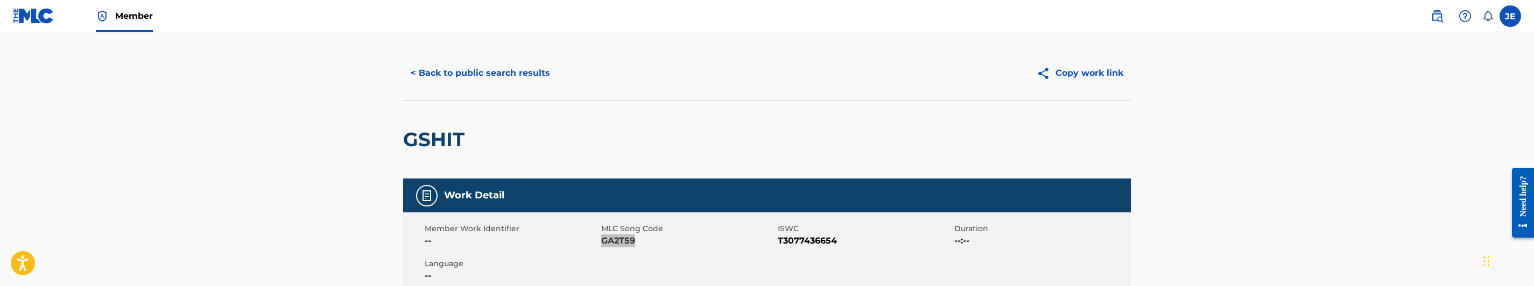
scroll to position [0, 0]
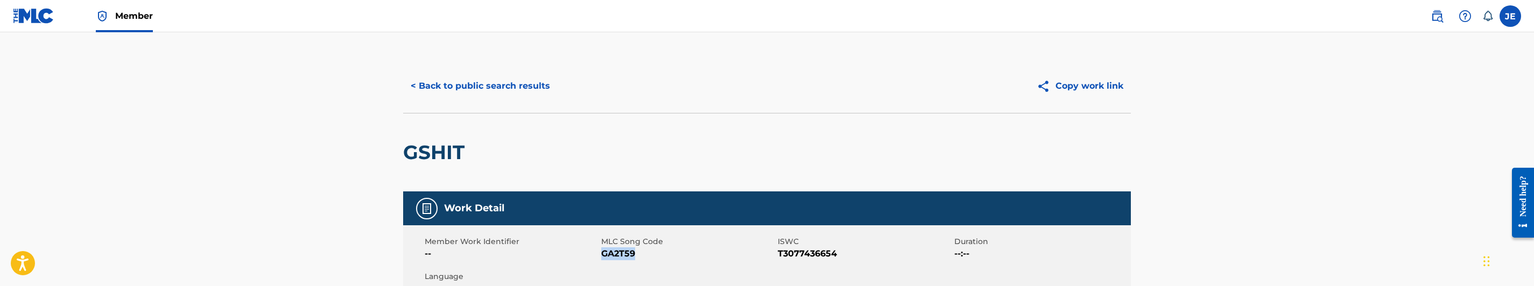
click at [526, 93] on button "< Back to public search results" at bounding box center [480, 86] width 154 height 27
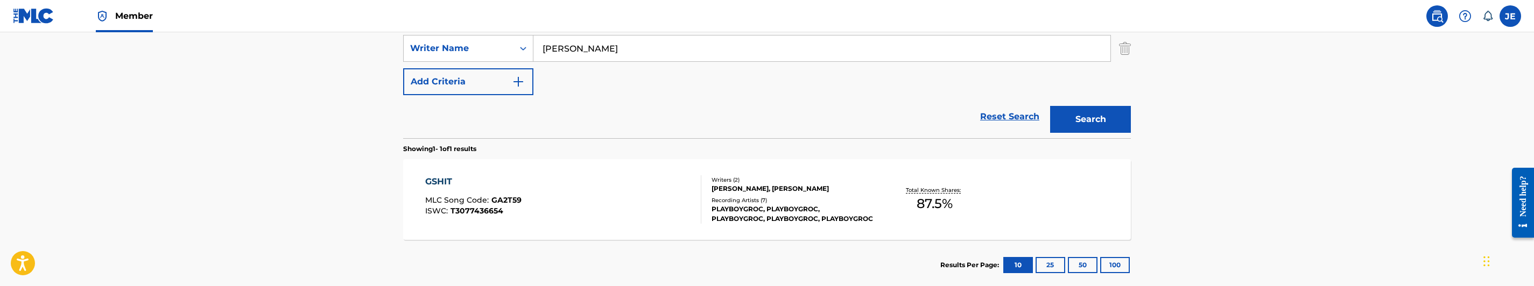
scroll to position [157, 0]
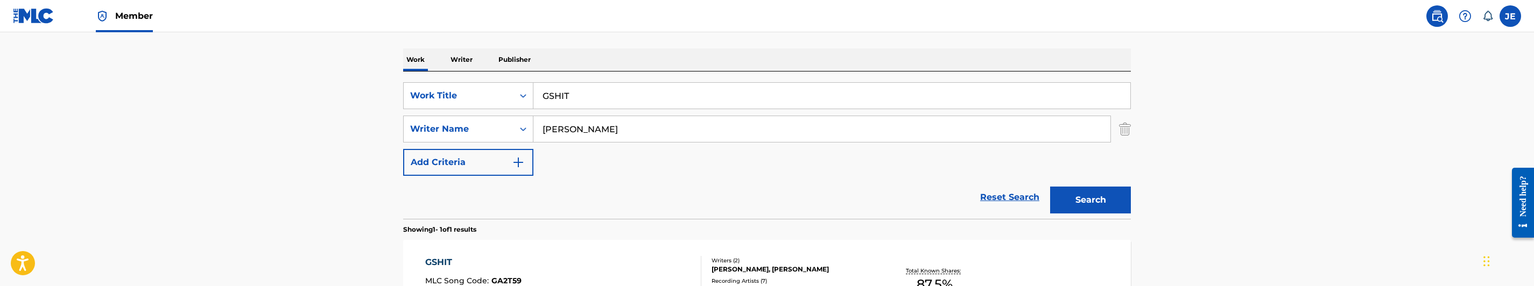
click at [621, 123] on input "[PERSON_NAME]" at bounding box center [821, 129] width 577 height 26
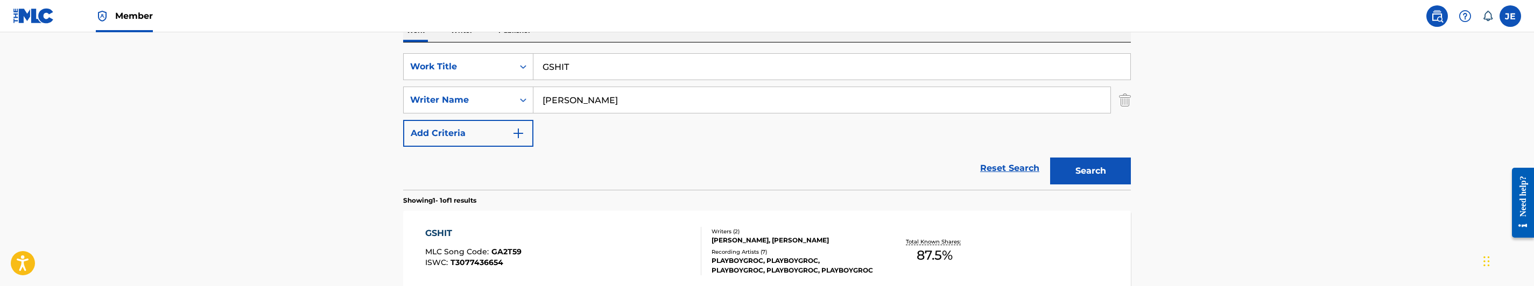
scroll to position [238, 0]
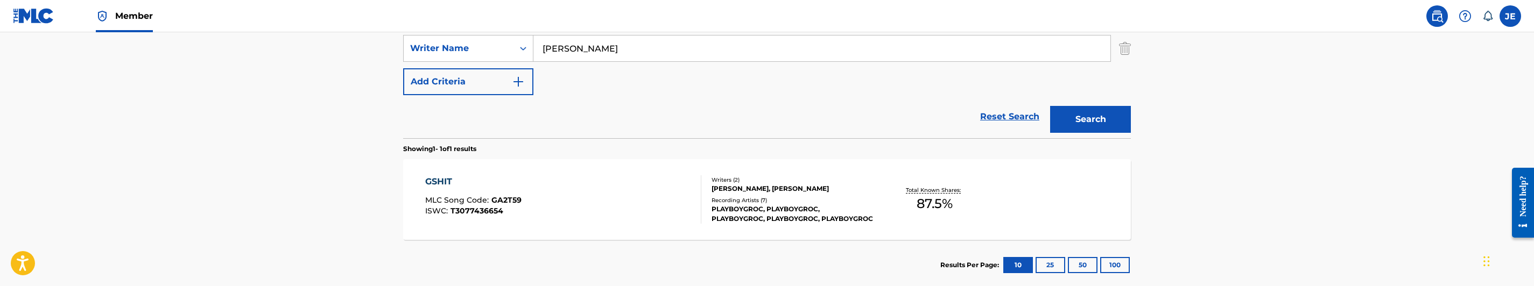
type input "[PERSON_NAME]"
click at [1063, 111] on button "Search" at bounding box center [1090, 119] width 81 height 27
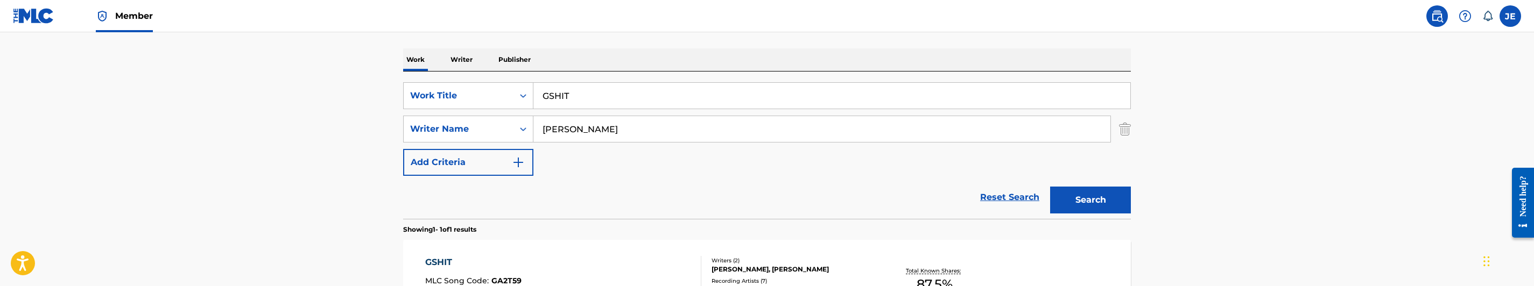
click at [629, 91] on input "GSHIT" at bounding box center [831, 96] width 597 height 26
type input "HAHA (That's Tuff)"
click at [666, 132] on input "[PERSON_NAME]" at bounding box center [821, 129] width 577 height 26
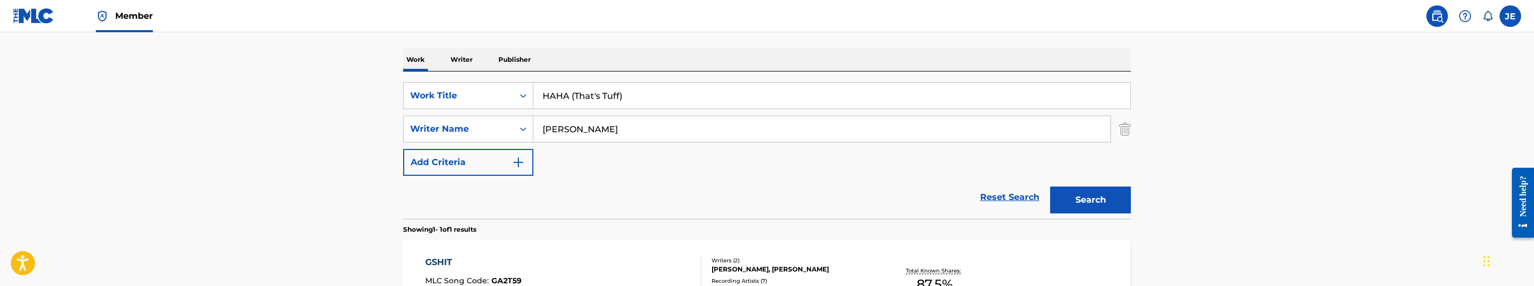
click at [666, 132] on input "[PERSON_NAME]" at bounding box center [821, 129] width 577 height 26
click at [1104, 197] on button "Search" at bounding box center [1090, 200] width 81 height 27
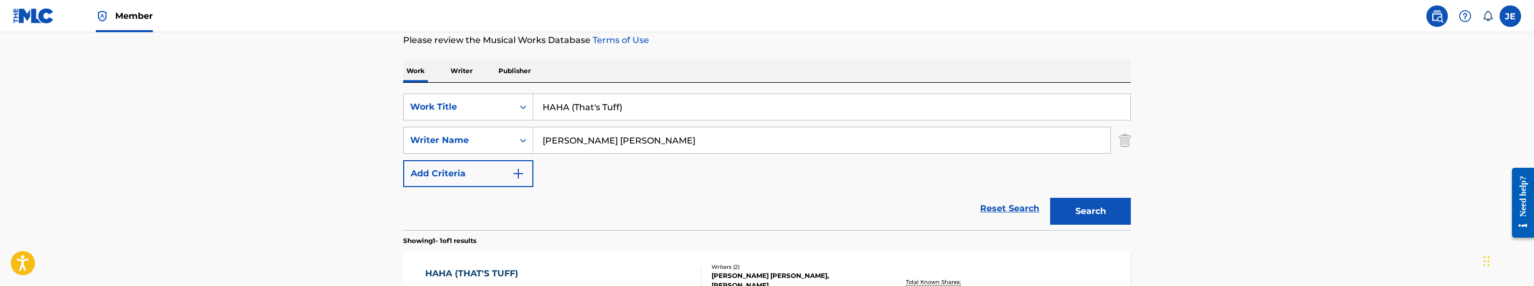
scroll to position [138, 0]
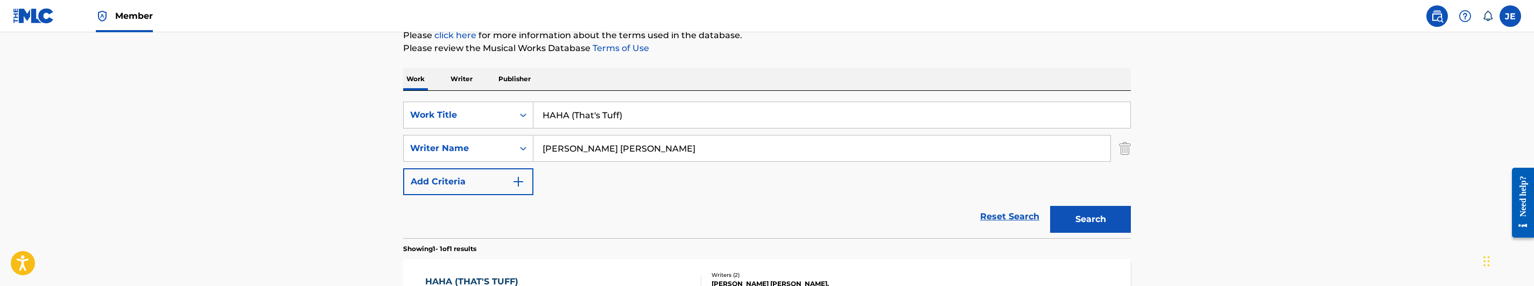
click at [625, 152] on input "[PERSON_NAME] [PERSON_NAME]" at bounding box center [821, 149] width 577 height 26
type input "[PERSON_NAME]"
drag, startPoint x: 1113, startPoint y: 222, endPoint x: 1126, endPoint y: 207, distance: 19.8
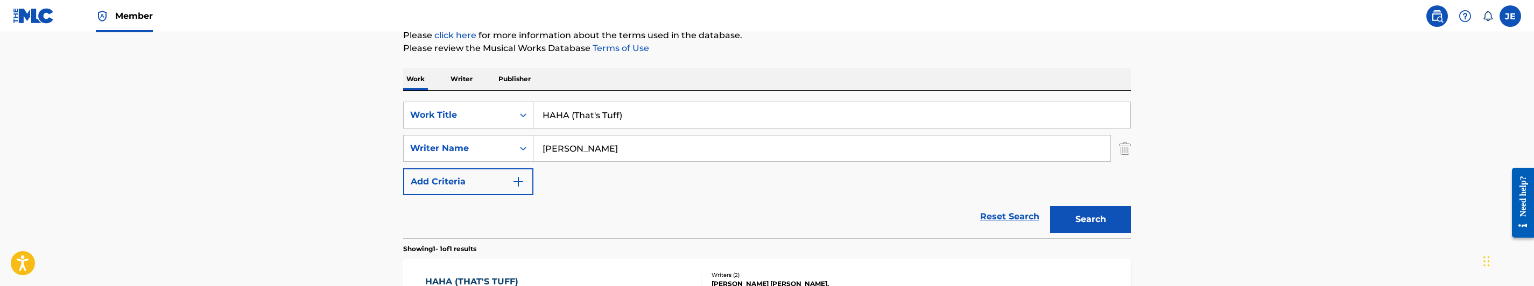
click at [1113, 221] on button "Search" at bounding box center [1090, 219] width 81 height 27
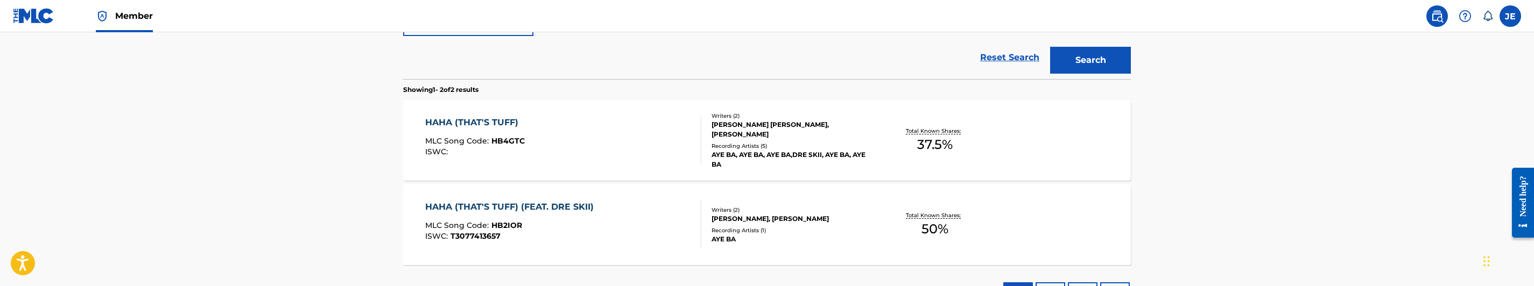
scroll to position [296, 0]
click at [628, 155] on div "HAHA (THAT'S TUFF) MLC Song Code : HB4GTC ISWC :" at bounding box center [563, 141] width 277 height 48
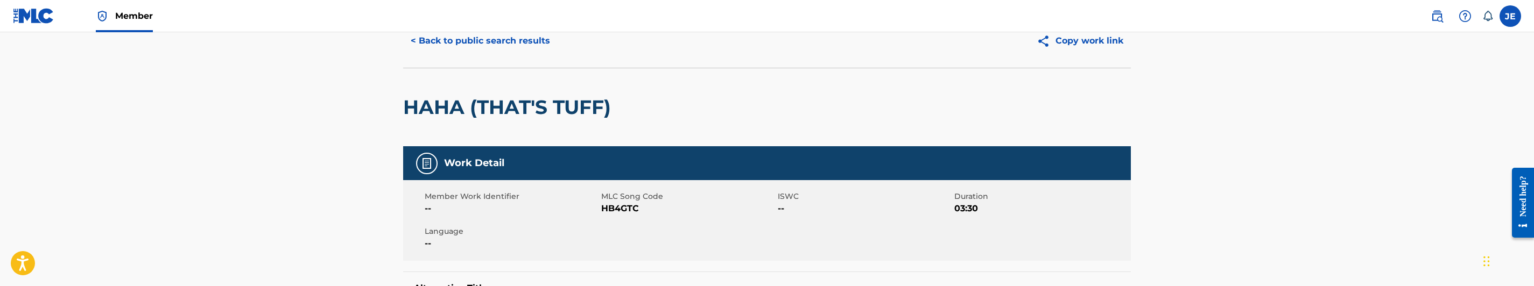
scroll to position [81, 0]
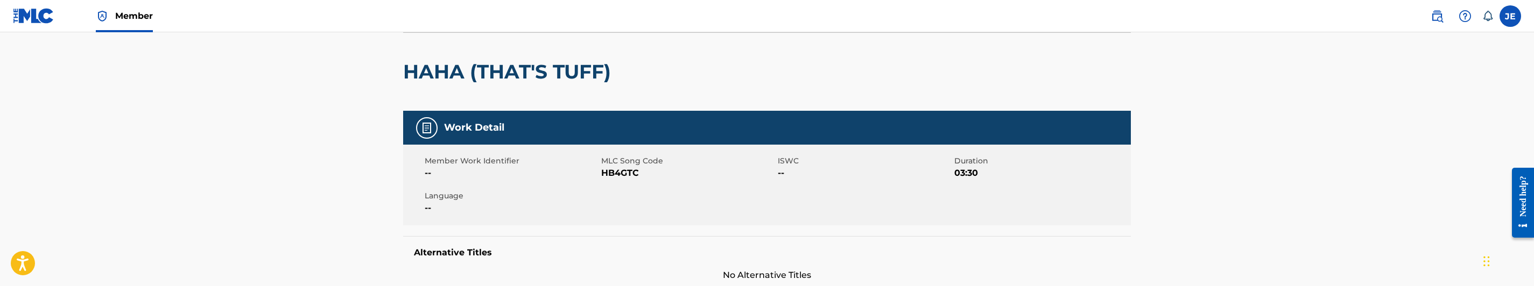
click at [631, 178] on span "HB4GTC" at bounding box center [688, 173] width 174 height 13
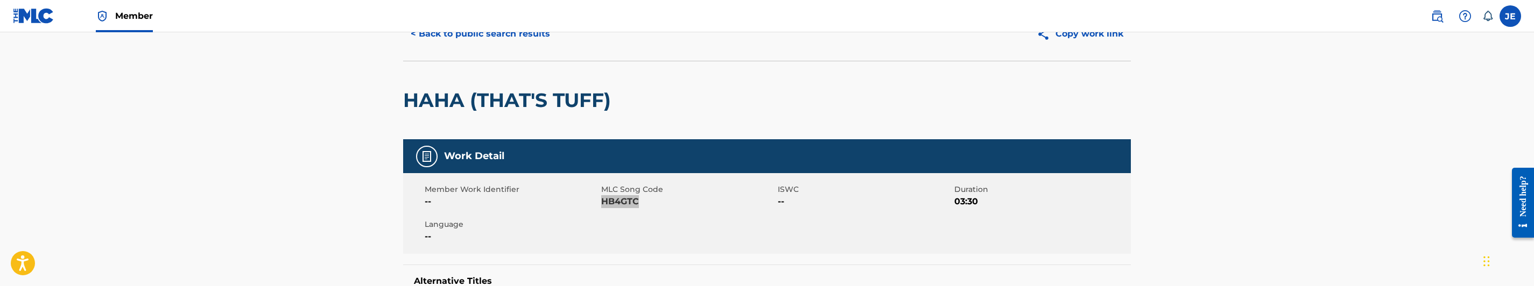
scroll to position [0, 0]
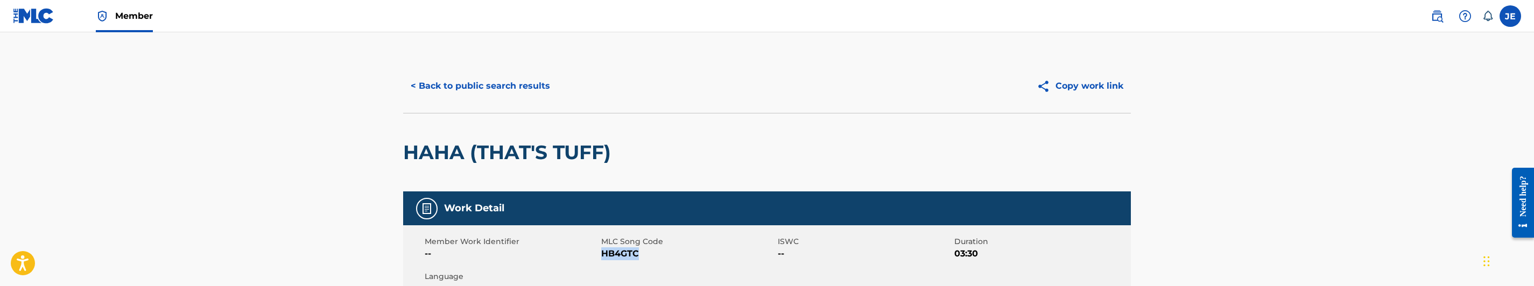
click at [459, 86] on button "< Back to public search results" at bounding box center [480, 86] width 154 height 27
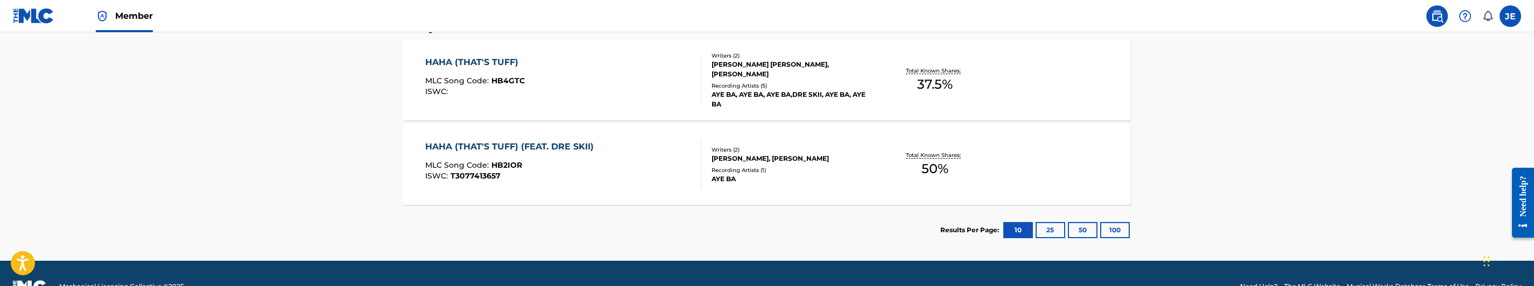
scroll to position [384, 0]
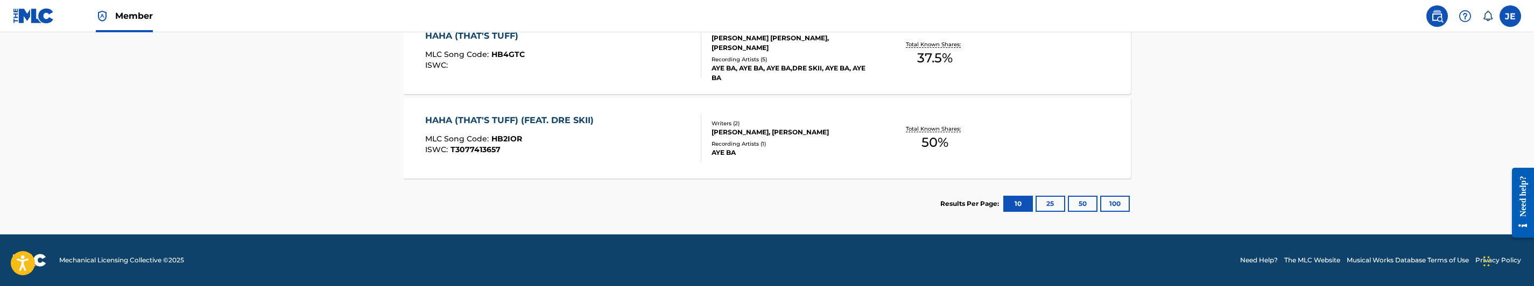
click at [560, 128] on div "HAHA (THAT'S TUFF) (FEAT. DRE SKII) MLC Song Code : HB2IOR ISWC : T3077413657" at bounding box center [512, 138] width 174 height 48
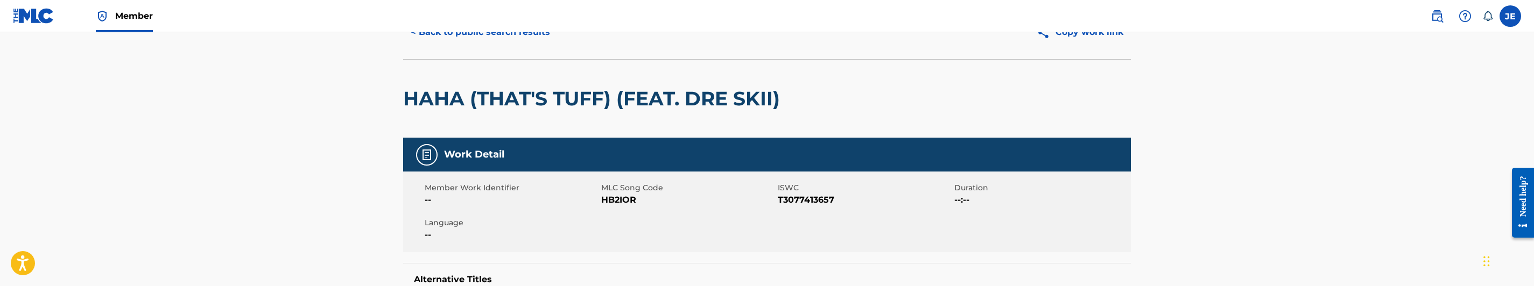
scroll to position [81, 0]
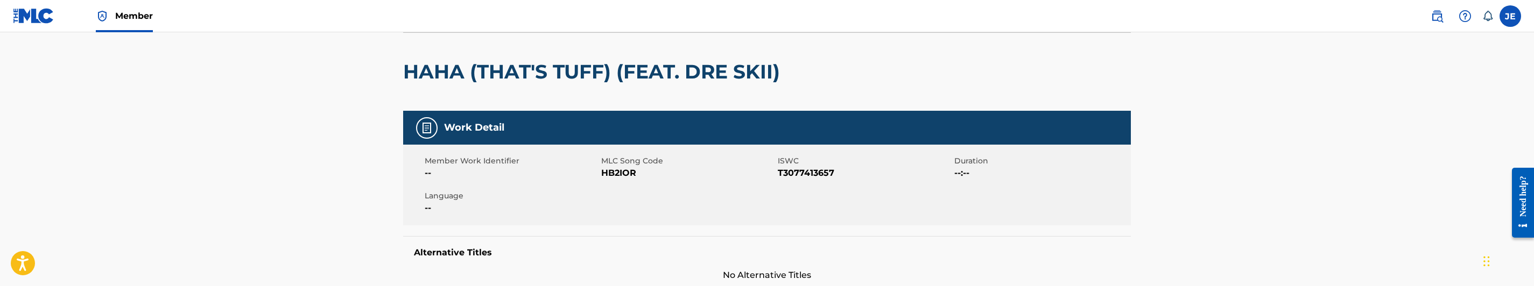
click at [627, 174] on span "HB2IOR" at bounding box center [688, 173] width 174 height 13
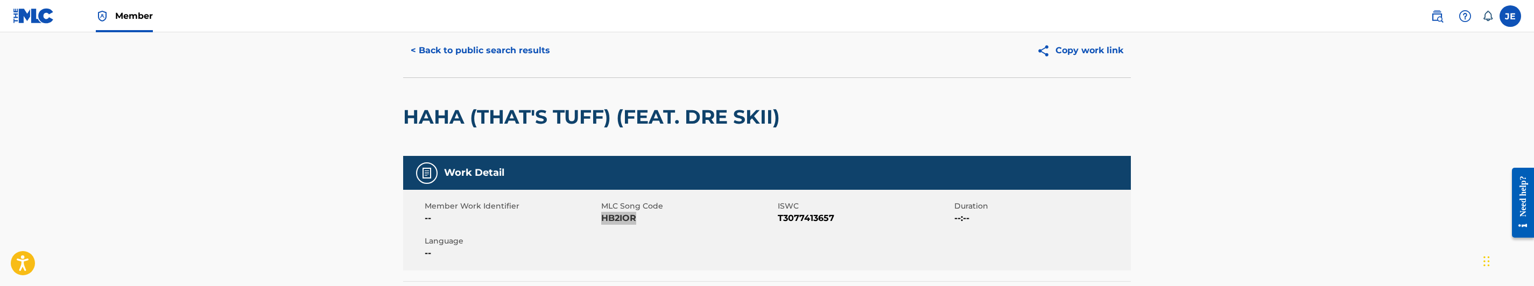
scroll to position [0, 0]
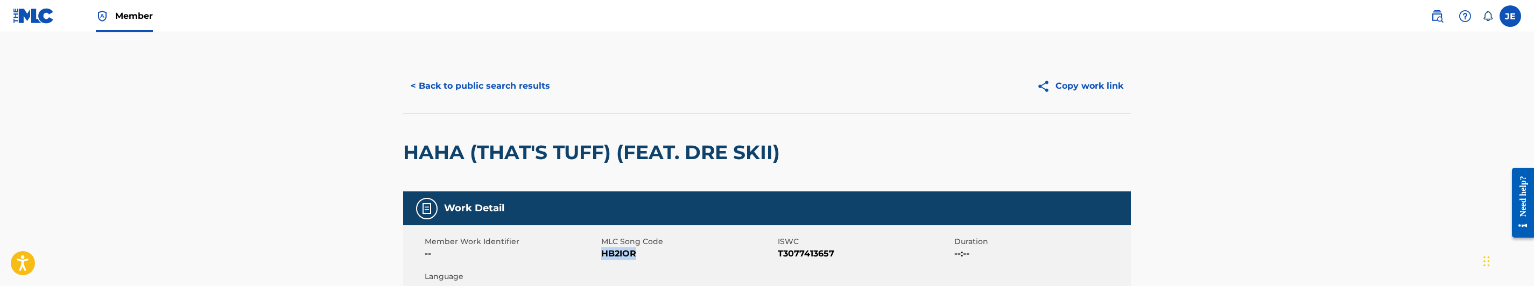
click at [539, 81] on button "< Back to public search results" at bounding box center [480, 86] width 154 height 27
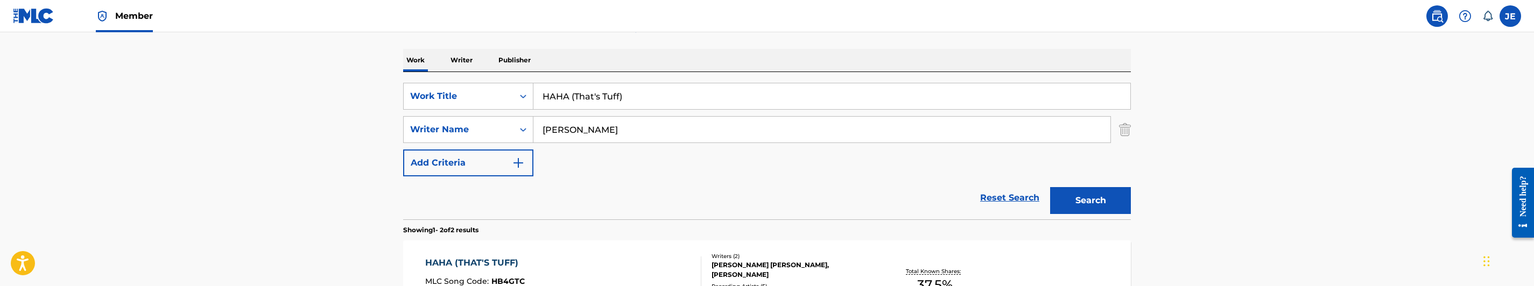
scroll to position [142, 0]
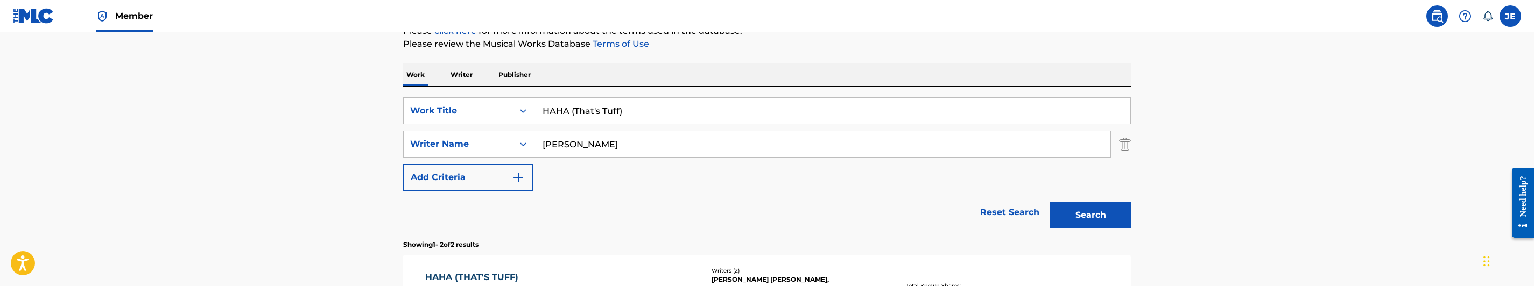
click at [609, 122] on input "HAHA (That's Tuff)" at bounding box center [831, 111] width 597 height 26
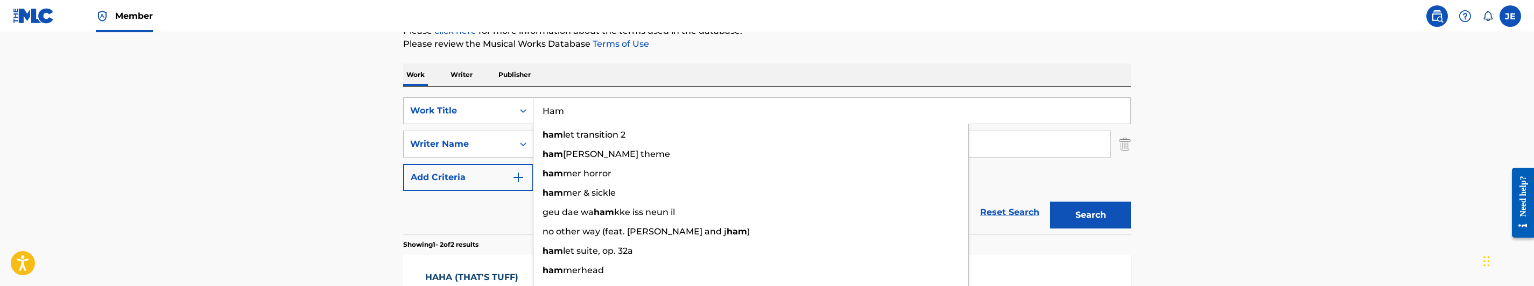
type input "Ham"
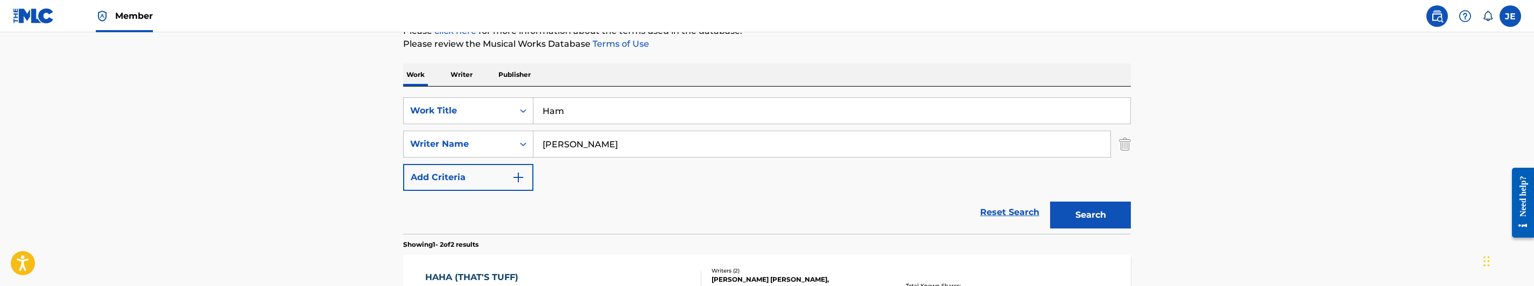
click at [635, 139] on input "[PERSON_NAME]" at bounding box center [821, 144] width 577 height 26
click at [1098, 217] on button "Search" at bounding box center [1090, 215] width 81 height 27
click at [1115, 205] on button "Search" at bounding box center [1090, 215] width 81 height 27
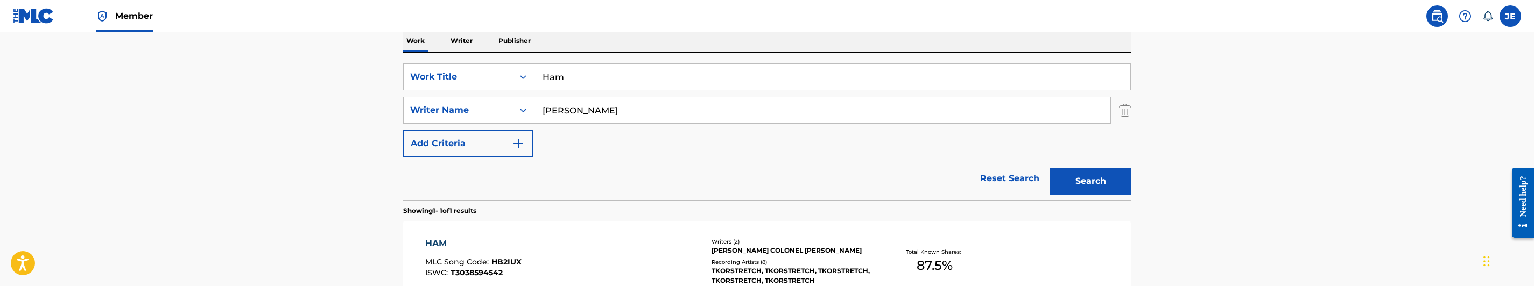
scroll to position [219, 0]
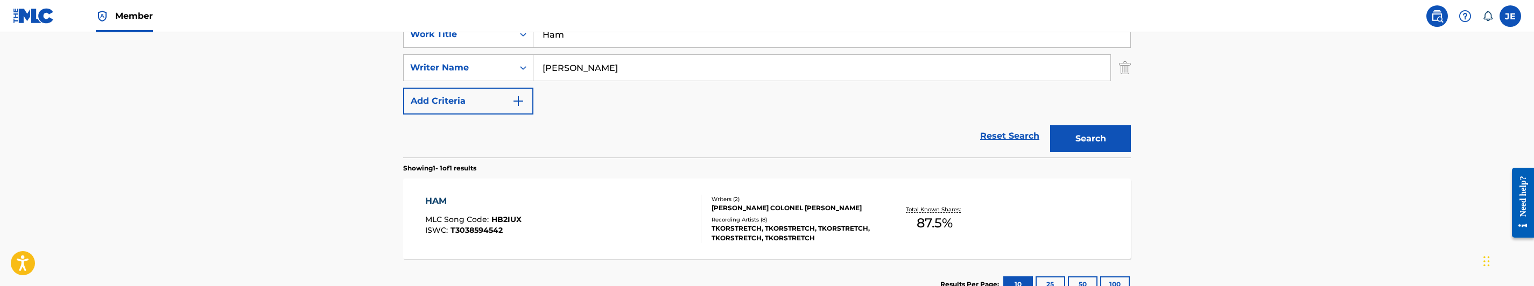
click at [672, 66] on input "[PERSON_NAME]" at bounding box center [821, 68] width 577 height 26
type input "[PERSON_NAME]"
click at [1113, 146] on button "Search" at bounding box center [1090, 138] width 81 height 27
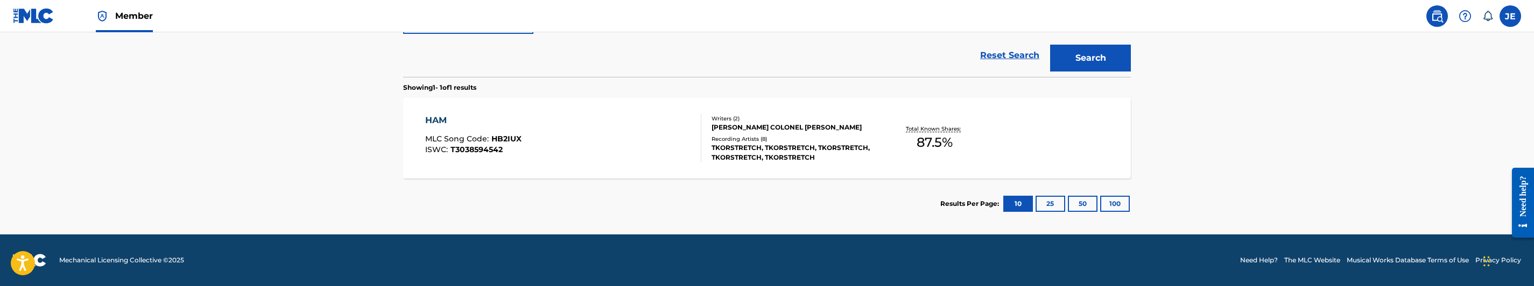
click at [630, 164] on div "HAM MLC Song Code : HB2IUX ISWC : T3038594542 Writers ( 2 ) [PERSON_NAME] COLON…" at bounding box center [767, 138] width 728 height 81
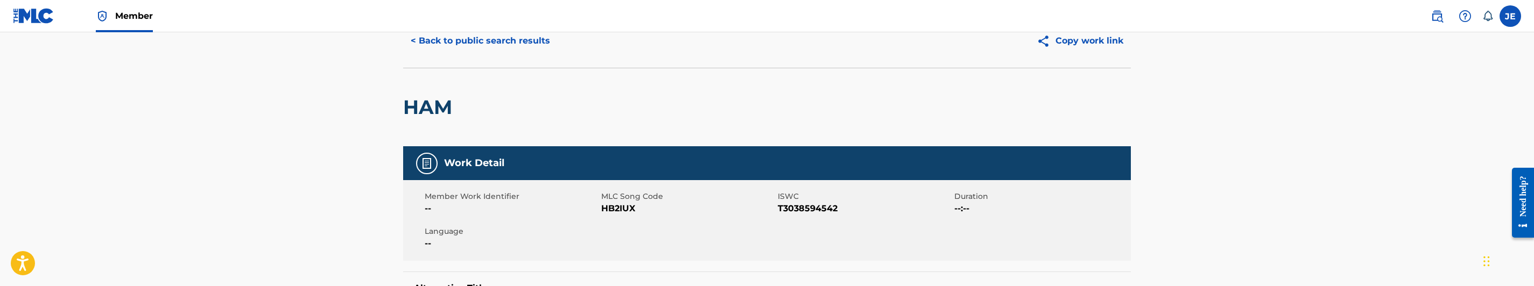
scroll to position [81, 0]
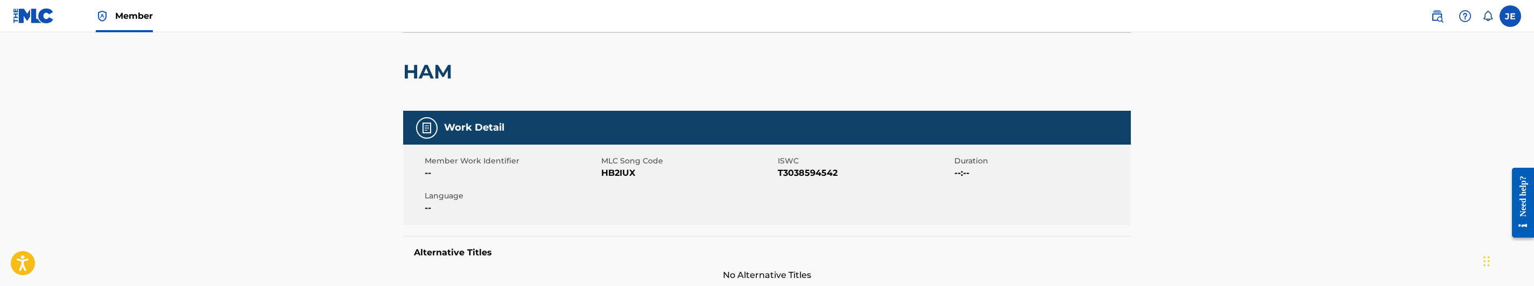
click at [616, 177] on span "HB2IUX" at bounding box center [688, 173] width 174 height 13
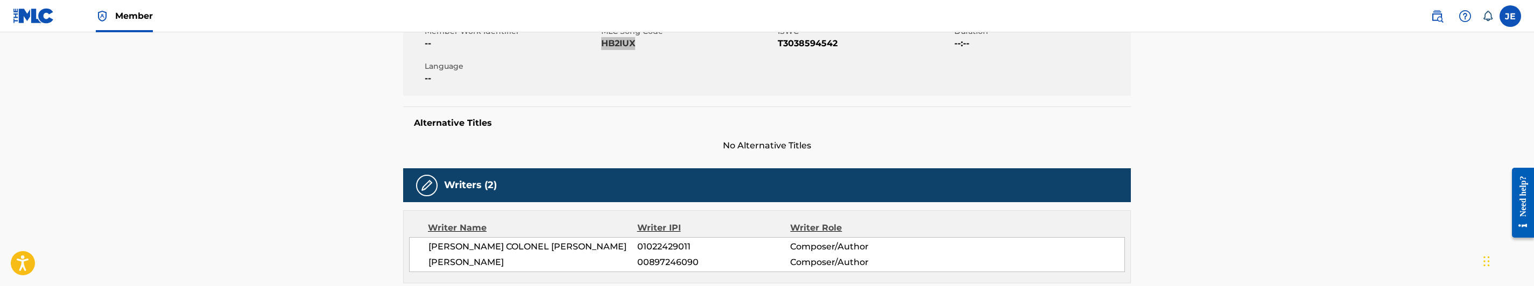
scroll to position [0, 0]
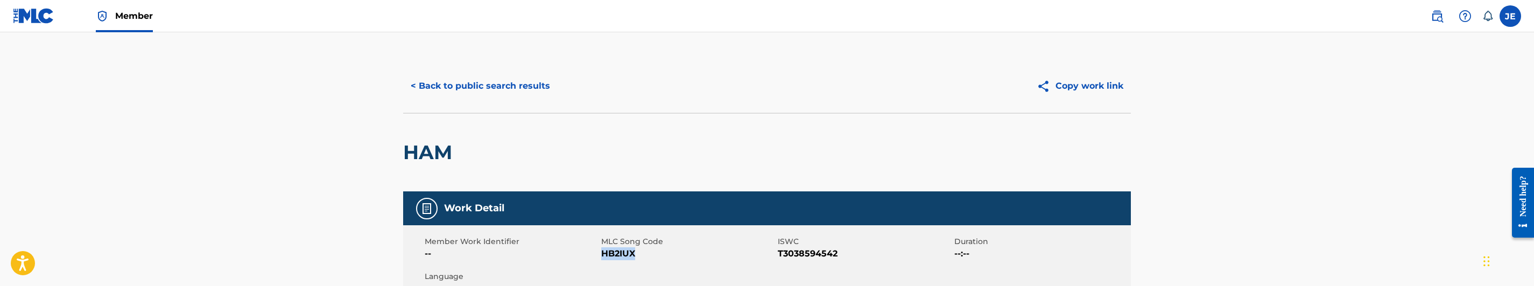
click at [533, 81] on button "< Back to public search results" at bounding box center [480, 86] width 154 height 27
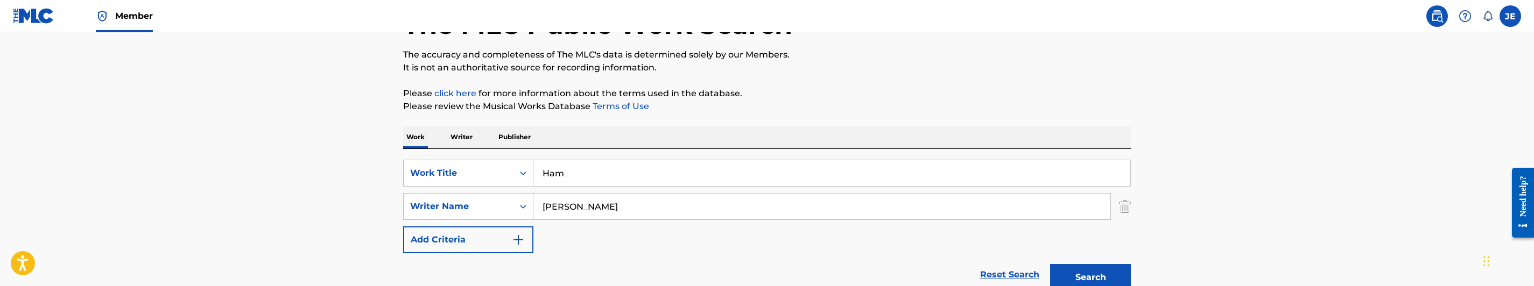
scroll to position [76, 0]
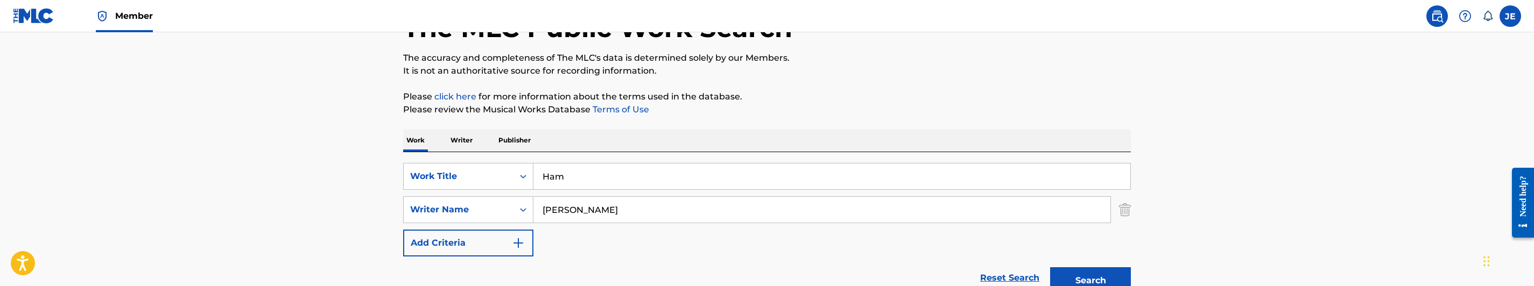
click at [599, 178] on input "Ham" at bounding box center [831, 177] width 597 height 26
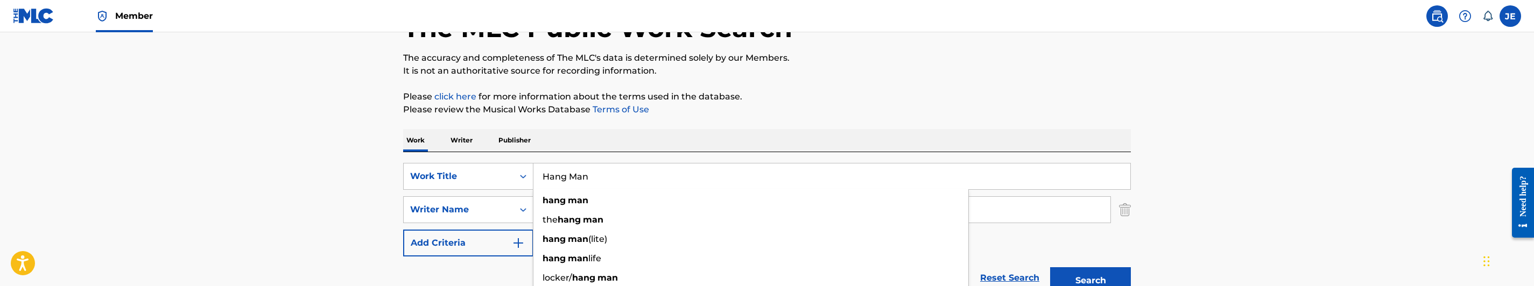
type input "Hang Man"
click at [646, 223] on div "[PERSON_NAME]" at bounding box center [822, 209] width 578 height 27
click at [656, 213] on input "[PERSON_NAME]" at bounding box center [821, 210] width 577 height 26
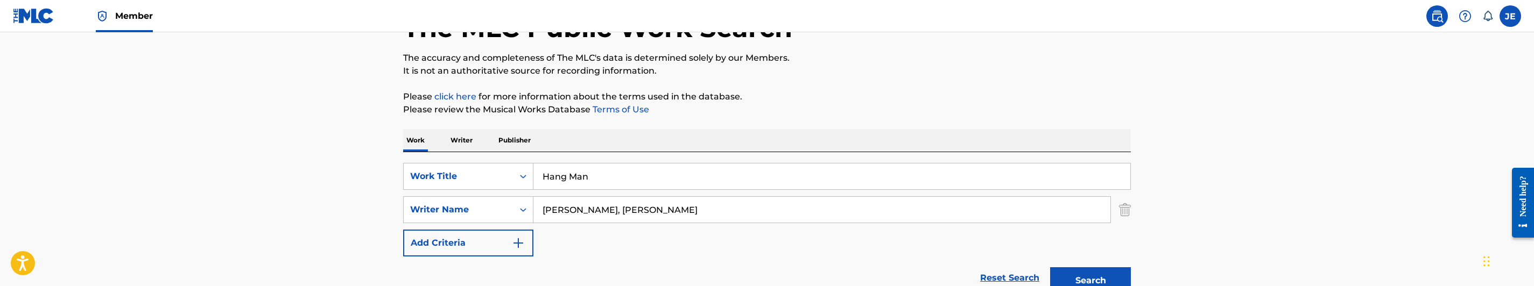
click at [1090, 281] on button "Search" at bounding box center [1090, 281] width 81 height 27
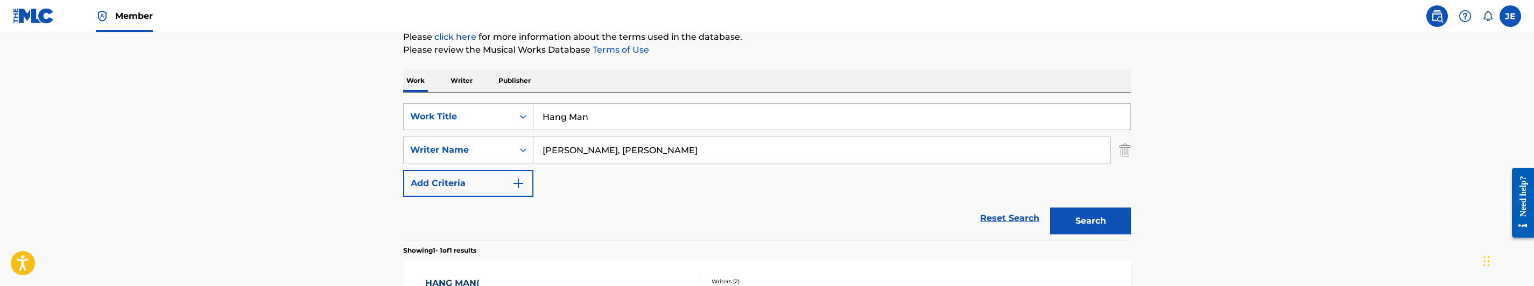
scroll to position [135, 0]
click at [663, 143] on input "[PERSON_NAME], [PERSON_NAME]" at bounding box center [821, 152] width 577 height 26
type input "[PERSON_NAME]"
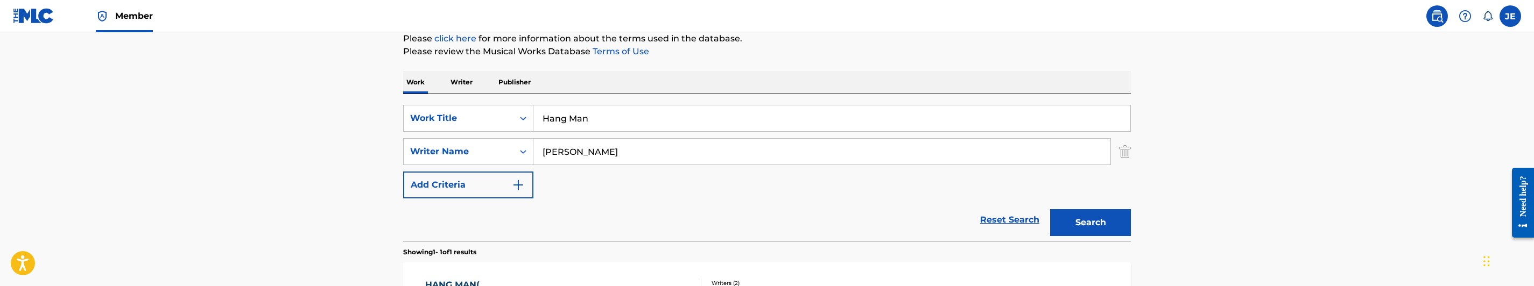
click at [1074, 230] on button "Search" at bounding box center [1090, 222] width 81 height 27
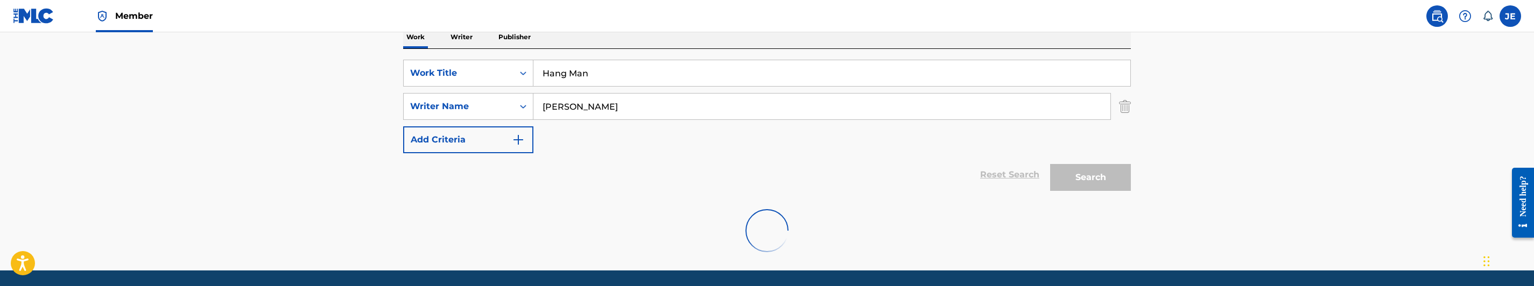
scroll to position [215, 0]
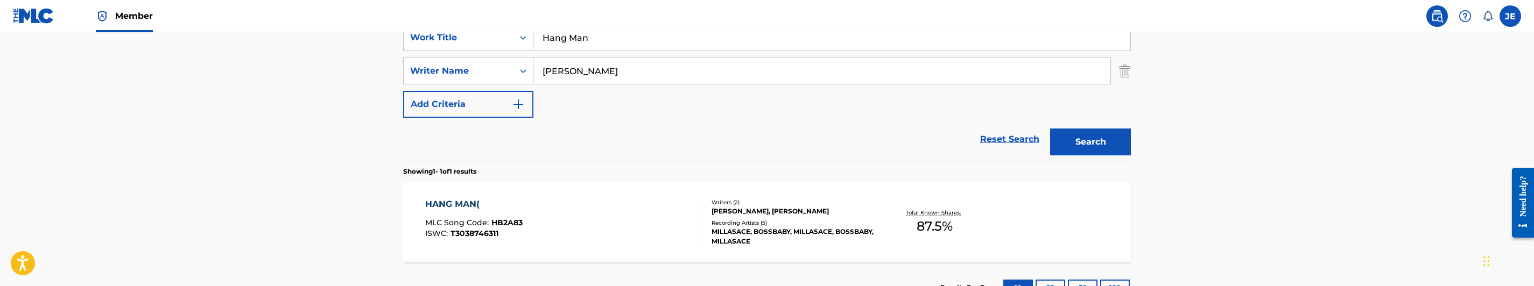
click at [603, 215] on div "HANG MAN( MLC Song Code : HB2A83 ISWC : T3038746311" at bounding box center [563, 222] width 277 height 48
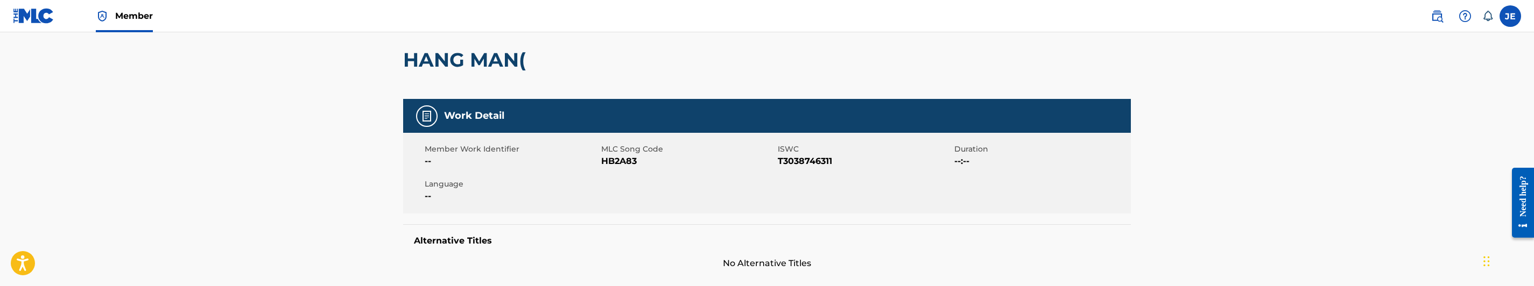
scroll to position [161, 0]
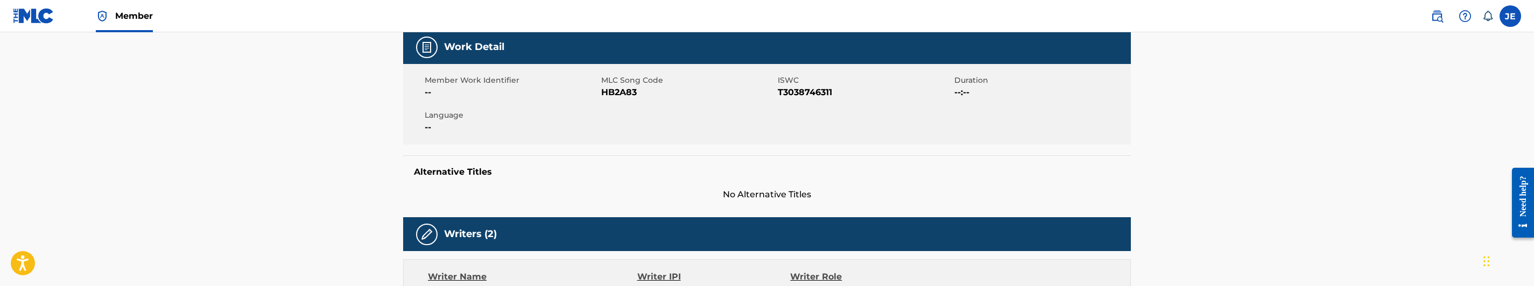
click at [625, 94] on span "HB2A83" at bounding box center [688, 92] width 174 height 13
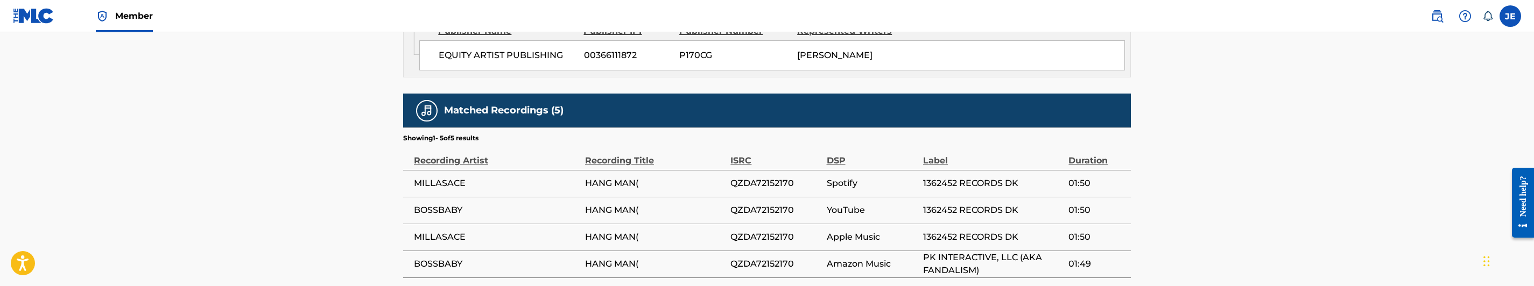
scroll to position [1051, 0]
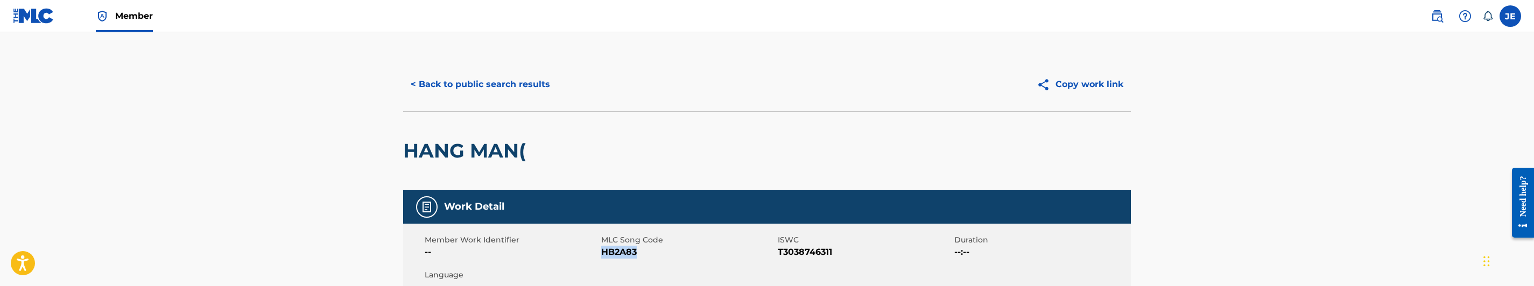
click at [501, 85] on button "< Back to public search results" at bounding box center [480, 84] width 154 height 27
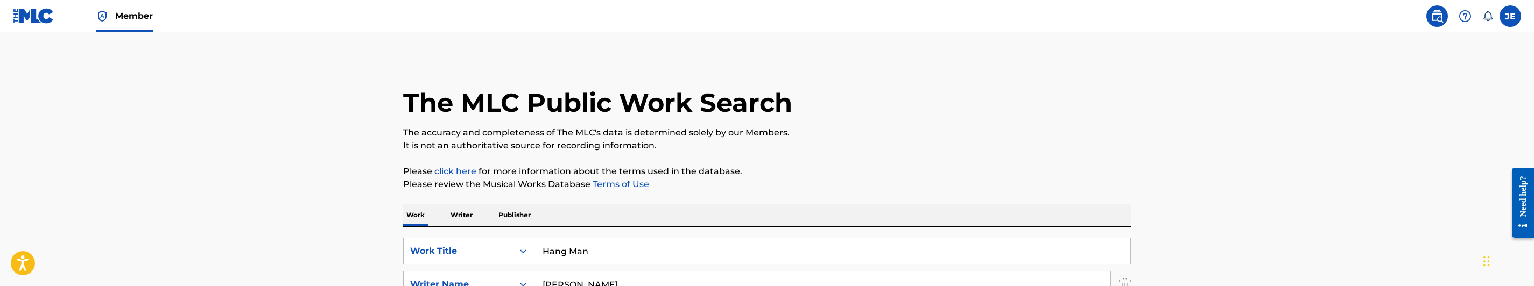
scroll to position [215, 0]
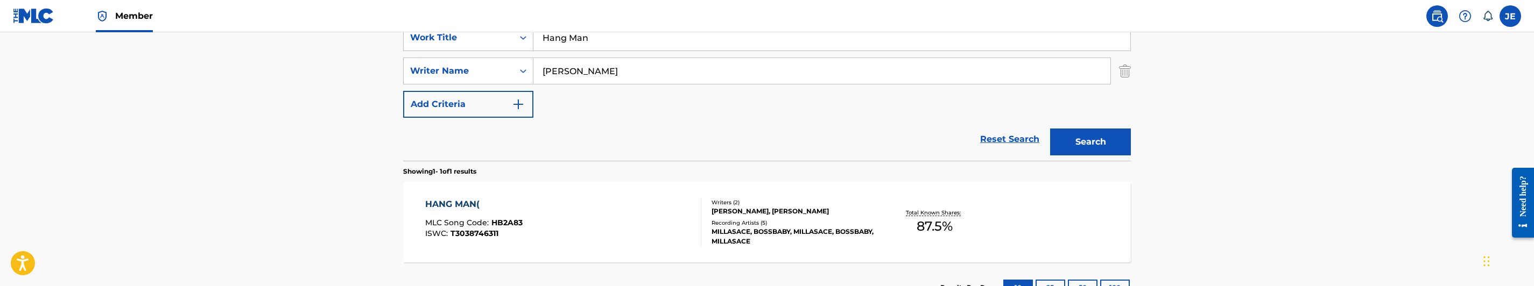
click at [685, 71] on input "[PERSON_NAME]" at bounding box center [821, 71] width 577 height 26
type input "[PERSON_NAME], [PERSON_NAME]"
click at [1121, 131] on button "Search" at bounding box center [1090, 142] width 81 height 27
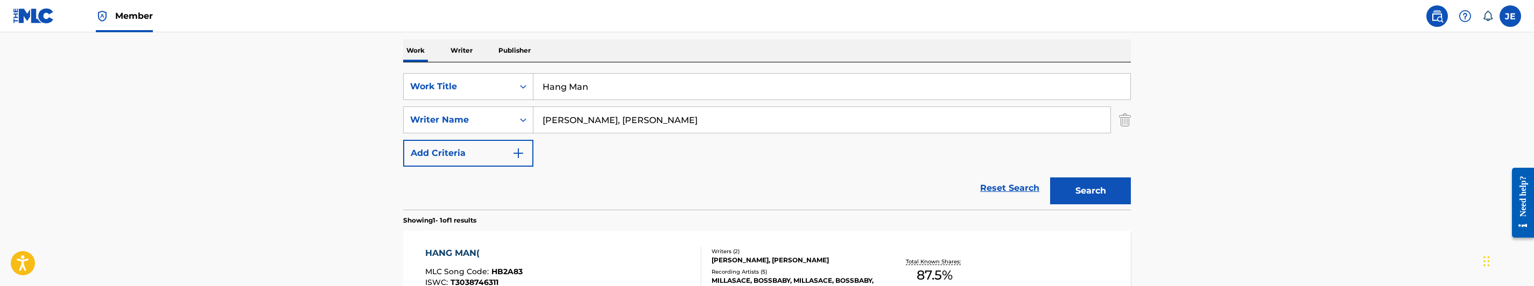
scroll to position [135, 0]
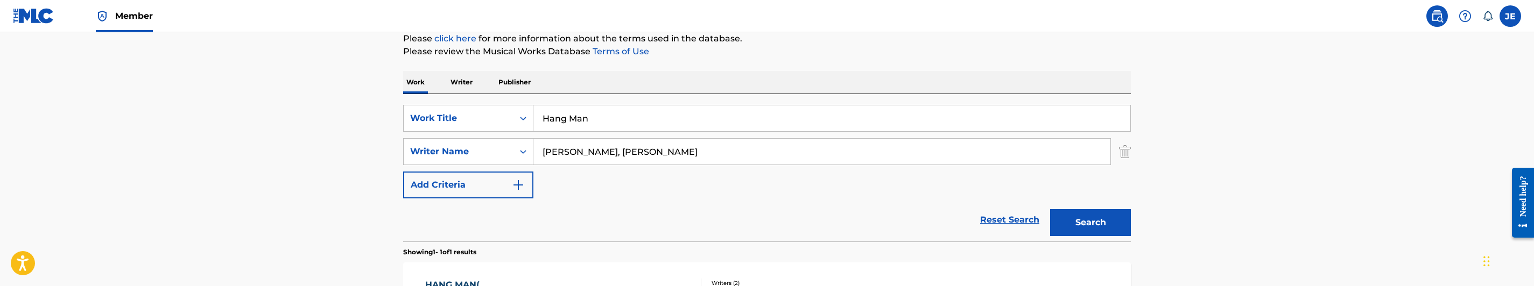
click at [591, 121] on input "Hang Man" at bounding box center [831, 118] width 597 height 26
type input "Heavy On The Twirl"
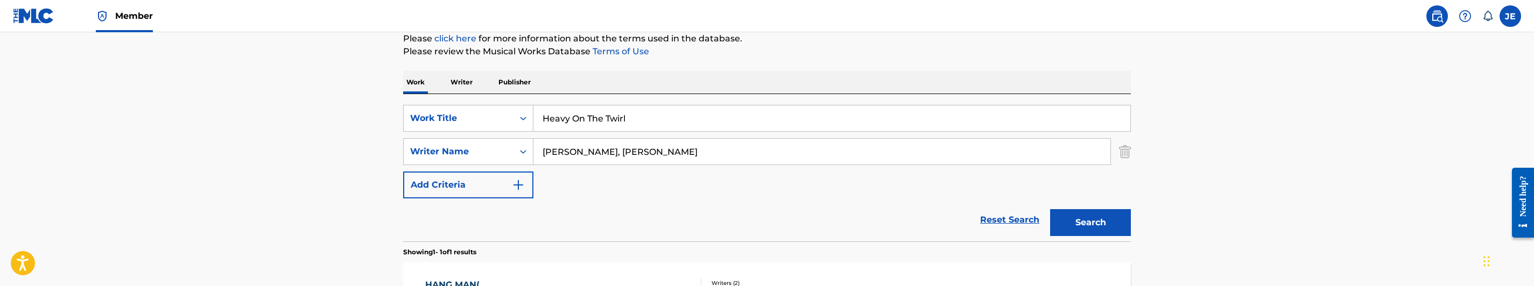
click at [672, 142] on input "[PERSON_NAME], [PERSON_NAME]" at bounding box center [821, 152] width 577 height 26
click at [1092, 217] on button "Search" at bounding box center [1090, 222] width 81 height 27
click at [670, 142] on input "[PERSON_NAME]" at bounding box center [821, 152] width 577 height 26
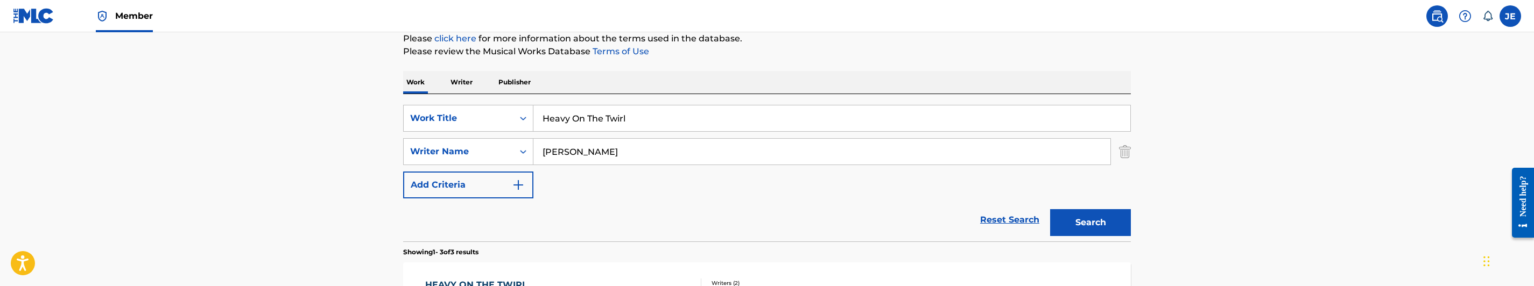
click at [670, 142] on input "[PERSON_NAME]" at bounding box center [821, 152] width 577 height 26
type input "[PERSON_NAME]"
click at [1109, 225] on button "Search" at bounding box center [1090, 222] width 81 height 27
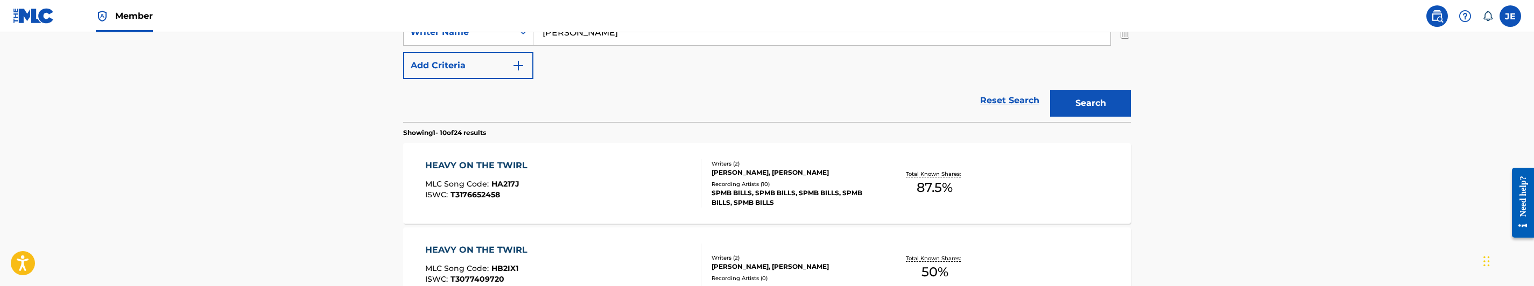
scroll to position [296, 0]
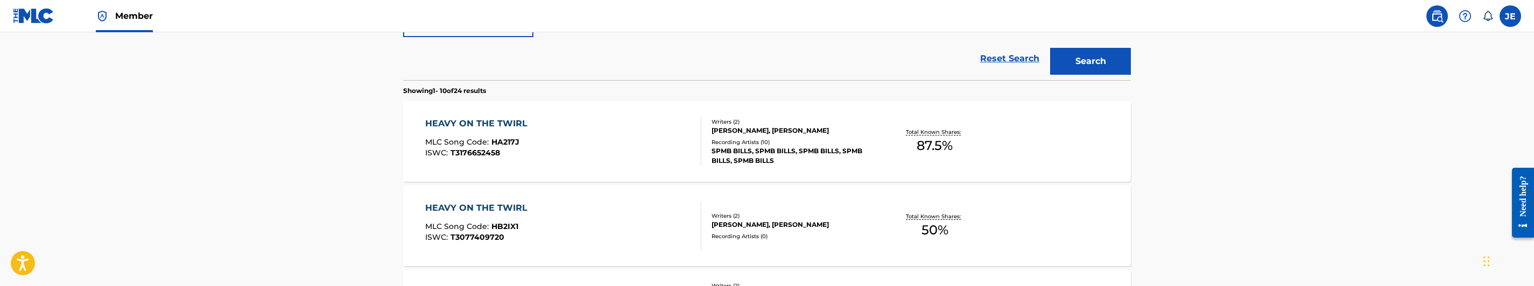
click at [564, 149] on div "HEAVY ON THE TWIRL MLC Song Code : HA217J ISWC : T3176652458" at bounding box center [563, 141] width 277 height 48
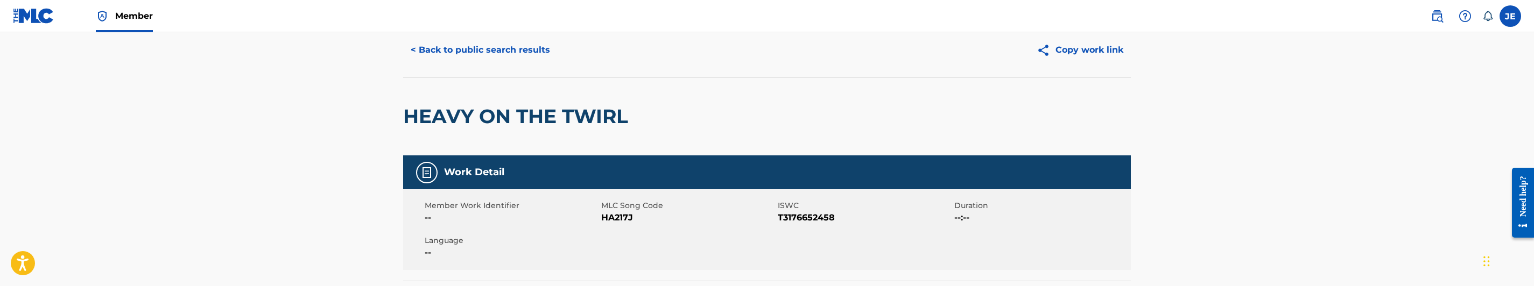
scroll to position [81, 0]
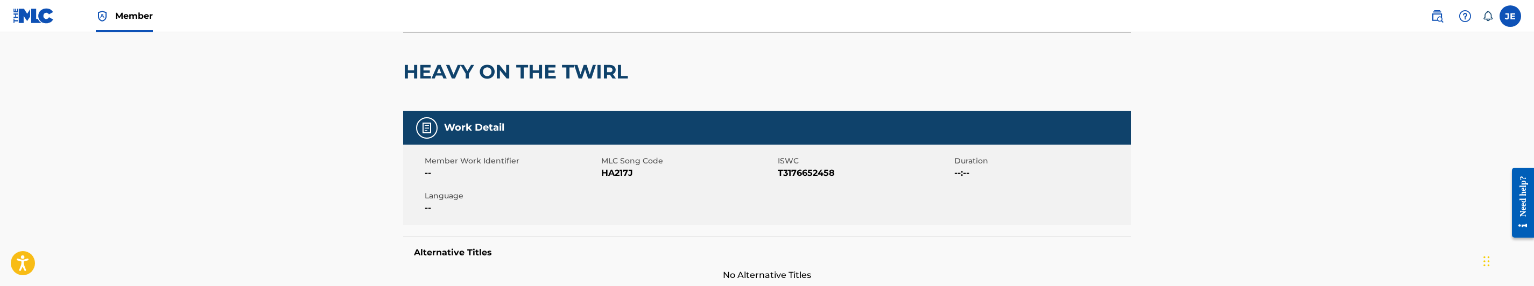
click at [617, 170] on span "HA217J" at bounding box center [688, 173] width 174 height 13
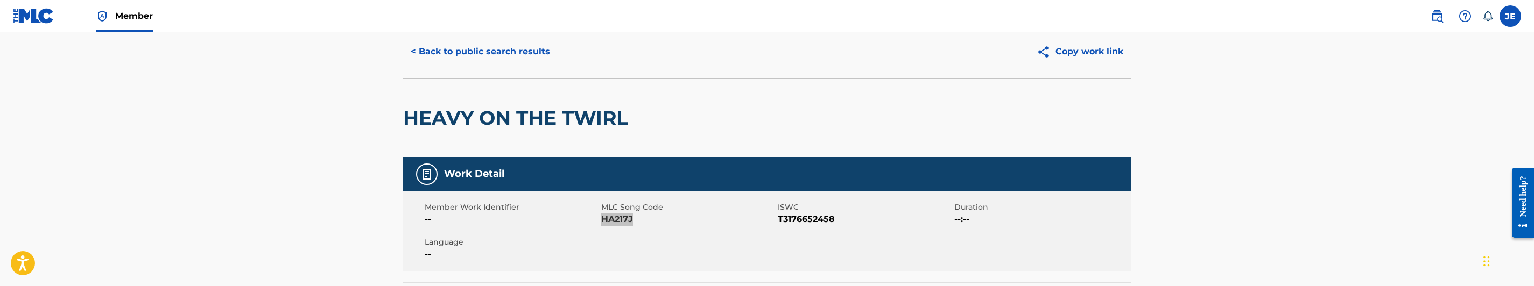
scroll to position [0, 0]
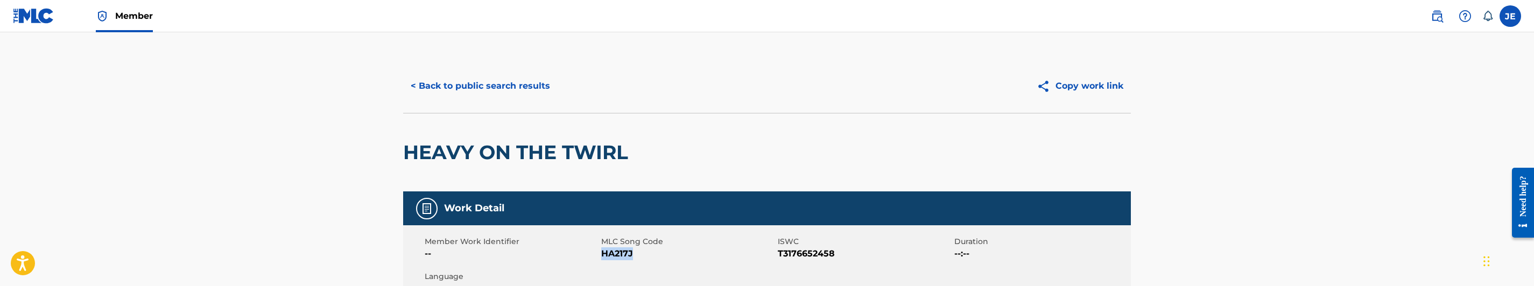
click at [491, 85] on button "< Back to public search results" at bounding box center [480, 86] width 154 height 27
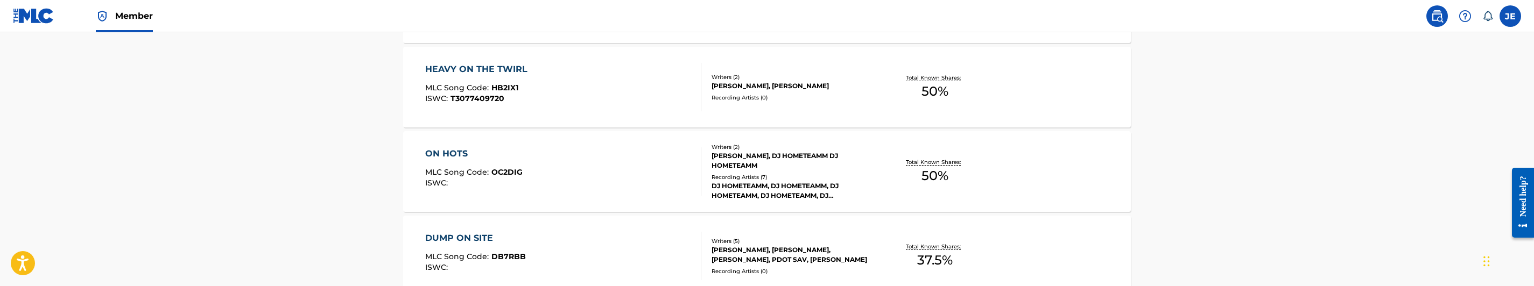
scroll to position [357, 0]
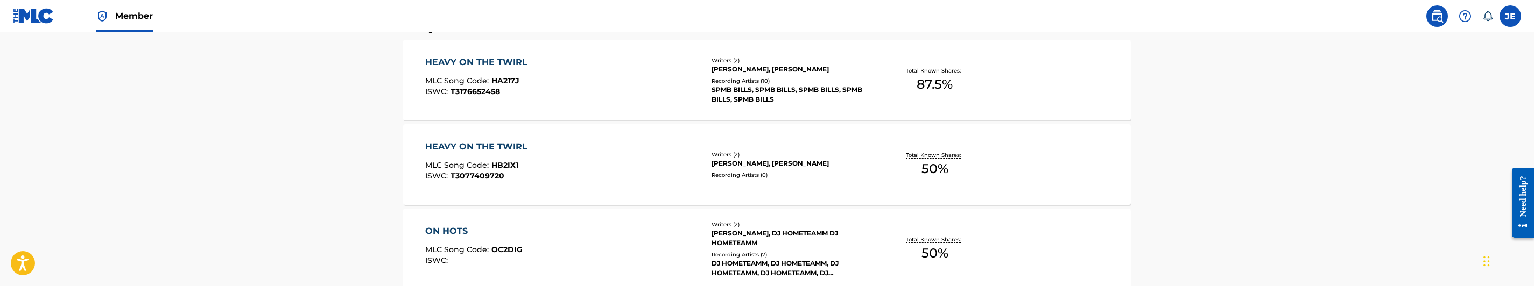
click at [604, 161] on div "HEAVY ON THE TWIRL MLC Song Code : HB2IX1 ISWC : T3077409720" at bounding box center [563, 164] width 277 height 48
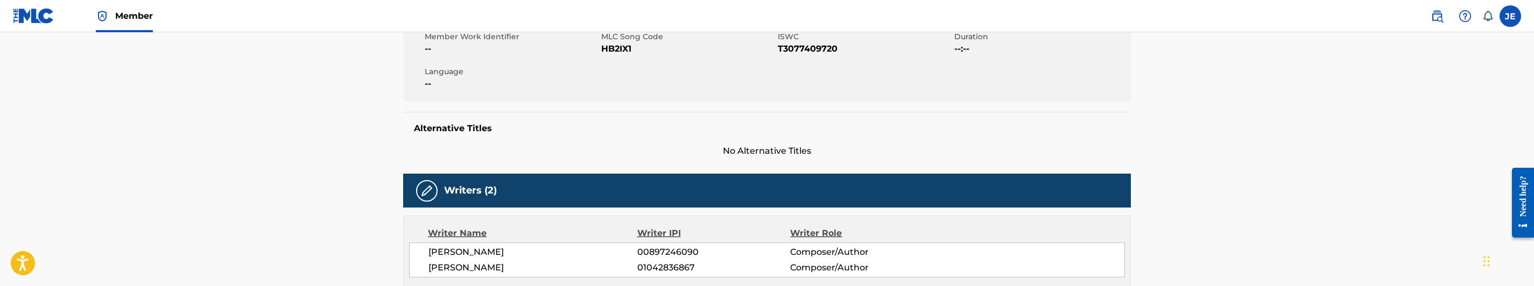
scroll to position [81, 0]
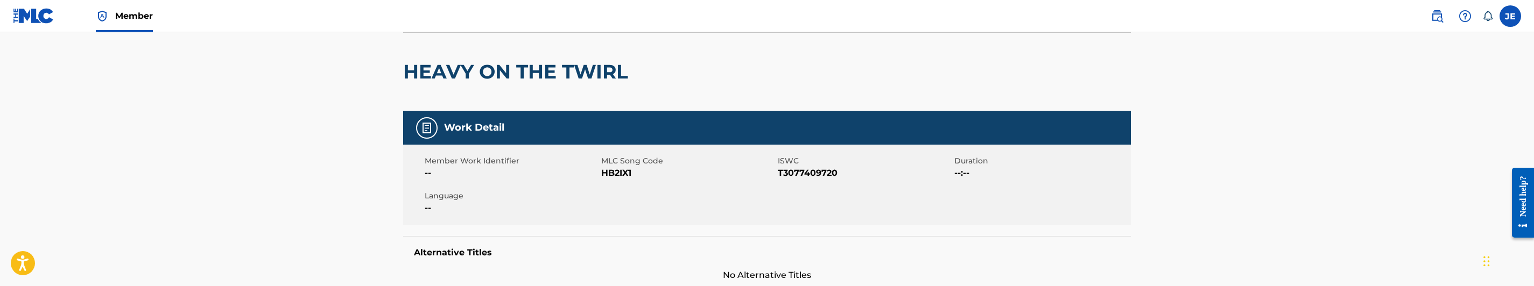
click at [616, 171] on span "HB2IX1" at bounding box center [688, 173] width 174 height 13
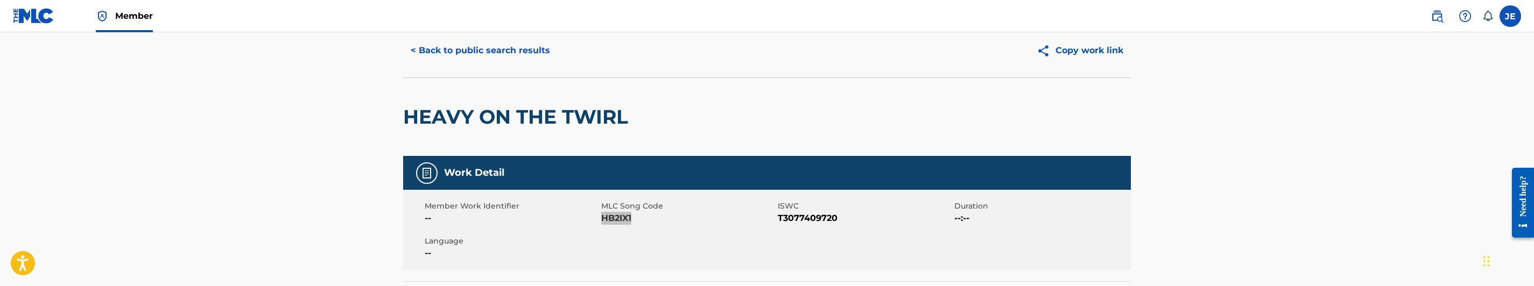
scroll to position [0, 0]
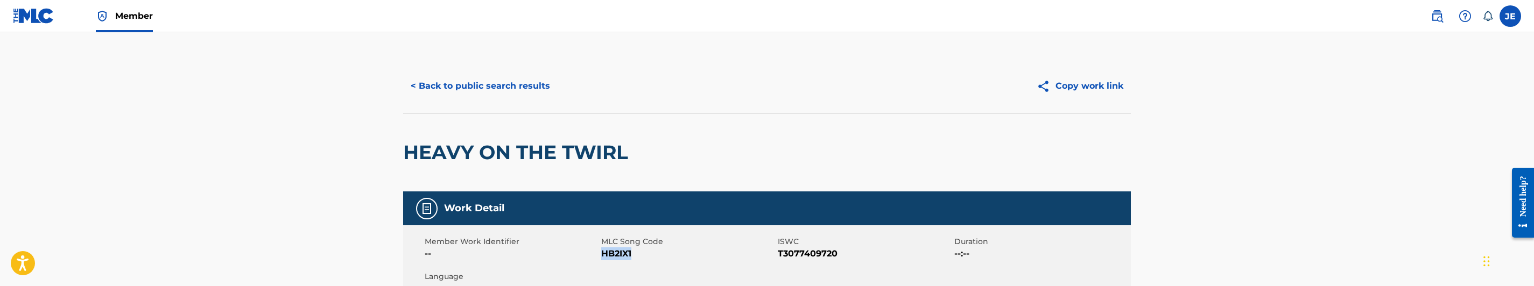
click at [532, 83] on button "< Back to public search results" at bounding box center [480, 86] width 154 height 27
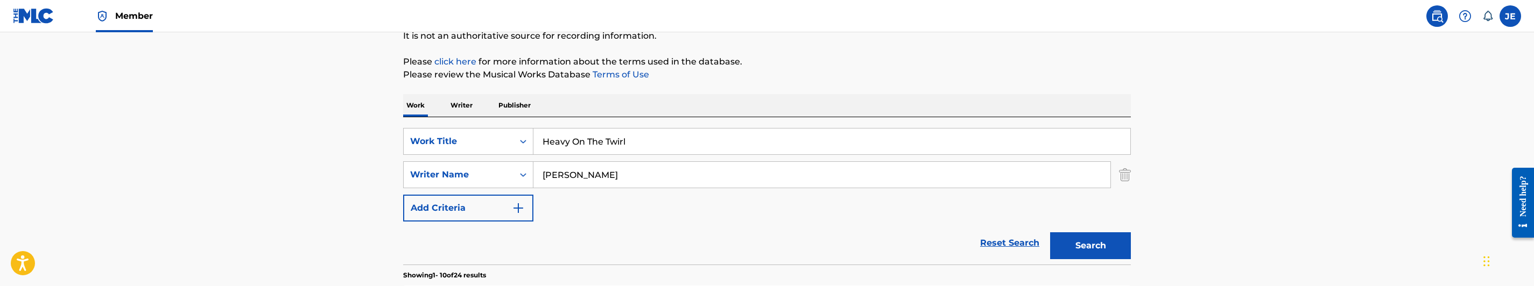
scroll to position [96, 0]
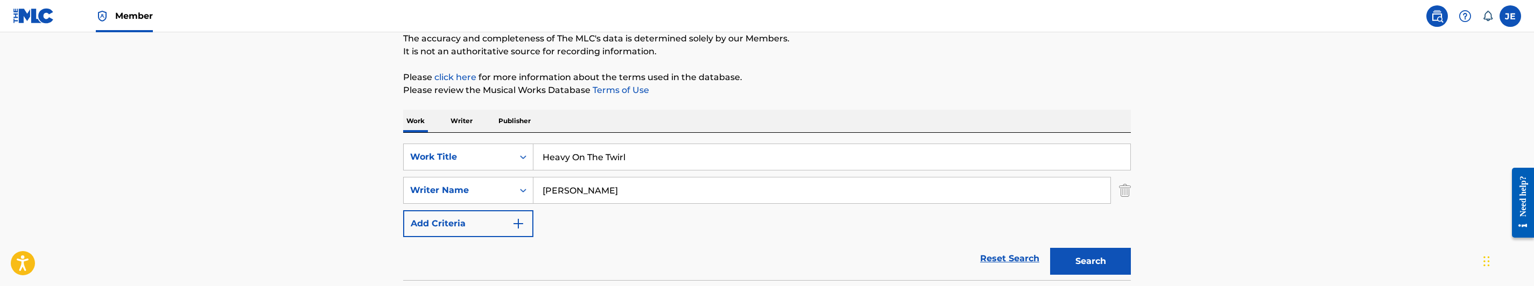
click at [620, 150] on input "Heavy On The Twirl" at bounding box center [831, 157] width 597 height 26
type input "Hit List"
click at [690, 188] on input "[PERSON_NAME]" at bounding box center [821, 191] width 577 height 26
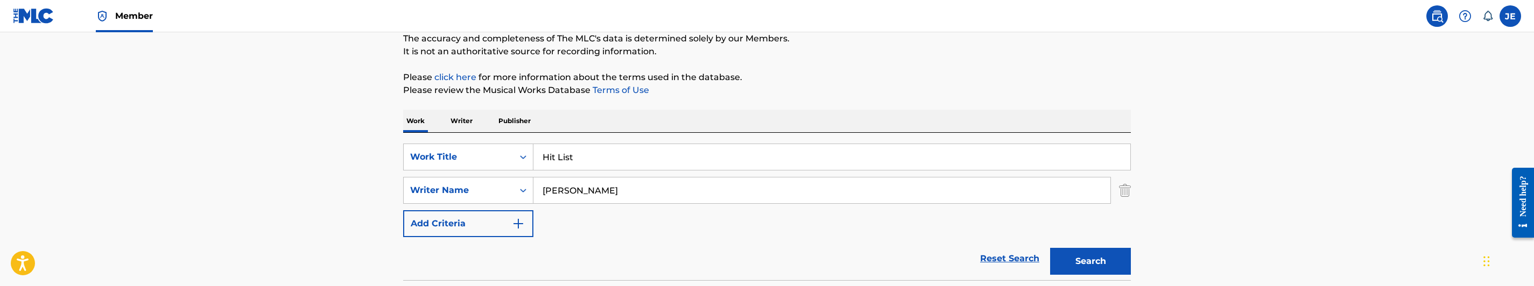
click at [690, 188] on input "[PERSON_NAME]" at bounding box center [821, 191] width 577 height 26
click at [1075, 249] on button "Search" at bounding box center [1090, 261] width 81 height 27
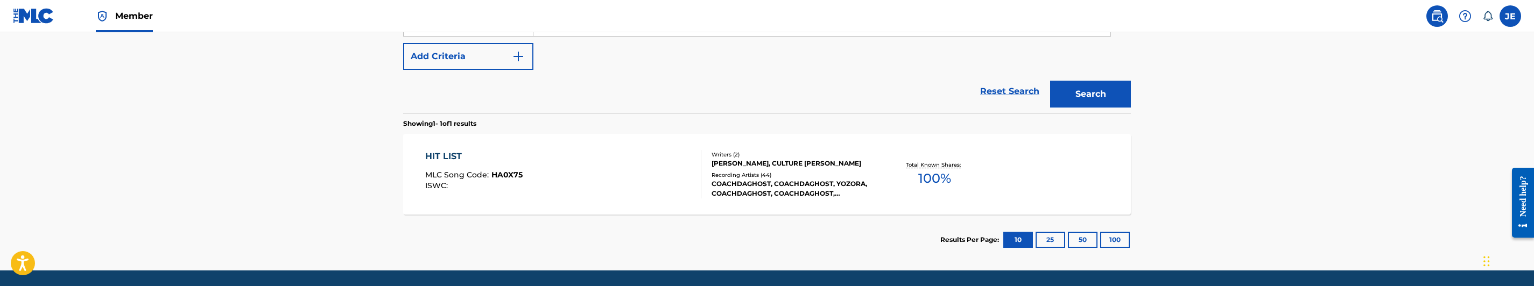
scroll to position [219, 0]
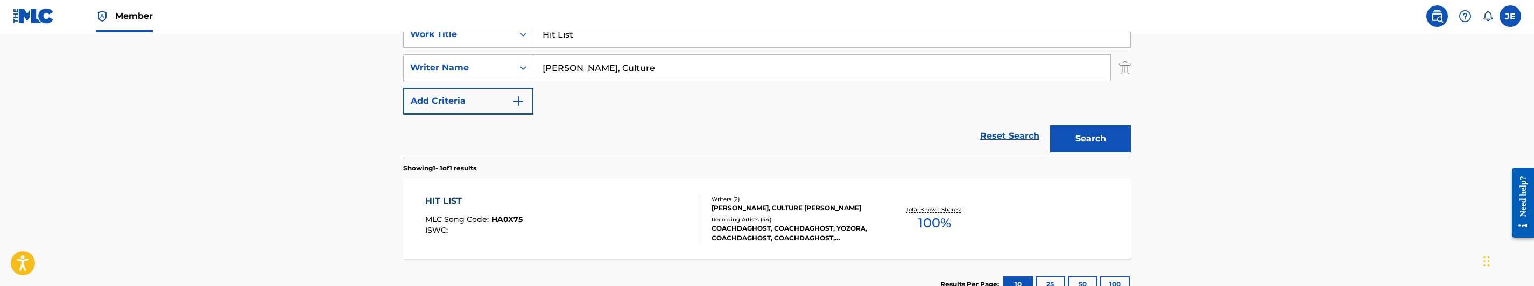
click at [663, 89] on div "SearchWithCriteria83cc12c4-a806-49f3-a95d-d56318e37a02 Work Title Hit List Sear…" at bounding box center [767, 68] width 728 height 94
click at [677, 73] on input "[PERSON_NAME], Culture" at bounding box center [821, 68] width 577 height 26
type input "[PERSON_NAME]"
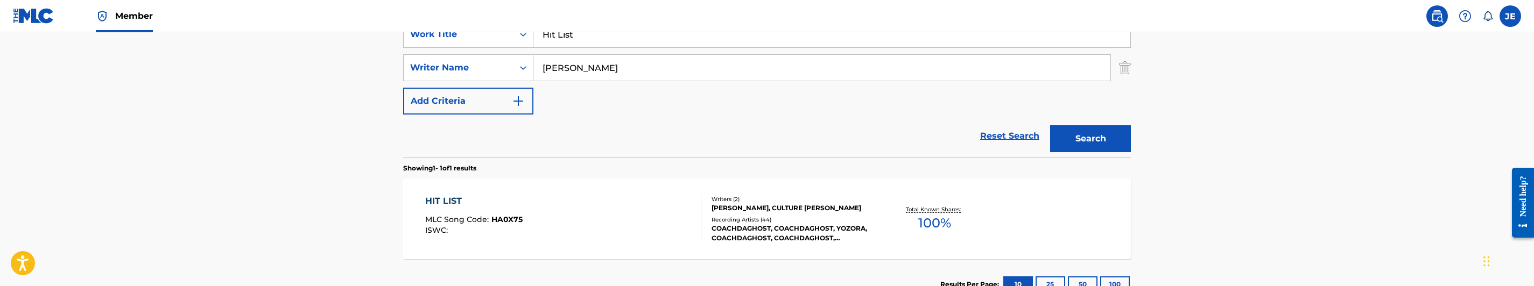
click at [1111, 138] on button "Search" at bounding box center [1090, 138] width 81 height 27
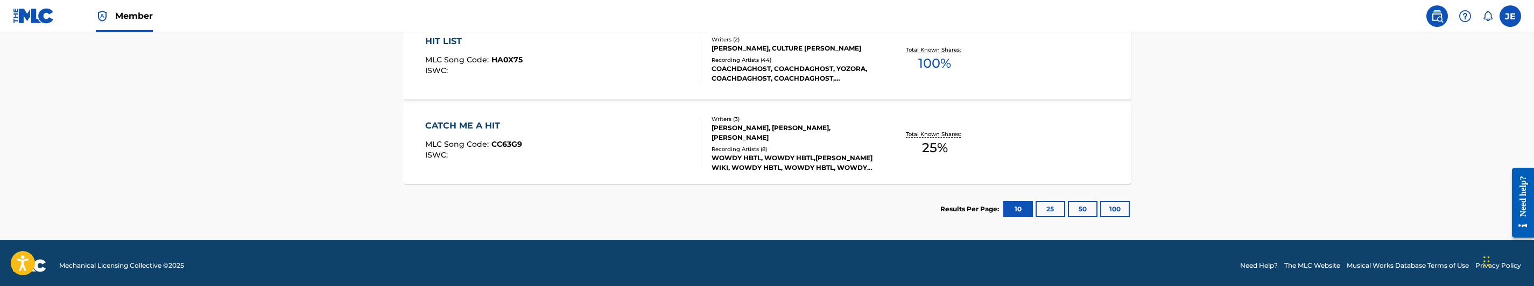
scroll to position [380, 0]
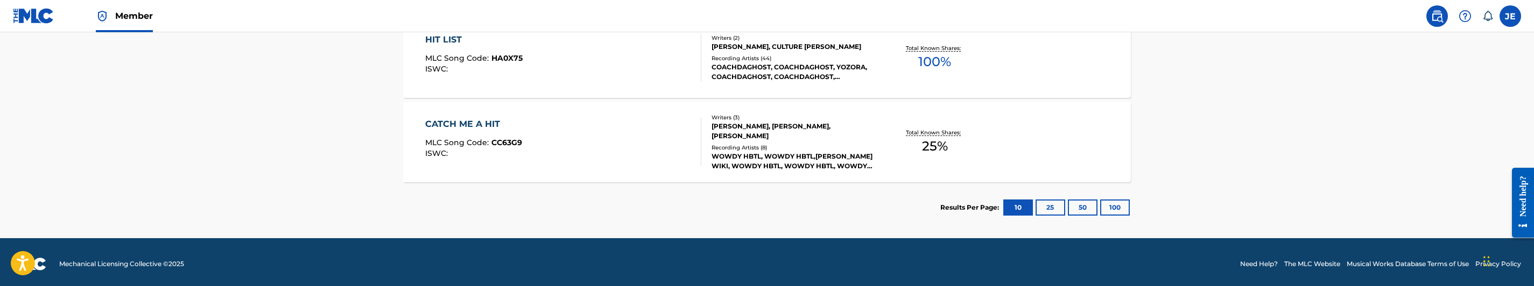
click at [612, 68] on div "HIT LIST MLC Song Code : HA0X75 ISWC :" at bounding box center [563, 57] width 277 height 48
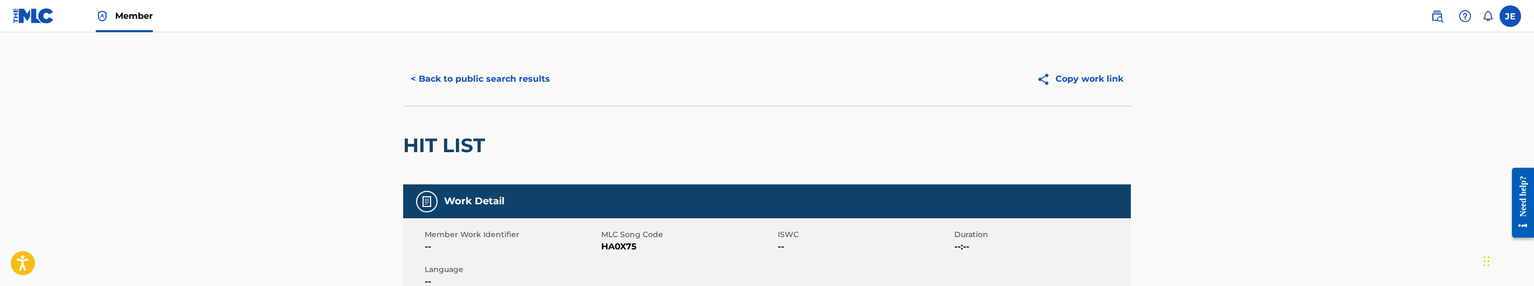
scroll to position [81, 0]
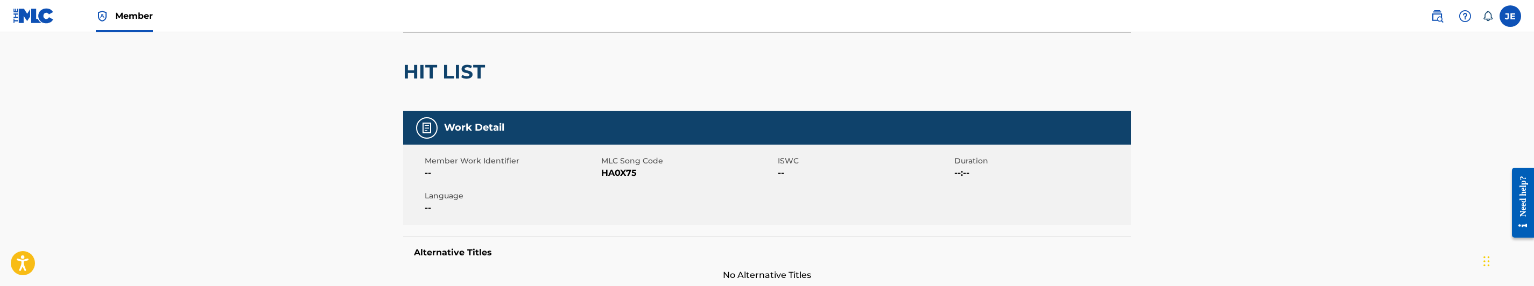
click at [622, 174] on span "HA0X75" at bounding box center [688, 173] width 174 height 13
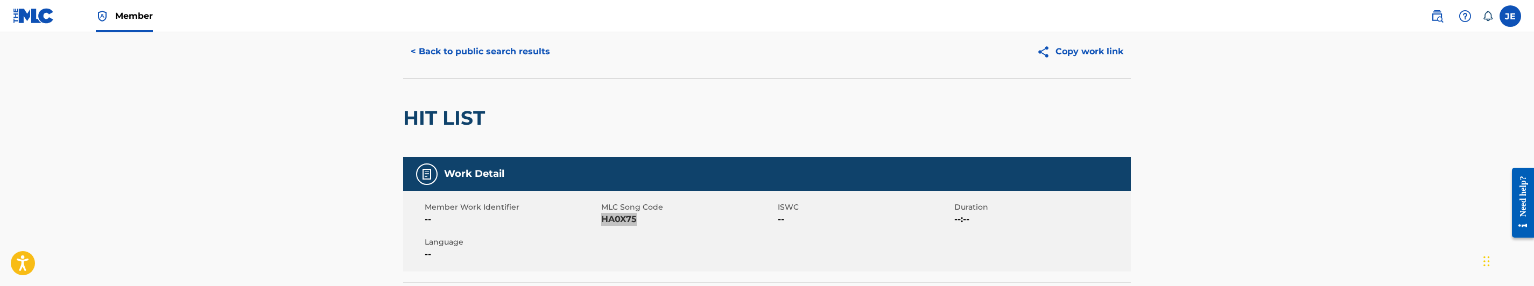
scroll to position [0, 0]
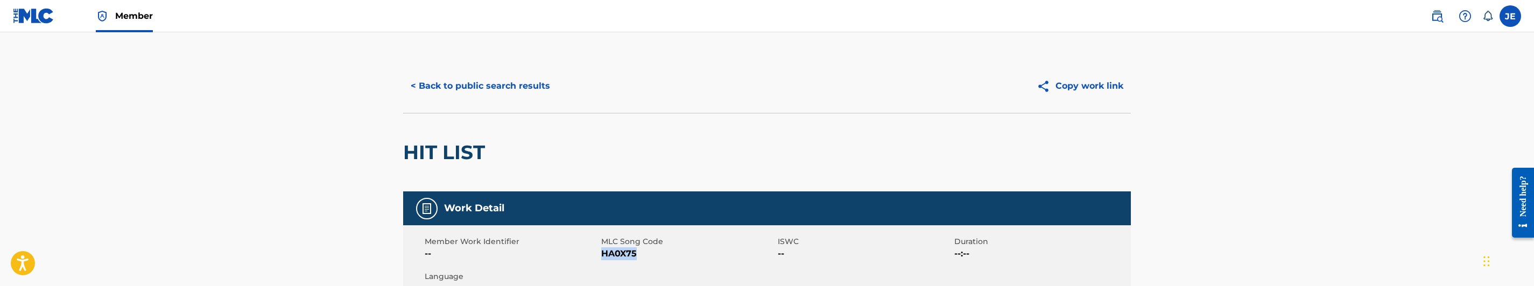
click at [507, 78] on button "< Back to public search results" at bounding box center [480, 86] width 154 height 27
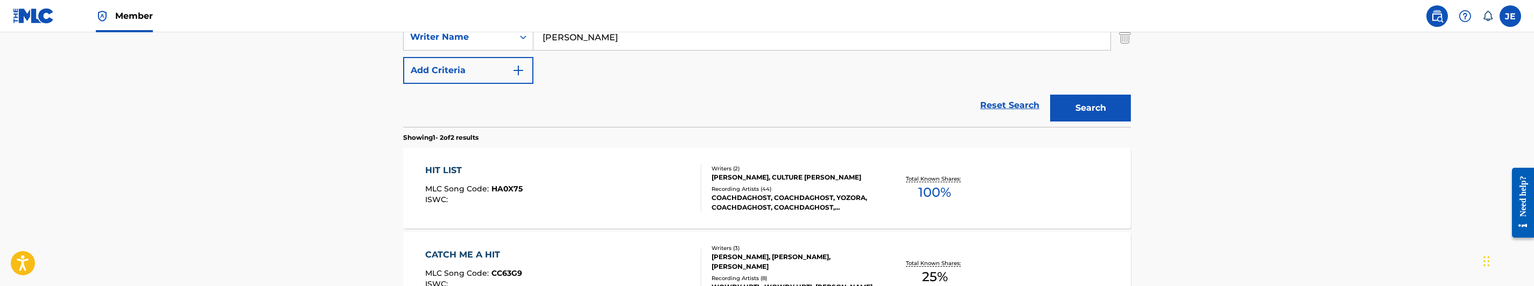
scroll to position [142, 0]
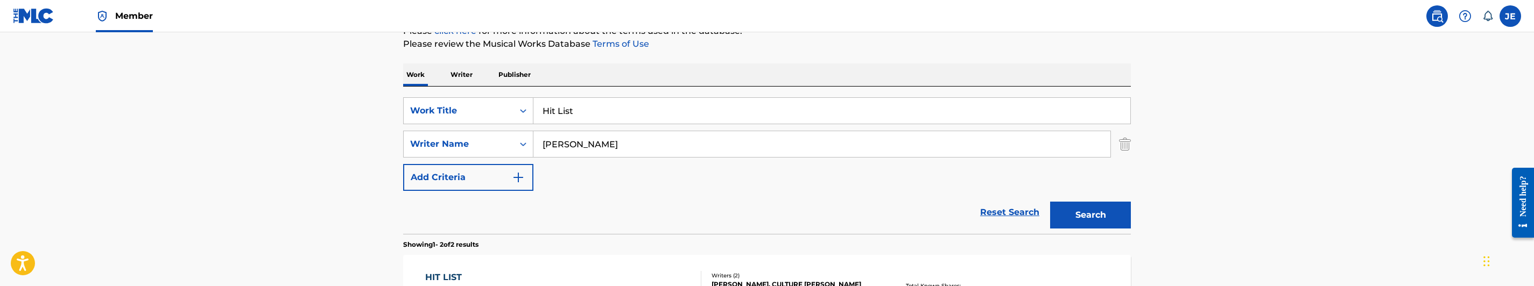
click at [582, 124] on div "Hit List" at bounding box center [831, 110] width 597 height 27
click at [585, 109] on input "Hit List" at bounding box center [831, 111] width 597 height 26
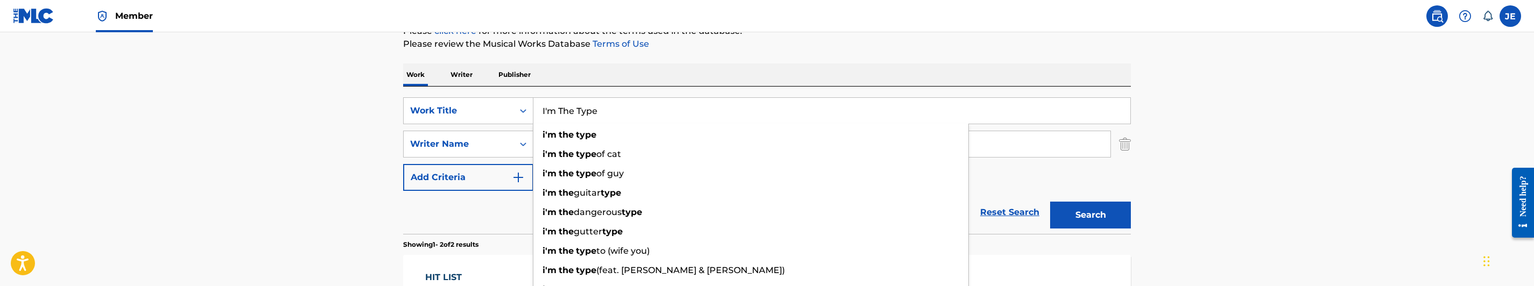
type input "I'm The Type"
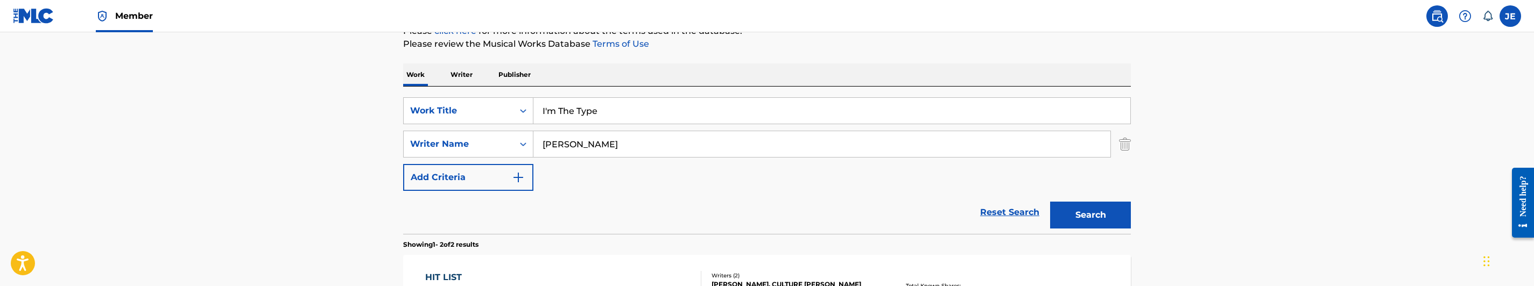
click at [673, 142] on input "[PERSON_NAME]" at bounding box center [821, 144] width 577 height 26
click at [1083, 214] on button "Search" at bounding box center [1090, 215] width 81 height 27
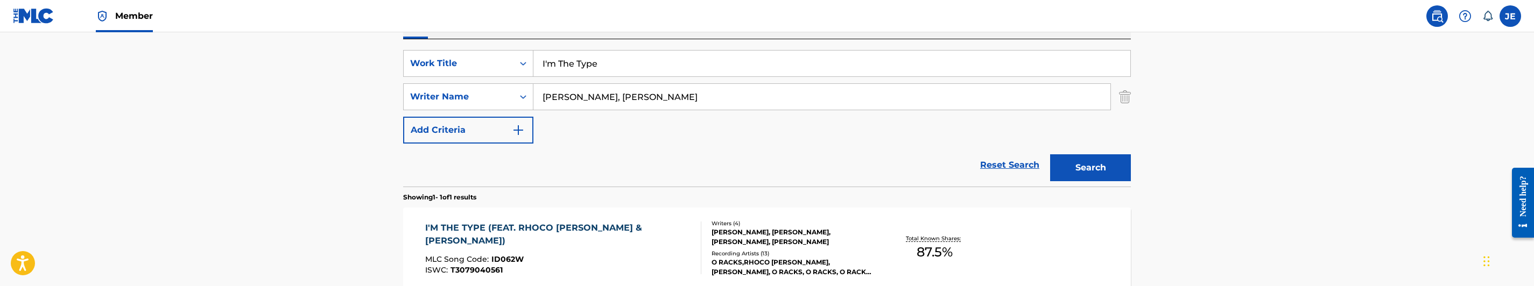
scroll to position [223, 0]
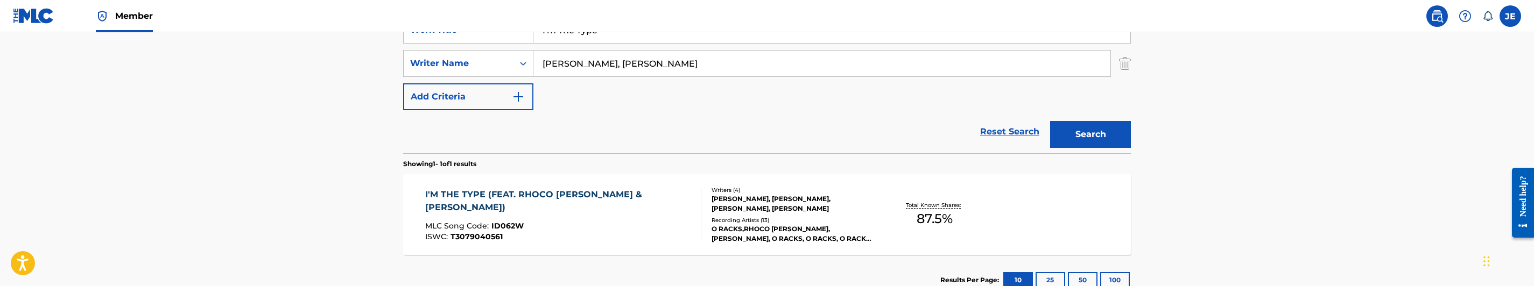
click at [629, 60] on input "[PERSON_NAME], [PERSON_NAME]" at bounding box center [821, 64] width 577 height 26
click at [1095, 125] on button "Search" at bounding box center [1090, 134] width 81 height 27
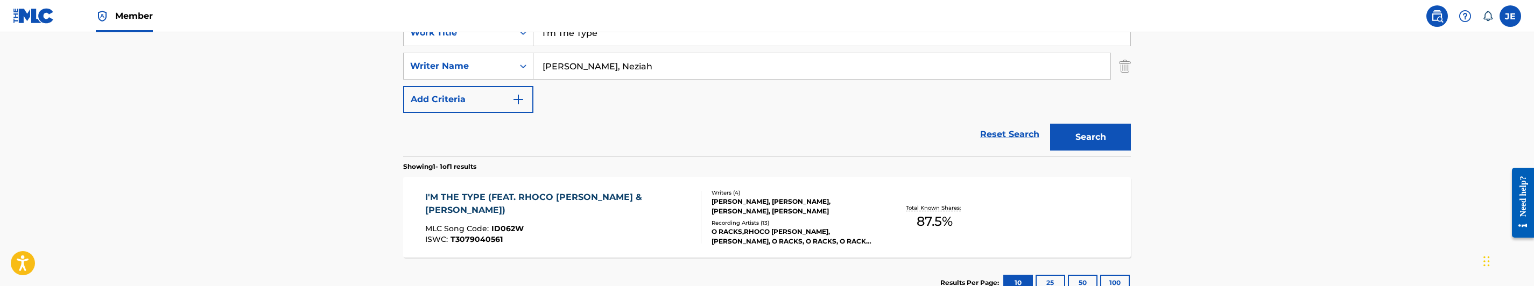
scroll to position [219, 0]
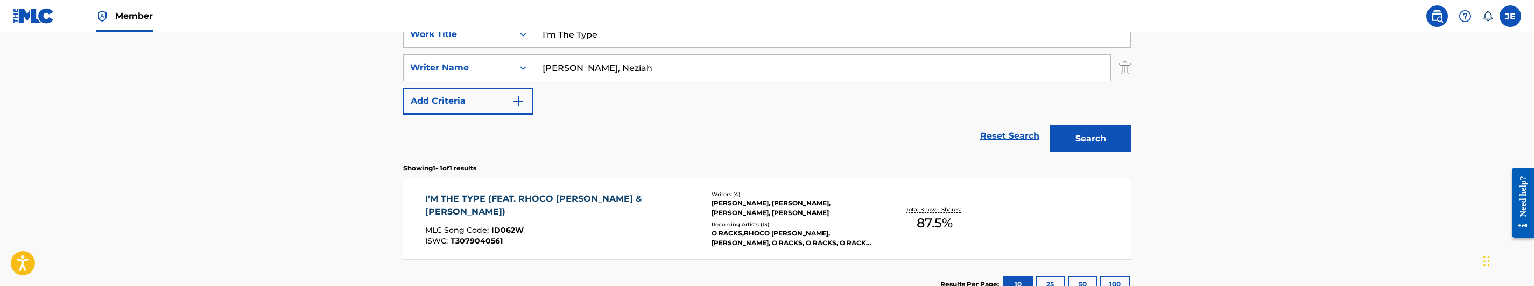
click at [648, 74] on input "[PERSON_NAME], Neziah" at bounding box center [821, 68] width 577 height 26
click at [1090, 138] on button "Search" at bounding box center [1090, 138] width 81 height 27
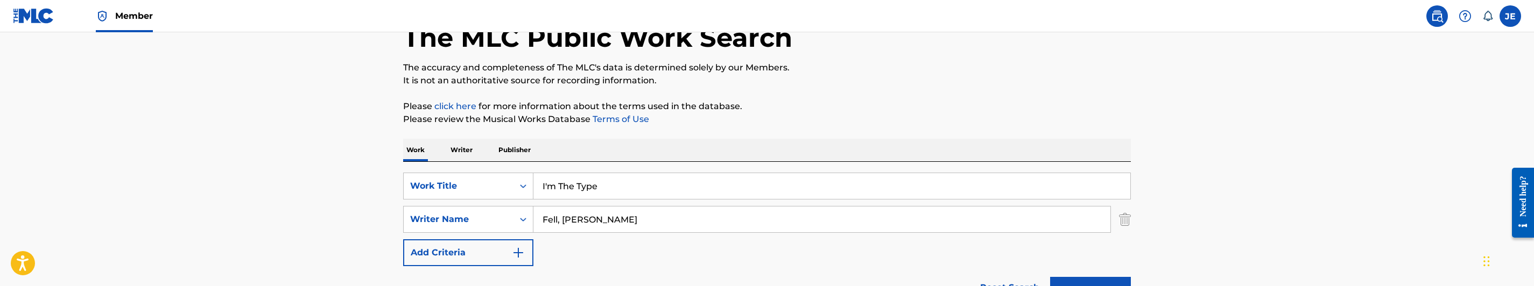
scroll to position [57, 0]
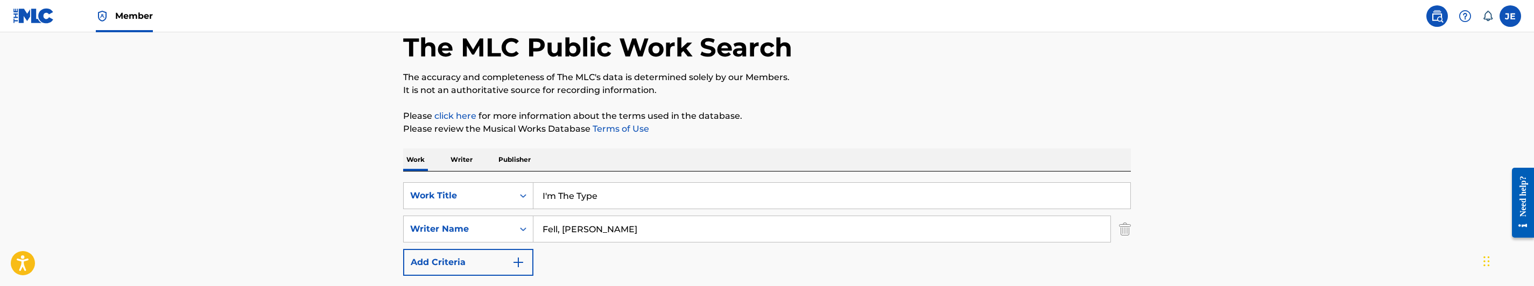
click at [610, 235] on input "Fell, [PERSON_NAME]" at bounding box center [821, 229] width 577 height 26
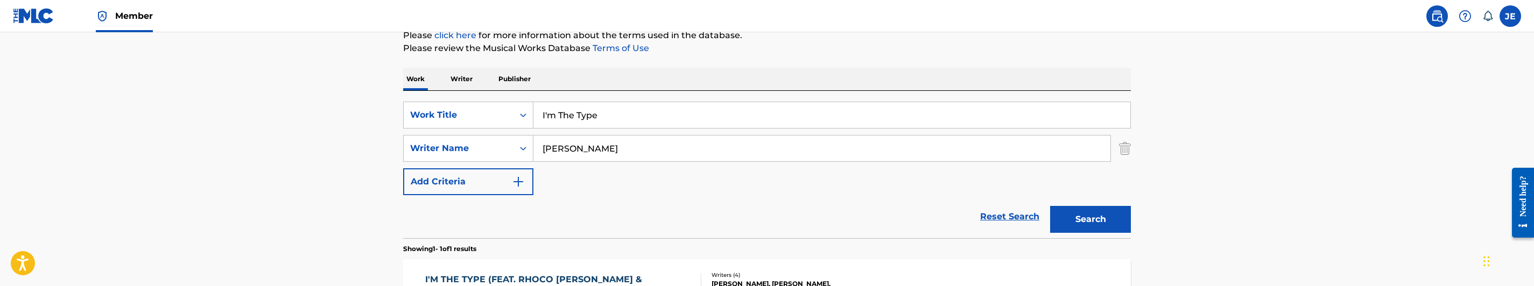
type input "[PERSON_NAME]"
click at [1078, 218] on button "Search" at bounding box center [1090, 219] width 81 height 27
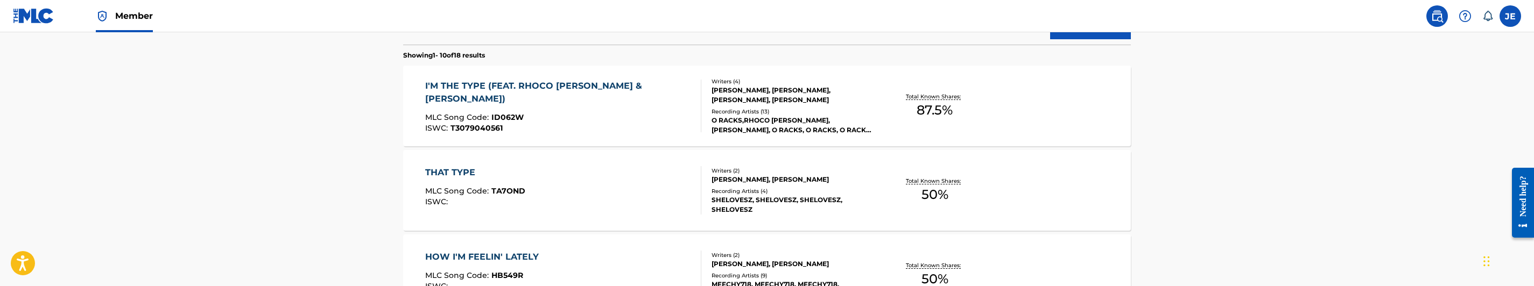
scroll to position [296, 0]
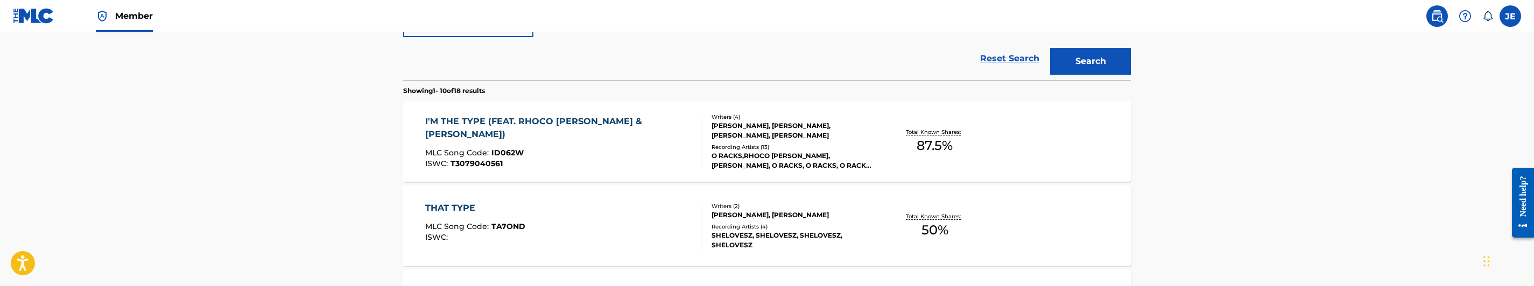
click at [546, 160] on div "ISWC : T3079040561" at bounding box center [559, 164] width 268 height 8
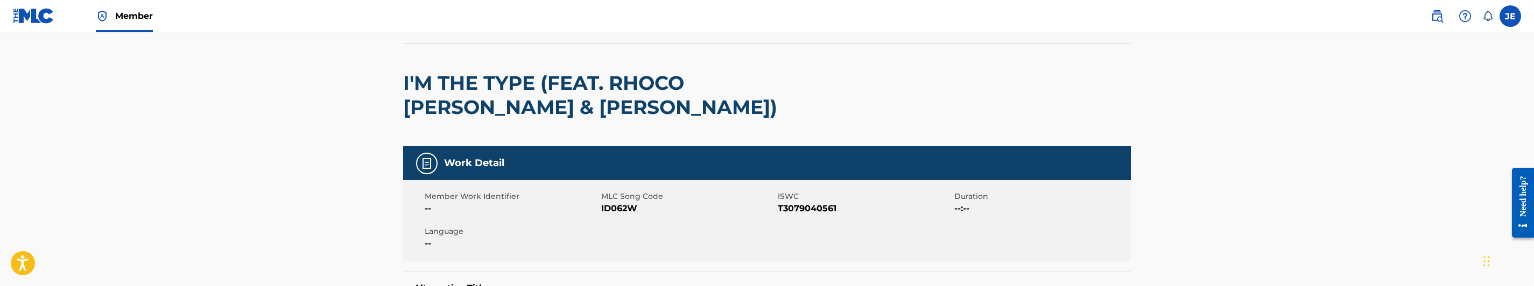
scroll to position [81, 0]
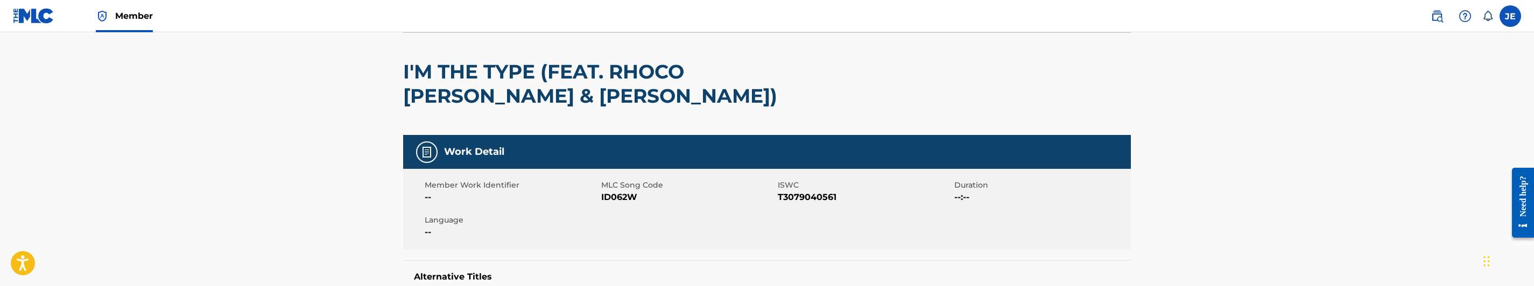
click at [630, 199] on span "ID062W" at bounding box center [688, 197] width 174 height 13
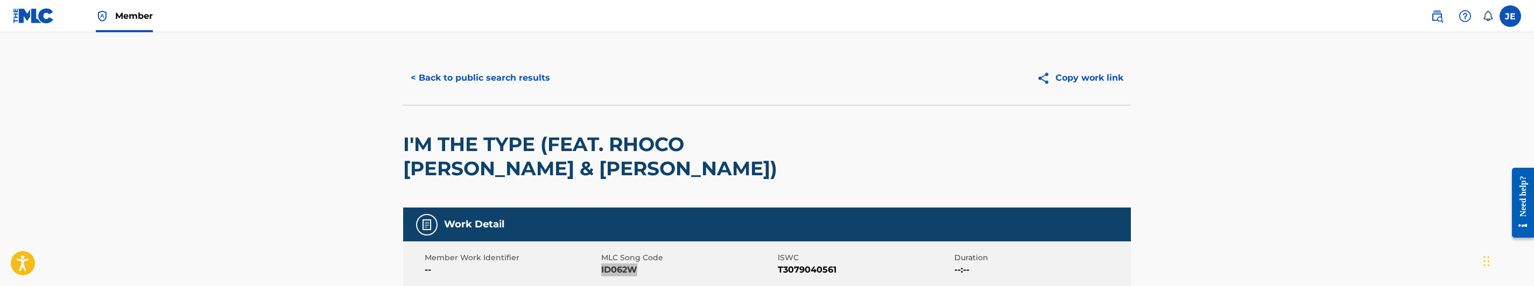
scroll to position [0, 0]
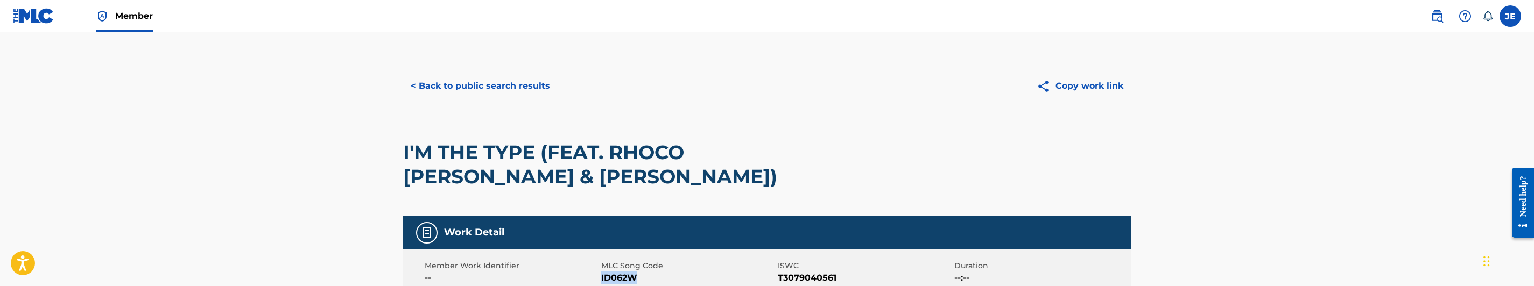
click at [528, 80] on button "< Back to public search results" at bounding box center [480, 86] width 154 height 27
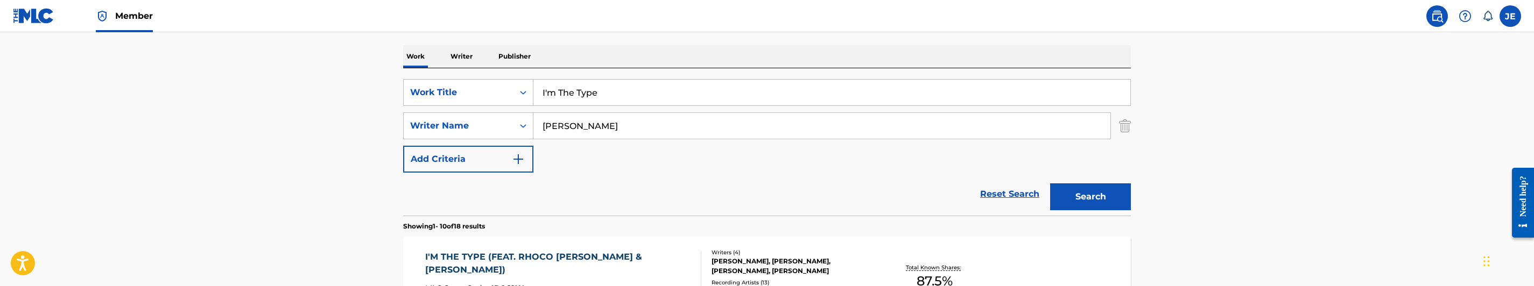
scroll to position [115, 0]
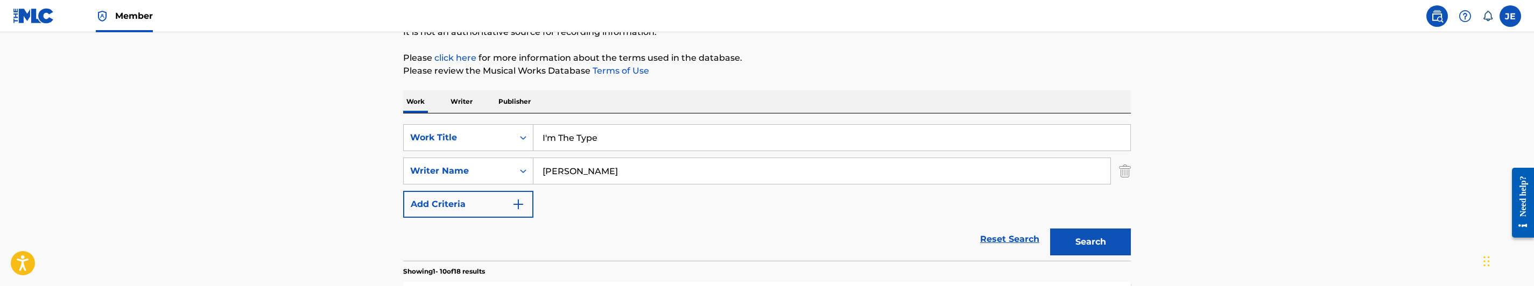
click at [597, 144] on input "I'm The Type" at bounding box center [831, 138] width 597 height 26
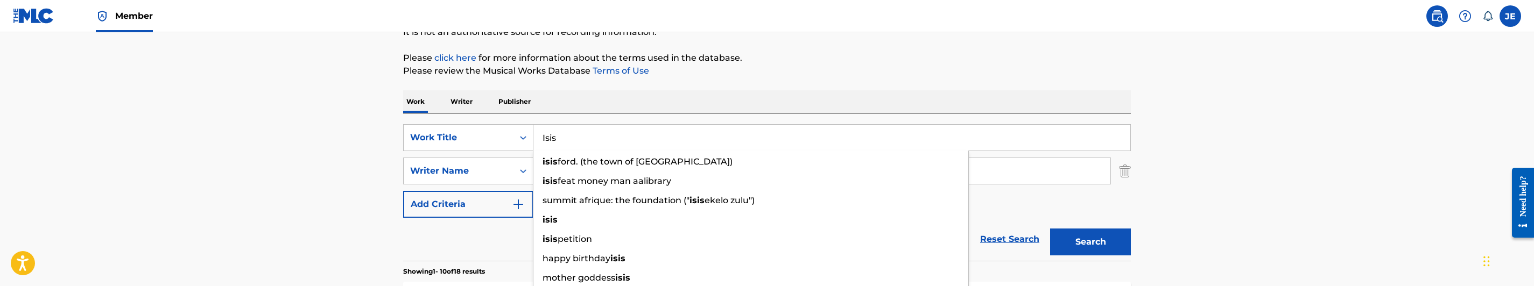
type input "Isis"
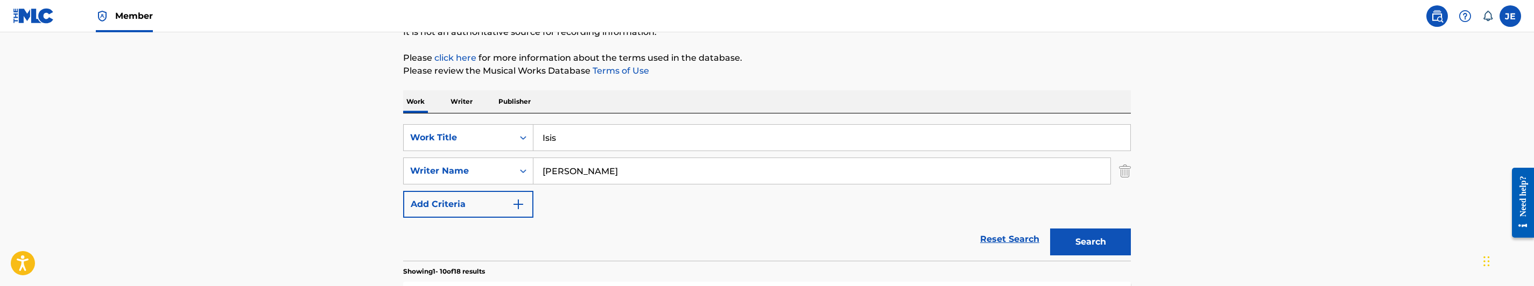
click at [654, 167] on input "[PERSON_NAME]" at bounding box center [821, 171] width 577 height 26
click at [1098, 240] on button "Search" at bounding box center [1090, 242] width 81 height 27
click at [646, 173] on input "[PERSON_NAME] C, [PERSON_NAME]" at bounding box center [821, 171] width 577 height 26
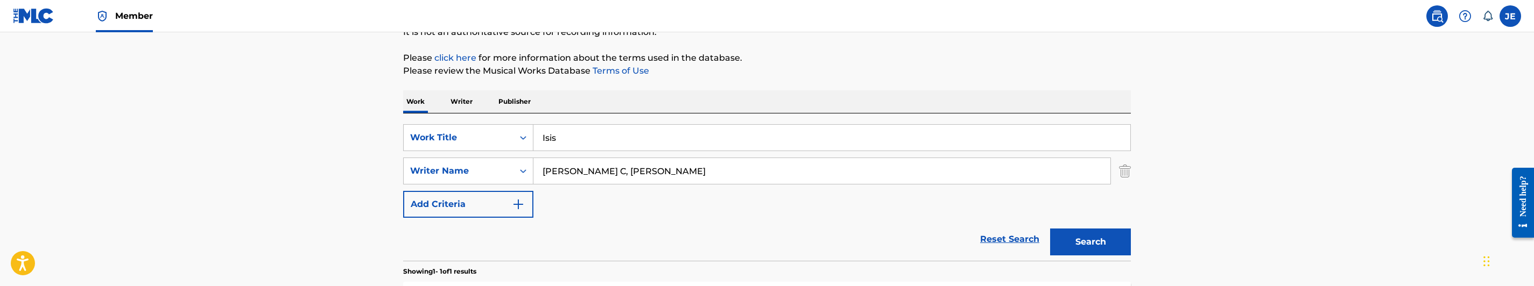
click at [646, 173] on input "[PERSON_NAME] C, [PERSON_NAME]" at bounding box center [821, 171] width 577 height 26
type input "[PERSON_NAME]"
click at [1058, 231] on button "Search" at bounding box center [1090, 242] width 81 height 27
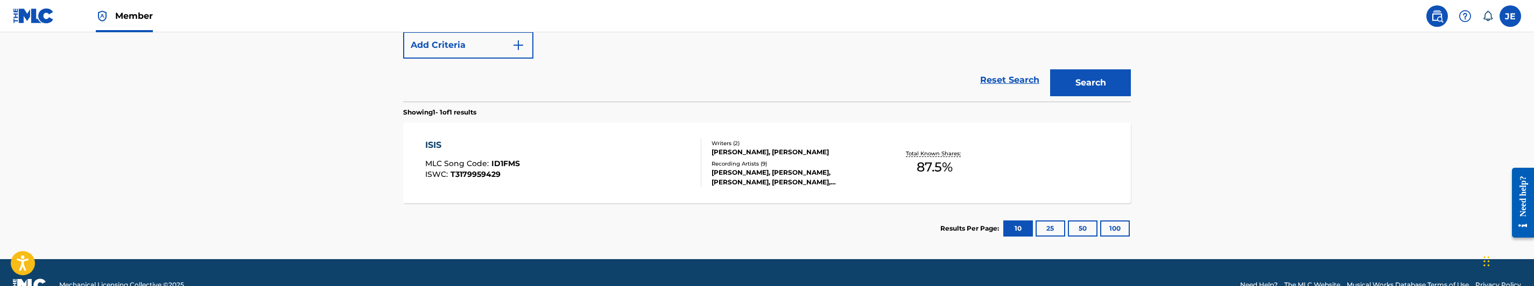
scroll to position [299, 0]
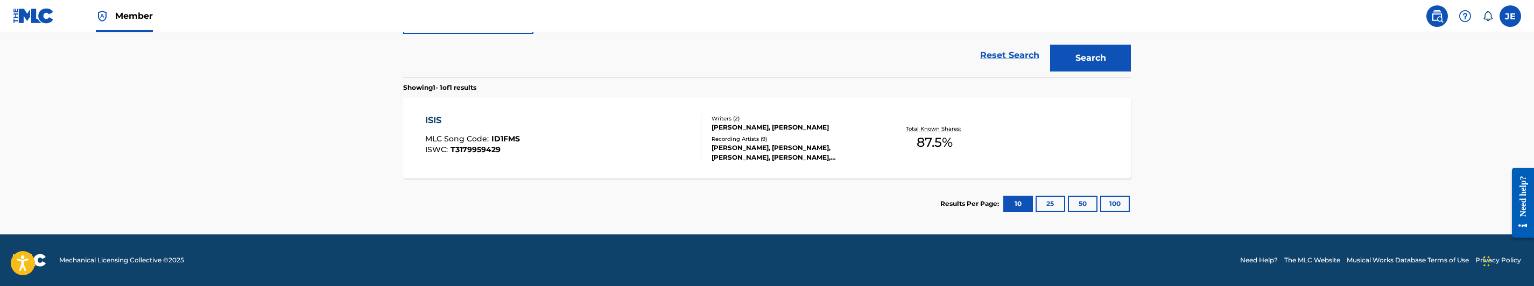
click at [554, 139] on div "ISIS MLC Song Code : ID1FMS ISWC : T3179959429" at bounding box center [563, 138] width 277 height 48
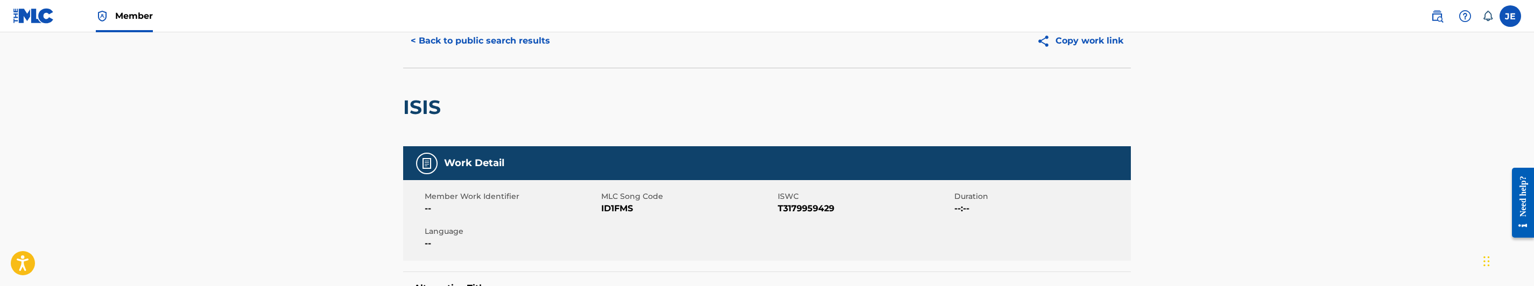
scroll to position [81, 0]
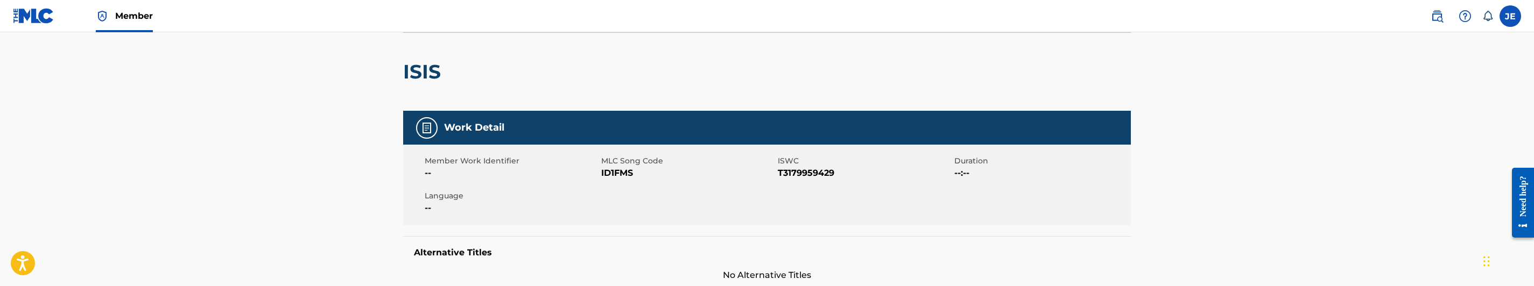
click at [616, 172] on span "ID1FMS" at bounding box center [688, 173] width 174 height 13
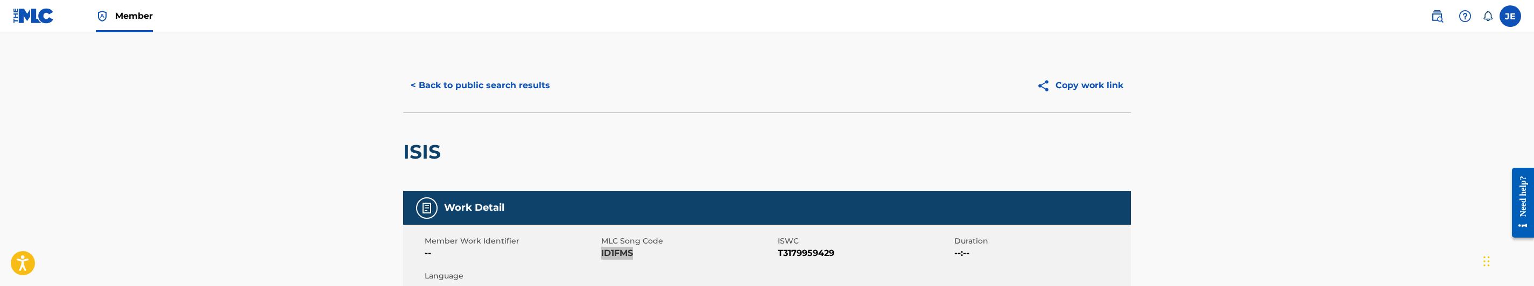
scroll to position [0, 0]
click at [509, 79] on button "< Back to public search results" at bounding box center [480, 86] width 154 height 27
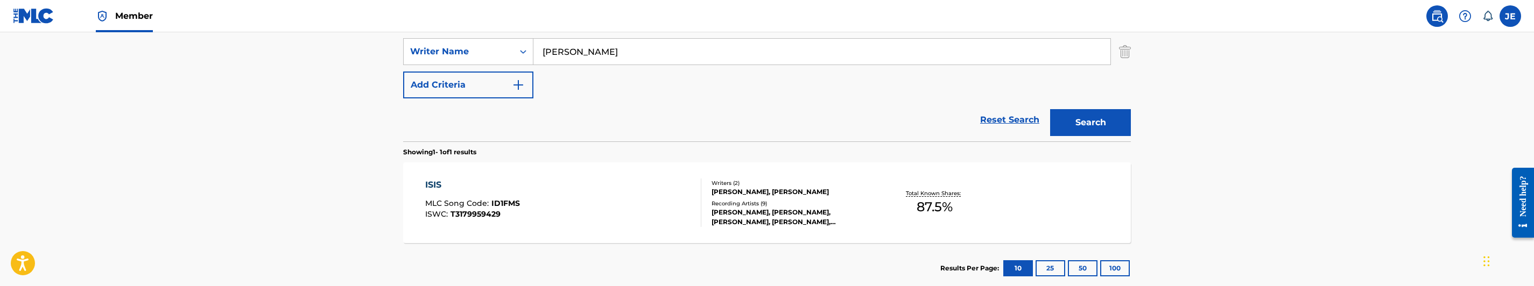
scroll to position [157, 0]
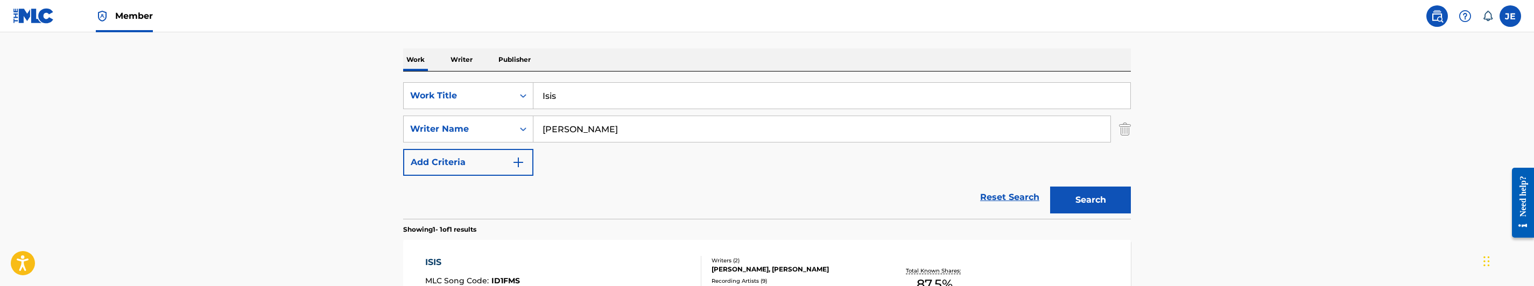
click at [606, 97] on input "Isis" at bounding box center [831, 96] width 597 height 26
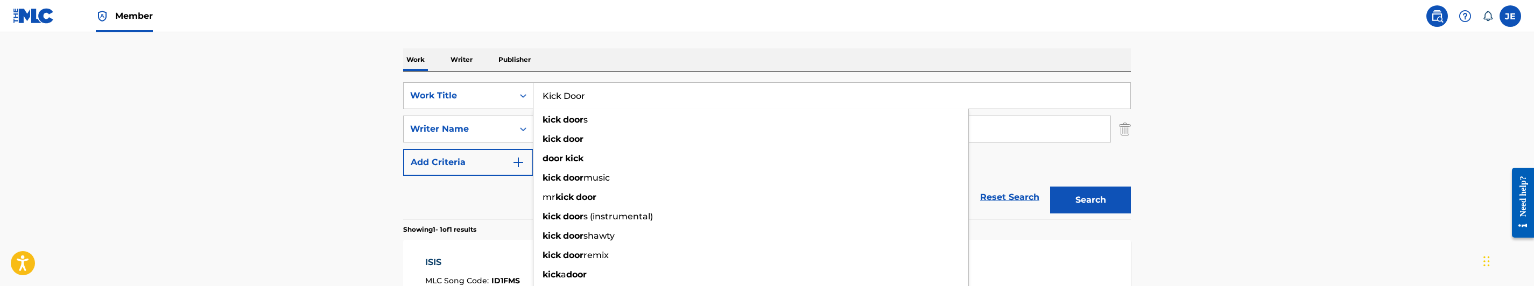
type input "Kick Door"
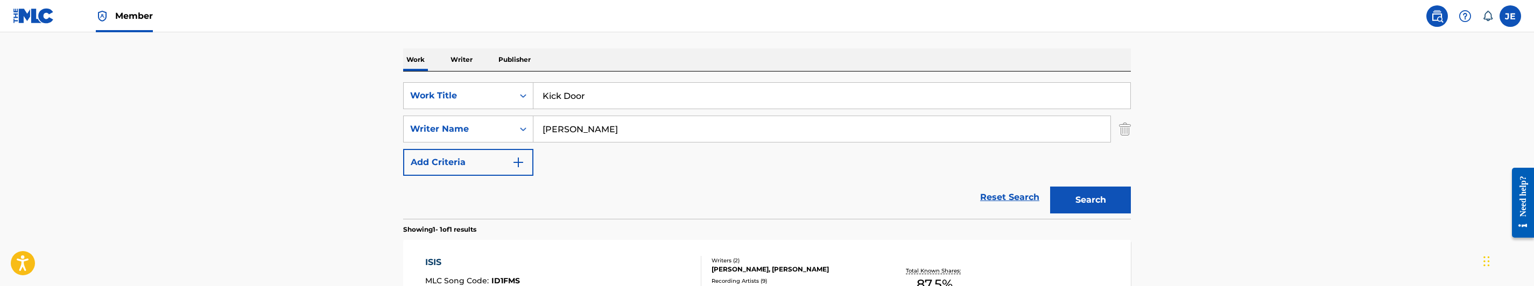
click at [642, 134] on input "[PERSON_NAME]" at bounding box center [821, 129] width 577 height 26
drag, startPoint x: 1088, startPoint y: 204, endPoint x: 1050, endPoint y: 202, distance: 38.8
click at [1088, 203] on button "Search" at bounding box center [1090, 200] width 81 height 27
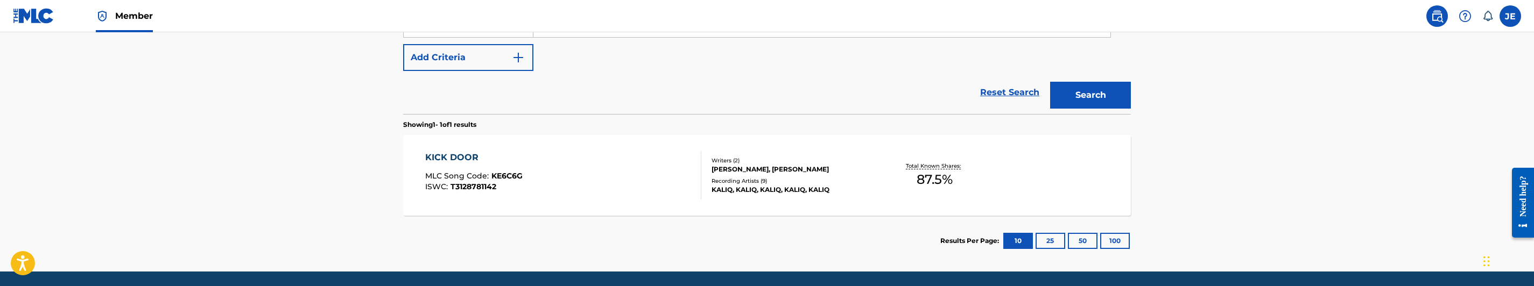
scroll to position [219, 0]
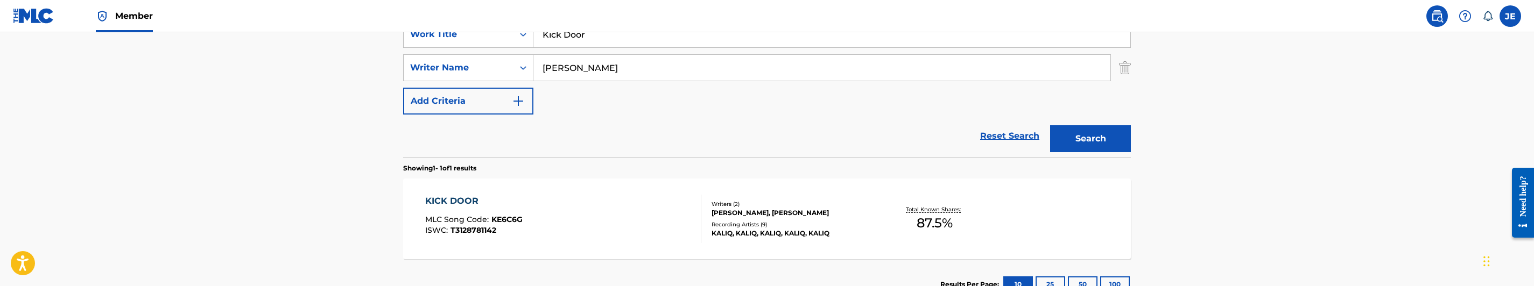
click at [630, 73] on input "[PERSON_NAME]" at bounding box center [821, 68] width 577 height 26
type input "[PERSON_NAME]"
click at [1103, 147] on button "Search" at bounding box center [1090, 138] width 81 height 27
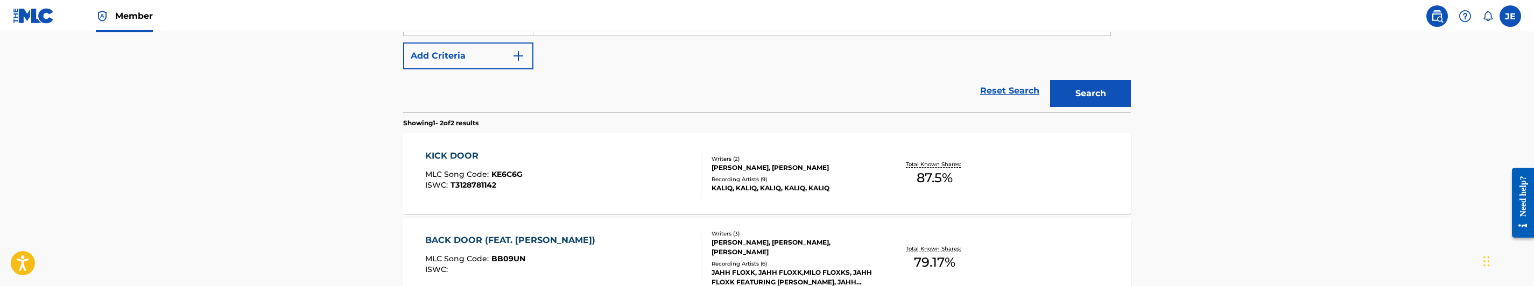
scroll to position [299, 0]
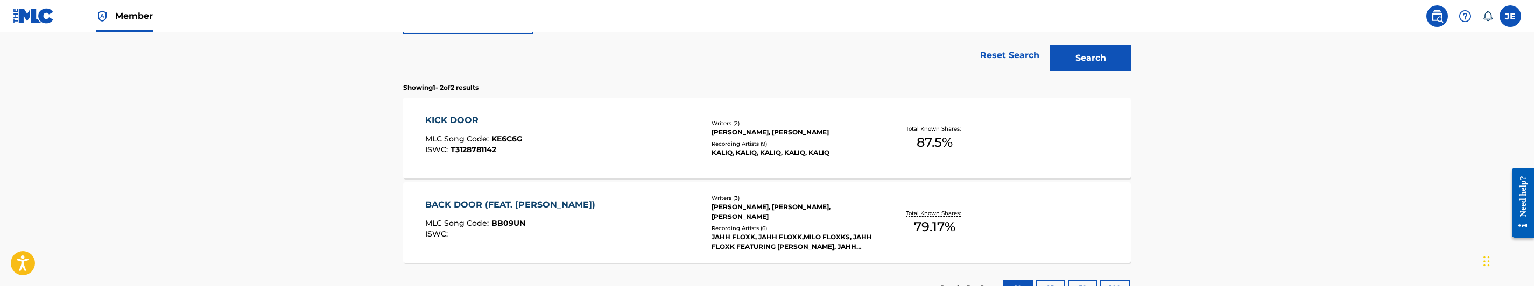
click at [599, 160] on div "KICK DOOR MLC Song Code : KE6C6G ISWC : T3128781142" at bounding box center [563, 138] width 277 height 48
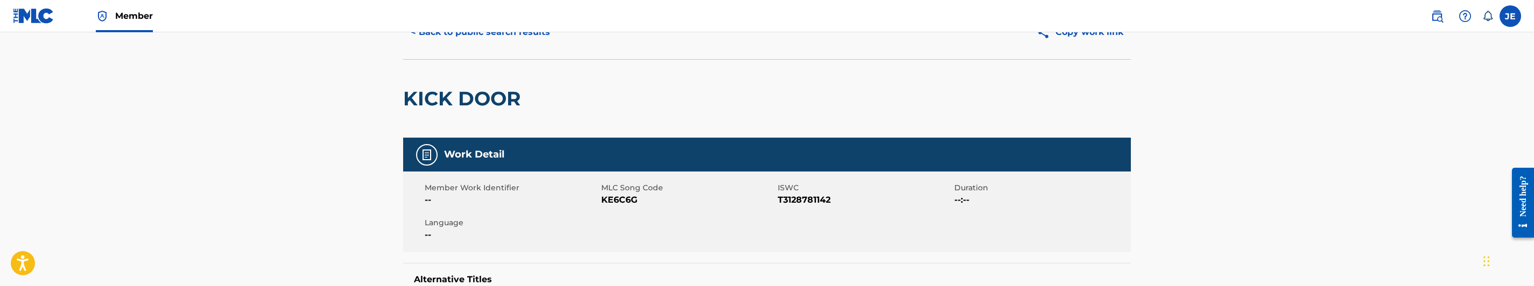
scroll to position [81, 0]
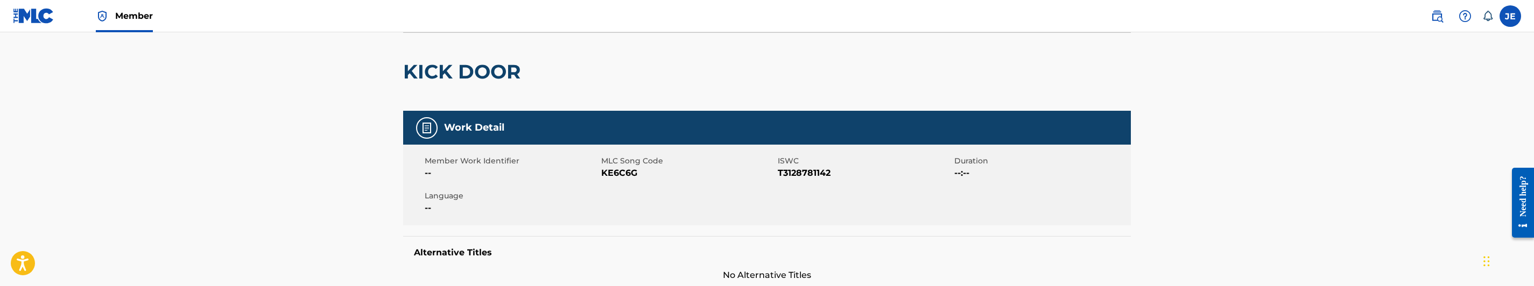
click at [622, 176] on span "KE6C6G" at bounding box center [688, 173] width 174 height 13
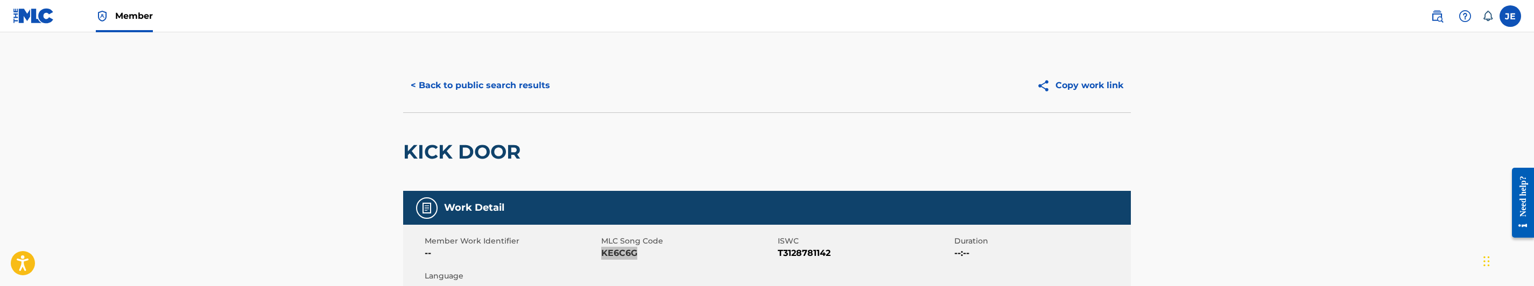
scroll to position [0, 0]
click at [525, 100] on div "< Back to public search results Copy work link" at bounding box center [767, 86] width 728 height 54
click at [491, 75] on button "< Back to public search results" at bounding box center [480, 86] width 154 height 27
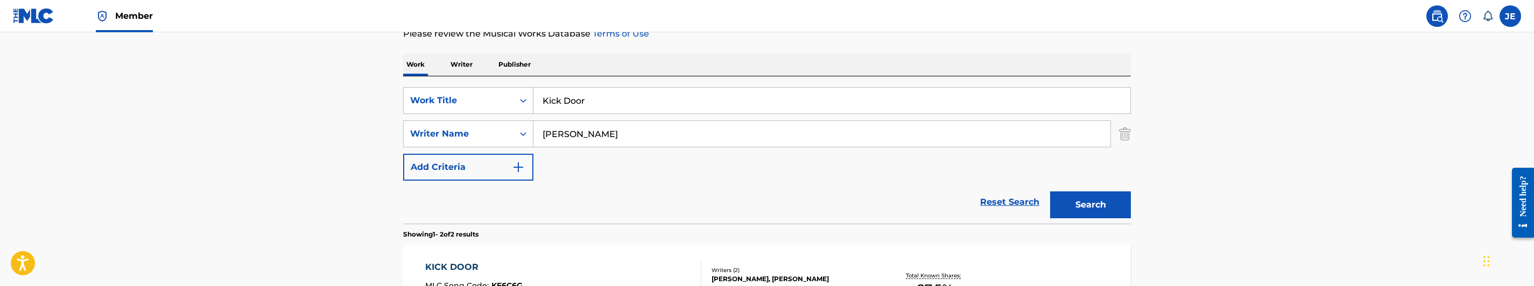
scroll to position [118, 0]
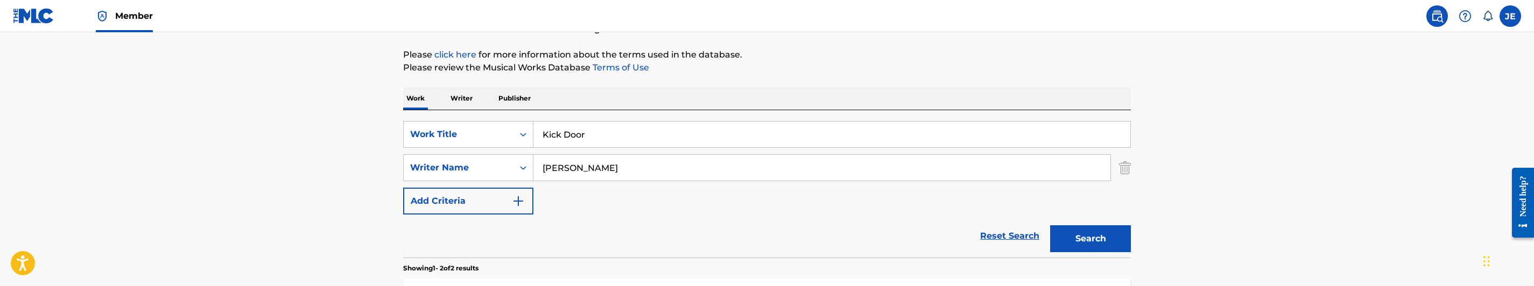
click at [620, 138] on input "Kick Door" at bounding box center [831, 135] width 597 height 26
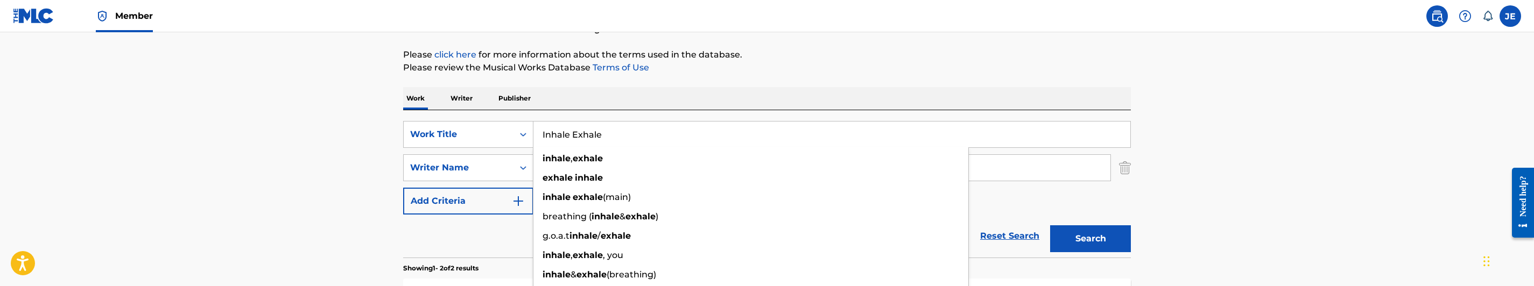
type input "Inhale Exhale"
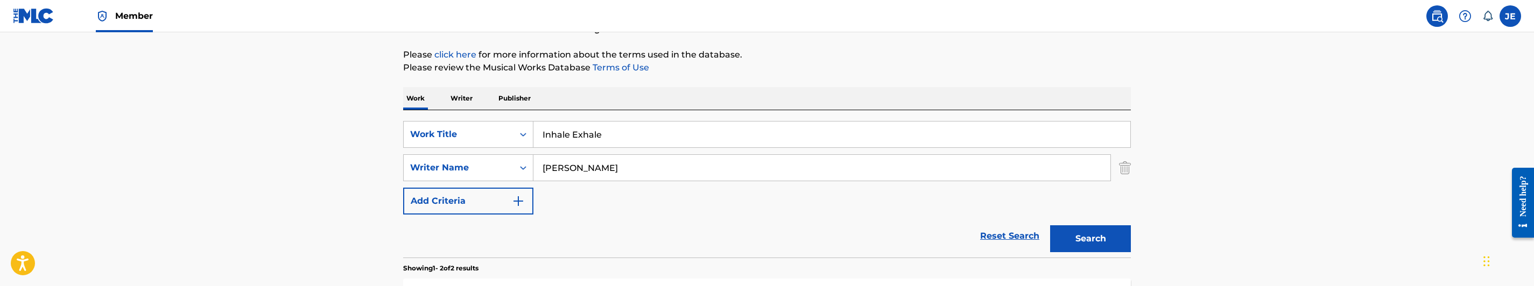
click at [614, 166] on input "[PERSON_NAME]" at bounding box center [821, 168] width 577 height 26
click at [614, 165] on input "[PERSON_NAME]" at bounding box center [821, 168] width 577 height 26
click at [618, 168] on input "[PERSON_NAME]" at bounding box center [821, 168] width 577 height 26
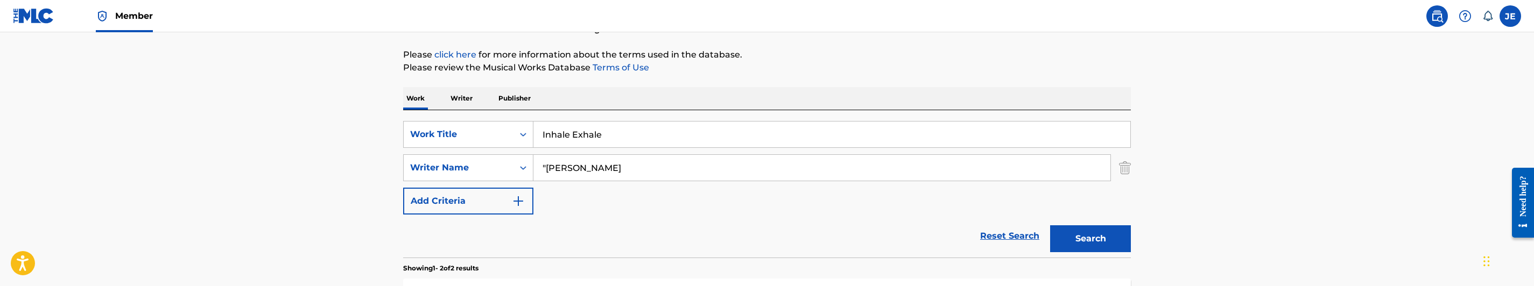
click at [544, 160] on input ""[PERSON_NAME]" at bounding box center [821, 168] width 577 height 26
click at [546, 167] on input ""[PERSON_NAME]" at bounding box center [821, 168] width 577 height 26
click at [824, 68] on p "Please review the Musical Works Database Terms of Use" at bounding box center [767, 67] width 728 height 13
click at [680, 172] on input "[PERSON_NAME]" at bounding box center [821, 168] width 577 height 26
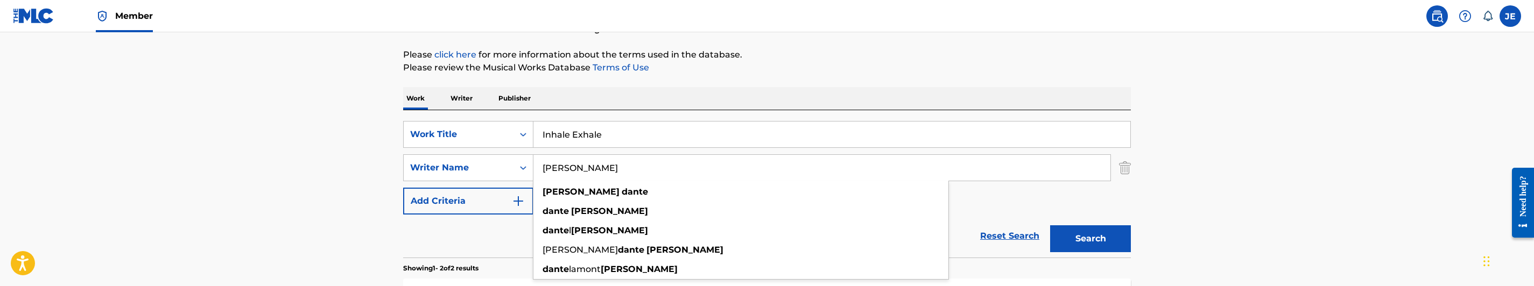
click at [1108, 248] on button "Search" at bounding box center [1090, 239] width 81 height 27
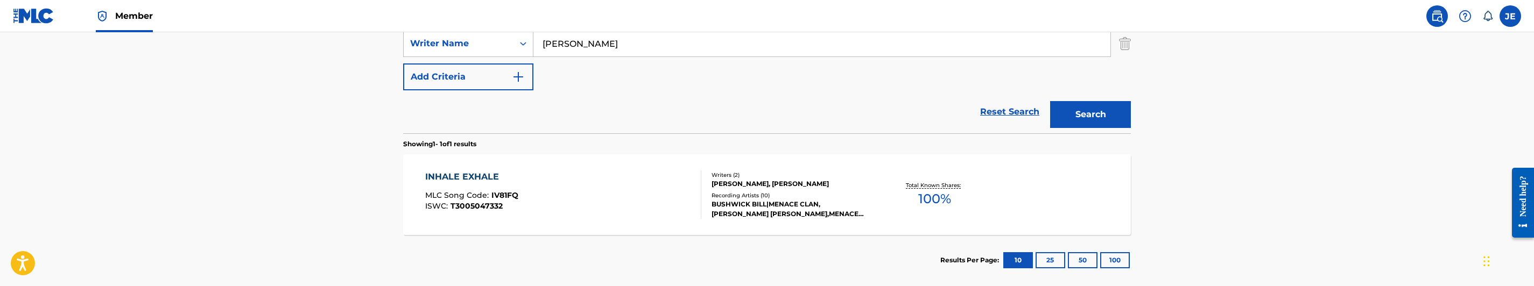
scroll to position [199, 0]
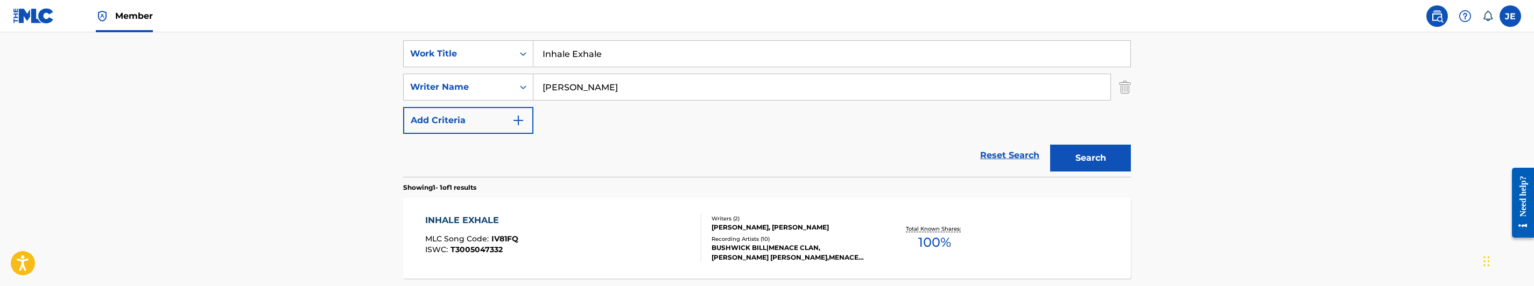
click at [627, 85] on input "[PERSON_NAME]" at bounding box center [821, 87] width 577 height 26
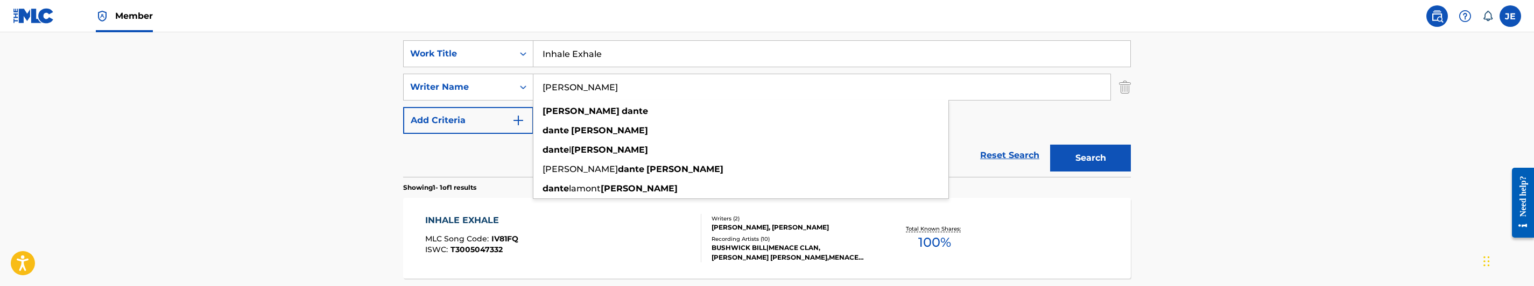
click at [624, 85] on input "[PERSON_NAME]" at bounding box center [821, 87] width 577 height 26
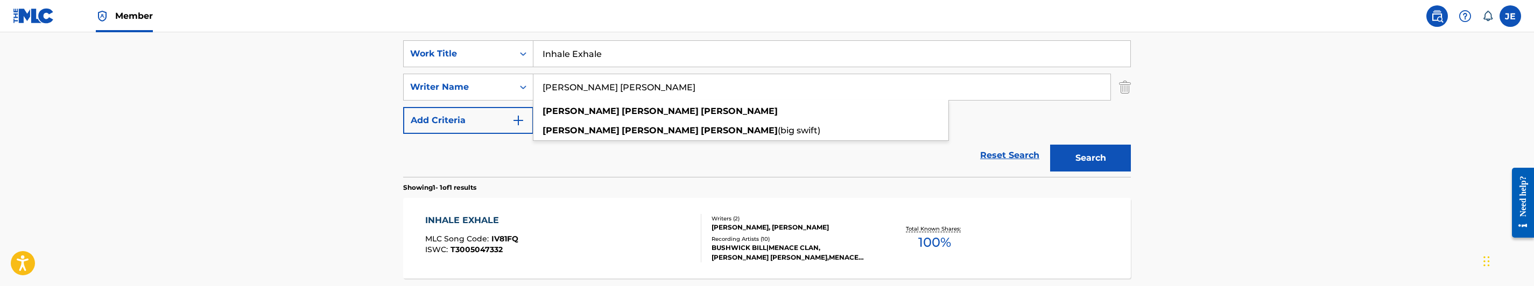
type input "[PERSON_NAME] [PERSON_NAME]"
click at [1107, 159] on button "Search" at bounding box center [1090, 158] width 81 height 27
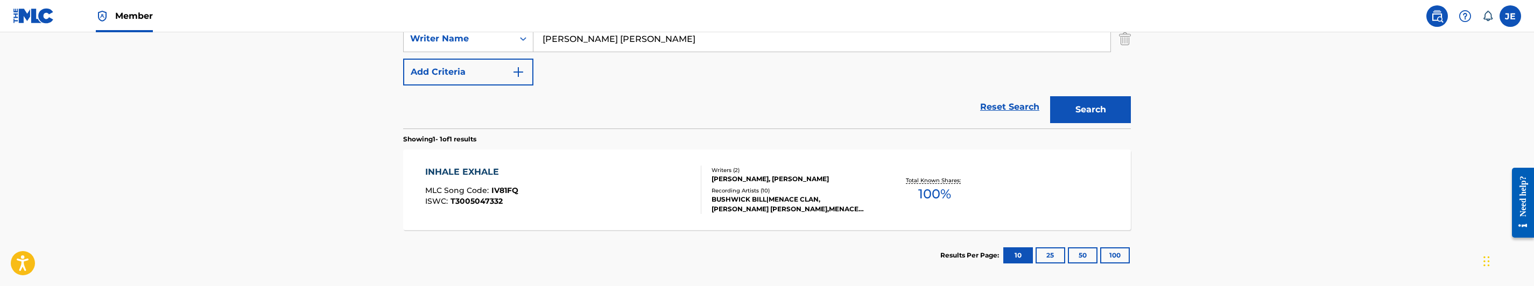
scroll to position [280, 0]
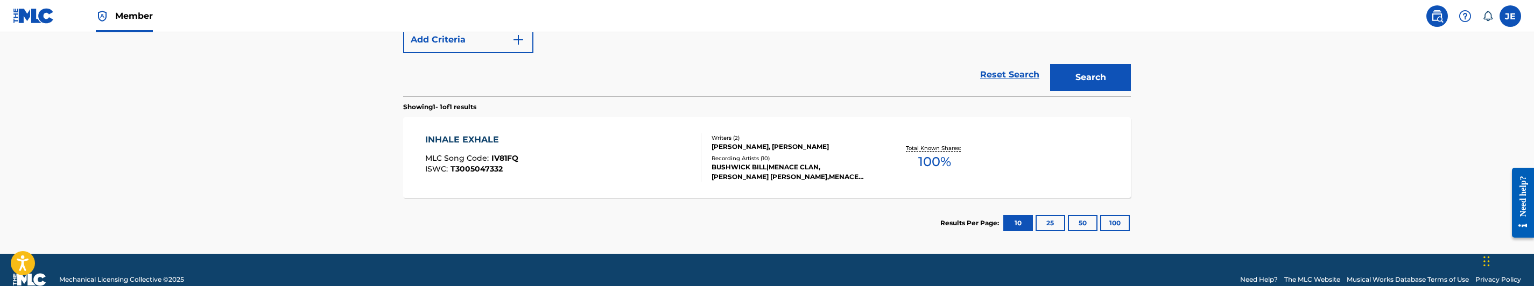
click at [592, 167] on div "INHALE EXHALE MLC Song Code : IV81FQ ISWC : T3005047332" at bounding box center [563, 157] width 277 height 48
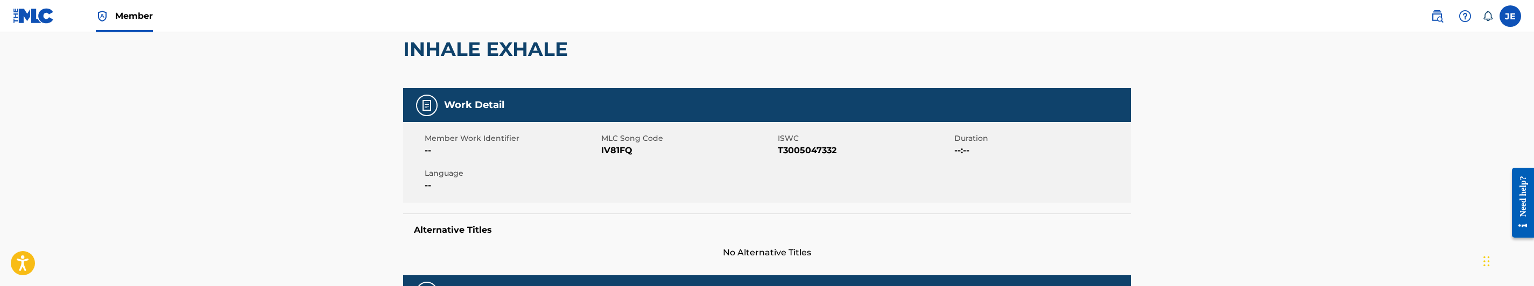
scroll to position [161, 0]
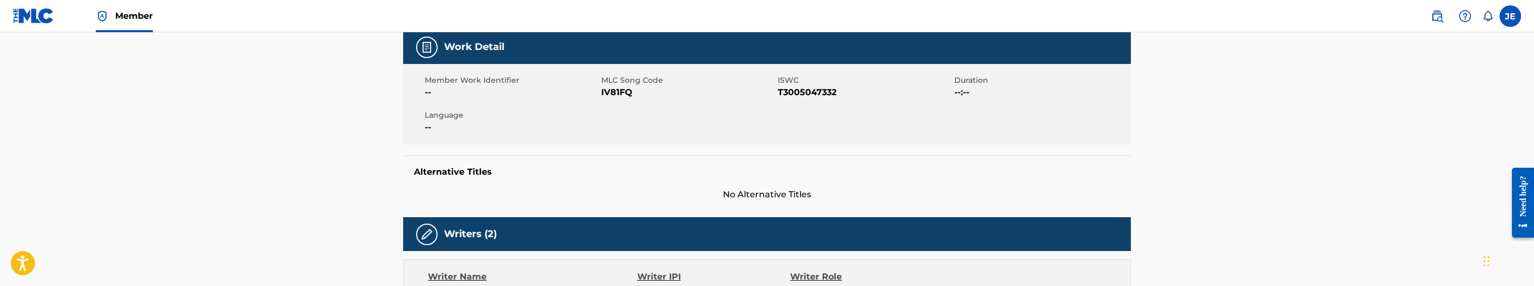
click at [623, 94] on span "IV81FQ" at bounding box center [688, 92] width 174 height 13
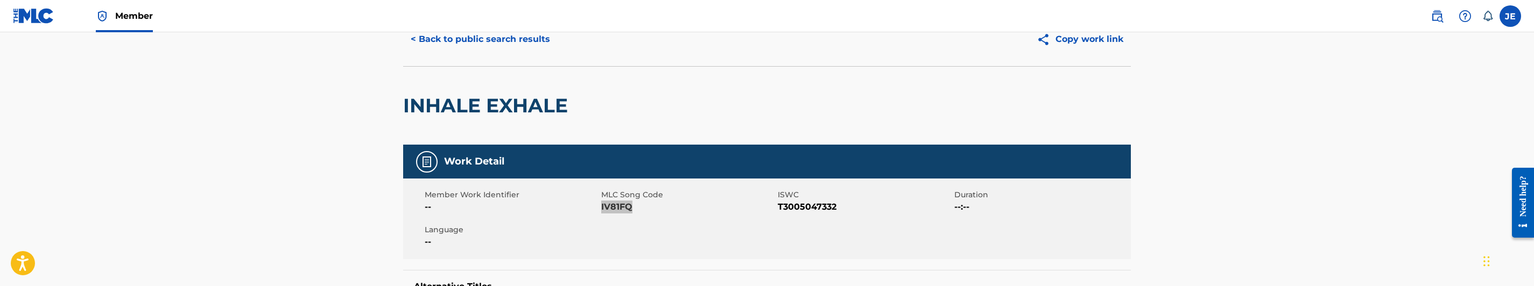
scroll to position [0, 0]
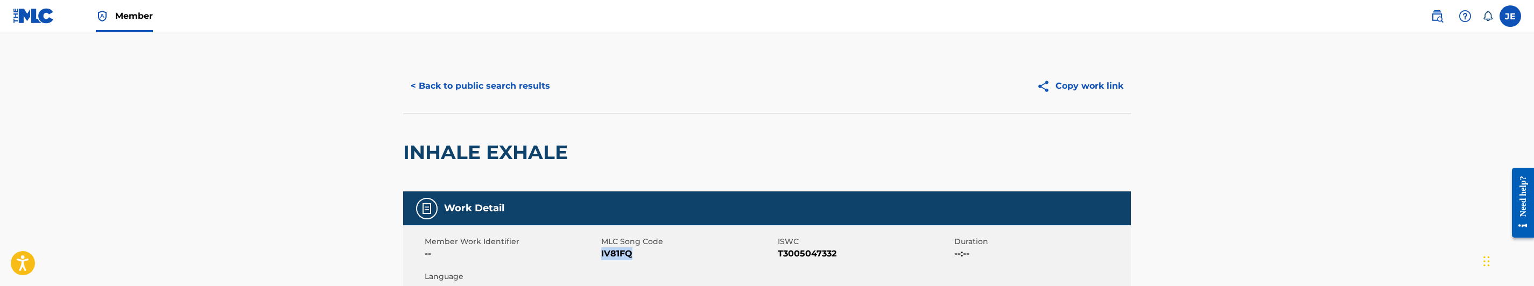
click at [533, 89] on button "< Back to public search results" at bounding box center [480, 86] width 154 height 27
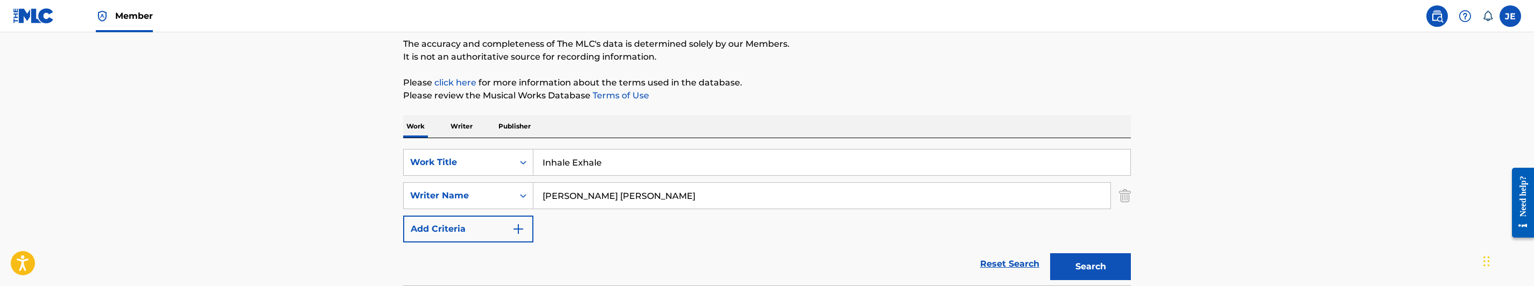
scroll to position [76, 0]
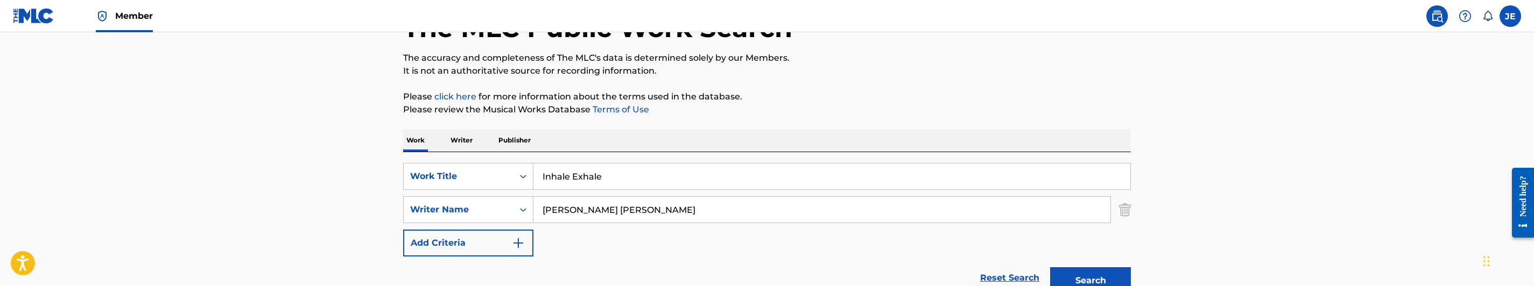
click at [609, 172] on input "Inhale Exhale" at bounding box center [831, 177] width 597 height 26
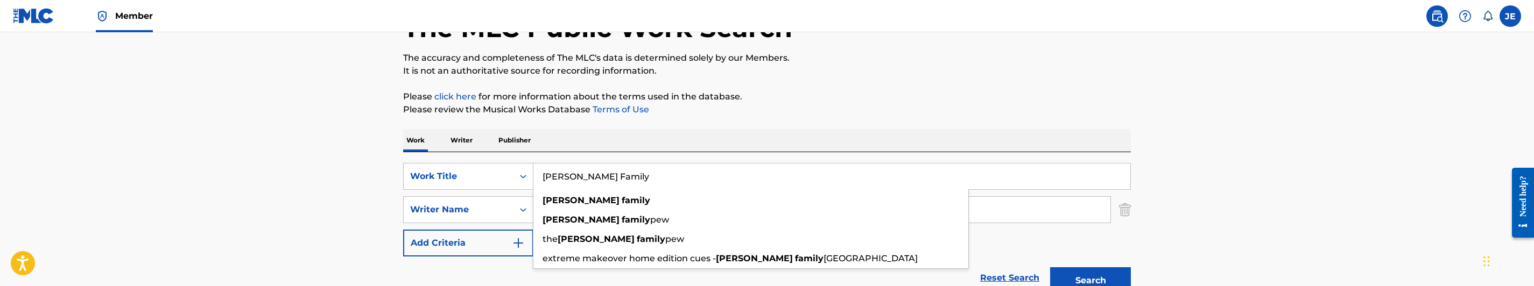
type input "[PERSON_NAME] Family"
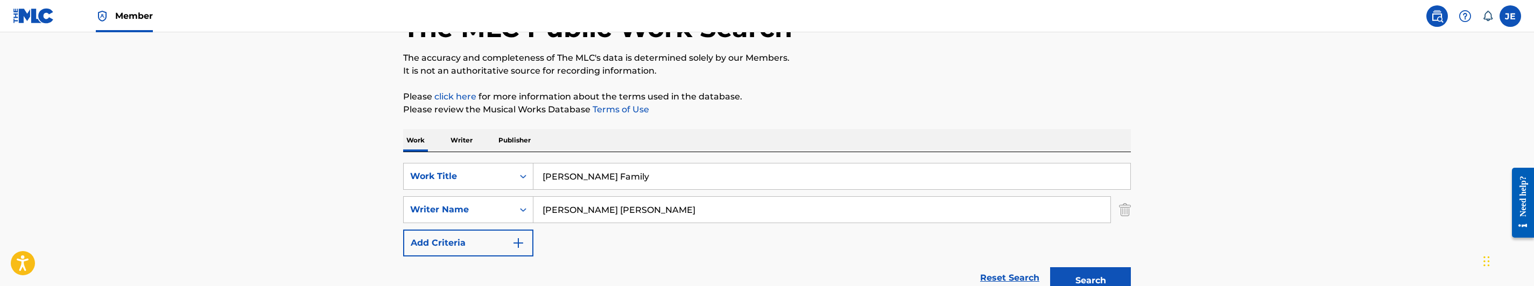
click at [641, 209] on input "[PERSON_NAME] [PERSON_NAME]" at bounding box center [821, 210] width 577 height 26
click at [1085, 272] on button "Search" at bounding box center [1090, 281] width 81 height 27
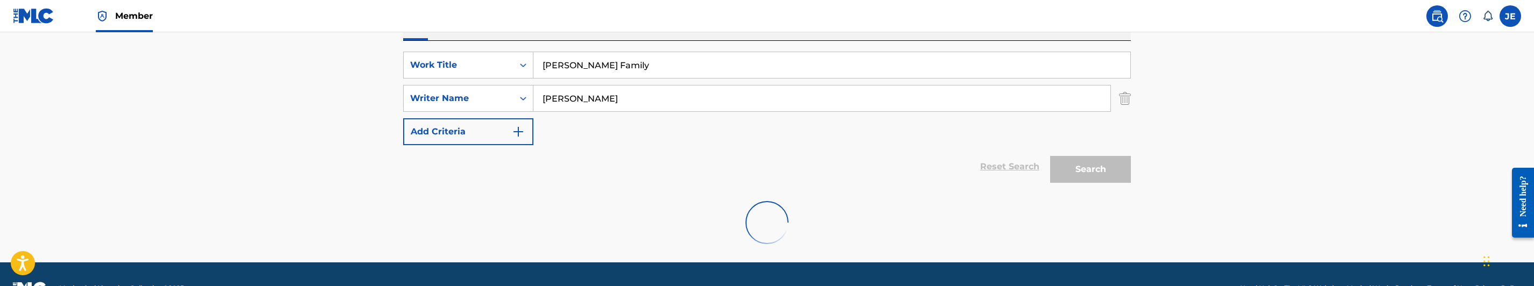
scroll to position [181, 0]
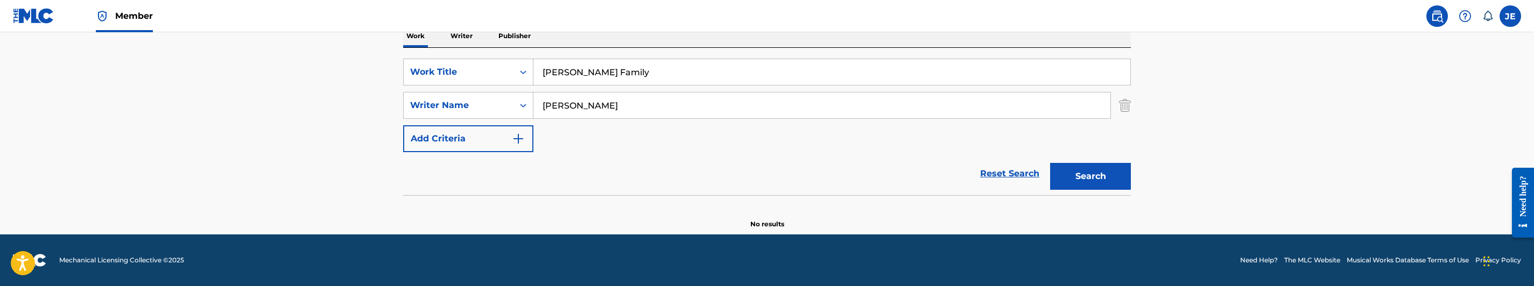
click at [681, 115] on input "[PERSON_NAME]" at bounding box center [821, 106] width 577 height 26
click at [1050, 163] on button "Search" at bounding box center [1090, 176] width 81 height 27
click at [664, 105] on input "[PERSON_NAME]" at bounding box center [821, 106] width 577 height 26
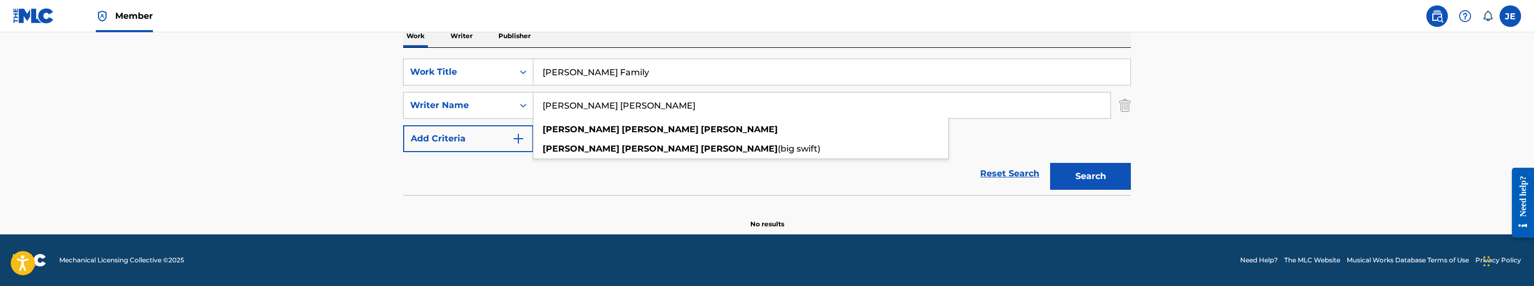
type input "[PERSON_NAME] [PERSON_NAME]"
click at [1111, 173] on button "Search" at bounding box center [1090, 176] width 81 height 27
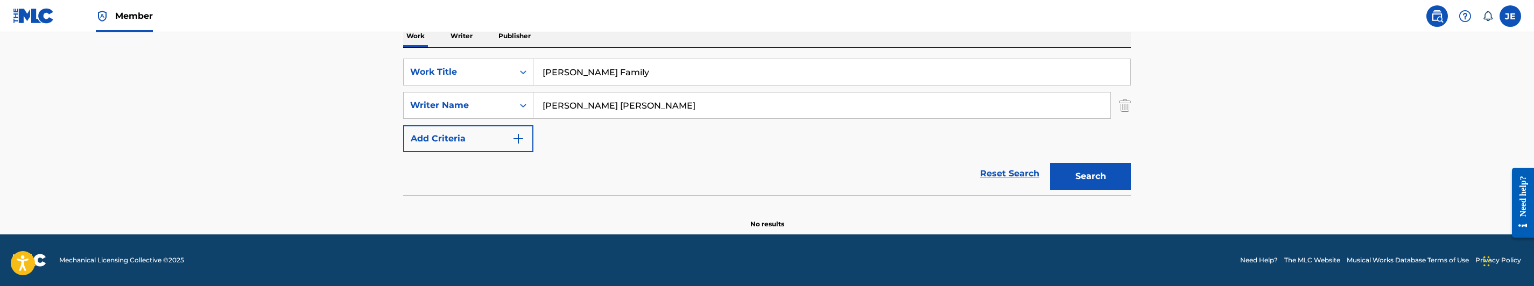
click at [642, 71] on input "[PERSON_NAME] Family" at bounding box center [831, 72] width 597 height 26
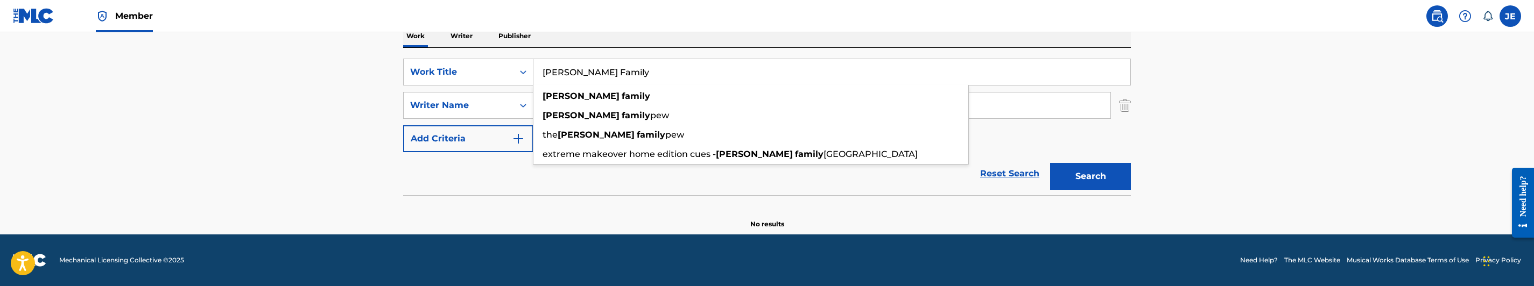
click at [642, 71] on input "[PERSON_NAME] Family" at bounding box center [831, 72] width 597 height 26
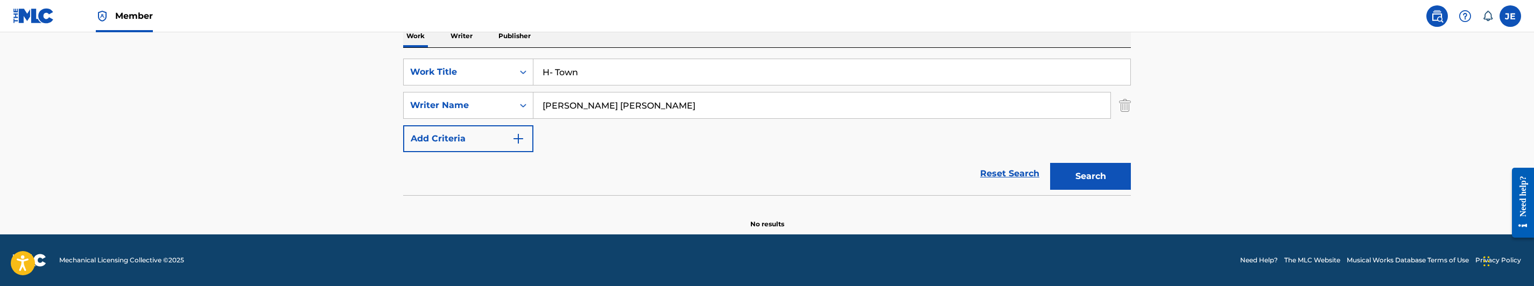
type input "H- Town"
click at [667, 107] on input "[PERSON_NAME] [PERSON_NAME]" at bounding box center [821, 106] width 577 height 26
click at [546, 98] on input ""[PERSON_NAME] [PERSON_NAME]" at bounding box center [821, 106] width 577 height 26
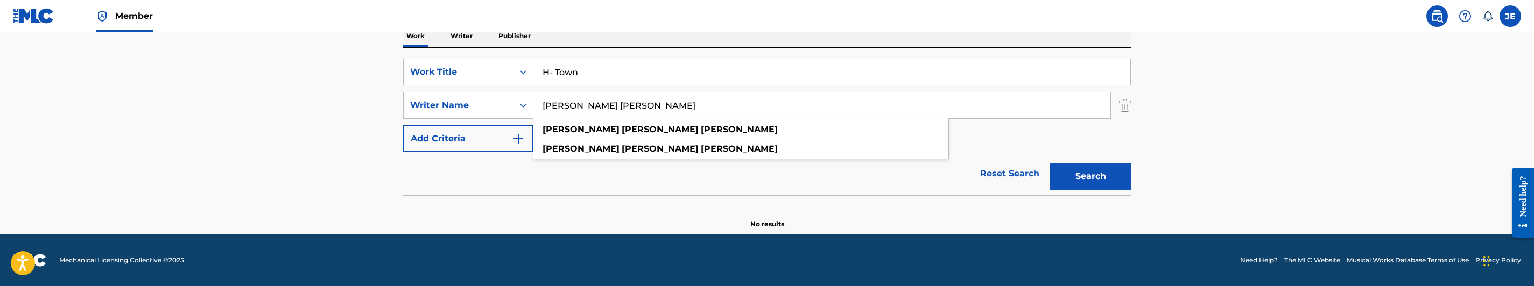
click at [1103, 180] on button "Search" at bounding box center [1090, 176] width 81 height 27
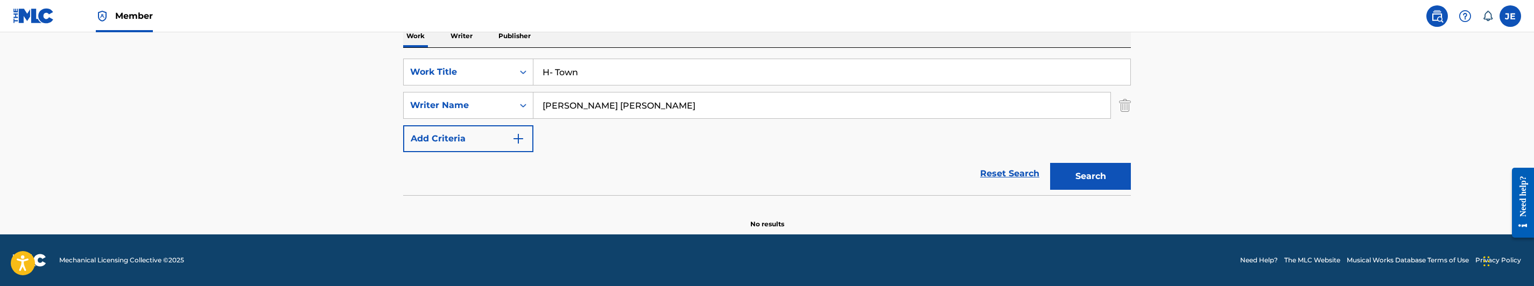
click at [603, 102] on input "[PERSON_NAME] [PERSON_NAME]" at bounding box center [821, 106] width 577 height 26
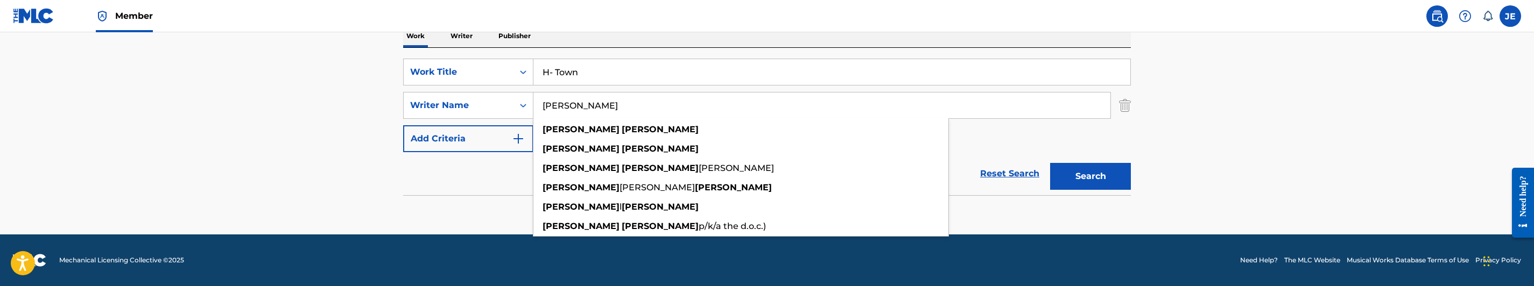
click at [1065, 182] on button "Search" at bounding box center [1090, 176] width 81 height 27
click at [636, 105] on input "[PERSON_NAME]" at bounding box center [821, 106] width 577 height 26
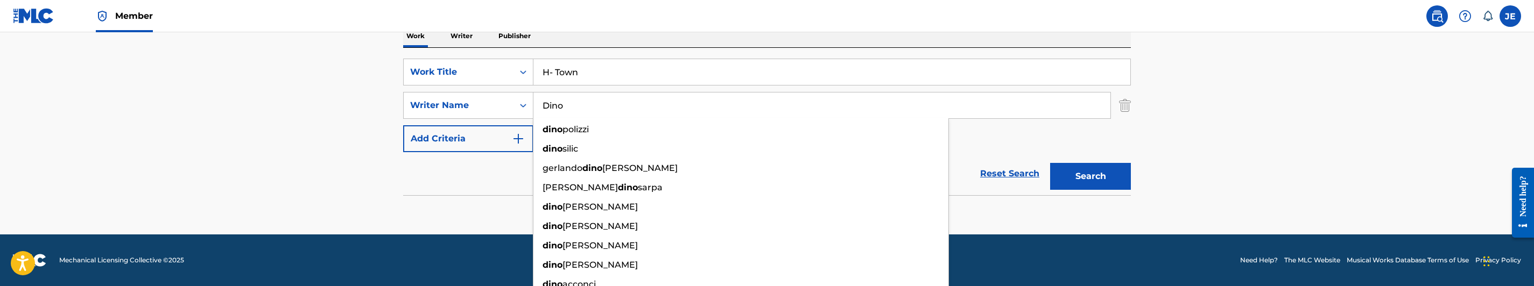
click at [1095, 184] on button "Search" at bounding box center [1090, 176] width 81 height 27
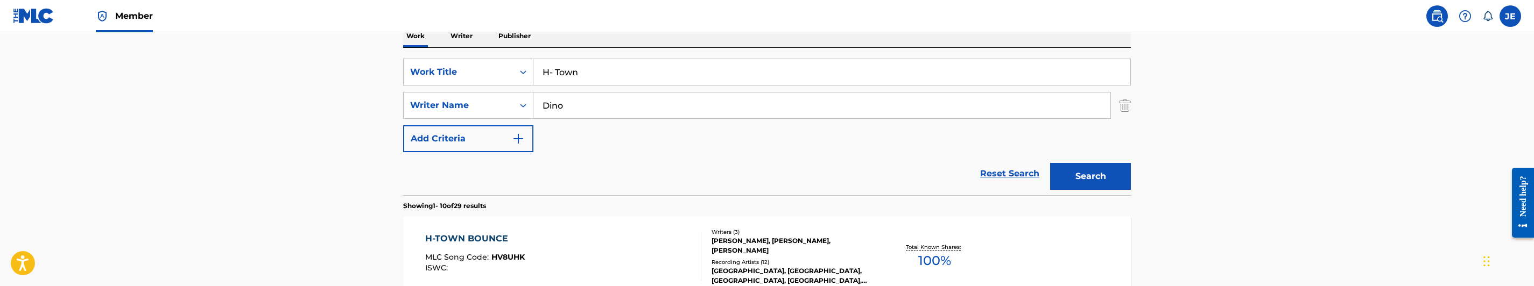
click at [572, 109] on input "Dino" at bounding box center [821, 106] width 577 height 26
click at [543, 107] on input ""[PERSON_NAME] [PERSON_NAME]" at bounding box center [821, 106] width 577 height 26
click at [546, 107] on input ""[PERSON_NAME] [PERSON_NAME]" at bounding box center [821, 106] width 577 height 26
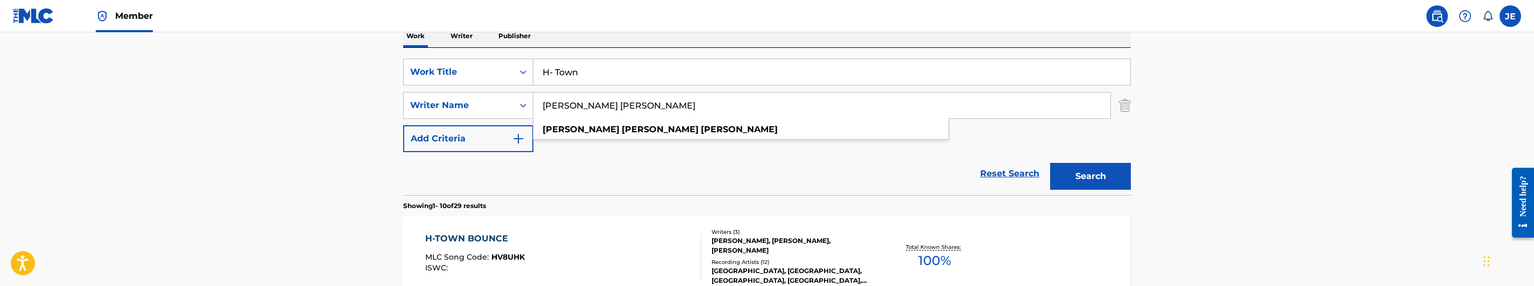
click at [1090, 186] on button "Search" at bounding box center [1090, 176] width 81 height 27
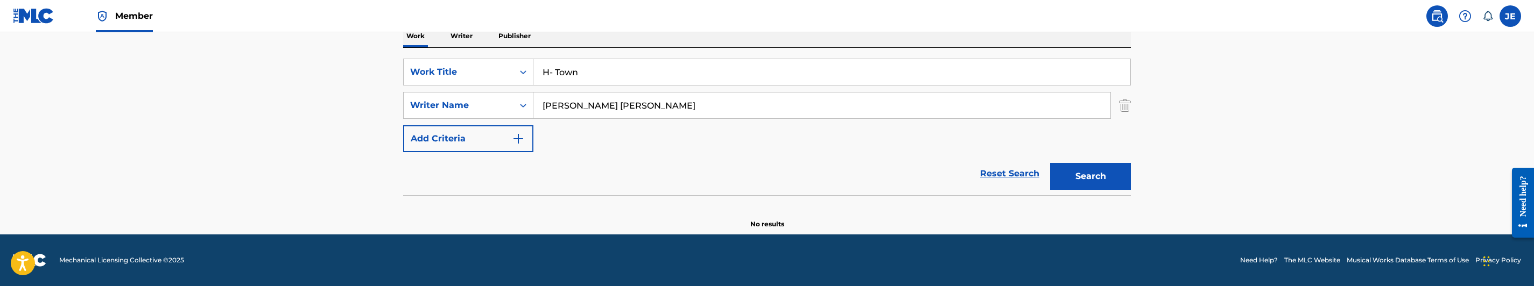
click at [633, 107] on input "[PERSON_NAME] [PERSON_NAME]" at bounding box center [821, 106] width 577 height 26
click at [547, 105] on input ""[PERSON_NAME] [PERSON_NAME]" at bounding box center [821, 106] width 577 height 26
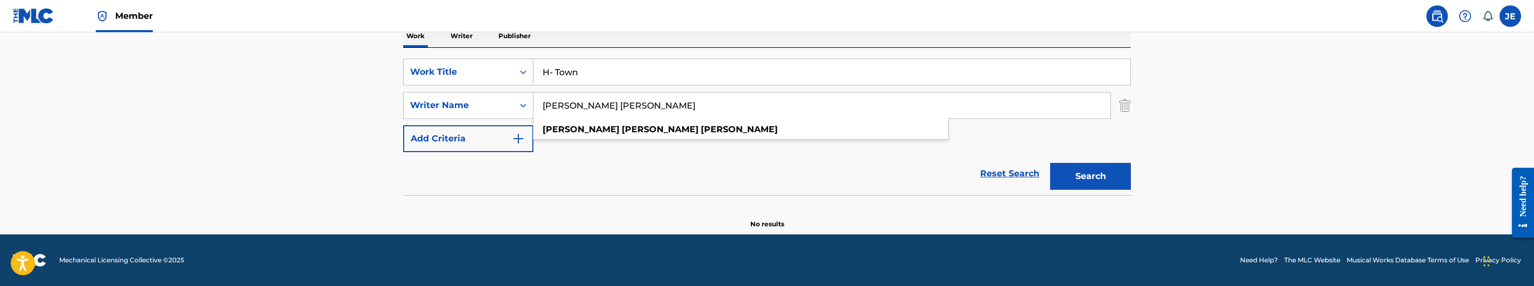
click at [1087, 177] on button "Search" at bounding box center [1090, 176] width 81 height 27
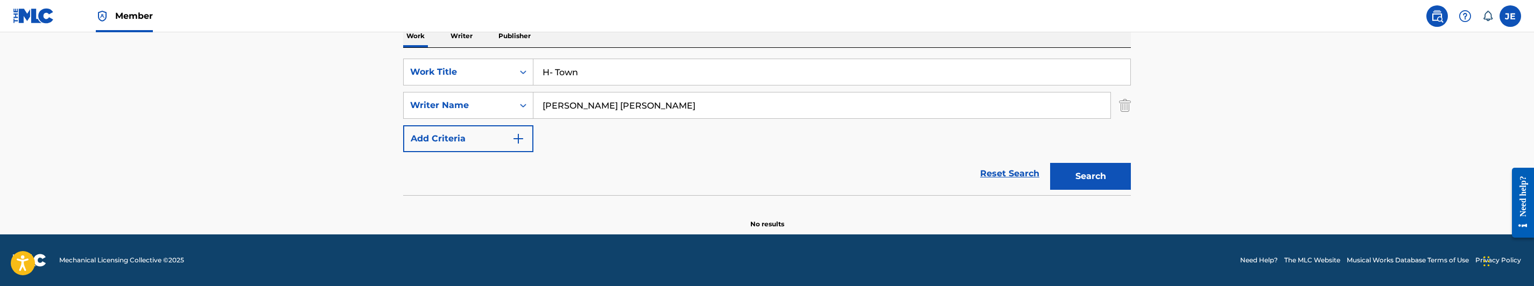
click at [620, 110] on input "[PERSON_NAME] [PERSON_NAME]" at bounding box center [821, 106] width 577 height 26
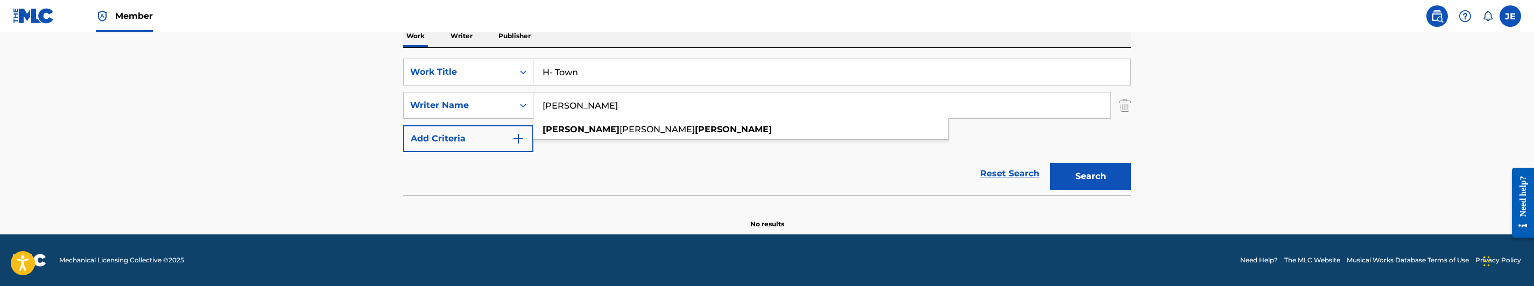
type input "[PERSON_NAME]"
click at [1050, 163] on button "Search" at bounding box center [1090, 176] width 81 height 27
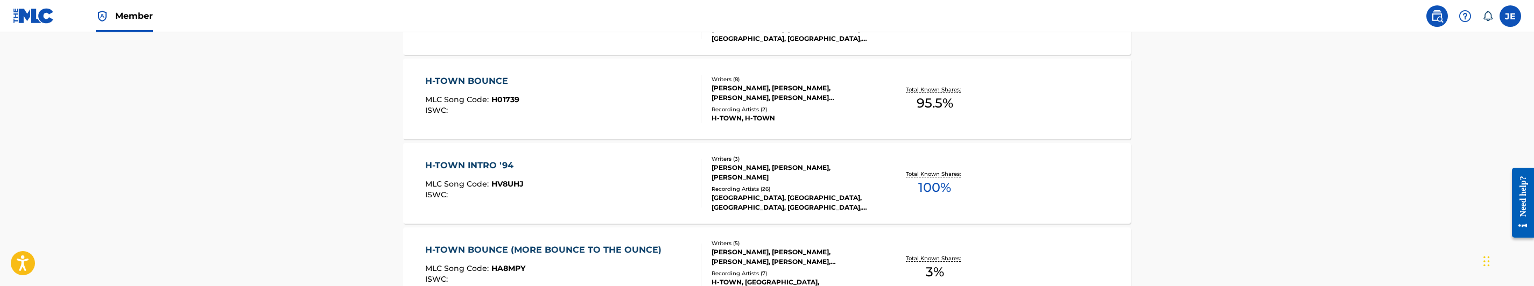
scroll to position [342, 0]
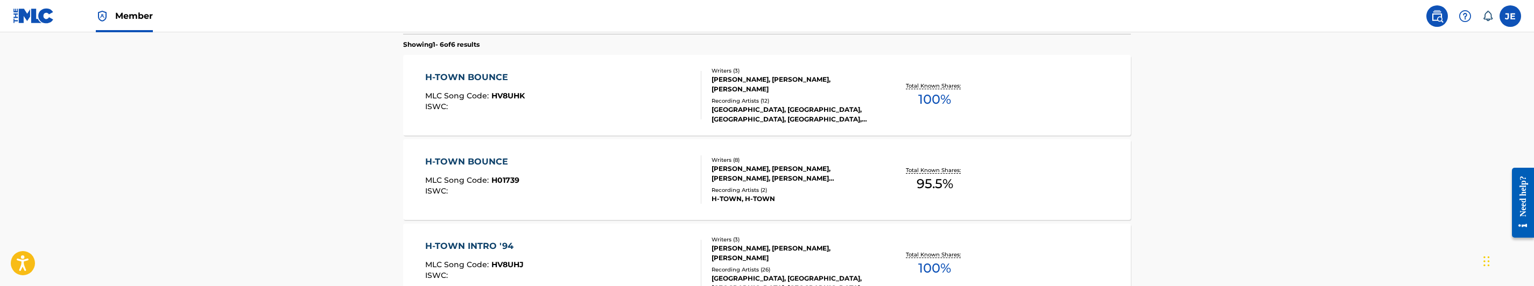
click at [598, 112] on div "H-TOWN BOUNCE MLC Song Code : HV8UHK ISWC :" at bounding box center [563, 95] width 277 height 48
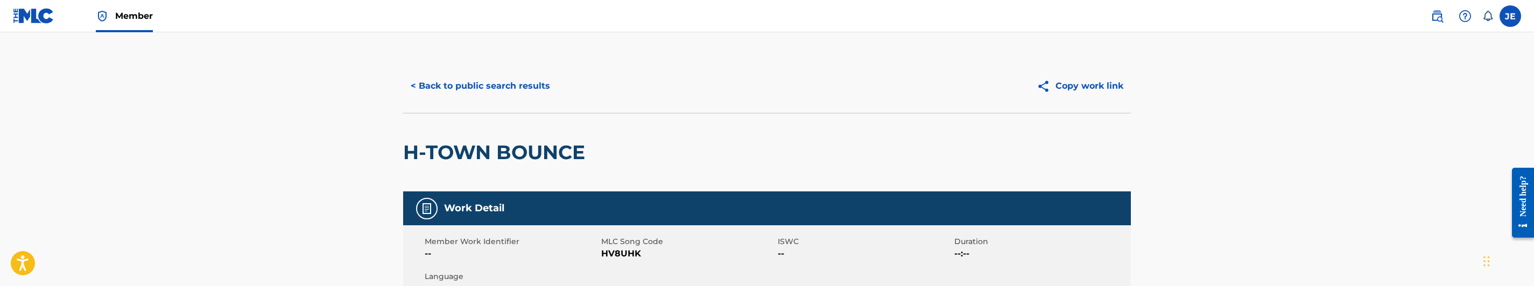
click at [533, 73] on button "< Back to public search results" at bounding box center [480, 86] width 154 height 27
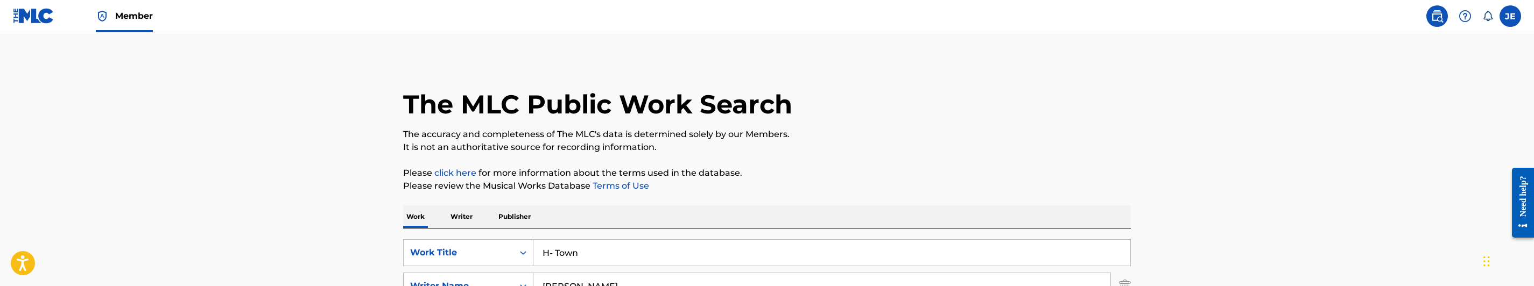
scroll to position [81, 0]
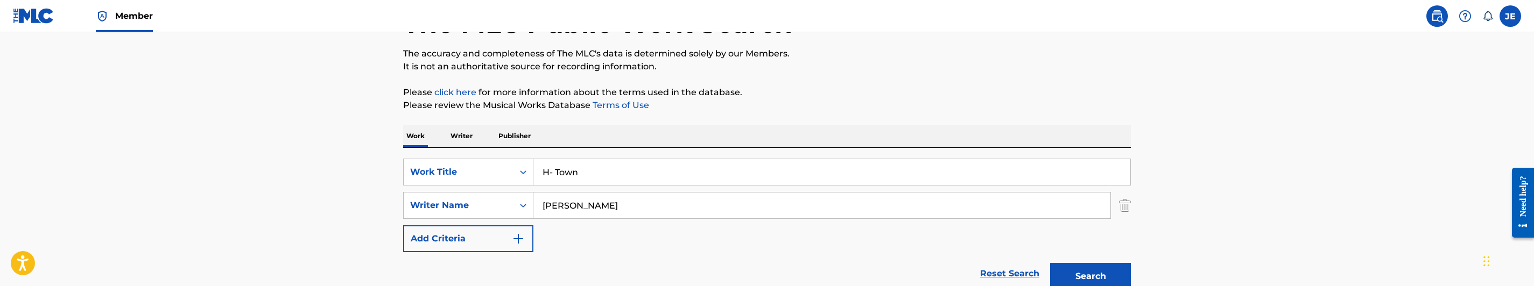
click at [546, 178] on input "H- Town" at bounding box center [831, 172] width 597 height 26
type input "Lay Down Da Law"
click at [619, 205] on input "[PERSON_NAME]" at bounding box center [821, 206] width 577 height 26
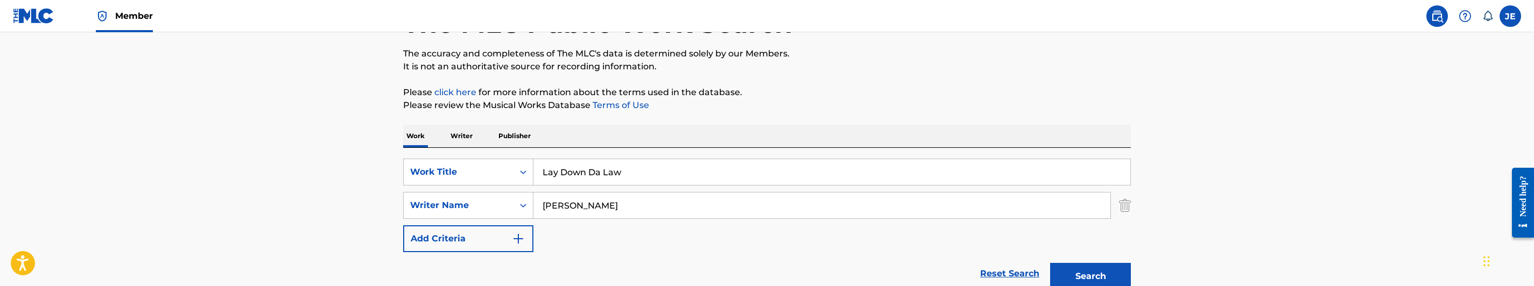
click at [619, 205] on input "[PERSON_NAME]" at bounding box center [821, 206] width 577 height 26
click at [546, 202] on input ""[PERSON_NAME] [PERSON_NAME]" at bounding box center [821, 206] width 577 height 26
click at [1119, 269] on button "Search" at bounding box center [1090, 276] width 81 height 27
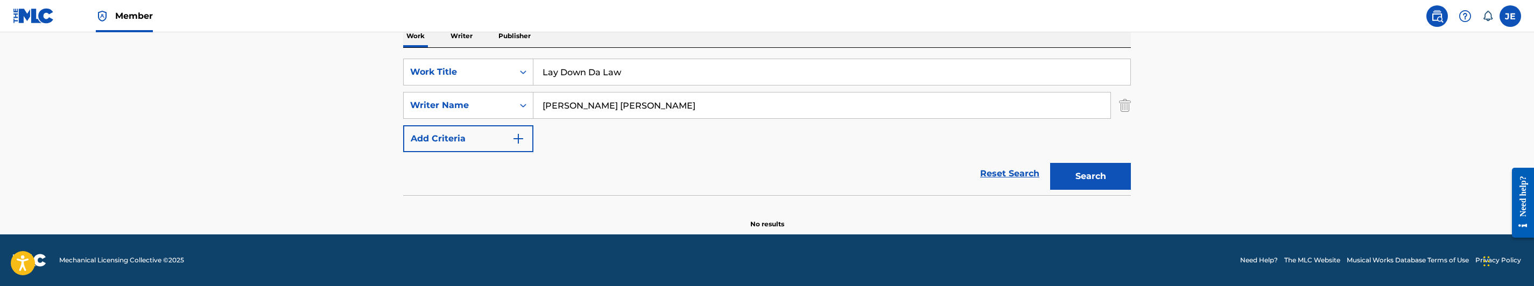
scroll to position [181, 0]
click at [675, 107] on input "[PERSON_NAME] [PERSON_NAME]" at bounding box center [821, 106] width 577 height 26
click at [1050, 163] on button "Search" at bounding box center [1090, 176] width 81 height 27
click at [712, 111] on input "[PERSON_NAME] [PERSON_NAME]" at bounding box center [821, 106] width 577 height 26
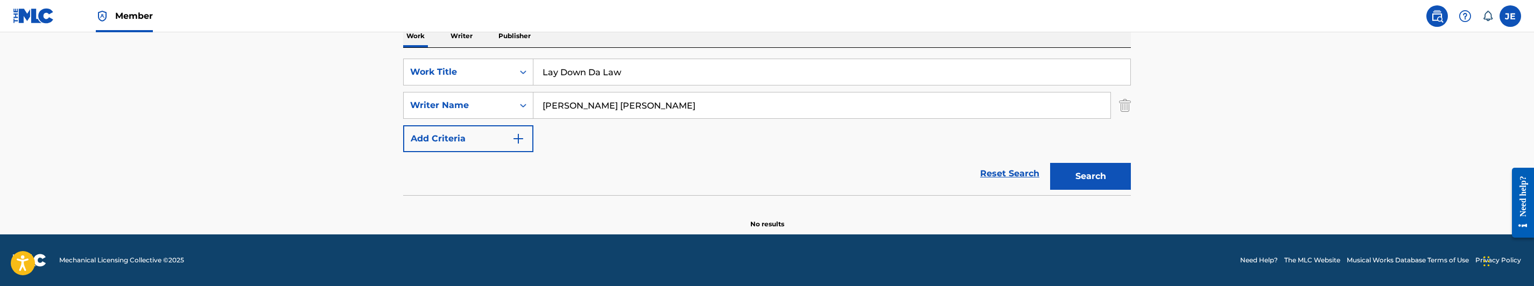
click at [712, 111] on input "[PERSON_NAME] [PERSON_NAME]" at bounding box center [821, 106] width 577 height 26
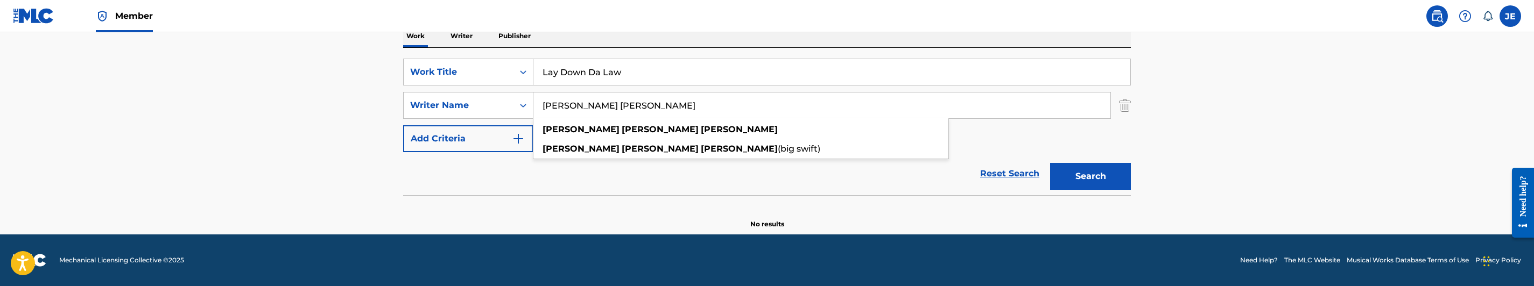
type input "[PERSON_NAME] [PERSON_NAME]"
click at [1101, 176] on button "Search" at bounding box center [1090, 176] width 81 height 27
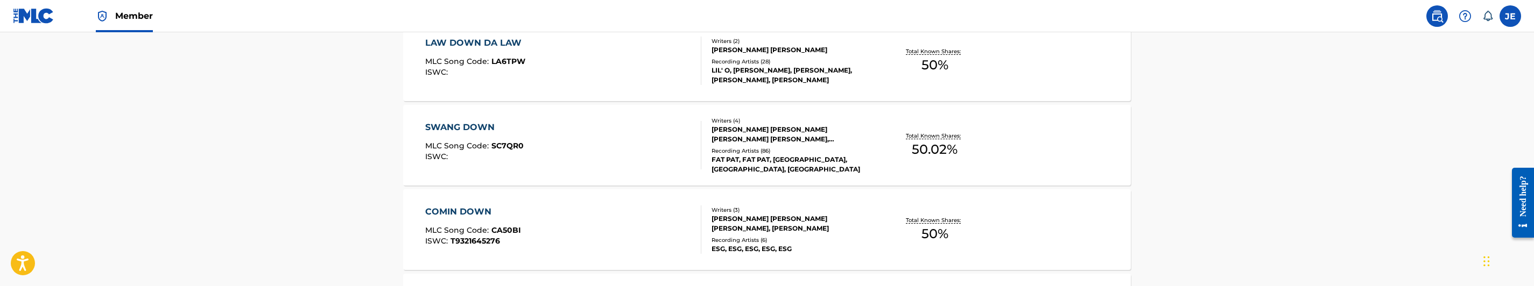
scroll to position [342, 0]
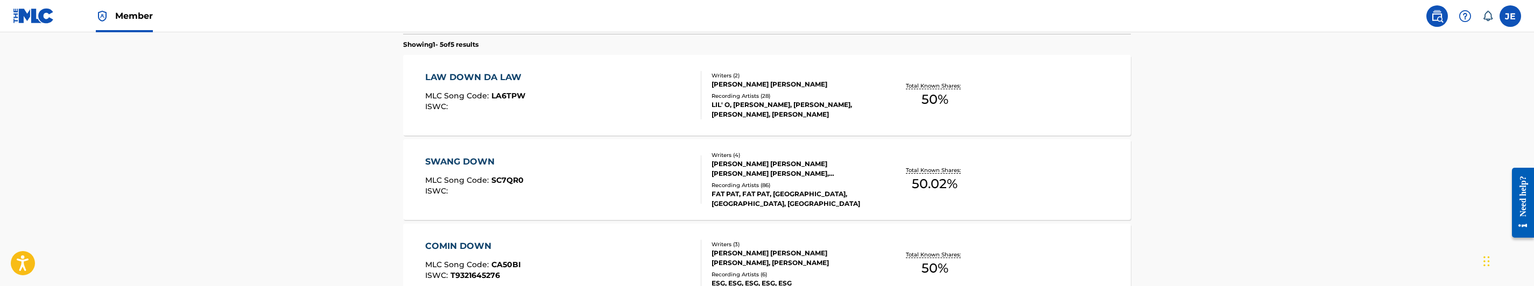
click at [606, 94] on div "LAW DOWN DA LAW MLC Song Code : LA6TPW ISWC :" at bounding box center [563, 95] width 277 height 48
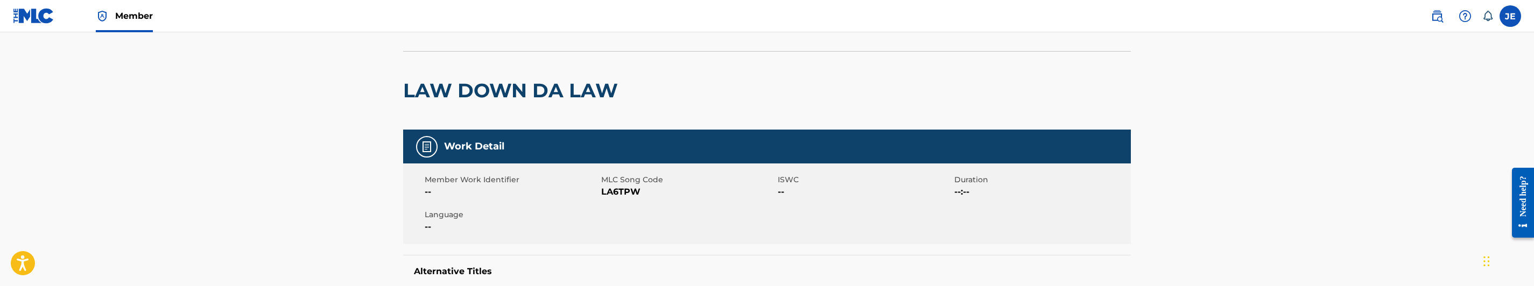
scroll to position [81, 0]
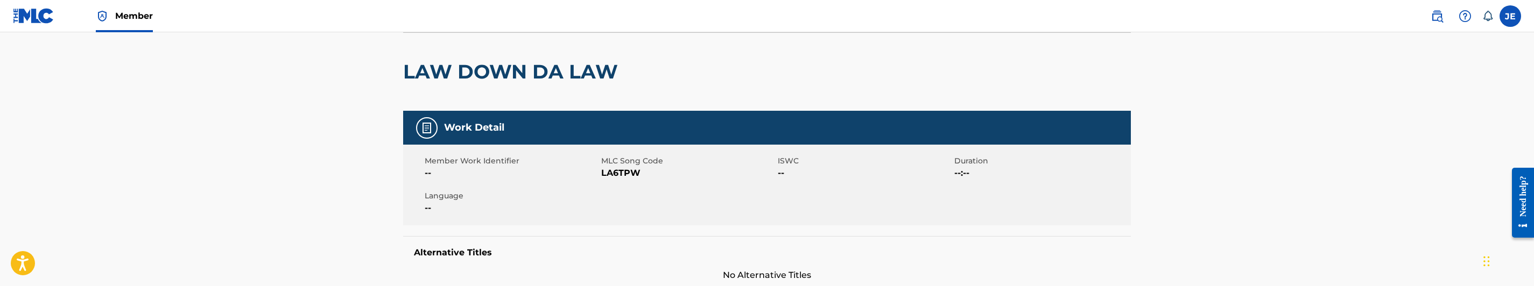
click at [621, 175] on span "LA6TPW" at bounding box center [688, 173] width 174 height 13
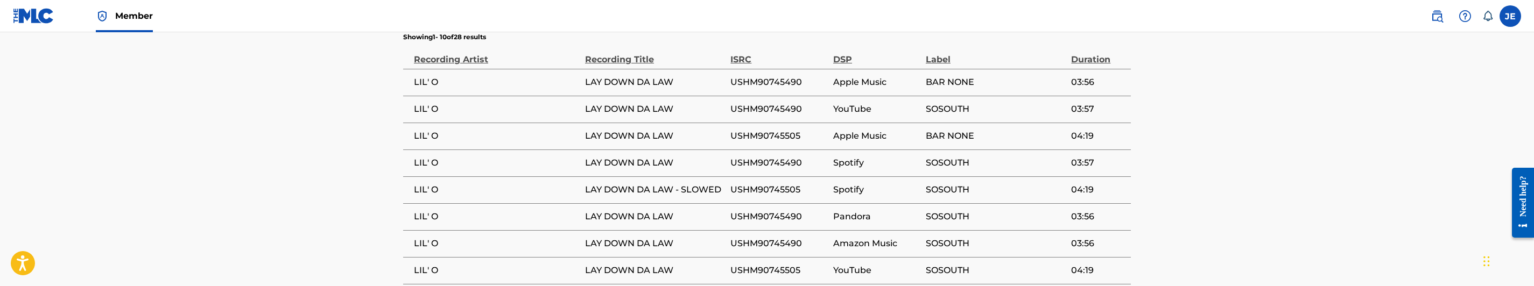
scroll to position [727, 0]
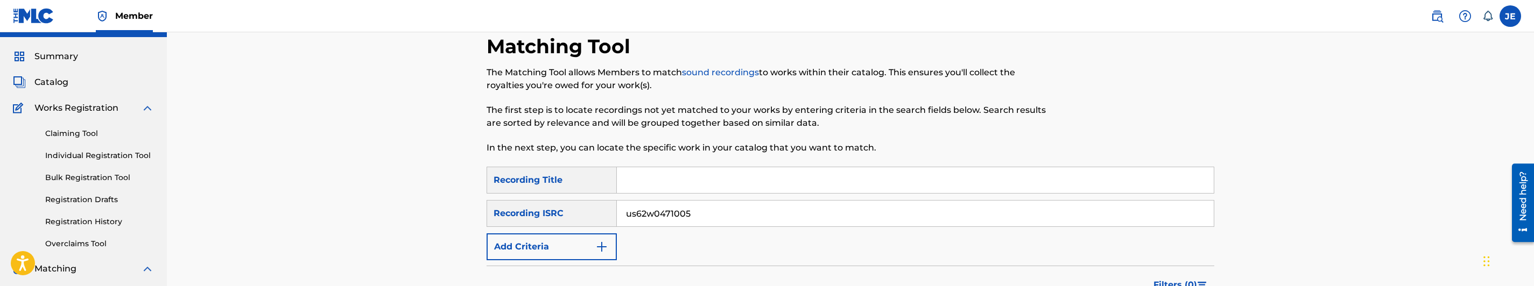
click at [52, 83] on span "Catalog" at bounding box center [51, 82] width 34 height 13
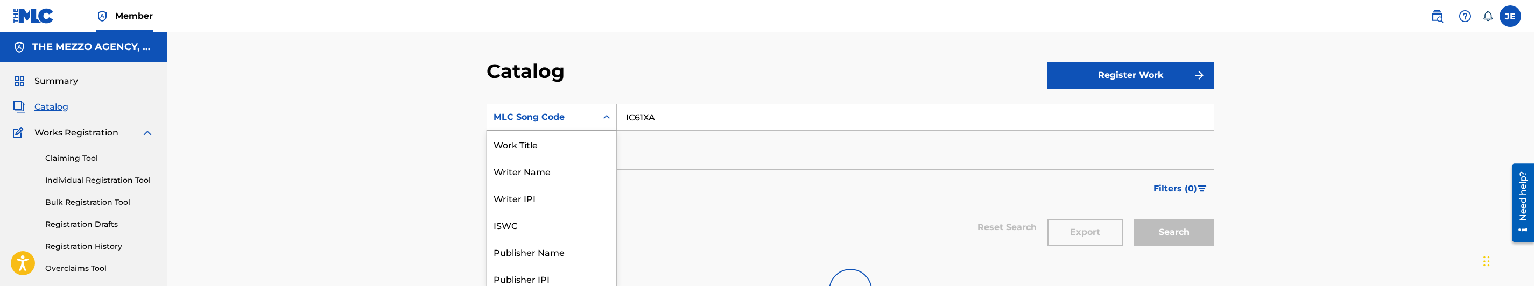
click at [535, 130] on div "12 results available. Use Up and Down to choose options, press Enter to select …" at bounding box center [552, 117] width 130 height 27
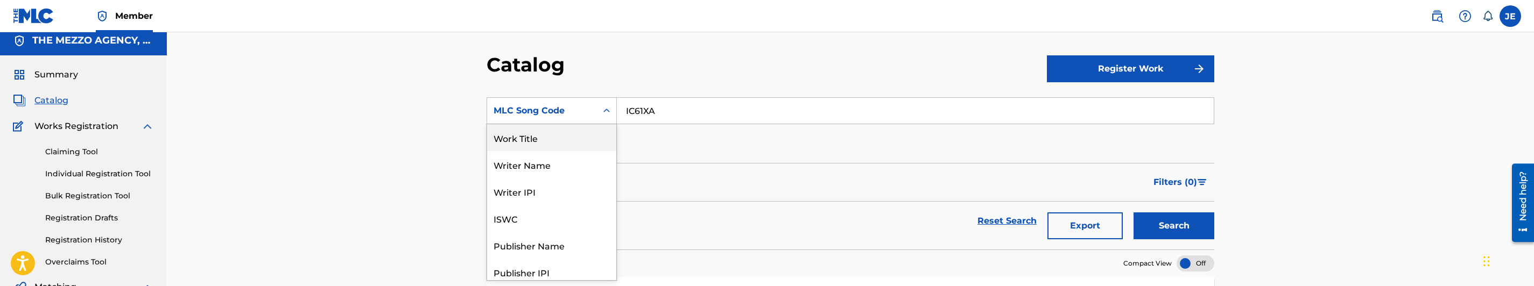
click at [672, 110] on input "IC61XA" at bounding box center [915, 111] width 597 height 26
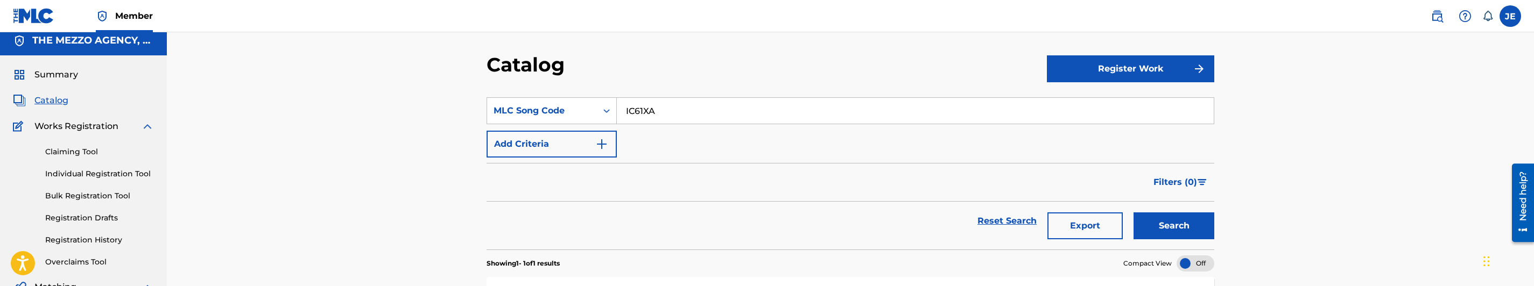
click at [672, 110] on input "IC61XA" at bounding box center [915, 111] width 597 height 26
paste input "LA6TPW"
type input "LA6TPW"
click at [1184, 220] on button "Search" at bounding box center [1174, 226] width 81 height 27
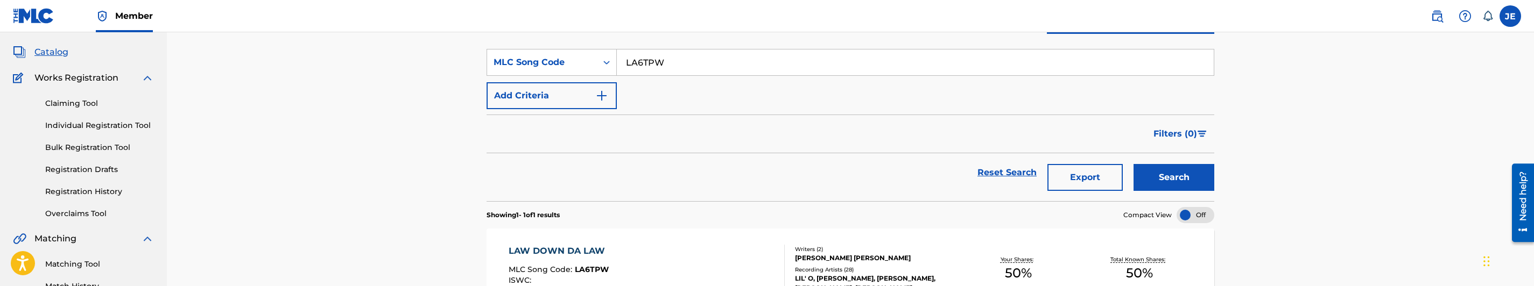
scroll to position [168, 0]
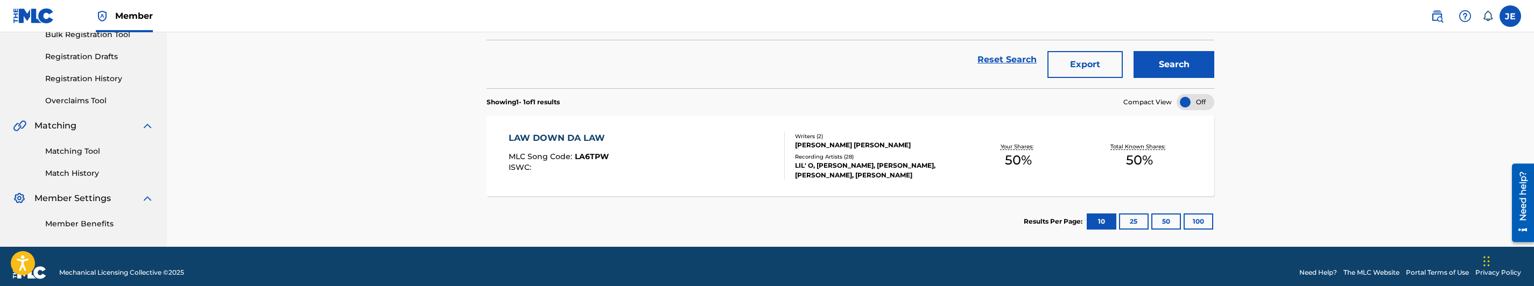
drag, startPoint x: 667, startPoint y: 164, endPoint x: 671, endPoint y: 139, distance: 25.0
click at [667, 164] on div "LAW DOWN DA LAW MLC Song Code : LA6TPW ISWC :" at bounding box center [647, 156] width 277 height 48
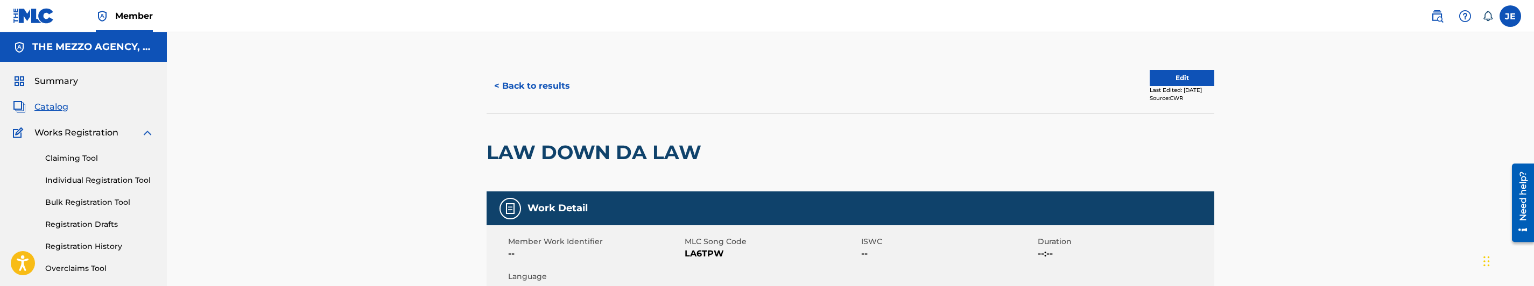
click at [1171, 78] on button "Edit" at bounding box center [1182, 78] width 65 height 16
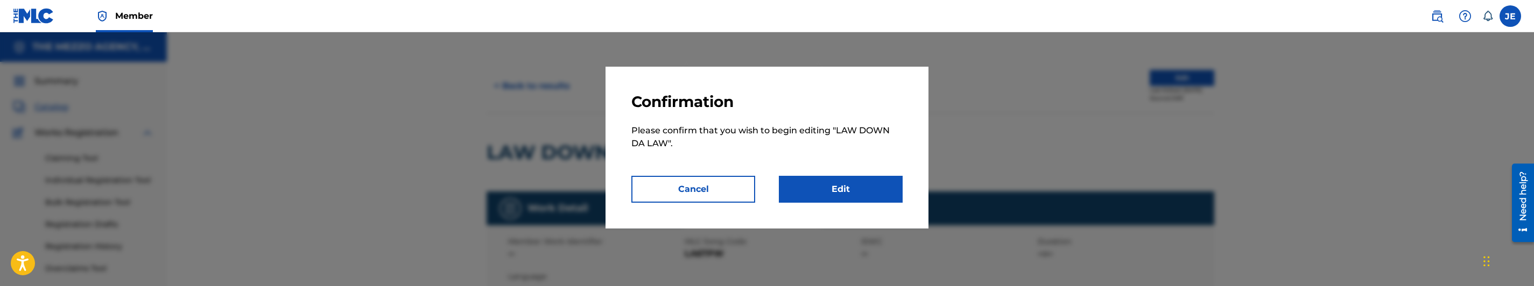
click at [845, 179] on link "Edit" at bounding box center [841, 189] width 124 height 27
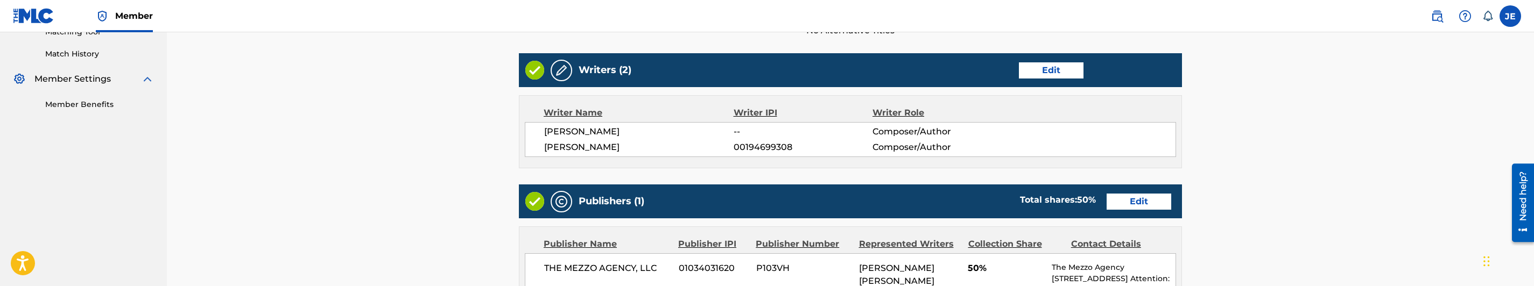
scroll to position [323, 0]
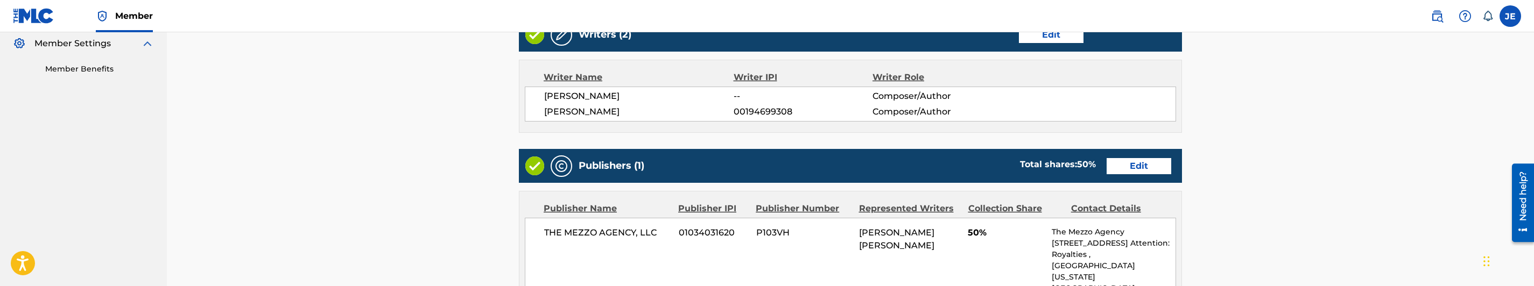
click at [1144, 167] on link "Edit" at bounding box center [1139, 166] width 65 height 16
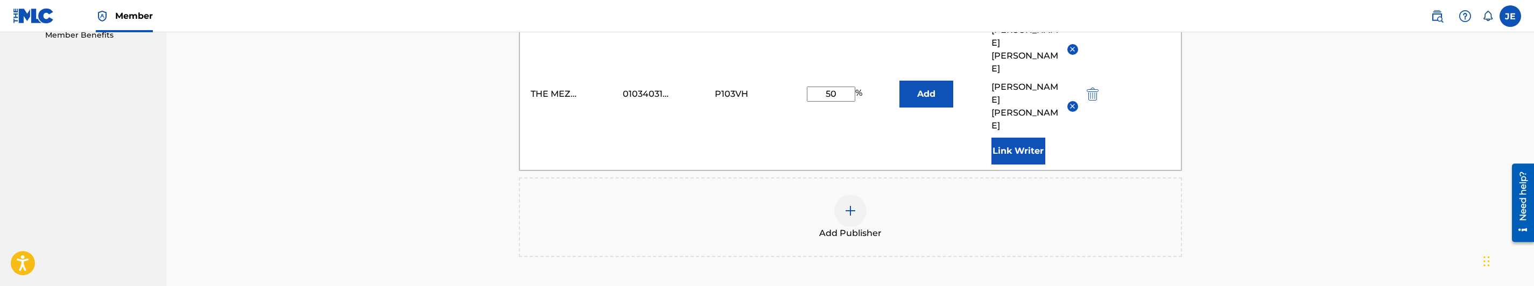
scroll to position [484, 0]
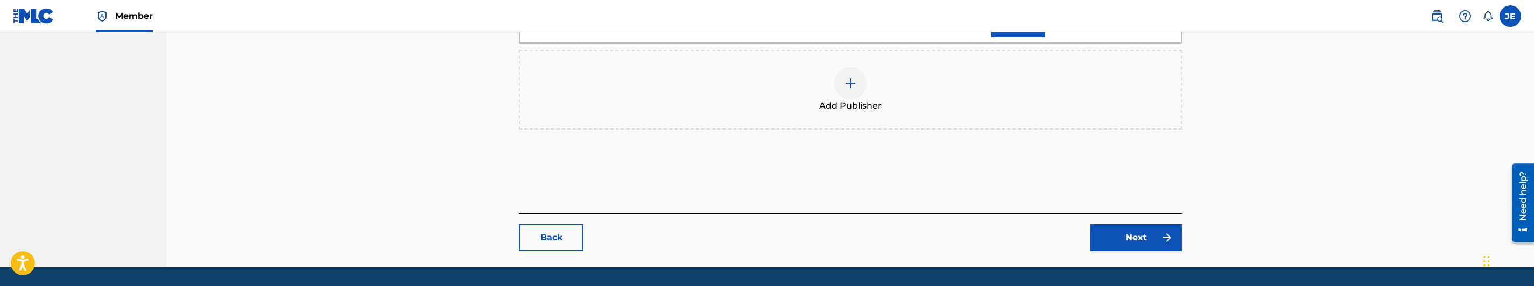
click at [572, 224] on link "Back" at bounding box center [551, 237] width 65 height 27
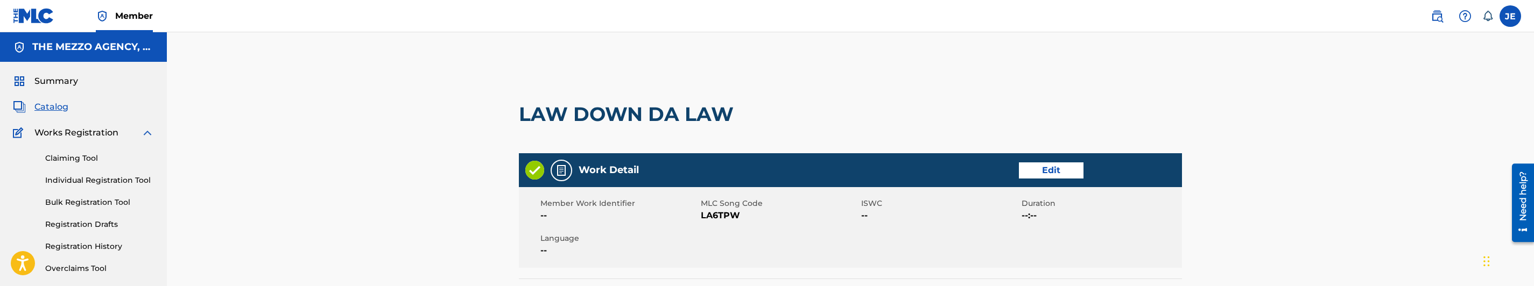
click at [1036, 159] on div "Work Detail Edit" at bounding box center [850, 170] width 663 height 34
click at [1062, 163] on link "Edit" at bounding box center [1051, 171] width 65 height 16
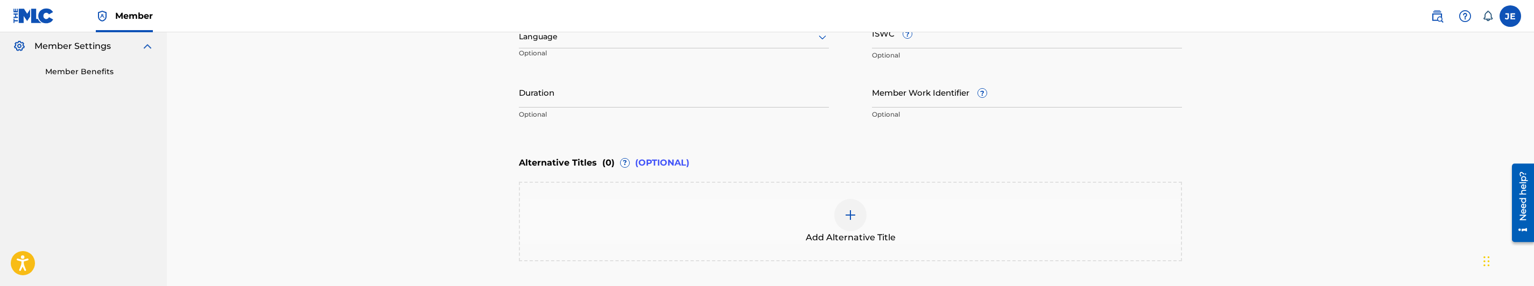
scroll to position [323, 0]
click at [854, 200] on div at bounding box center [850, 212] width 32 height 32
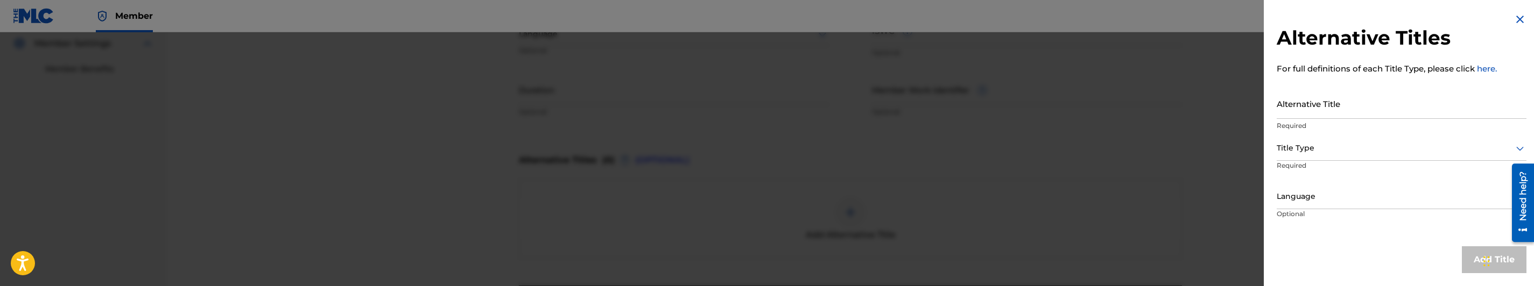
click at [1355, 117] on input "Alternative Title" at bounding box center [1402, 103] width 250 height 31
paste input "Lay Down Da Law"
type input "Lay Down Da Law"
click at [1347, 149] on div at bounding box center [1402, 148] width 250 height 13
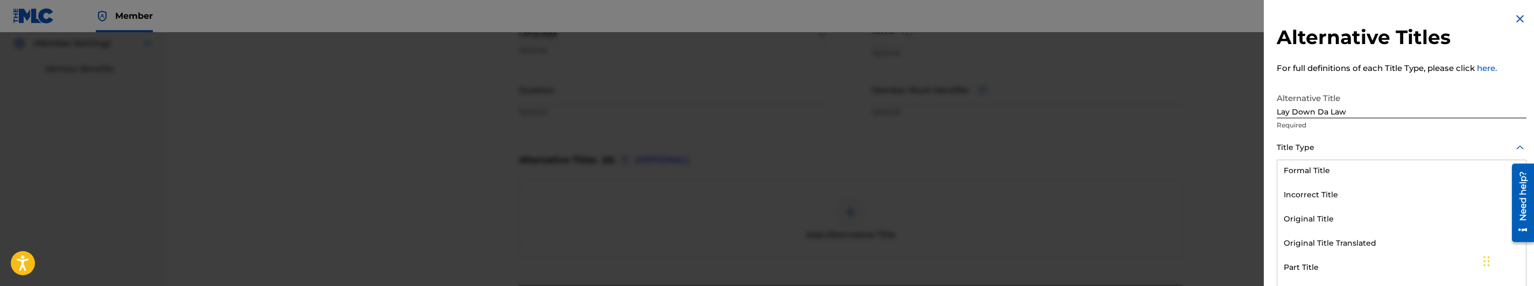
scroll to position [0, 0]
click at [1349, 247] on div "Original Title" at bounding box center [1401, 245] width 249 height 24
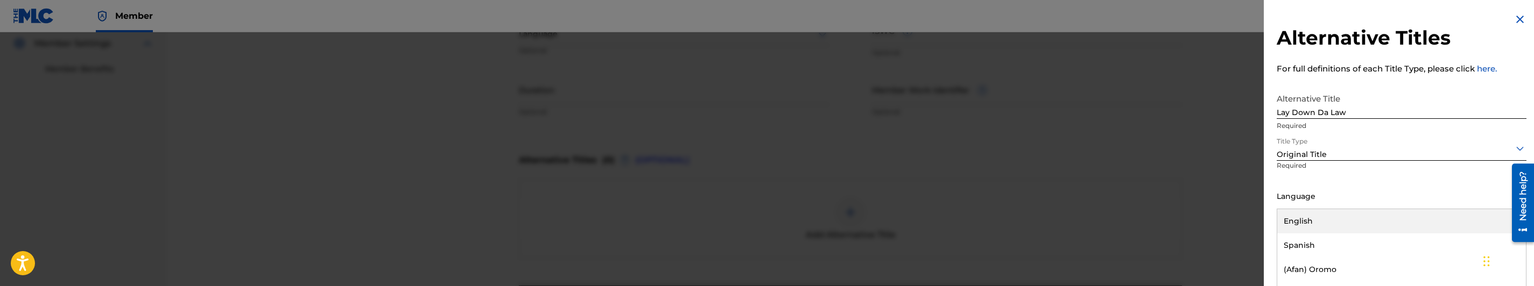
click at [1346, 193] on div at bounding box center [1402, 196] width 250 height 13
click at [1411, 165] on div "Title Type Original Title Required" at bounding box center [1402, 160] width 250 height 48
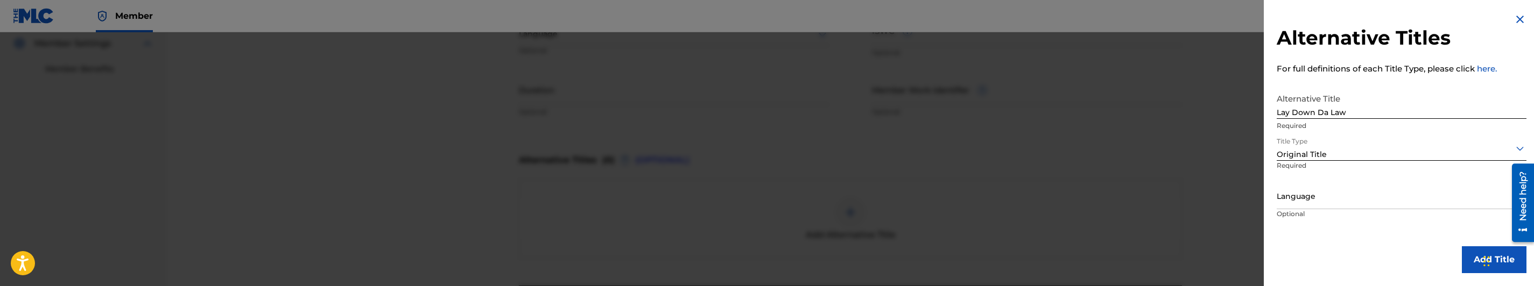
click at [1477, 261] on button "Add Title" at bounding box center [1494, 260] width 65 height 27
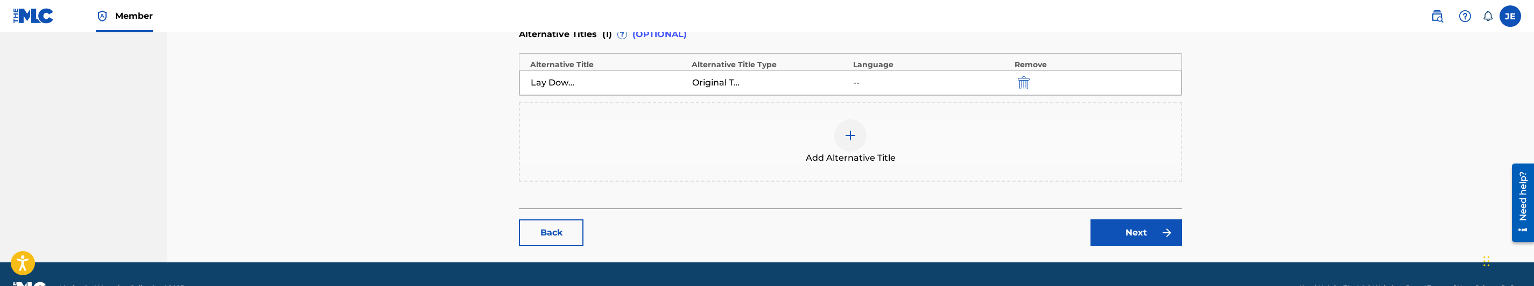
scroll to position [477, 0]
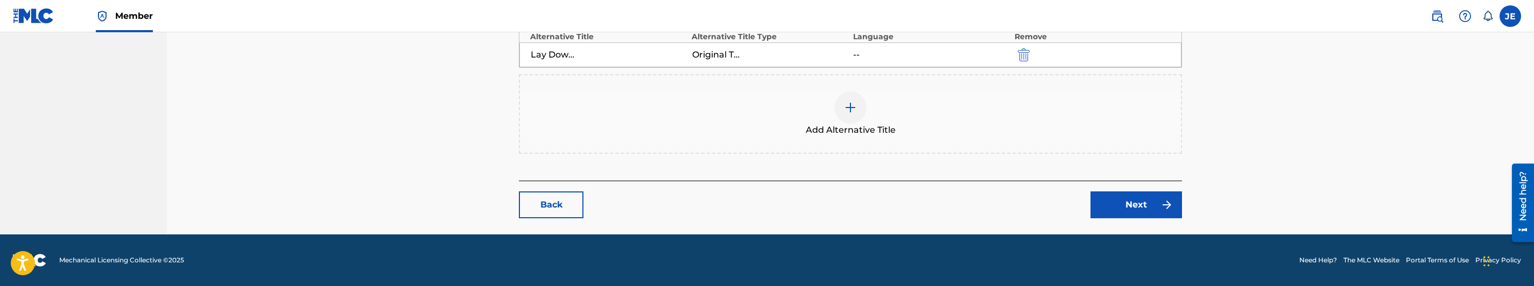
click at [1169, 199] on img at bounding box center [1166, 205] width 13 height 13
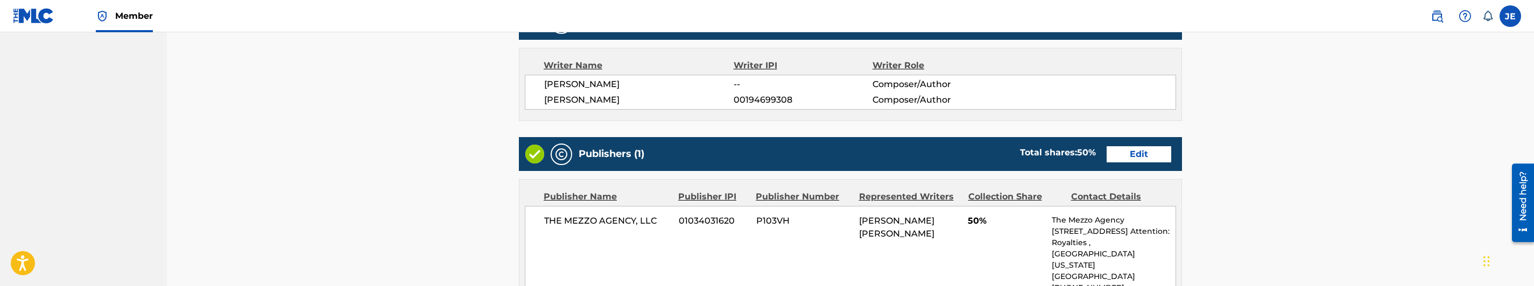
scroll to position [404, 0]
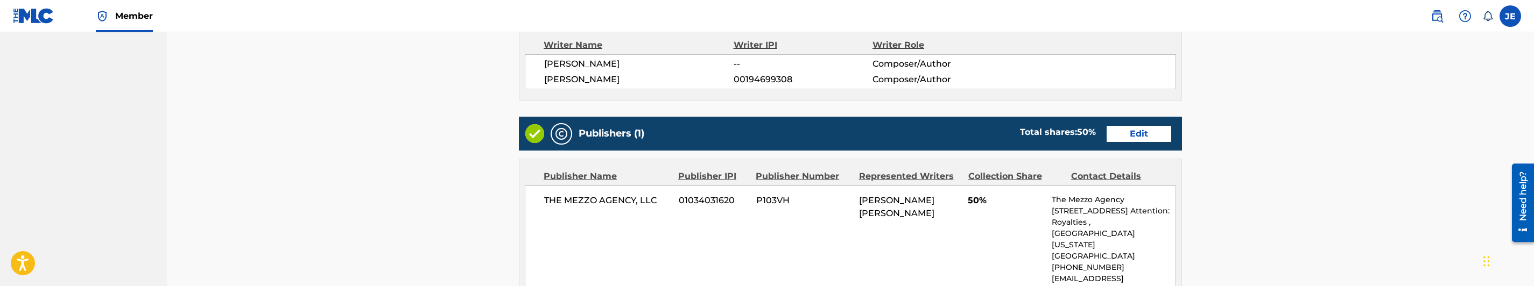
click at [1144, 140] on link "Edit" at bounding box center [1139, 134] width 65 height 16
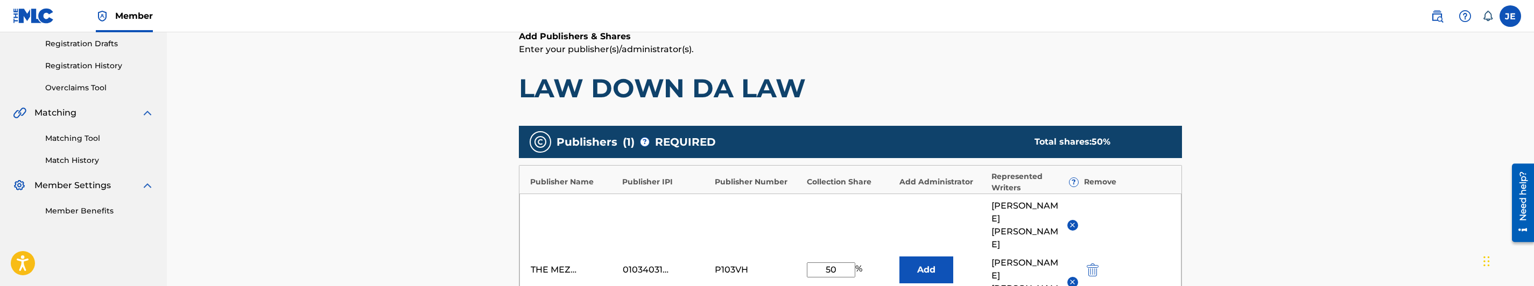
scroll to position [242, 0]
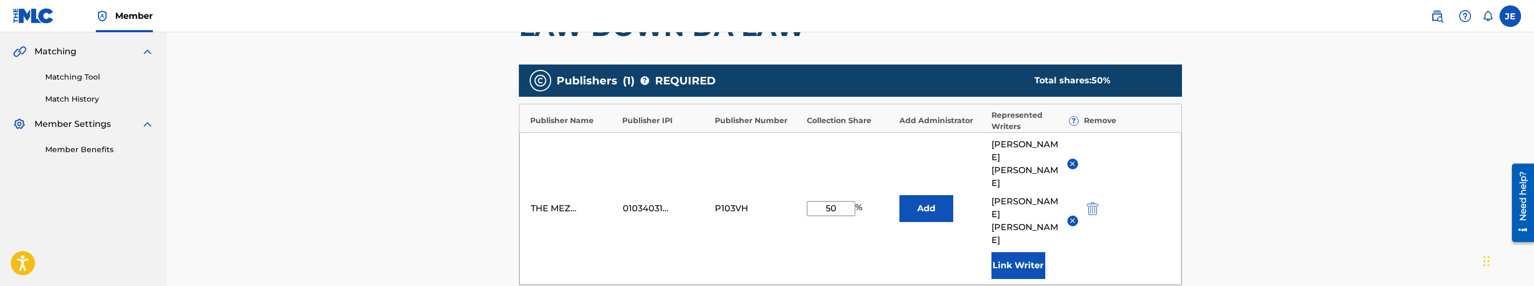
click at [1090, 202] on img "submit" at bounding box center [1093, 208] width 12 height 13
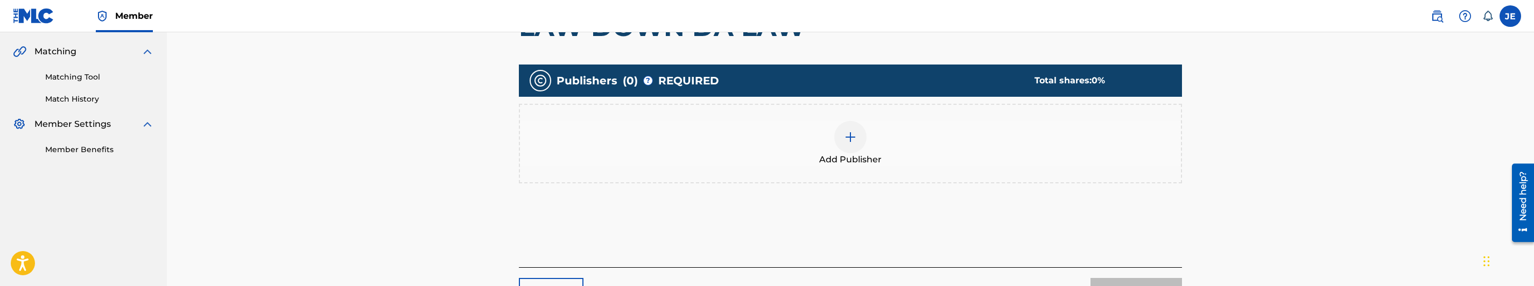
click at [865, 132] on div at bounding box center [850, 137] width 32 height 32
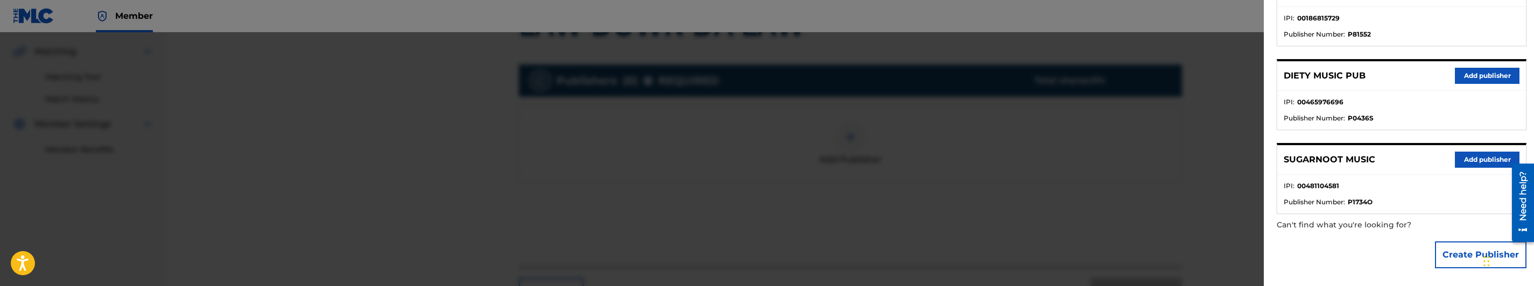
click at [1453, 255] on button "Create Publisher" at bounding box center [1480, 255] width 91 height 27
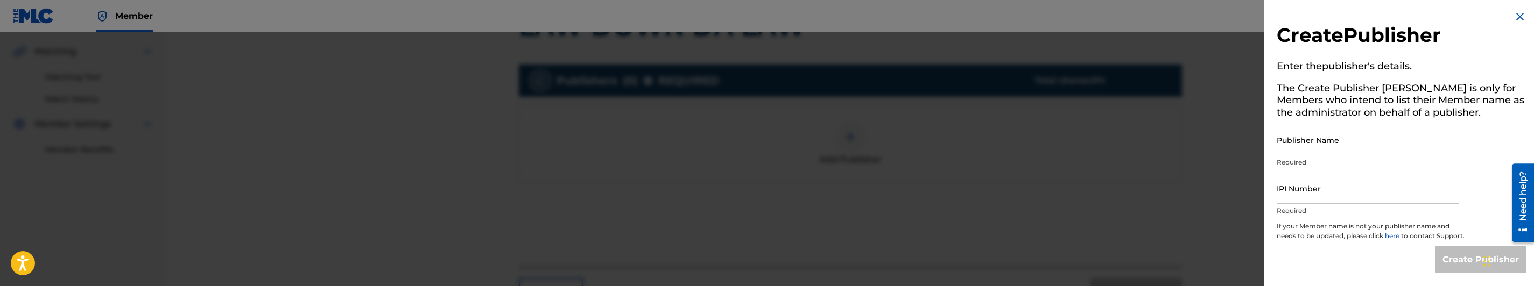
scroll to position [12, 0]
click at [1363, 134] on input "Publisher Name" at bounding box center [1368, 140] width 182 height 31
type input "MAKANIK PUBLISHING"
click at [1361, 186] on input "IPI Number" at bounding box center [1368, 188] width 182 height 31
type input "00835614041"
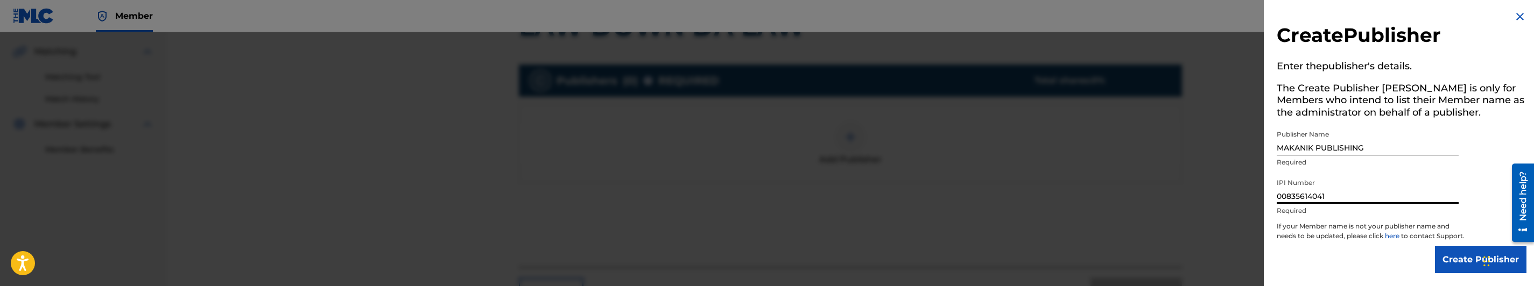
click at [1460, 262] on input "Create Publisher" at bounding box center [1480, 260] width 91 height 27
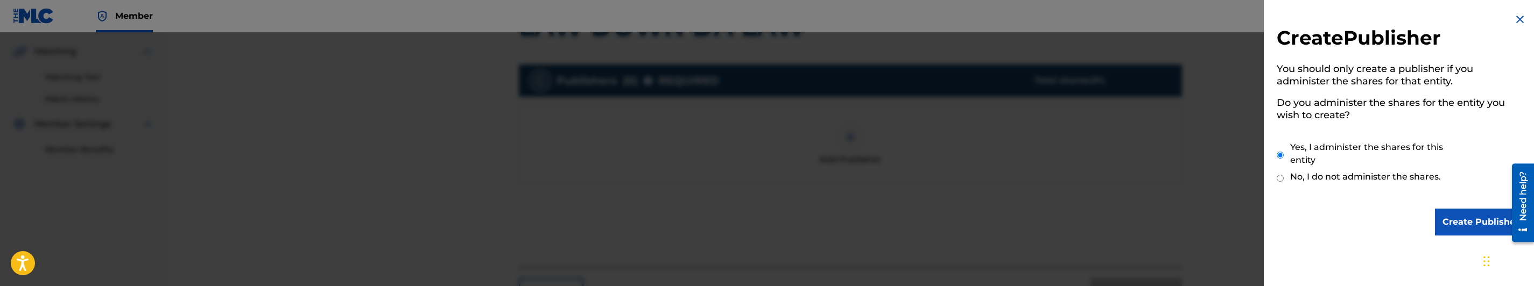
click at [1460, 218] on input "Create Publisher" at bounding box center [1480, 222] width 91 height 27
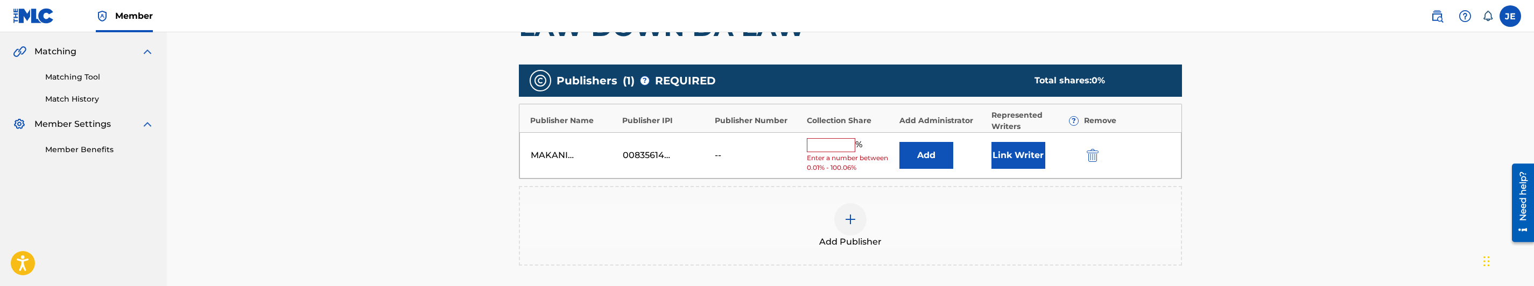
click at [925, 147] on button "Add" at bounding box center [926, 155] width 54 height 27
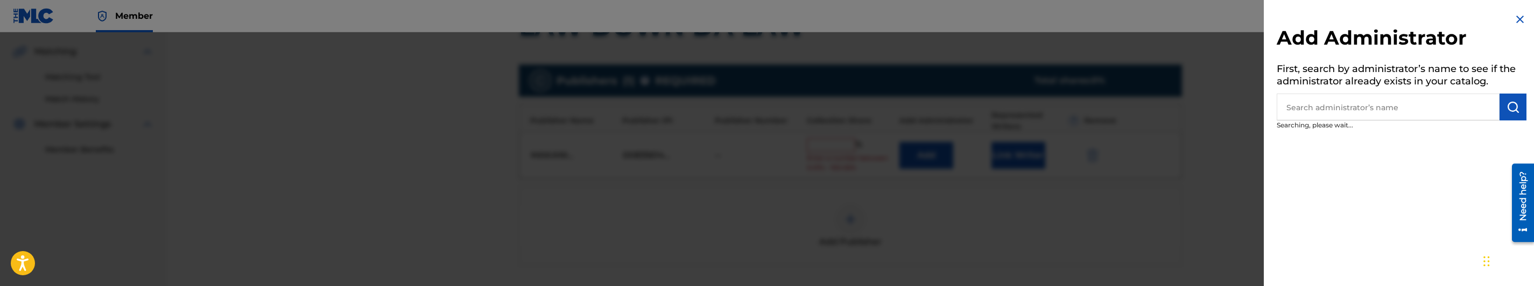
click at [1449, 109] on input "text" at bounding box center [1388, 107] width 223 height 27
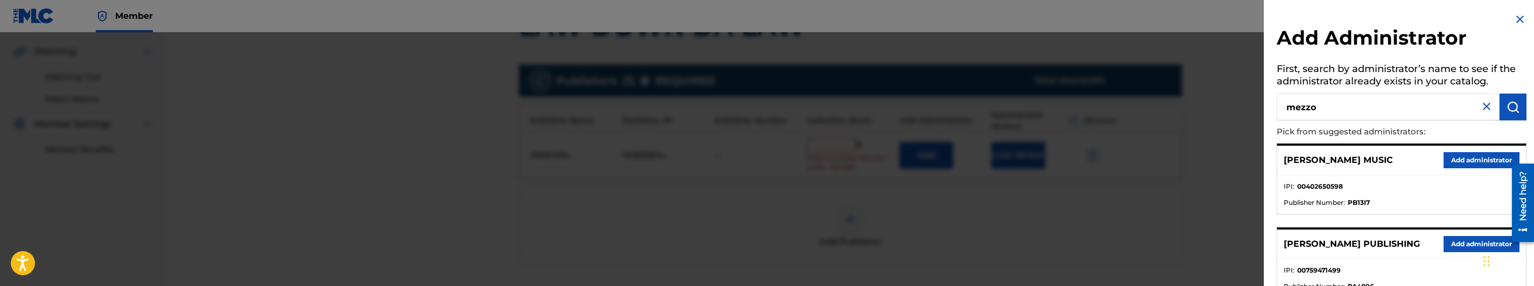
type input "mezzo"
click at [1480, 168] on div "THE MEZZO AGENCY, LLC Add administrator" at bounding box center [1401, 161] width 249 height 30
click at [1463, 160] on button "Add administrator" at bounding box center [1482, 160] width 76 height 16
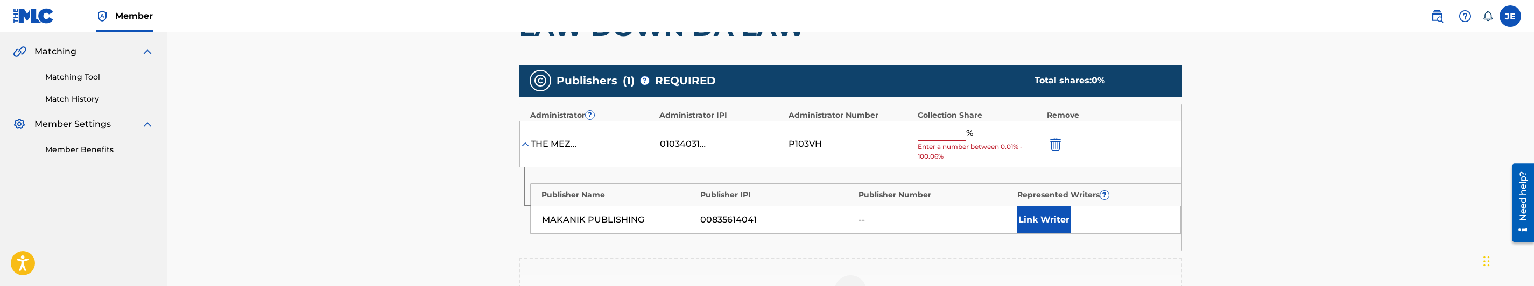
click at [1057, 218] on button "Link Writer" at bounding box center [1044, 220] width 54 height 27
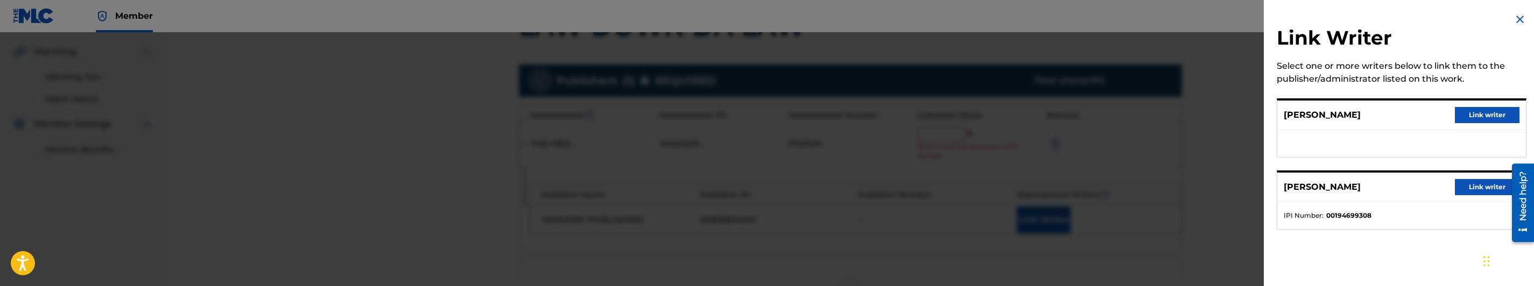
click at [1492, 188] on button "Link writer" at bounding box center [1487, 187] width 65 height 16
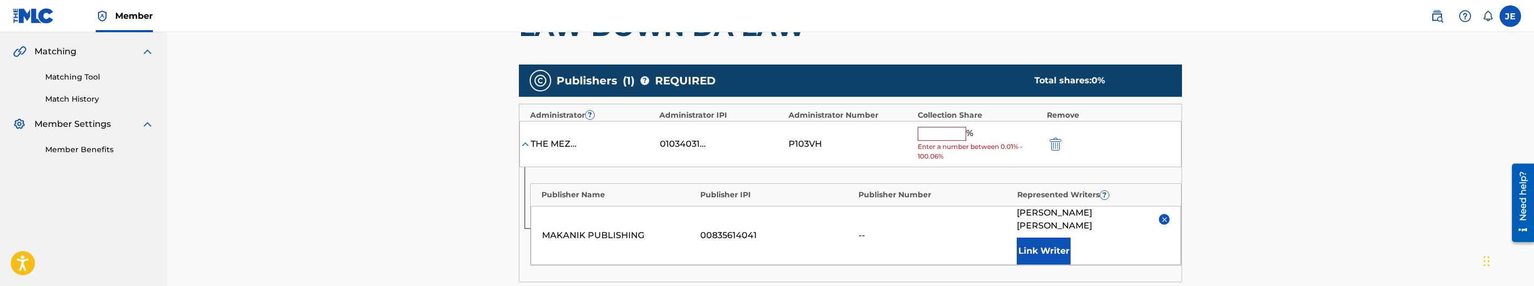
click at [947, 137] on input "text" at bounding box center [942, 134] width 48 height 14
type input "50"
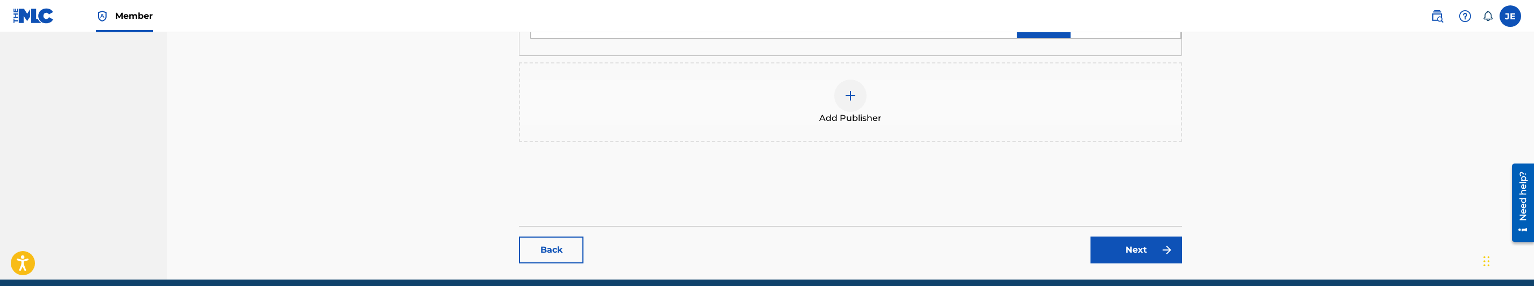
scroll to position [482, 0]
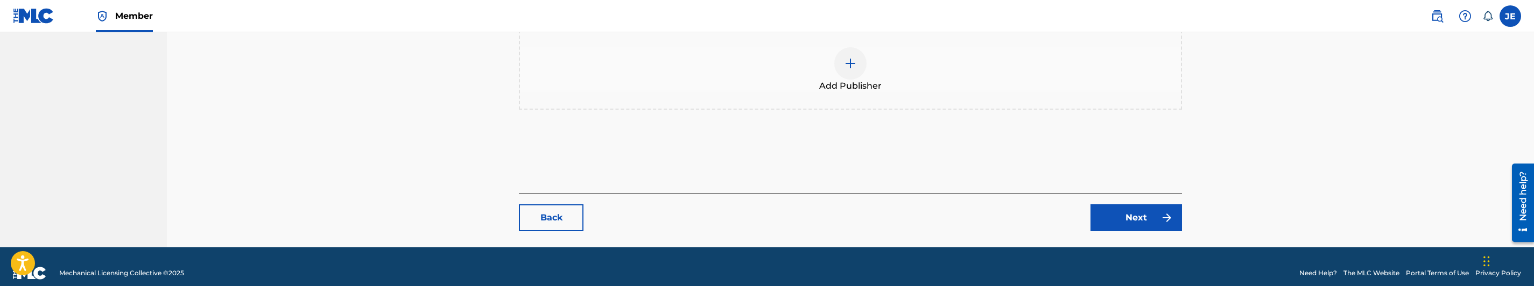
click at [1122, 205] on link "Next" at bounding box center [1135, 218] width 91 height 27
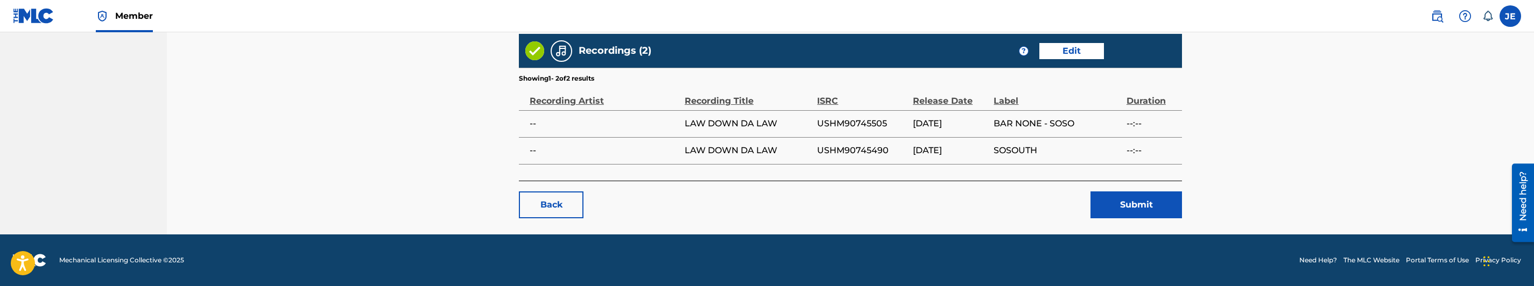
scroll to position [688, 0]
click at [1081, 48] on link "Edit" at bounding box center [1071, 51] width 65 height 16
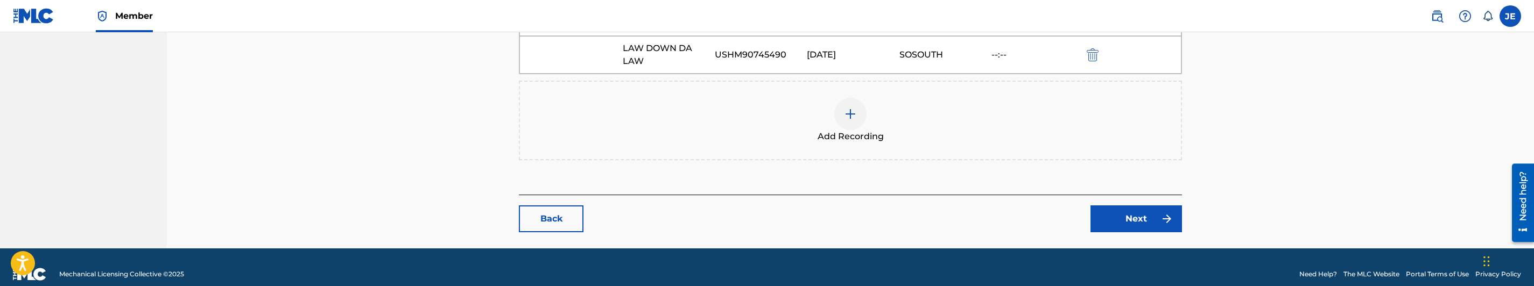
scroll to position [404, 0]
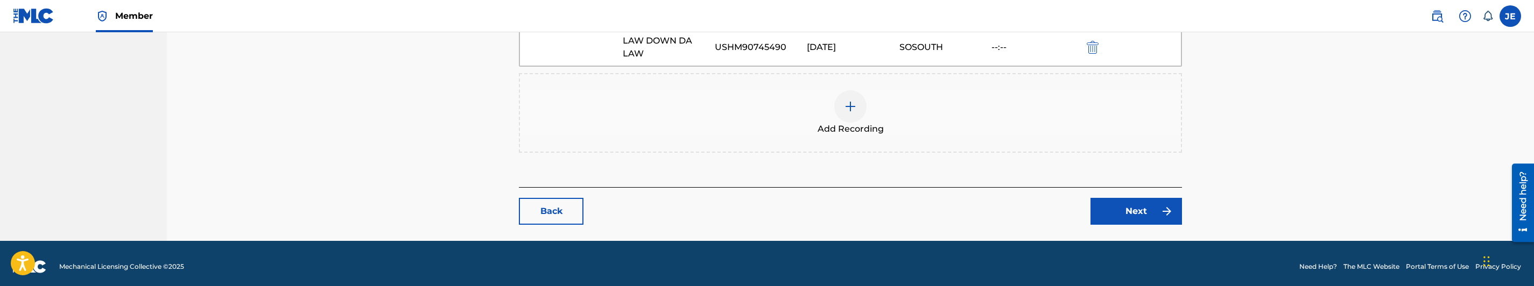
click at [853, 105] on img at bounding box center [850, 106] width 13 height 13
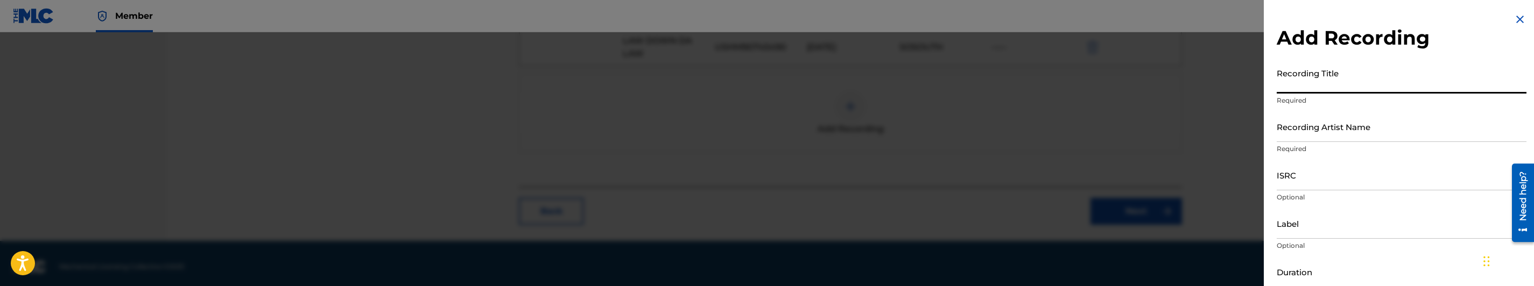
click at [1368, 83] on input "Recording Title" at bounding box center [1402, 78] width 250 height 31
paste input "Lay Down Da Law"
type input "Lay Down Da Law"
click at [1362, 137] on input "Recording Artist Name" at bounding box center [1402, 126] width 250 height 31
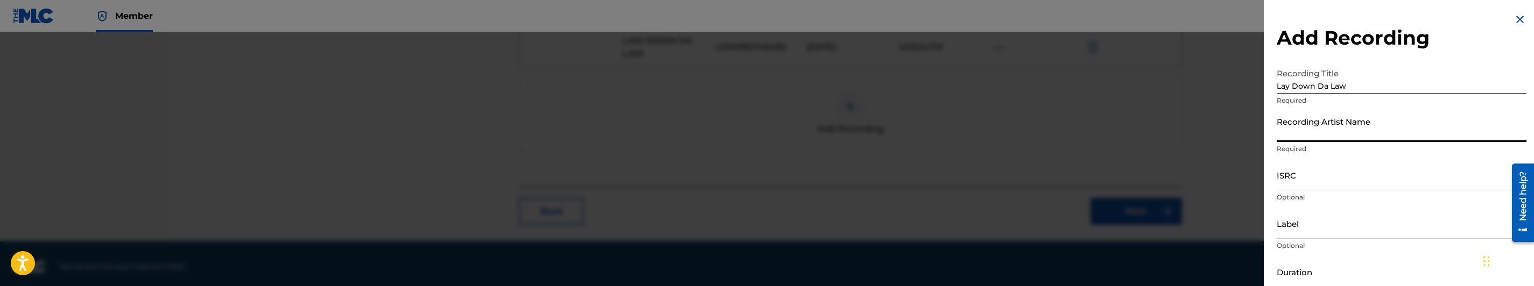
paste input "Lil' O"
type input "Lil' O"
click at [1289, 184] on input "ISRC" at bounding box center [1402, 175] width 250 height 31
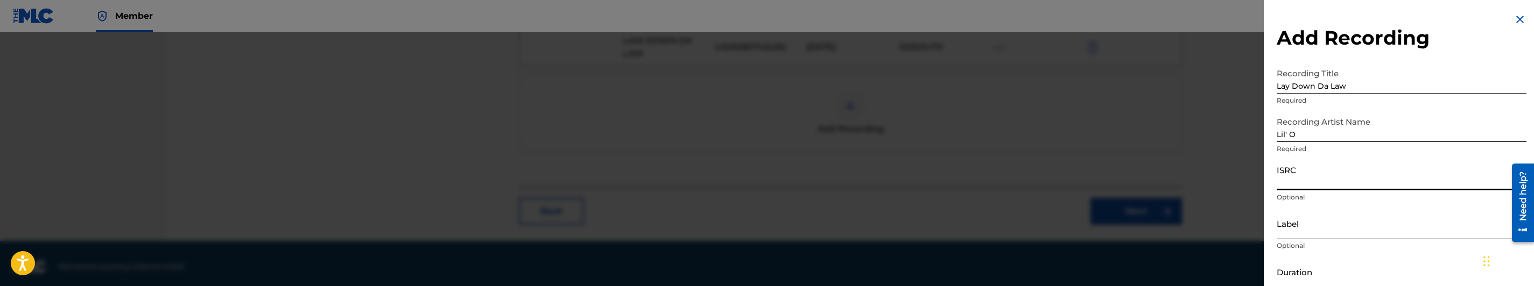
paste input "USHM90745490"
type input "USHM90745490"
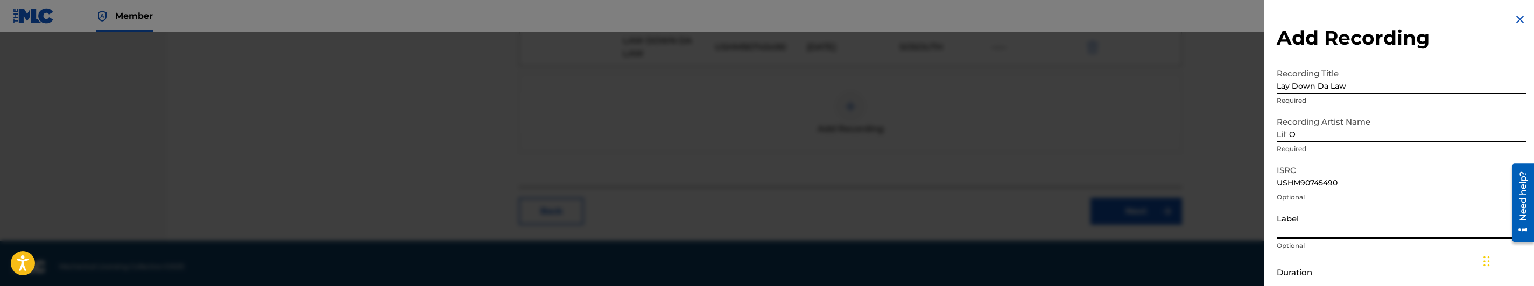
click at [1342, 230] on input "Label" at bounding box center [1402, 223] width 250 height 31
paste input "Bar None"
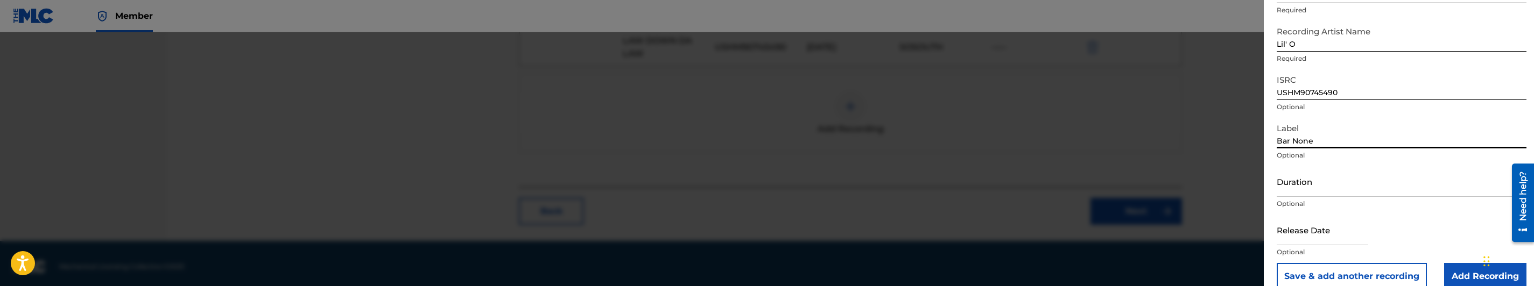
scroll to position [107, 0]
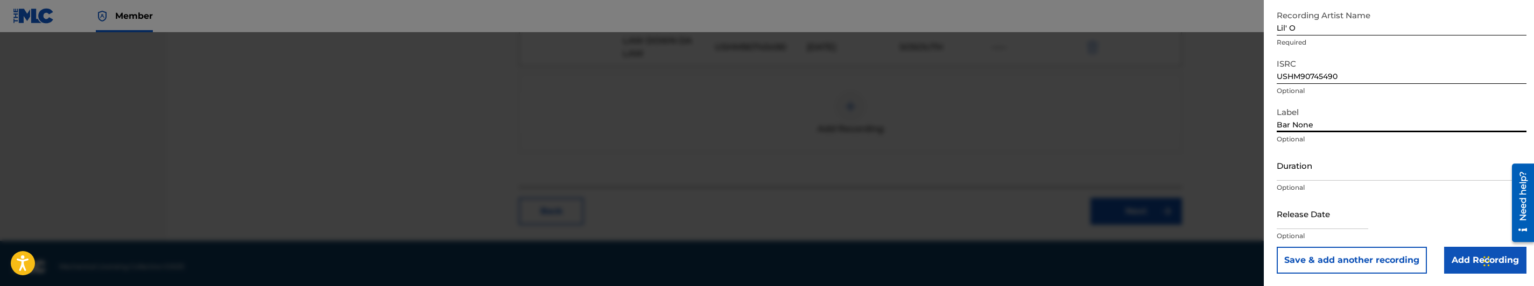
type input "Bar None"
click at [1342, 156] on input "Duration" at bounding box center [1402, 165] width 250 height 31
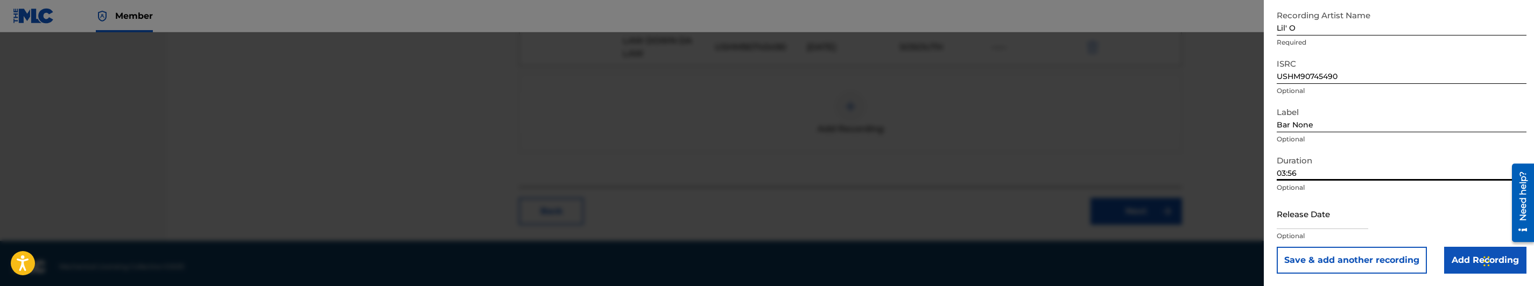
type input "03:56"
click at [1308, 228] on input "text" at bounding box center [1322, 214] width 91 height 31
select select "7"
select select "2025"
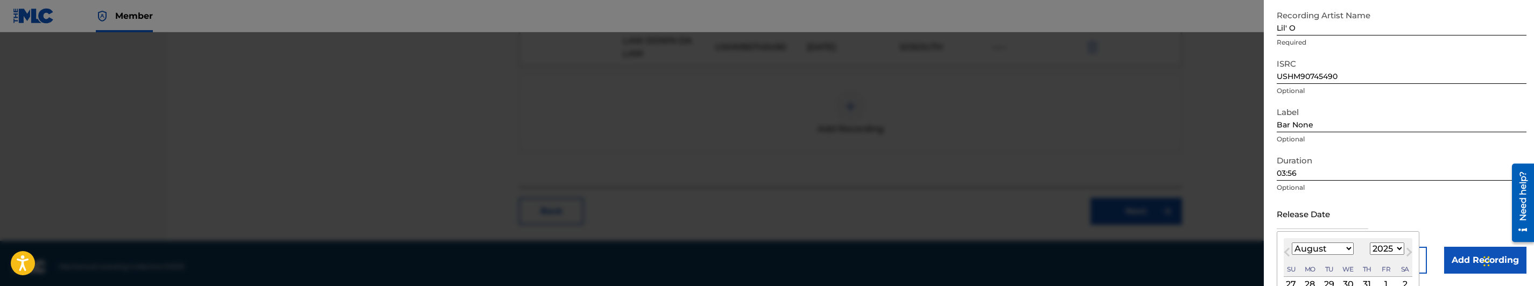
click at [1318, 249] on select "January February March April May June July August September October November De…" at bounding box center [1323, 249] width 62 height 12
select select "0"
click at [1292, 243] on select "January February March April May June July August September October November De…" at bounding box center [1323, 249] width 62 height 12
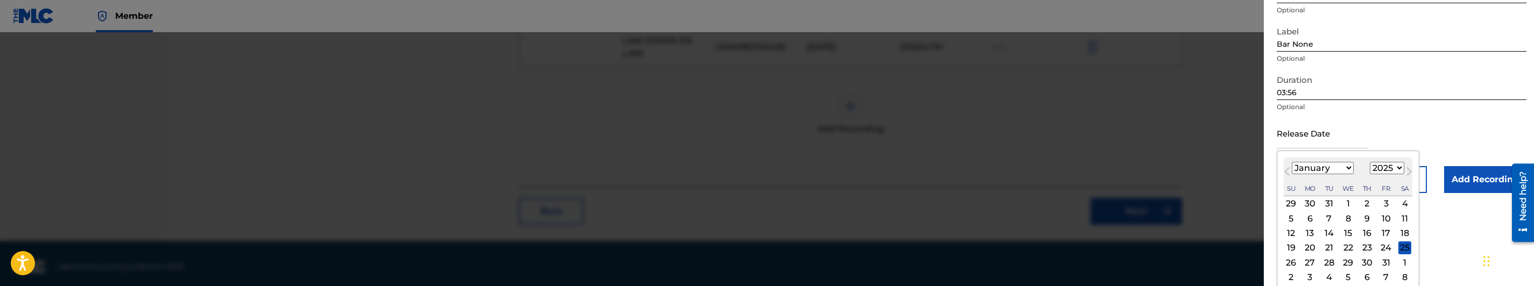
scroll to position [193, 0]
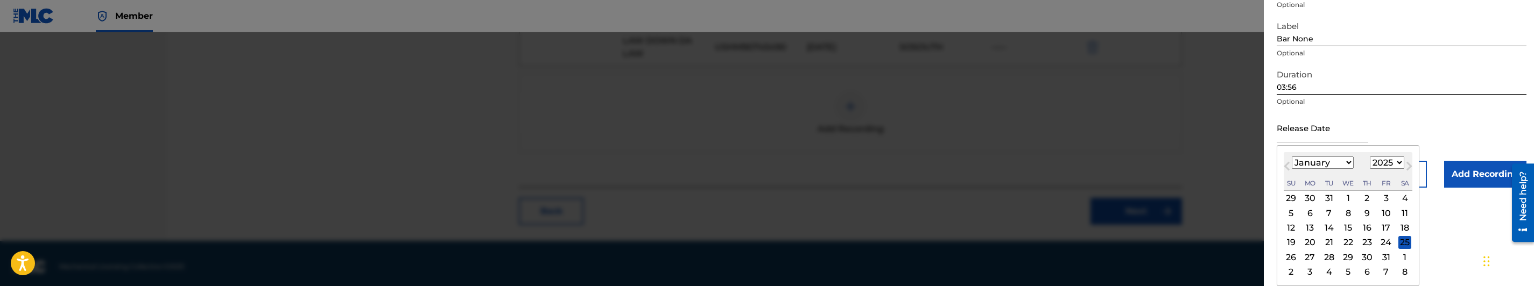
click at [1398, 152] on div "January 2025 January February March April May June July August September Octobe…" at bounding box center [1348, 171] width 129 height 39
click at [1397, 152] on div "January 2025 January February March April May June July August September Octobe…" at bounding box center [1348, 171] width 129 height 39
click at [1395, 159] on select "1899 1900 1901 1902 1903 1904 1905 1906 1907 1908 1909 1910 1911 1912 1913 1914…" at bounding box center [1387, 163] width 34 height 12
select select "2006"
click at [1372, 157] on select "1899 1900 1901 1902 1903 1904 1905 1906 1907 1908 1909 1910 1911 1912 1913 1914…" at bounding box center [1387, 163] width 34 height 12
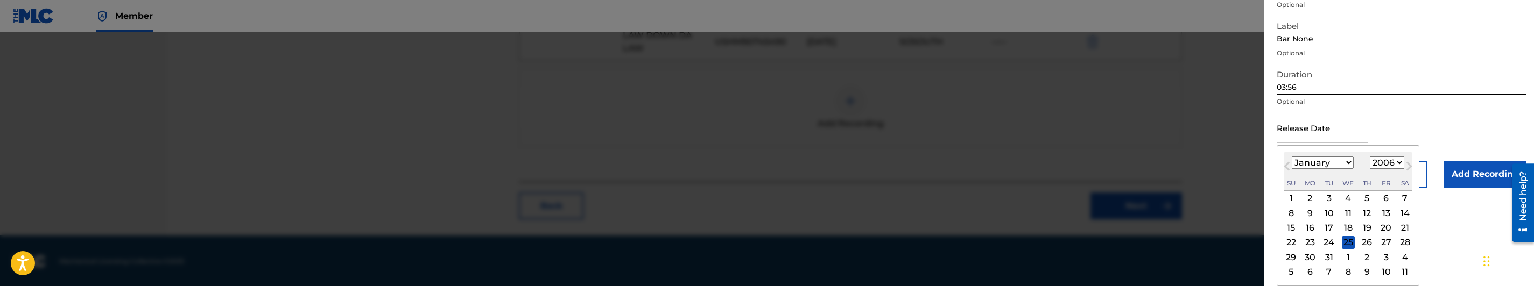
scroll to position [411, 0]
click at [1331, 254] on div "31" at bounding box center [1328, 257] width 13 height 13
type input "January 31 2006"
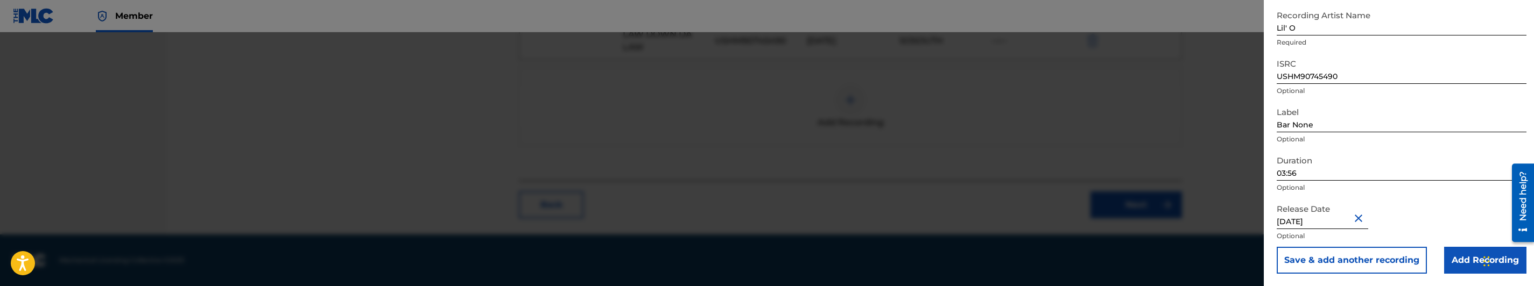
click at [1462, 265] on input "Add Recording" at bounding box center [1485, 260] width 82 height 27
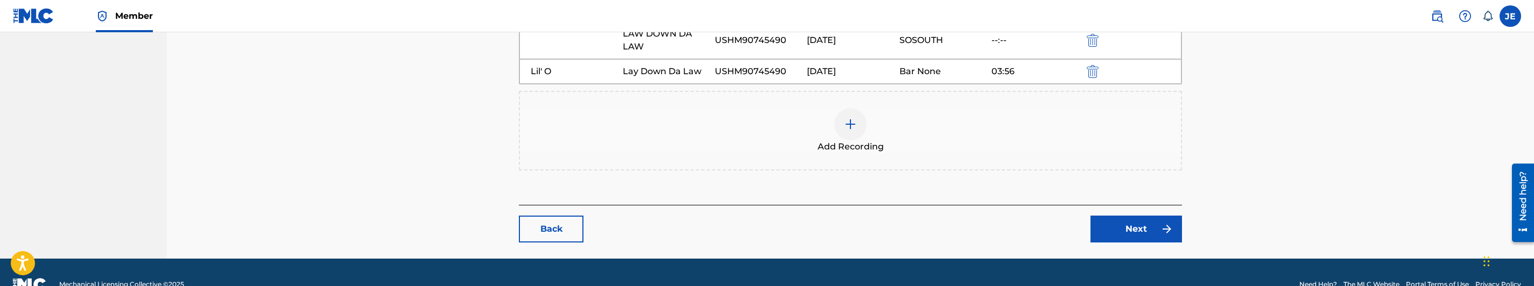
click at [1138, 233] on link "Next" at bounding box center [1135, 229] width 91 height 27
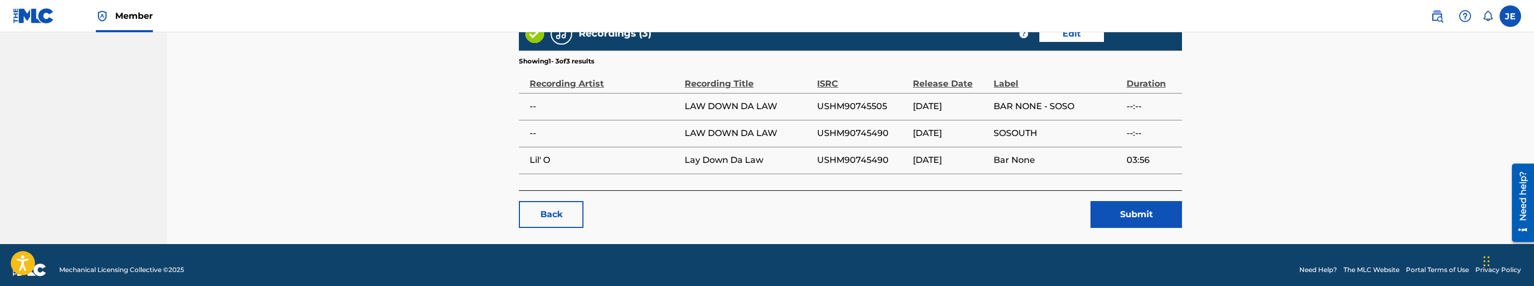
scroll to position [715, 0]
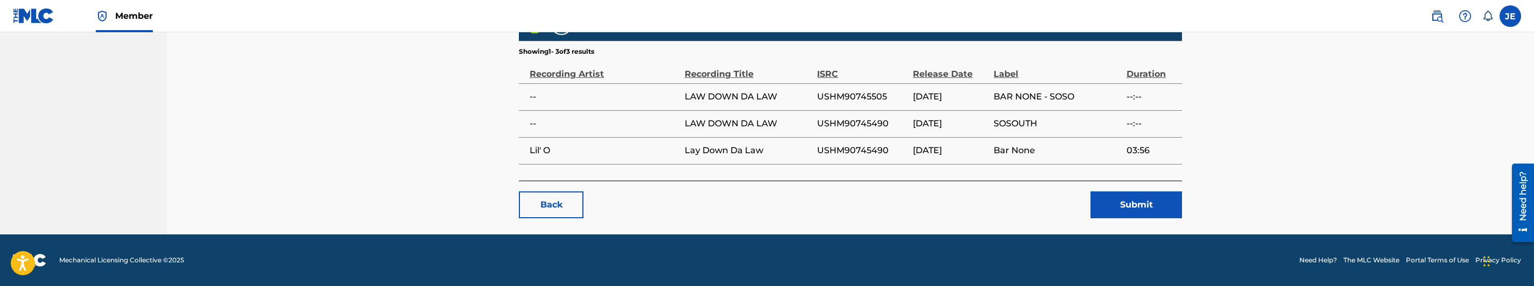
click at [1141, 208] on button "Submit" at bounding box center [1135, 205] width 91 height 27
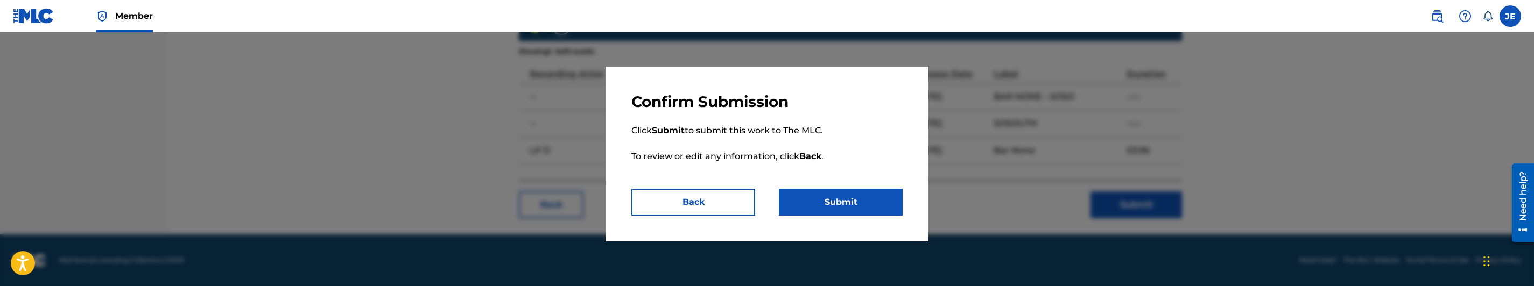
click at [835, 194] on button "Submit" at bounding box center [841, 202] width 124 height 27
